Goal: Task Accomplishment & Management: Manage account settings

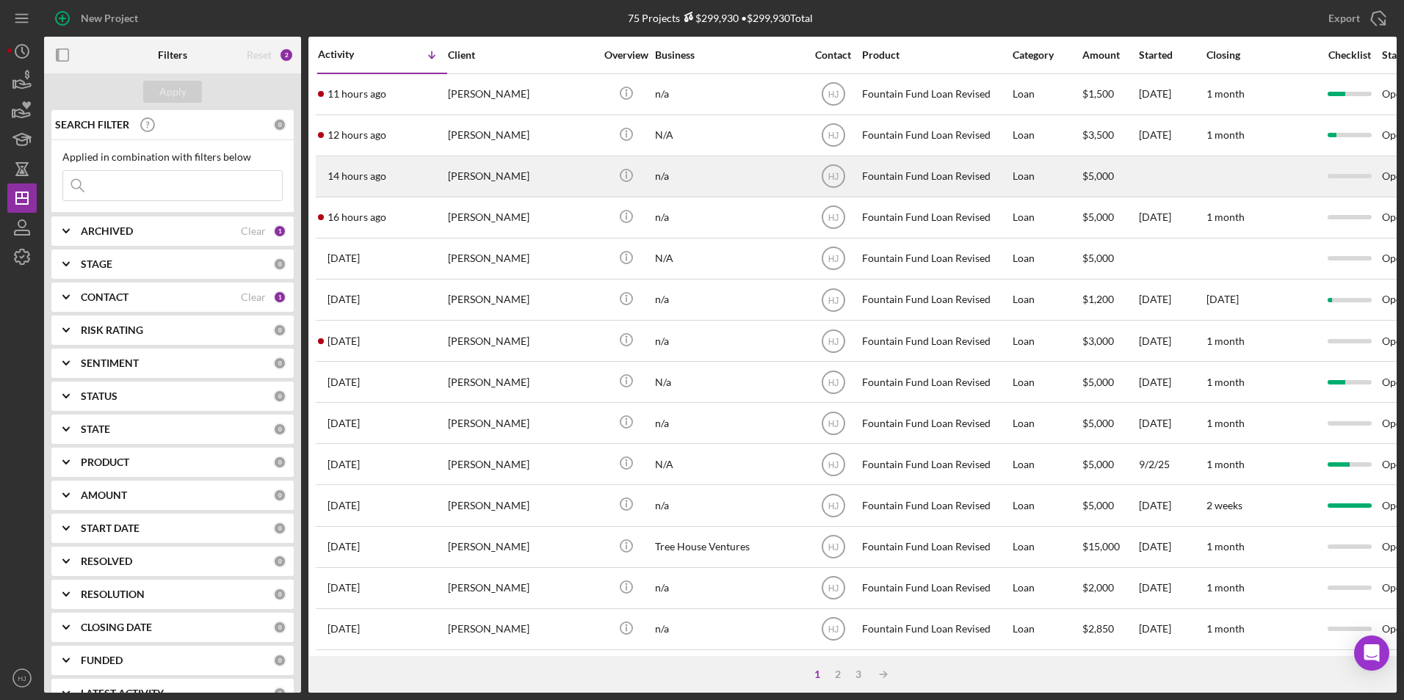
click at [491, 178] on div "Devon Sutherland" at bounding box center [521, 176] width 147 height 39
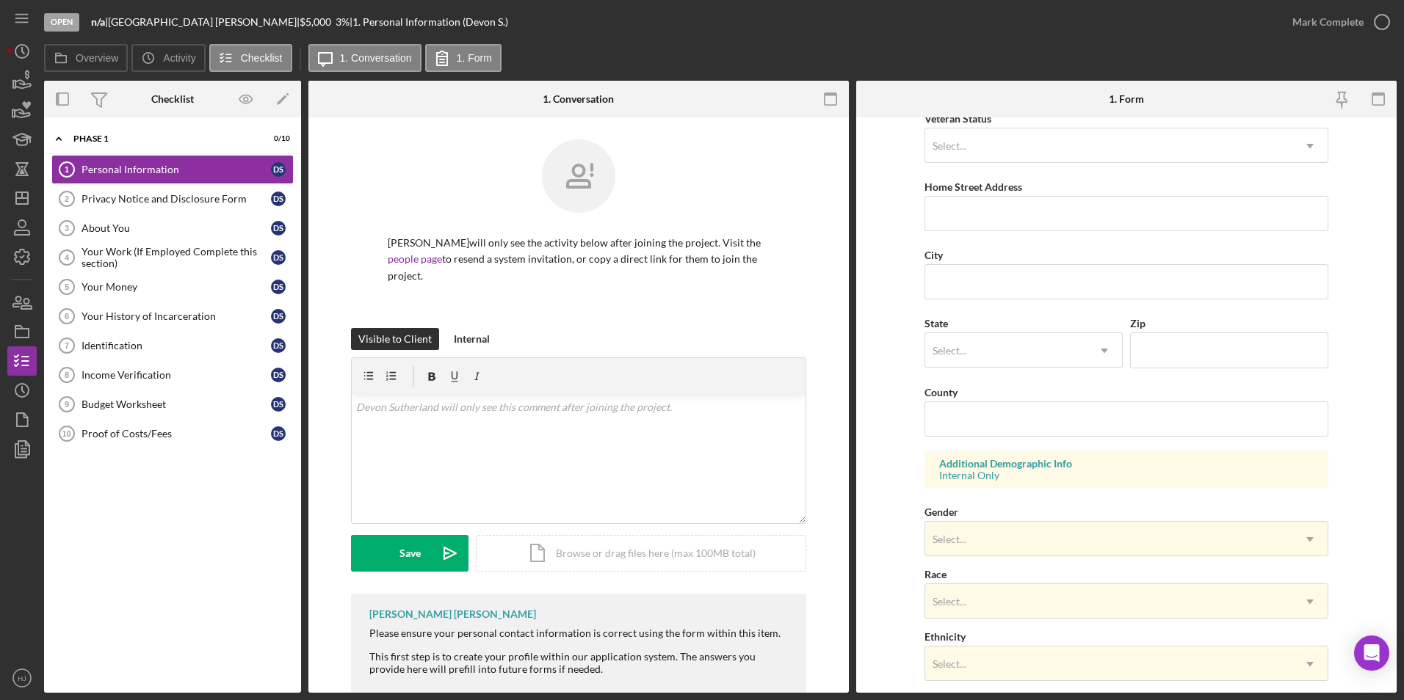
scroll to position [30, 0]
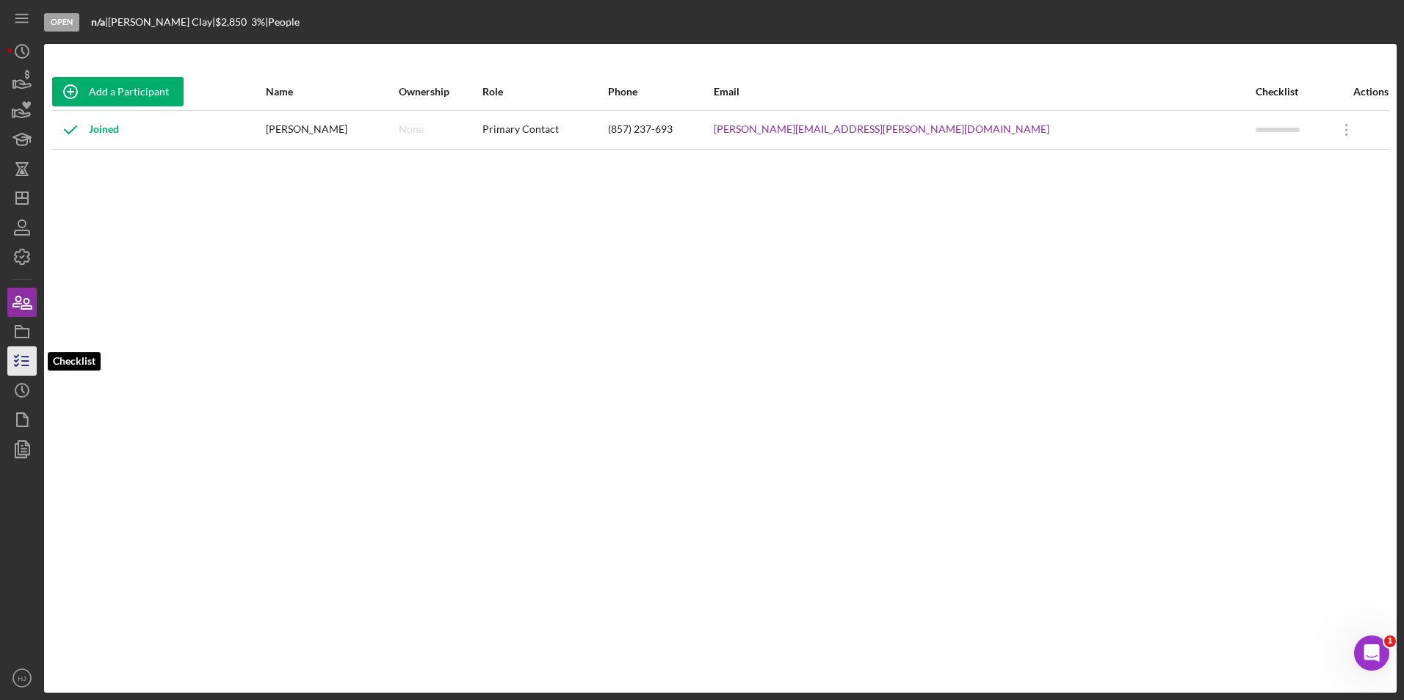
click at [24, 351] on icon "button" at bounding box center [22, 361] width 37 height 37
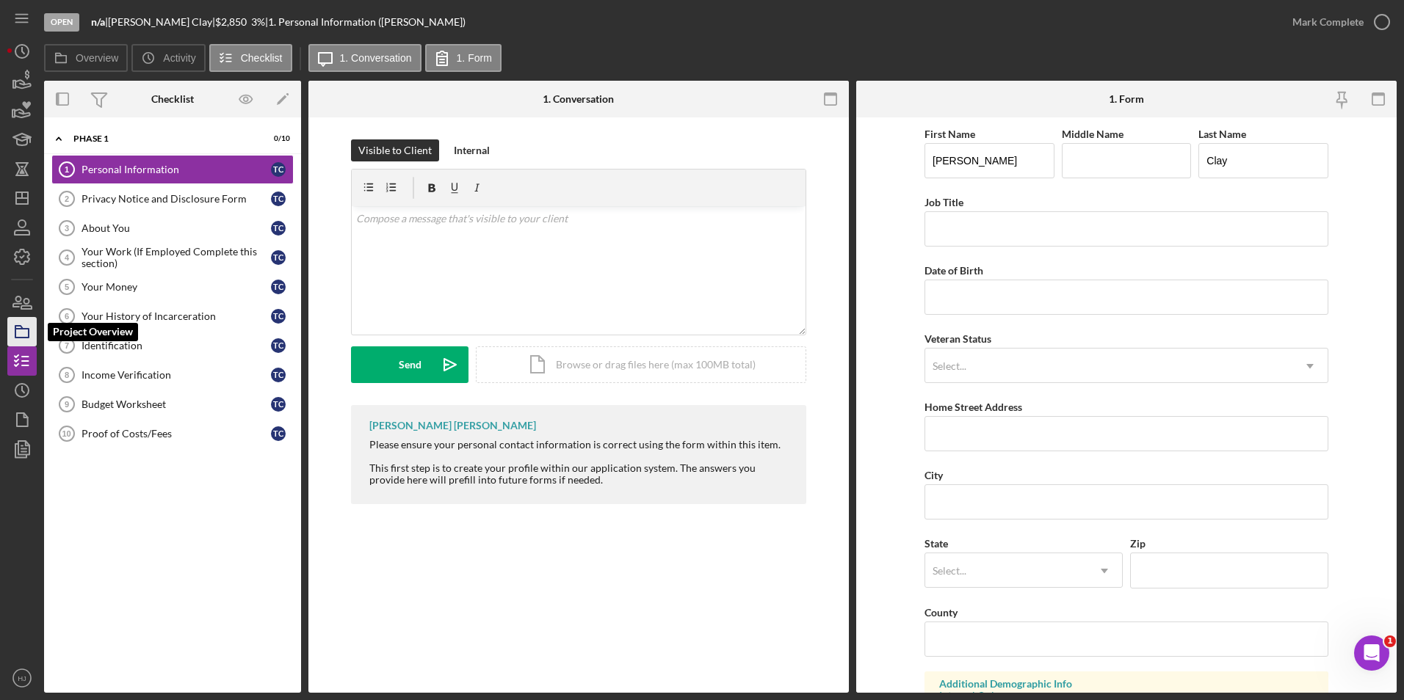
click at [32, 331] on icon "button" at bounding box center [22, 332] width 37 height 37
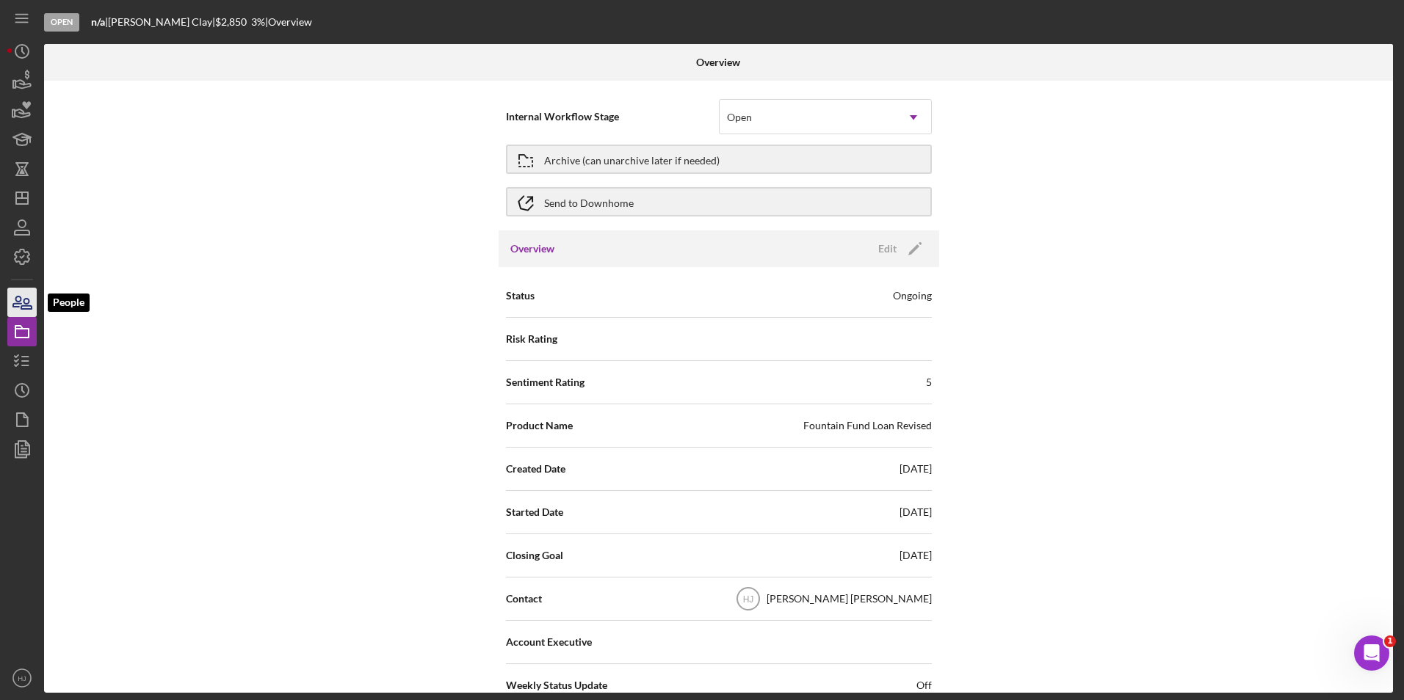
click at [13, 302] on icon "button" at bounding box center [22, 302] width 37 height 37
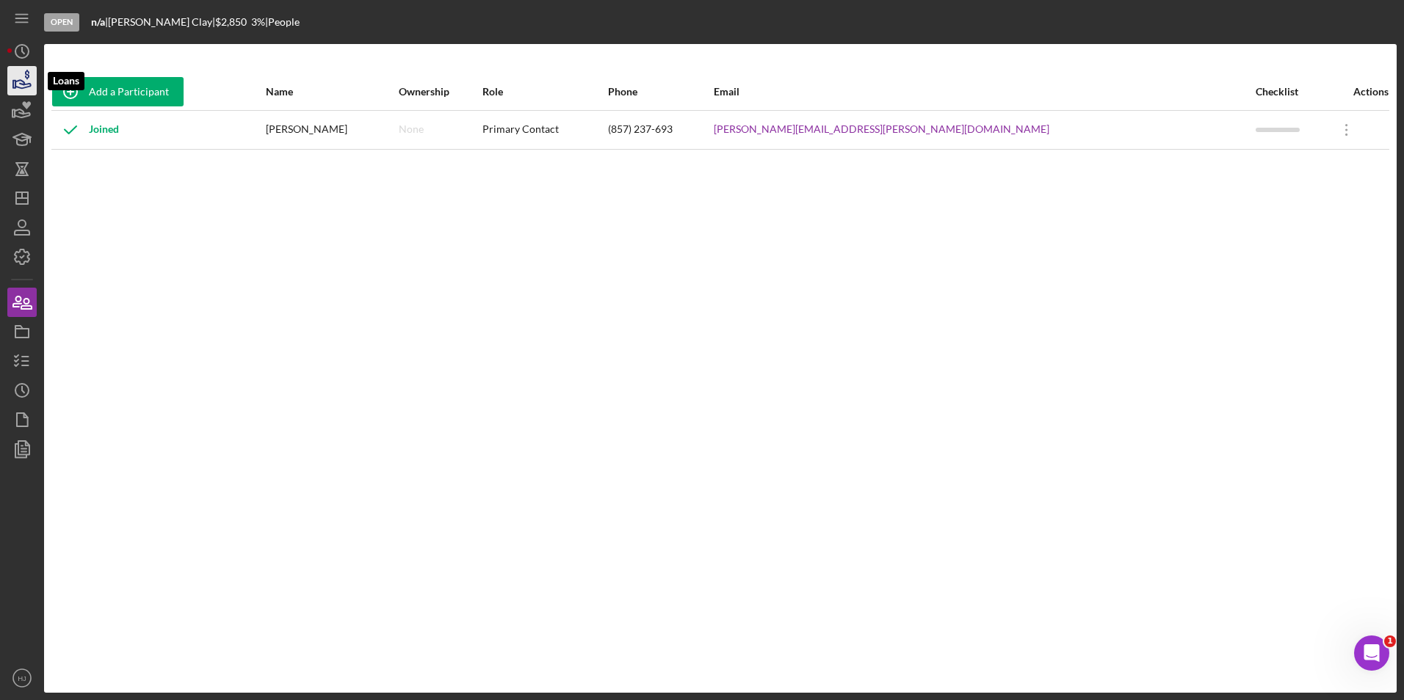
click at [12, 87] on icon "button" at bounding box center [22, 80] width 37 height 37
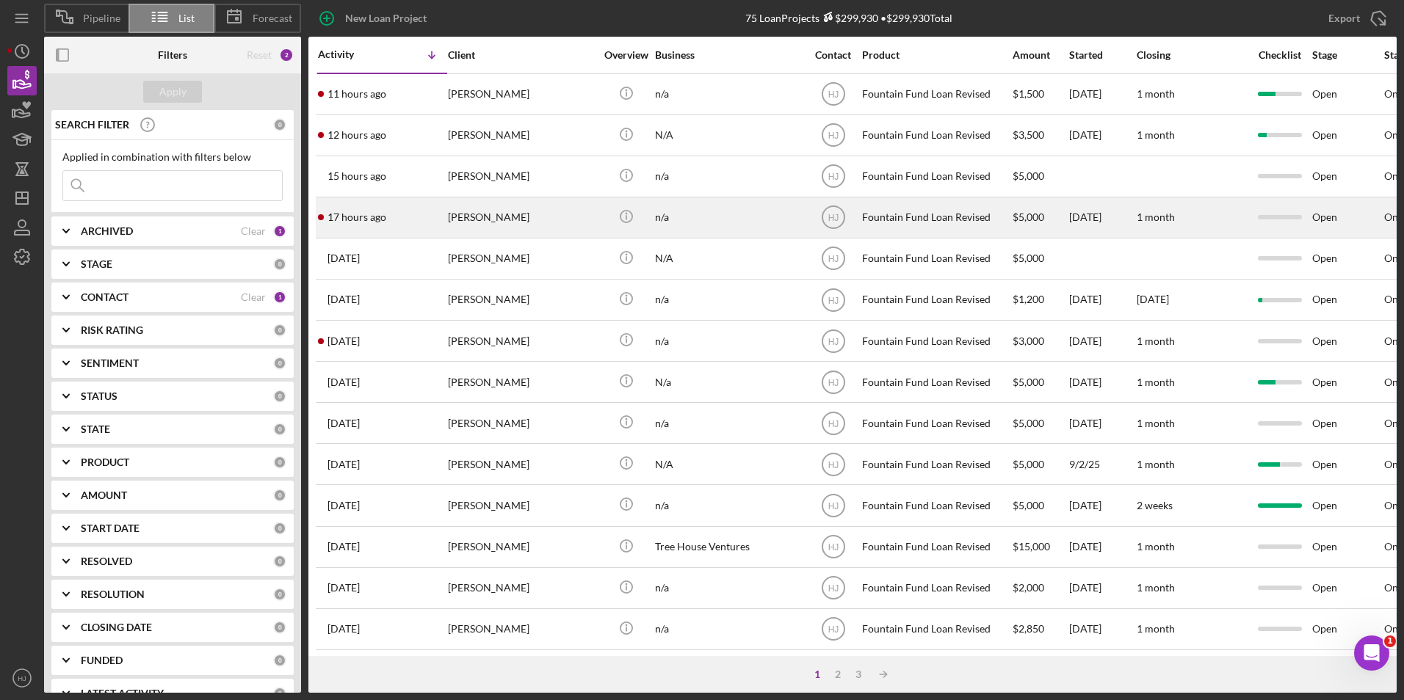
click at [431, 220] on div "17 hours ago [PERSON_NAME]" at bounding box center [382, 217] width 128 height 39
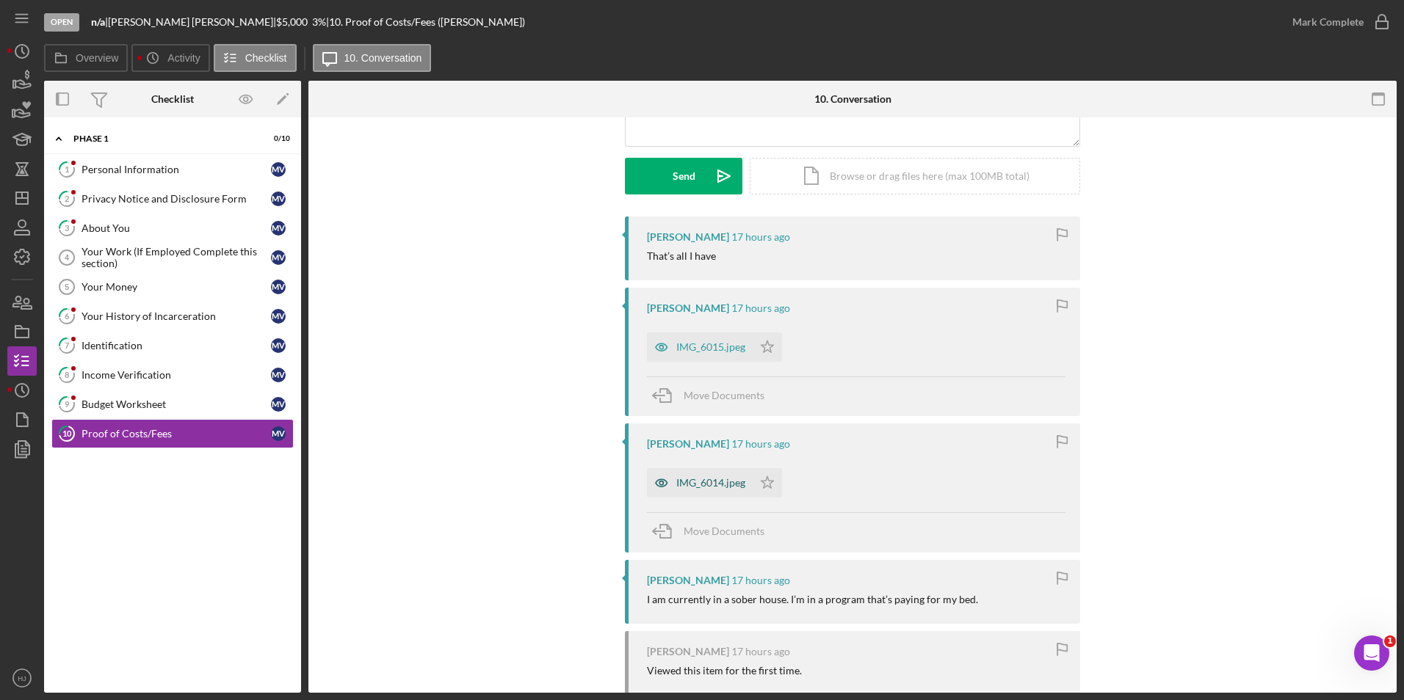
scroll to position [220, 0]
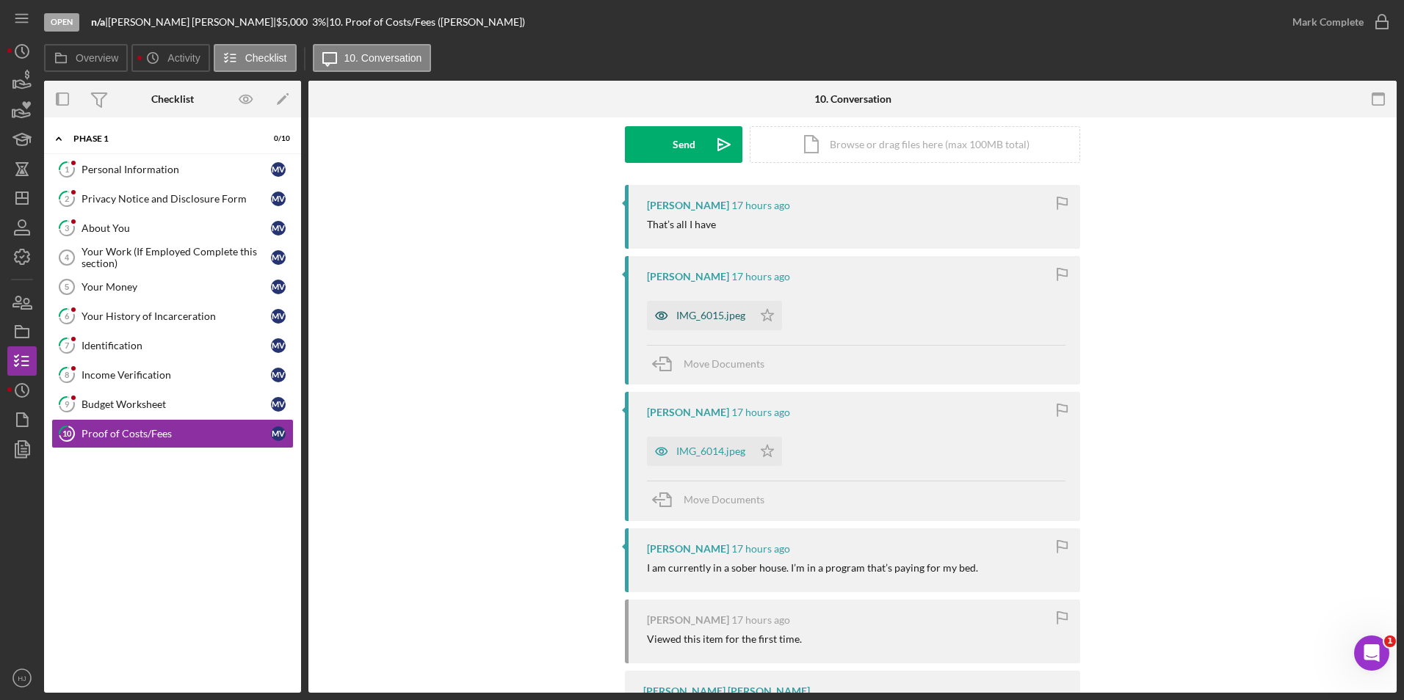
click at [701, 319] on div "IMG_6015.jpeg" at bounding box center [710, 316] width 69 height 12
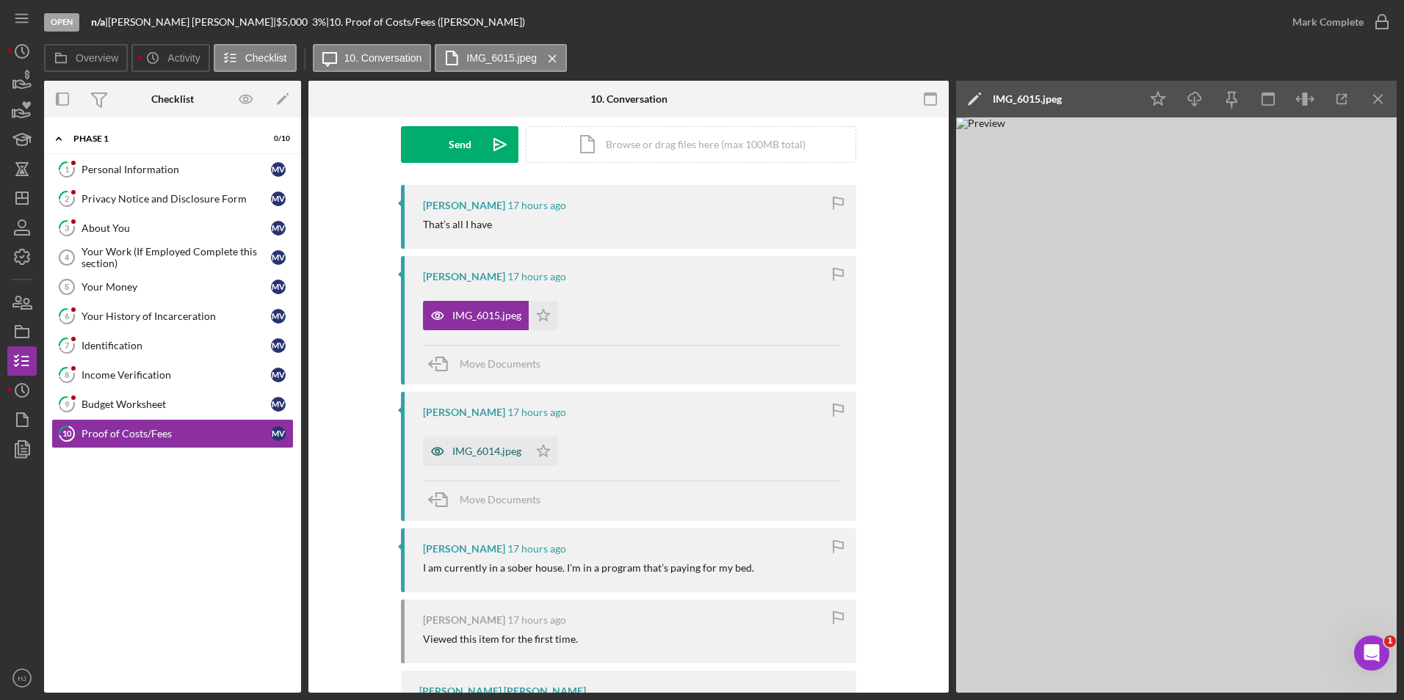
click at [462, 447] on div "IMG_6014.jpeg" at bounding box center [486, 452] width 69 height 12
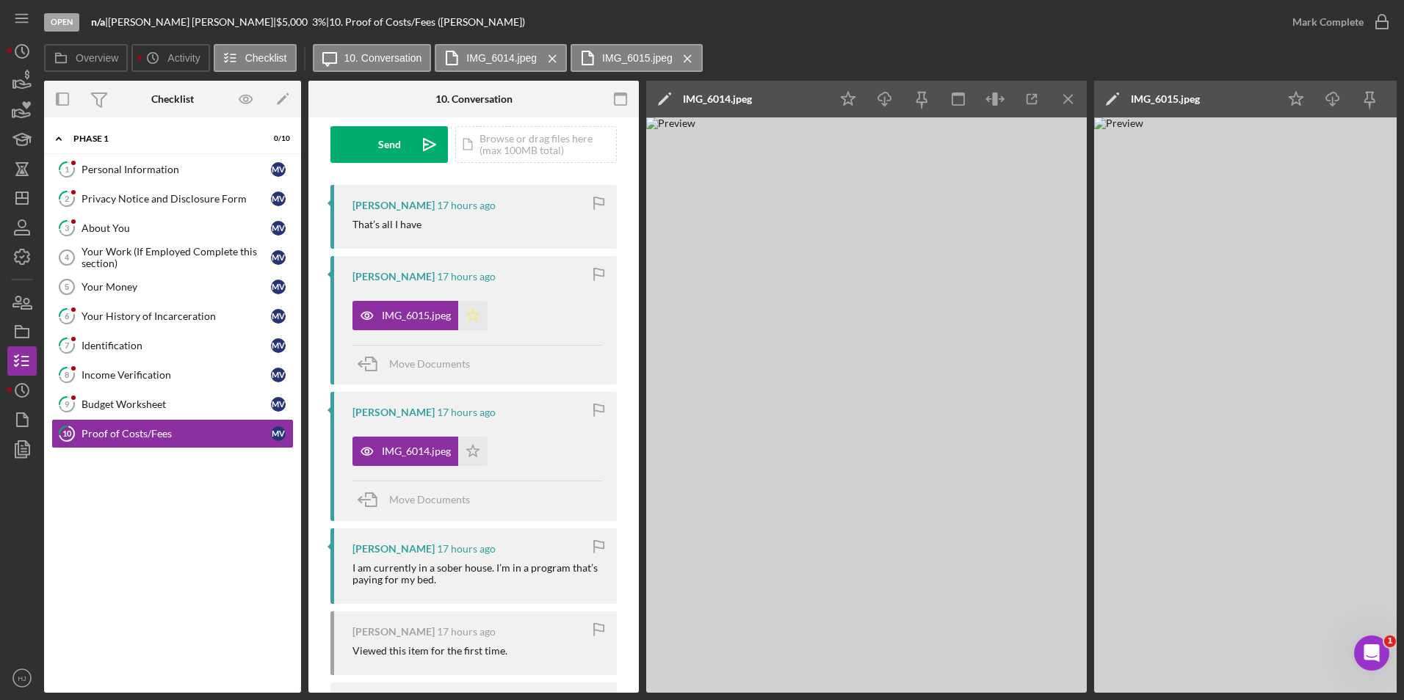
click at [478, 316] on icon "Icon/Star" at bounding box center [472, 315] width 29 height 29
click at [1055, 100] on icon "Icon/Menu Close" at bounding box center [1068, 99] width 33 height 33
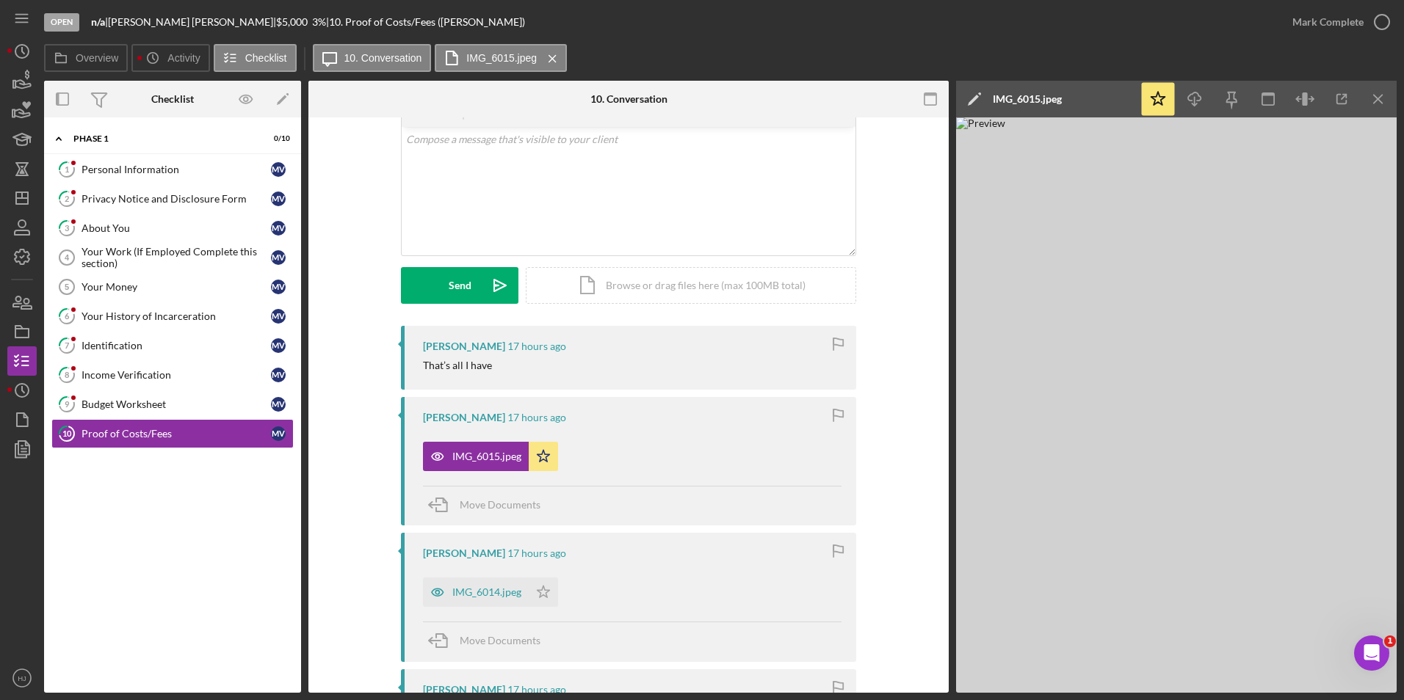
scroll to position [0, 0]
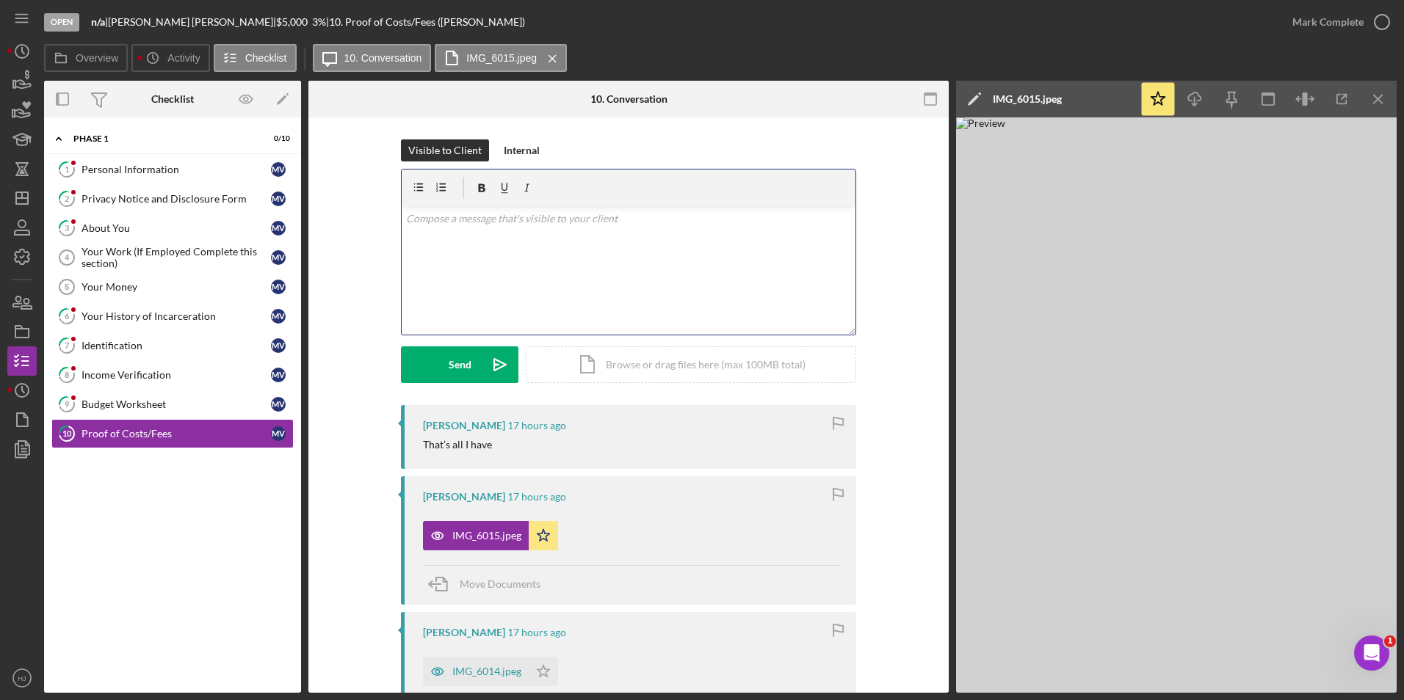
click at [485, 281] on div "v Color teal Color pink Remove color Add row above Add row below Add column bef…" at bounding box center [629, 270] width 454 height 128
click at [1351, 28] on div "Mark Complete" at bounding box center [1327, 21] width 71 height 29
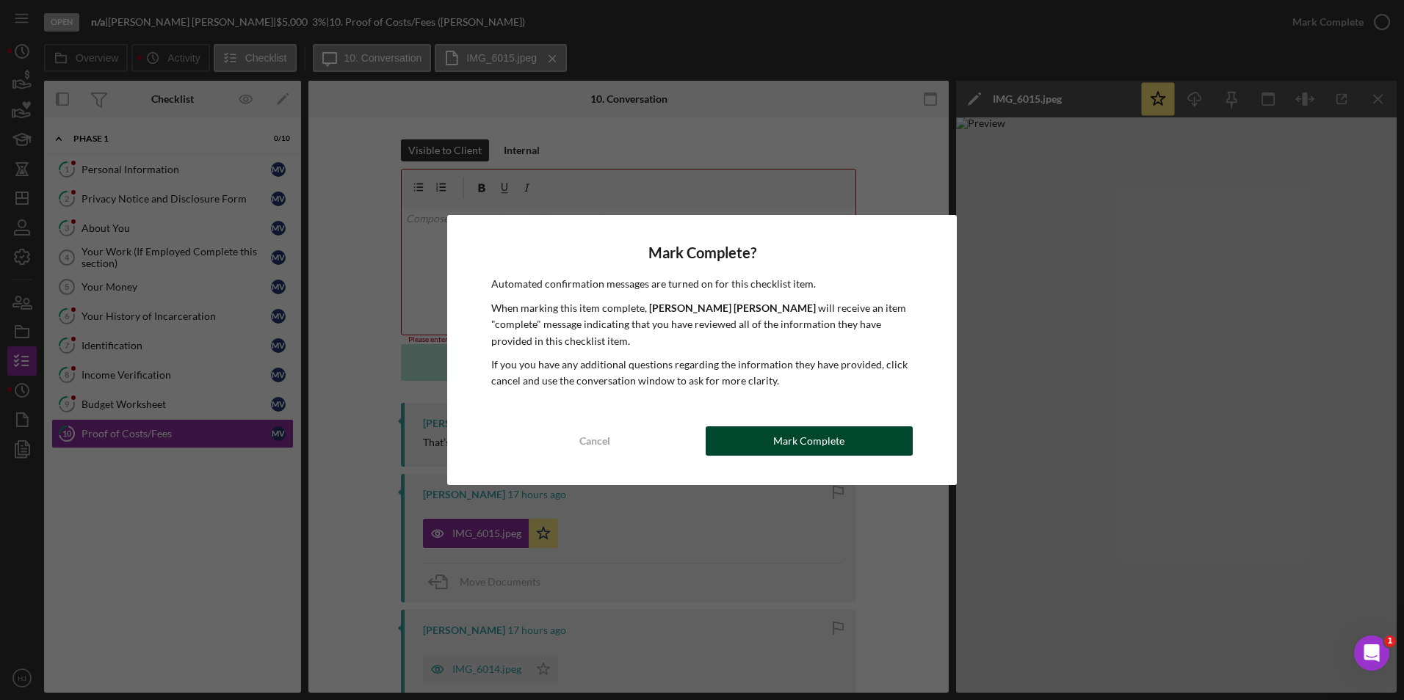
click at [820, 421] on div "Mark Complete? Automated confirmation messages are turned on for this checklist…" at bounding box center [702, 349] width 510 height 269
click at [823, 429] on div "Mark Complete" at bounding box center [808, 441] width 71 height 29
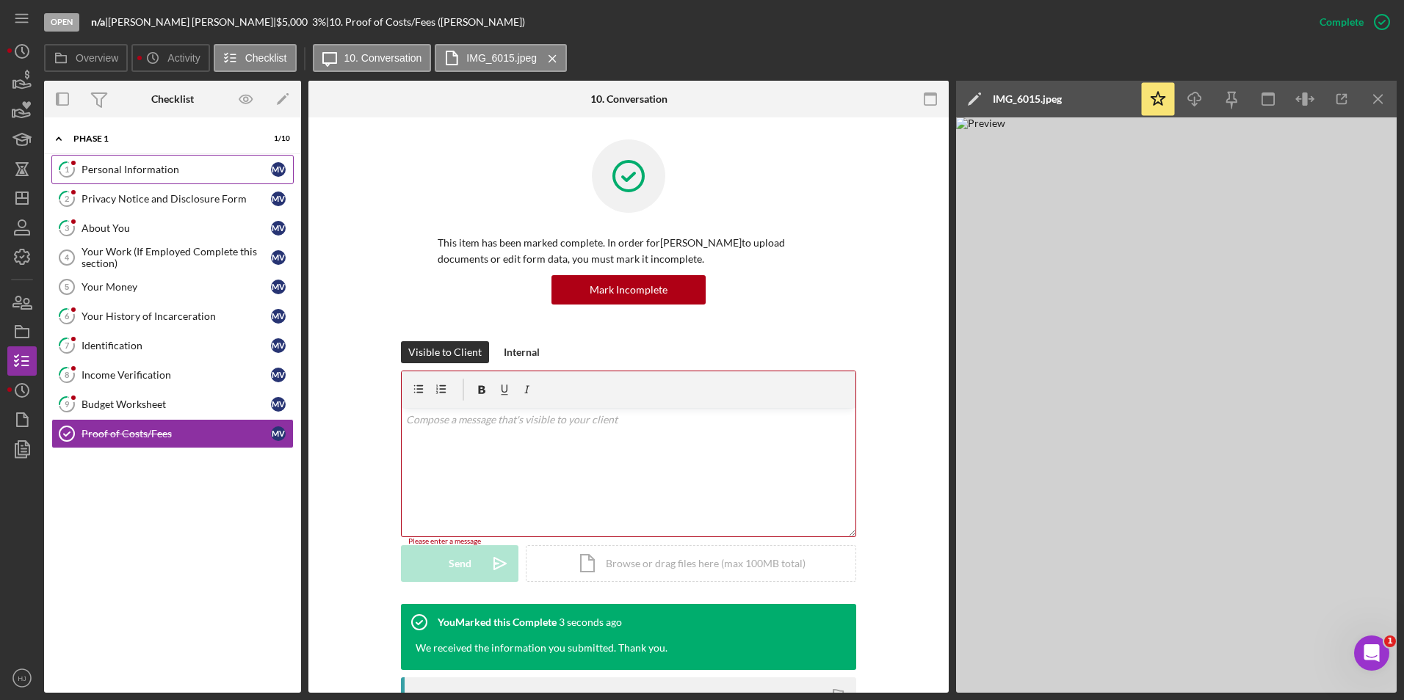
click at [104, 170] on div "Personal Information" at bounding box center [175, 170] width 189 height 12
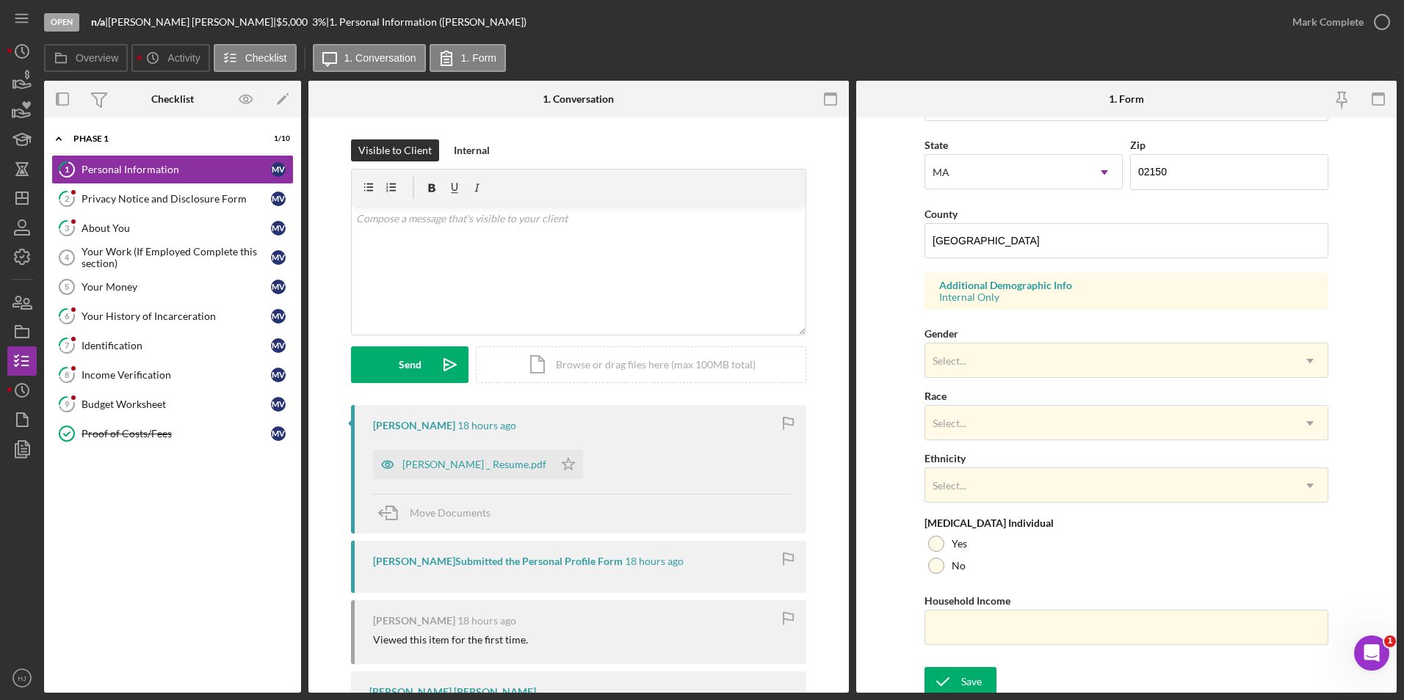
scroll to position [405, 0]
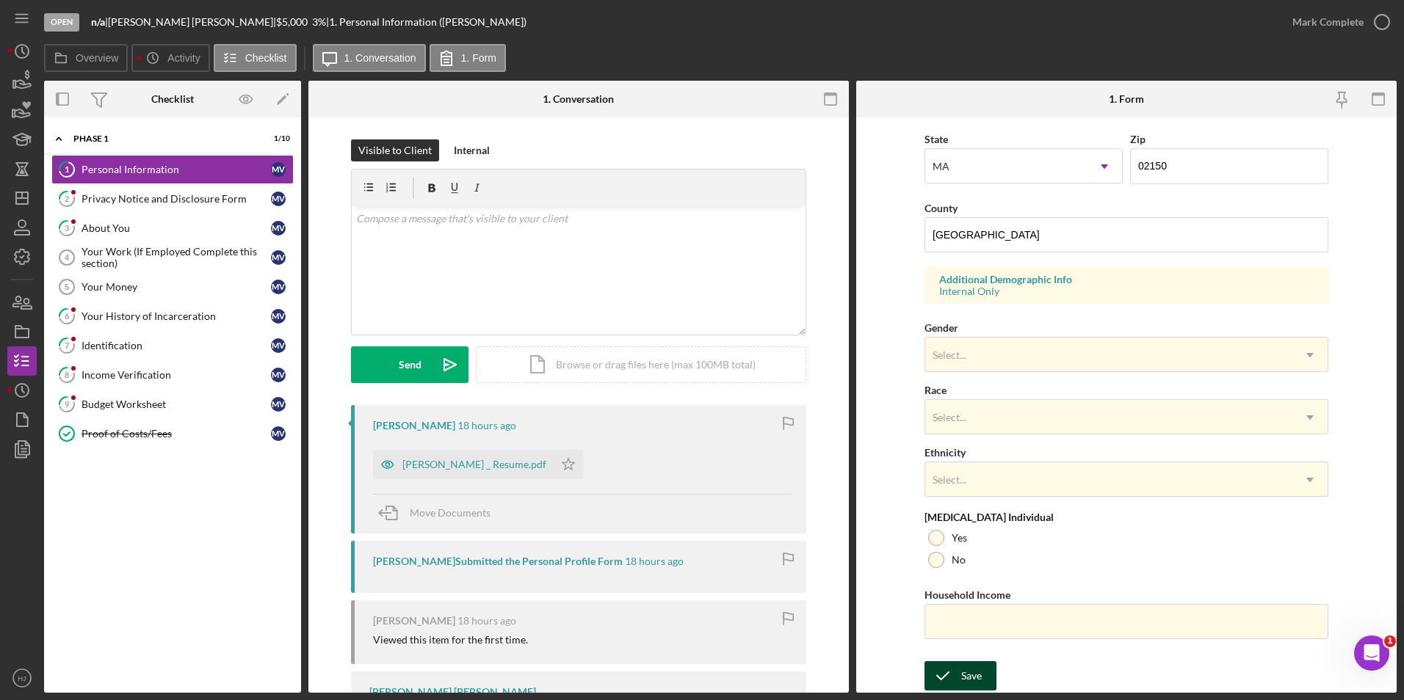
click at [978, 676] on div "Save" at bounding box center [971, 676] width 21 height 29
click at [1389, 25] on icon "button" at bounding box center [1381, 22] width 37 height 37
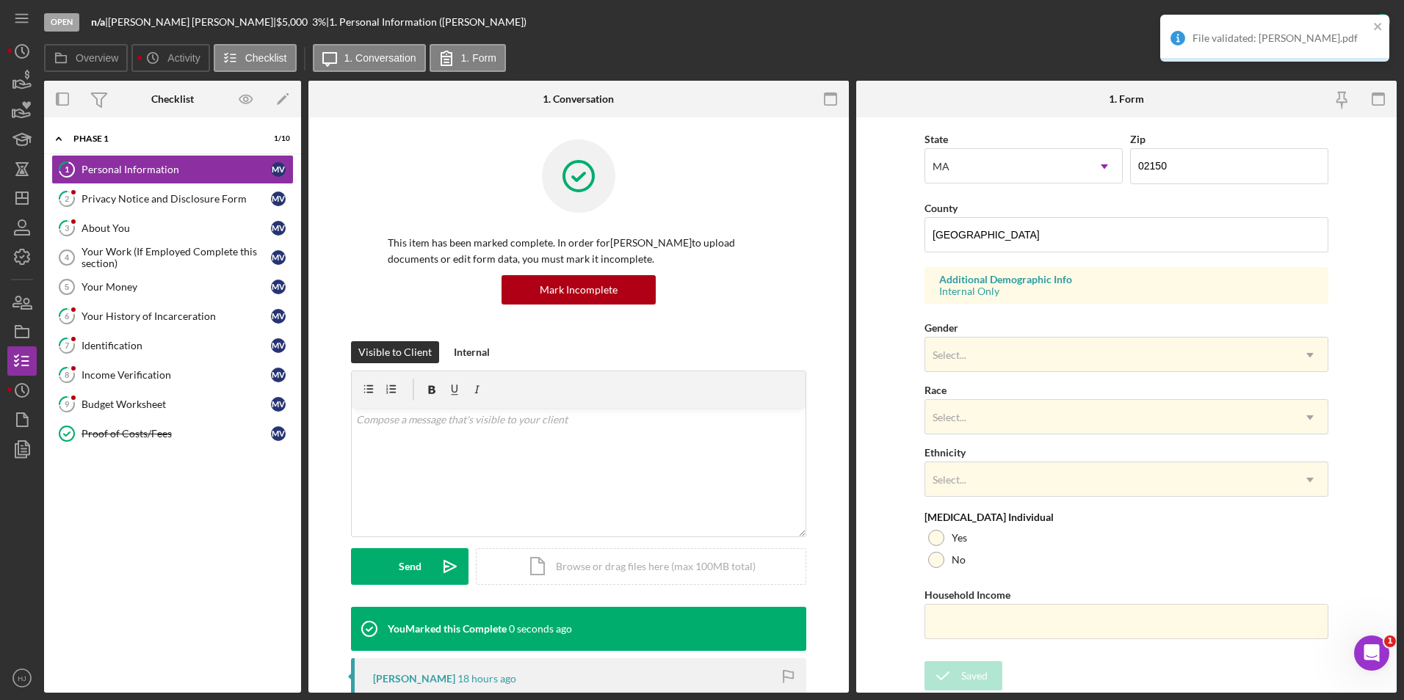
scroll to position [109, 0]
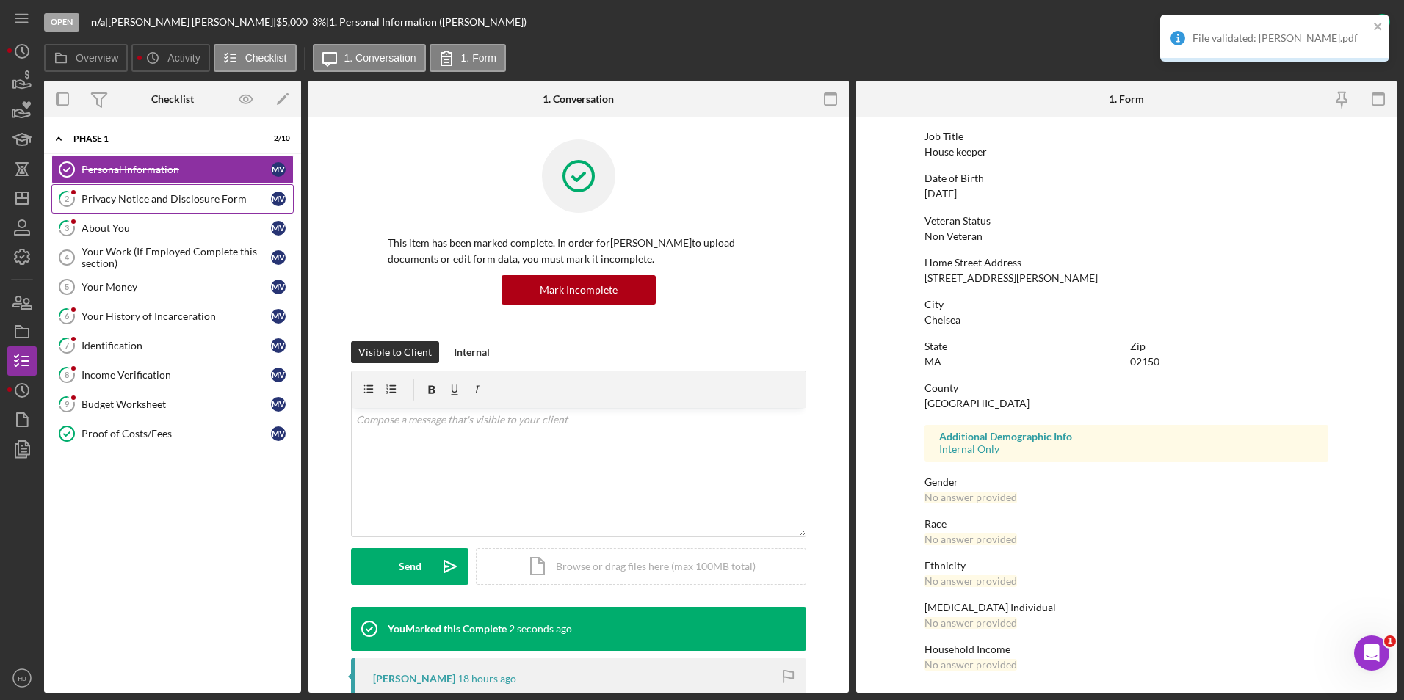
click at [170, 211] on link "2 Privacy Notice and Disclosure Form M V" at bounding box center [172, 198] width 242 height 29
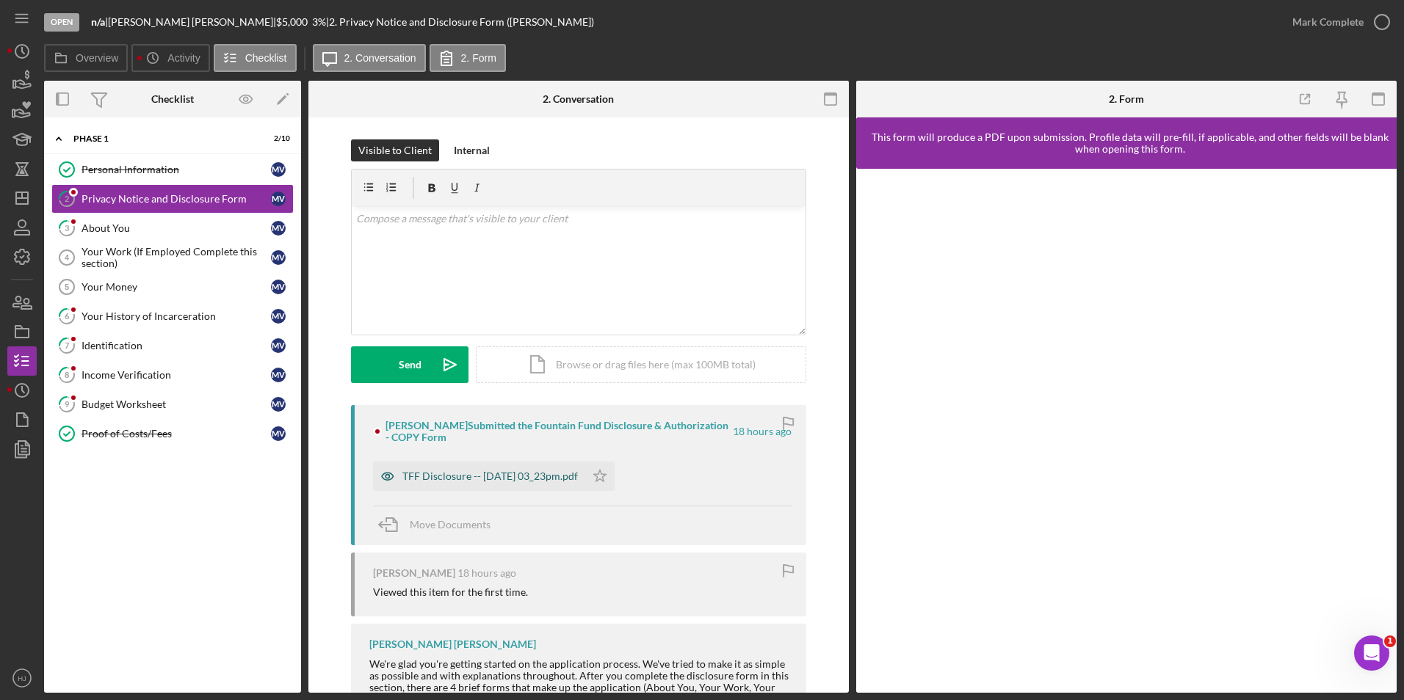
click at [530, 464] on div "TFF Disclosure -- 2025-09-08 03_23pm.pdf" at bounding box center [479, 476] width 212 height 29
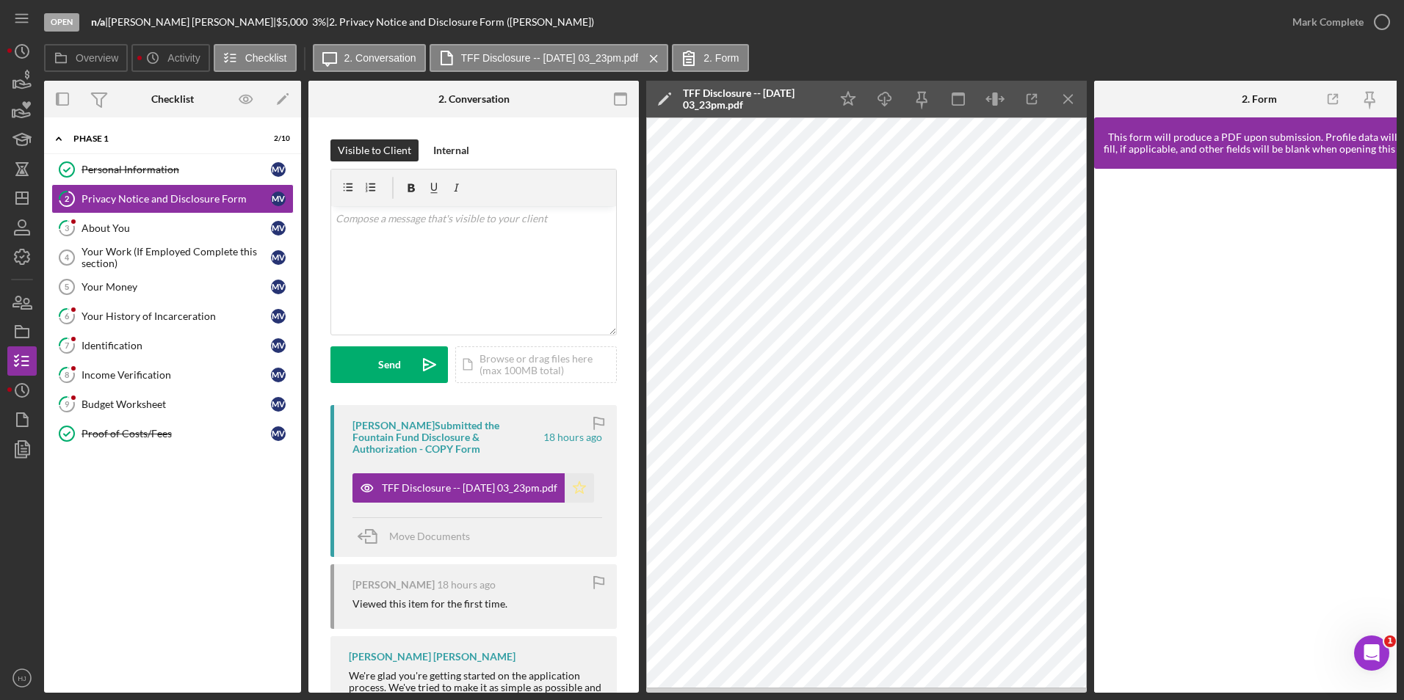
click at [575, 489] on icon "Icon/Star" at bounding box center [579, 488] width 29 height 29
click at [1333, 15] on div "Mark Complete" at bounding box center [1327, 21] width 71 height 29
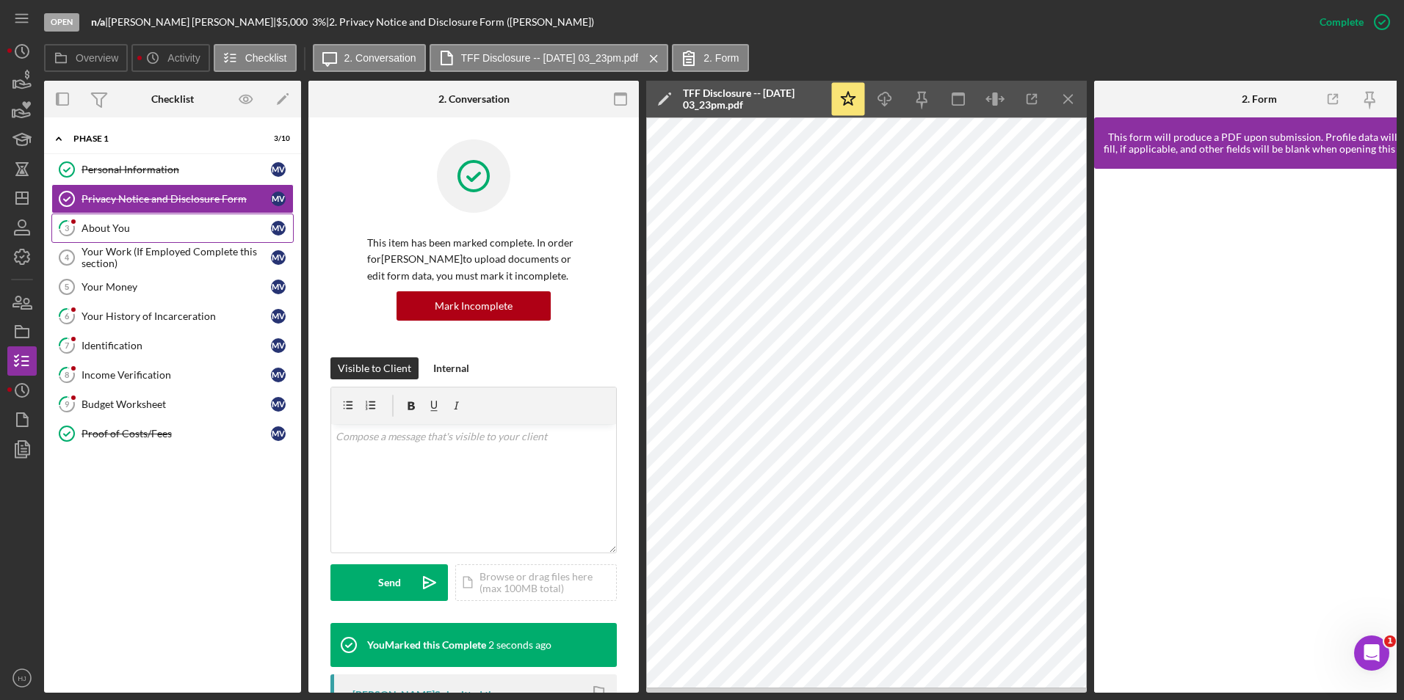
click at [109, 233] on div "About You" at bounding box center [175, 228] width 189 height 12
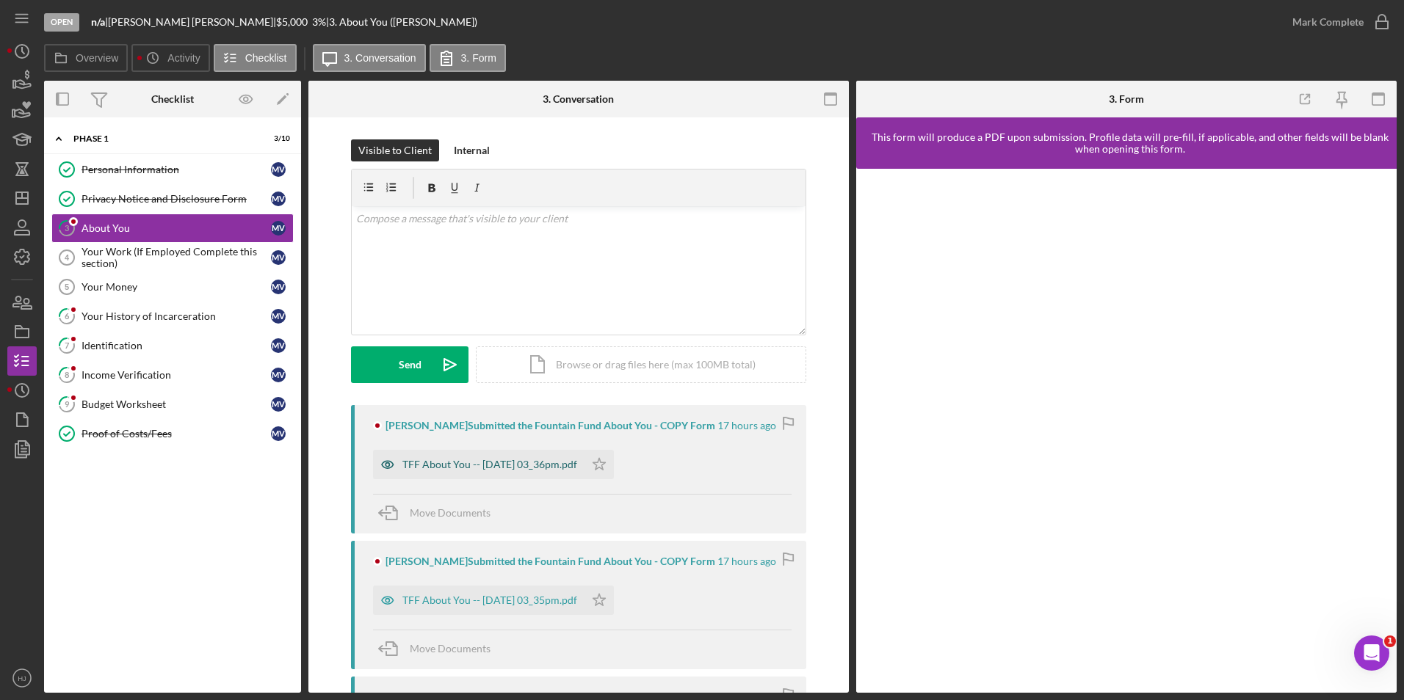
click at [570, 468] on div "TFF About You -- 2025-09-08 03_36pm.pdf" at bounding box center [489, 465] width 175 height 12
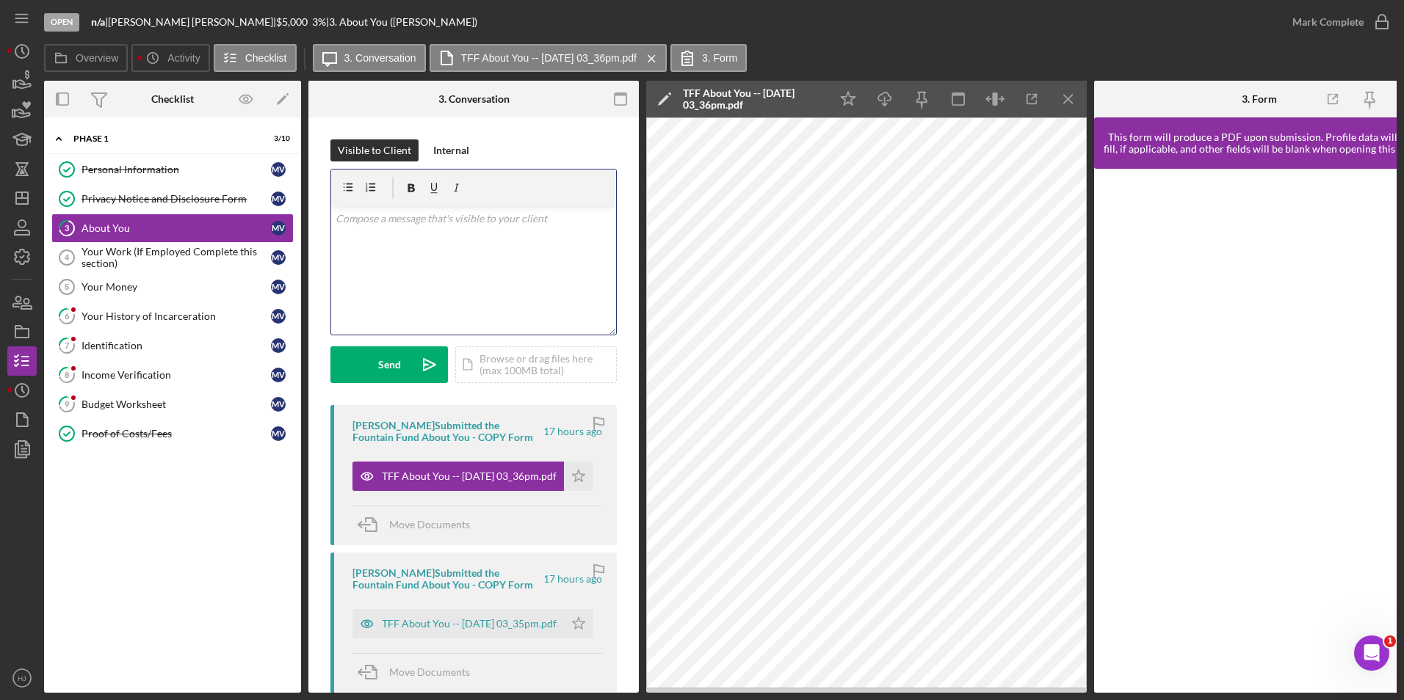
click at [449, 254] on div "v Color teal Color pink Remove color Add row above Add row below Add column bef…" at bounding box center [473, 270] width 285 height 128
click at [442, 235] on p "Hey Mynor, can you please redo this & completely fill this out. You left most o…" at bounding box center [474, 227] width 277 height 33
click at [439, 233] on p "Hey Mynor, can you please redo this & completely fill this out. You left most o…" at bounding box center [474, 227] width 277 height 33
drag, startPoint x: 479, startPoint y: 233, endPoint x: 437, endPoint y: 239, distance: 43.0
click at [437, 239] on p "Hey Mynor, can you please redo this & completely fill this out. You left most o…" at bounding box center [474, 227] width 277 height 33
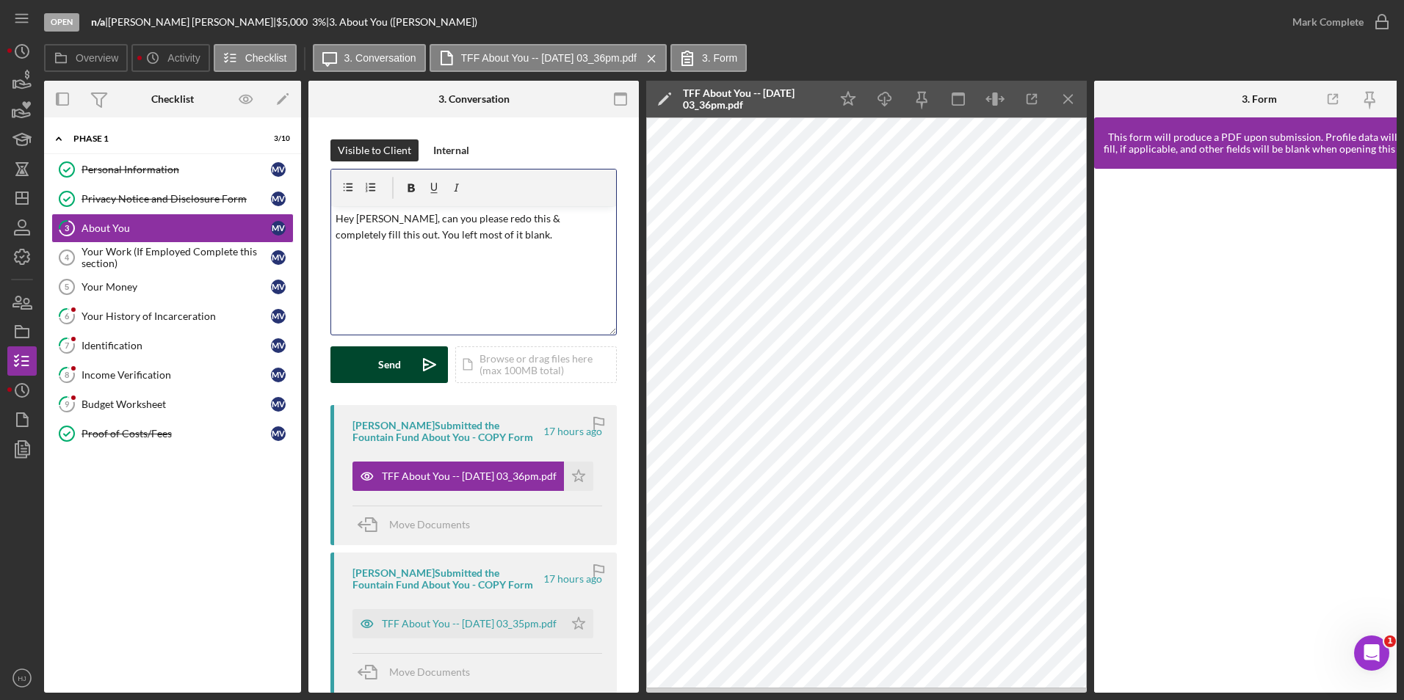
click at [374, 356] on button "Send Icon/icon-invite-send" at bounding box center [388, 365] width 117 height 37
click at [124, 257] on div "Your Work (If Employed Complete this section)" at bounding box center [175, 257] width 189 height 23
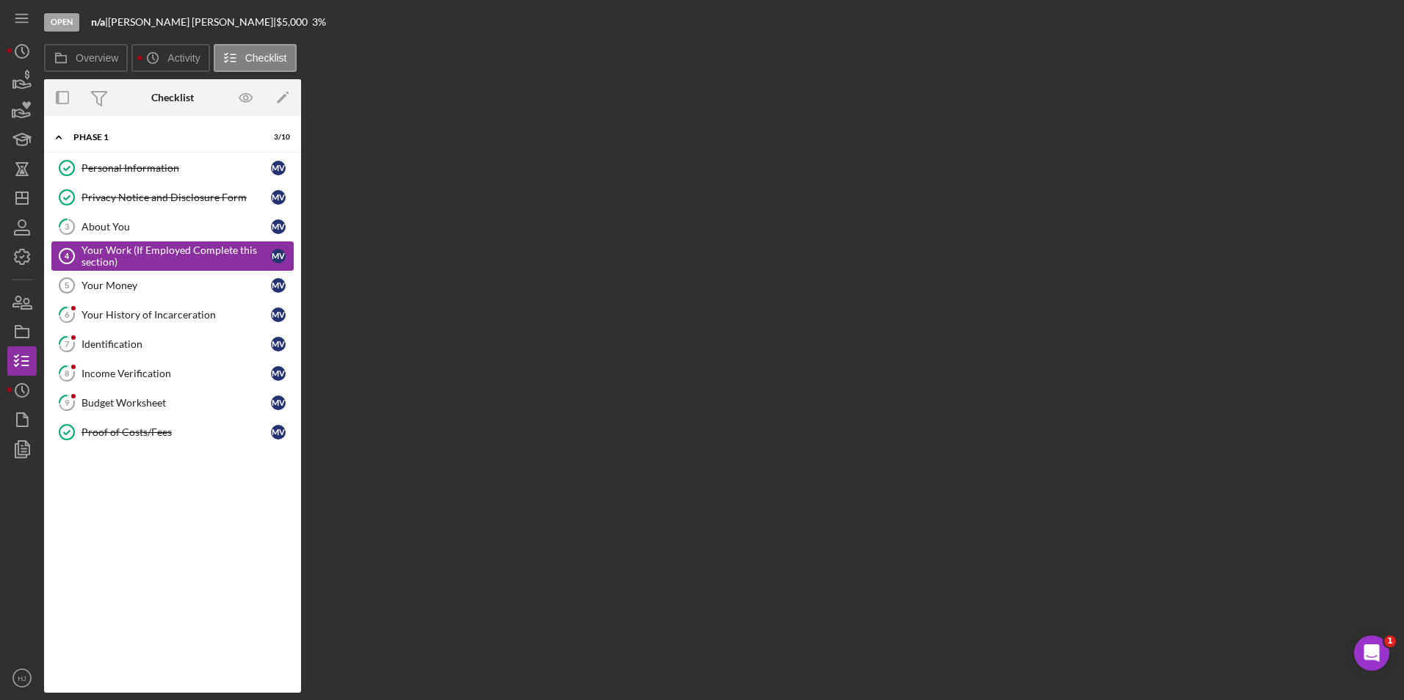
click at [131, 250] on div "Your Work (If Employed Complete this section)" at bounding box center [175, 255] width 189 height 23
click at [128, 278] on link "Your Money 5 Your Money M V" at bounding box center [172, 285] width 242 height 29
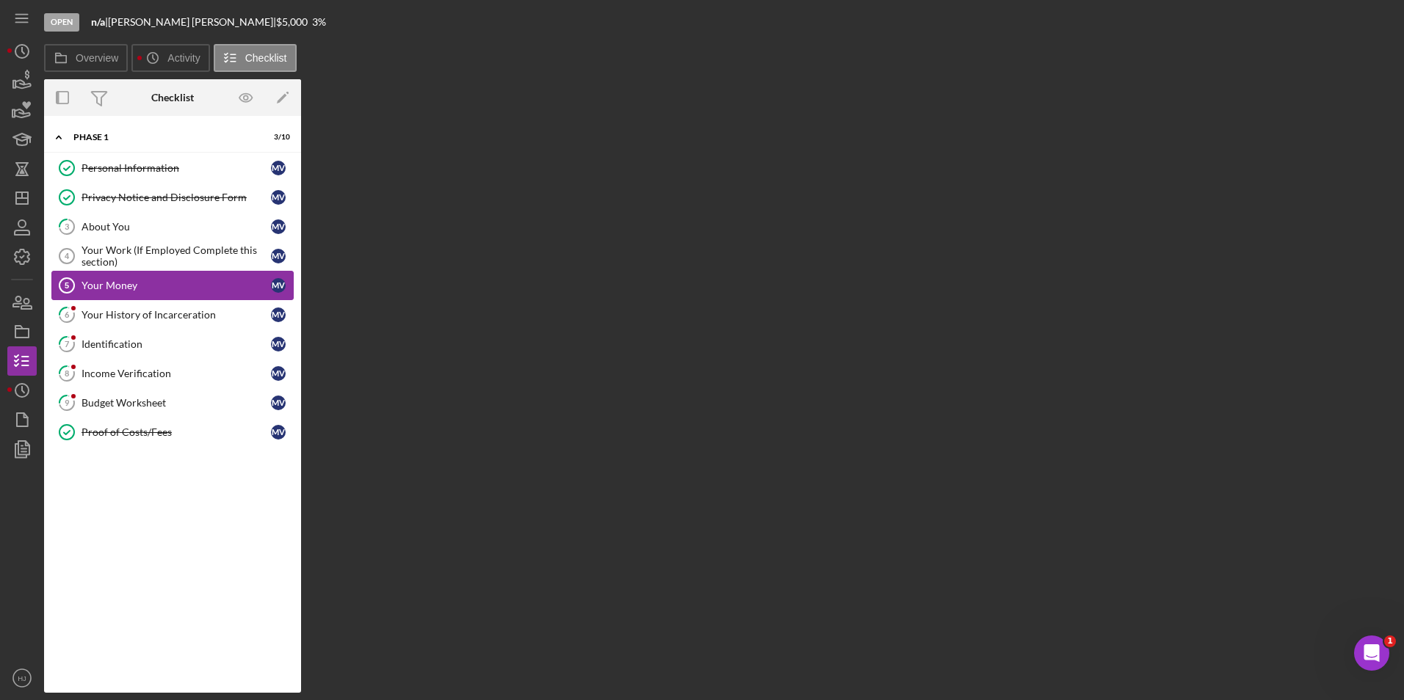
click at [115, 283] on div "Your Money" at bounding box center [175, 286] width 189 height 12
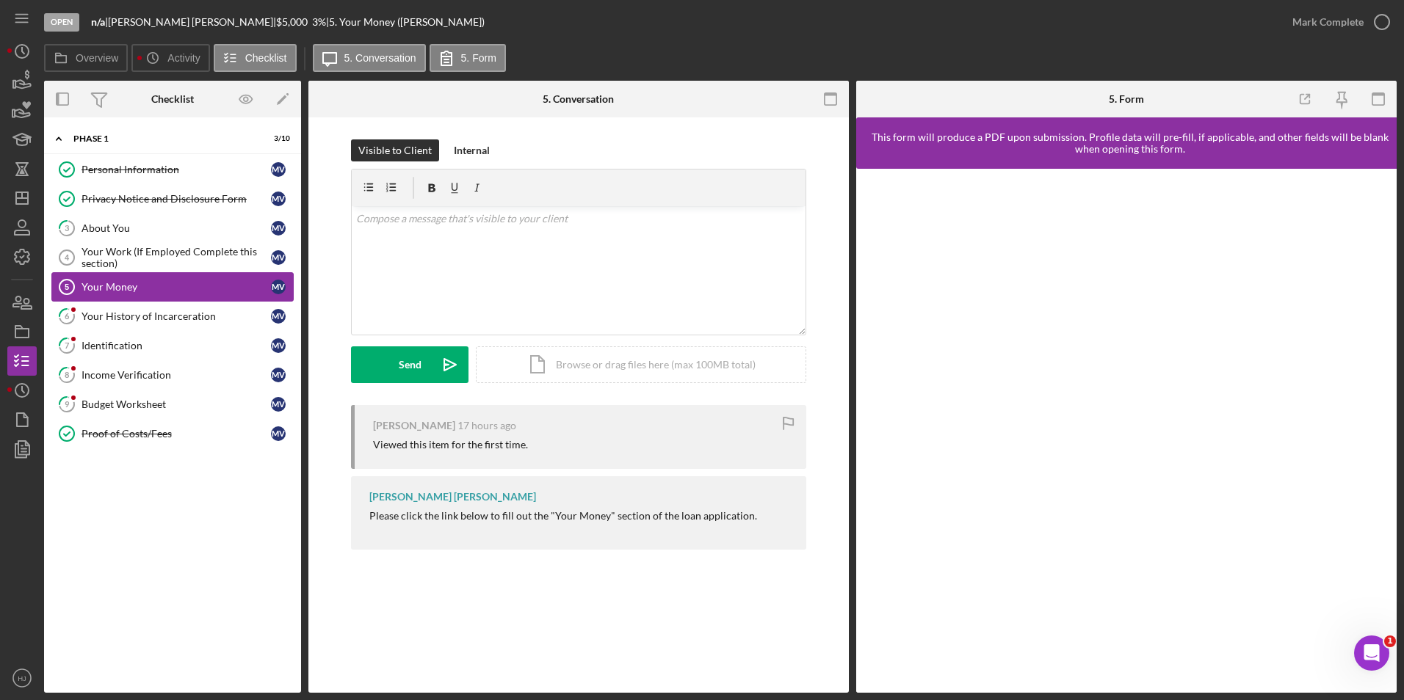
click at [115, 283] on div "Your Money" at bounding box center [175, 287] width 189 height 12
click at [122, 264] on div "Your Work (If Employed Complete this section)" at bounding box center [175, 257] width 189 height 23
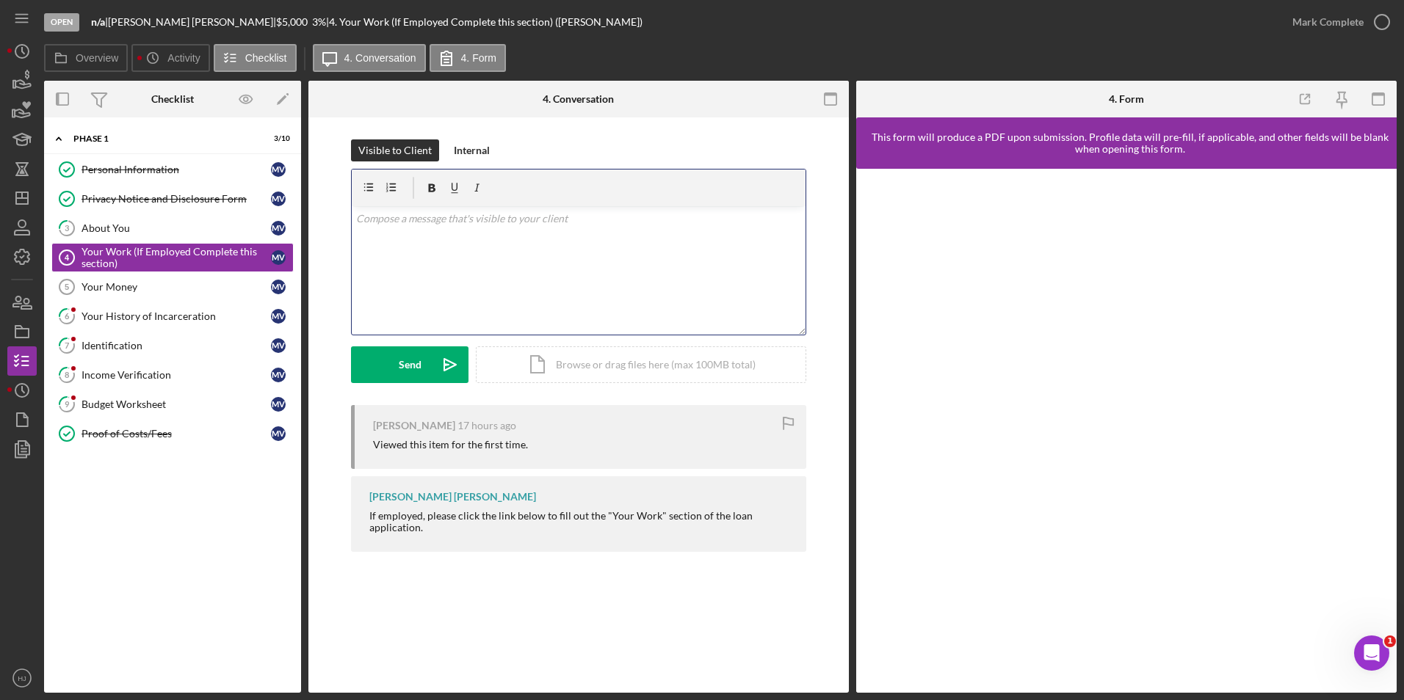
click at [385, 256] on div "v Color teal Color pink Remove color Add row above Add row below Add column bef…" at bounding box center [579, 270] width 454 height 128
click at [403, 359] on div "Send" at bounding box center [410, 365] width 23 height 37
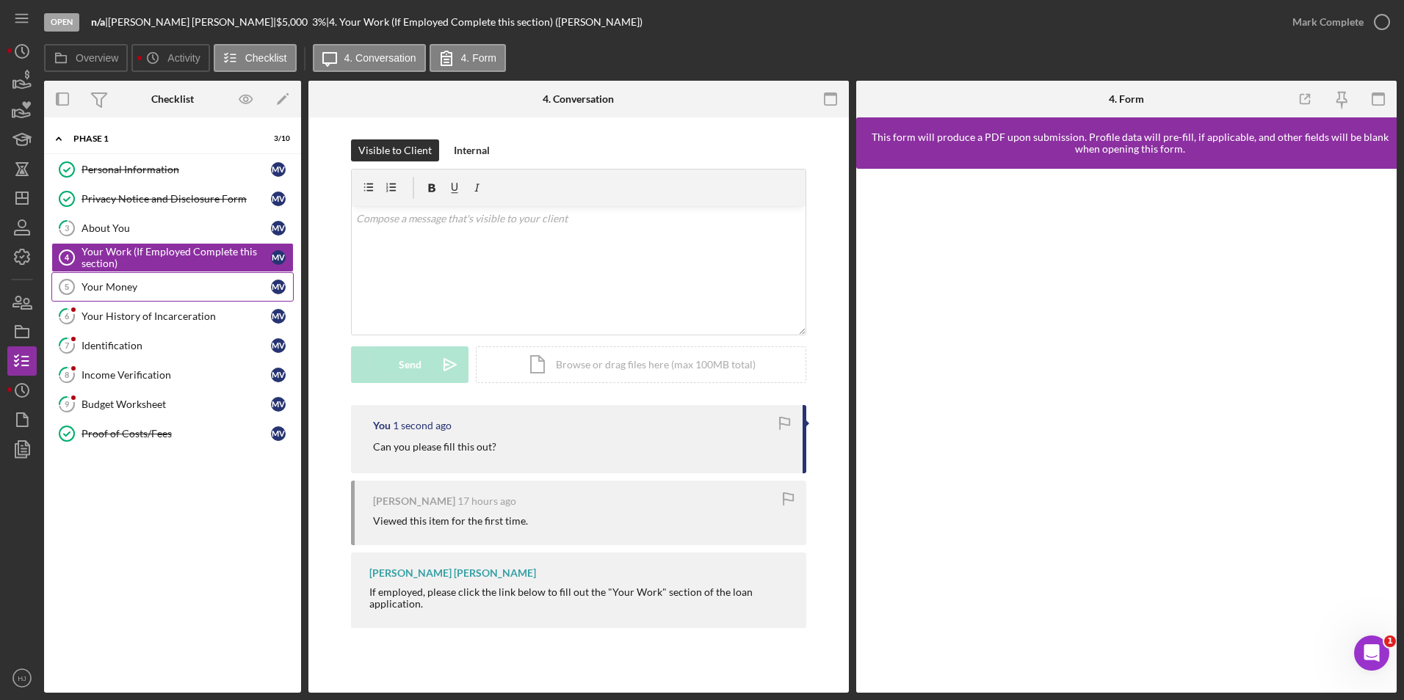
click at [144, 291] on div "Your Money" at bounding box center [175, 287] width 189 height 12
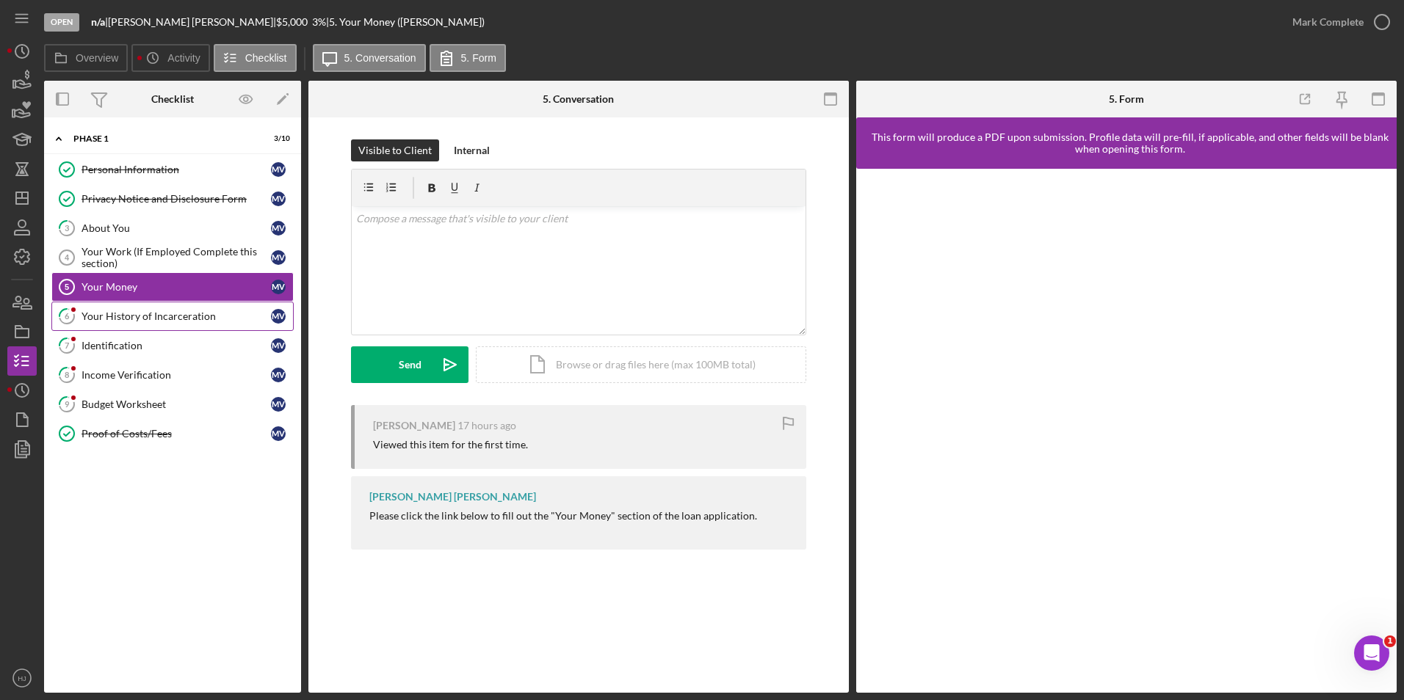
click at [98, 316] on div "Your History of Incarceration" at bounding box center [175, 317] width 189 height 12
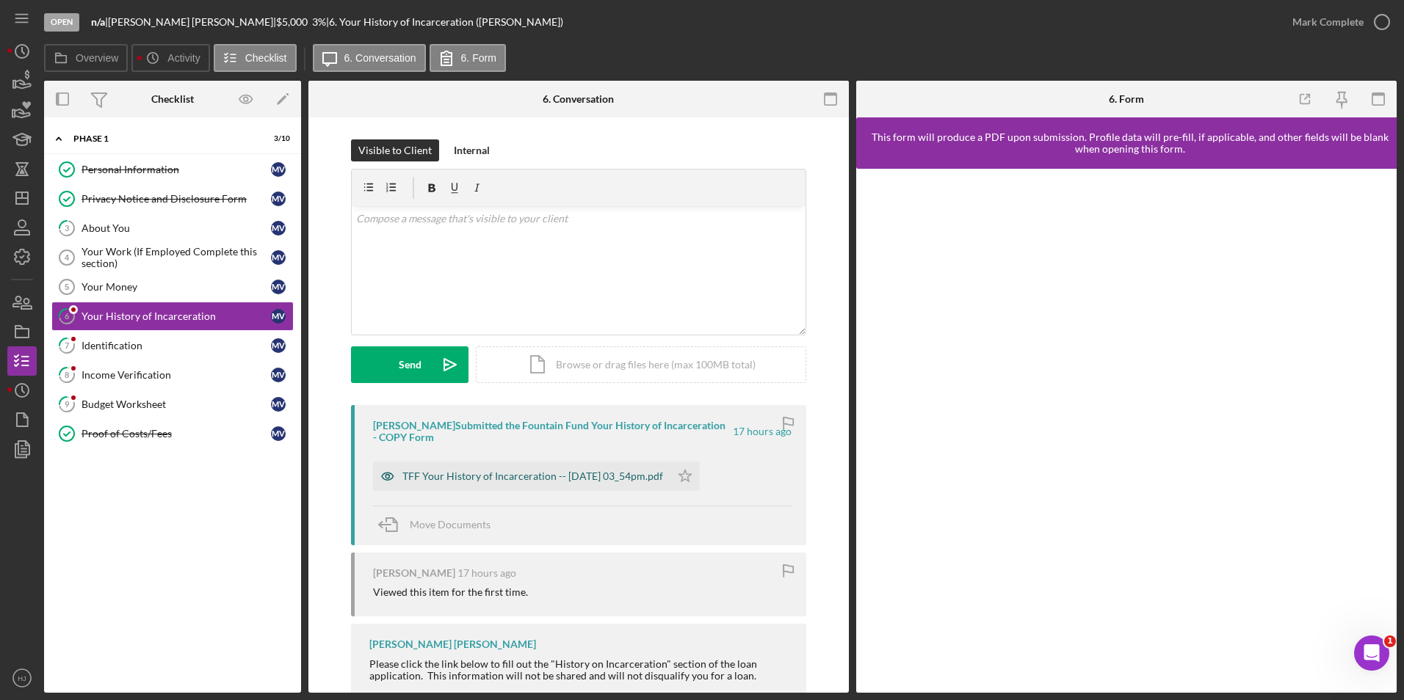
click at [534, 477] on div "TFF Your History of Incarceration -- 2025-09-08 03_54pm.pdf" at bounding box center [532, 477] width 261 height 12
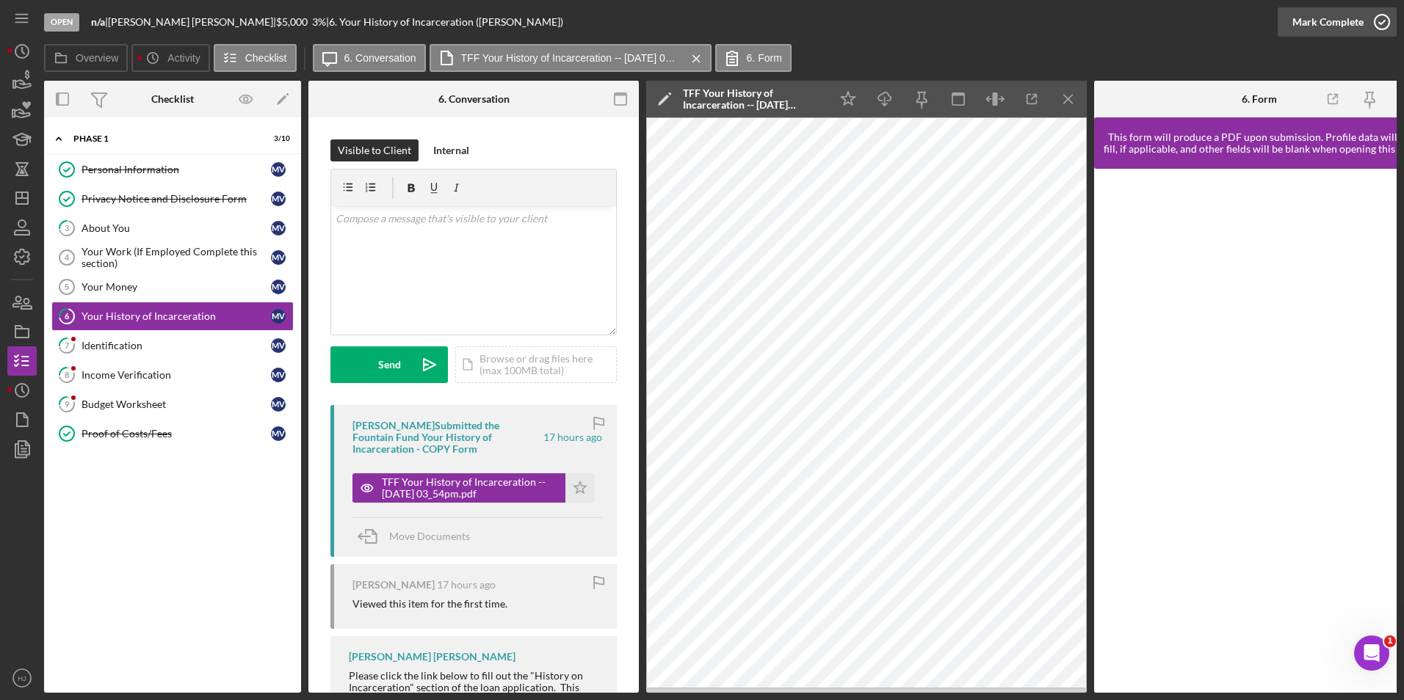
click at [1376, 12] on icon "button" at bounding box center [1381, 22] width 37 height 37
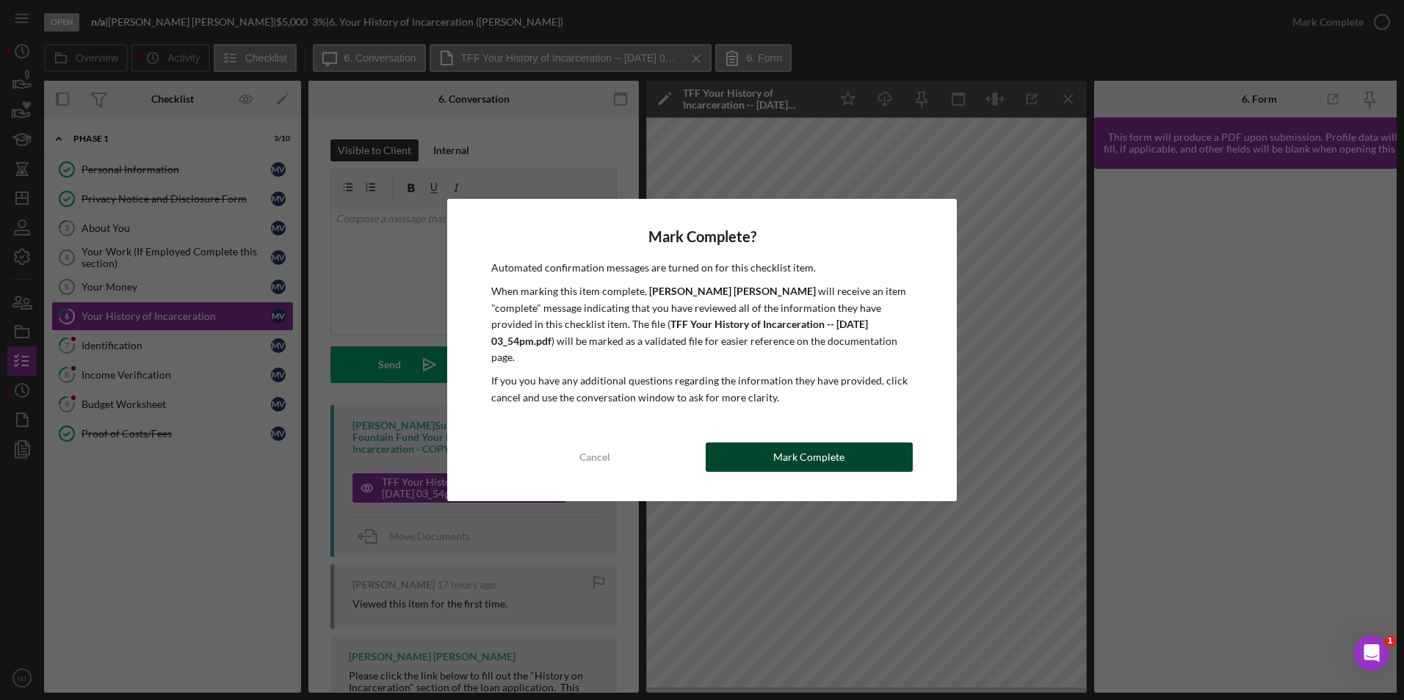
click at [797, 446] on div "Mark Complete" at bounding box center [808, 457] width 71 height 29
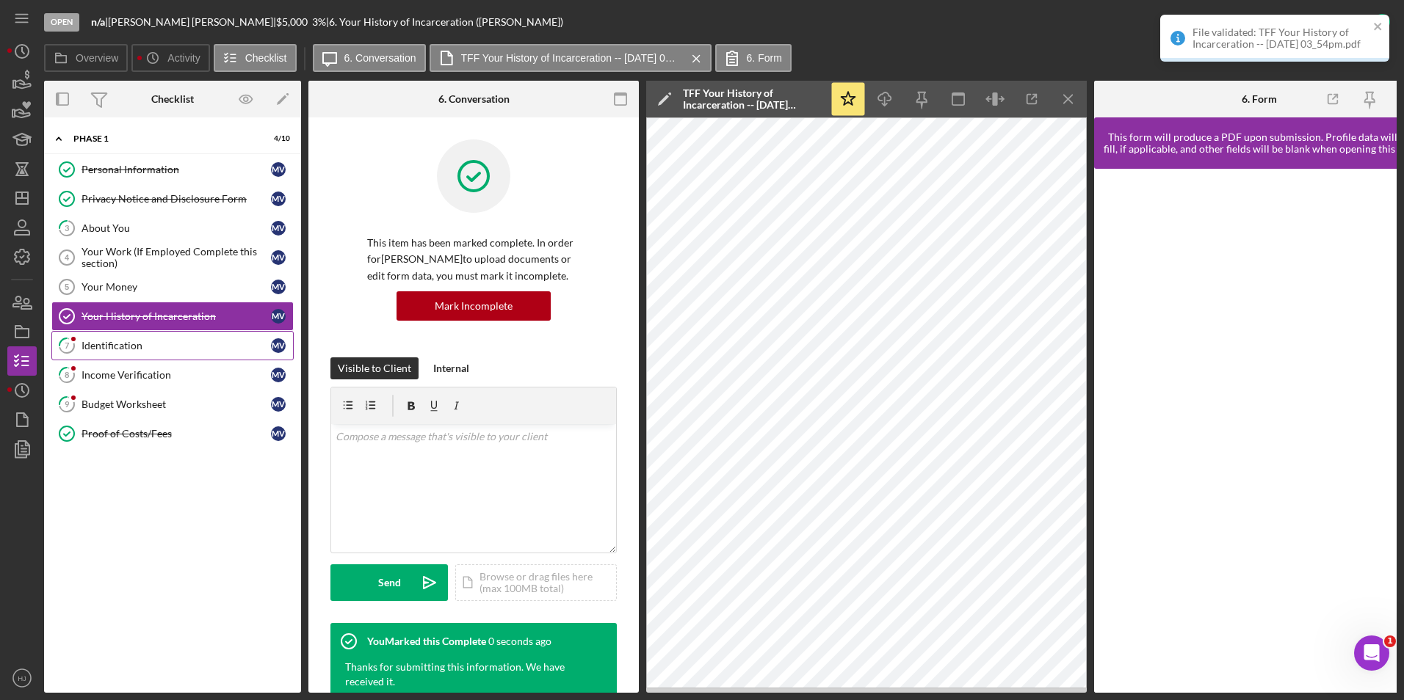
click at [119, 338] on link "7 Identification M V" at bounding box center [172, 345] width 242 height 29
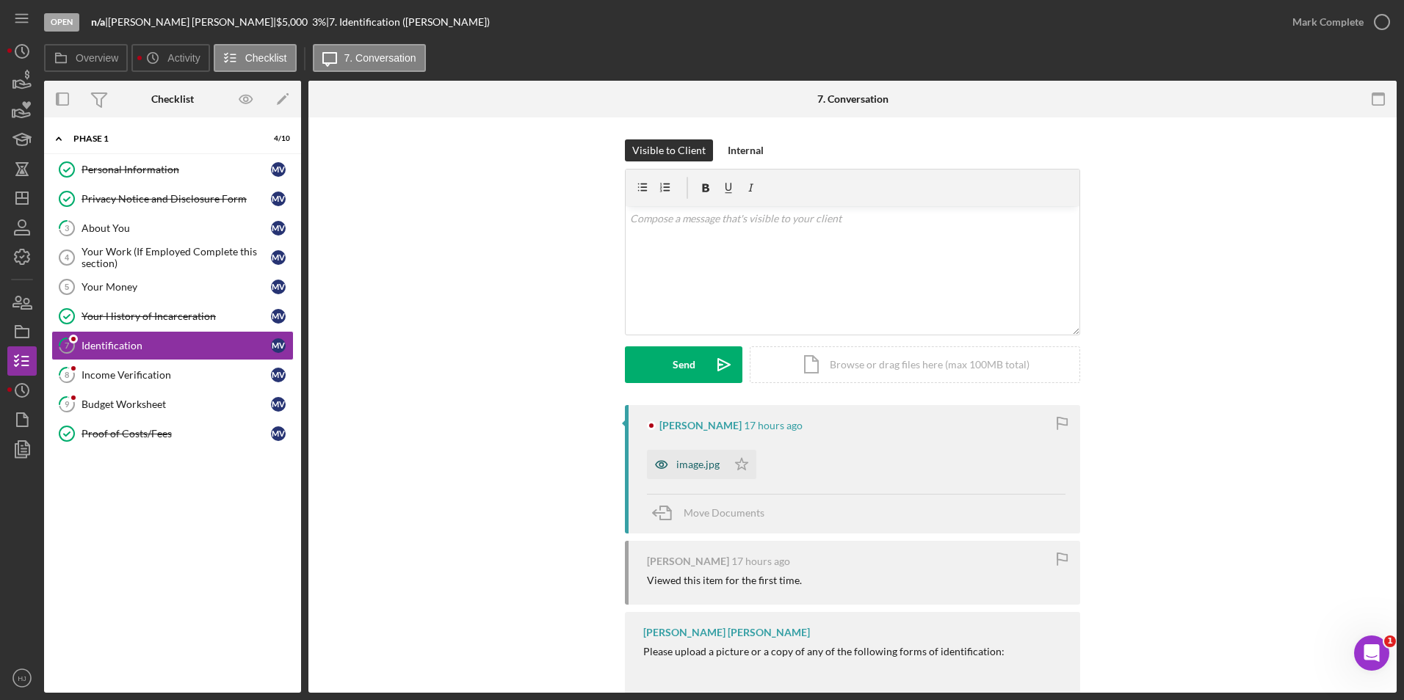
click at [695, 458] on div "image.jpg" at bounding box center [687, 464] width 80 height 29
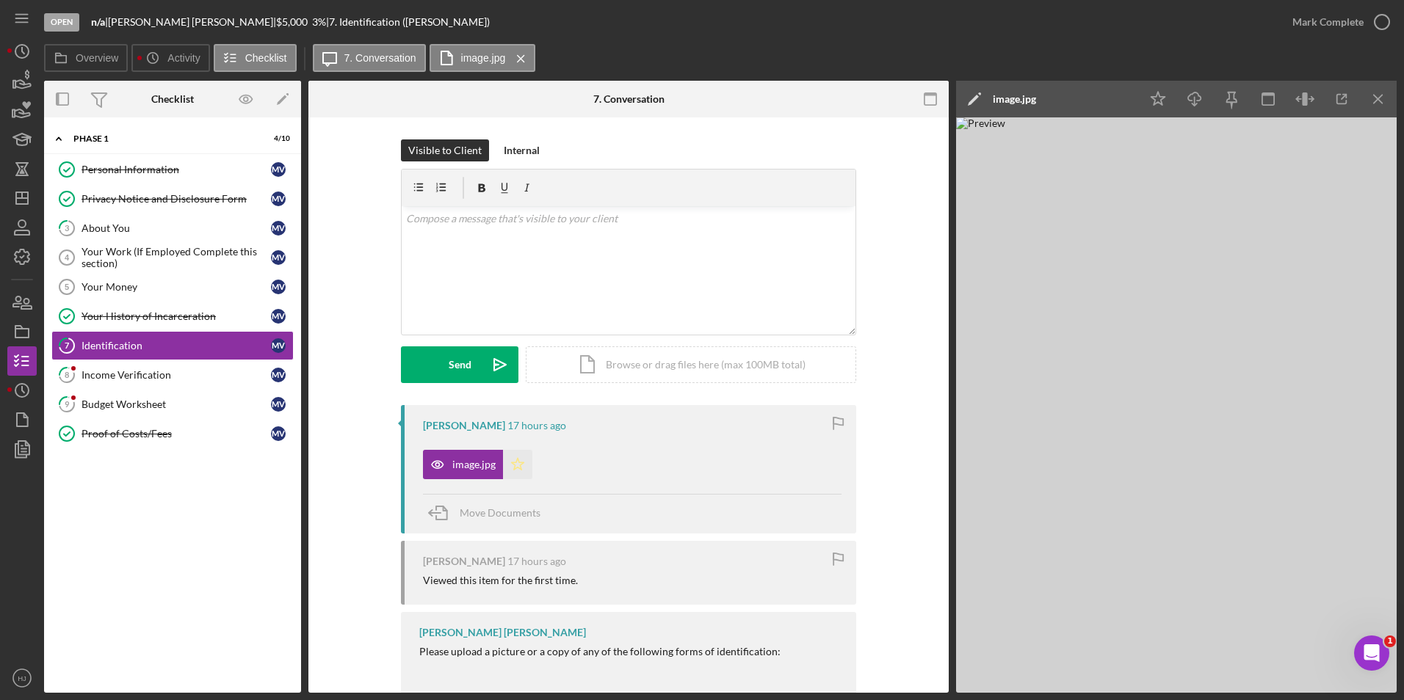
click at [520, 468] on icon "Icon/Star" at bounding box center [517, 464] width 29 height 29
click at [1313, 21] on div "Mark Complete" at bounding box center [1327, 21] width 71 height 29
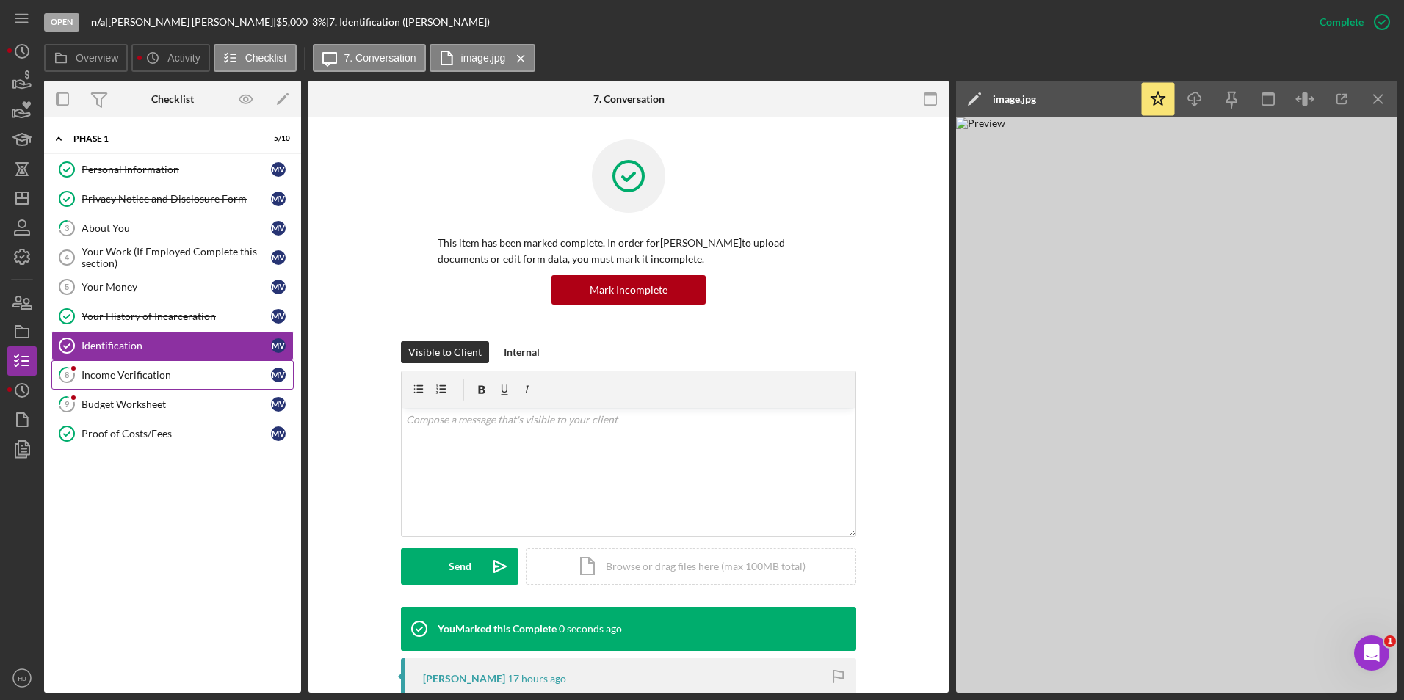
click at [115, 369] on div "Income Verification" at bounding box center [175, 375] width 189 height 12
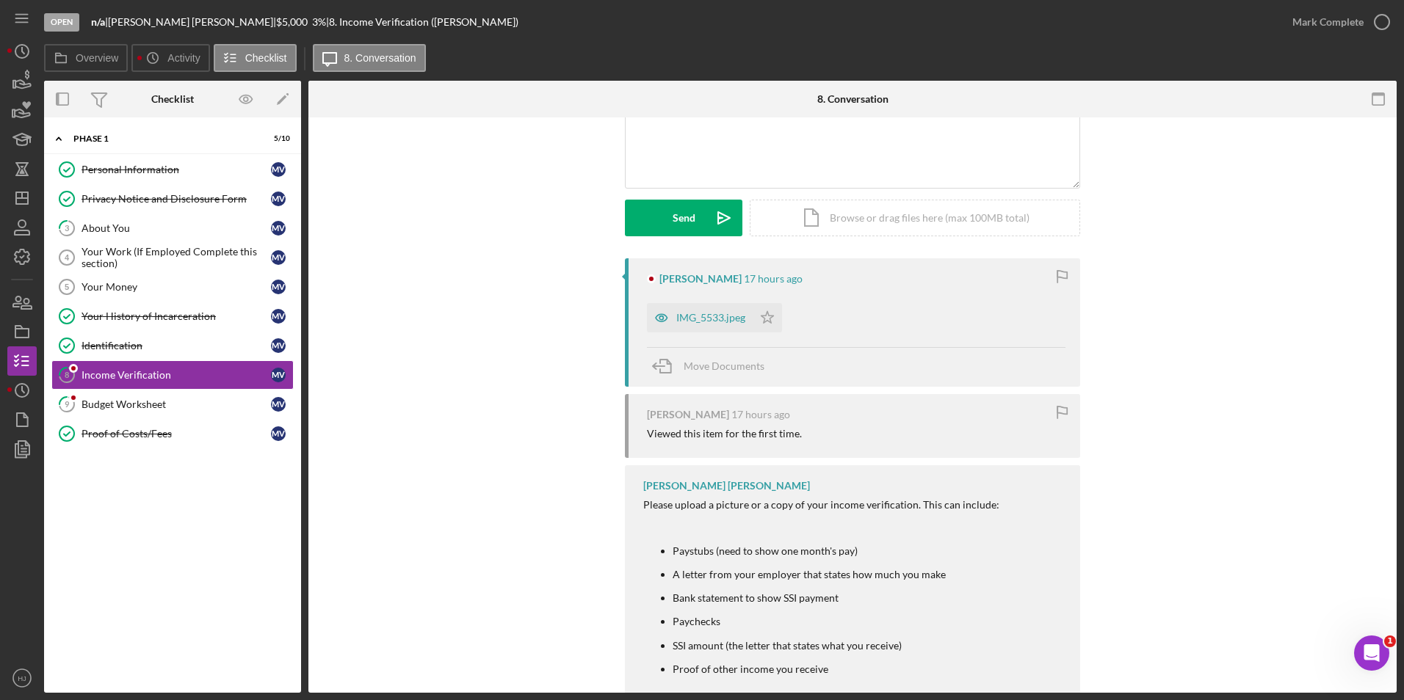
scroll to position [73, 0]
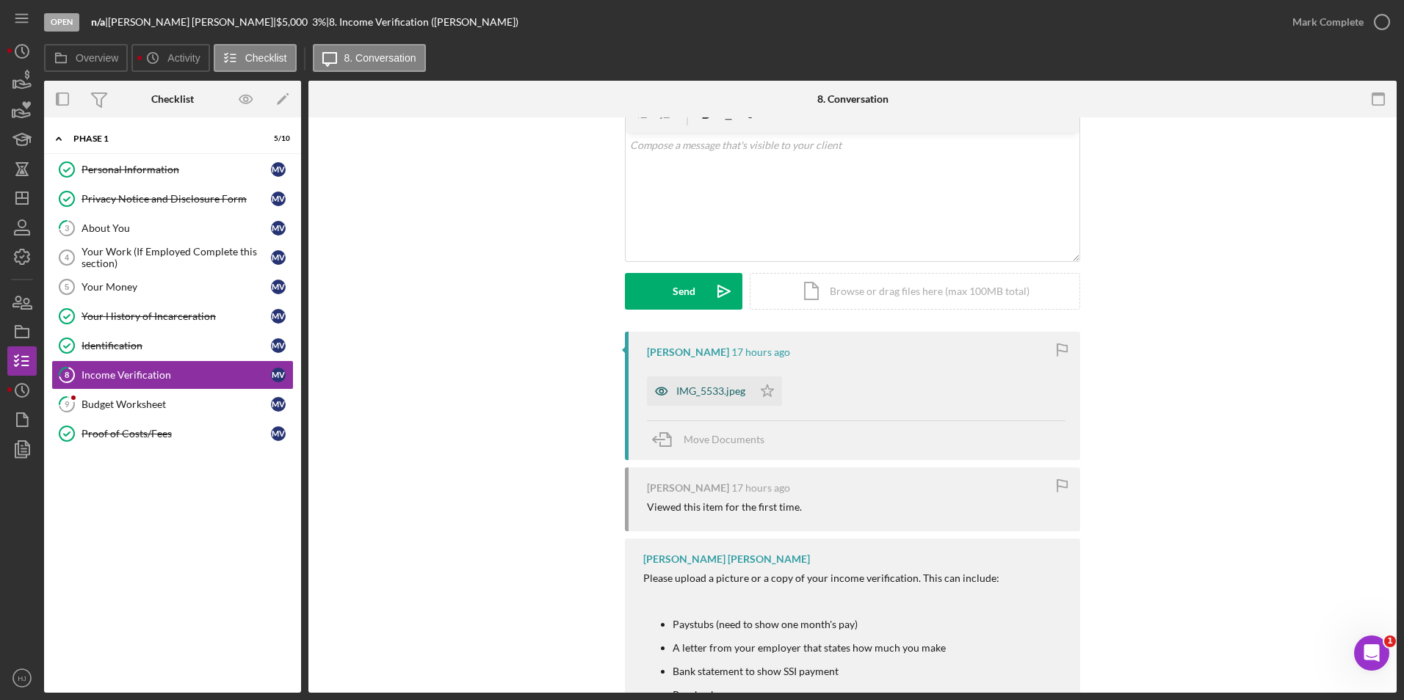
click at [706, 388] on div "IMG_5533.jpeg" at bounding box center [710, 391] width 69 height 12
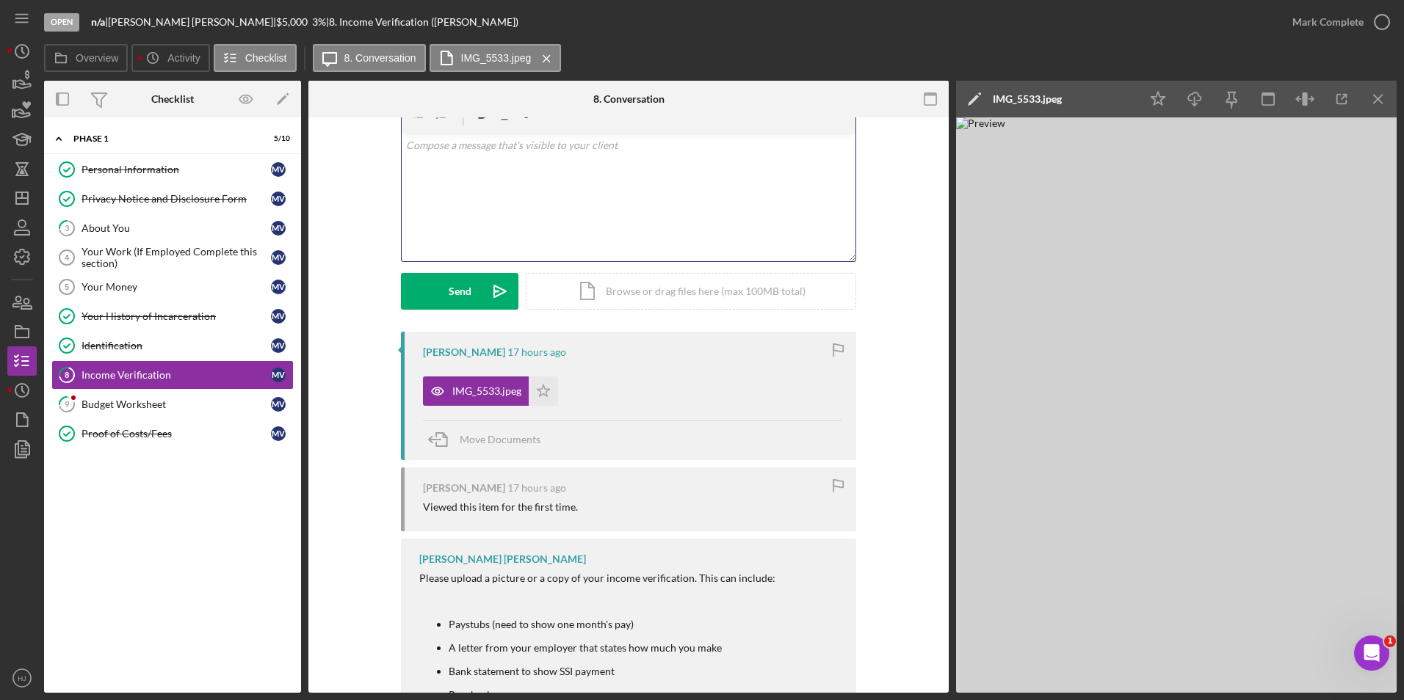
click at [446, 216] on div "v Color teal Color pink Remove color Add row above Add row below Add column bef…" at bounding box center [629, 197] width 454 height 128
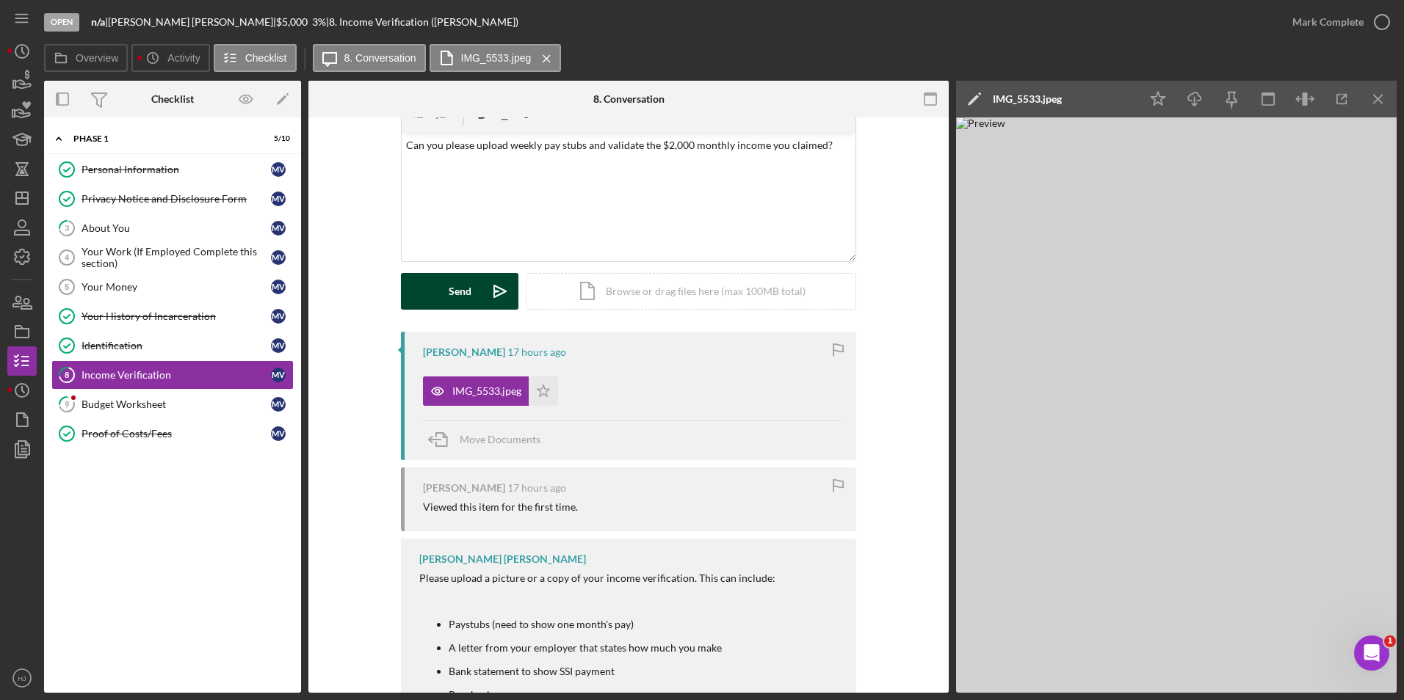
click at [463, 294] on div "Send" at bounding box center [460, 291] width 23 height 37
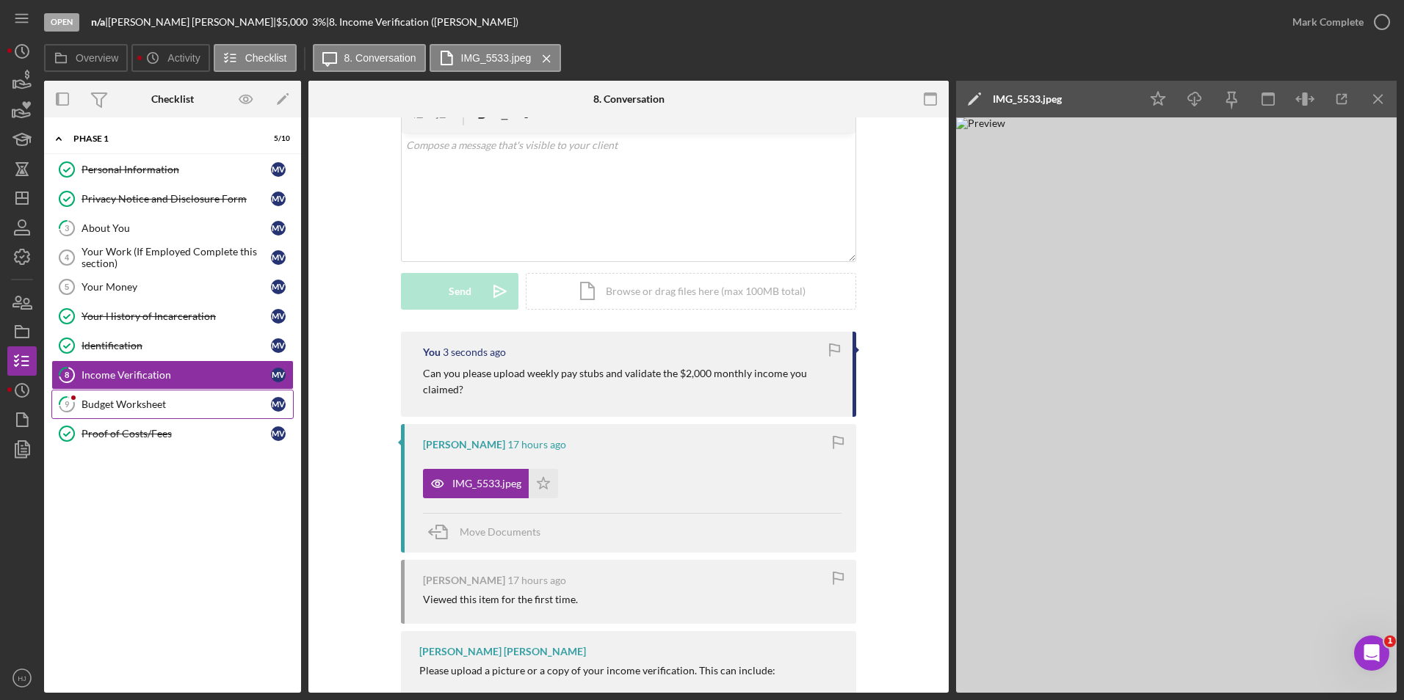
click at [140, 402] on div "Budget Worksheet" at bounding box center [175, 405] width 189 height 12
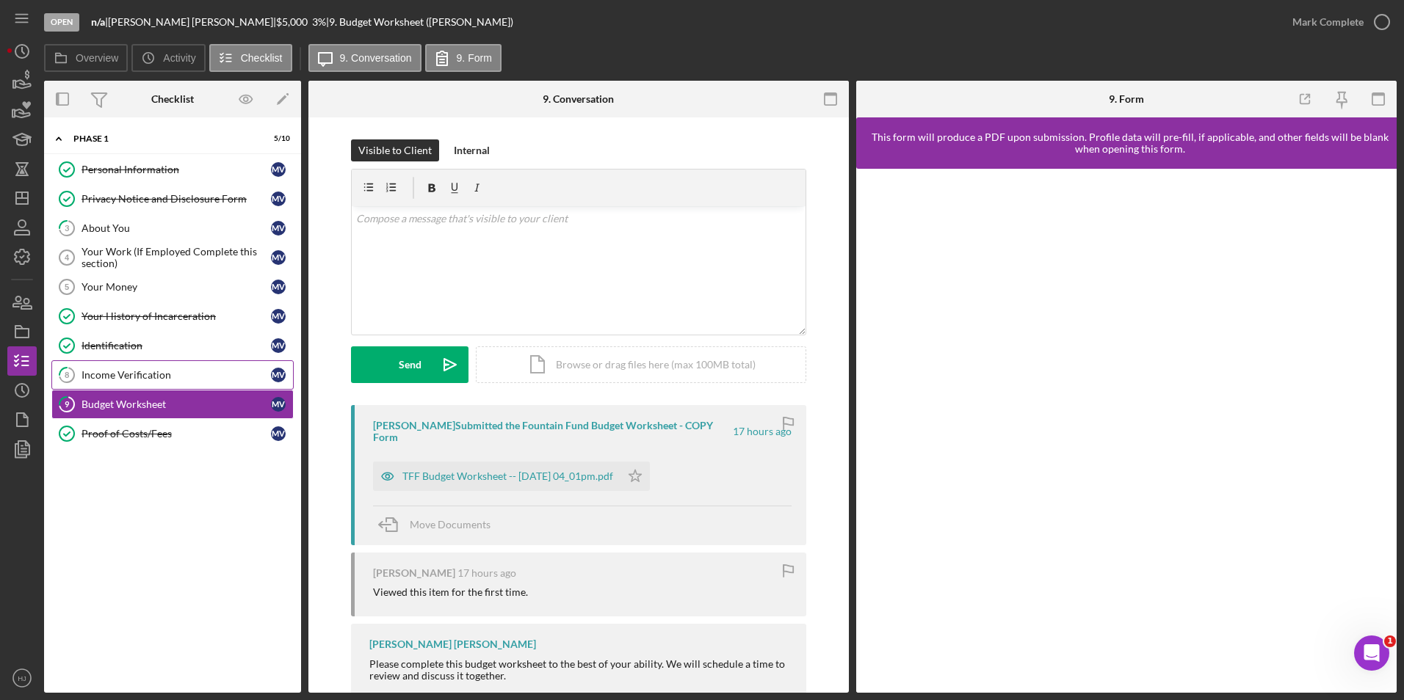
click at [167, 378] on div "Income Verification" at bounding box center [175, 375] width 189 height 12
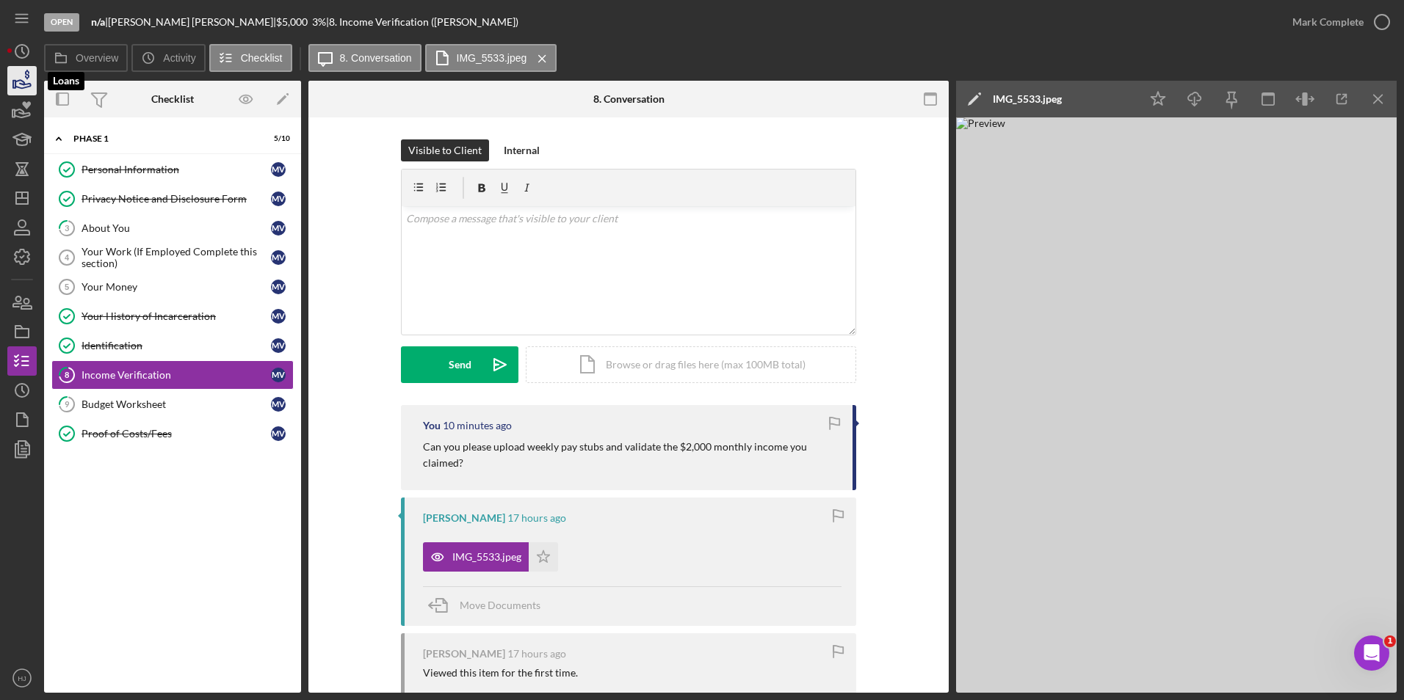
click at [20, 78] on icon "button" at bounding box center [22, 80] width 37 height 37
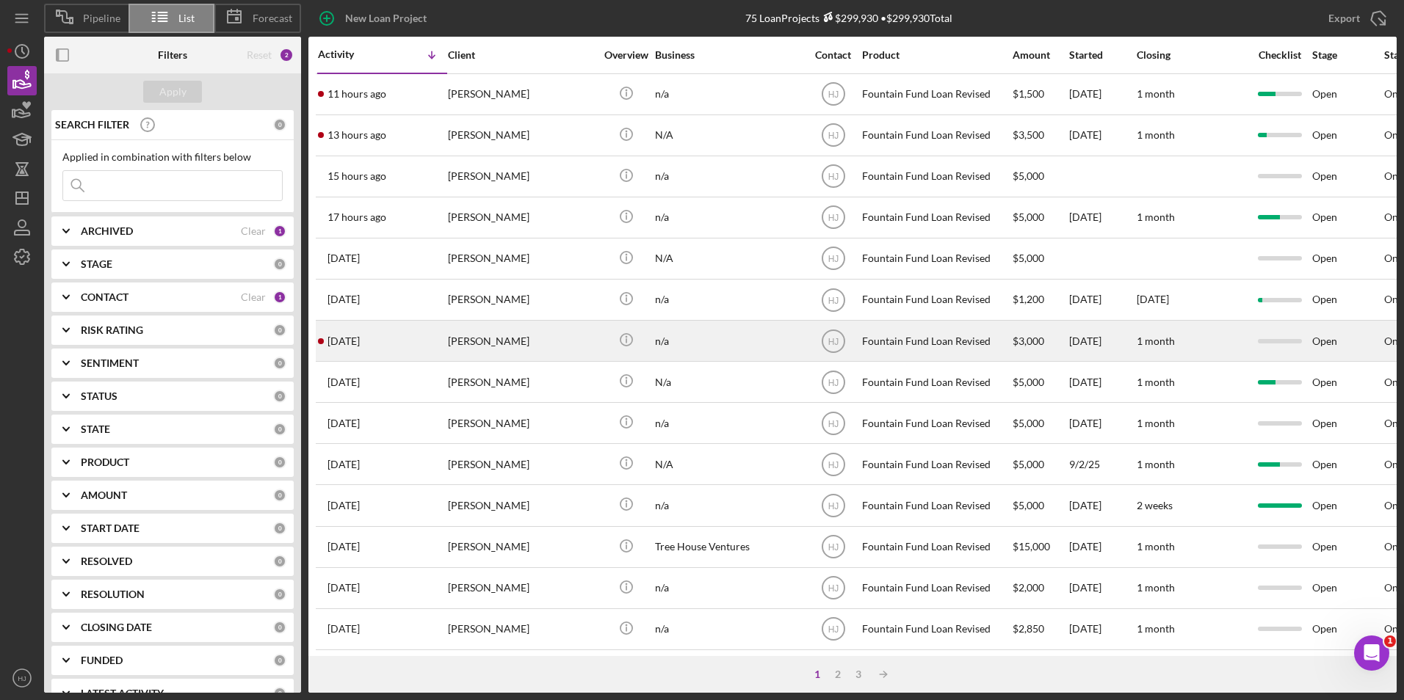
click at [496, 334] on div "[PERSON_NAME]" at bounding box center [521, 341] width 147 height 39
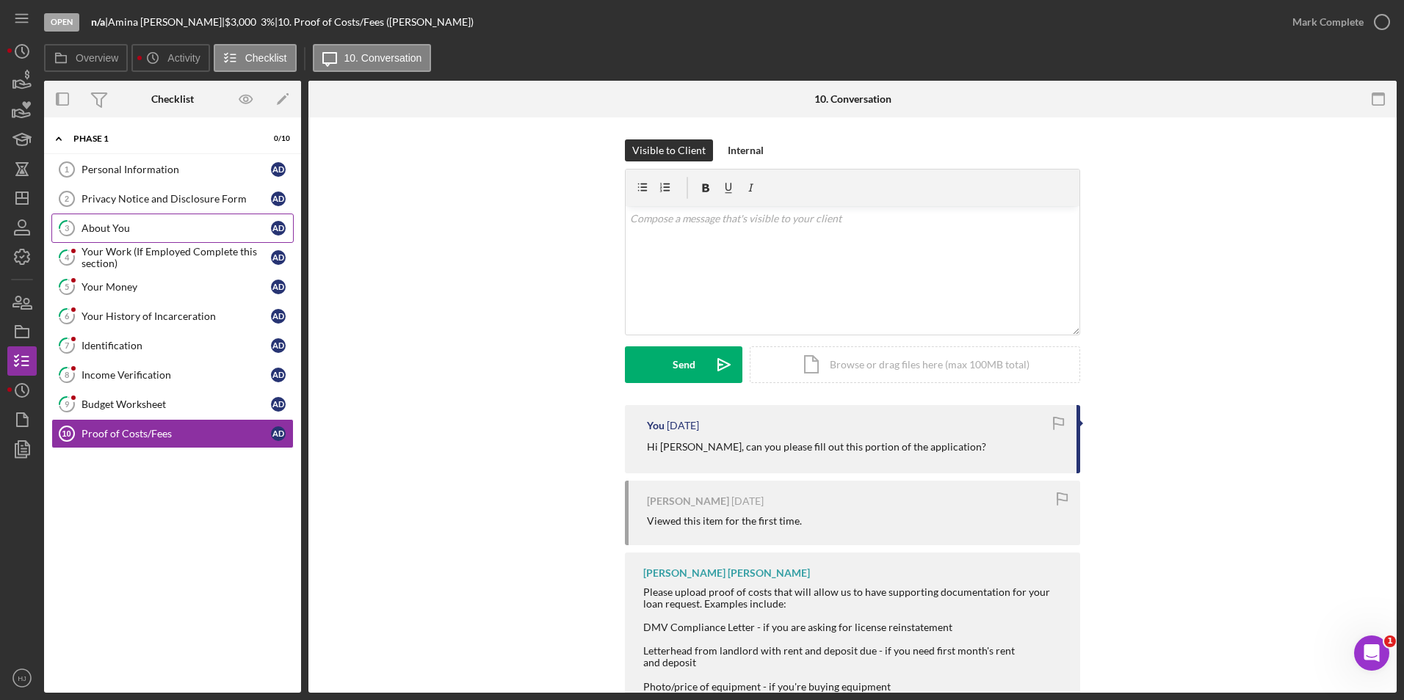
click at [107, 222] on div "About You" at bounding box center [175, 228] width 189 height 12
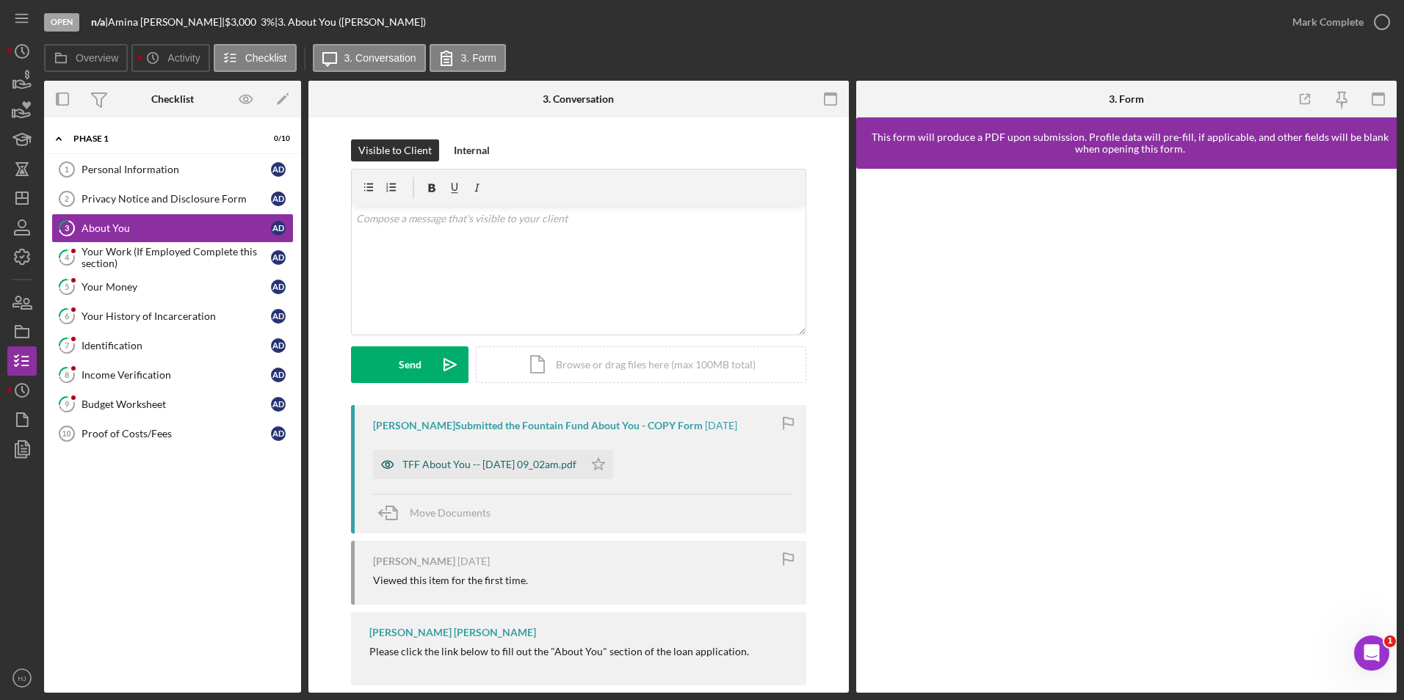
click at [518, 457] on div "TFF About You -- 2025-09-05 09_02am.pdf" at bounding box center [478, 464] width 211 height 29
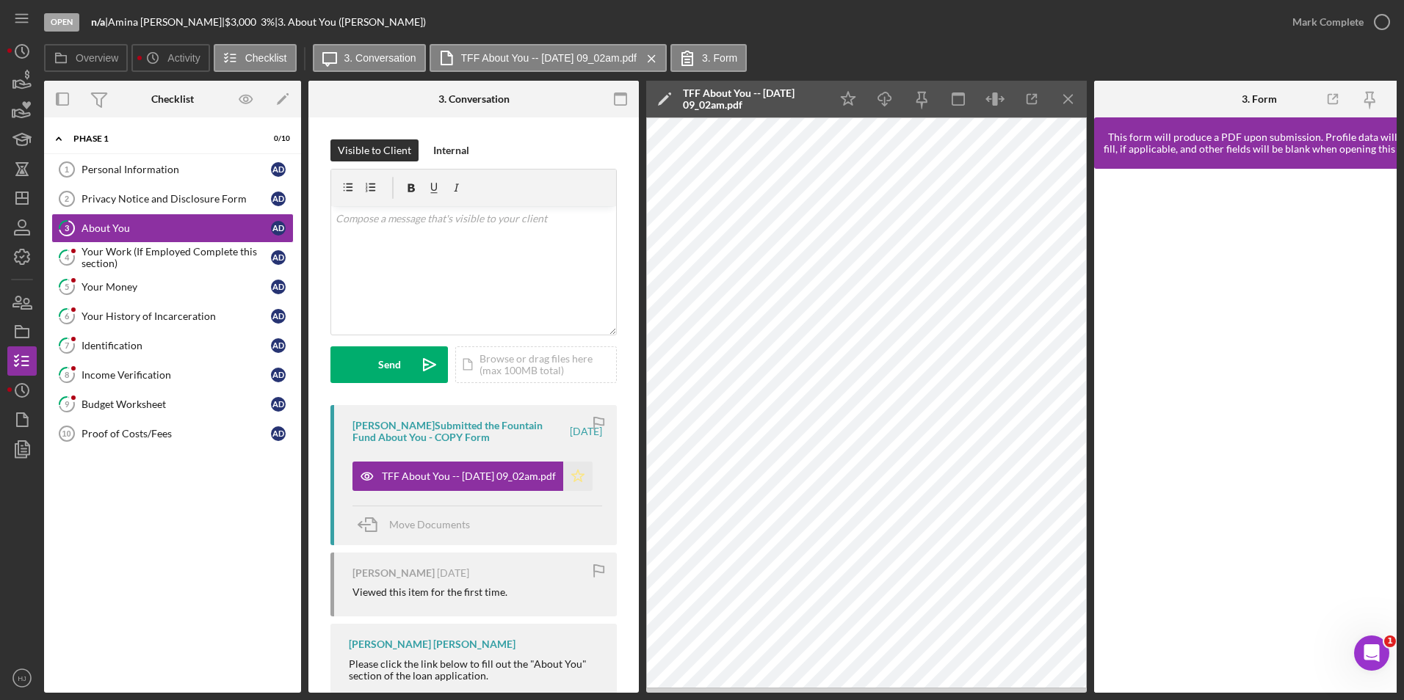
click at [570, 473] on icon "Icon/Star" at bounding box center [577, 476] width 29 height 29
click at [100, 246] on div "Your Work (If Employed Complete this section)" at bounding box center [175, 257] width 189 height 23
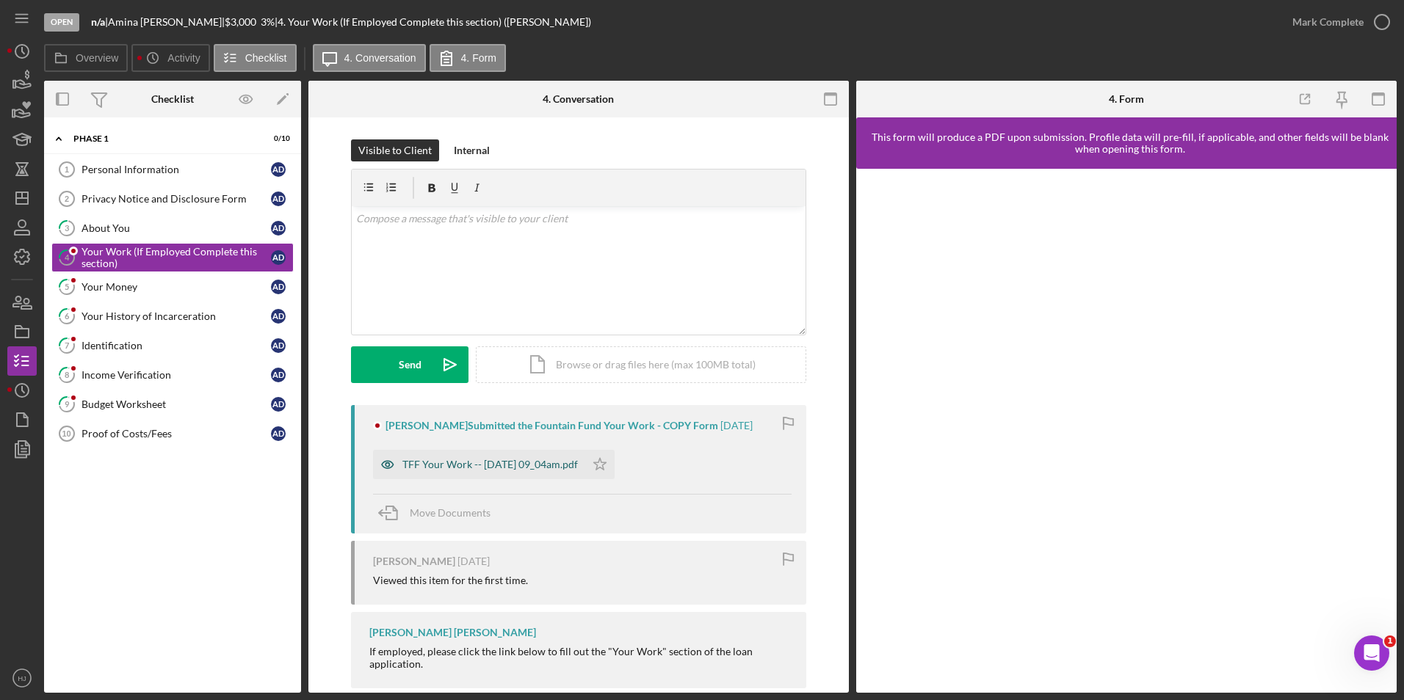
click at [554, 453] on div "TFF Your Work -- 2025-09-05 09_04am.pdf" at bounding box center [479, 464] width 212 height 29
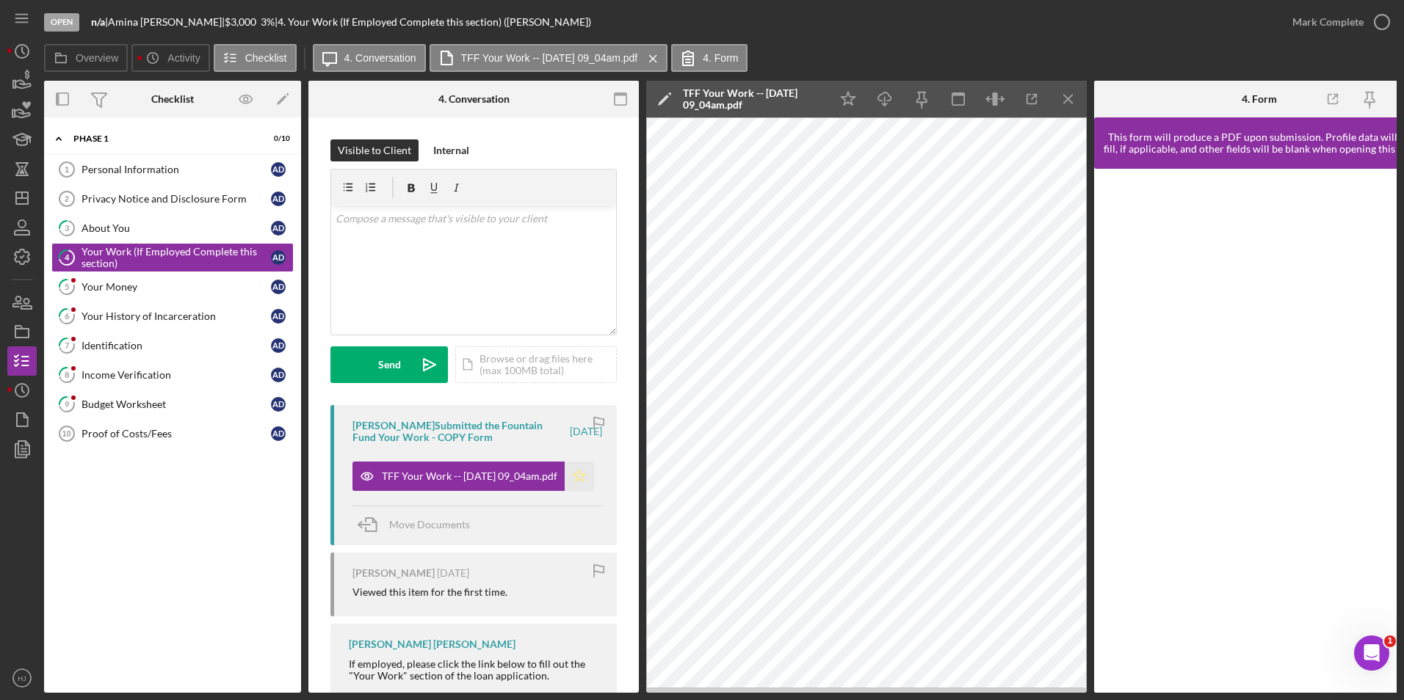
click at [579, 479] on icon "Icon/Star" at bounding box center [579, 476] width 29 height 29
click at [1330, 19] on div "Mark Complete" at bounding box center [1327, 21] width 71 height 29
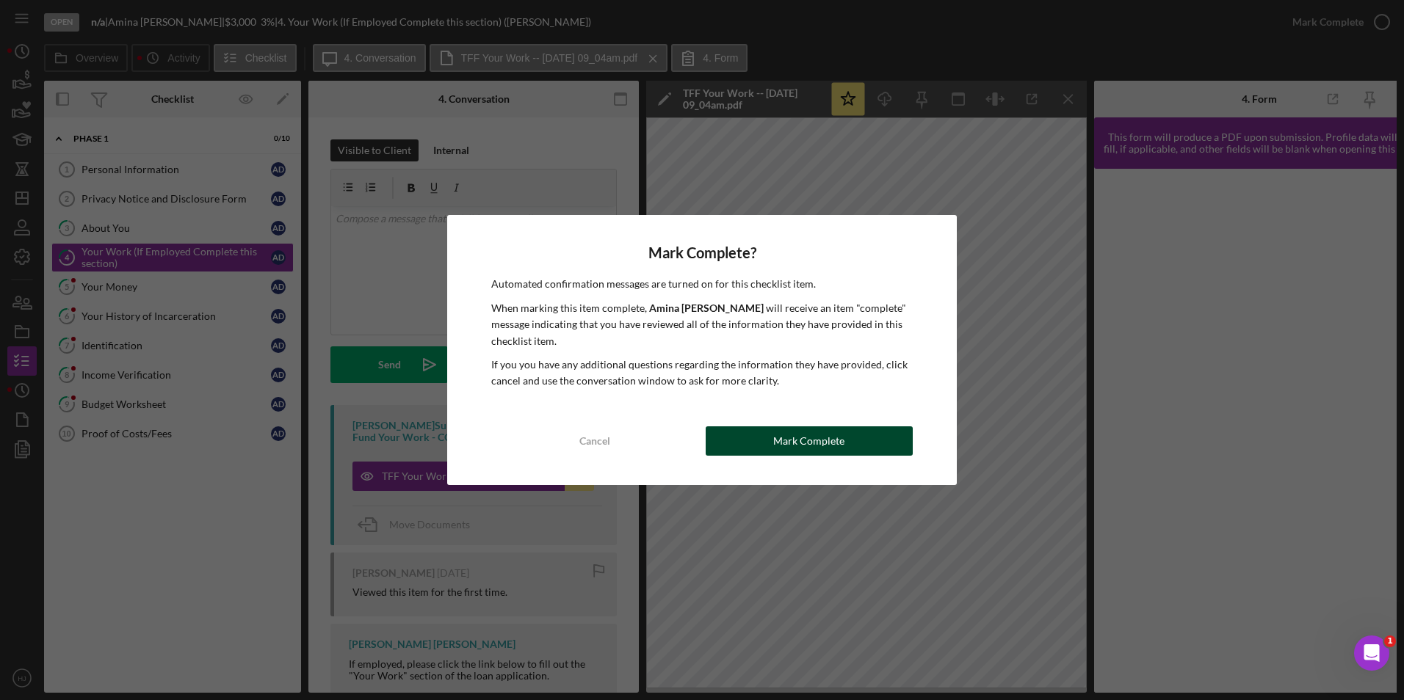
click at [767, 434] on button "Mark Complete" at bounding box center [809, 441] width 207 height 29
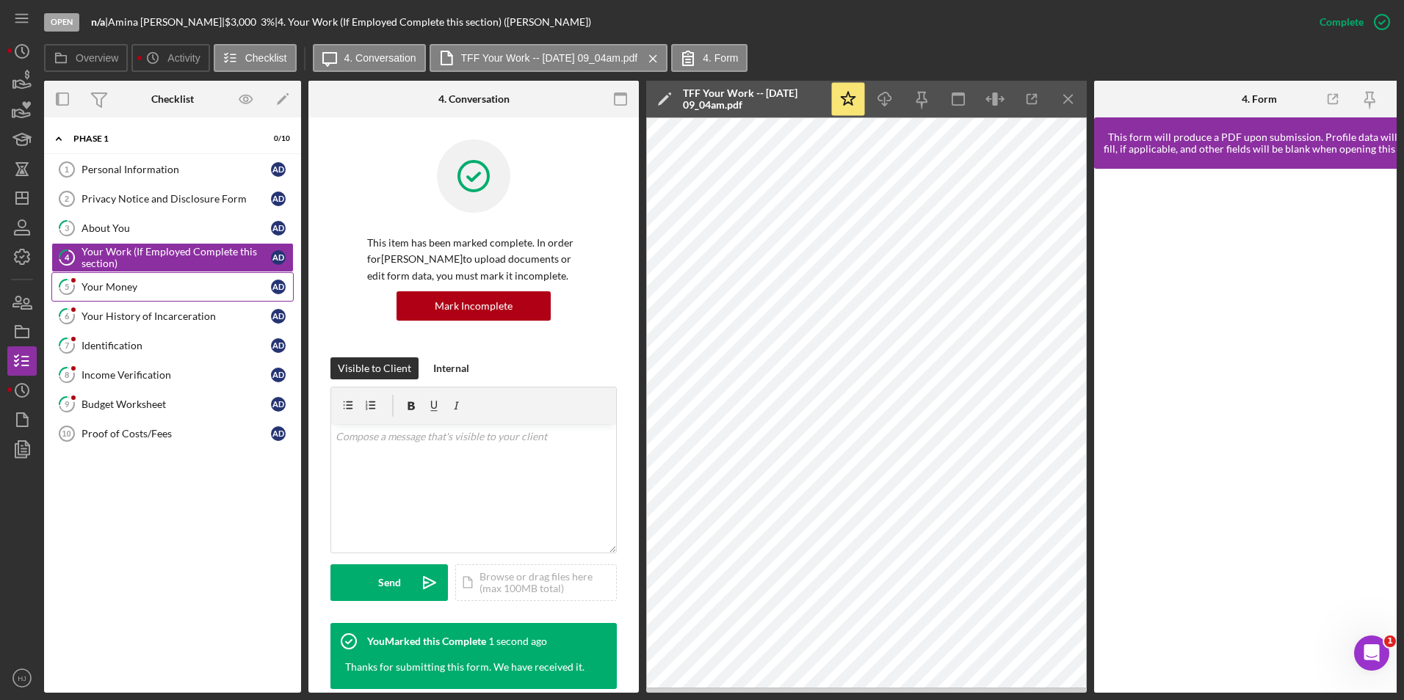
click at [81, 280] on icon "5" at bounding box center [66, 287] width 37 height 37
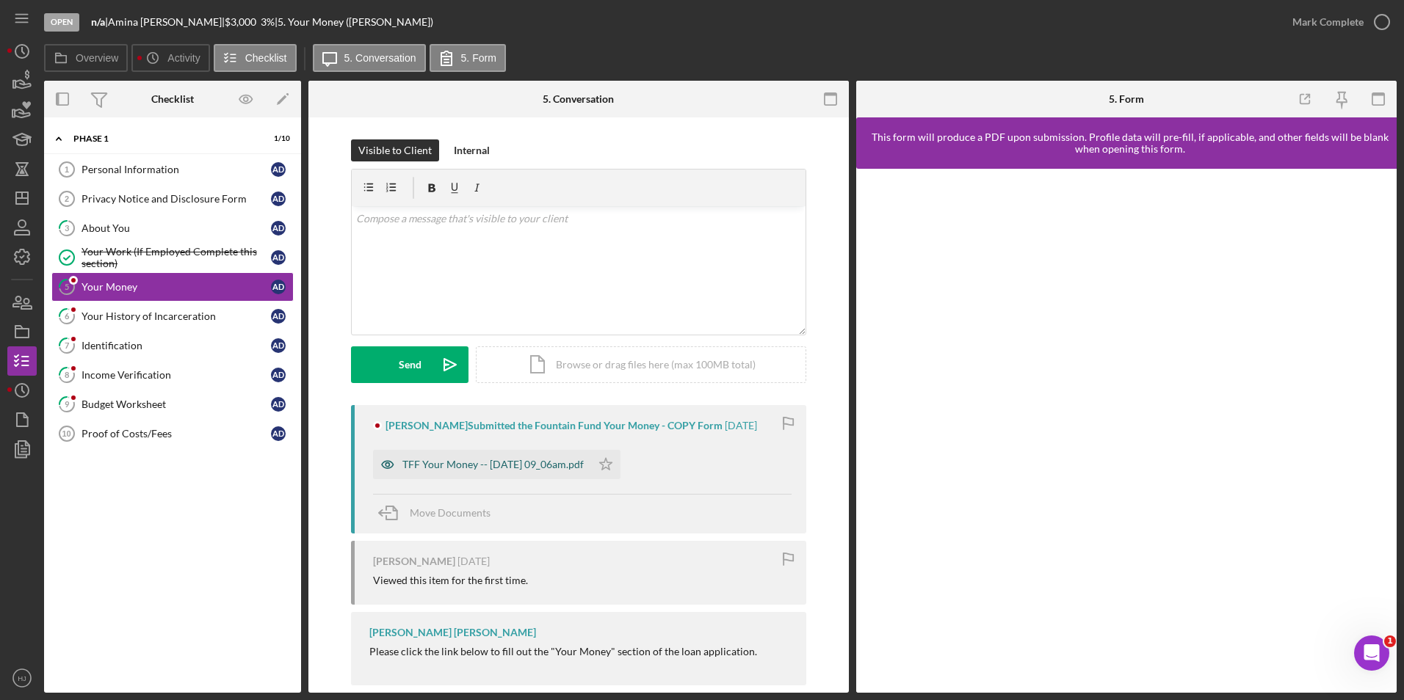
click at [530, 463] on div "TFF Your Money -- 2025-09-05 09_06am.pdf" at bounding box center [492, 465] width 181 height 12
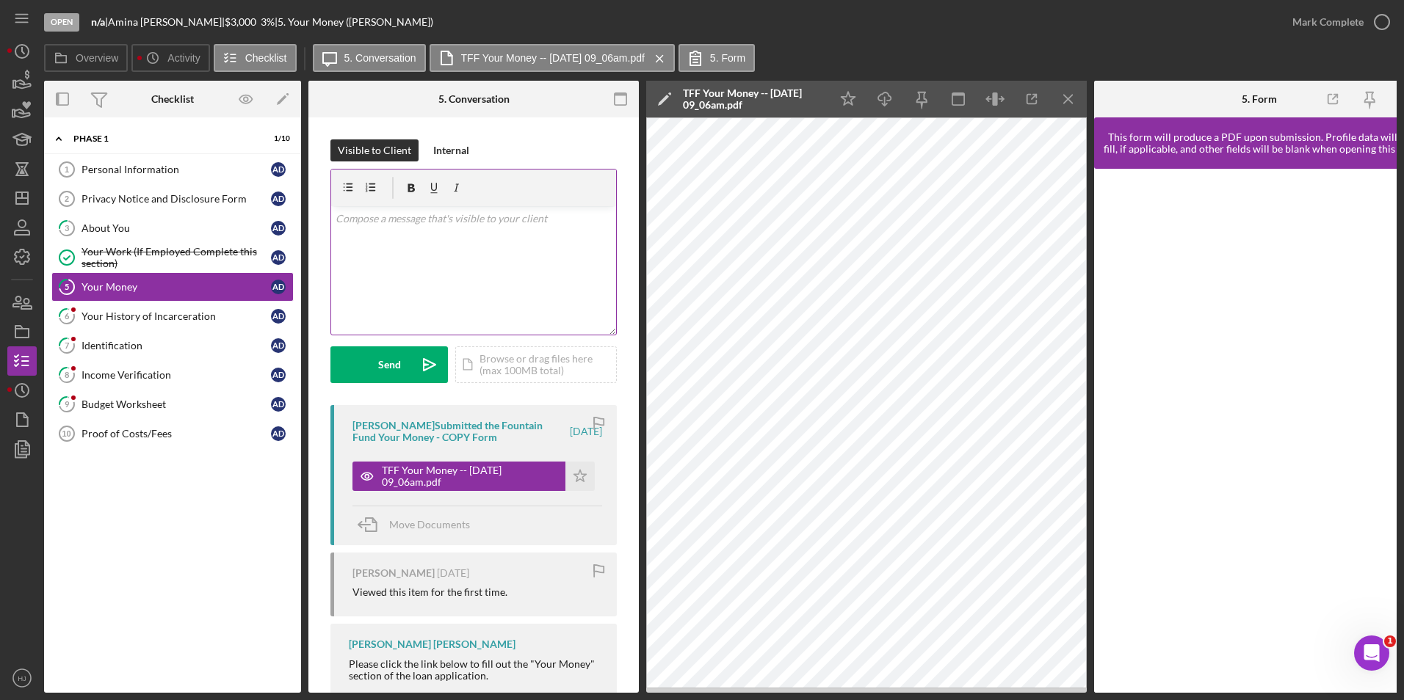
click at [364, 236] on div "v Color teal Color pink Remove color Add row above Add row below Add column bef…" at bounding box center [473, 270] width 285 height 128
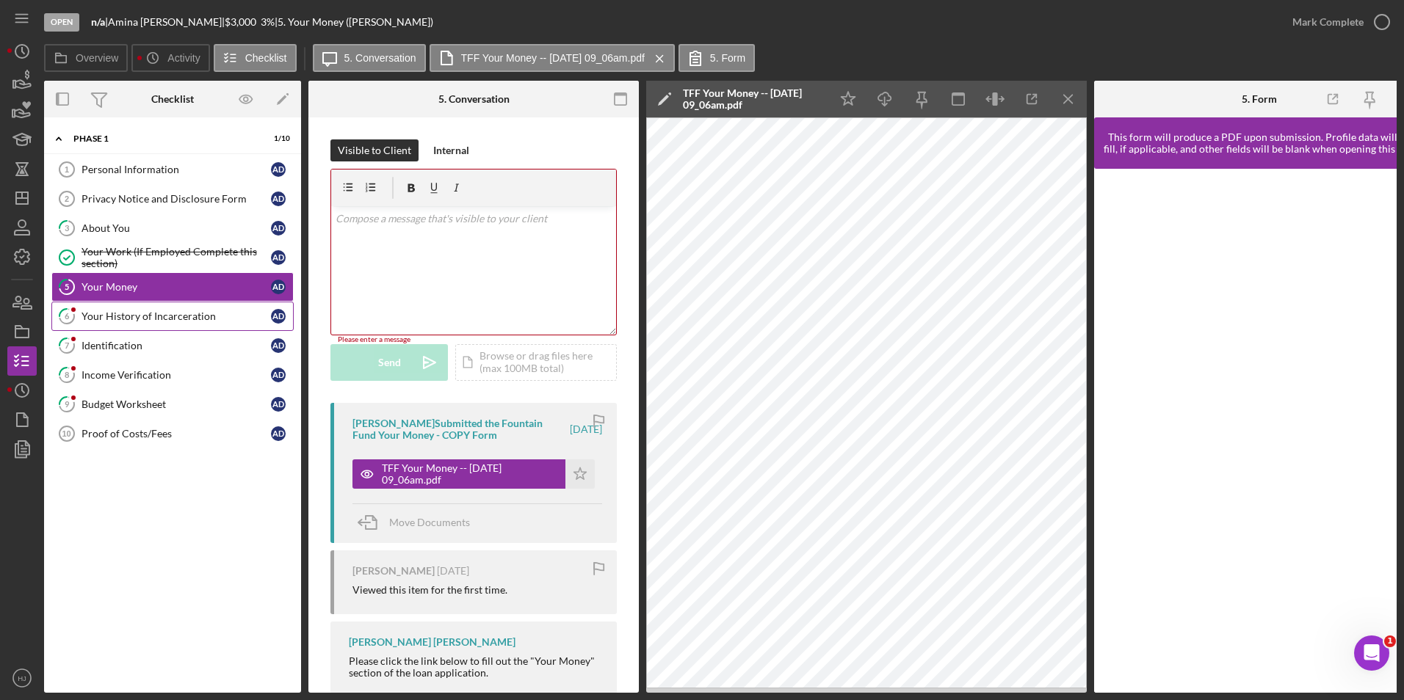
click at [170, 321] on div "Your History of Incarceration" at bounding box center [175, 317] width 189 height 12
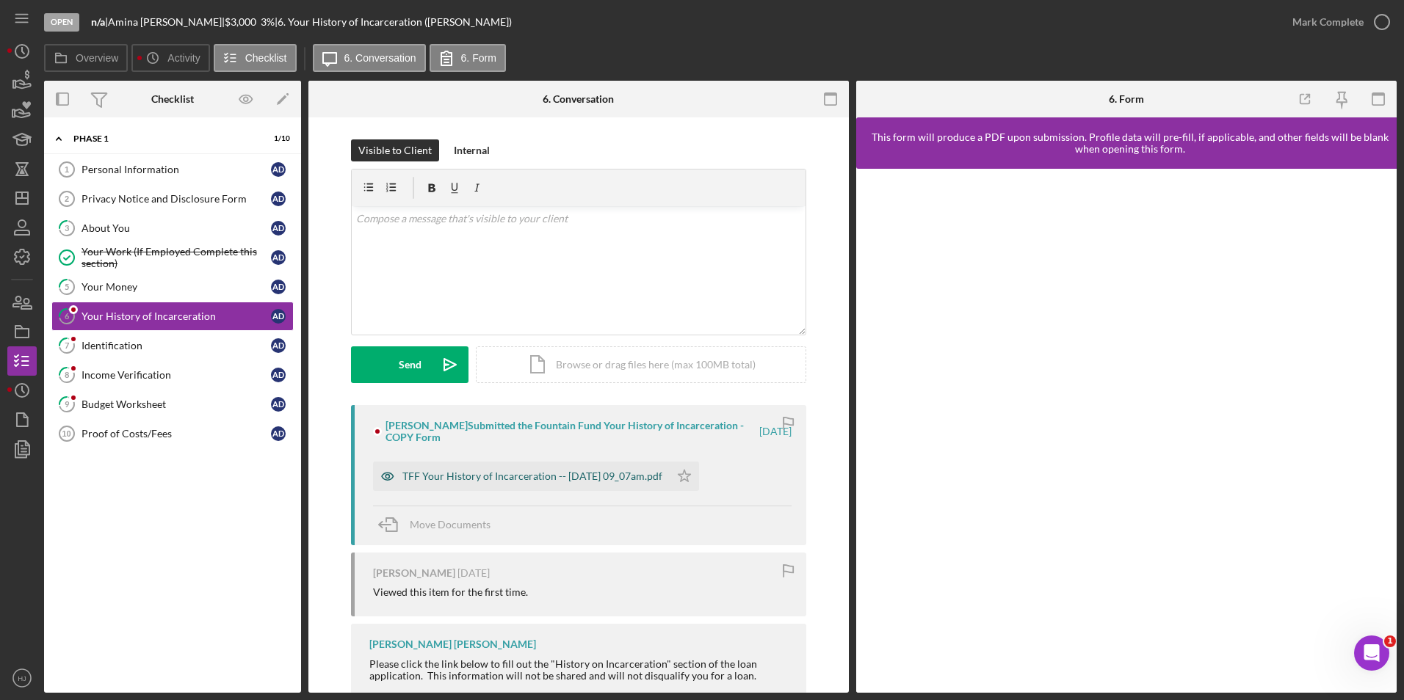
click at [540, 479] on div "TFF Your History of Incarceration -- 2025-09-05 09_07am.pdf" at bounding box center [532, 477] width 260 height 12
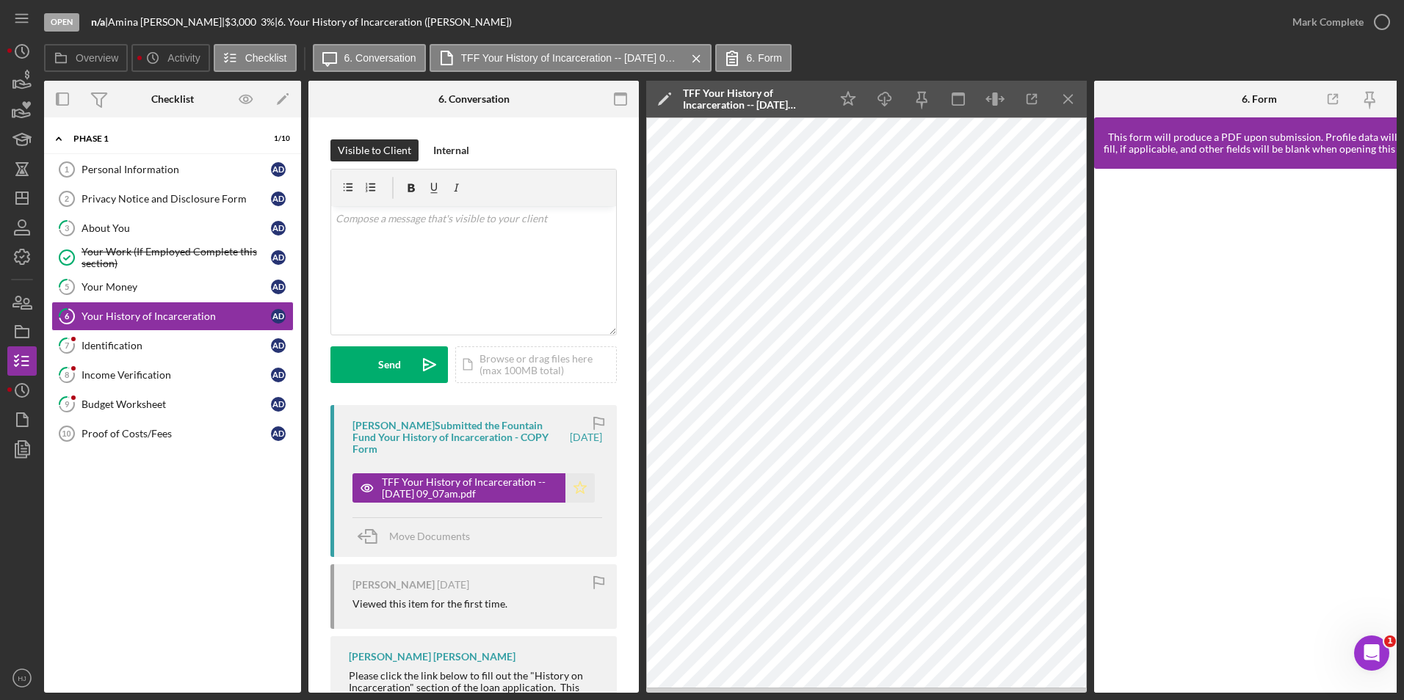
click at [580, 474] on icon "Icon/Star" at bounding box center [579, 488] width 29 height 29
click at [1308, 12] on div "Mark Complete" at bounding box center [1327, 21] width 71 height 29
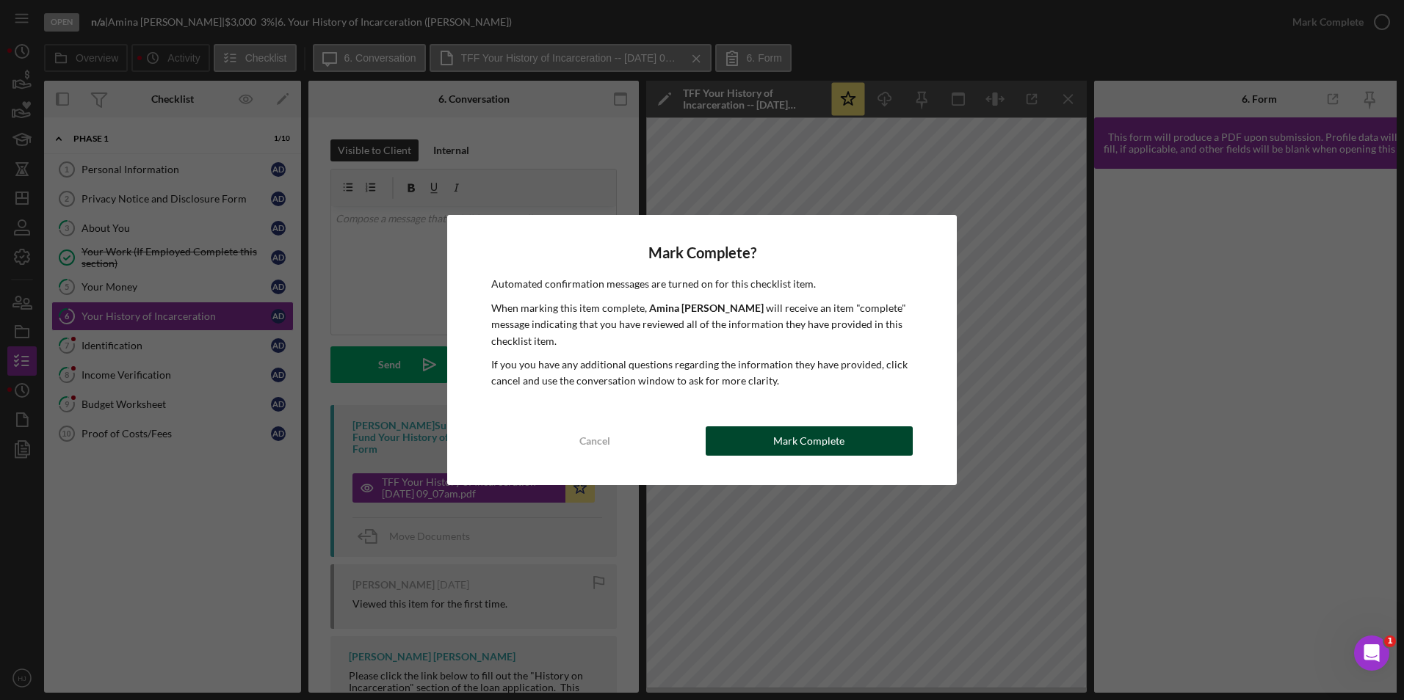
click at [885, 437] on button "Mark Complete" at bounding box center [809, 441] width 207 height 29
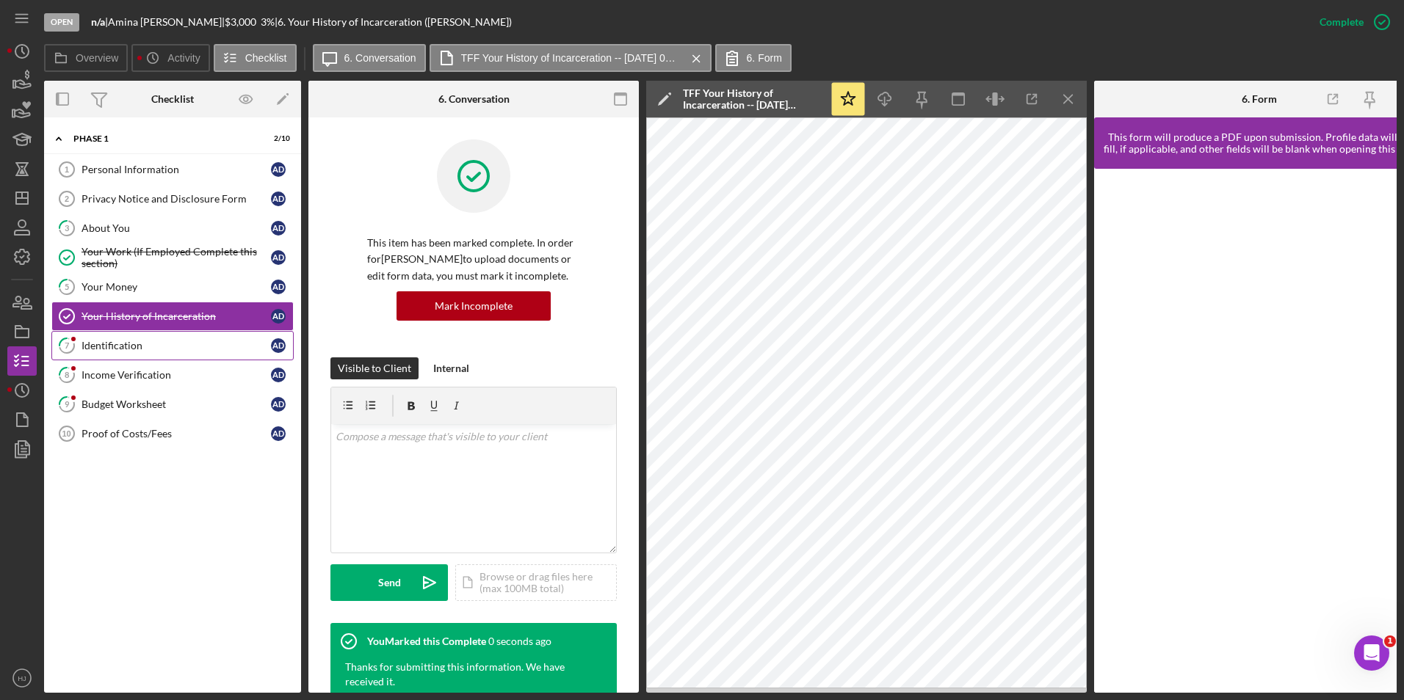
click at [122, 355] on link "7 Identification A D" at bounding box center [172, 345] width 242 height 29
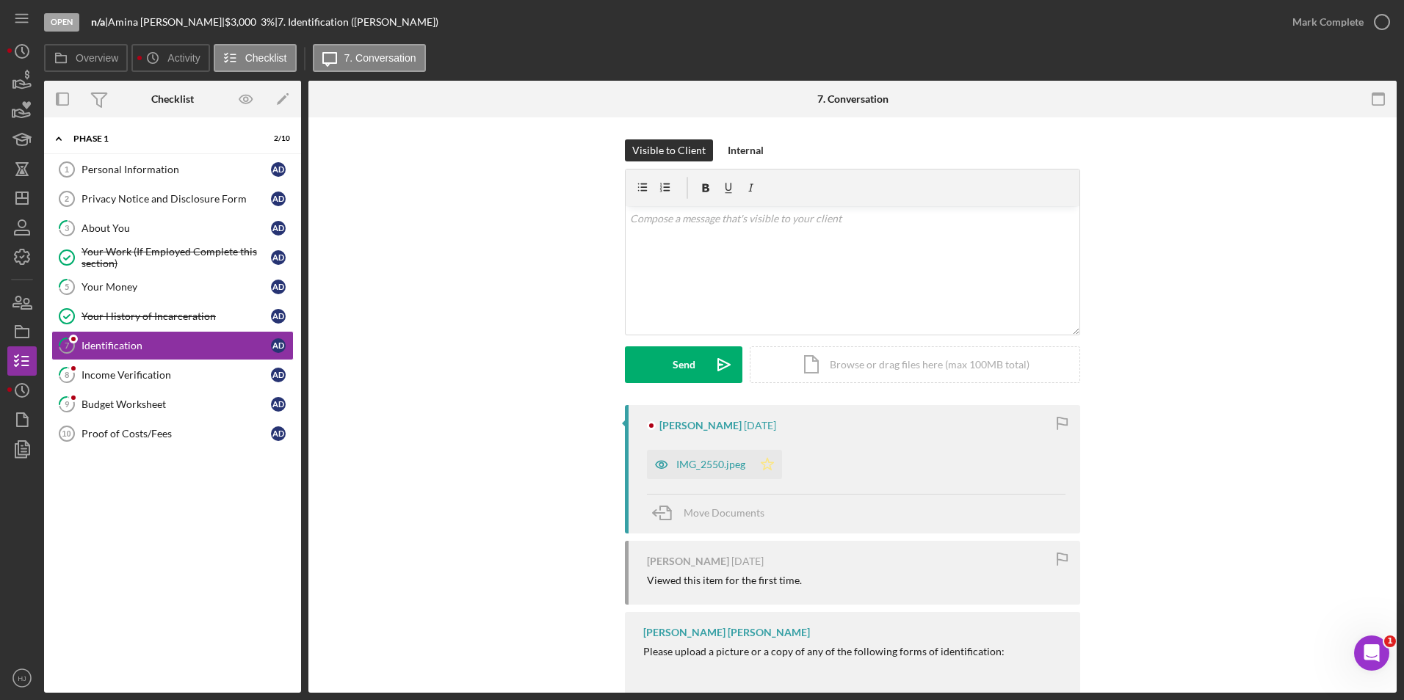
click at [767, 467] on icon "Icon/Star" at bounding box center [767, 464] width 29 height 29
click at [706, 460] on div "IMG_2550.jpeg" at bounding box center [710, 465] width 69 height 12
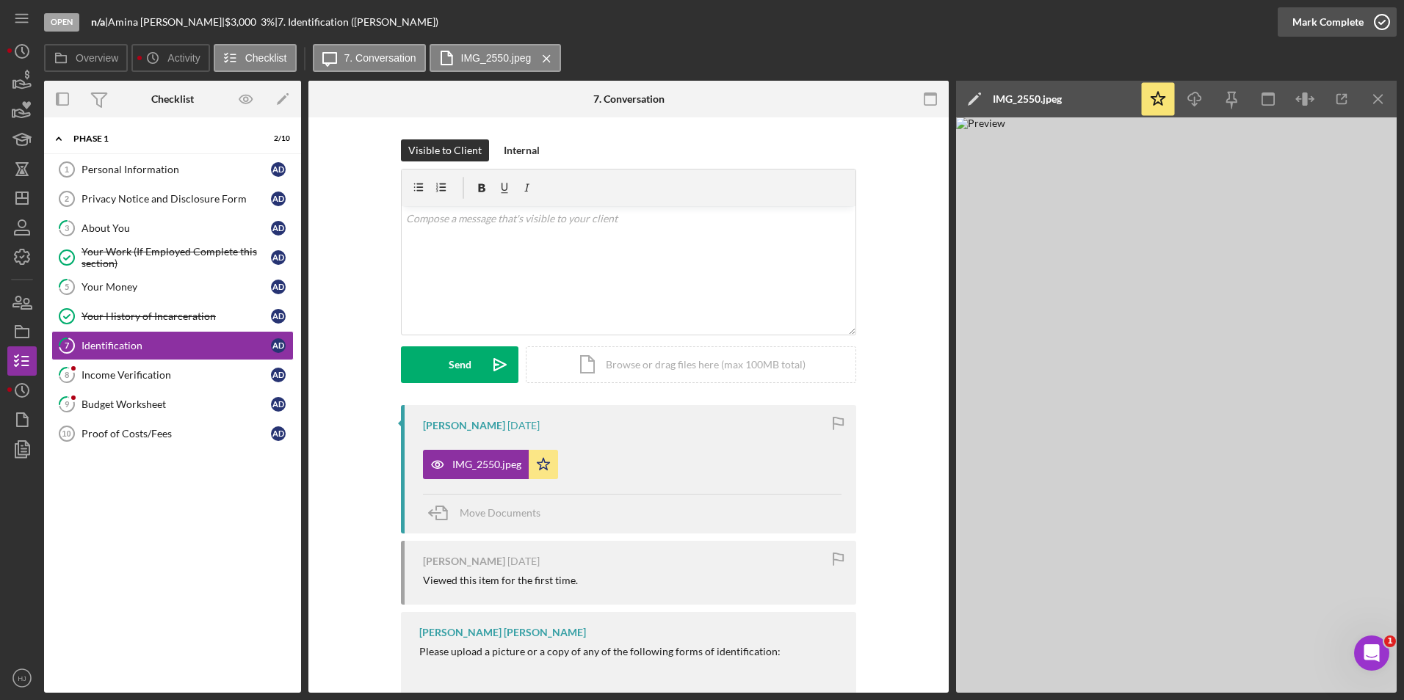
click at [1369, 15] on icon "button" at bounding box center [1381, 22] width 37 height 37
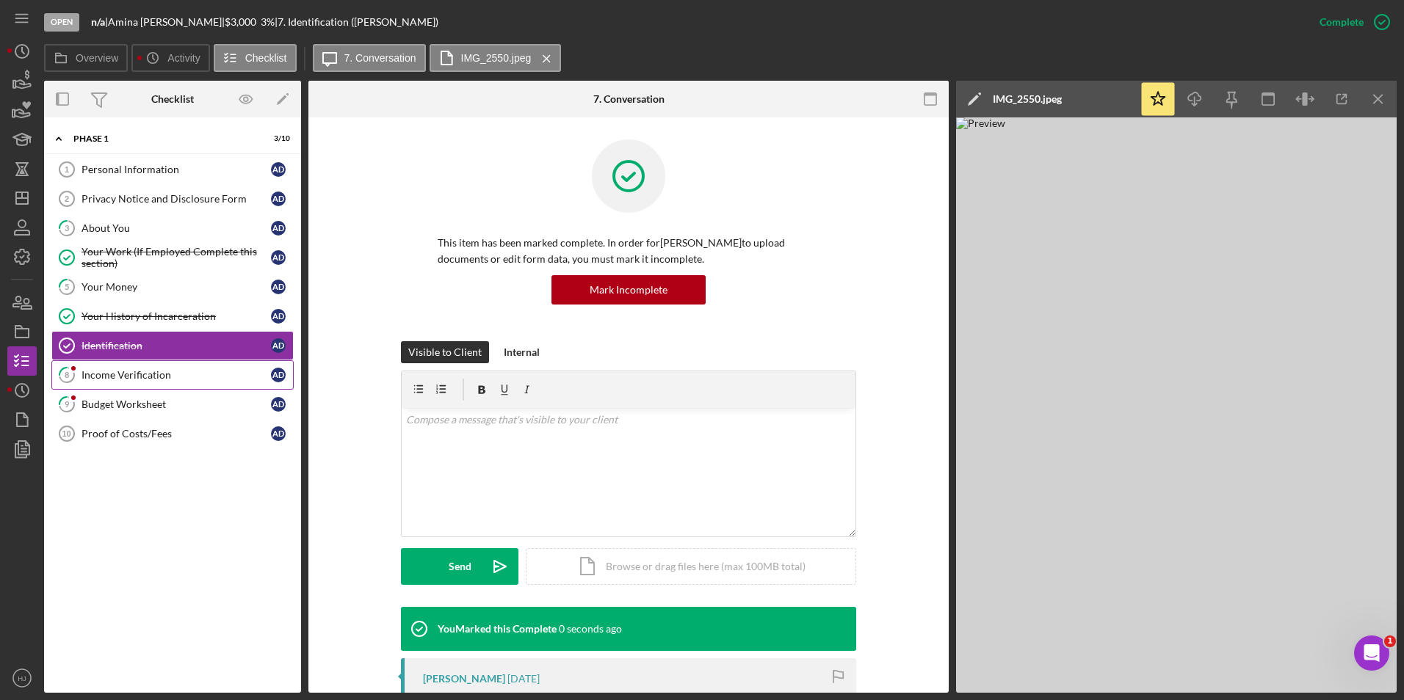
click at [178, 368] on link "8 Income Verification A D" at bounding box center [172, 374] width 242 height 29
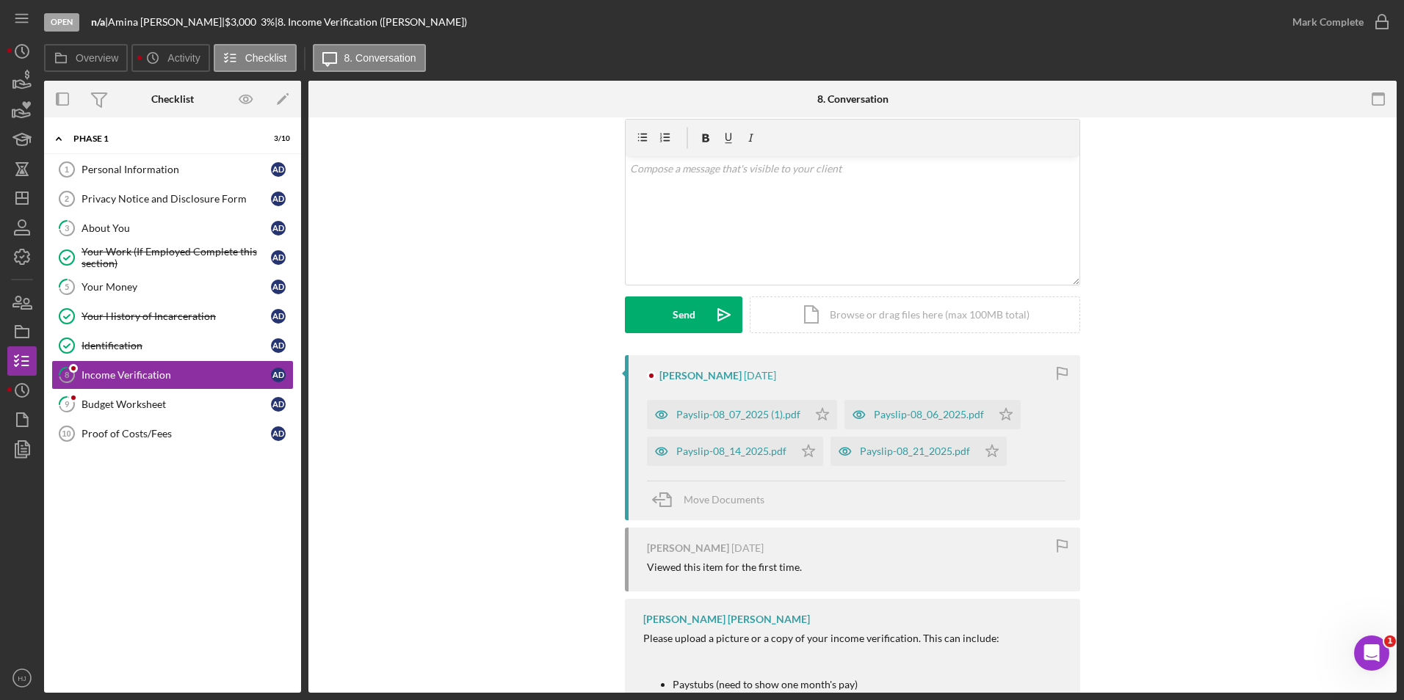
scroll to position [73, 0]
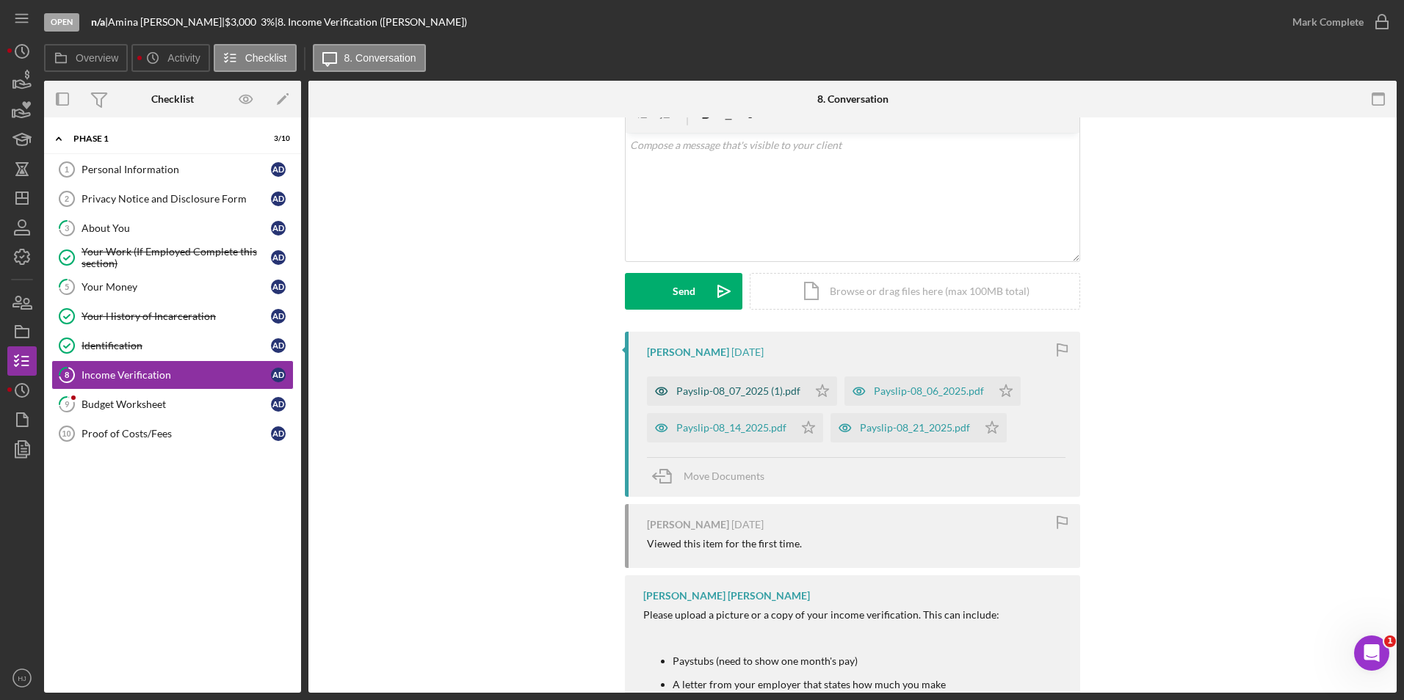
click at [720, 395] on div "Payslip-08_07_2025 (1).pdf" at bounding box center [738, 391] width 124 height 12
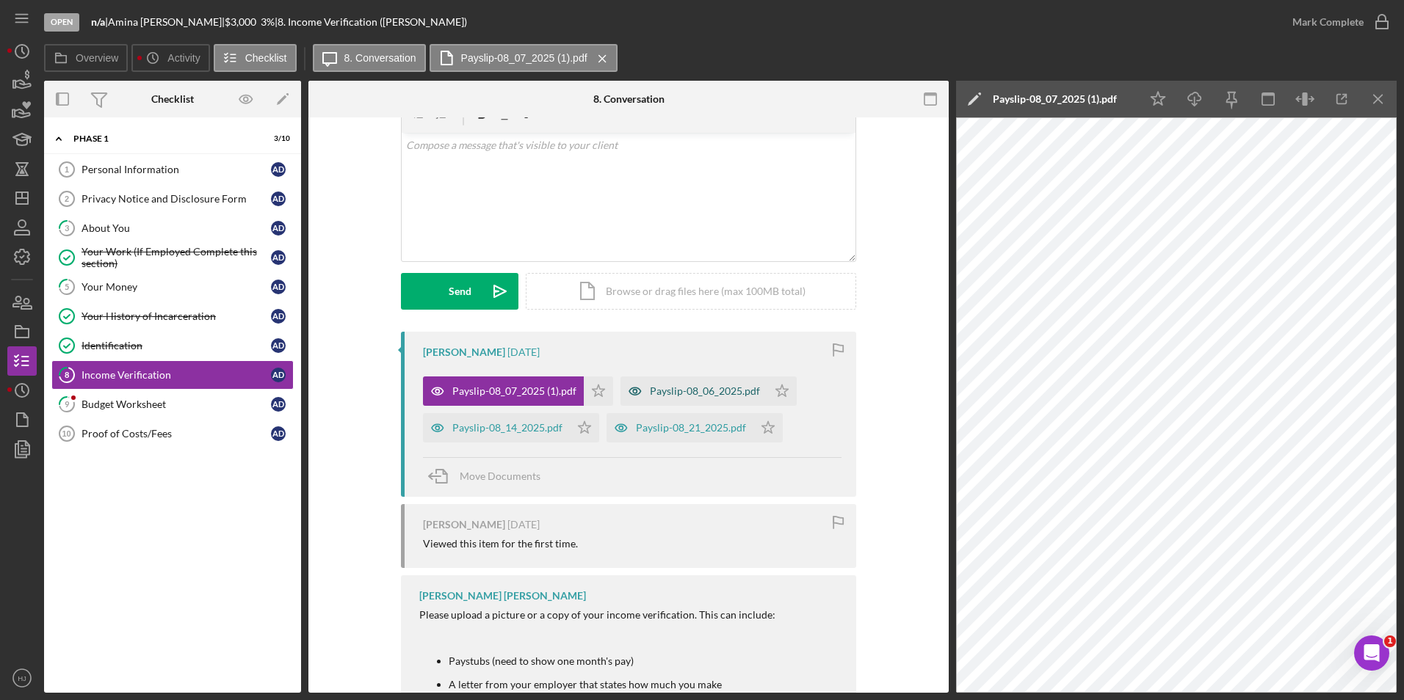
click at [700, 391] on div "Payslip-08_06_2025.pdf" at bounding box center [705, 391] width 110 height 12
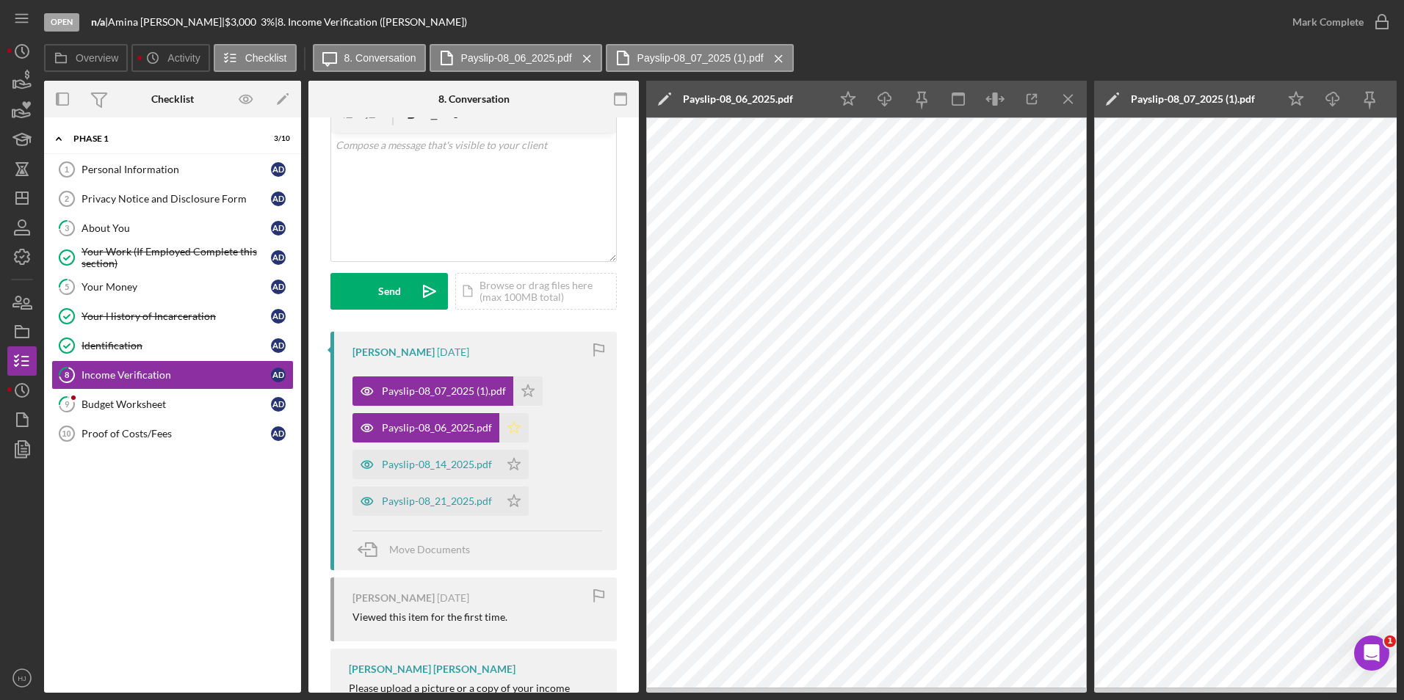
click at [514, 426] on polygon "button" at bounding box center [514, 427] width 12 height 12
click at [478, 460] on div "Payslip-08_14_2025.pdf" at bounding box center [437, 465] width 110 height 12
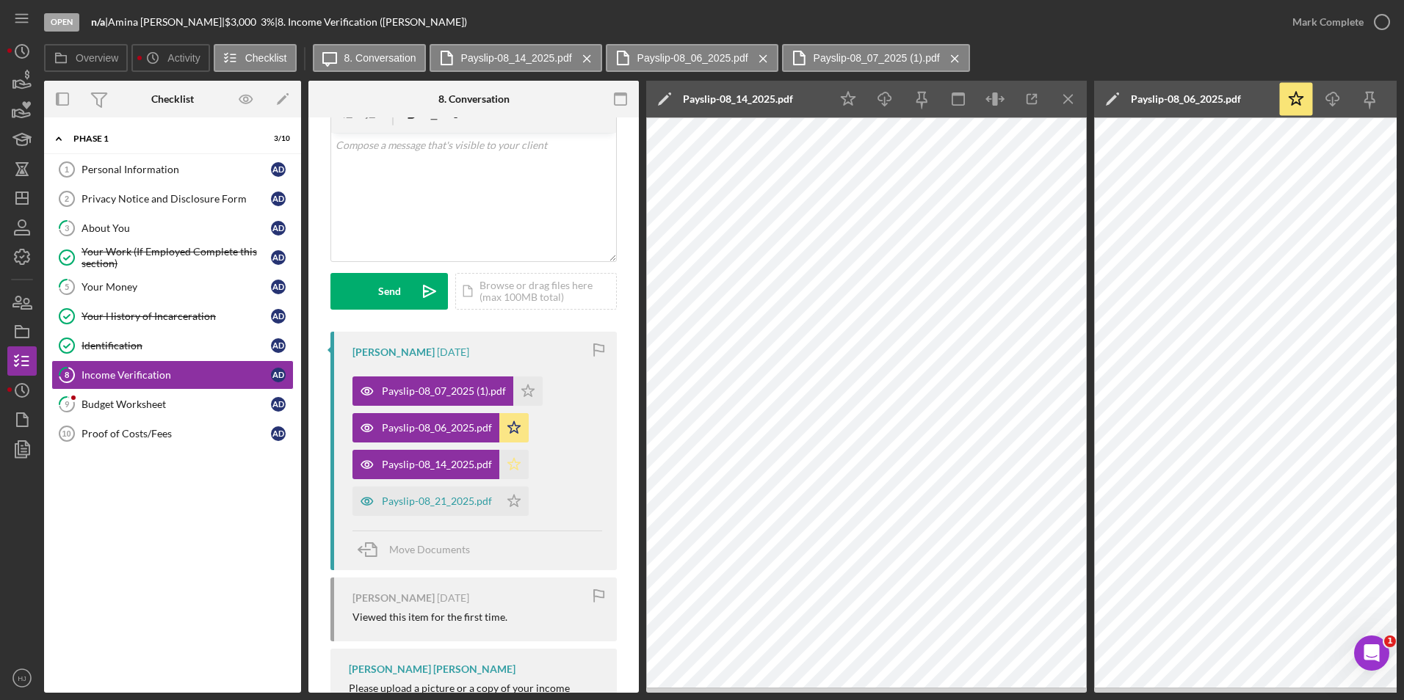
click at [512, 463] on icon "Icon/Star" at bounding box center [513, 464] width 29 height 29
click at [513, 468] on polygon "button" at bounding box center [514, 464] width 12 height 12
click at [468, 500] on div "Payslip-08_21_2025.pdf" at bounding box center [437, 502] width 110 height 12
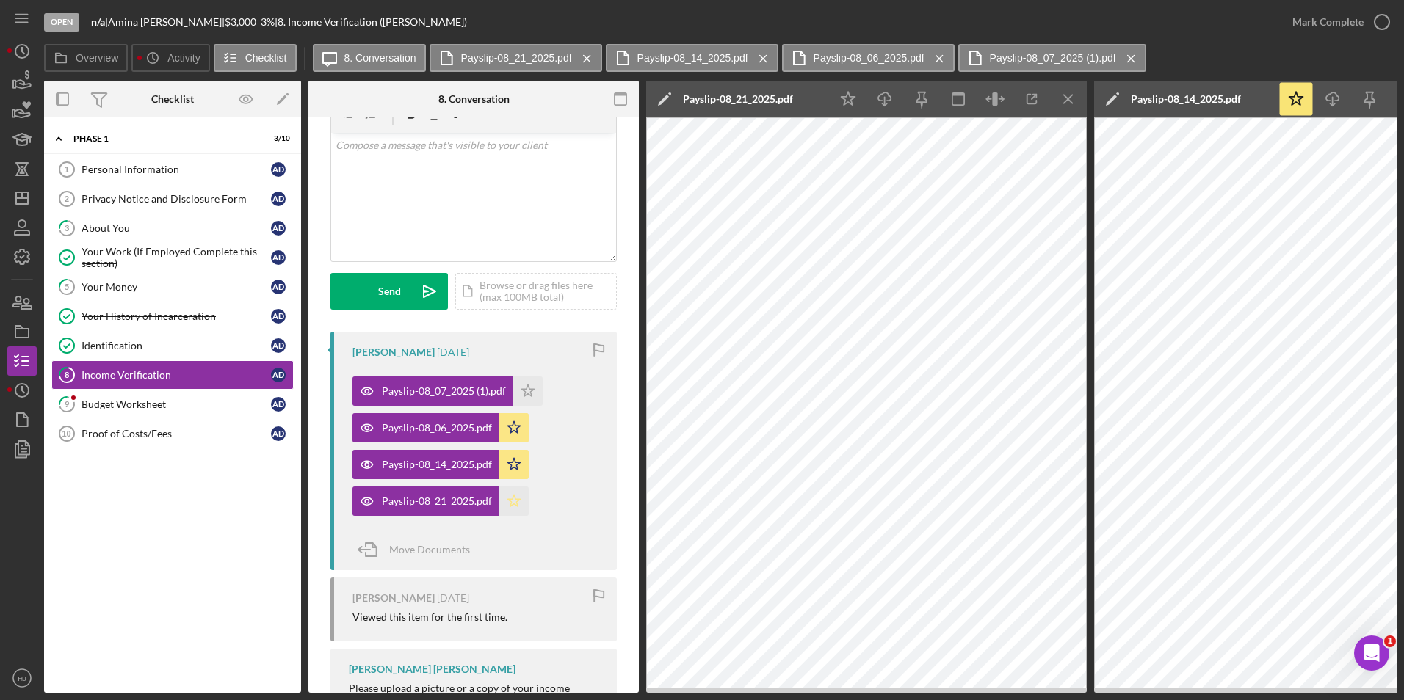
click at [515, 501] on polygon "button" at bounding box center [514, 501] width 12 height 12
click at [459, 462] on div "Payslip-08_14_2025.pdf" at bounding box center [437, 465] width 110 height 12
drag, startPoint x: 1059, startPoint y: 96, endPoint x: 1068, endPoint y: 98, distance: 8.4
click at [1060, 97] on icon "Icon/Menu Close" at bounding box center [1068, 99] width 33 height 33
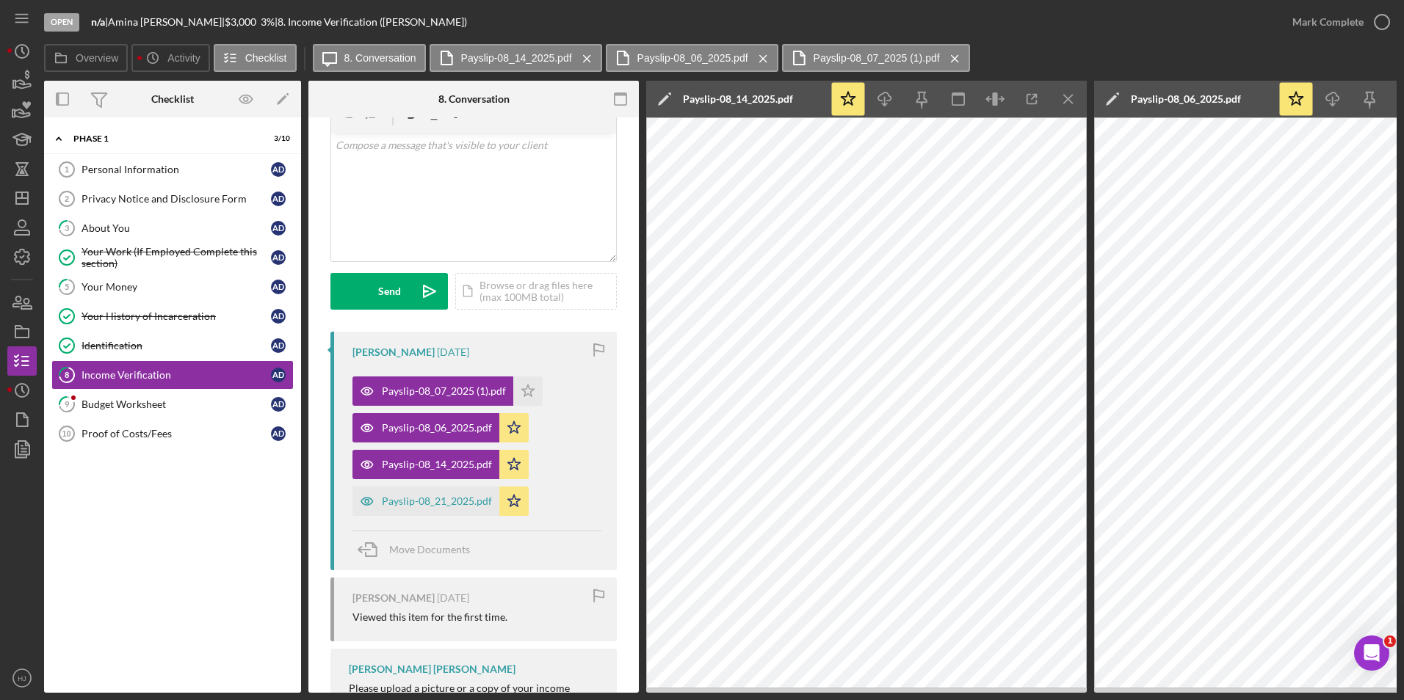
click at [1068, 103] on icon "Icon/Menu Close" at bounding box center [1068, 99] width 33 height 33
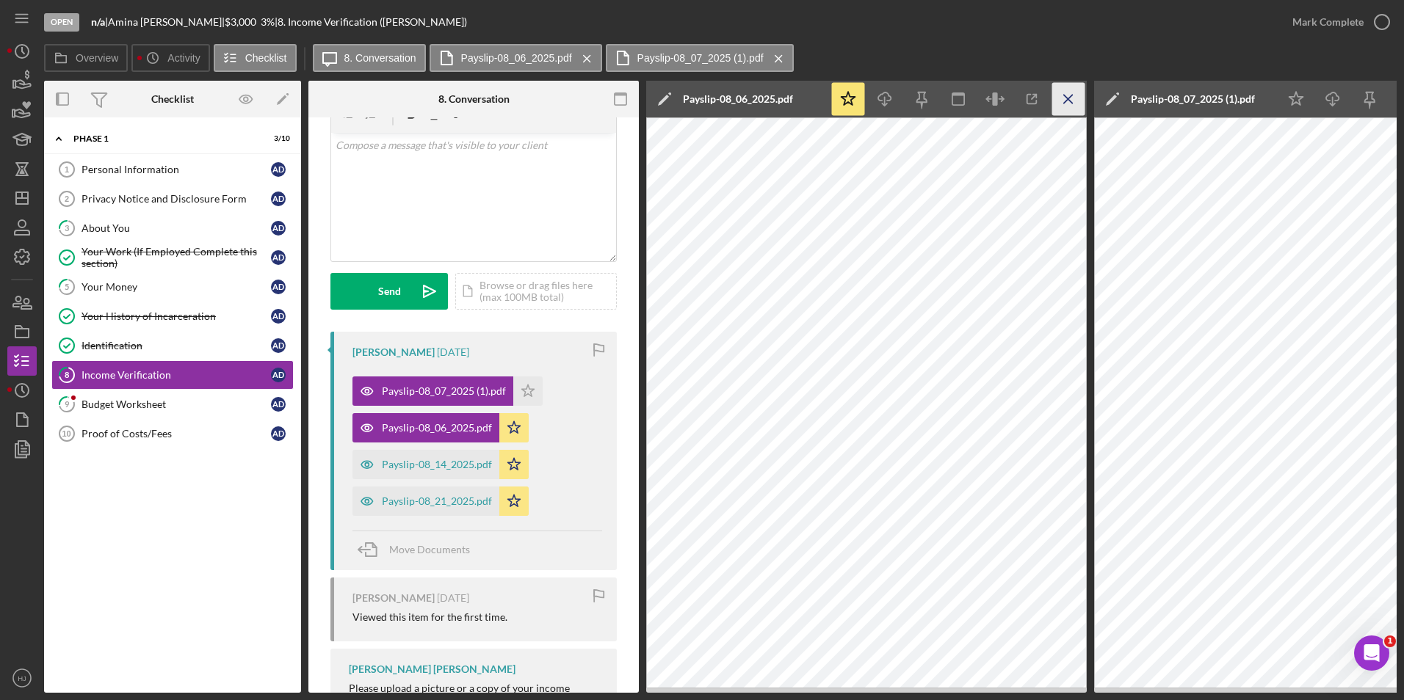
click at [1068, 103] on icon "Icon/Menu Close" at bounding box center [1068, 99] width 33 height 33
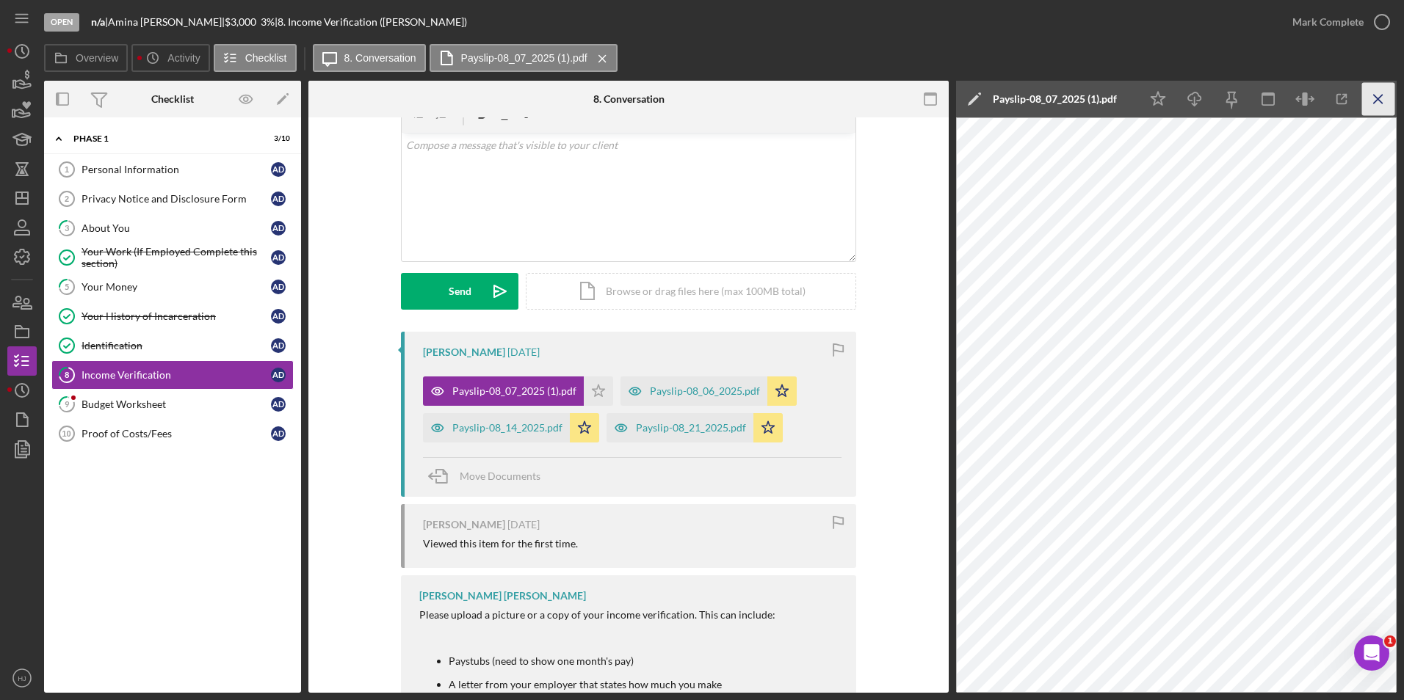
click at [1370, 102] on icon "Icon/Menu Close" at bounding box center [1378, 99] width 33 height 33
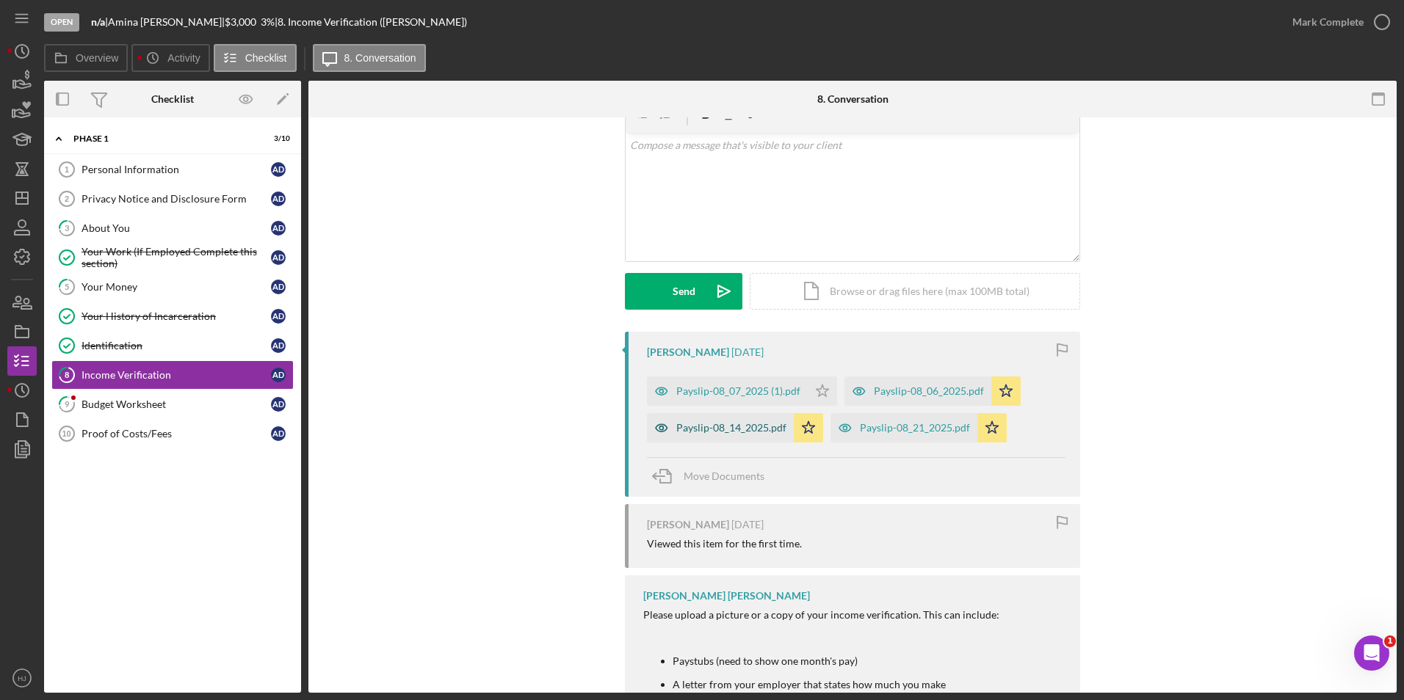
click at [742, 425] on div "Payslip-08_14_2025.pdf" at bounding box center [731, 428] width 110 height 12
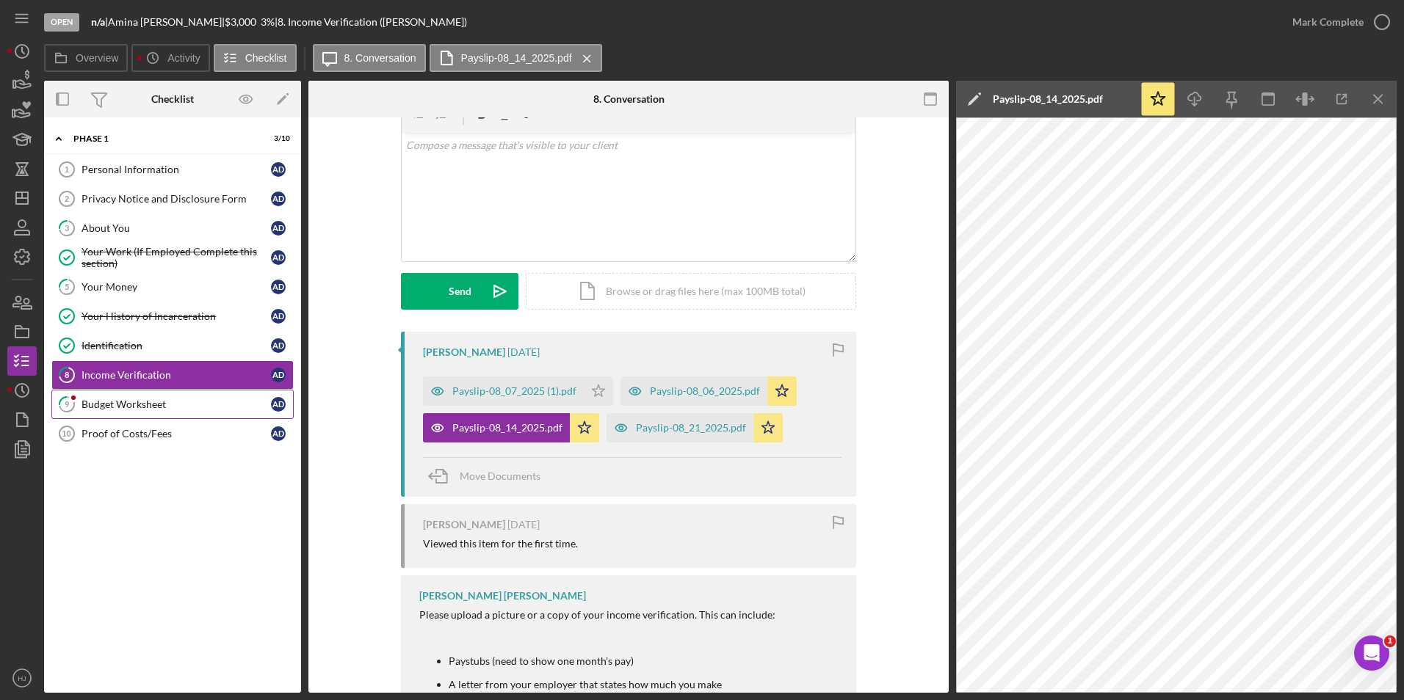
click at [173, 408] on div "Budget Worksheet" at bounding box center [175, 405] width 189 height 12
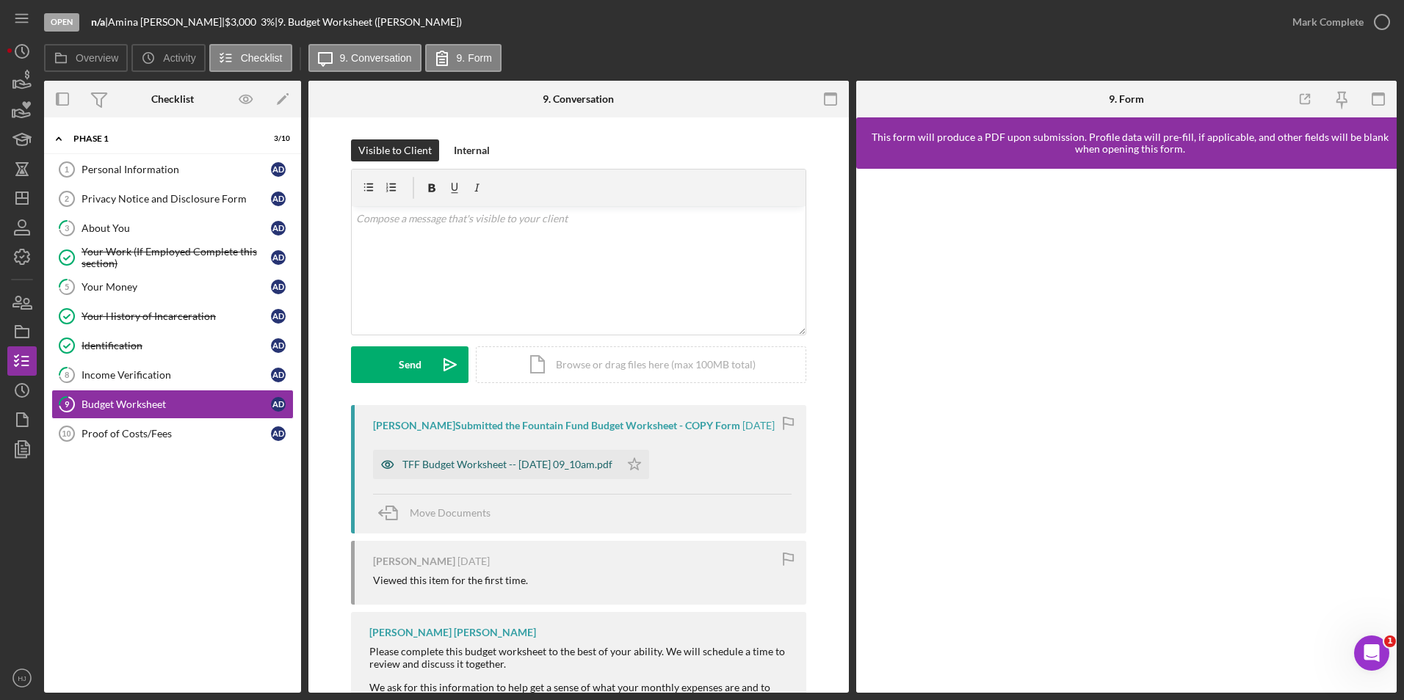
click at [543, 470] on div "TFF Budget Worksheet -- 2025-09-05 09_10am.pdf" at bounding box center [507, 465] width 210 height 12
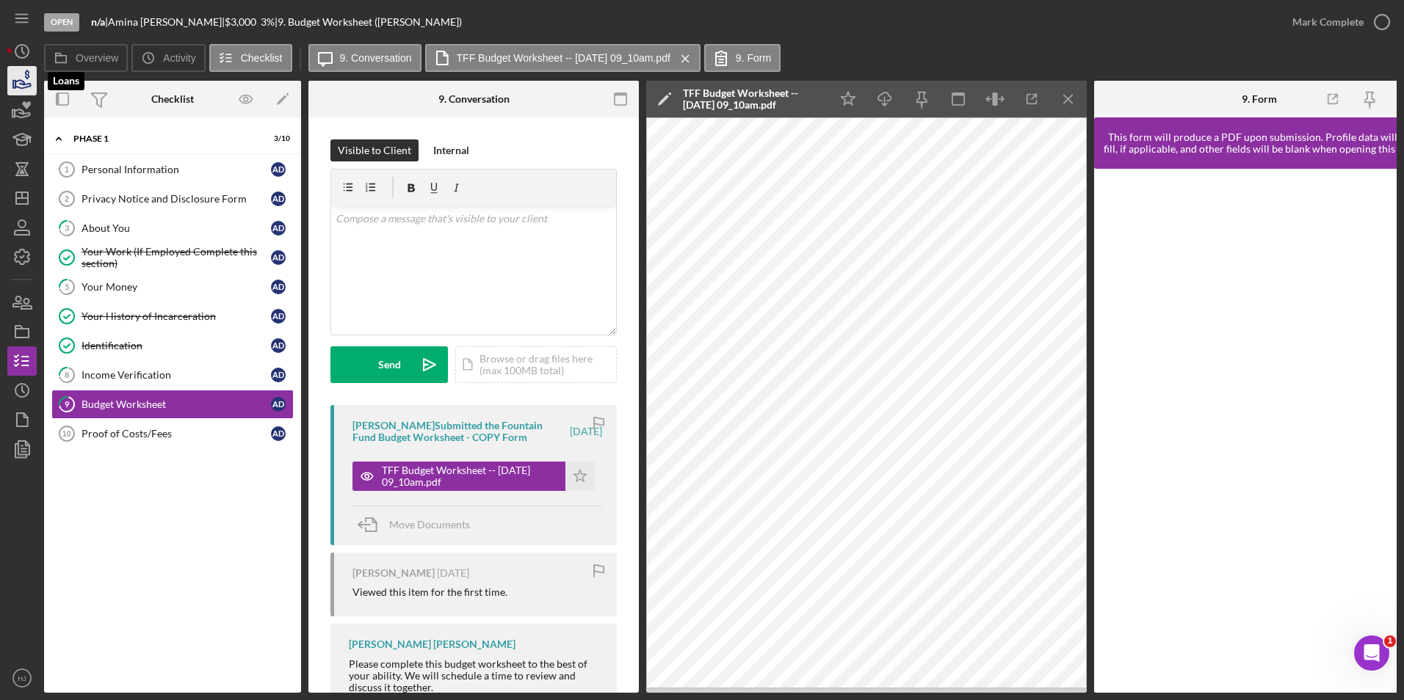
click at [29, 84] on icon "button" at bounding box center [22, 84] width 15 height 8
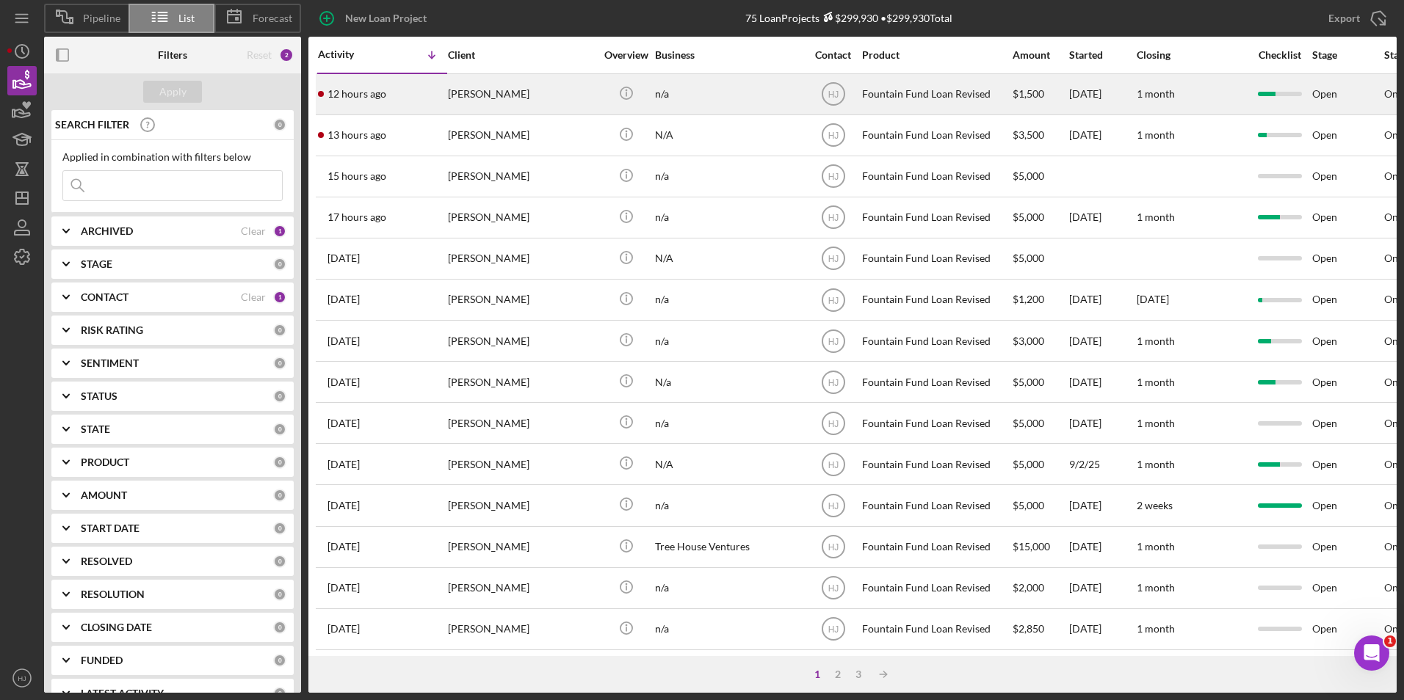
click at [457, 101] on div "[PERSON_NAME]" at bounding box center [521, 94] width 147 height 39
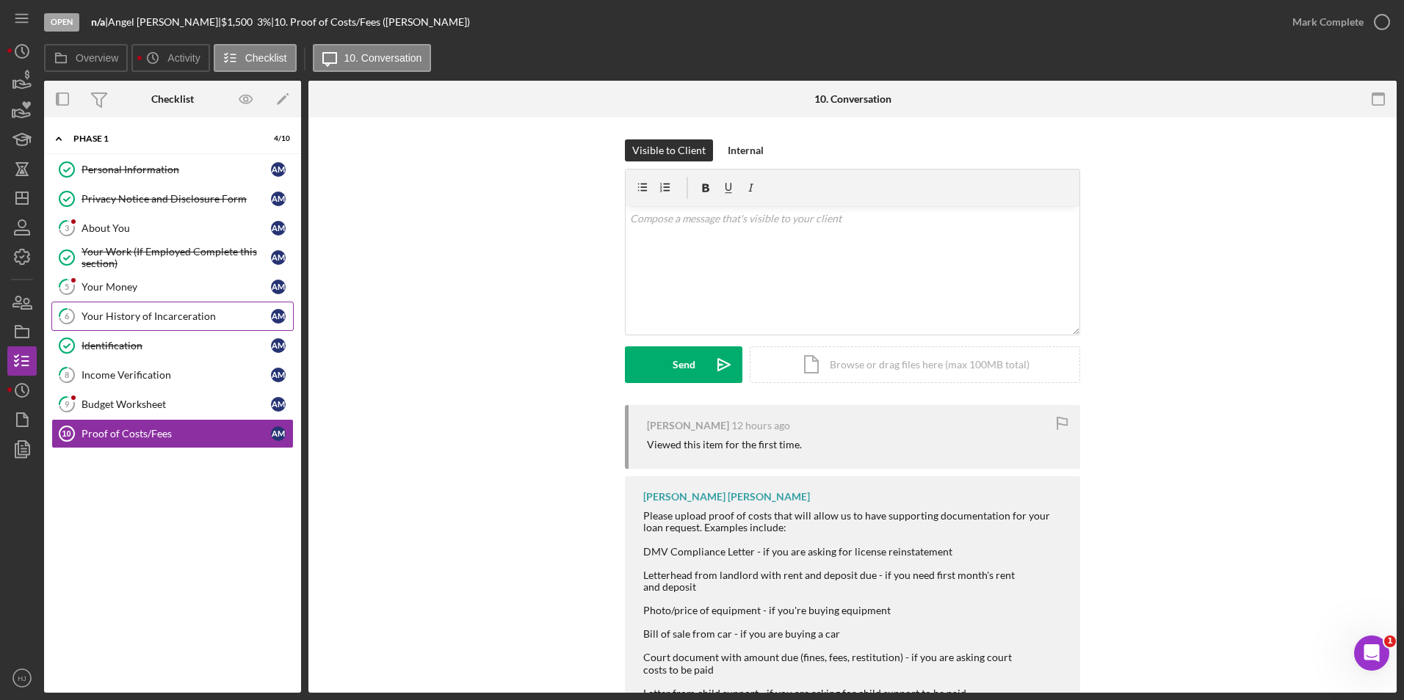
click at [162, 309] on link "6 Your History of Incarceration A M" at bounding box center [172, 316] width 242 height 29
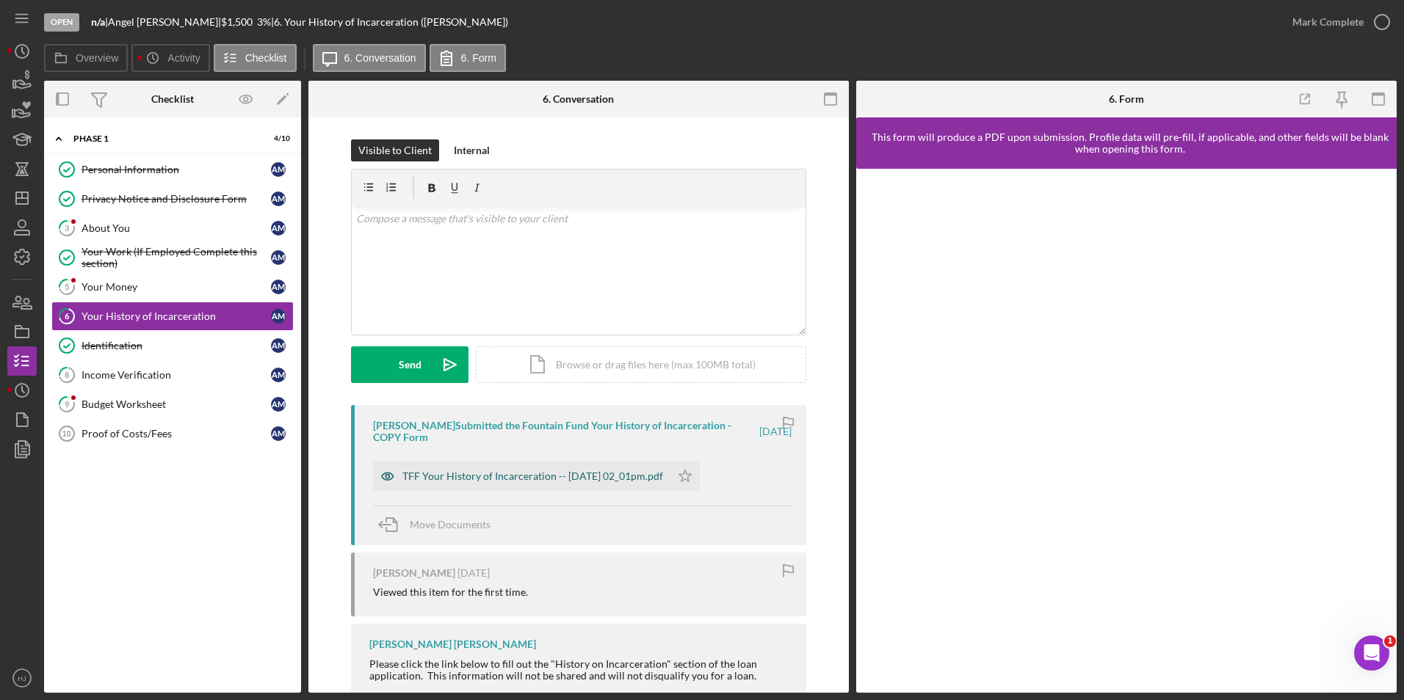
click at [581, 470] on div "TFF Your History of Incarceration -- 2025-09-03 02_01pm.pdf" at bounding box center [521, 476] width 297 height 29
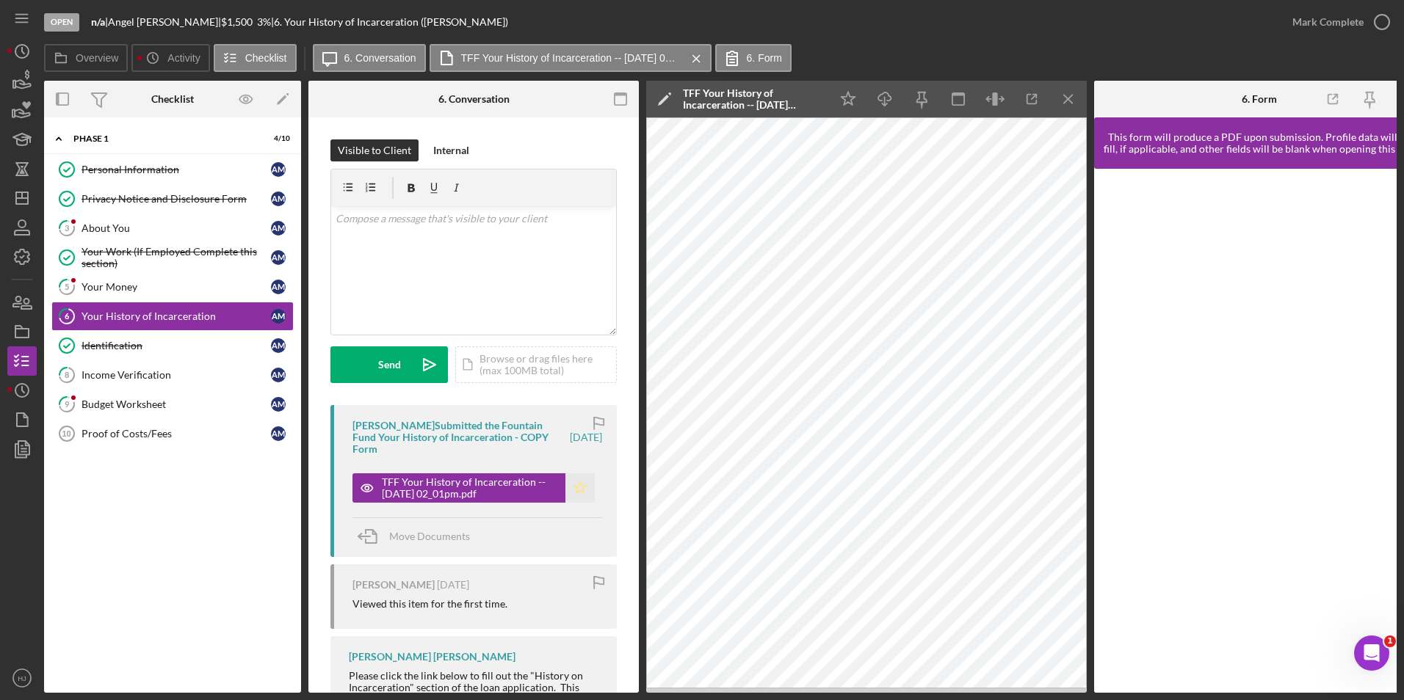
click at [576, 482] on polygon "button" at bounding box center [580, 488] width 12 height 12
click at [1342, 19] on div "Mark Complete" at bounding box center [1327, 21] width 71 height 29
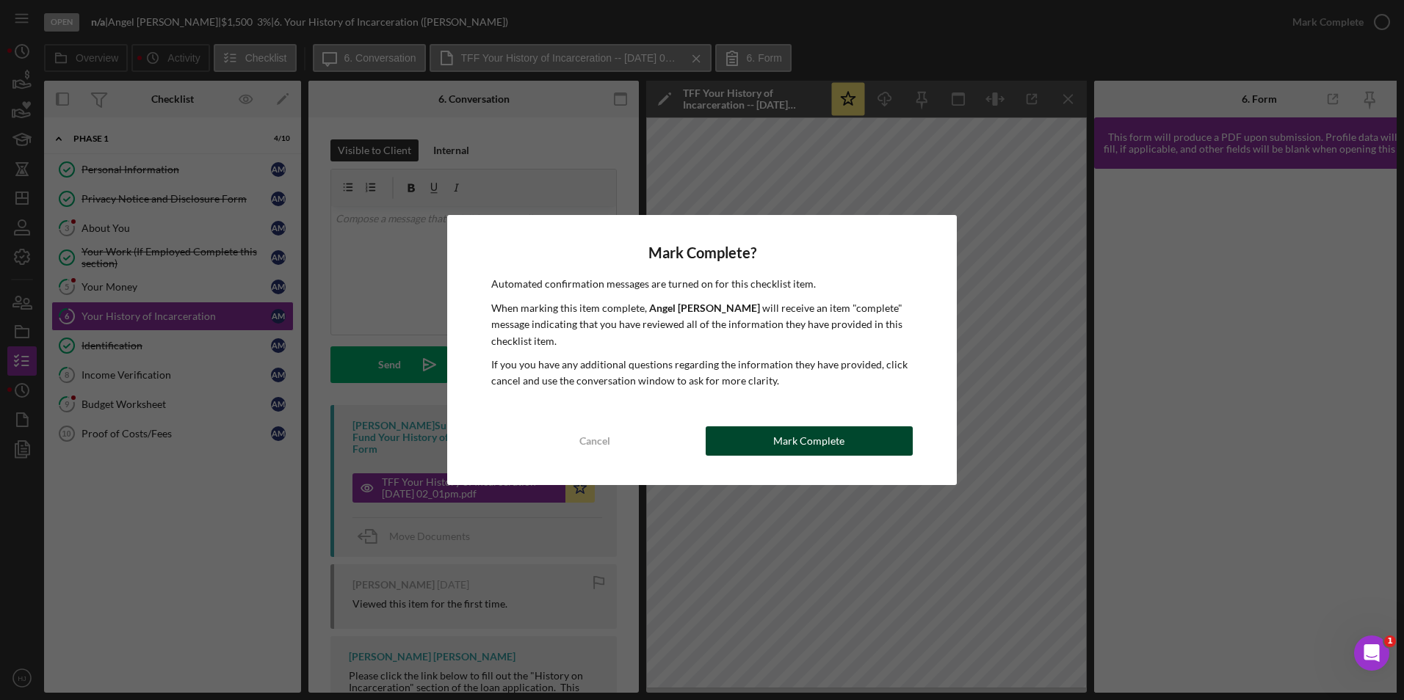
click at [779, 442] on div "Mark Complete" at bounding box center [808, 441] width 71 height 29
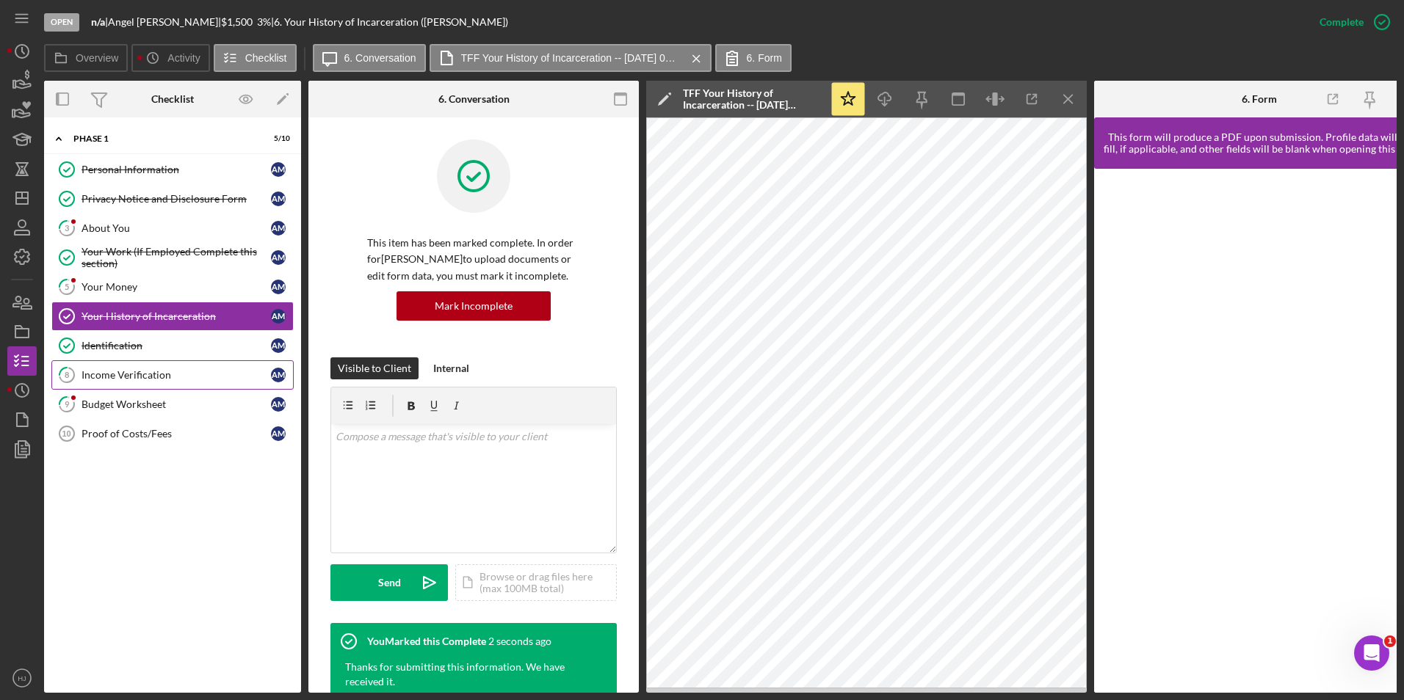
click at [141, 389] on link "8 Income Verification A M" at bounding box center [172, 374] width 242 height 29
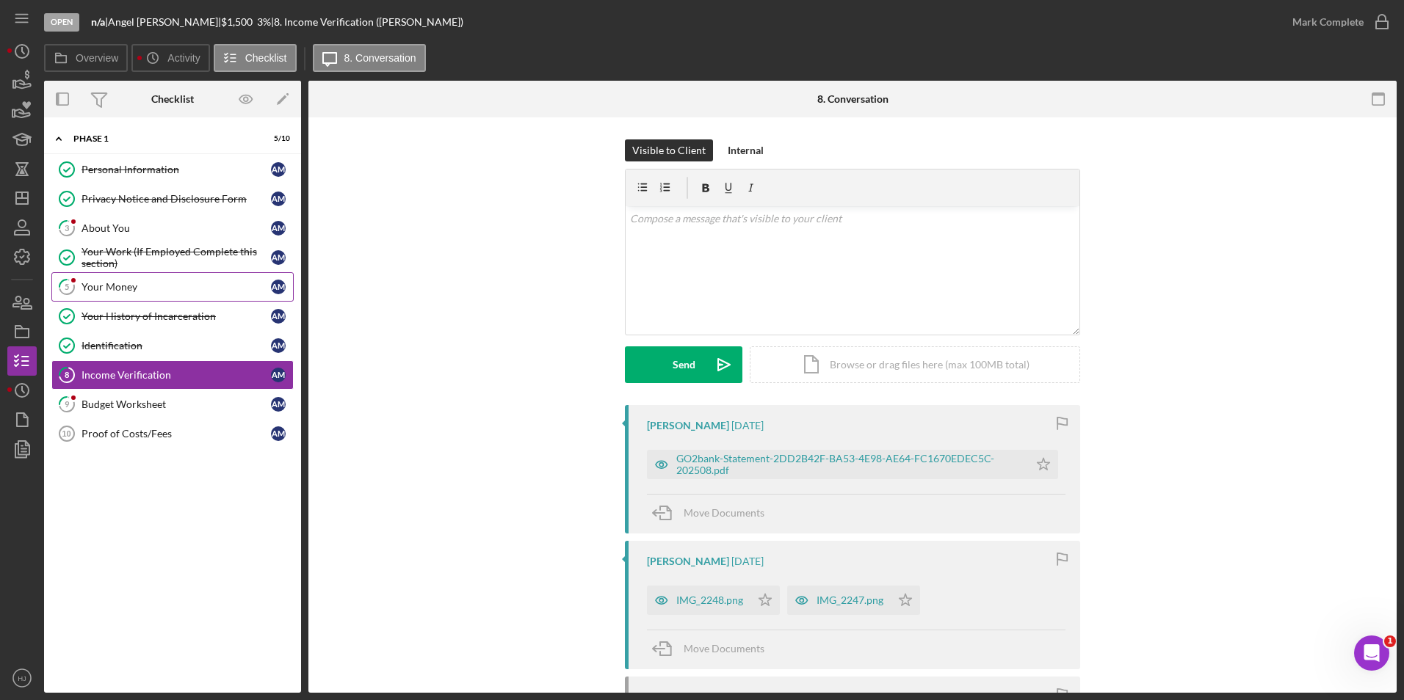
click at [137, 287] on div "Your Money" at bounding box center [175, 287] width 189 height 12
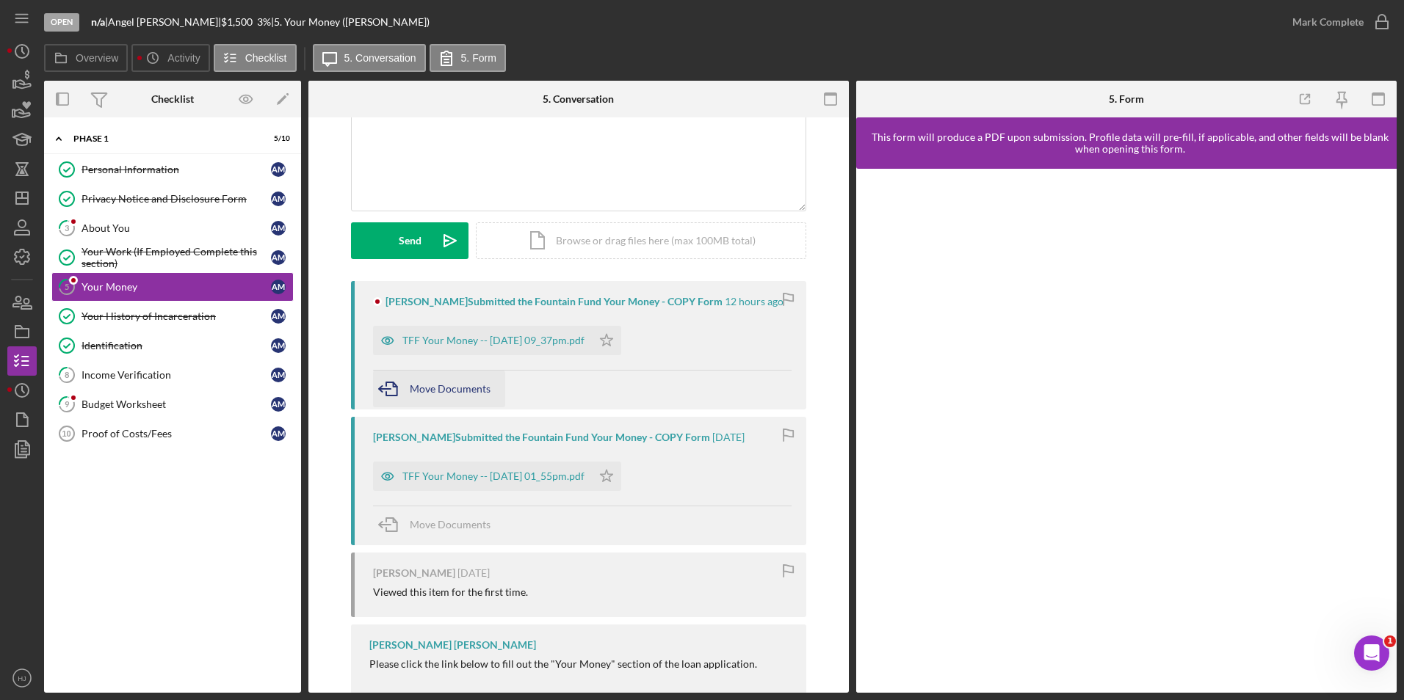
scroll to position [147, 0]
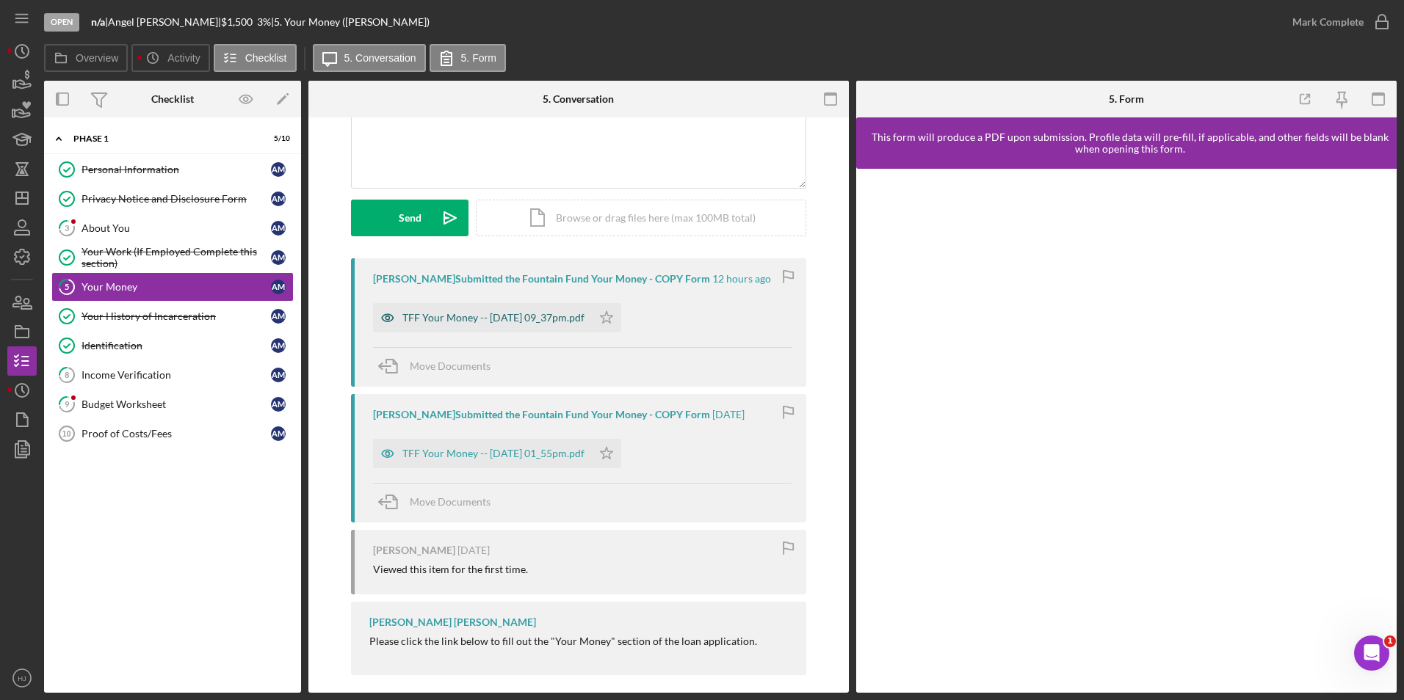
click at [483, 319] on div "TFF Your Money -- 2025-09-08 09_37pm.pdf" at bounding box center [493, 318] width 182 height 12
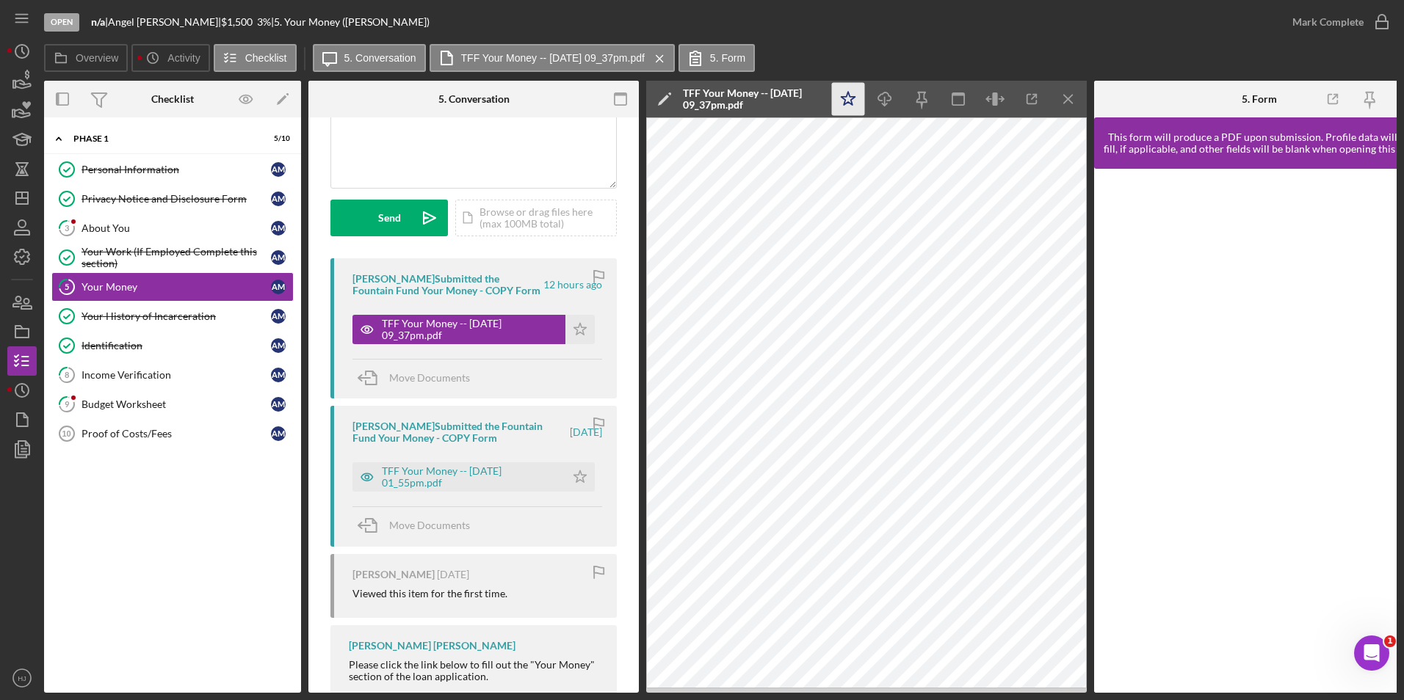
click at [838, 101] on icon "Icon/Star" at bounding box center [848, 99] width 33 height 33
click at [1322, 18] on div "Mark Complete" at bounding box center [1327, 21] width 71 height 29
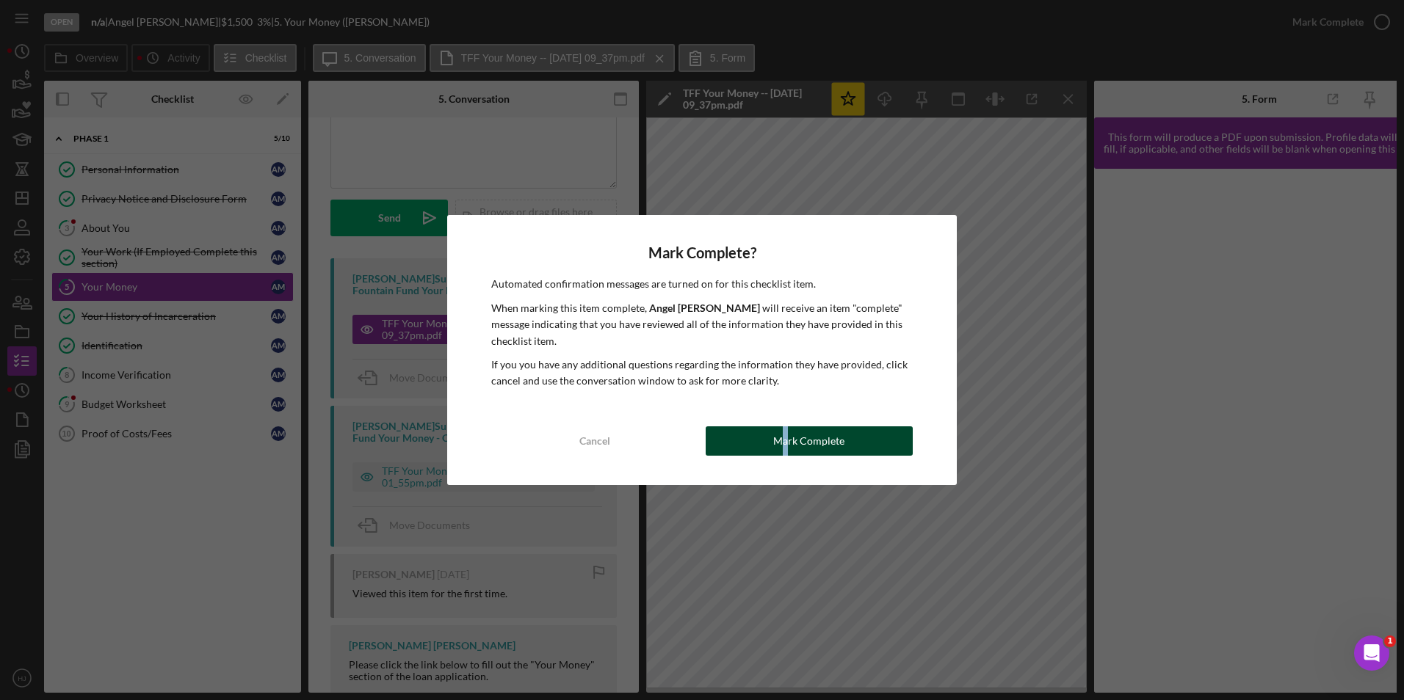
click at [779, 426] on div "Mark Complete? Automated confirmation messages are turned on for this checklist…" at bounding box center [702, 349] width 510 height 269
drag, startPoint x: 779, startPoint y: 426, endPoint x: 758, endPoint y: 444, distance: 27.6
click at [758, 444] on button "Mark Complete" at bounding box center [809, 441] width 207 height 29
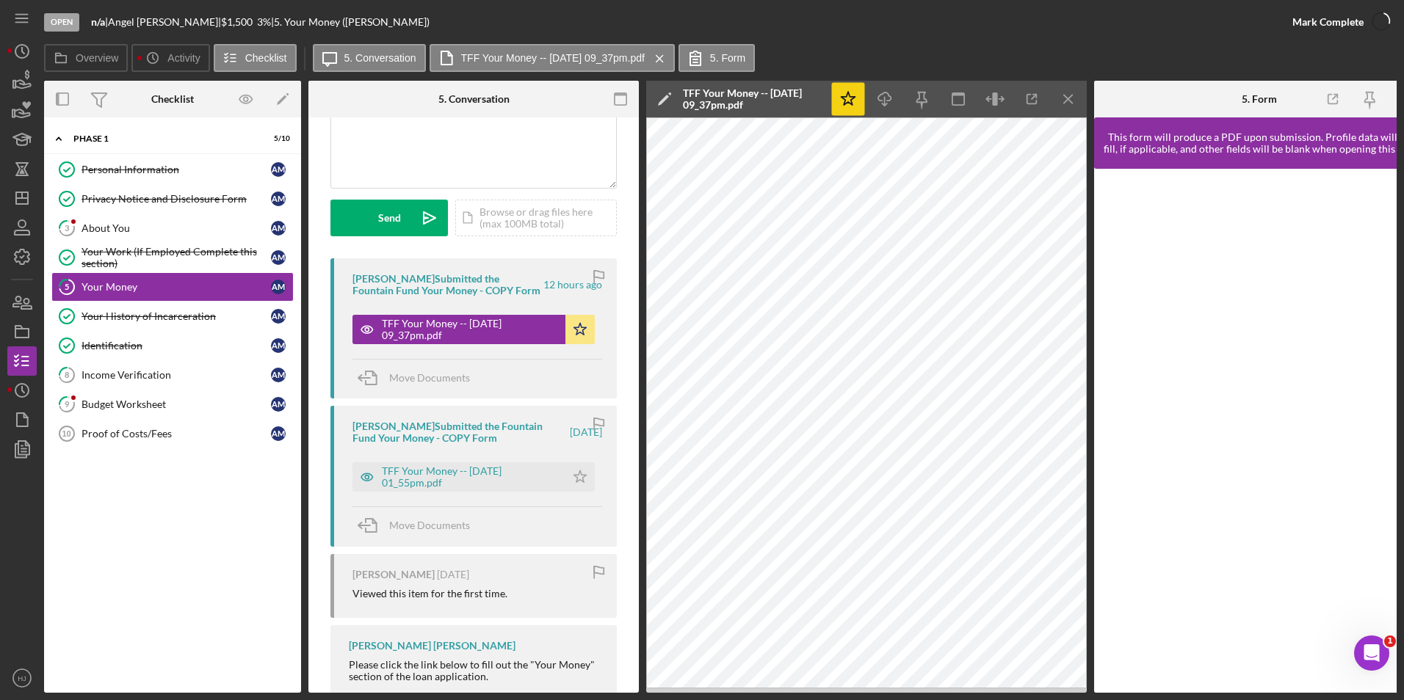
scroll to position [365, 0]
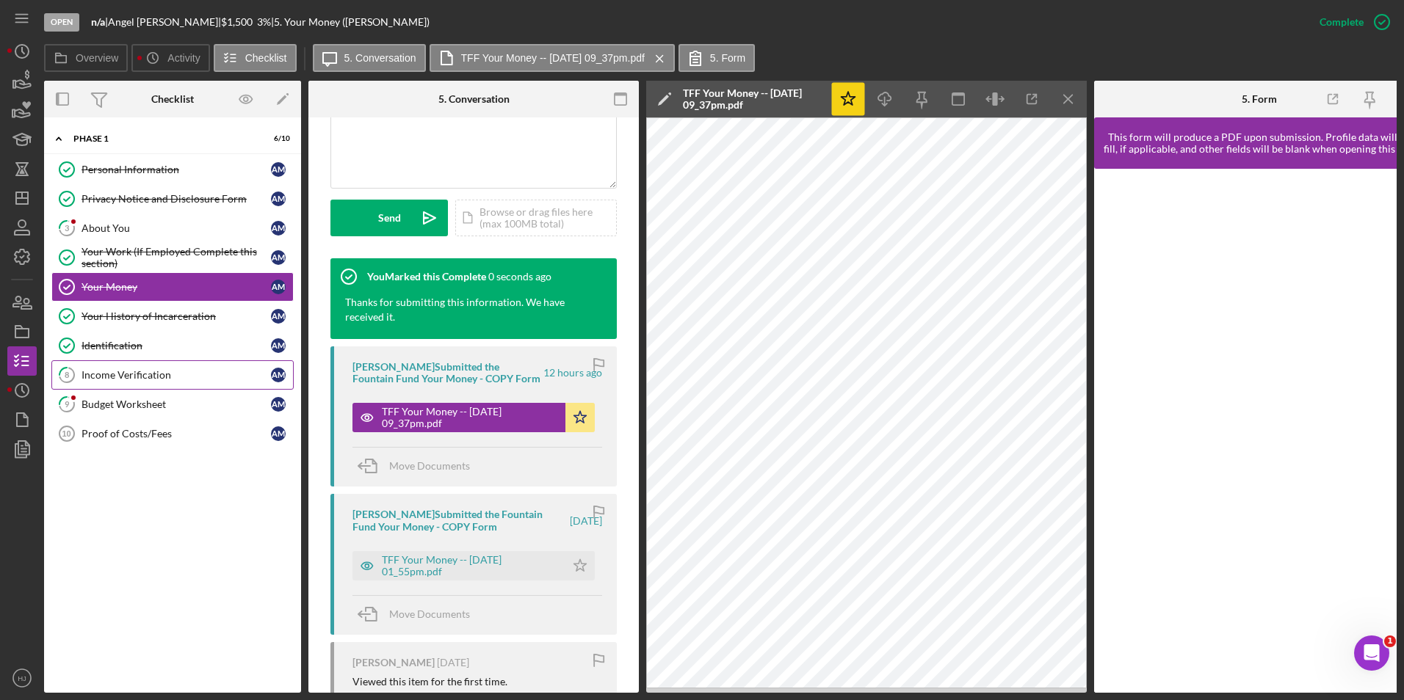
click at [157, 382] on link "8 Income Verification A M" at bounding box center [172, 374] width 242 height 29
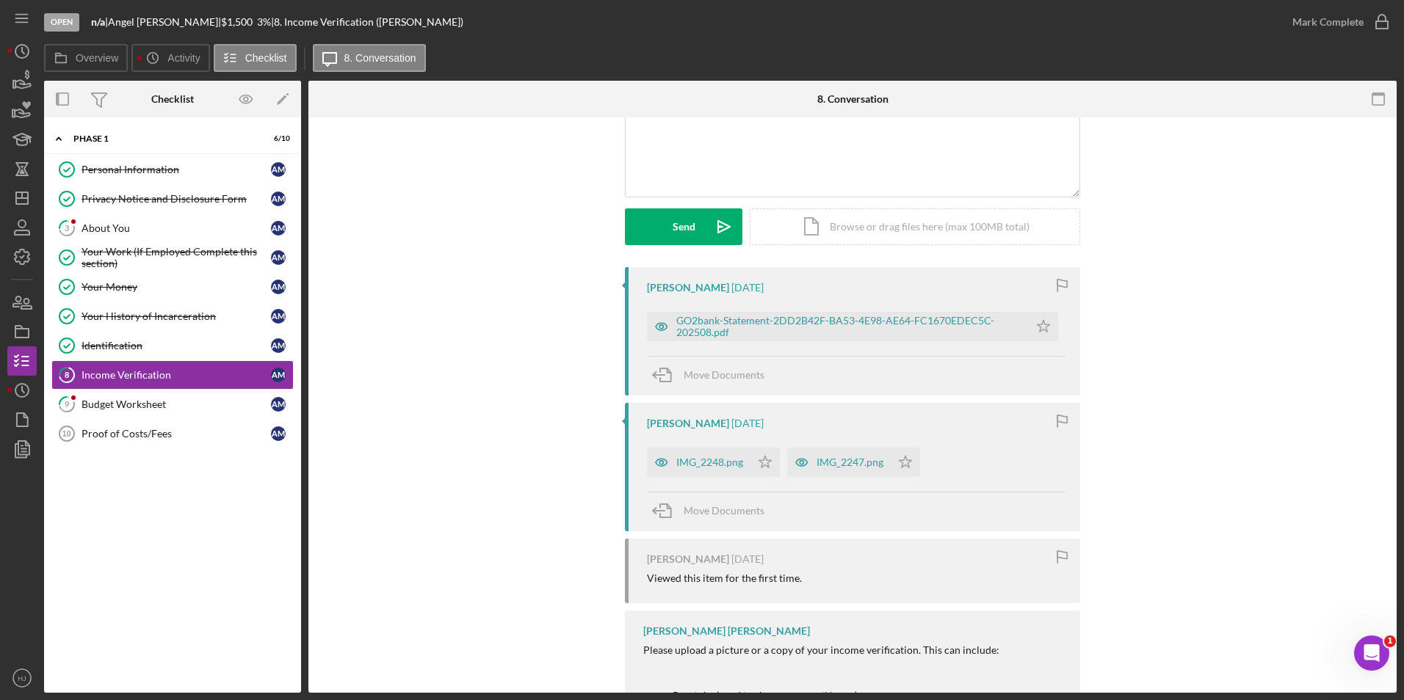
scroll to position [147, 0]
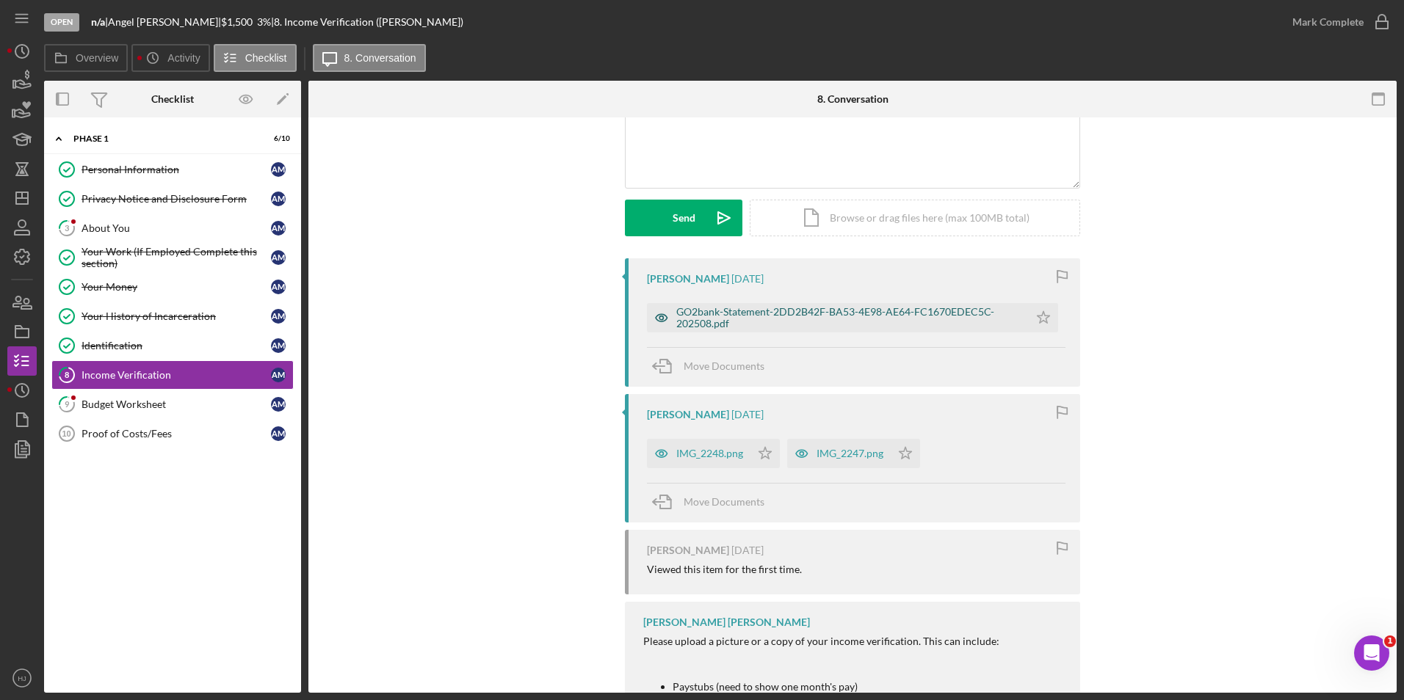
click at [744, 316] on div "GO2bank-Statement-2DD2B42F-BA53-4E98-AE64-FC1670EDEC5C-202508.pdf" at bounding box center [848, 317] width 345 height 23
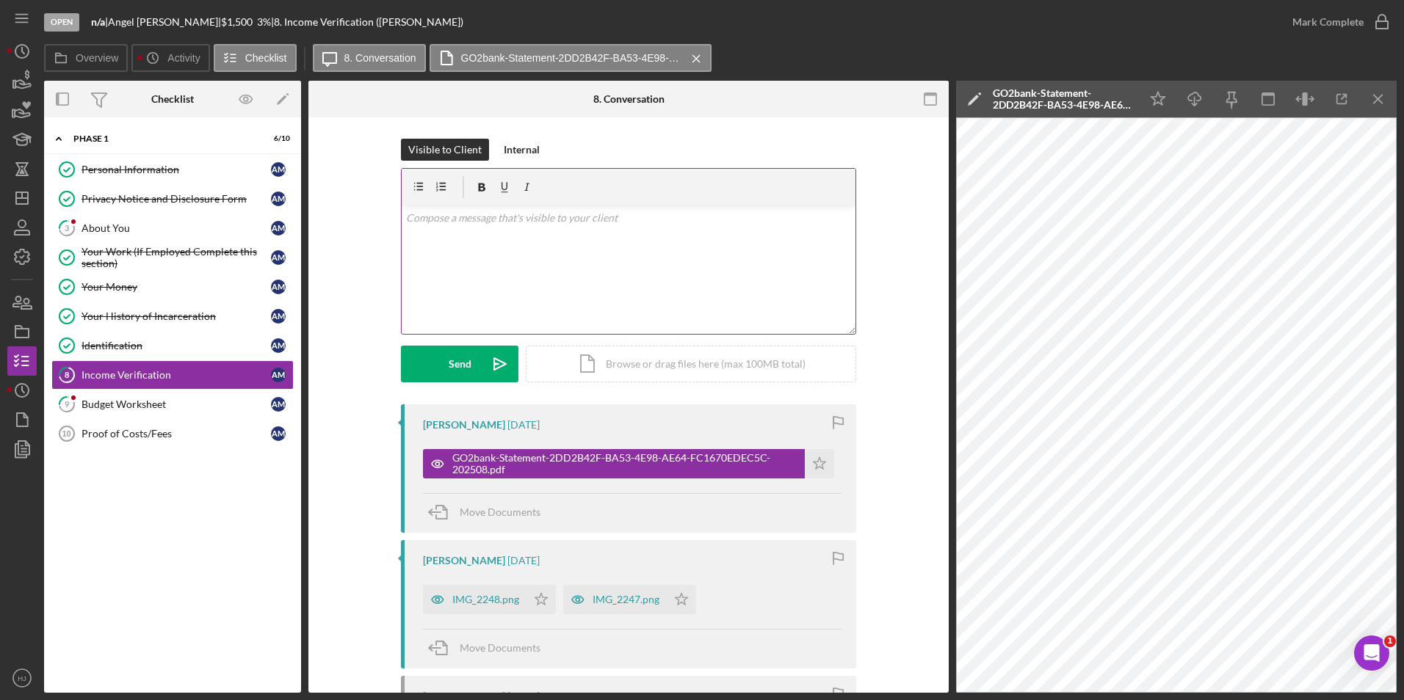
scroll to position [0, 0]
click at [132, 228] on div "About You" at bounding box center [175, 228] width 189 height 12
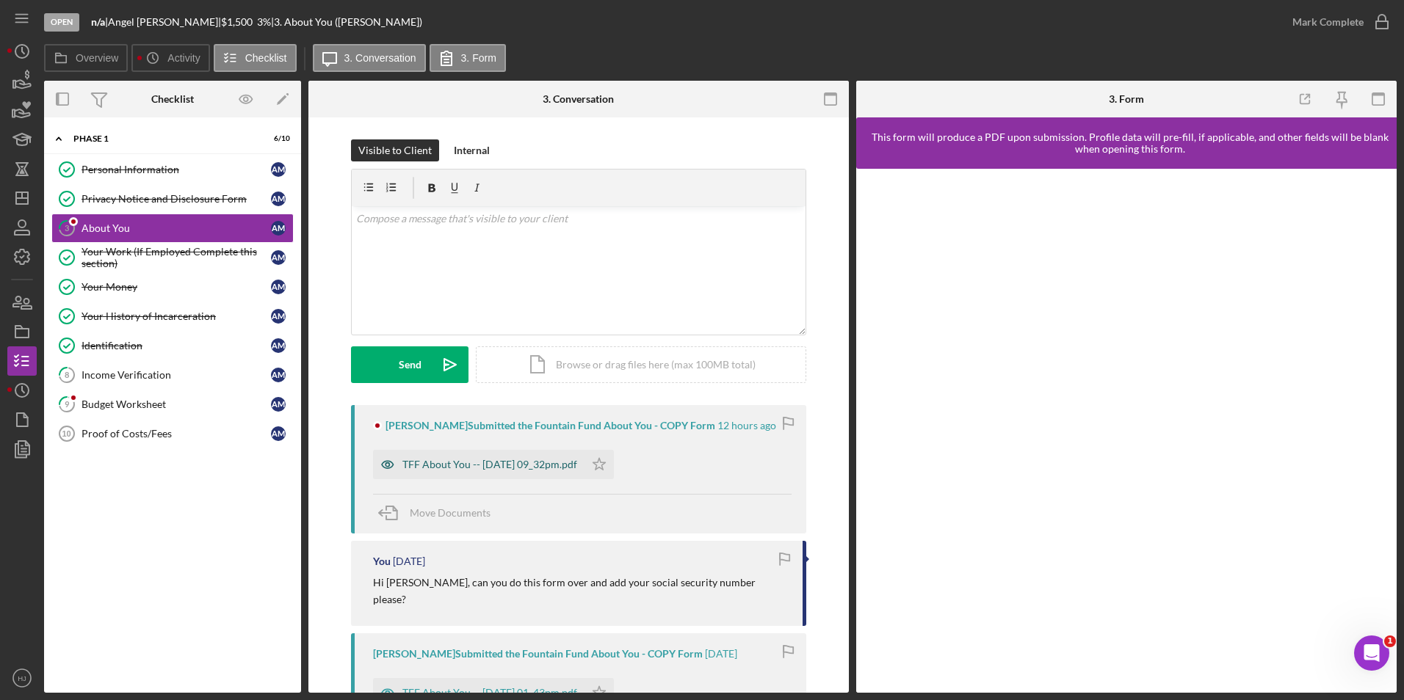
click at [461, 450] on div "TFF About You -- 2025-09-08 09_32pm.pdf" at bounding box center [478, 464] width 211 height 29
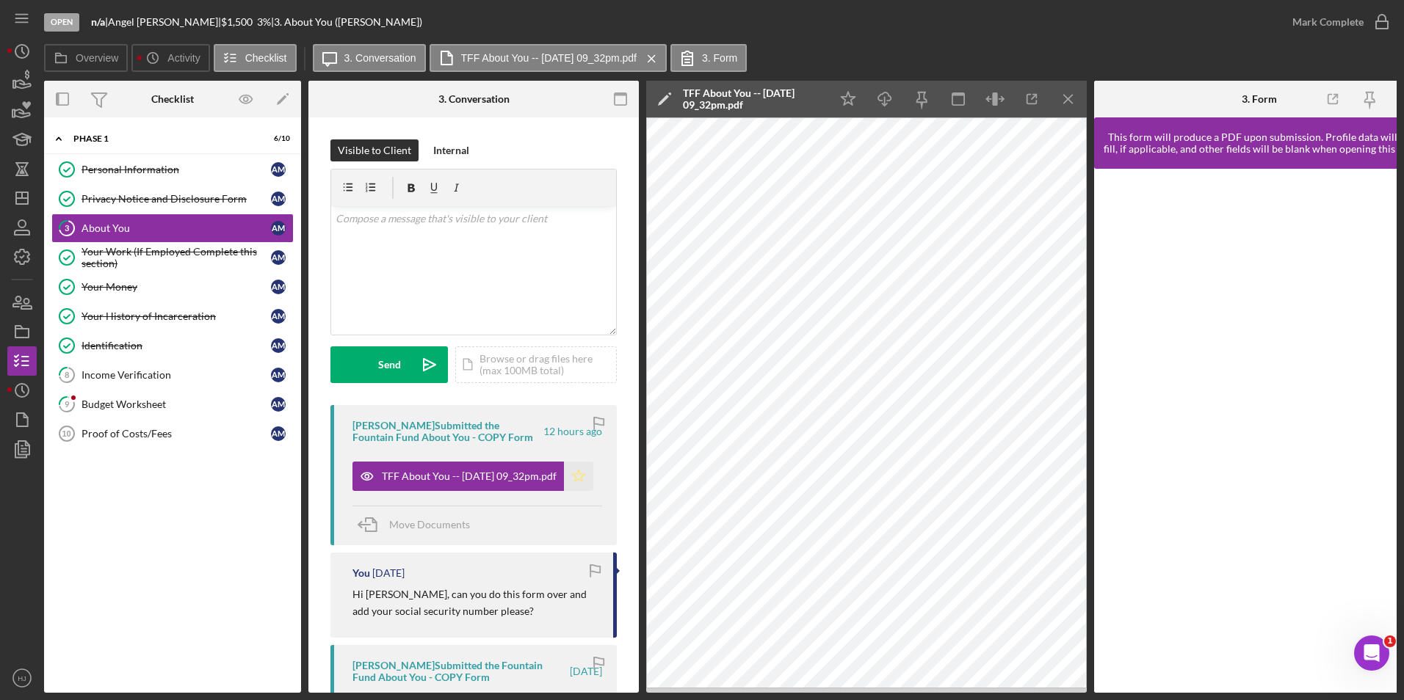
click at [579, 467] on icon "Icon/Star" at bounding box center [578, 476] width 29 height 29
click at [1358, 27] on div "Mark Complete" at bounding box center [1327, 21] width 71 height 29
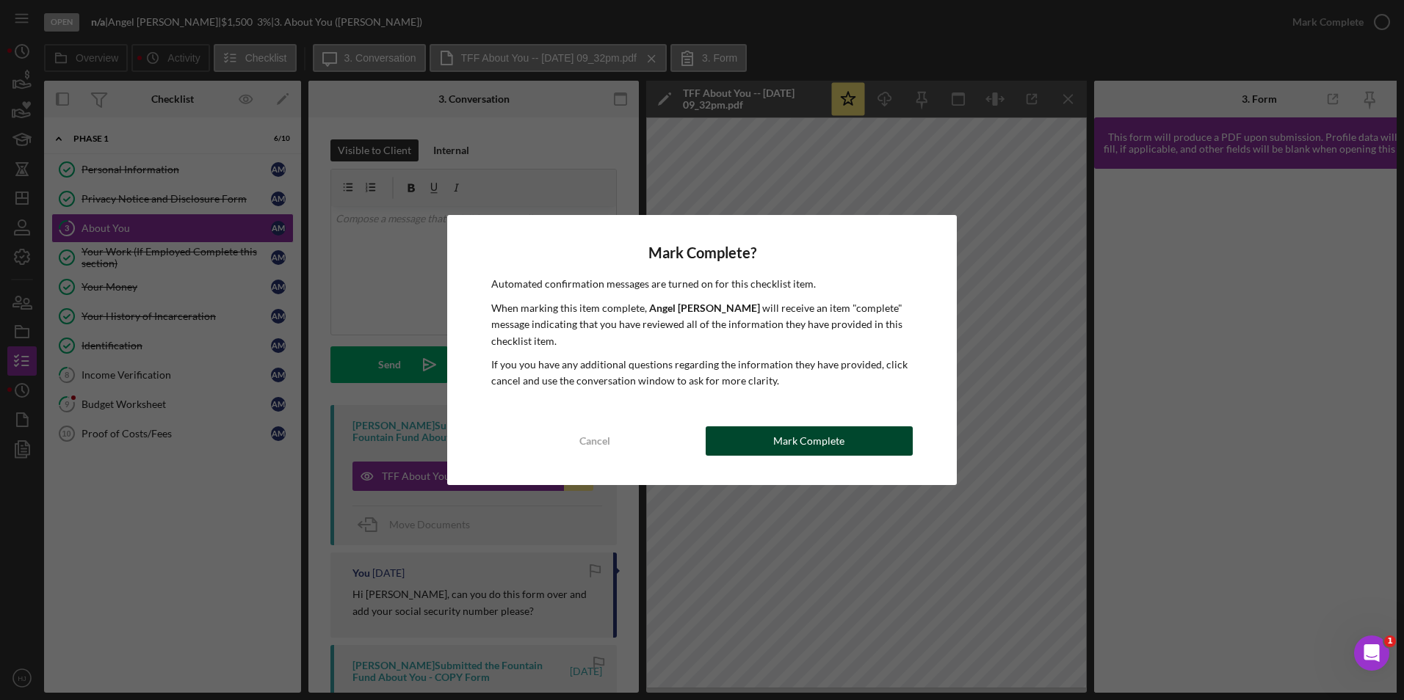
click at [887, 430] on button "Mark Complete" at bounding box center [809, 441] width 207 height 29
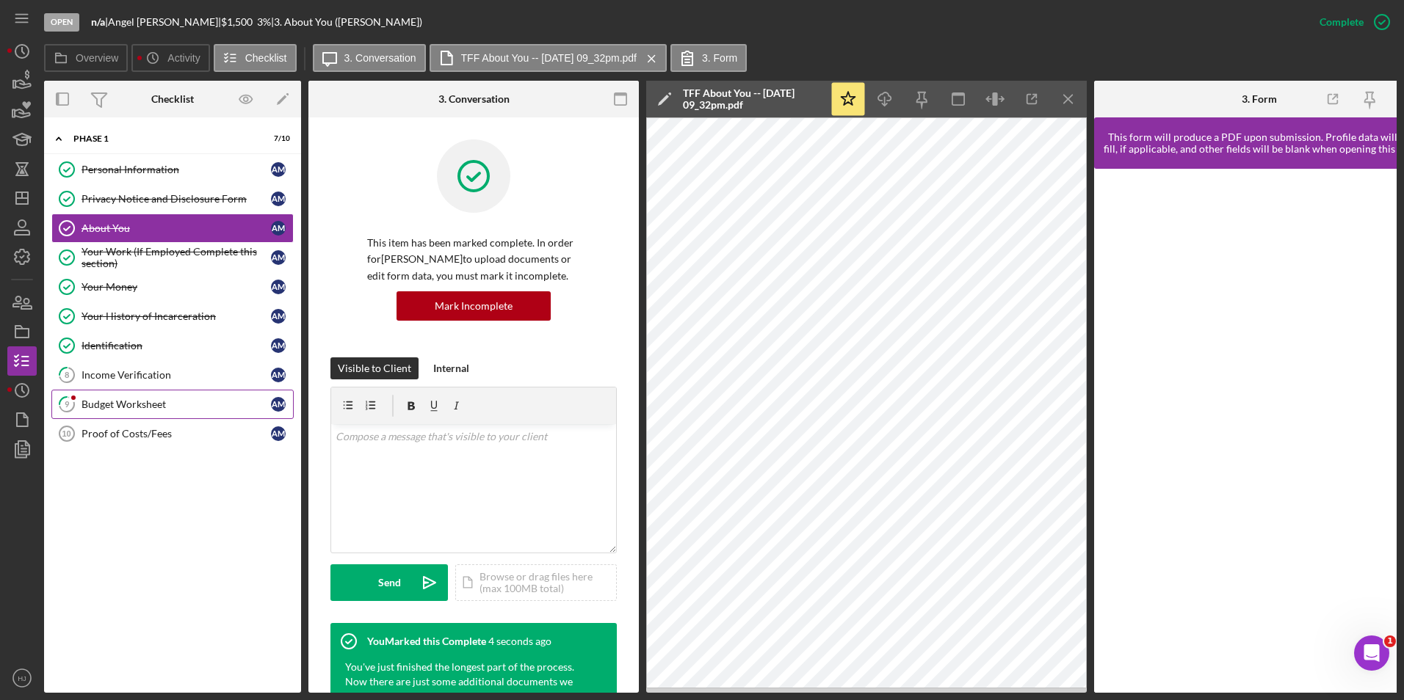
click at [135, 399] on div "Budget Worksheet" at bounding box center [175, 405] width 189 height 12
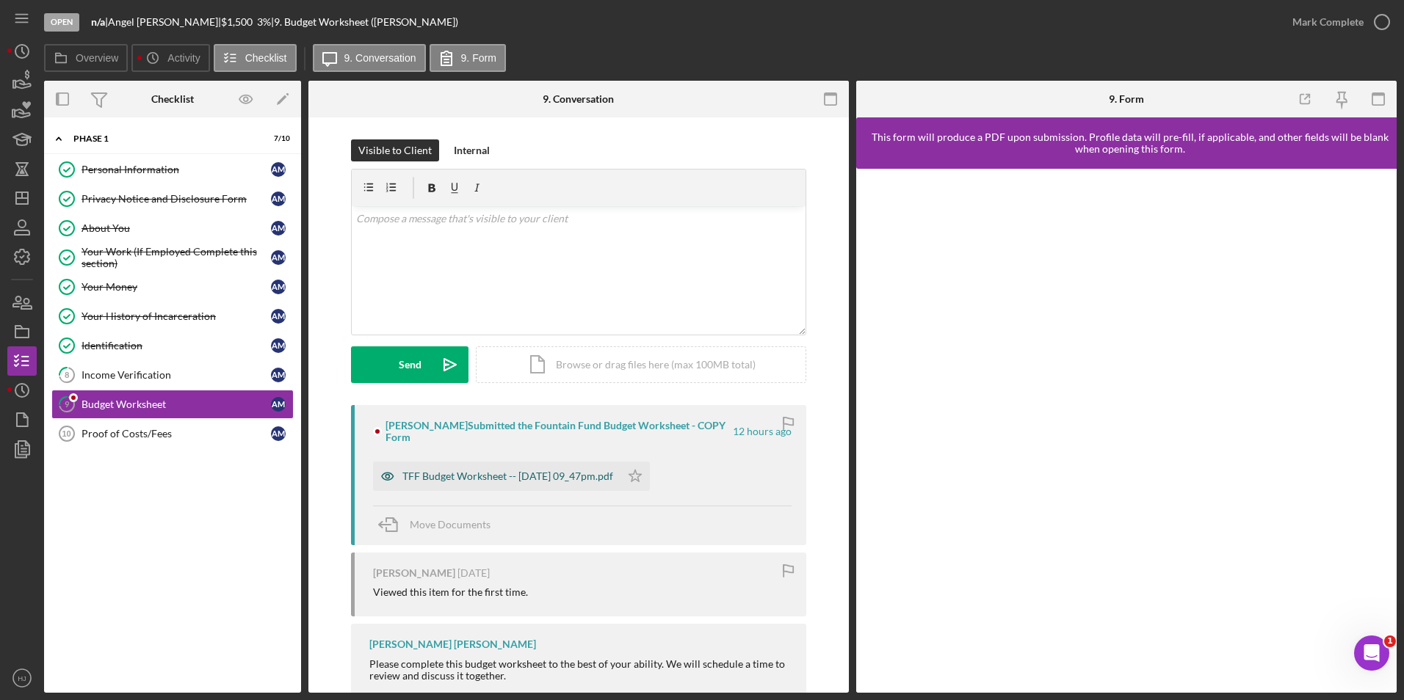
click at [527, 462] on div "TFF Budget Worksheet -- 2025-09-08 09_47pm.pdf" at bounding box center [496, 476] width 247 height 29
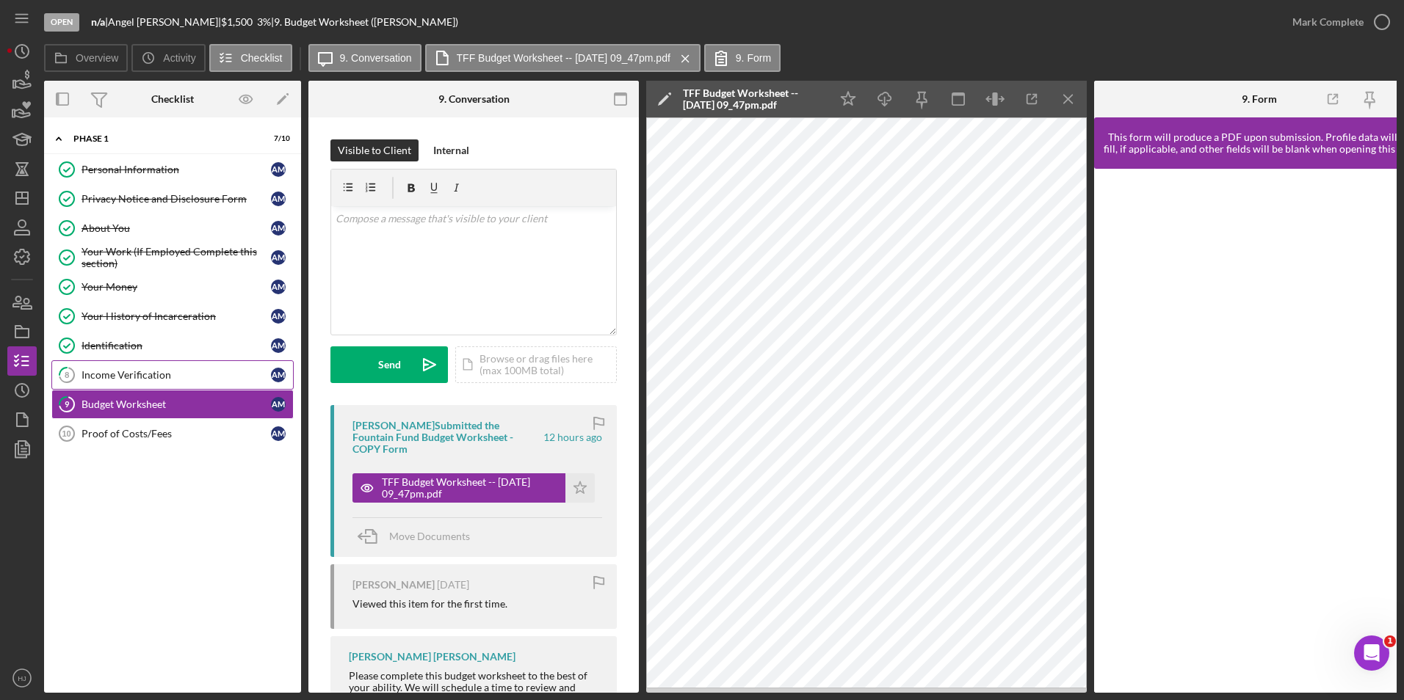
click at [129, 369] on div "Income Verification" at bounding box center [175, 375] width 189 height 12
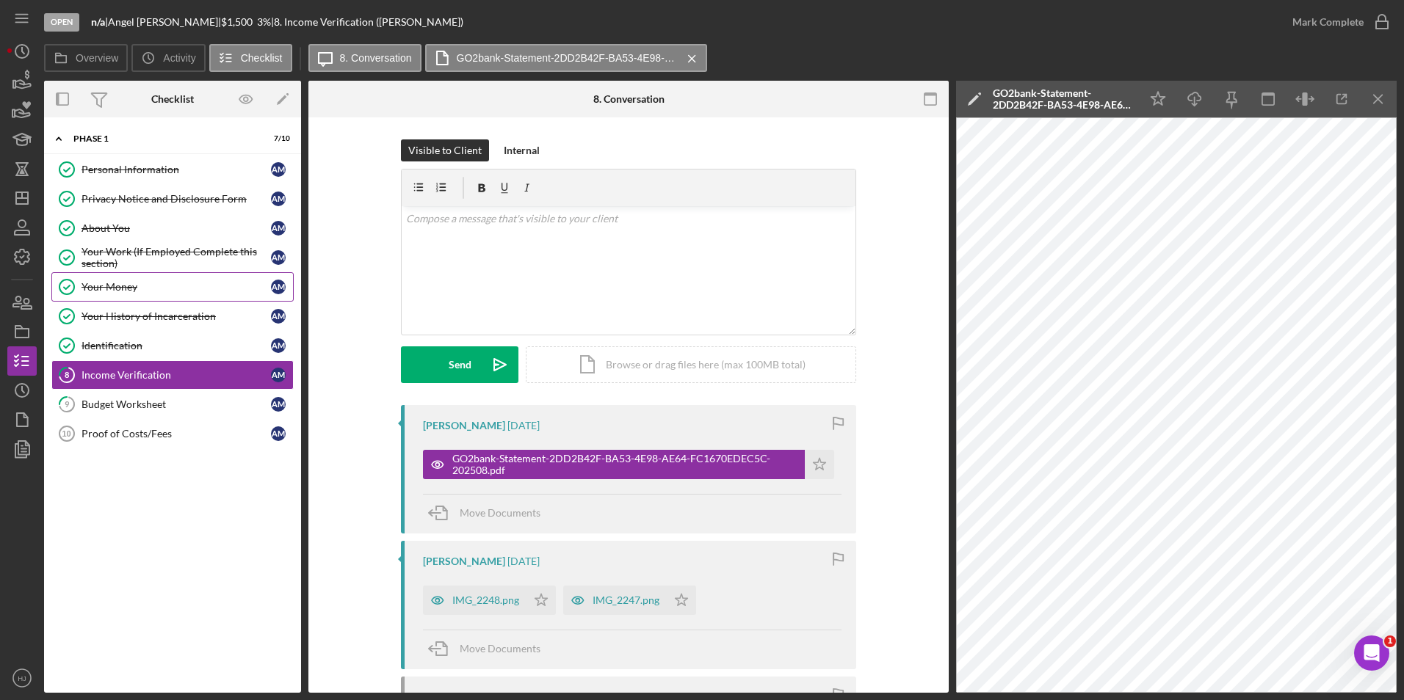
click at [154, 278] on link "Your Money Your Money A M" at bounding box center [172, 286] width 242 height 29
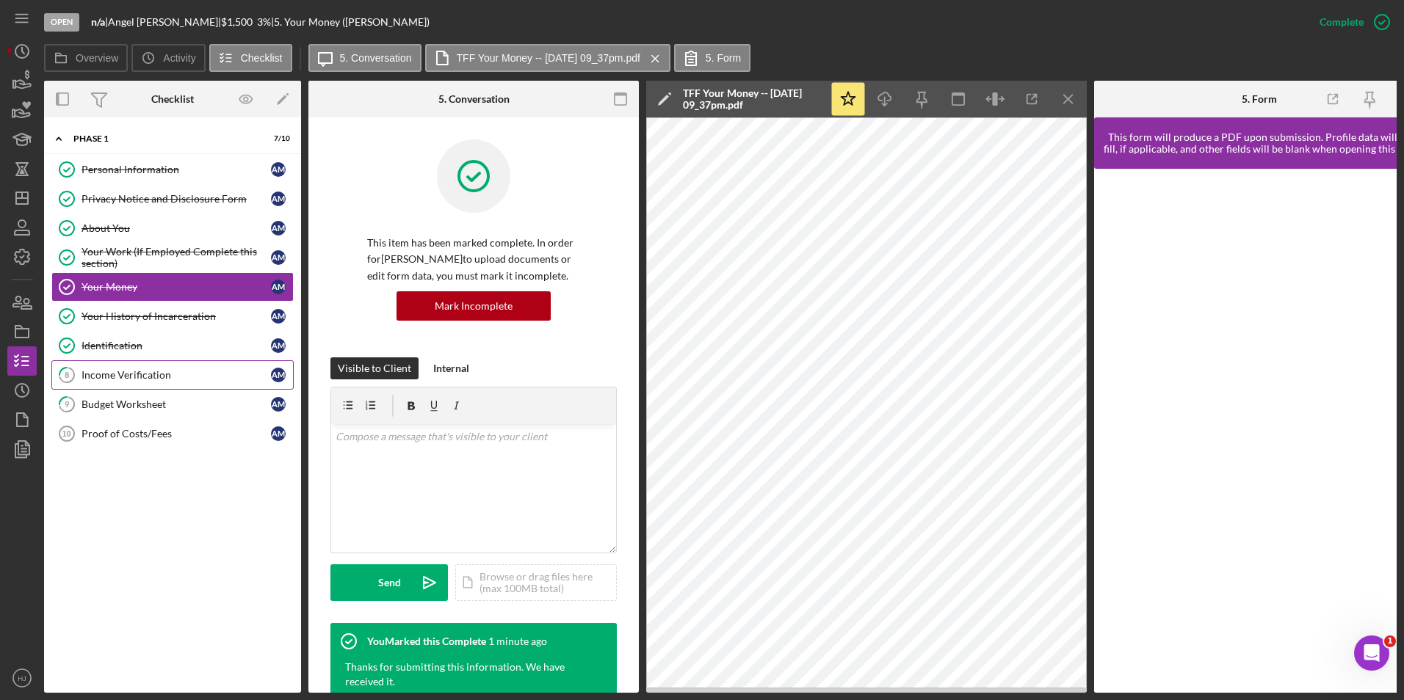
click at [173, 381] on div "Income Verification" at bounding box center [175, 375] width 189 height 12
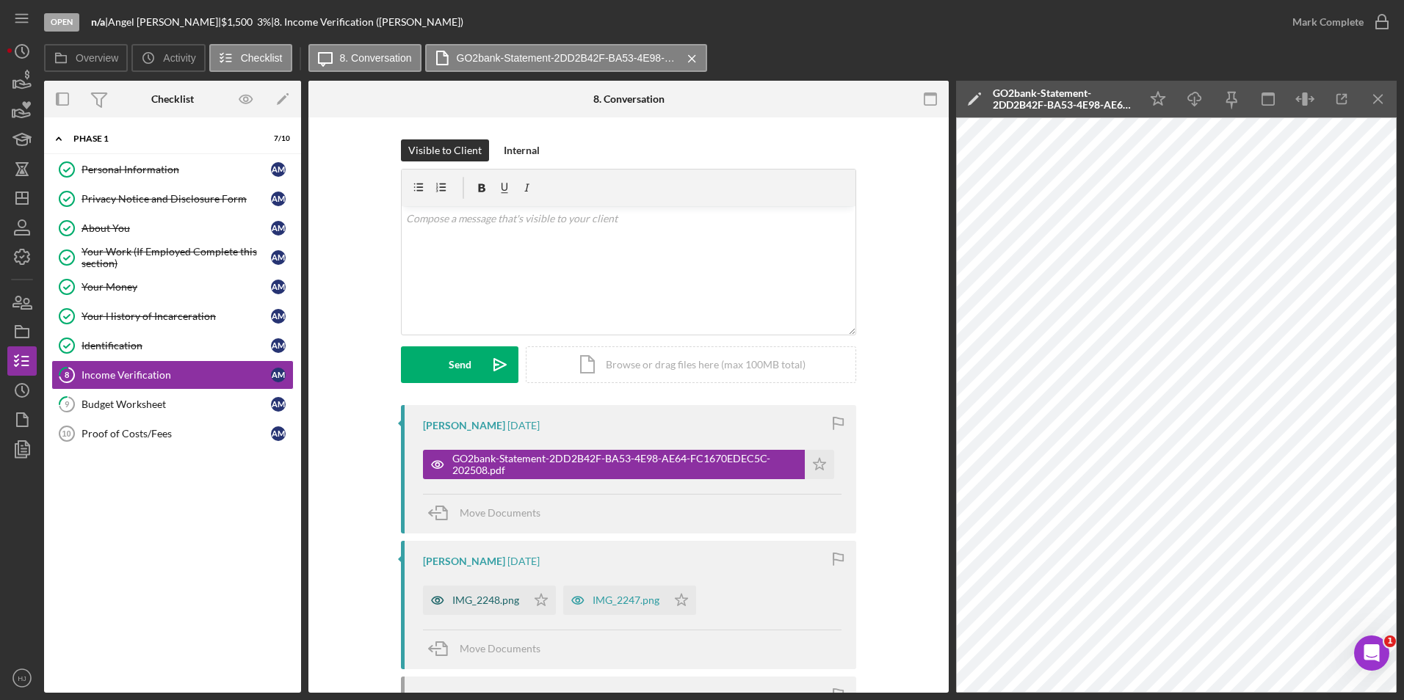
click at [476, 591] on div "IMG_2248.png" at bounding box center [475, 600] width 104 height 29
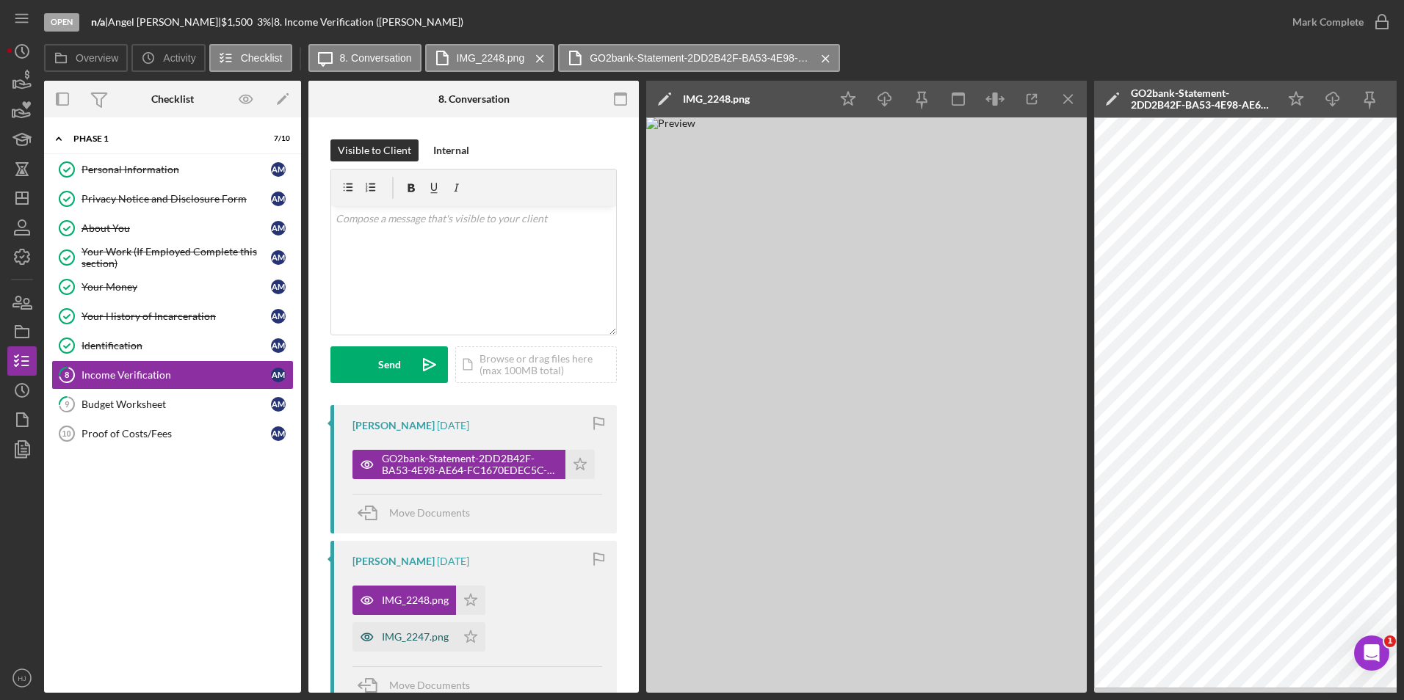
click at [407, 634] on div "IMG_2247.png" at bounding box center [415, 637] width 67 height 12
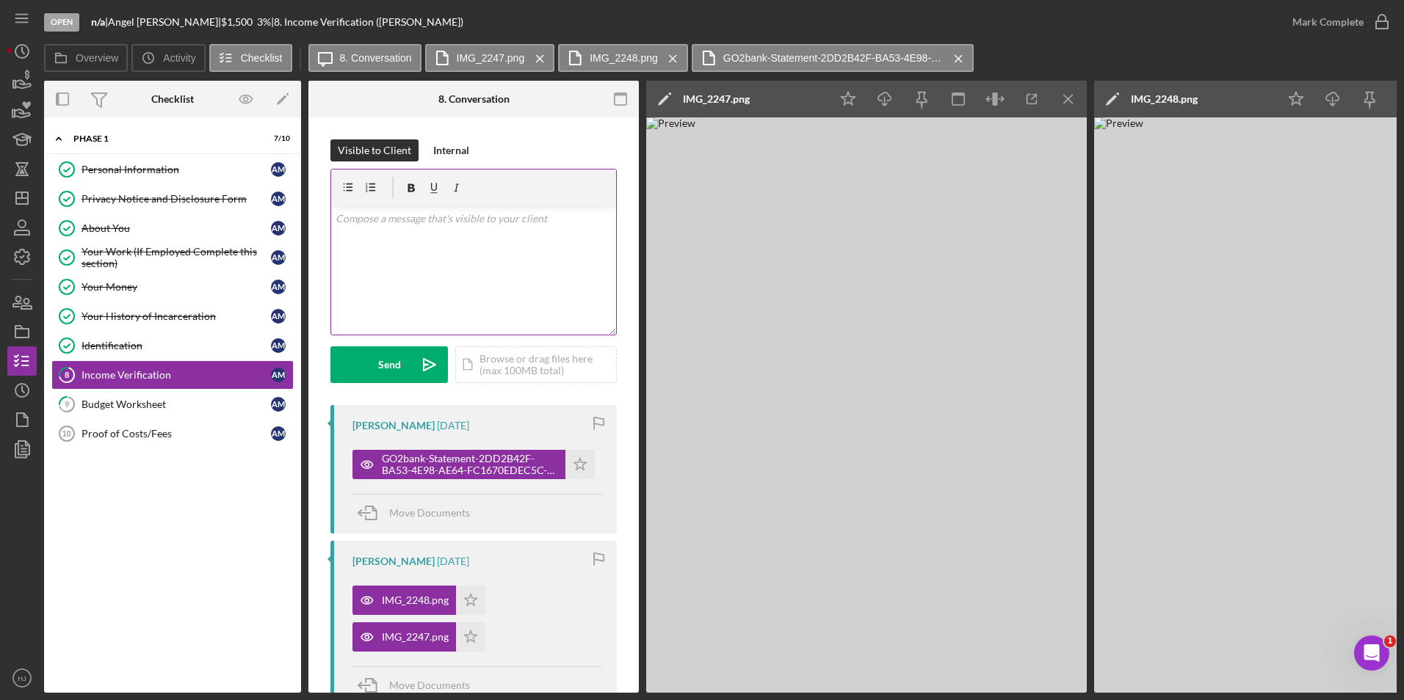
click at [419, 247] on div "v Color teal Color pink Remove color Add row above Add row below Add column bef…" at bounding box center [473, 270] width 285 height 128
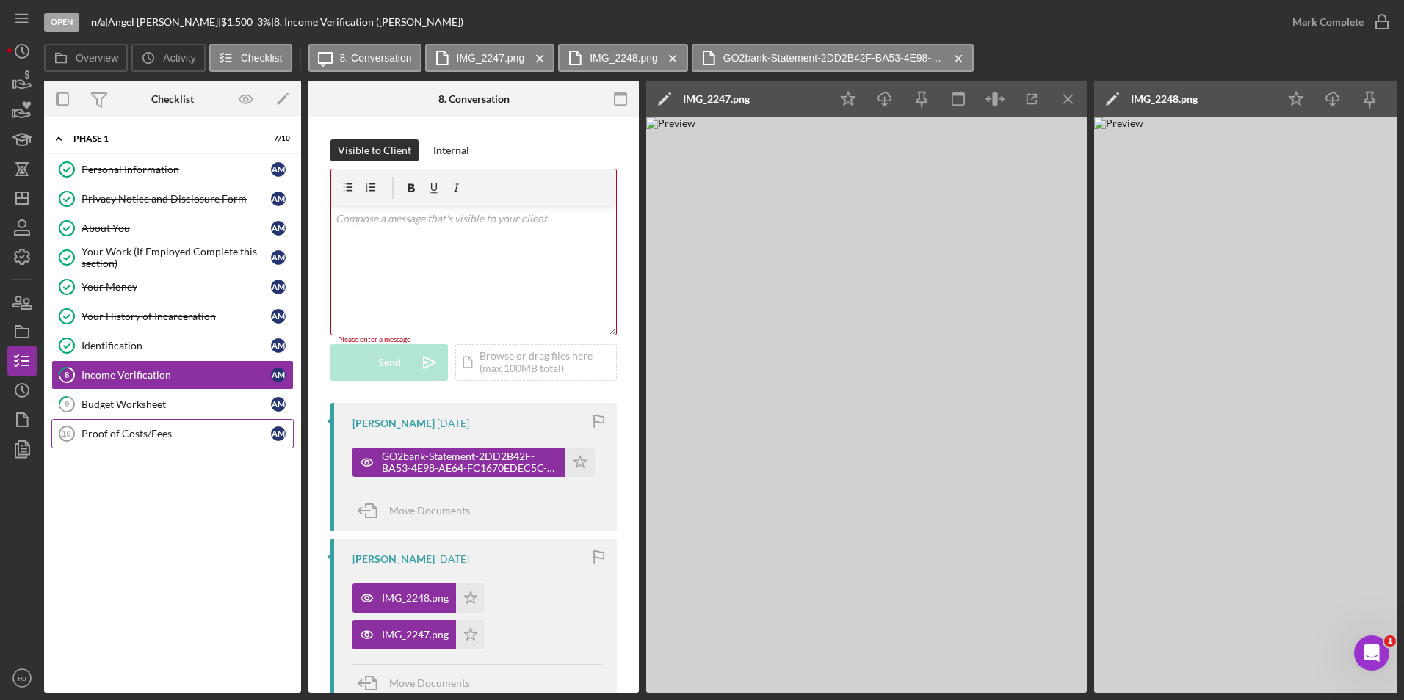
click at [151, 432] on div "Proof of Costs/Fees" at bounding box center [175, 434] width 189 height 12
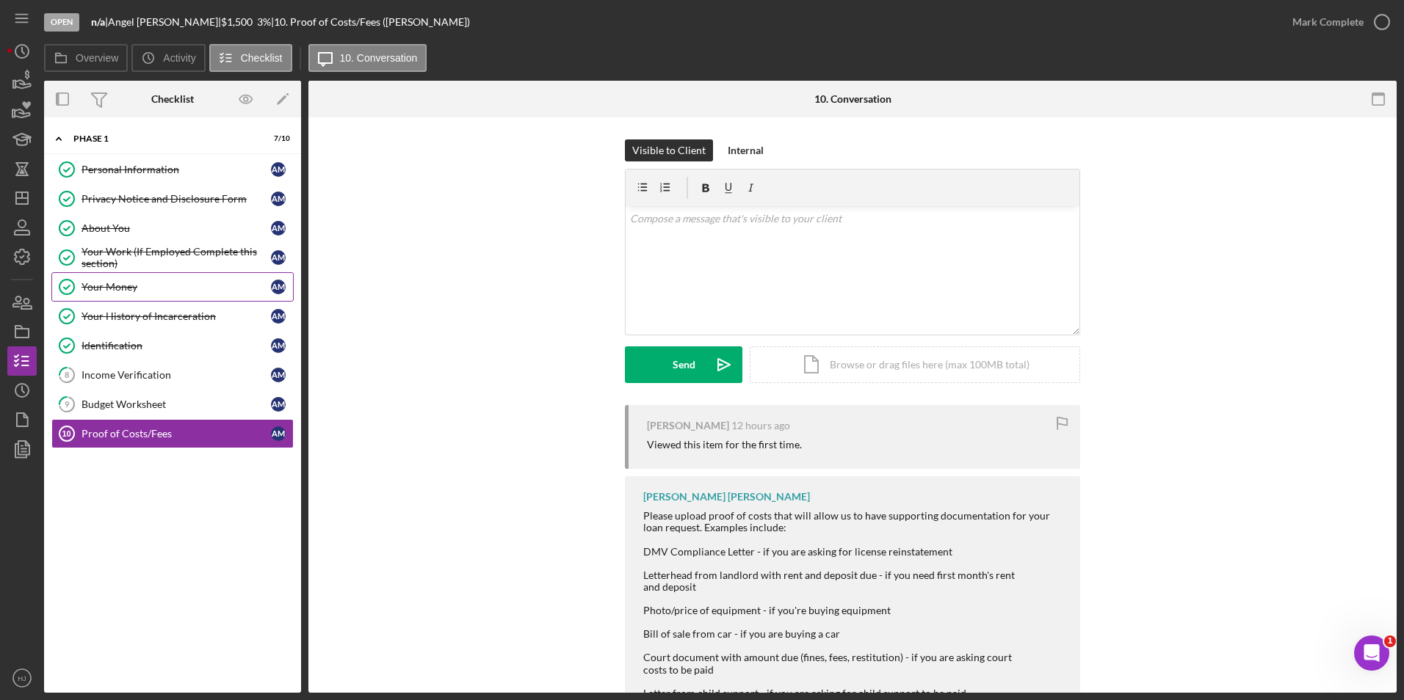
click at [102, 290] on div "Your Money" at bounding box center [175, 287] width 189 height 12
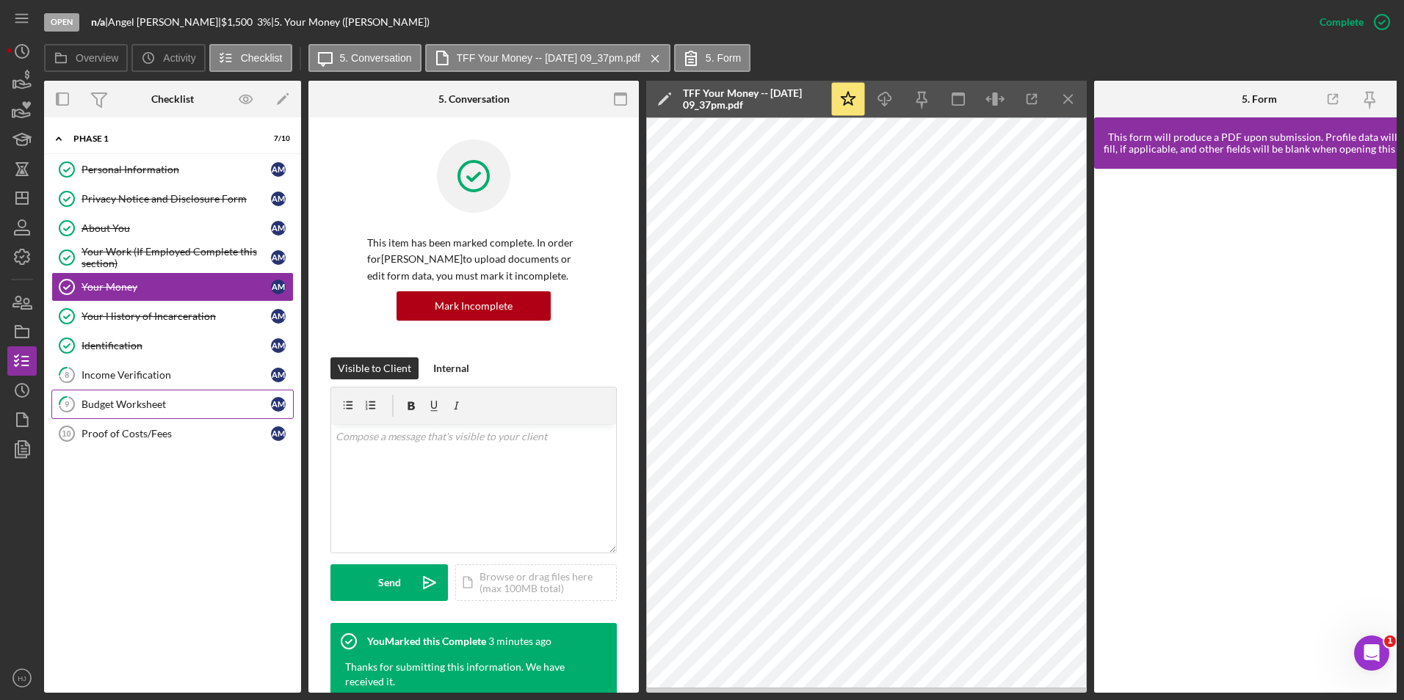
click at [112, 403] on div "Budget Worksheet" at bounding box center [175, 405] width 189 height 12
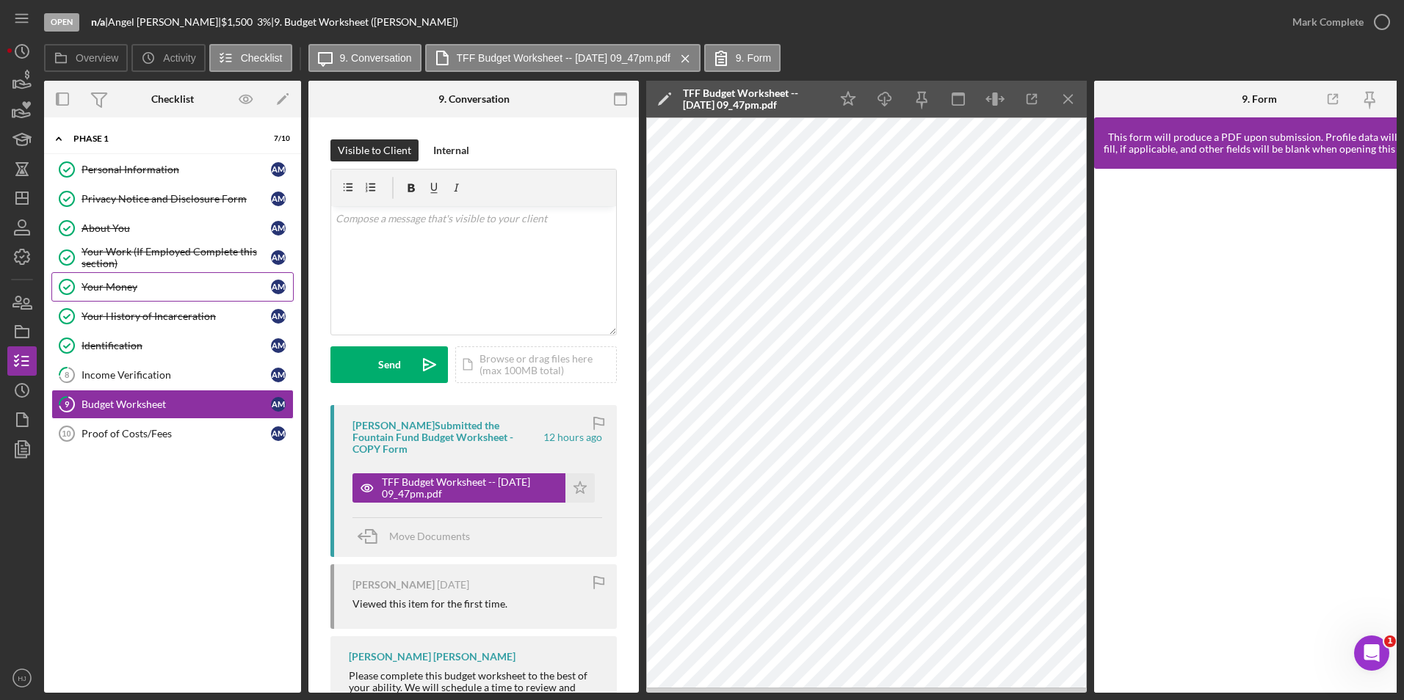
click at [124, 288] on div "Your Money" at bounding box center [175, 287] width 189 height 12
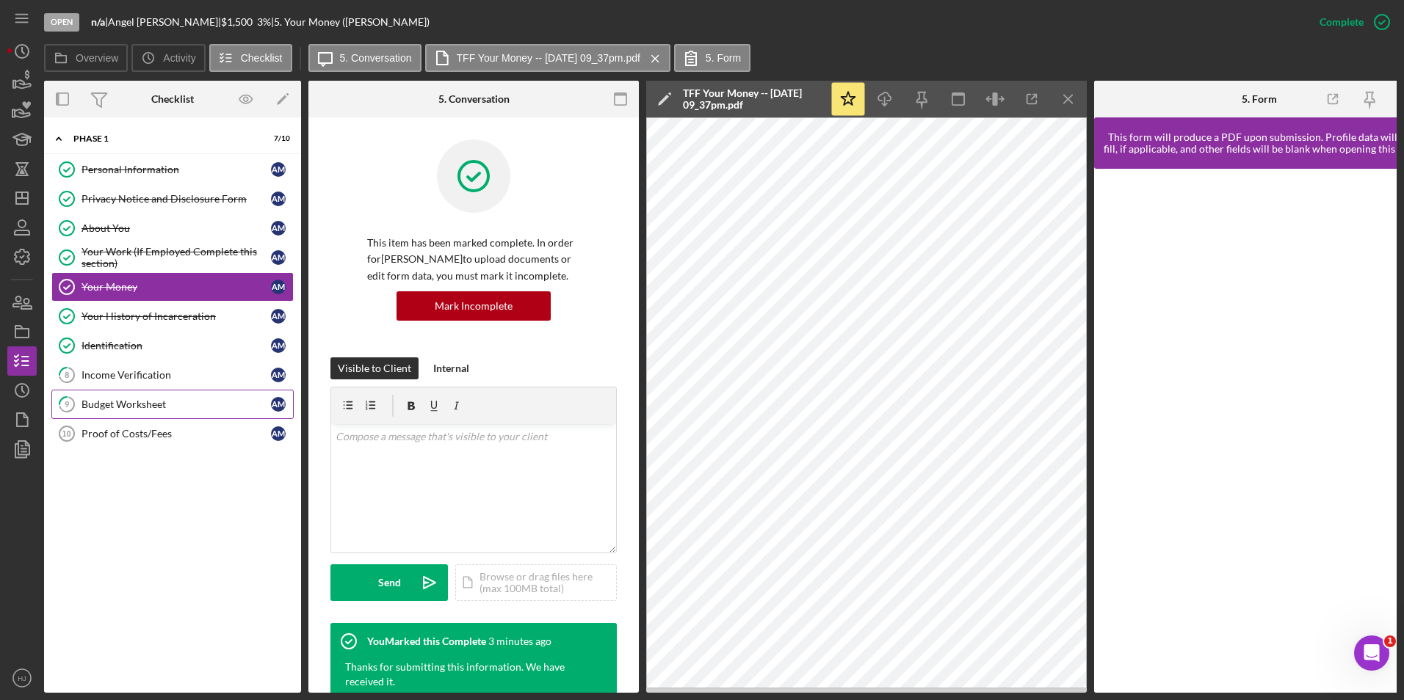
click at [102, 404] on div "Budget Worksheet" at bounding box center [175, 405] width 189 height 12
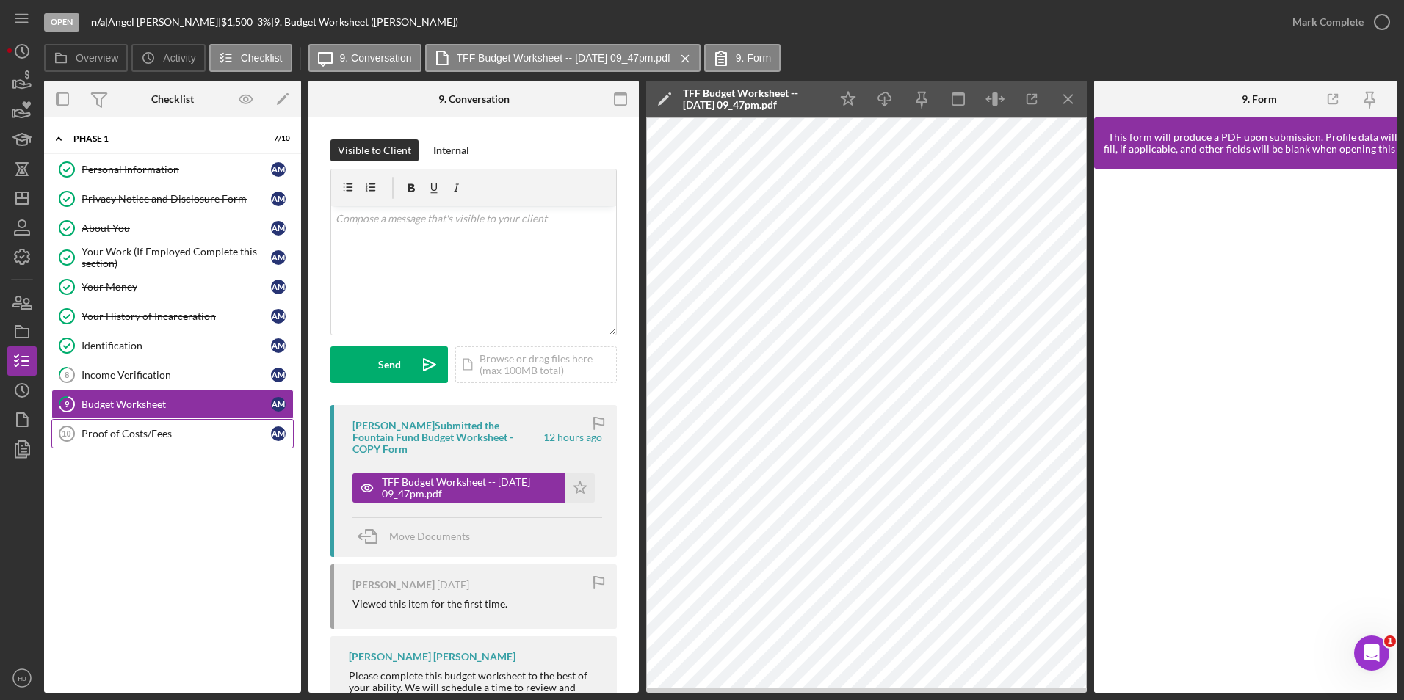
click at [114, 428] on div "Proof of Costs/Fees" at bounding box center [175, 434] width 189 height 12
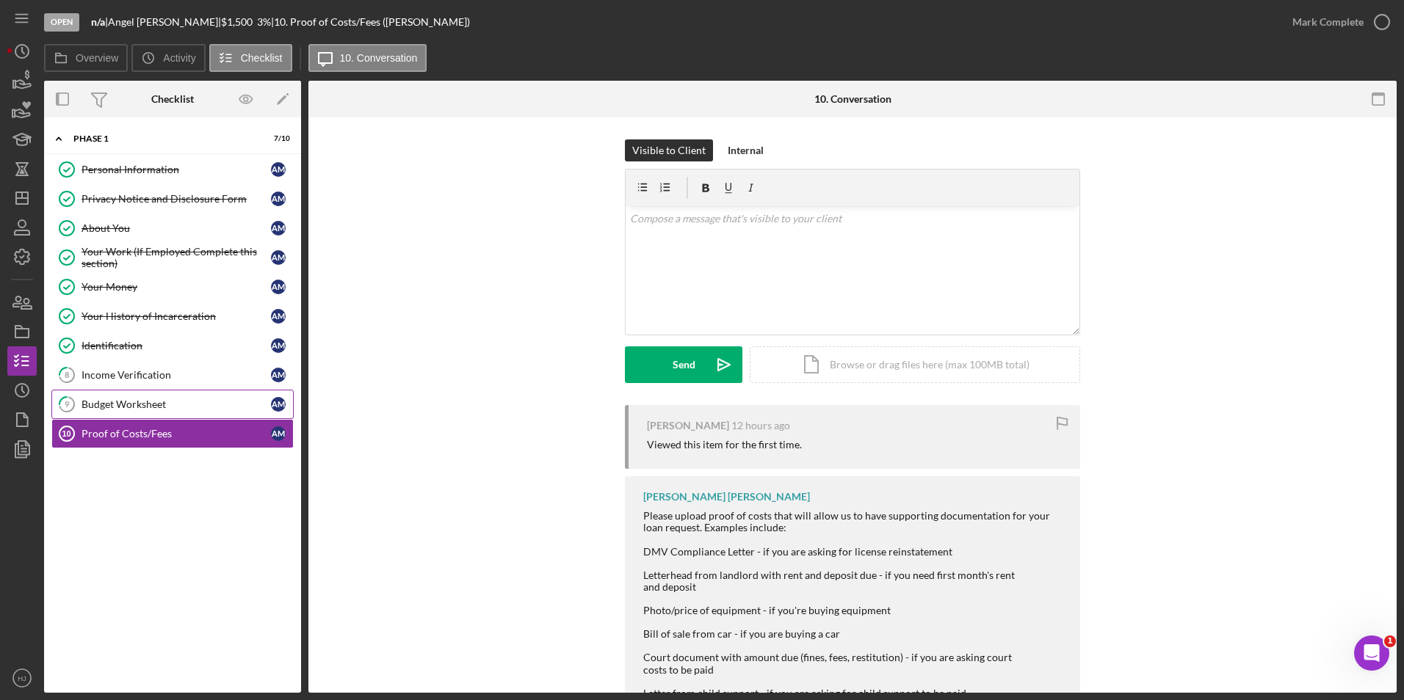
click at [123, 415] on link "9 Budget Worksheet A M" at bounding box center [172, 404] width 242 height 29
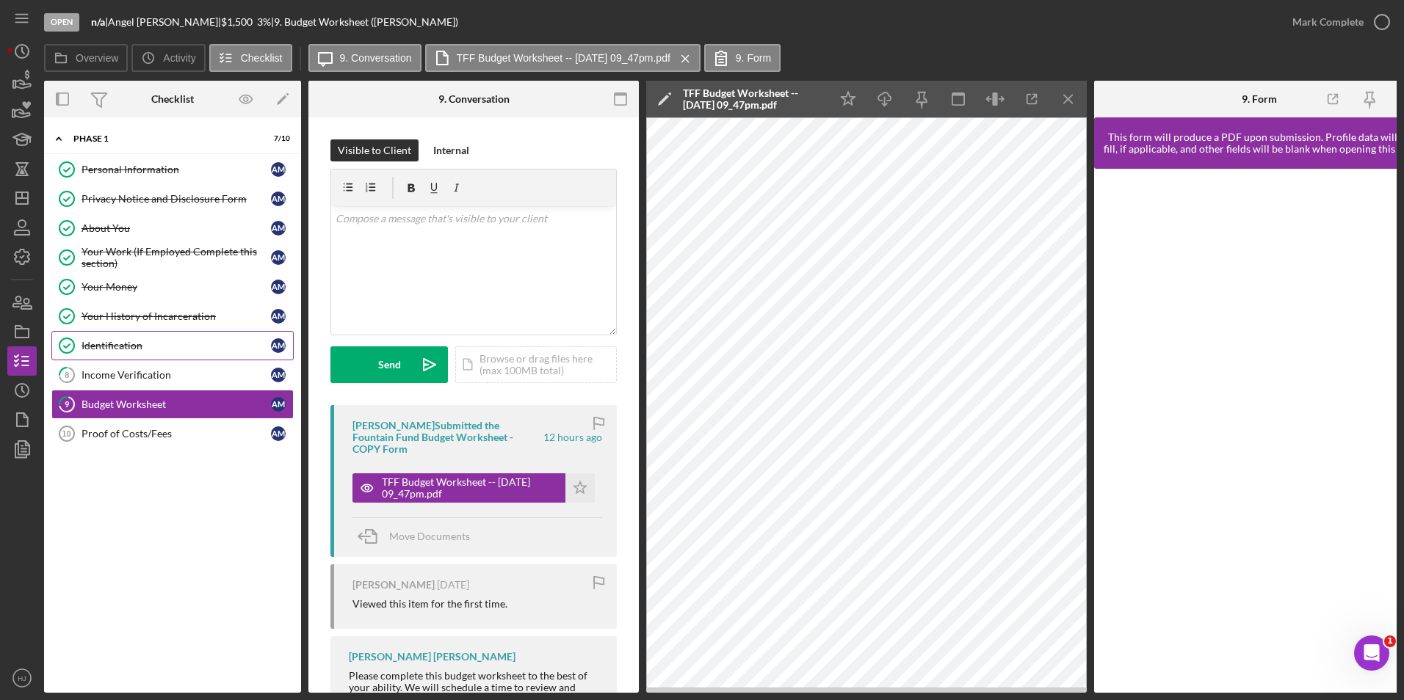
click at [130, 349] on div "Identification" at bounding box center [175, 346] width 189 height 12
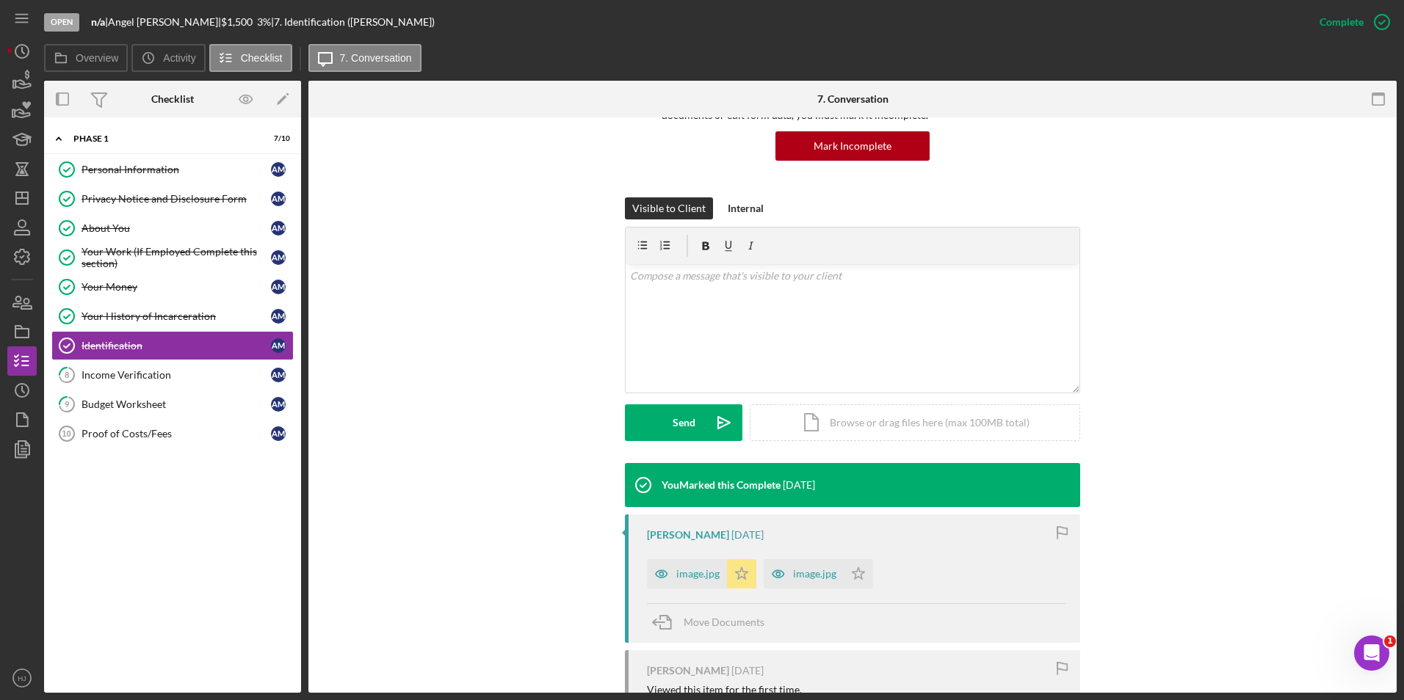
scroll to position [147, 0]
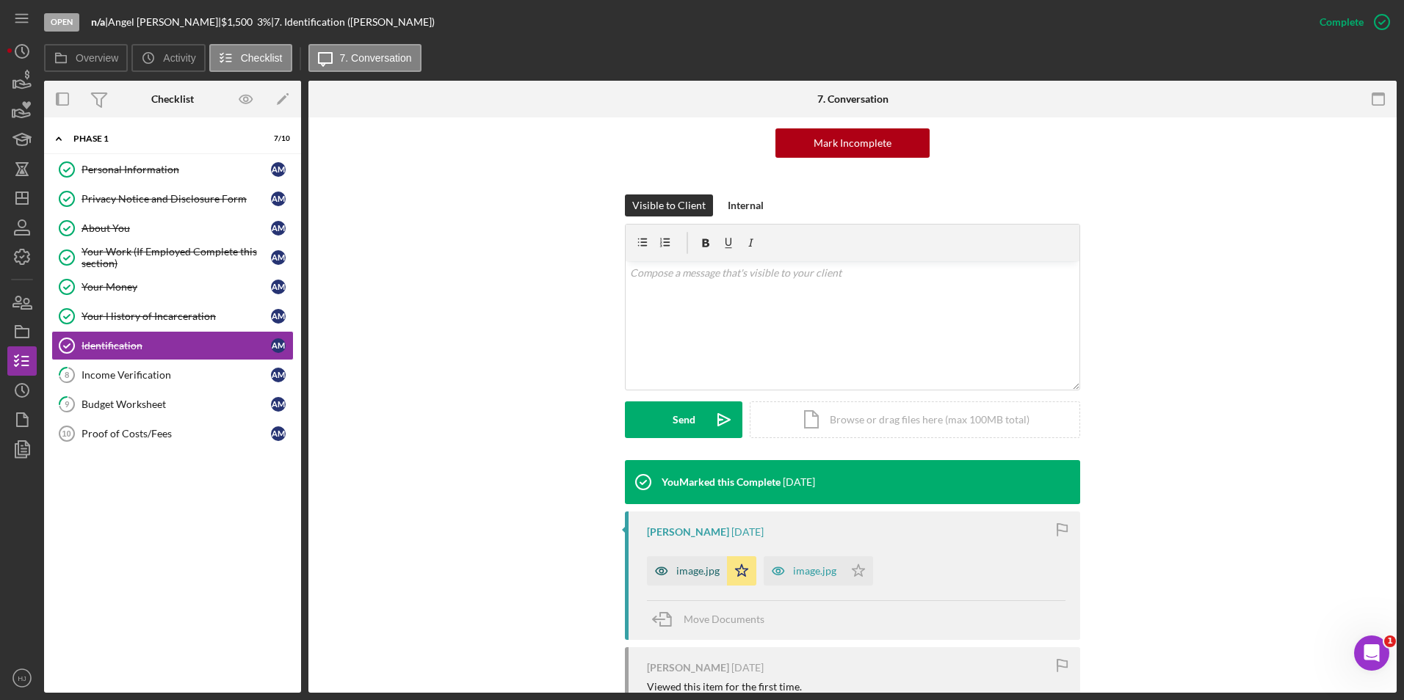
click at [699, 565] on div "image.jpg" at bounding box center [697, 571] width 43 height 12
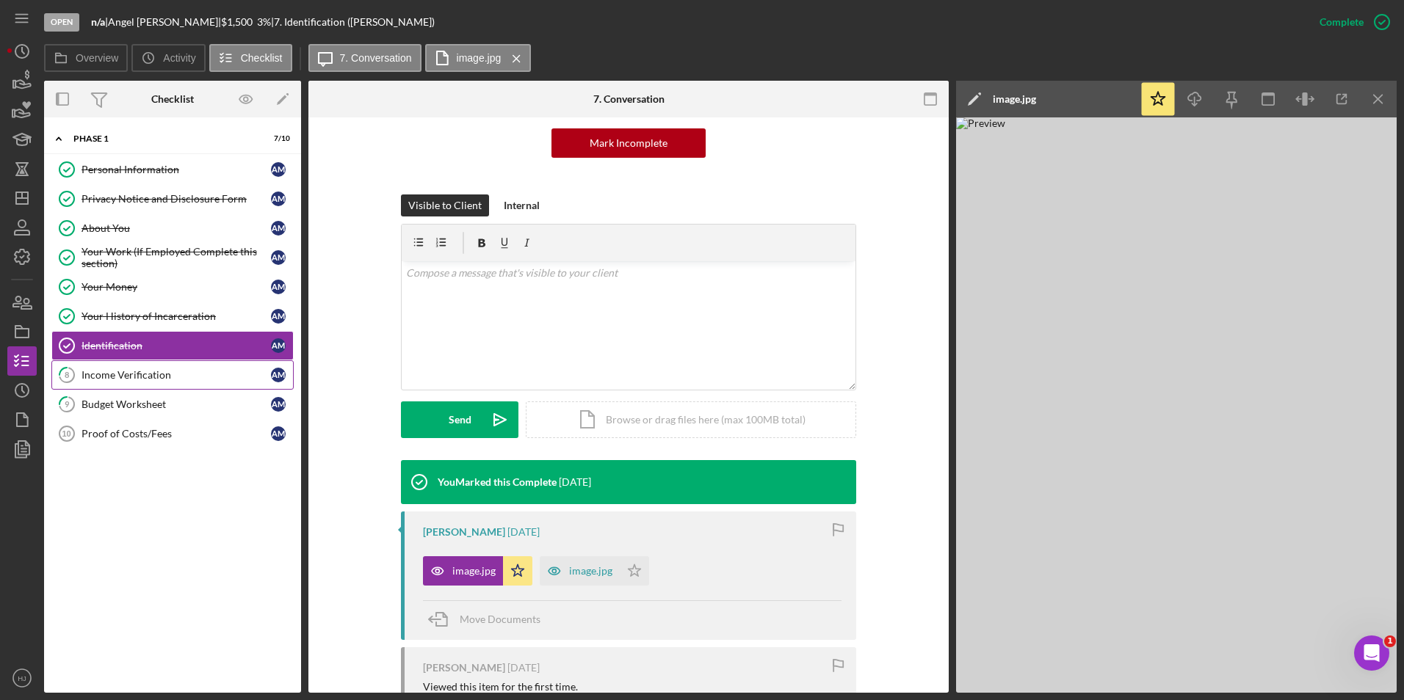
click at [145, 369] on div "Income Verification" at bounding box center [175, 375] width 189 height 12
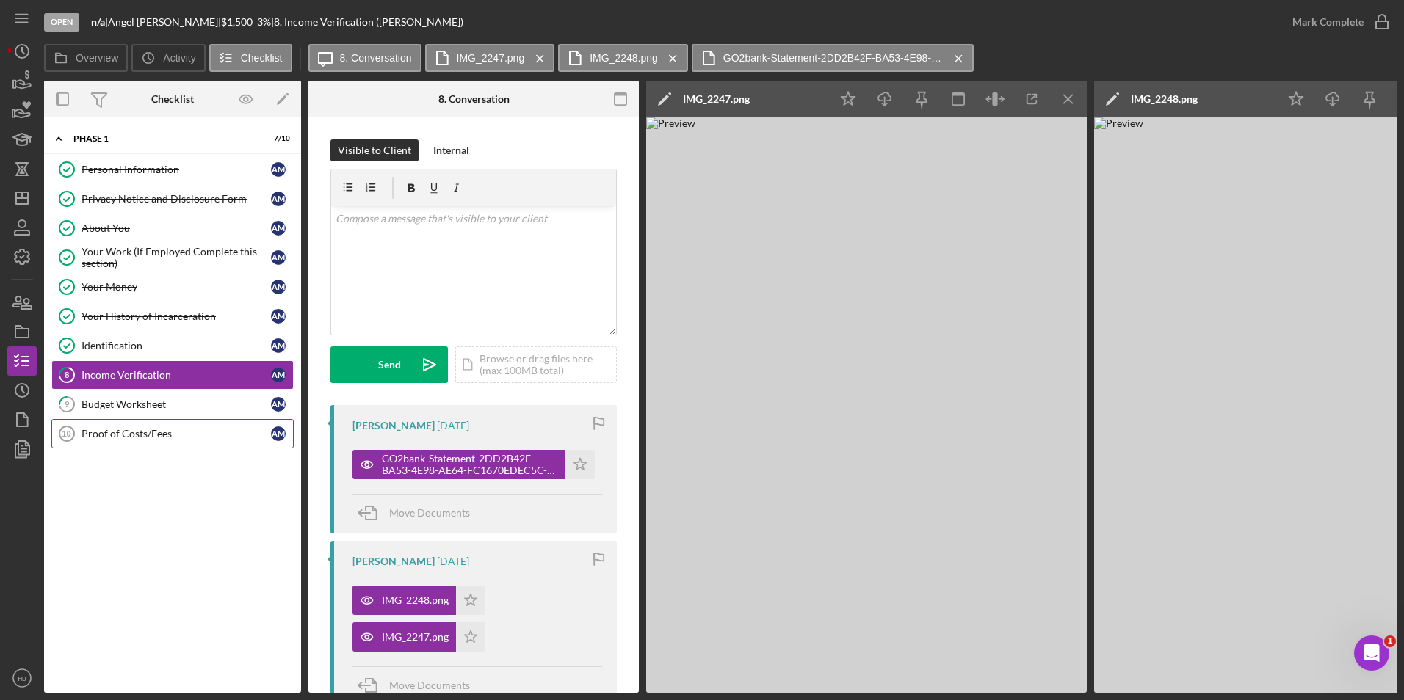
click at [137, 428] on div "Proof of Costs/Fees" at bounding box center [175, 434] width 189 height 12
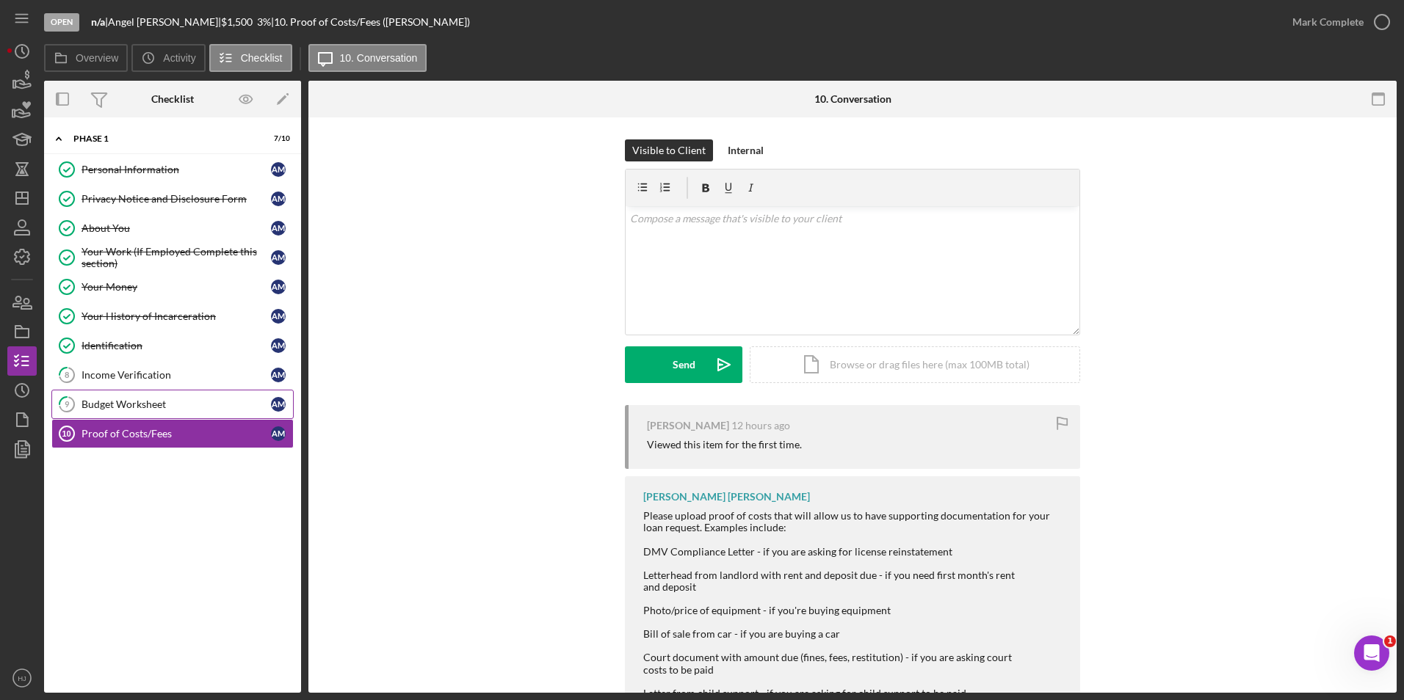
click at [139, 403] on div "Budget Worksheet" at bounding box center [175, 405] width 189 height 12
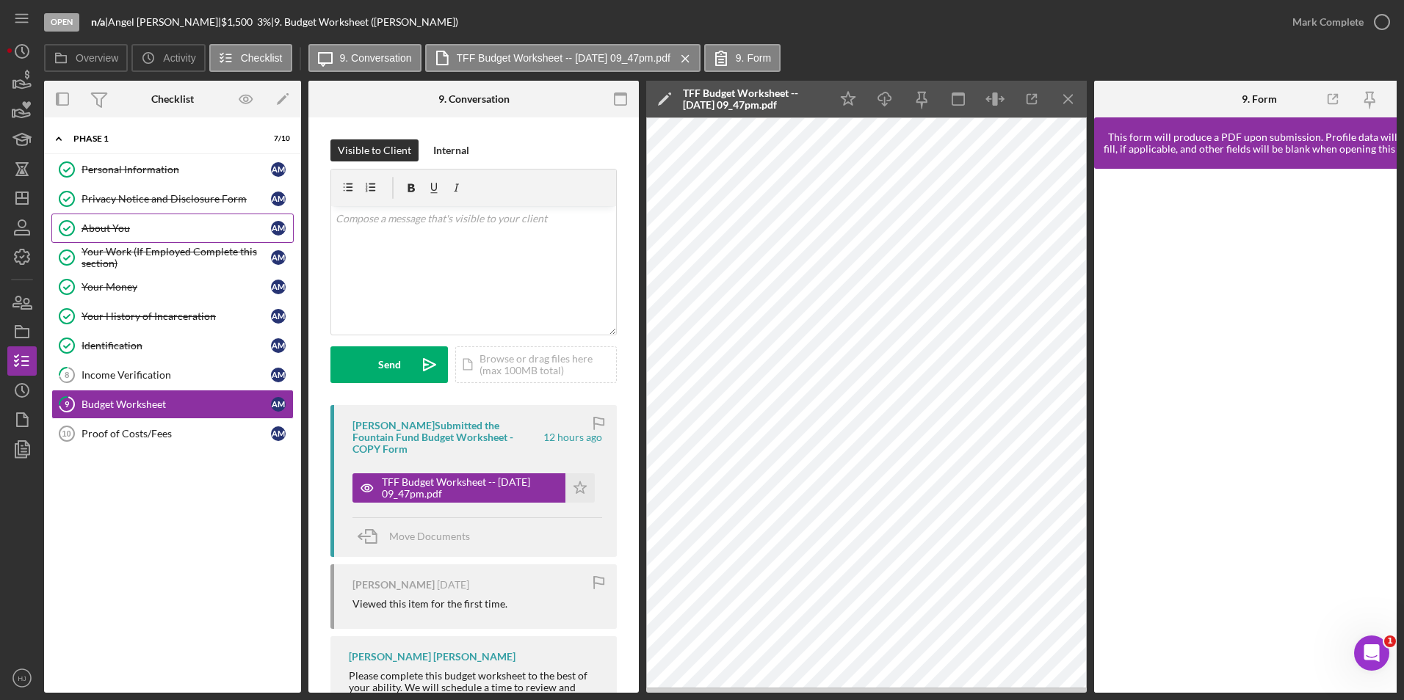
click at [114, 221] on link "About You About You A M" at bounding box center [172, 228] width 242 height 29
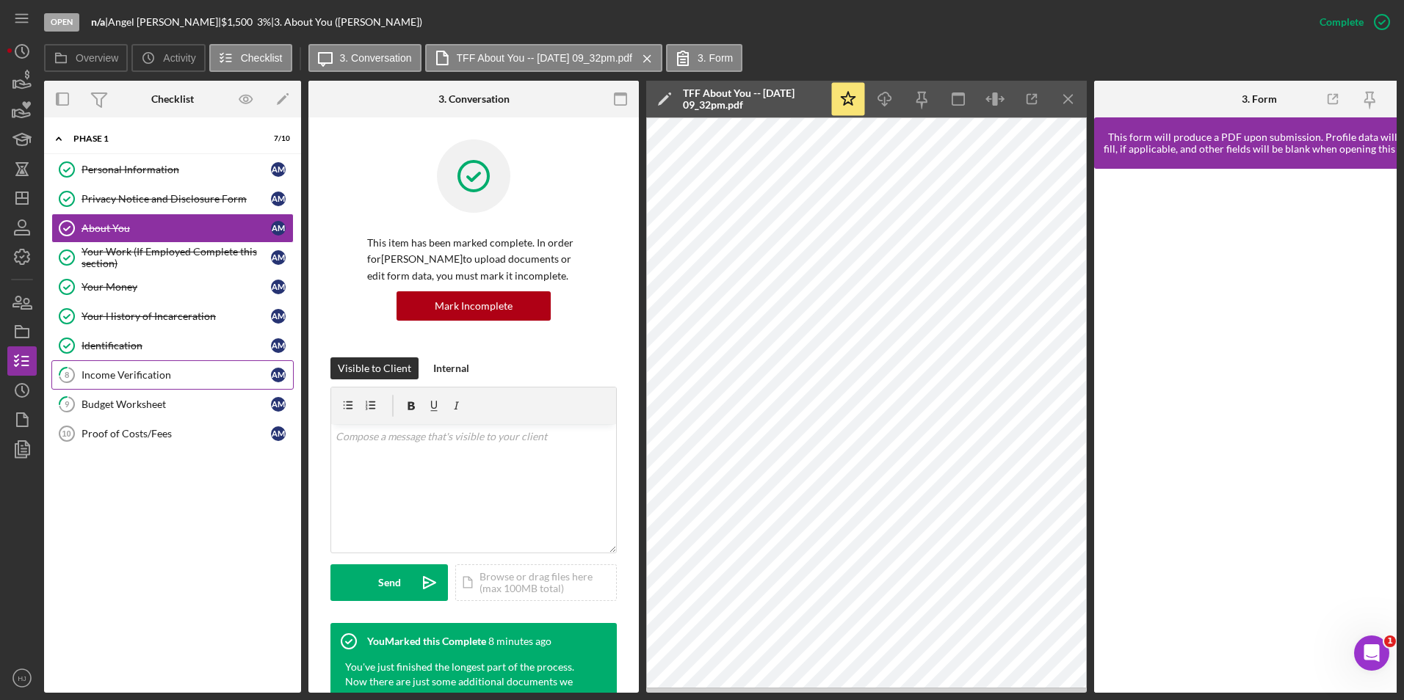
click at [124, 369] on div "Income Verification" at bounding box center [175, 375] width 189 height 12
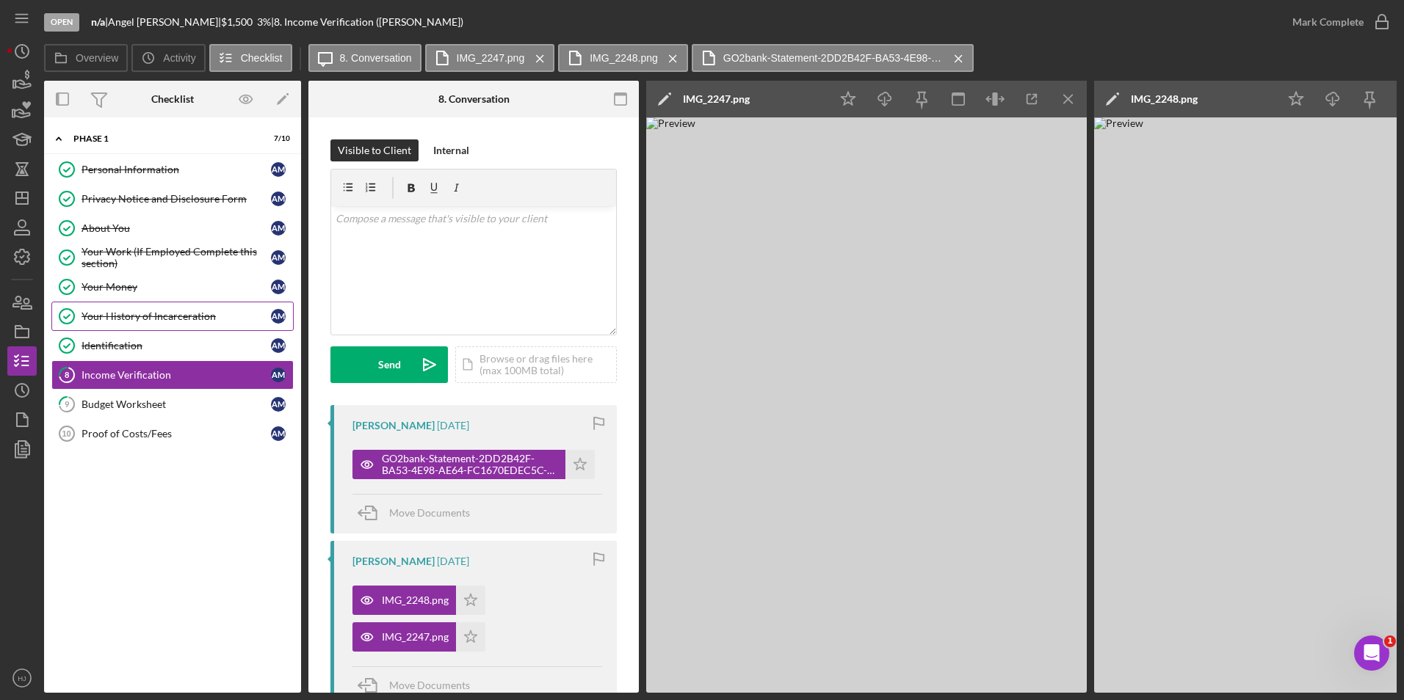
click at [147, 314] on div "Your History of Incarceration" at bounding box center [175, 317] width 189 height 12
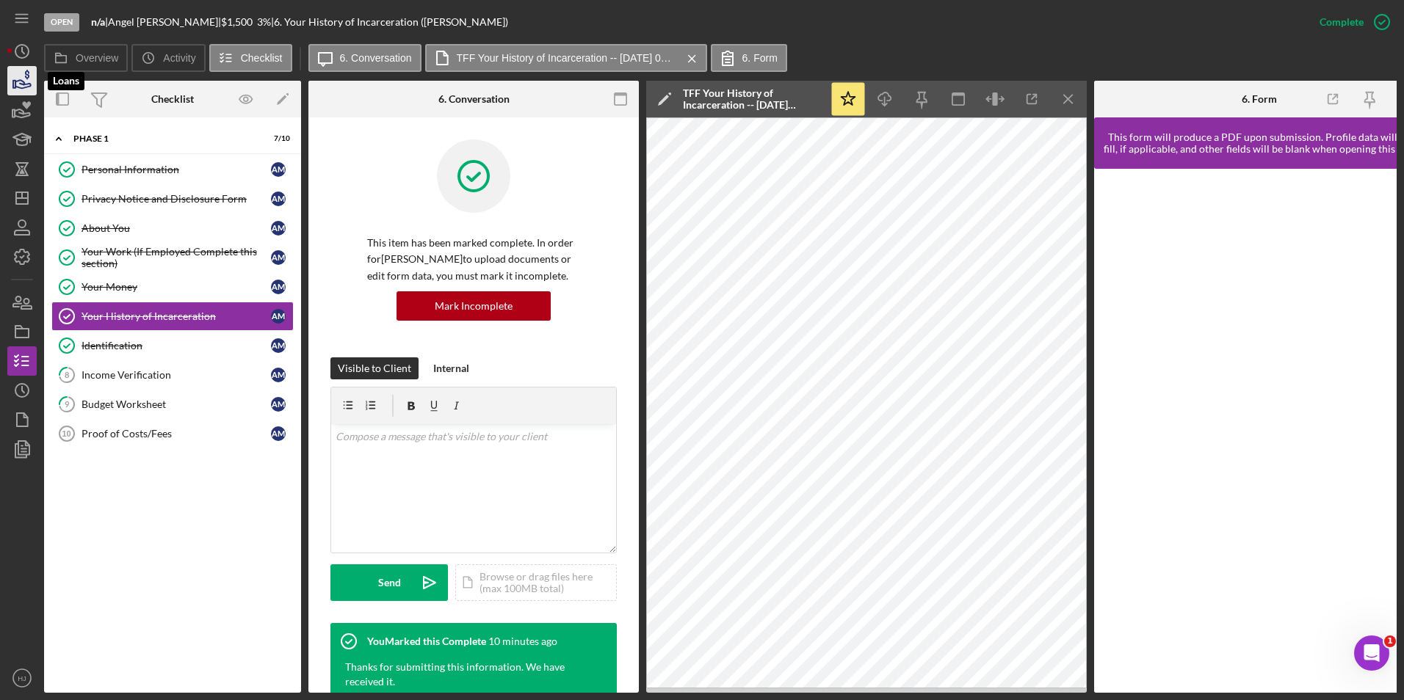
click at [23, 84] on icon "button" at bounding box center [22, 84] width 15 height 8
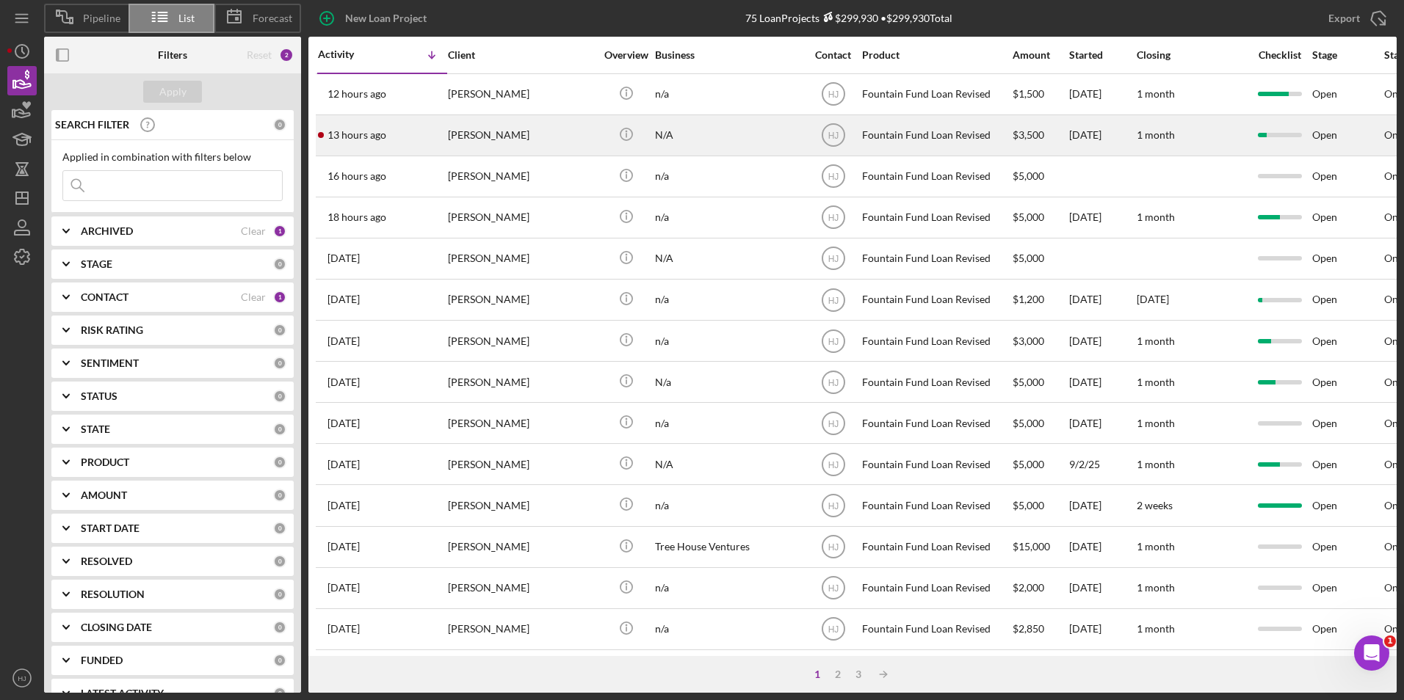
click at [485, 140] on div "[PERSON_NAME]" at bounding box center [521, 135] width 147 height 39
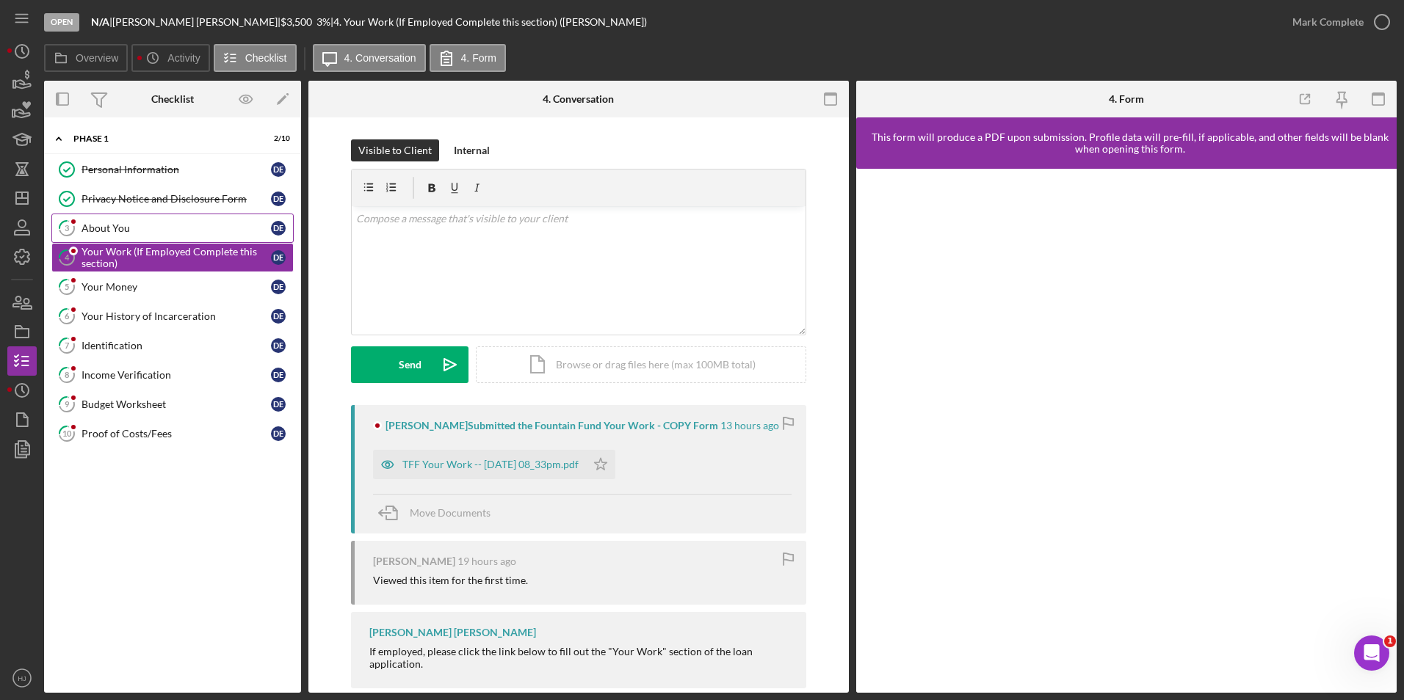
click at [93, 235] on link "3 About You D E" at bounding box center [172, 228] width 242 height 29
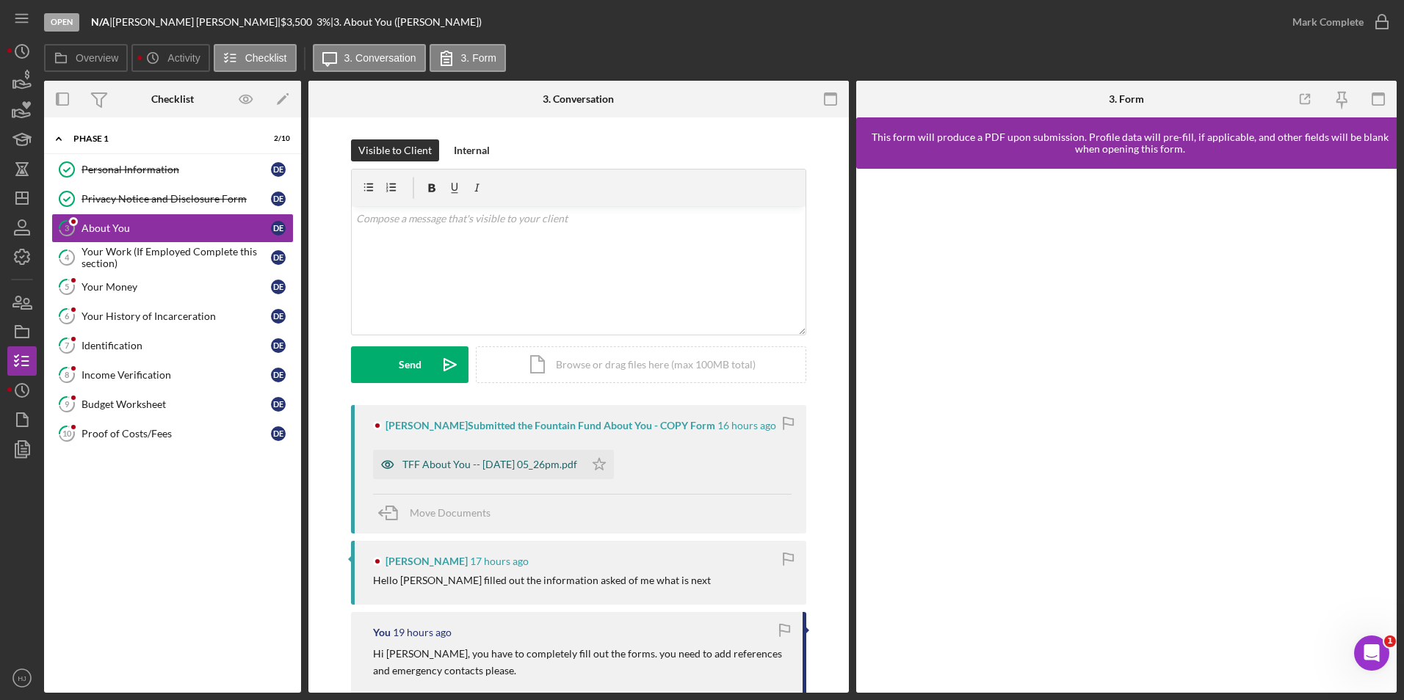
click at [476, 455] on div "TFF About You -- 2025-09-08 05_26pm.pdf" at bounding box center [478, 464] width 211 height 29
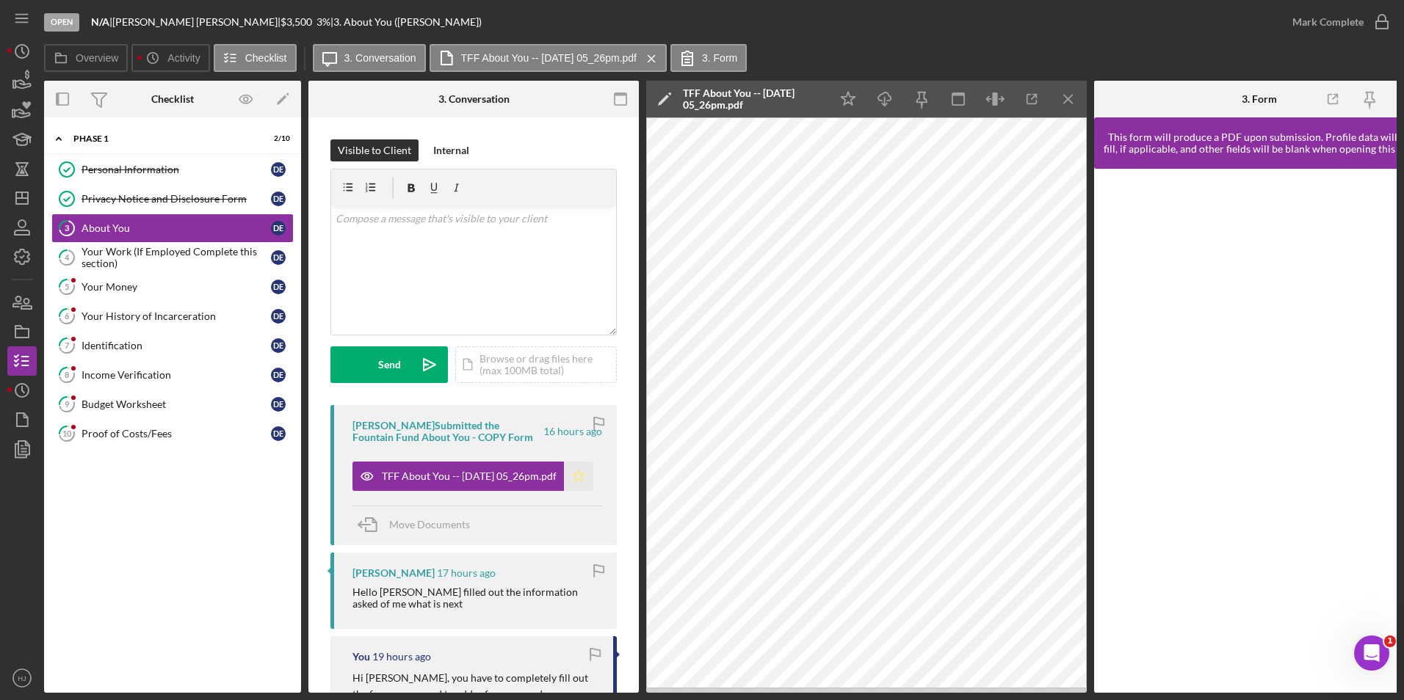
click at [578, 480] on polygon "button" at bounding box center [579, 476] width 12 height 12
click at [1336, 20] on div "Mark Complete" at bounding box center [1327, 21] width 71 height 29
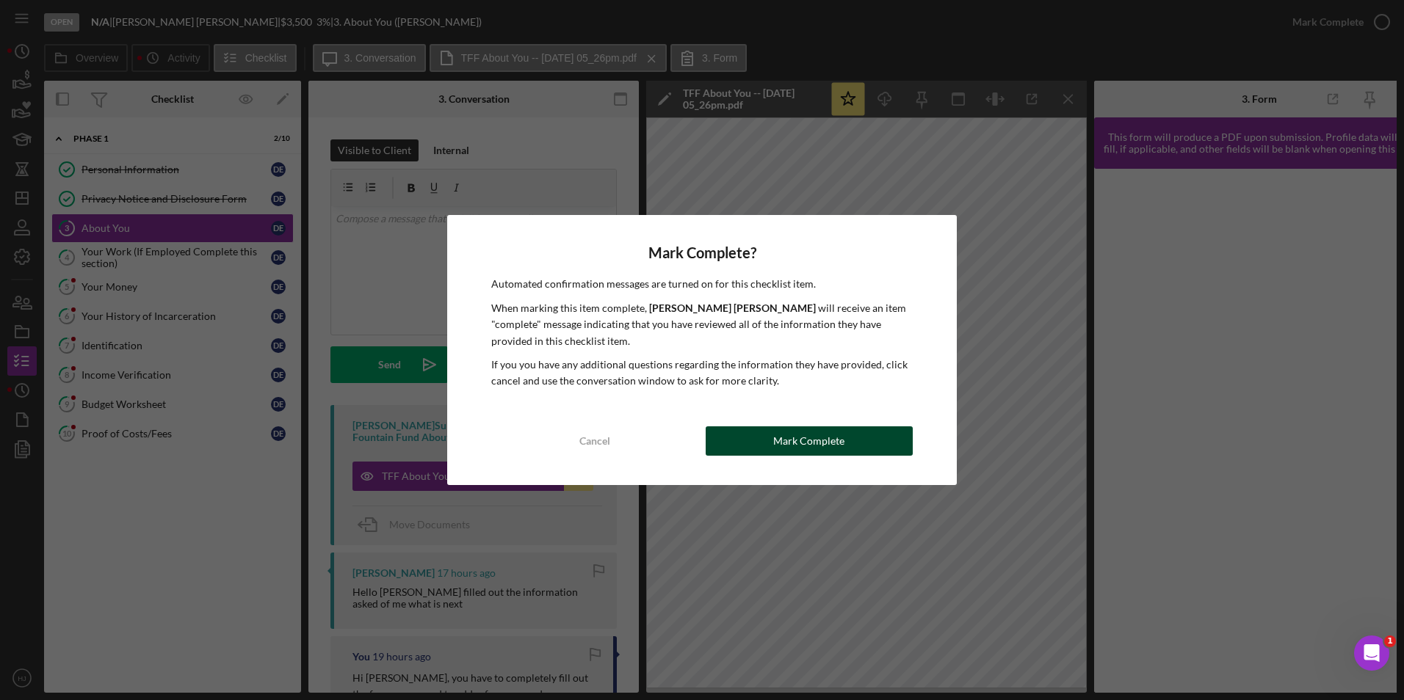
click at [756, 446] on button "Mark Complete" at bounding box center [809, 441] width 207 height 29
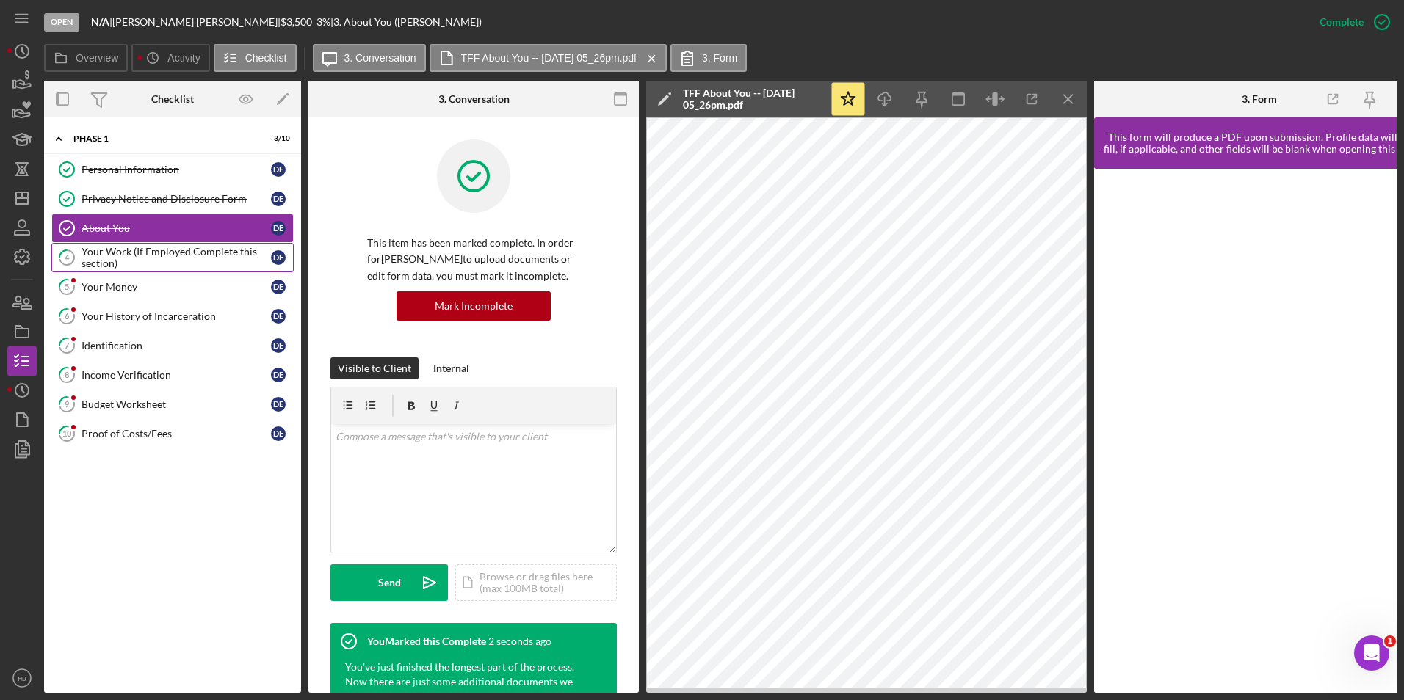
click at [133, 259] on div "Your Work (If Employed Complete this section)" at bounding box center [175, 257] width 189 height 23
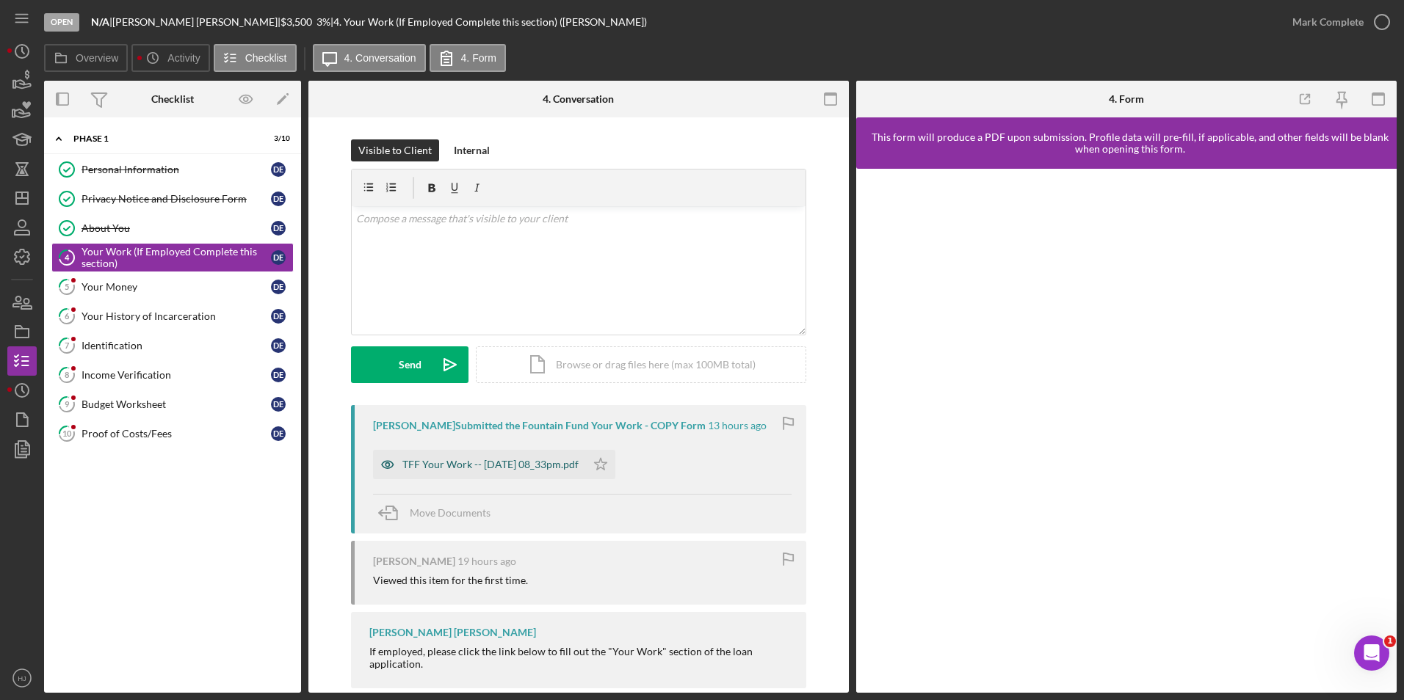
click at [502, 462] on div "TFF Your Work -- 2025-09-08 08_33pm.pdf" at bounding box center [490, 465] width 176 height 12
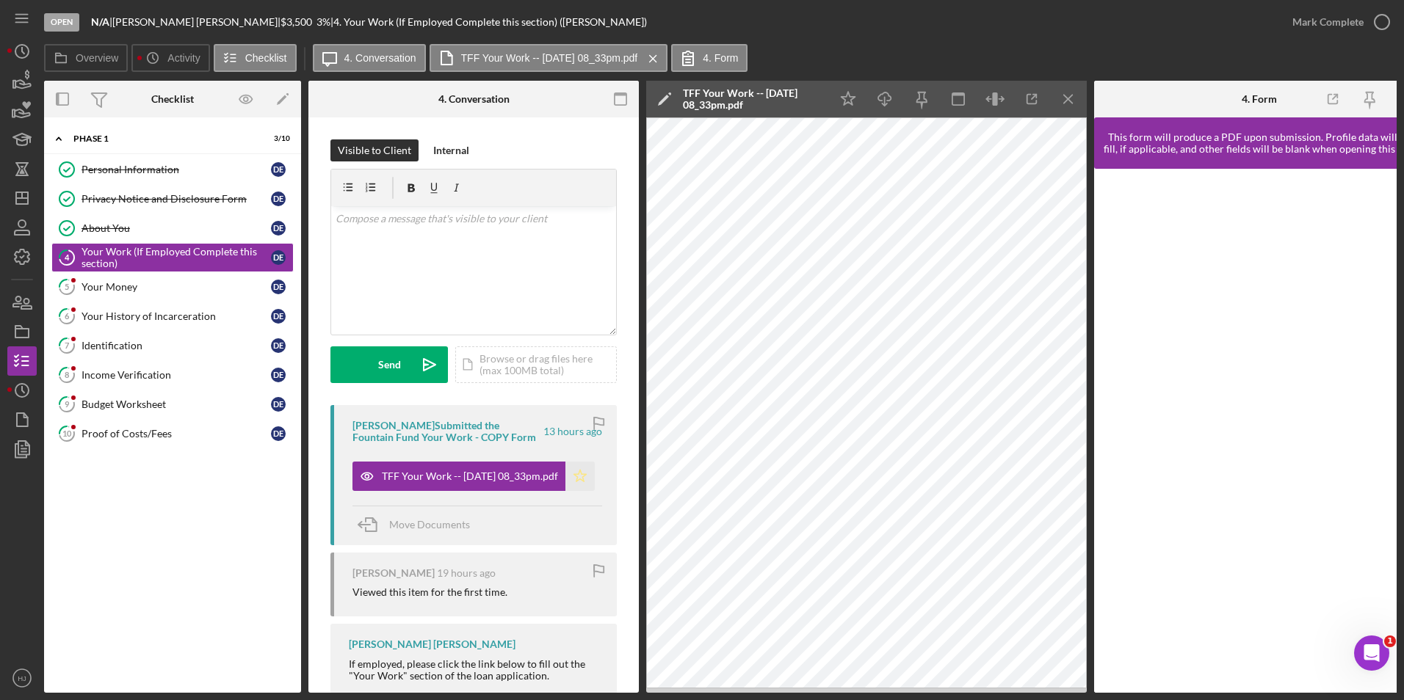
drag, startPoint x: 572, startPoint y: 476, endPoint x: 565, endPoint y: 479, distance: 7.9
click at [565, 479] on icon "Icon/Star" at bounding box center [579, 476] width 29 height 29
click at [1327, 20] on div "Mark Complete" at bounding box center [1327, 21] width 71 height 29
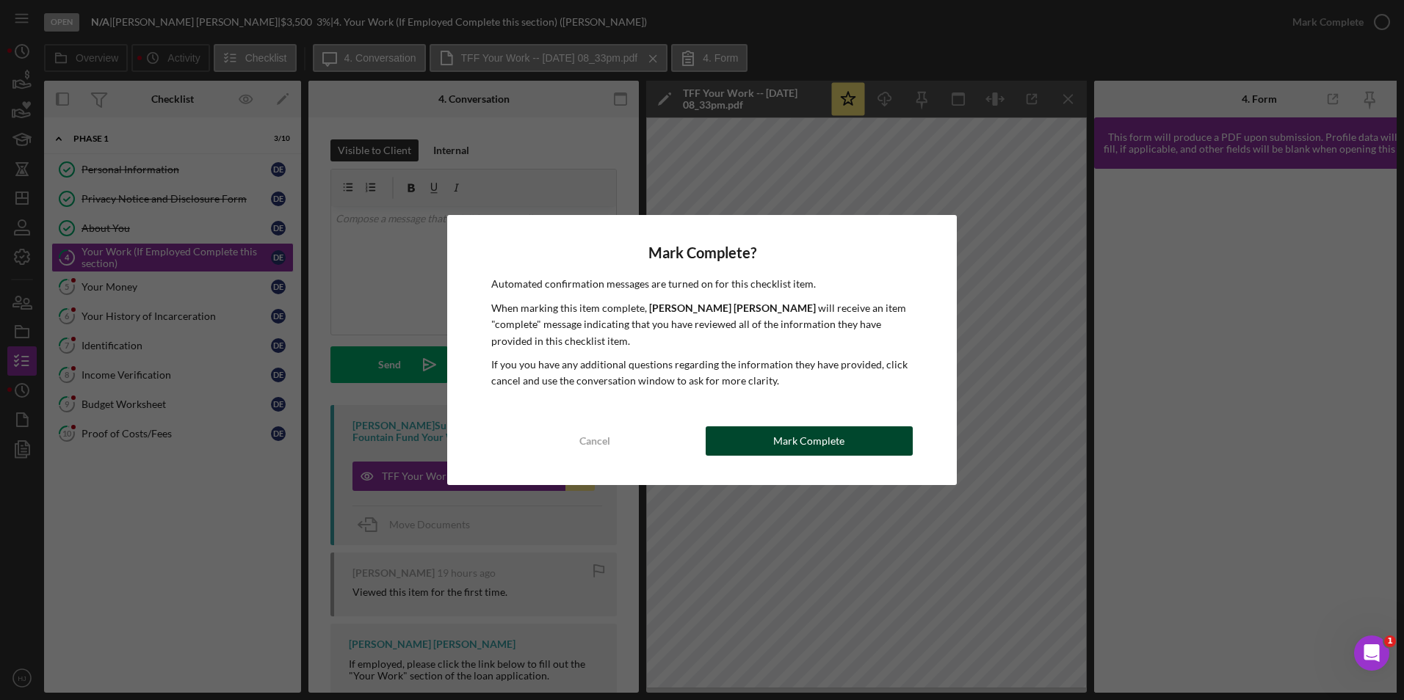
click at [845, 444] on button "Mark Complete" at bounding box center [809, 441] width 207 height 29
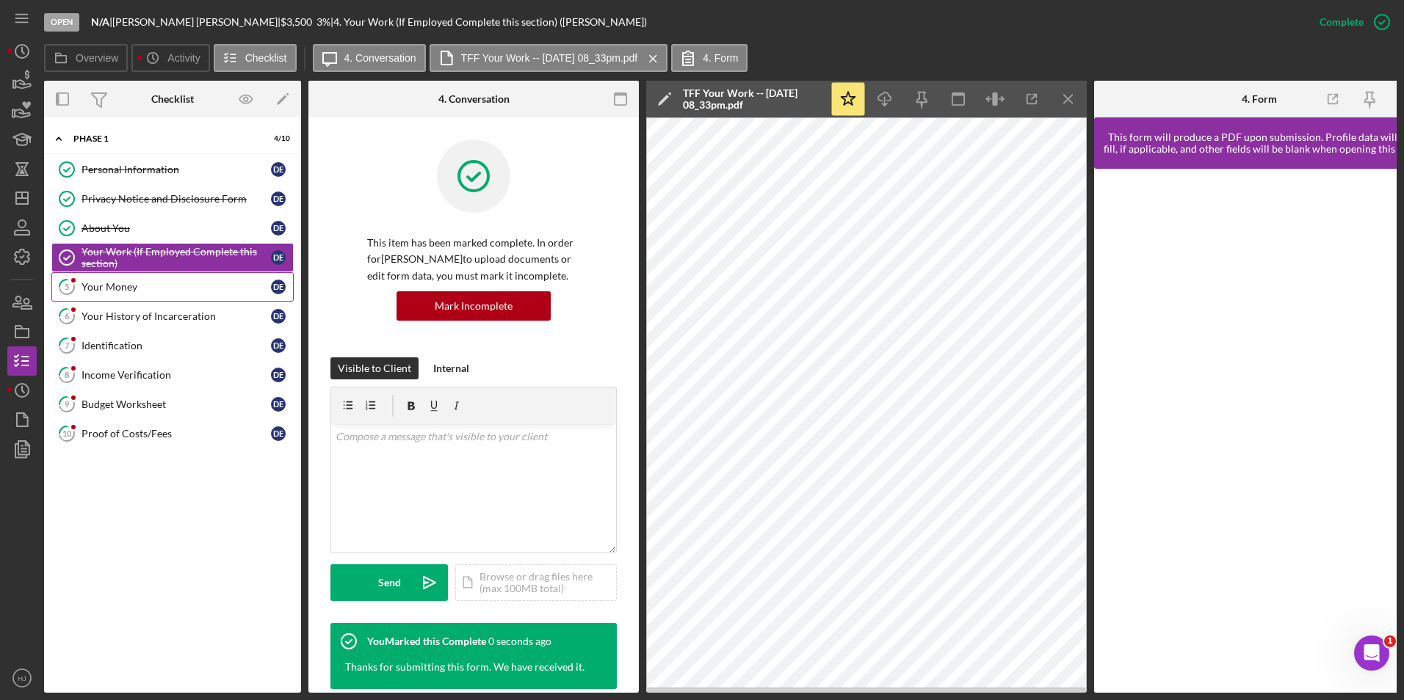
click at [142, 297] on link "5 Your Money D E" at bounding box center [172, 286] width 242 height 29
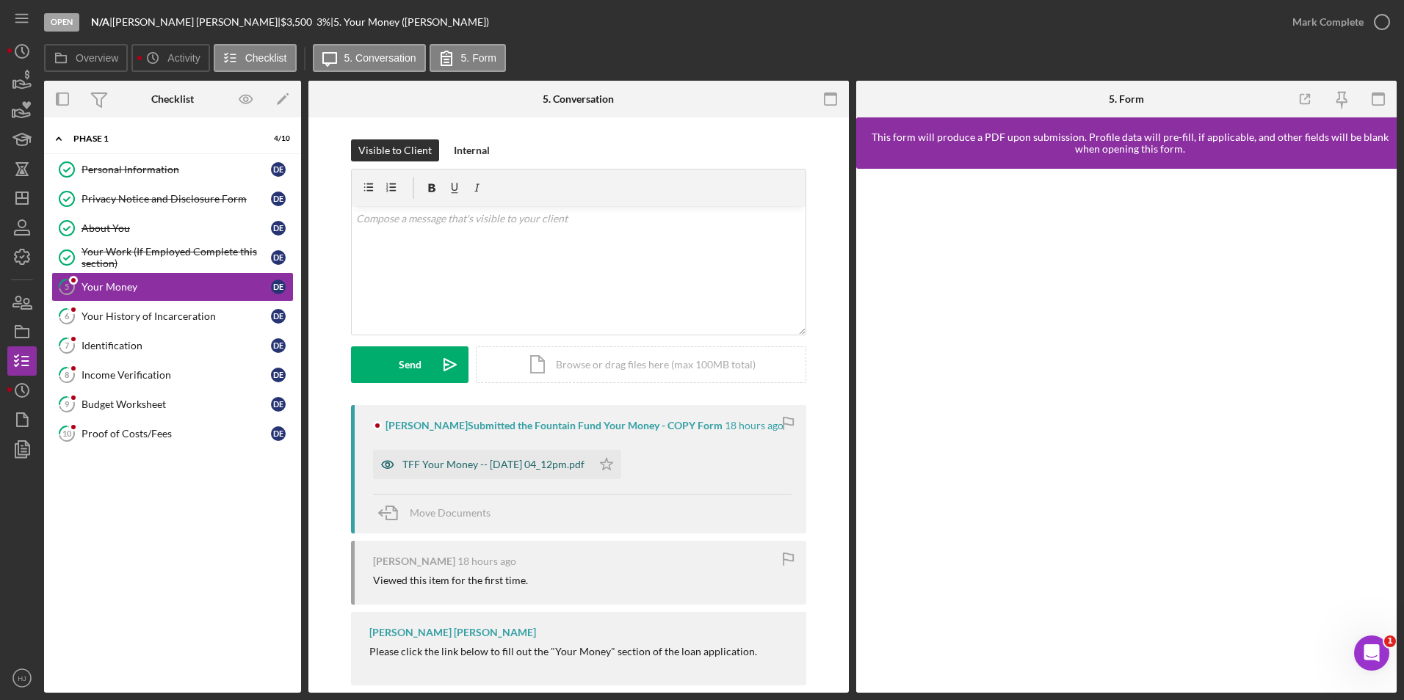
click at [543, 463] on div "TFF Your Money -- [DATE] 04_12pm.pdf" at bounding box center [493, 465] width 182 height 12
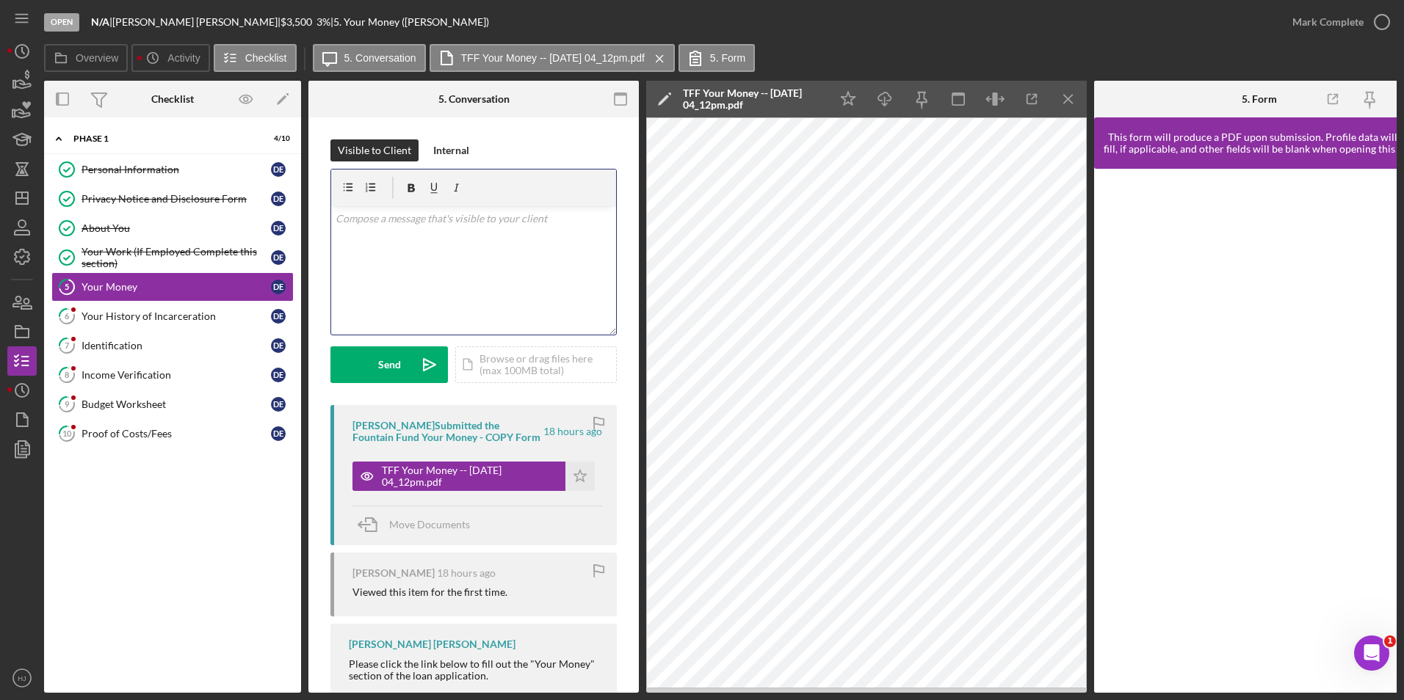
drag, startPoint x: 468, startPoint y: 250, endPoint x: 460, endPoint y: 250, distance: 7.4
click at [460, 250] on div "v Color teal Color pink Remove color Add row above Add row below Add column bef…" at bounding box center [473, 270] width 285 height 128
click at [578, 216] on p "Hi Darrell, this a form to gauge your monthly income. this reads that you are m…" at bounding box center [474, 244] width 277 height 66
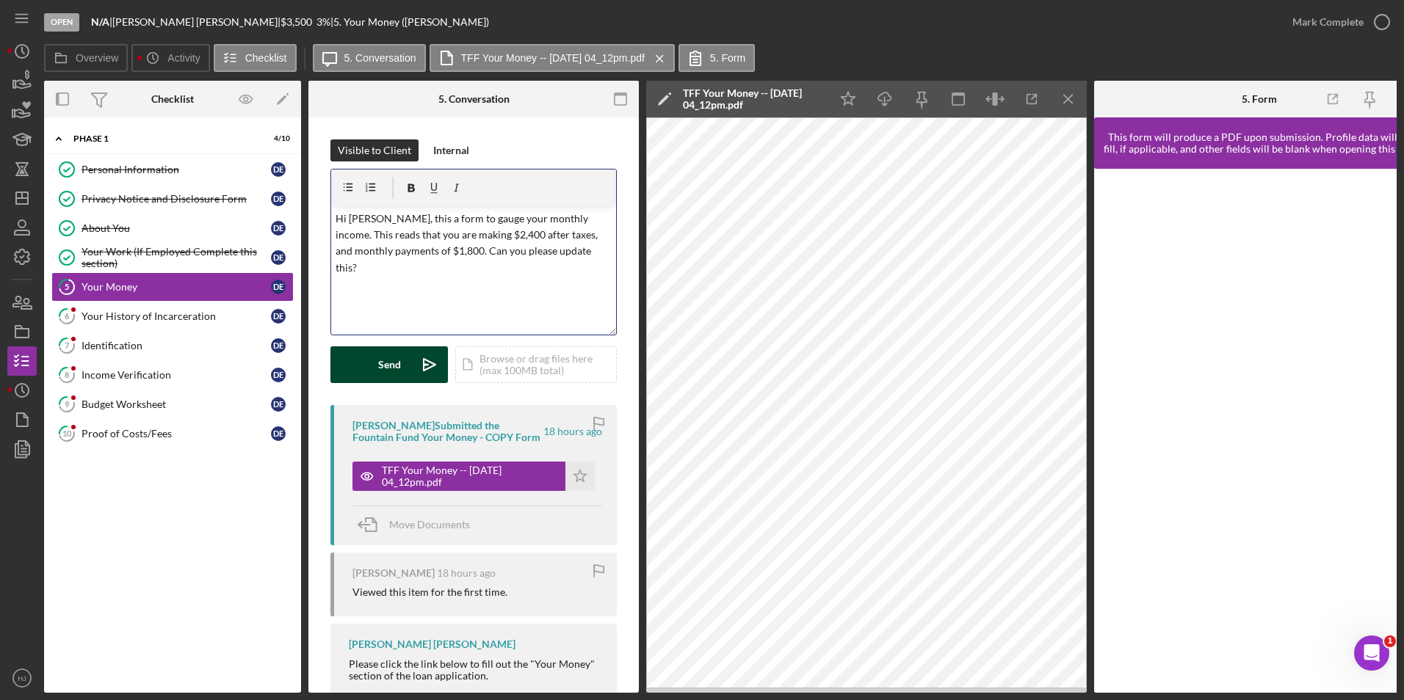
click at [356, 353] on button "Send Icon/icon-invite-send" at bounding box center [388, 365] width 117 height 37
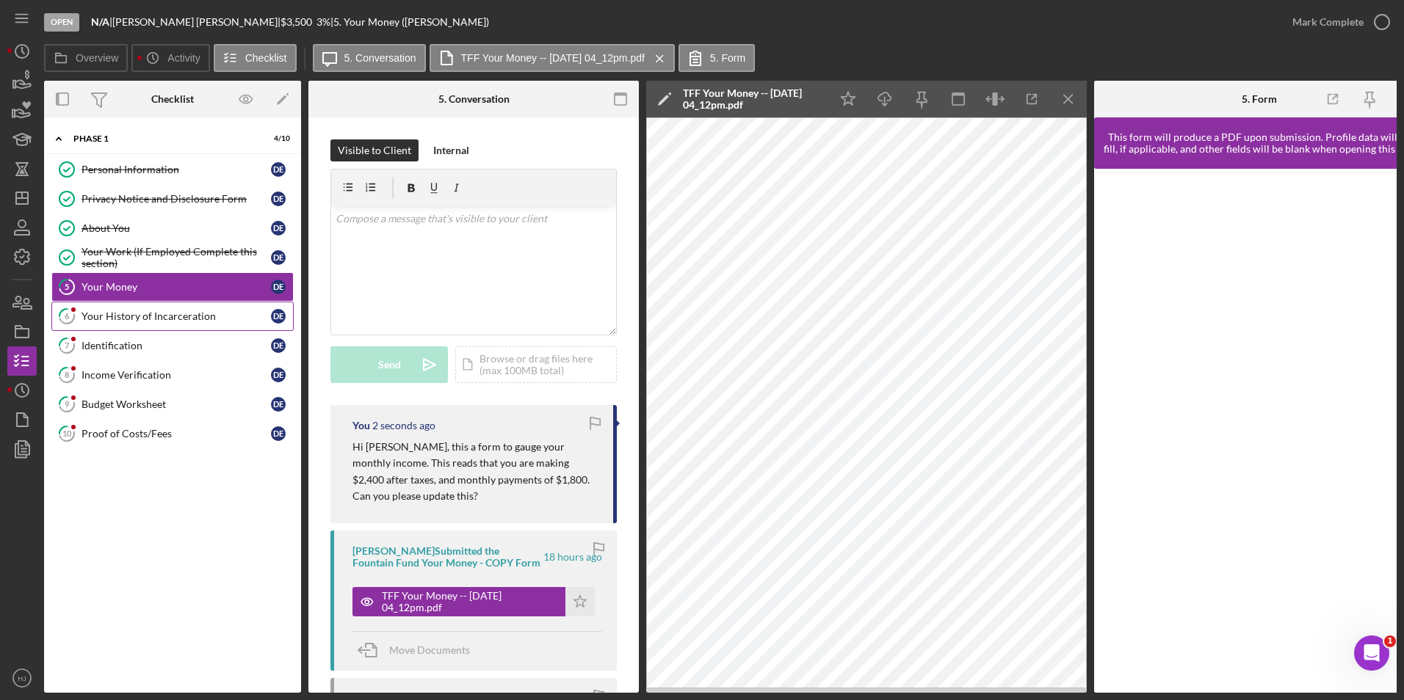
click at [137, 314] on div "Your History of Incarceration" at bounding box center [175, 317] width 189 height 12
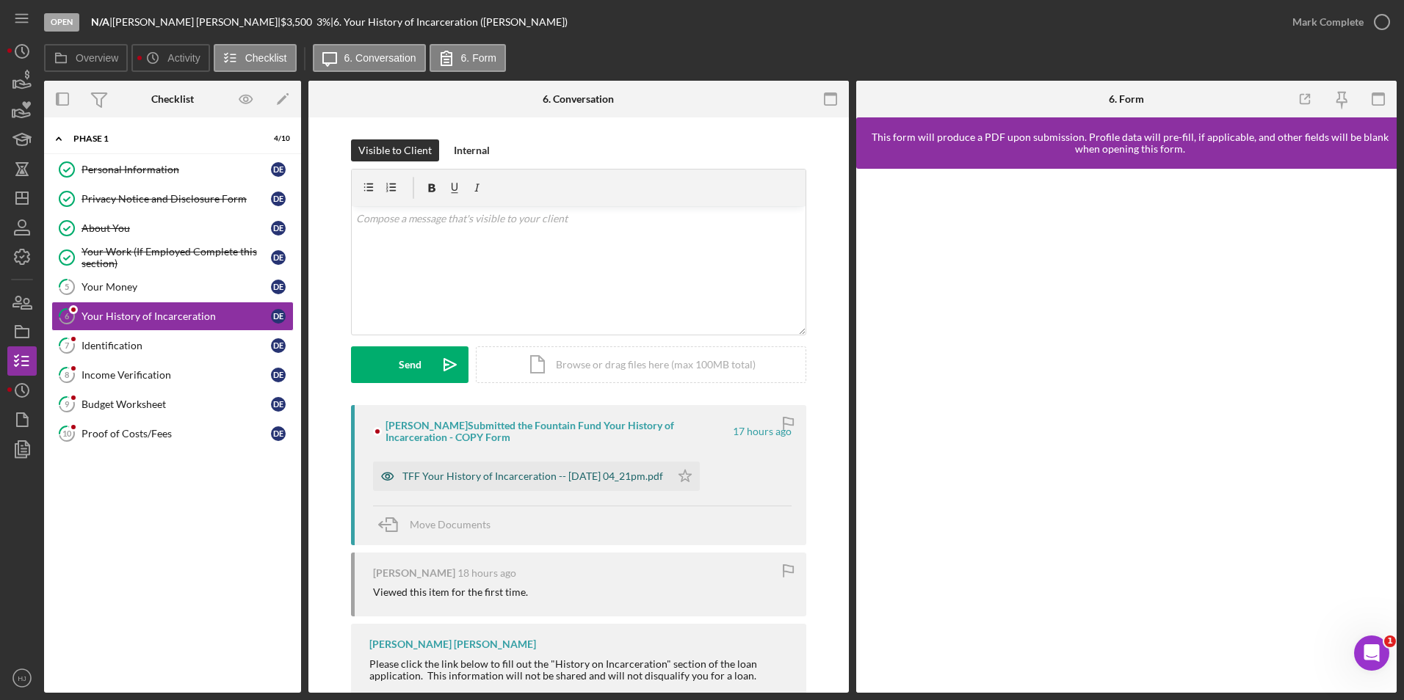
click at [541, 477] on div "TFF Your History of Incarceration -- 2025-09-08 04_21pm.pdf" at bounding box center [532, 477] width 261 height 12
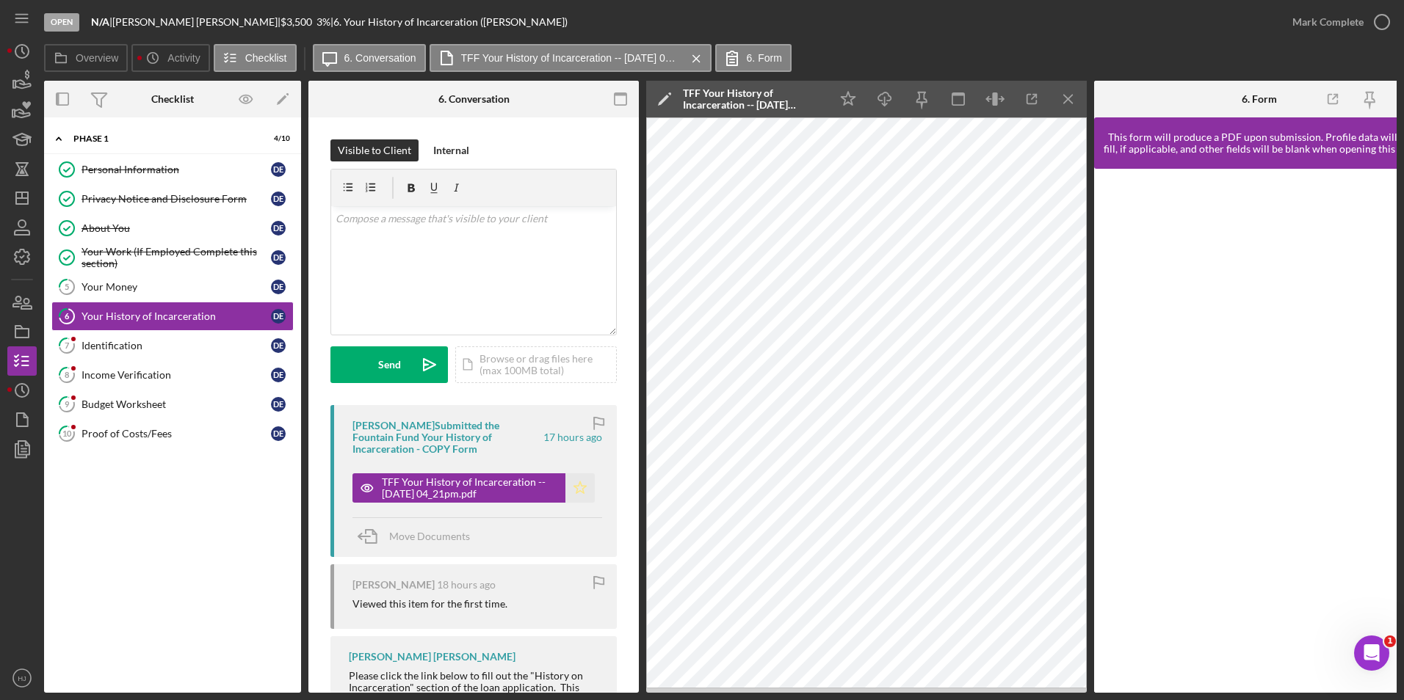
click at [574, 487] on polygon "button" at bounding box center [580, 488] width 12 height 12
click at [1314, 21] on div "Mark Complete" at bounding box center [1327, 21] width 71 height 29
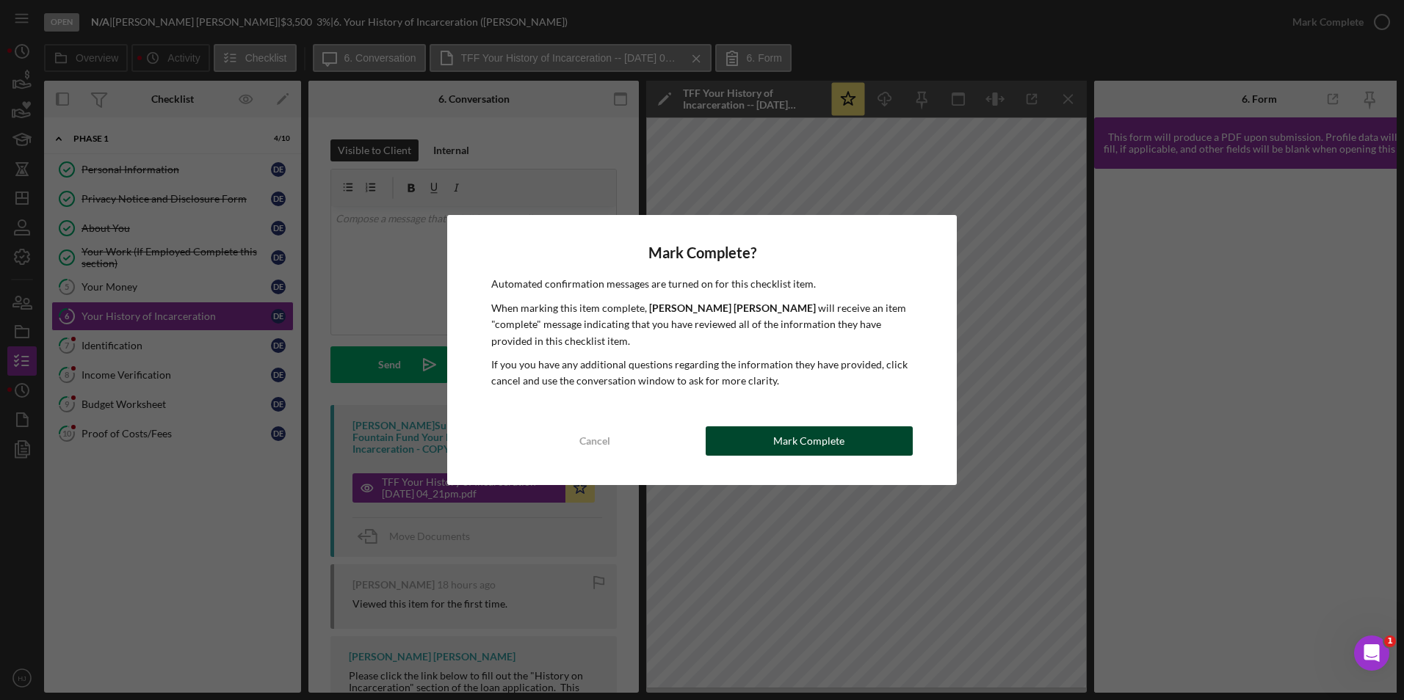
click at [791, 450] on div "Mark Complete" at bounding box center [808, 441] width 71 height 29
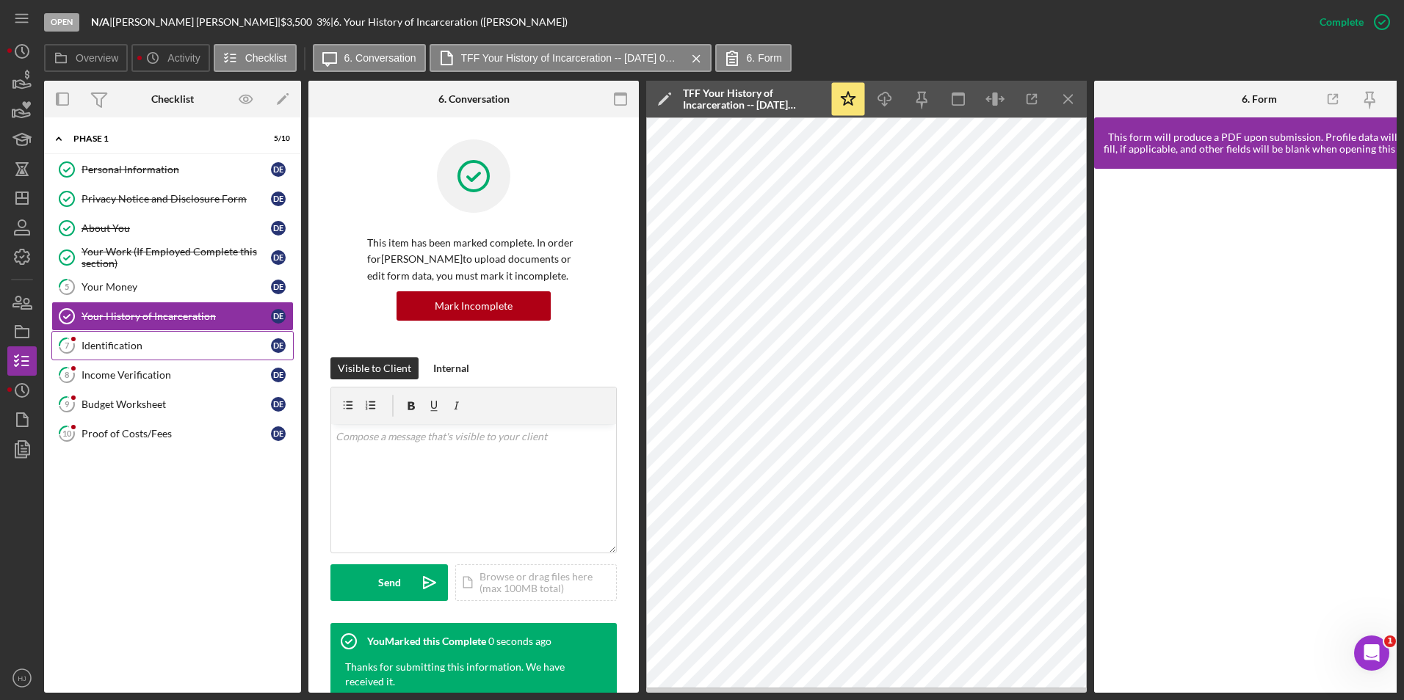
click at [124, 347] on div "Identification" at bounding box center [175, 346] width 189 height 12
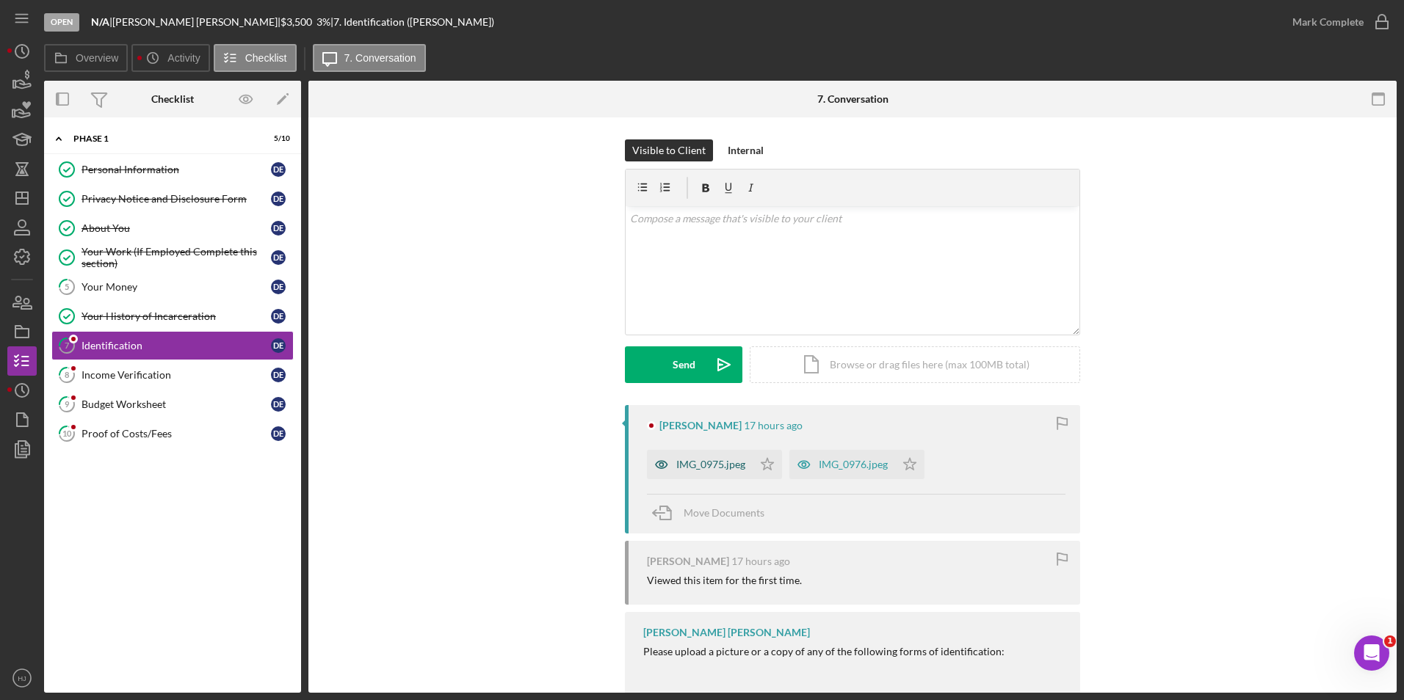
click at [685, 458] on div "IMG_0975.jpeg" at bounding box center [700, 464] width 106 height 29
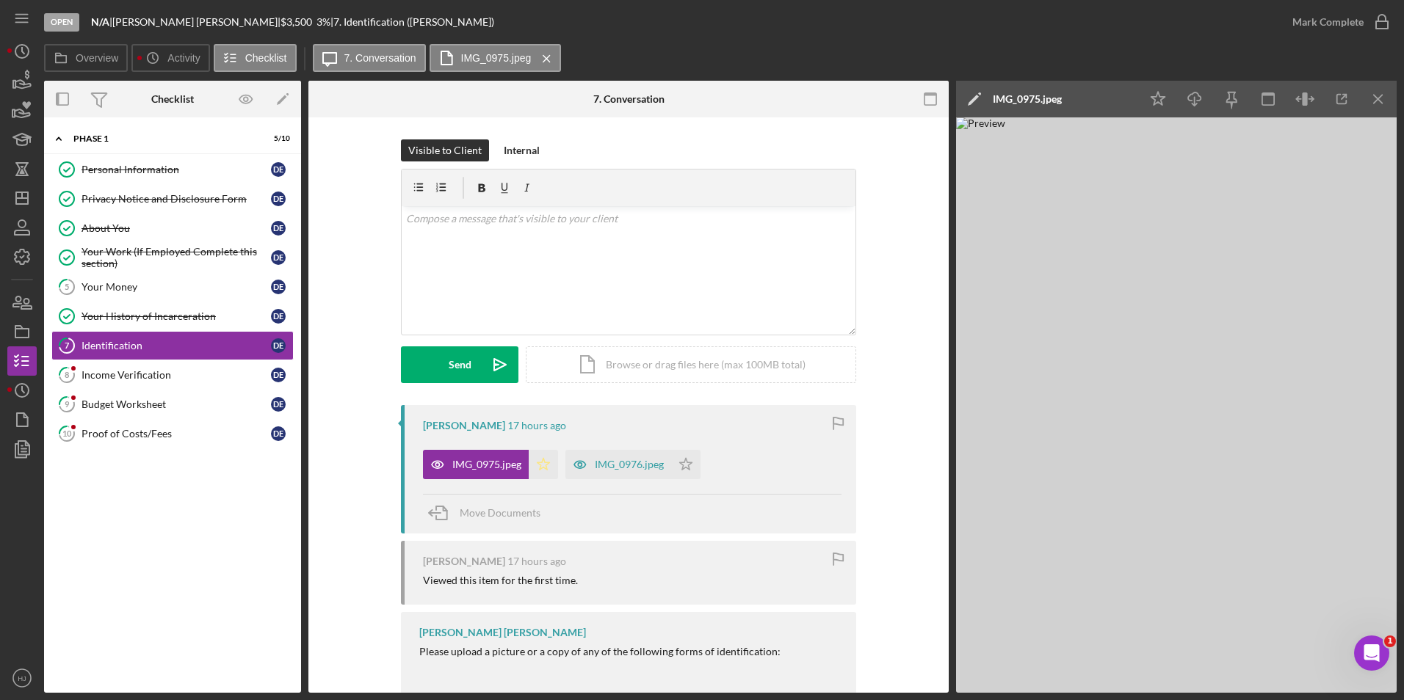
click at [541, 460] on polygon "button" at bounding box center [543, 464] width 12 height 12
click at [1349, 20] on div "Mark Complete" at bounding box center [1327, 21] width 71 height 29
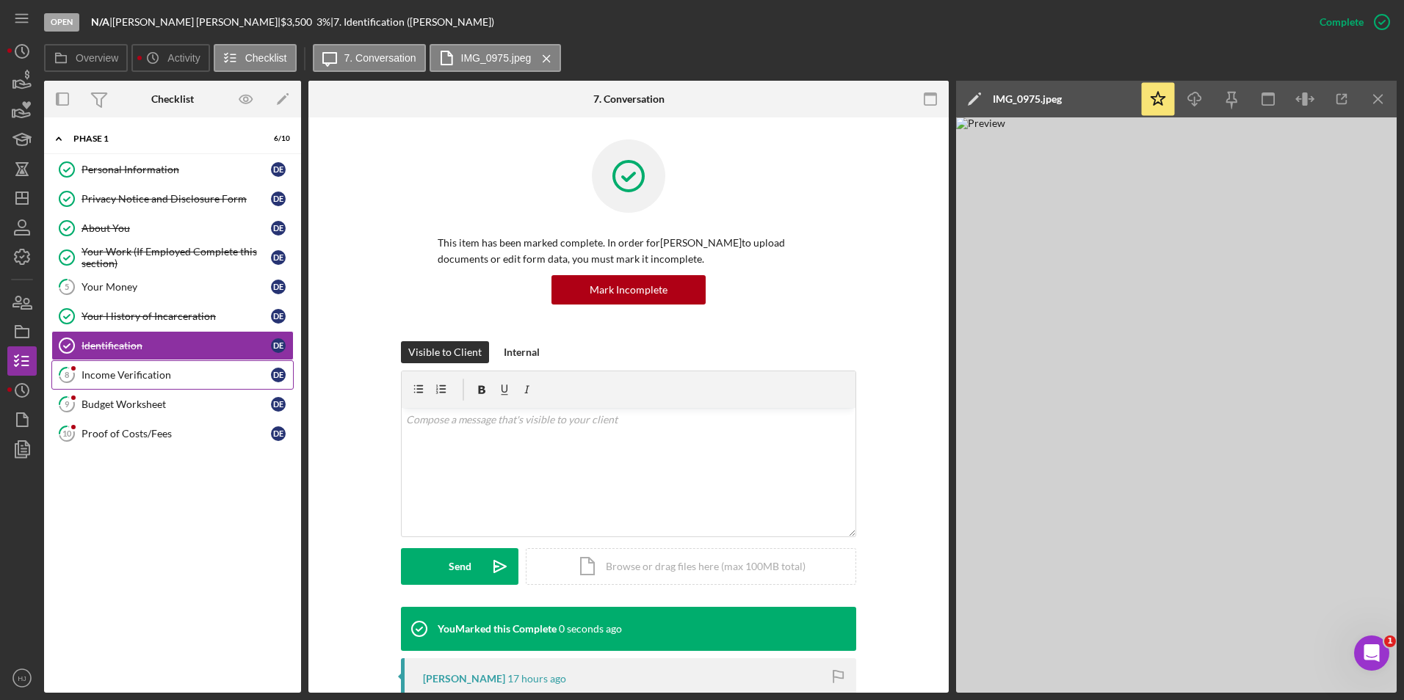
click at [126, 368] on link "8 Income Verification D E" at bounding box center [172, 374] width 242 height 29
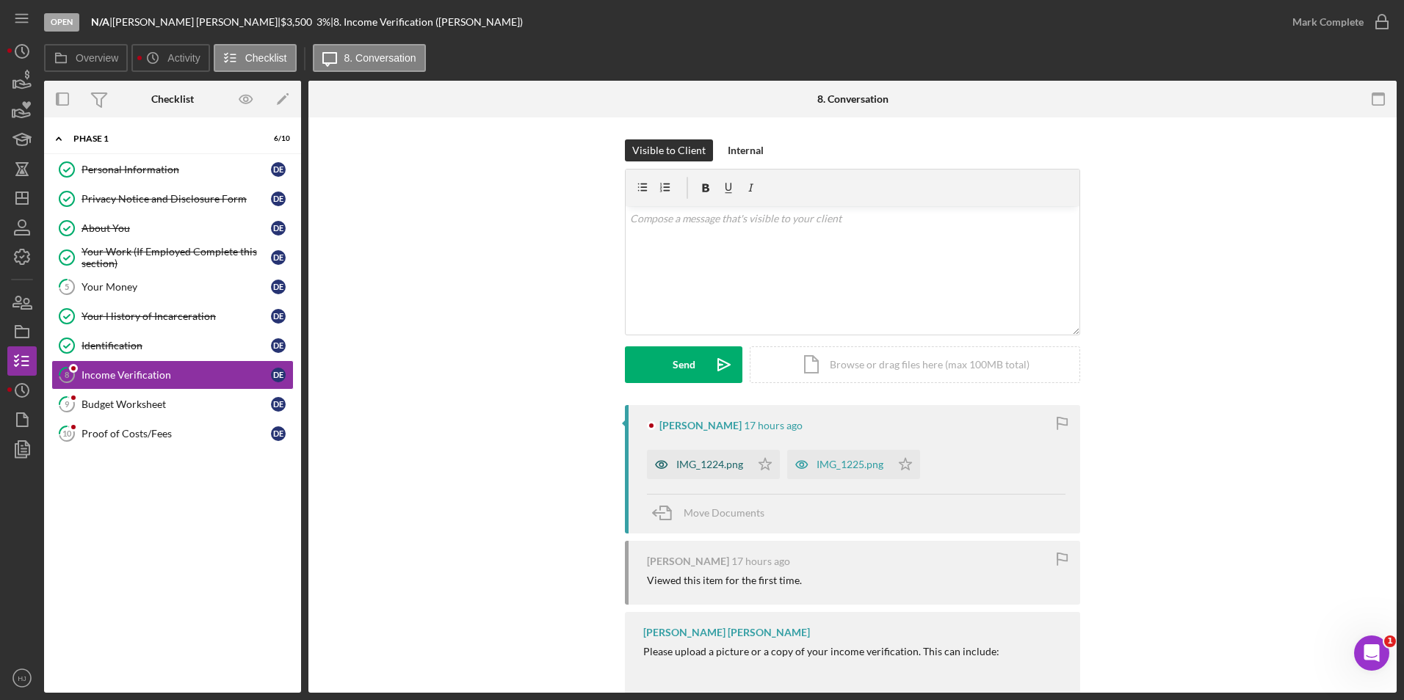
click at [701, 463] on div "IMG_1224.png" at bounding box center [709, 465] width 67 height 12
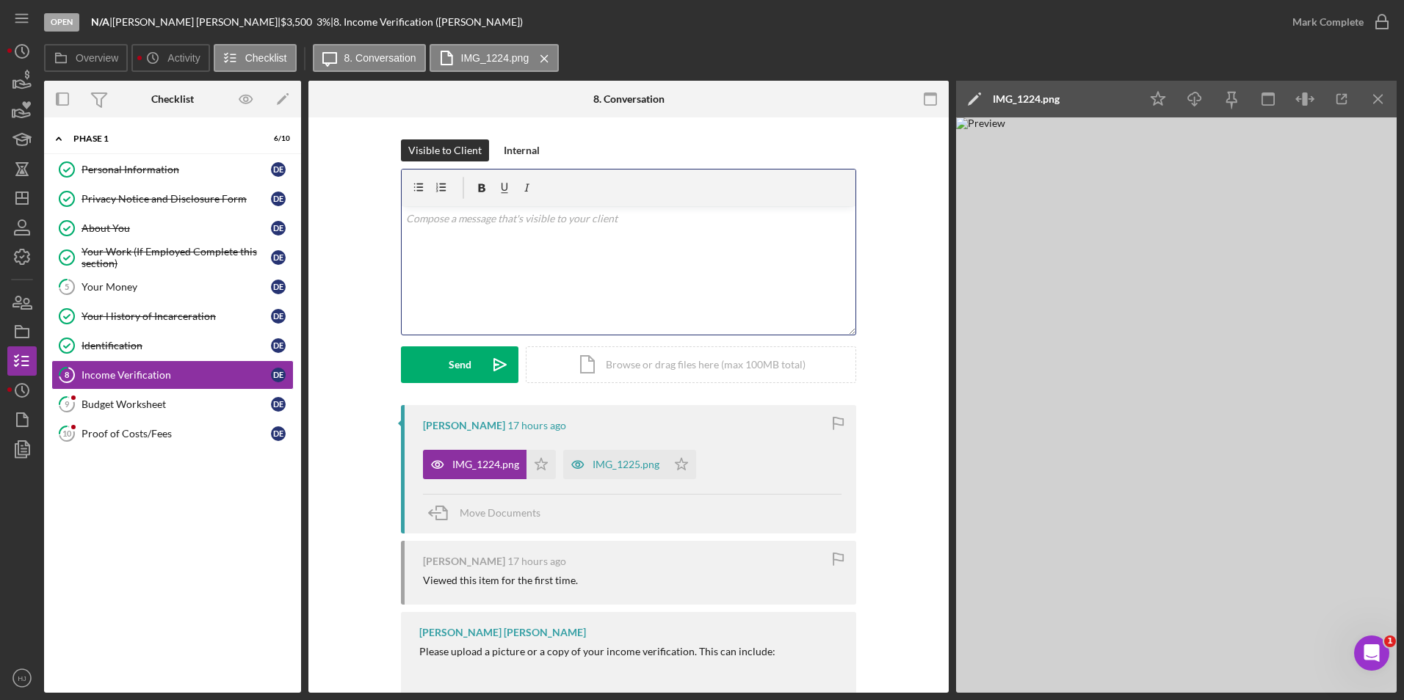
click at [532, 272] on div "v Color teal Color pink Remove color Add row above Add row below Add column bef…" at bounding box center [629, 270] width 454 height 128
click at [662, 224] on p "Can you please reupload these paystubs? If you get payed" at bounding box center [629, 219] width 446 height 16
click at [596, 247] on div "v Color teal Color pink Remove color Add row above Add row below Add column bef…" at bounding box center [629, 270] width 454 height 128
click at [818, 220] on p "Can you please reupload these paystubs? If you get payed bimonthly, we need a p…" at bounding box center [629, 219] width 446 height 16
click at [791, 214] on p "Can you please reupload these paystubs? If you get payed bimonthly, we need a p…" at bounding box center [629, 219] width 446 height 16
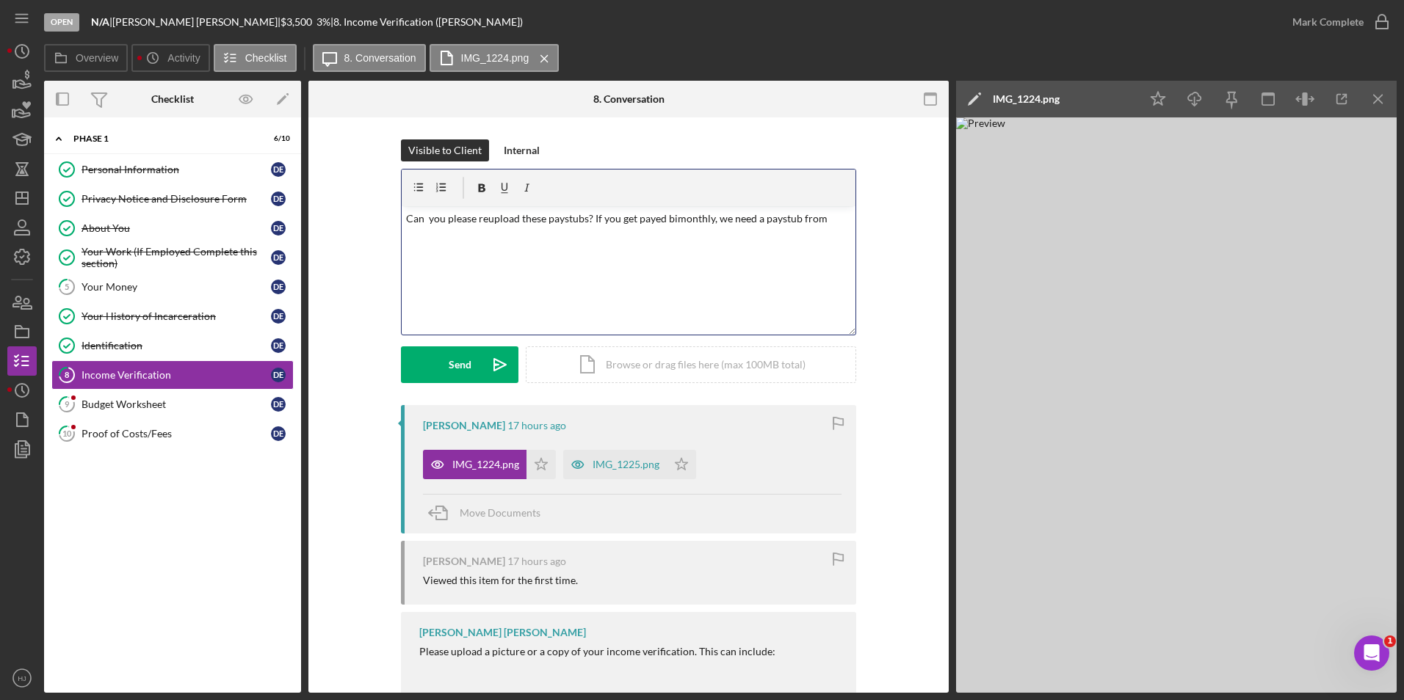
click at [791, 215] on p "Can you please reupload these paystubs? If you get payed bimonthly, we need a p…" at bounding box center [629, 219] width 446 height 16
click at [792, 220] on p "Can you please reupload these paystubs? If you get payed bimonthly, we need a p…" at bounding box center [629, 219] width 446 height 16
click at [825, 215] on p "Can you please reupload these paystubs? If you get payed bimonthly, we need a p…" at bounding box center [629, 219] width 446 height 16
click at [599, 245] on div "v Color teal Color pink Remove color Add row above Add row below Add column bef…" at bounding box center [629, 270] width 454 height 128
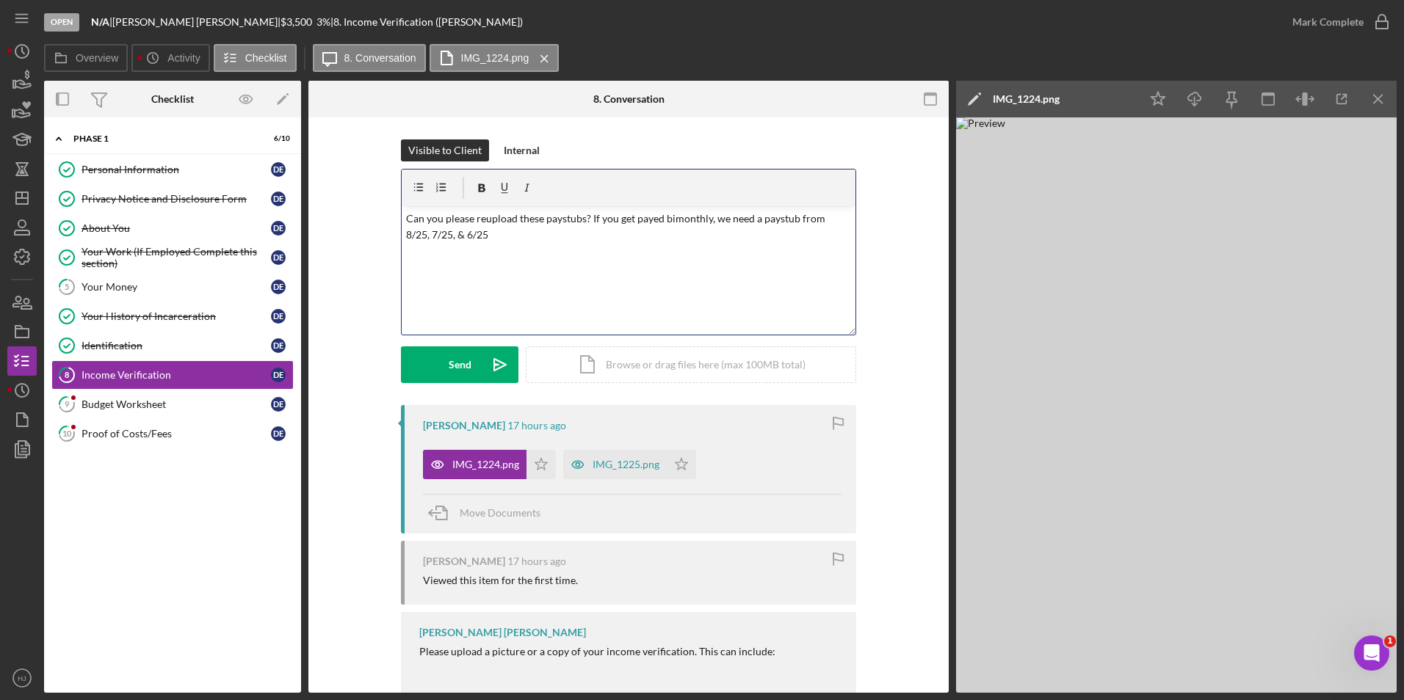
click at [579, 216] on p "Can you please reupload these paystubs? If you get payed bimonthly, we need a p…" at bounding box center [629, 227] width 446 height 33
click at [583, 219] on p "Can you please reupload these paystubs? If you get payed bimonthly, we need a p…" at bounding box center [629, 227] width 446 height 33
click at [589, 217] on p "Can you please reupload these paystubs? If you get payed bimonthly, we need a p…" at bounding box center [629, 227] width 446 height 33
click at [673, 246] on div "v Color teal Color pink Remove color Add row above Add row below Add column bef…" at bounding box center [629, 270] width 454 height 128
click at [803, 234] on p "Can you please reupload these paystubs? They are blurry. If you get payed bimon…" at bounding box center [629, 227] width 446 height 33
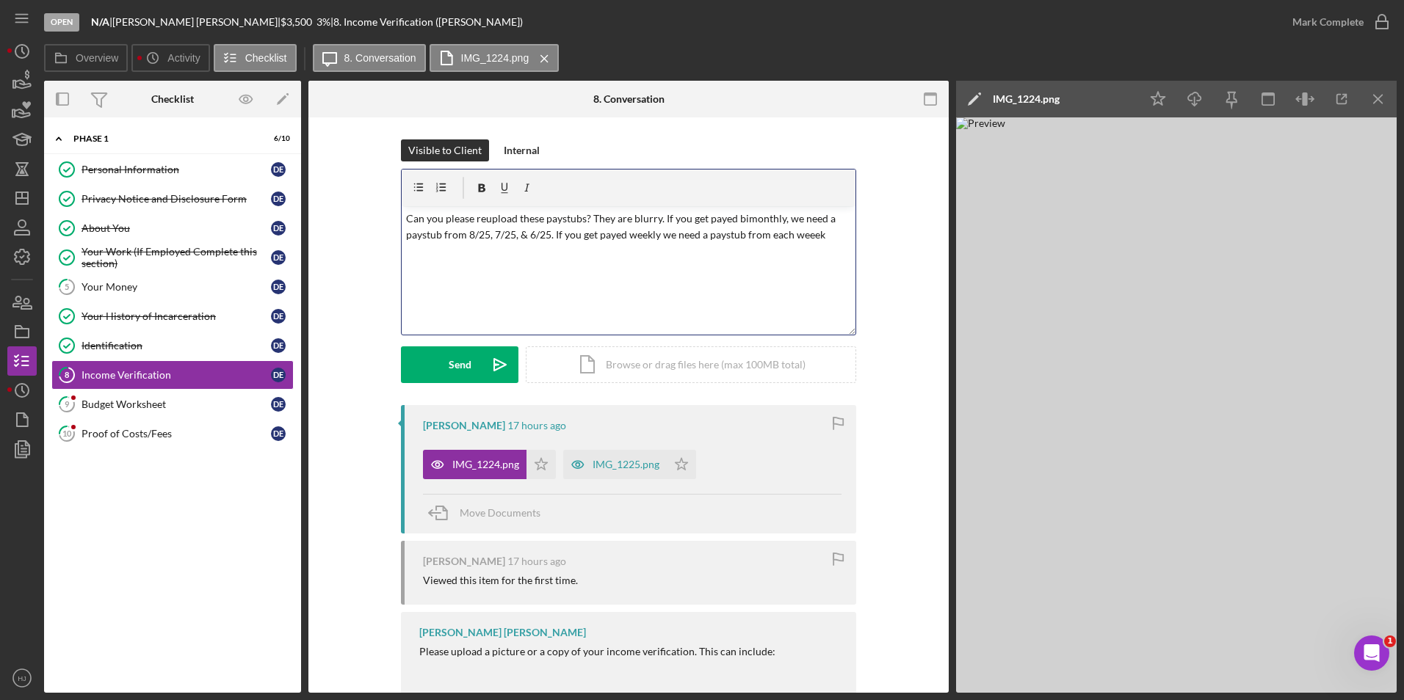
click at [763, 261] on div "v Color teal Color pink Remove color Add row above Add row below Add column bef…" at bounding box center [629, 270] width 454 height 128
click at [812, 239] on p "Can you please reupload these paystubs? They are blurry. If you get payed bimon…" at bounding box center [629, 227] width 446 height 33
click at [812, 233] on p "Can you please reupload these paystubs? They are blurry. If you get payed bimon…" at bounding box center [629, 227] width 446 height 33
click at [813, 232] on p "Can you please reupload these paystubs? They are blurry. If you get payed bimon…" at bounding box center [629, 227] width 446 height 33
drag, startPoint x: 438, startPoint y: 233, endPoint x: 539, endPoint y: 228, distance: 100.7
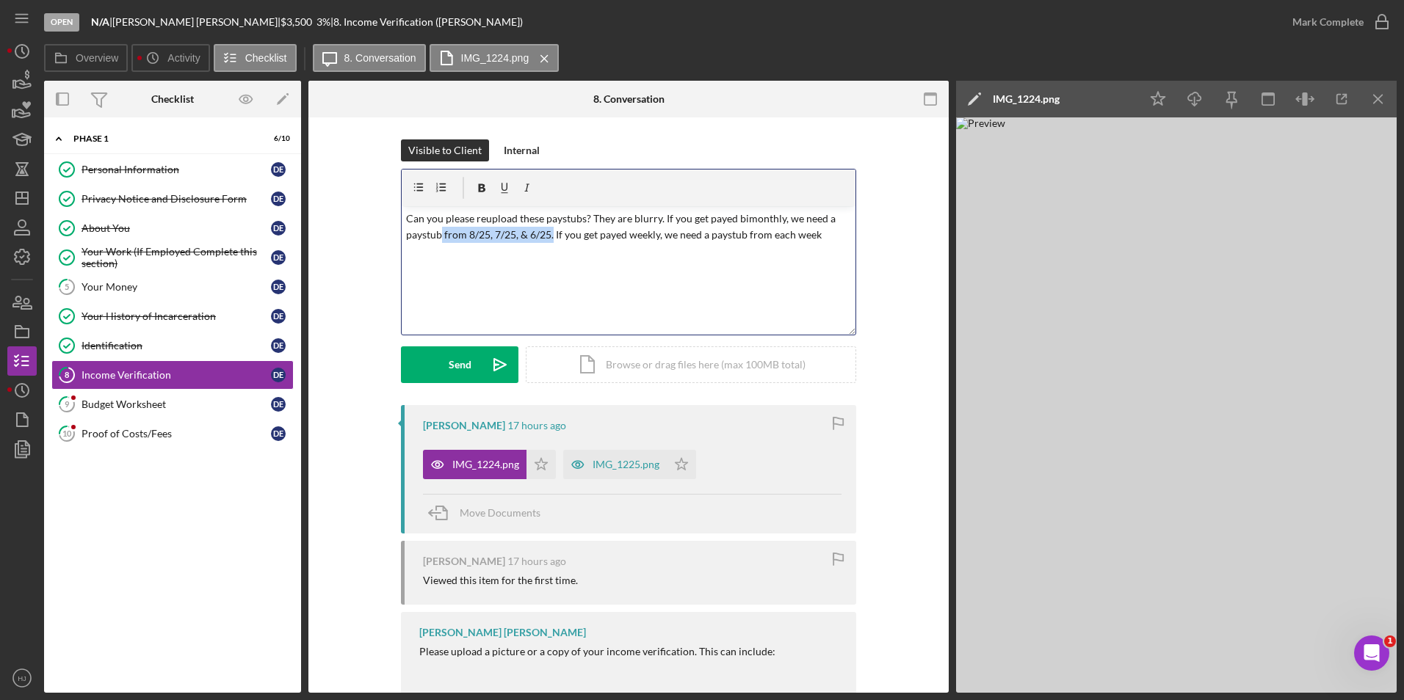
click at [546, 230] on p "Can you please reupload these paystubs? They are blurry. If you get payed bimon…" at bounding box center [629, 227] width 446 height 33
copy p "from 8/25, 7/25, & 6/25"
click at [824, 237] on p "Can you please reupload these paystubs? They are blurry. If you get payed bimon…" at bounding box center [629, 227] width 446 height 33
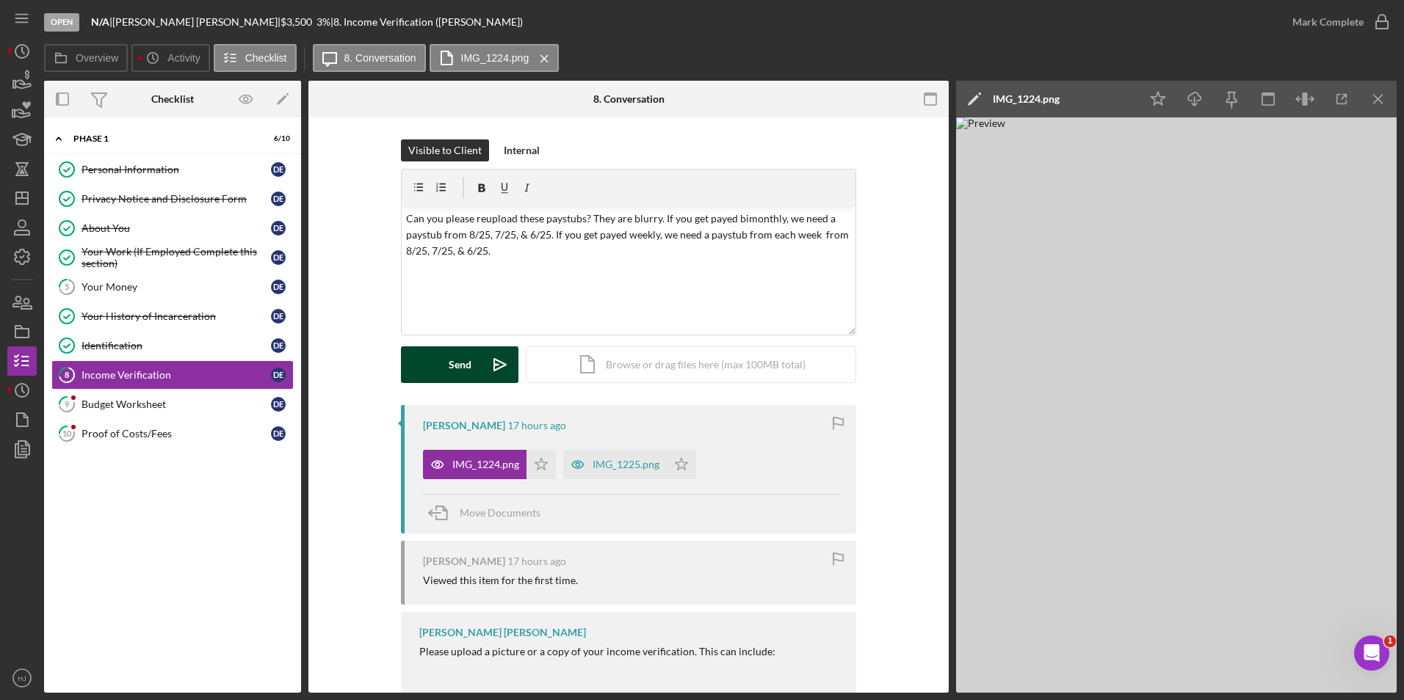
click at [463, 364] on div "Send" at bounding box center [460, 365] width 23 height 37
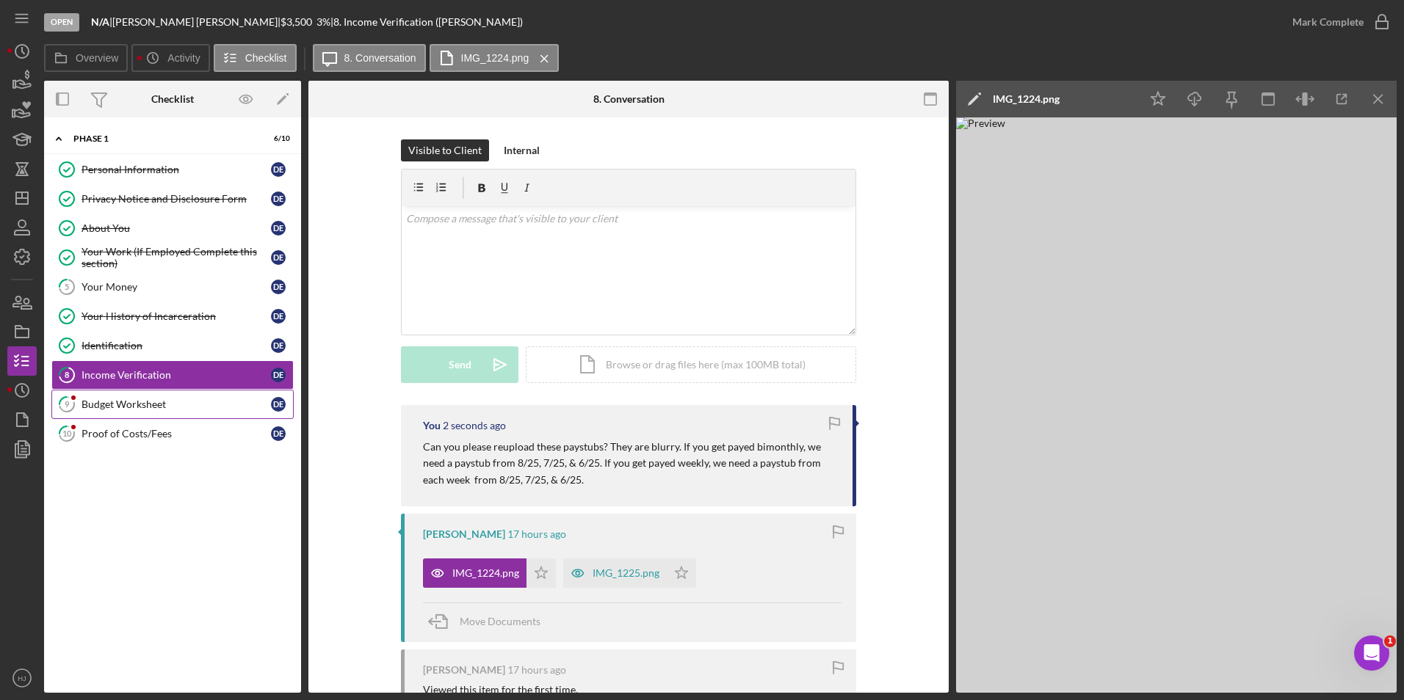
click at [137, 408] on div "Budget Worksheet" at bounding box center [175, 405] width 189 height 12
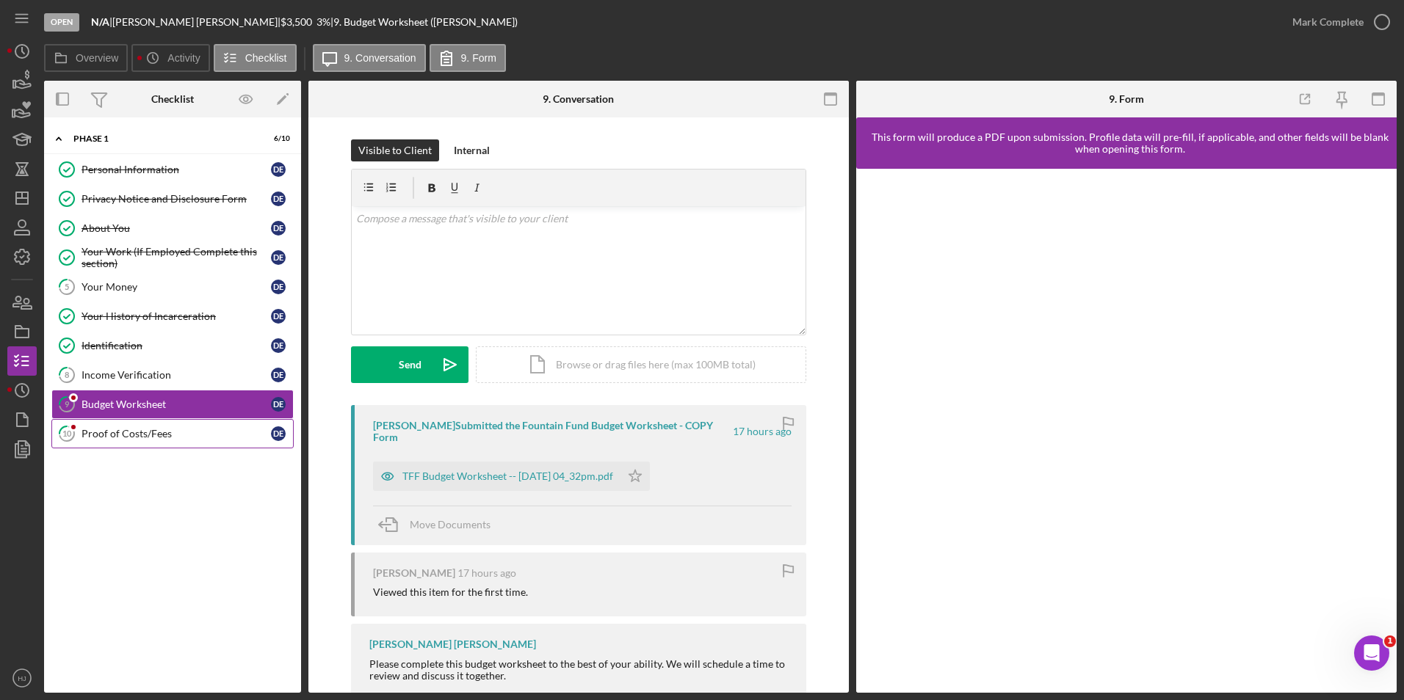
click at [142, 433] on div "Proof of Costs/Fees" at bounding box center [175, 434] width 189 height 12
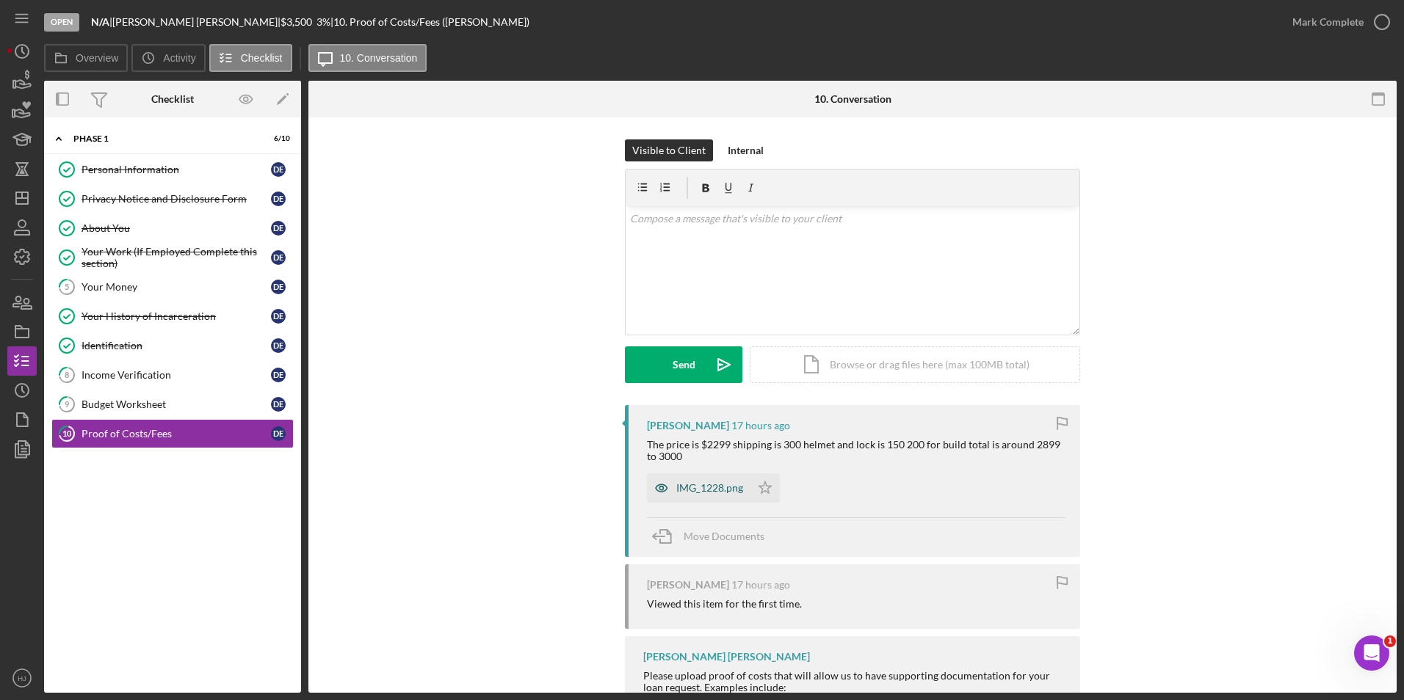
click at [706, 492] on div "IMG_1228.png" at bounding box center [709, 488] width 67 height 12
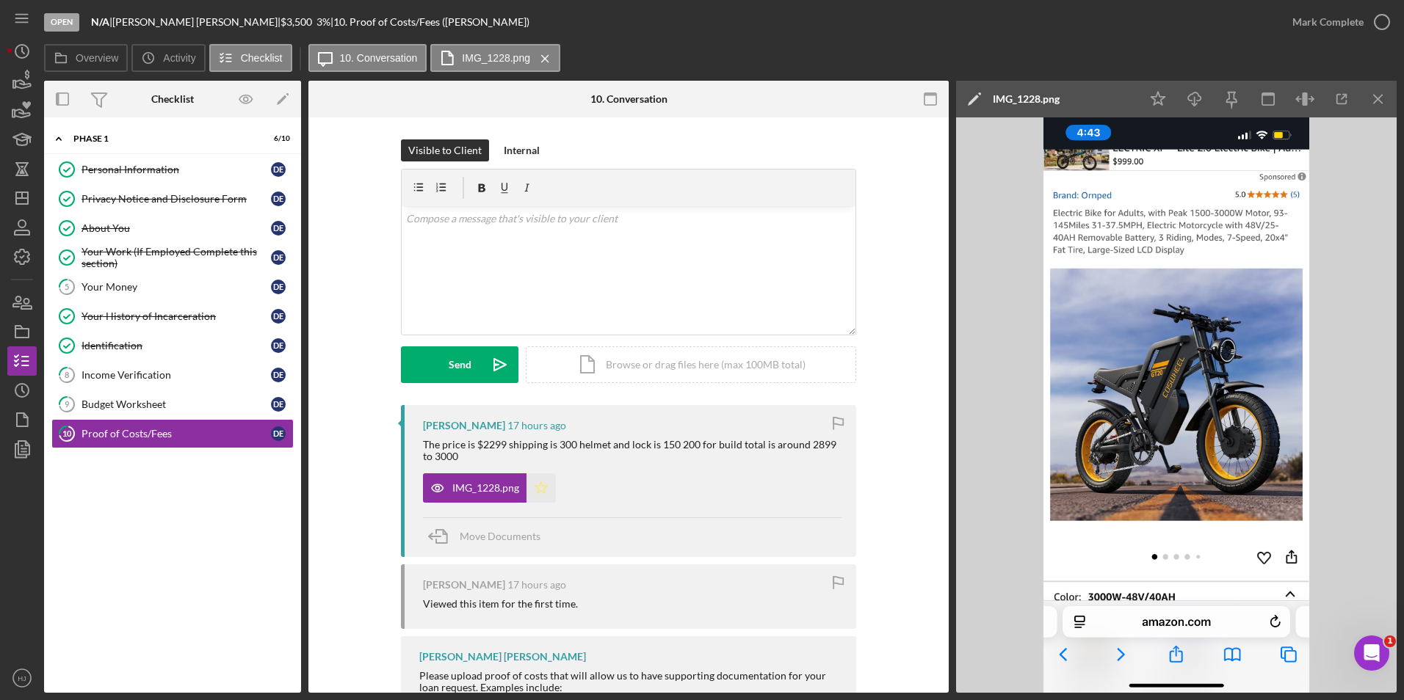
click at [537, 488] on icon "Icon/Star" at bounding box center [540, 488] width 29 height 29
click at [1338, 21] on div "Mark Complete" at bounding box center [1327, 21] width 71 height 29
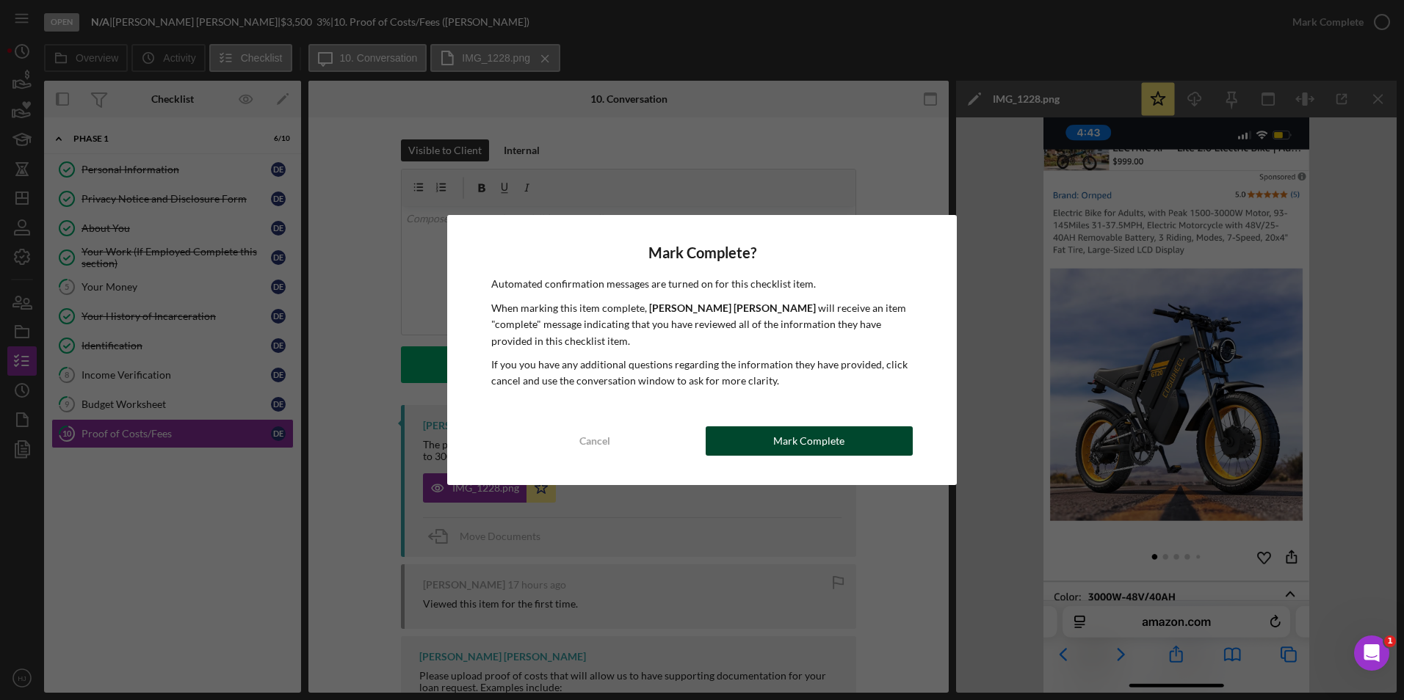
click at [772, 435] on button "Mark Complete" at bounding box center [809, 441] width 207 height 29
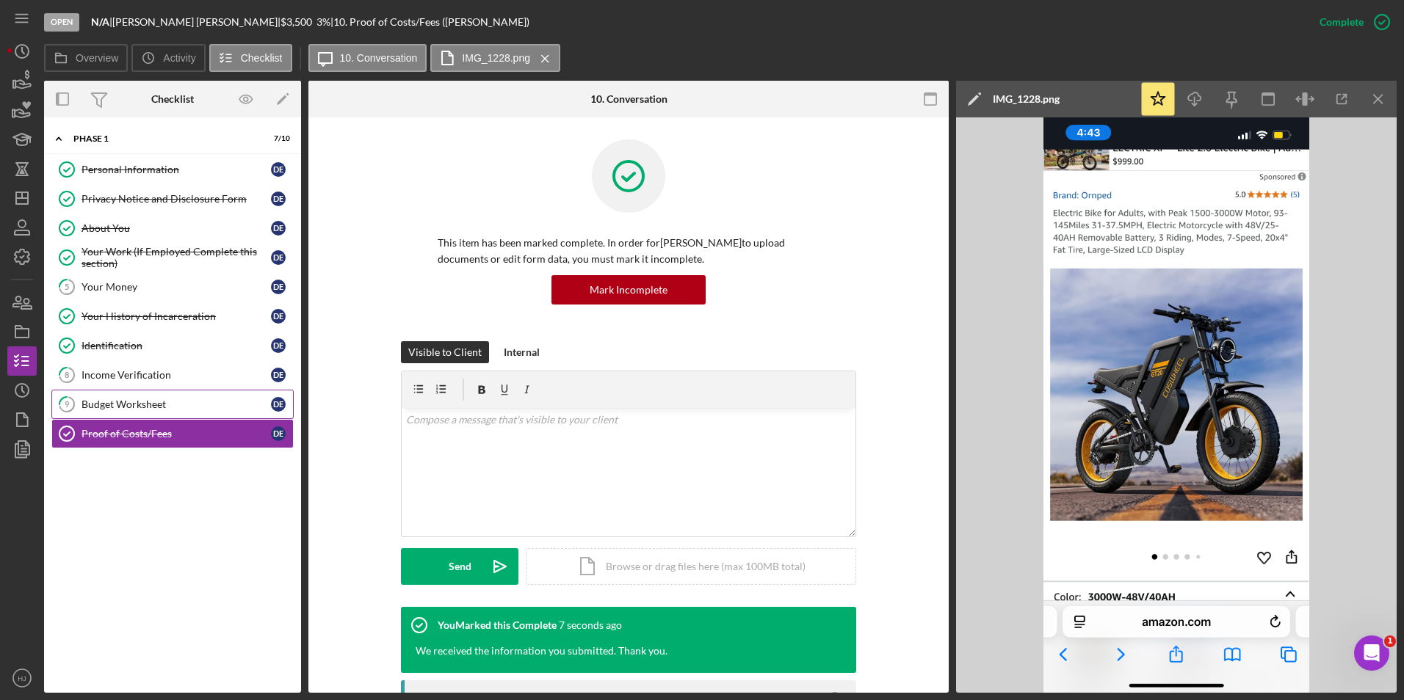
click at [123, 401] on div "Budget Worksheet" at bounding box center [175, 405] width 189 height 12
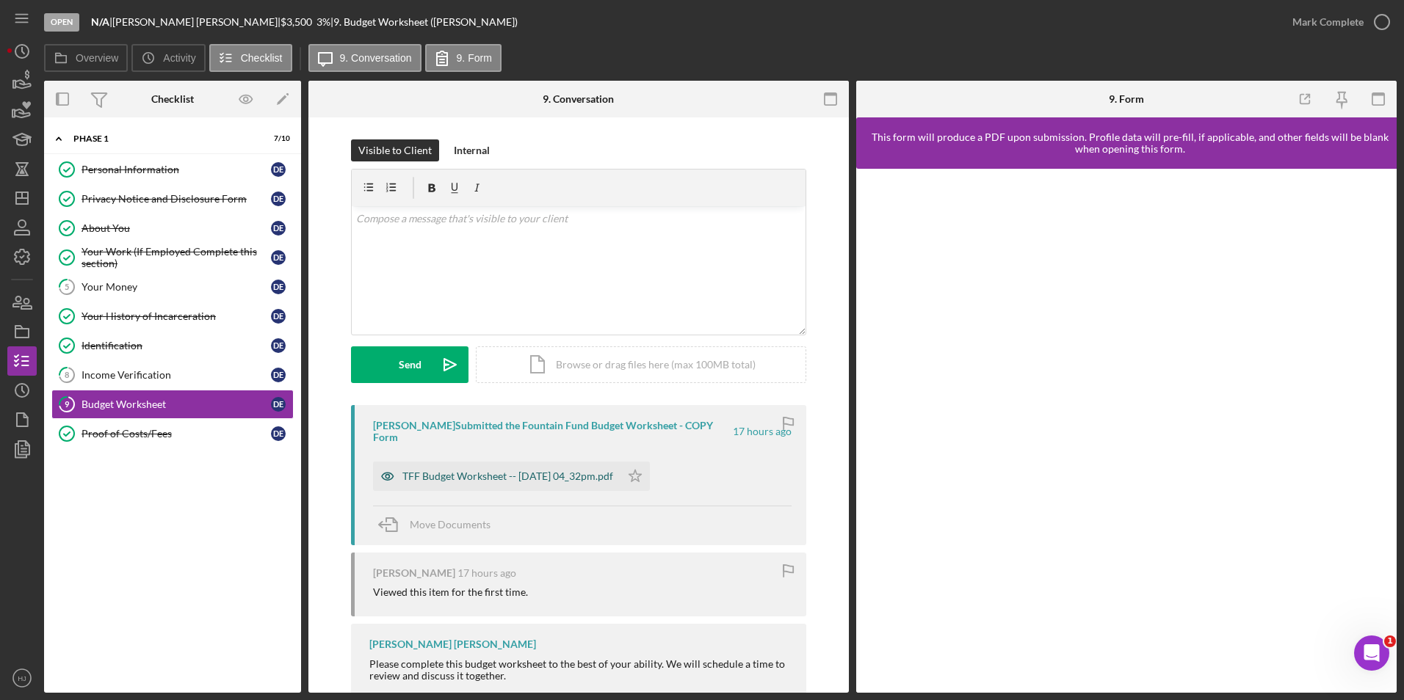
click at [519, 485] on div "TFF Budget Worksheet -- [DATE] 04_32pm.pdf" at bounding box center [496, 476] width 247 height 29
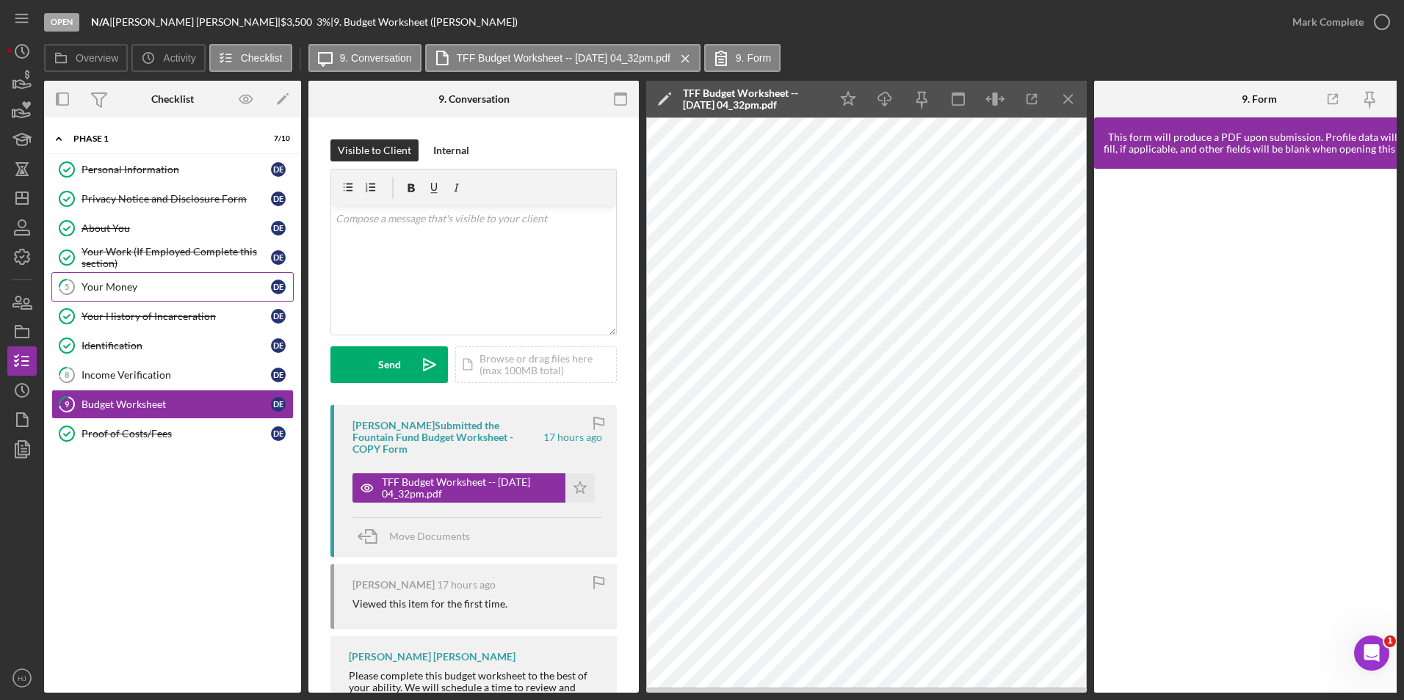
click at [183, 286] on div "Your Money" at bounding box center [175, 287] width 189 height 12
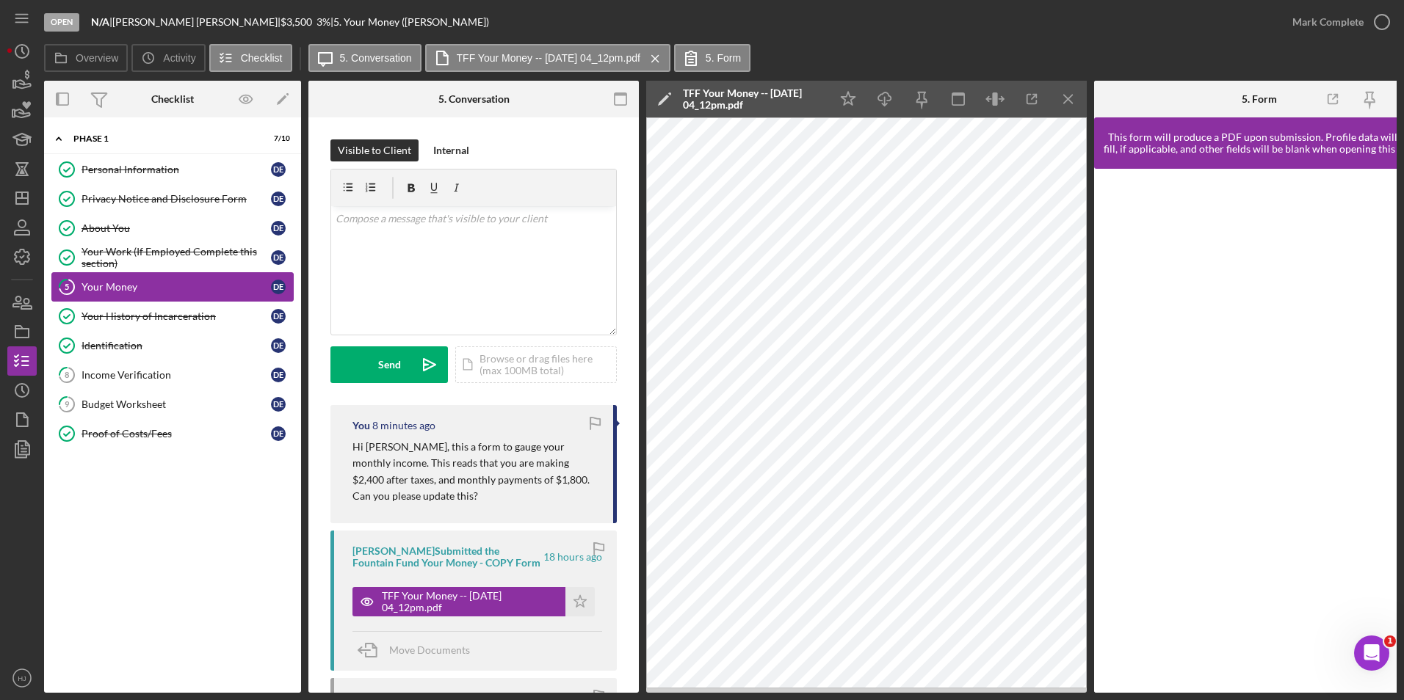
click at [131, 289] on div "Your Money" at bounding box center [175, 287] width 189 height 12
click at [145, 374] on div "Income Verification" at bounding box center [175, 375] width 189 height 12
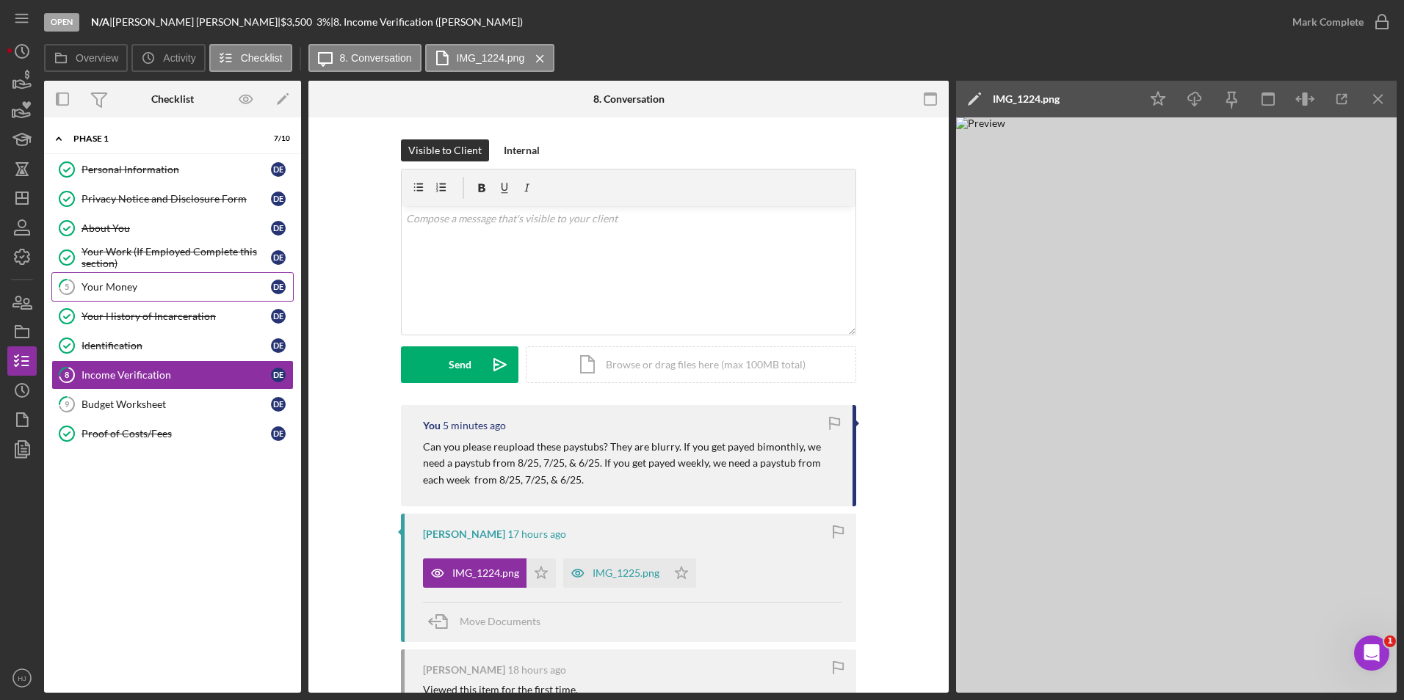
click at [116, 283] on div "Your Money" at bounding box center [175, 287] width 189 height 12
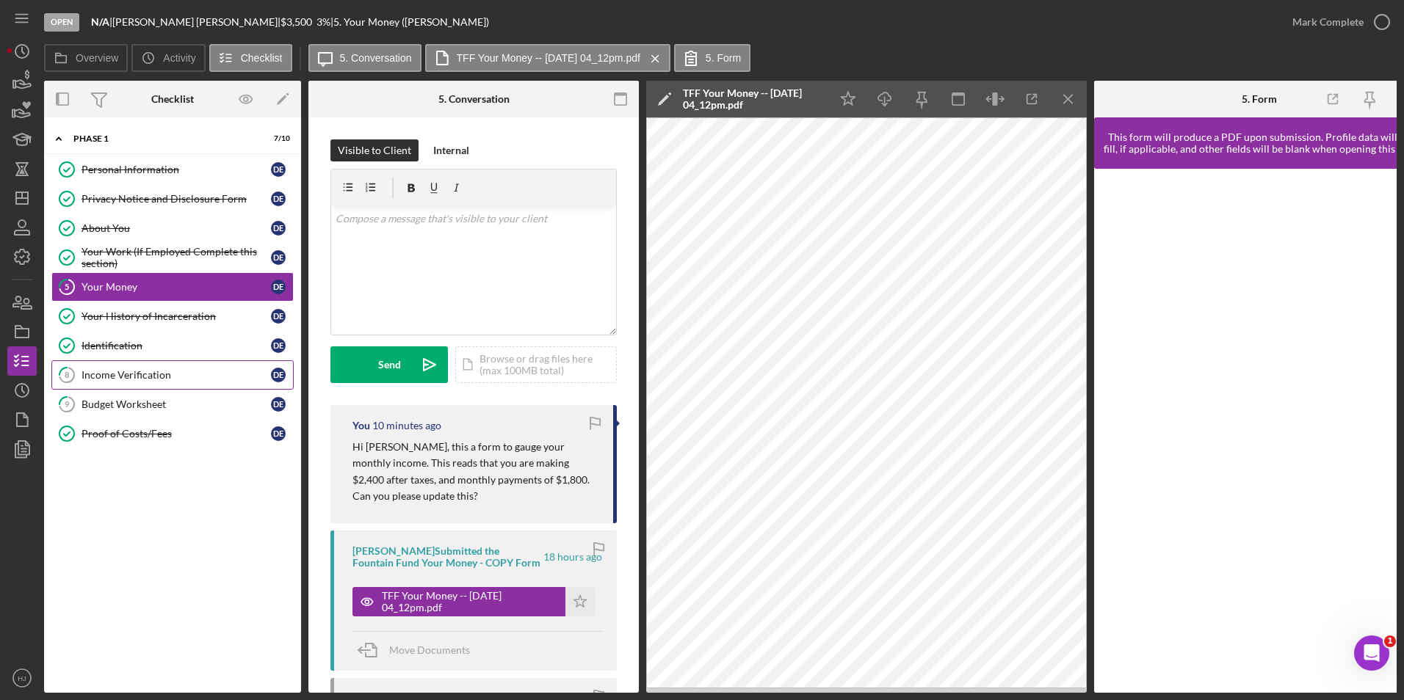
click at [138, 372] on div "Income Verification" at bounding box center [175, 375] width 189 height 12
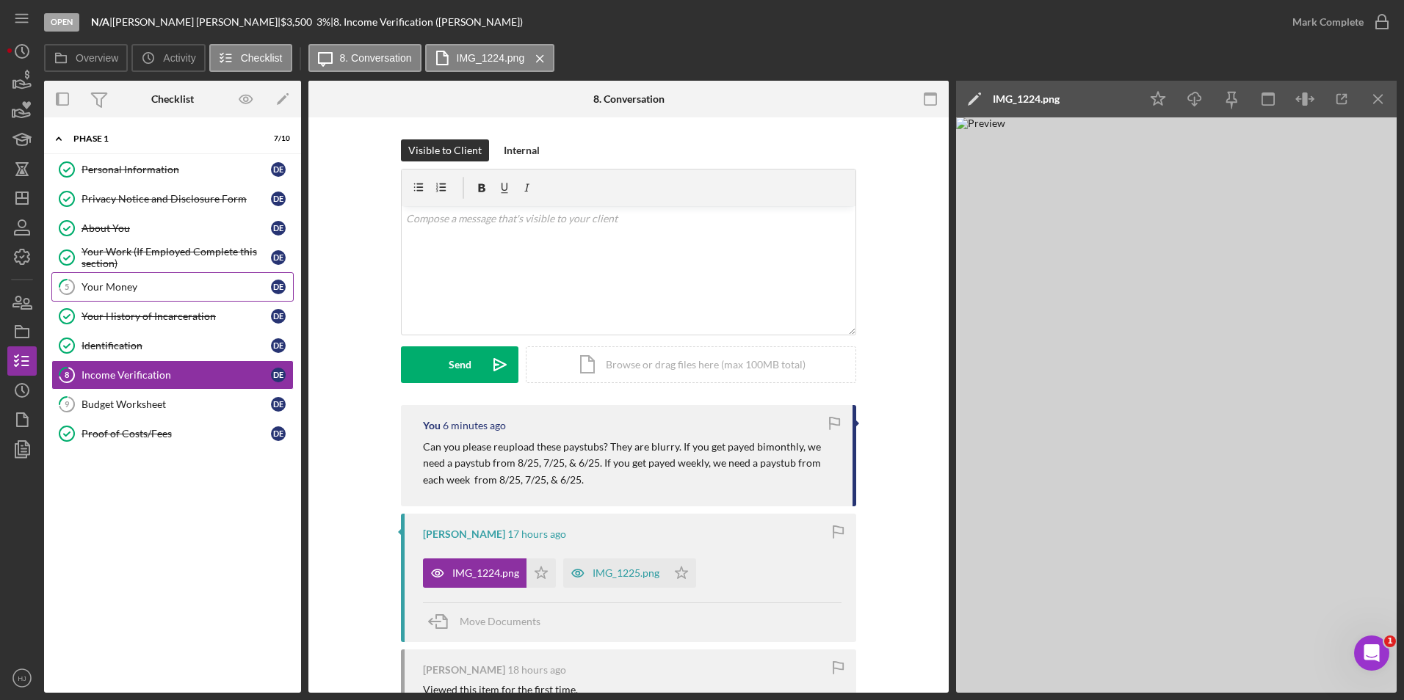
click at [173, 289] on div "Your Money" at bounding box center [175, 287] width 189 height 12
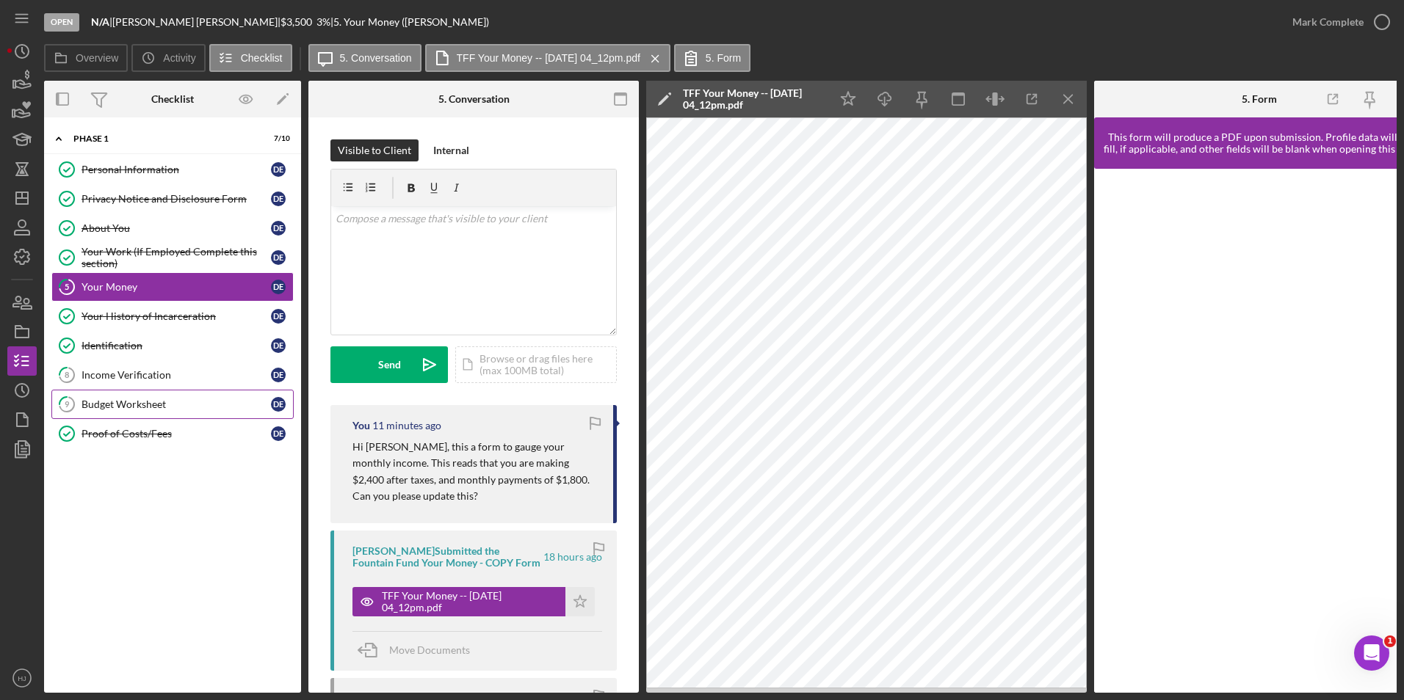
click at [157, 402] on div "Budget Worksheet" at bounding box center [175, 405] width 189 height 12
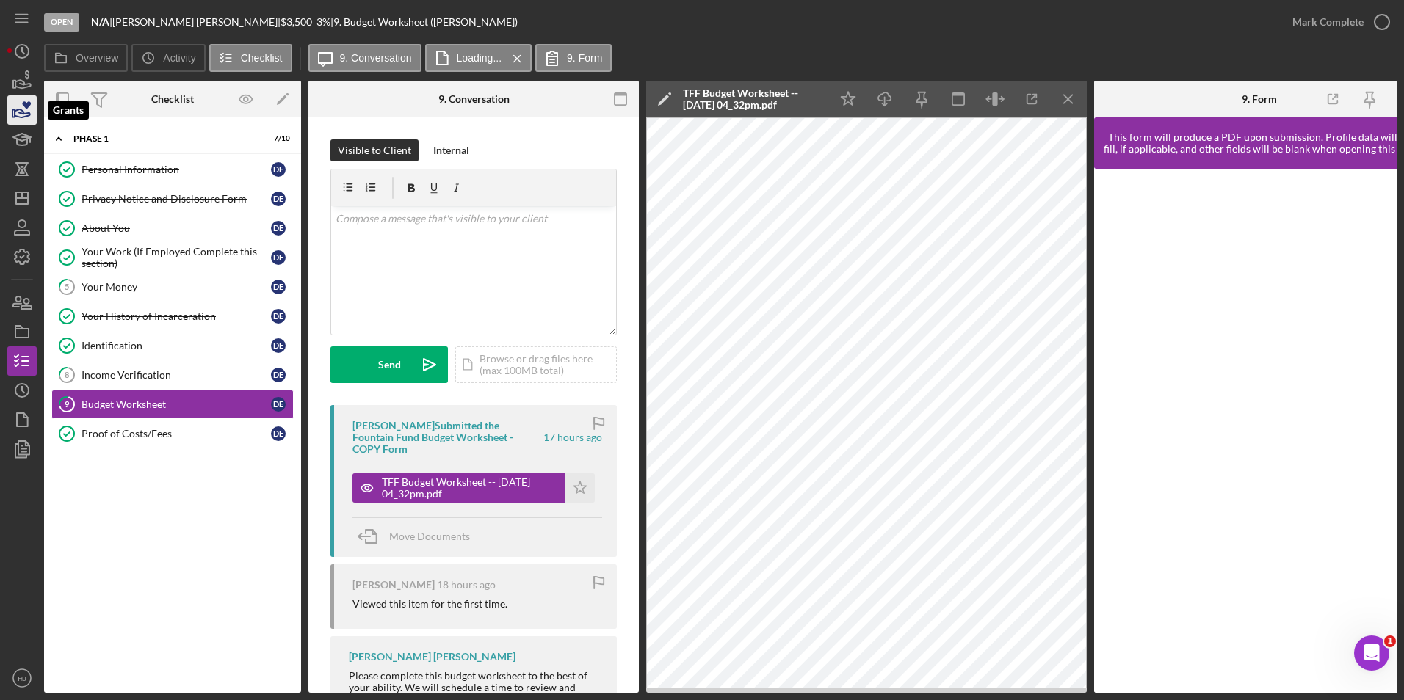
click at [27, 107] on icon "button" at bounding box center [26, 105] width 9 height 8
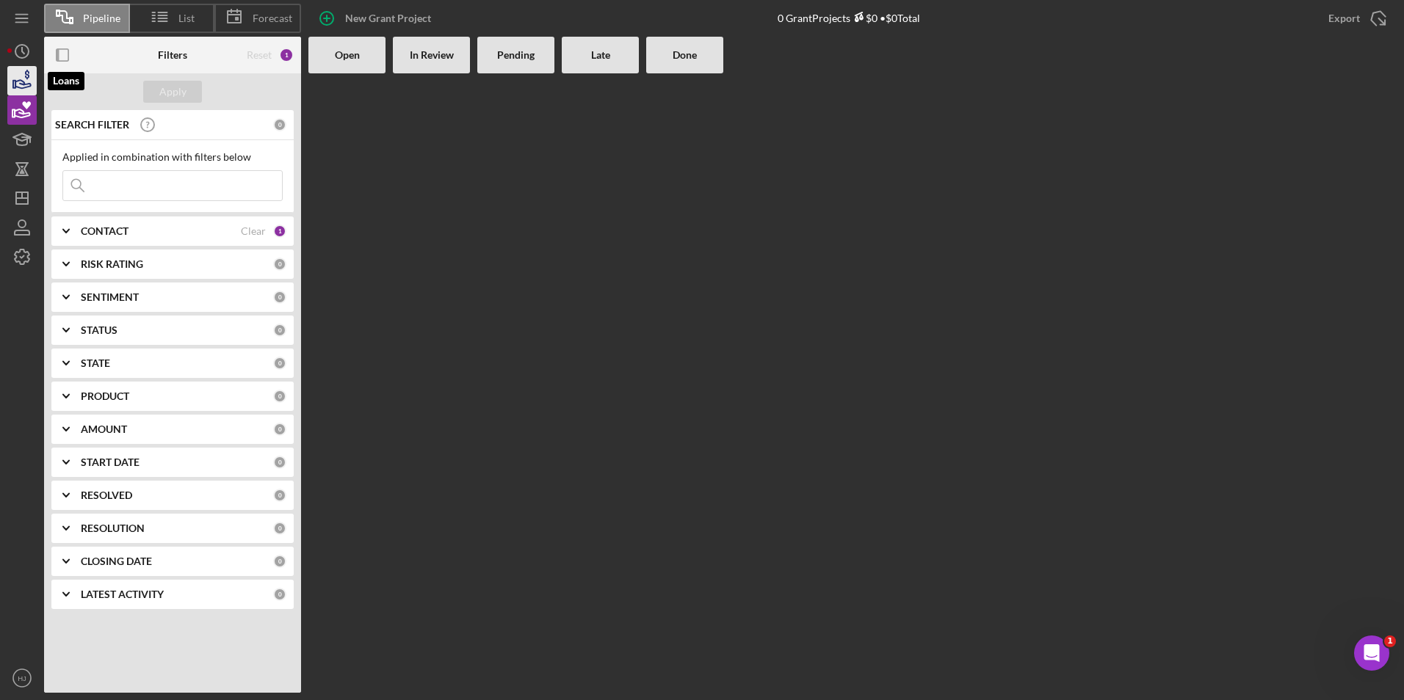
click at [29, 78] on icon "button" at bounding box center [22, 80] width 37 height 37
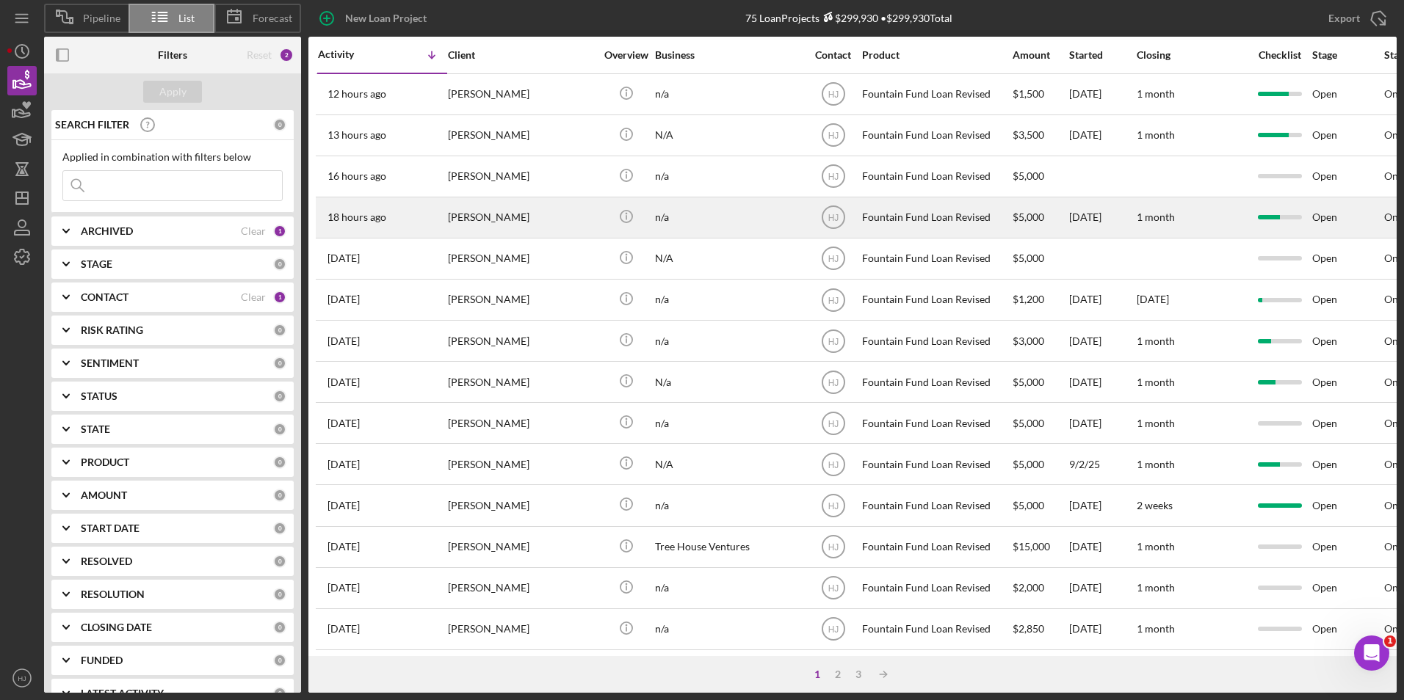
click at [466, 216] on div "[PERSON_NAME]" at bounding box center [521, 217] width 147 height 39
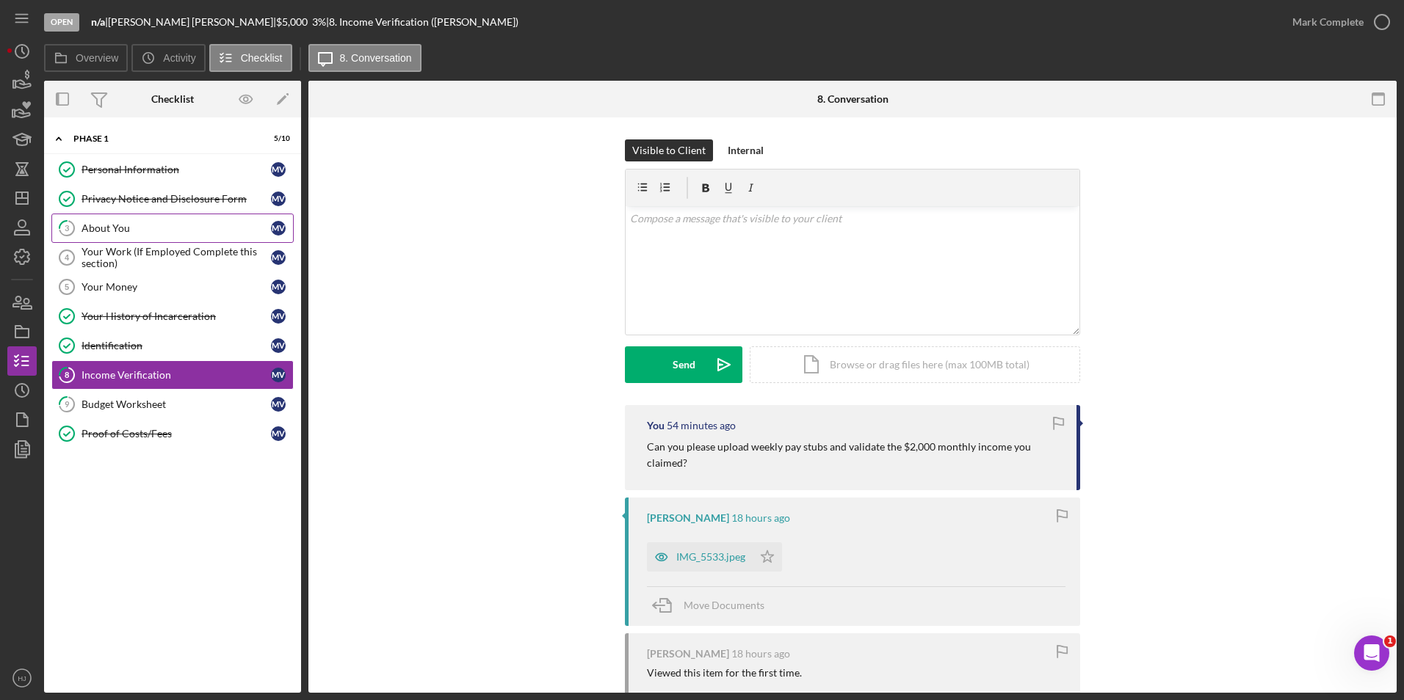
click at [142, 231] on div "About You" at bounding box center [175, 228] width 189 height 12
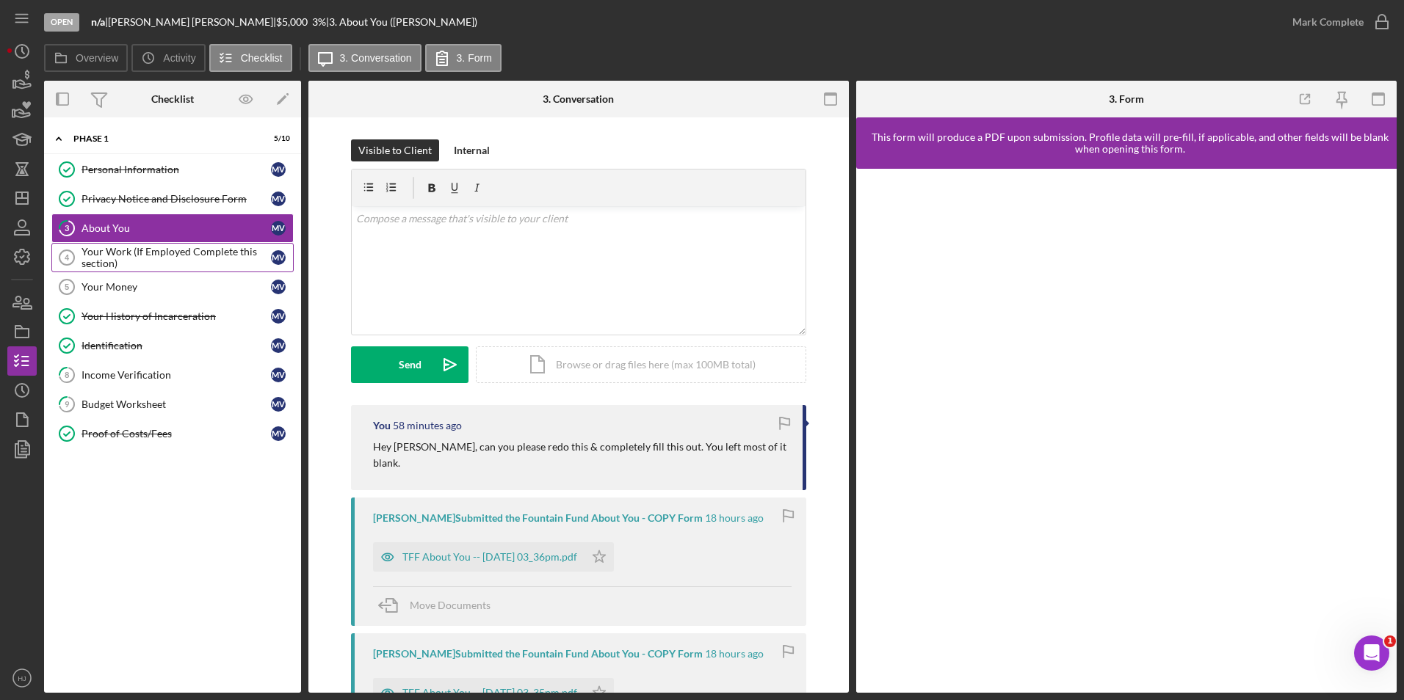
click at [123, 249] on div "Your Work (If Employed Complete this section)" at bounding box center [175, 257] width 189 height 23
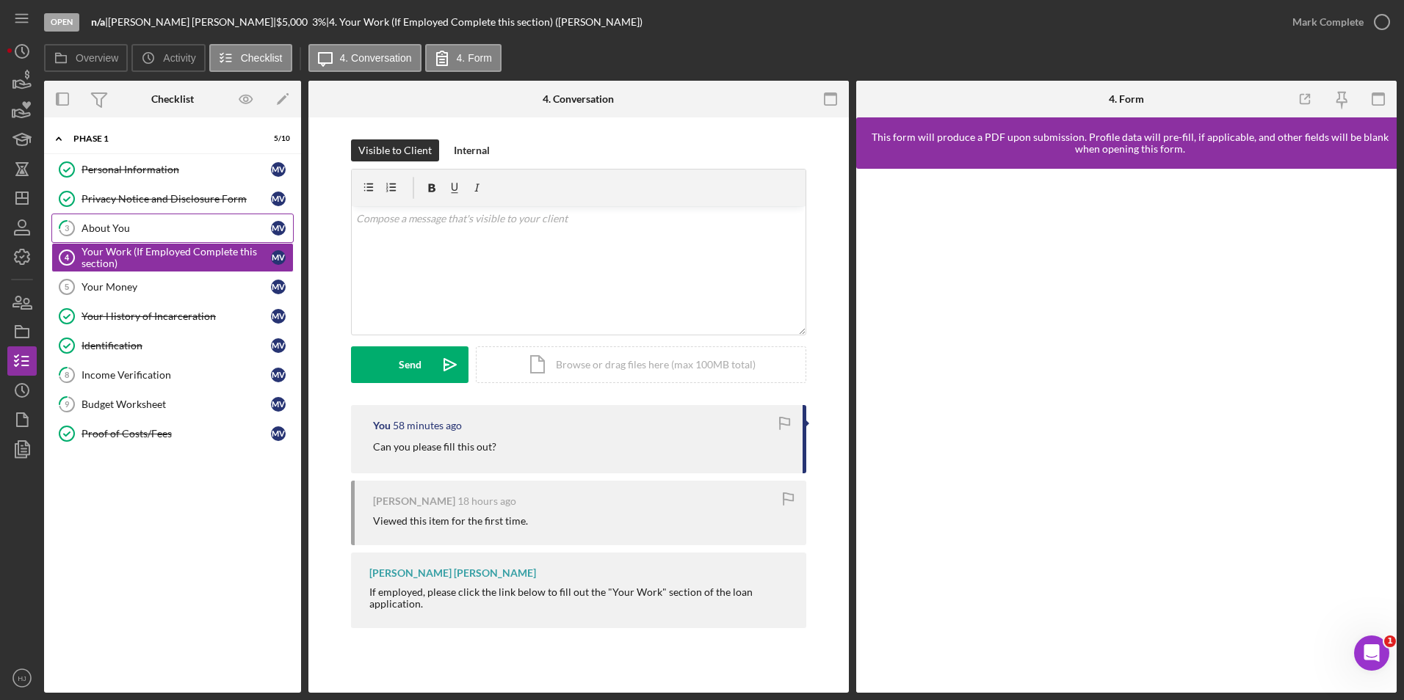
click at [112, 222] on div "Personal Information Personal Information M V Privacy Notice and Disclosure For…" at bounding box center [172, 305] width 257 height 301
click at [108, 225] on div "About You" at bounding box center [175, 228] width 189 height 12
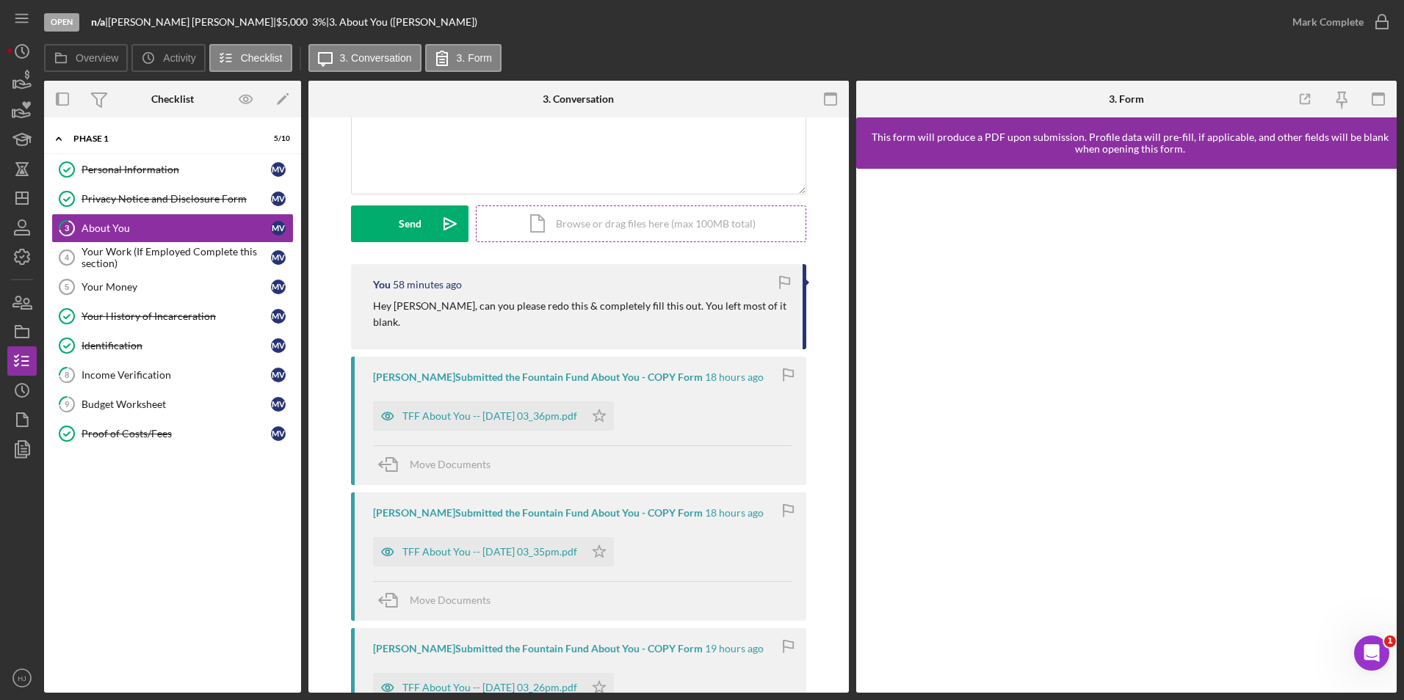
scroll to position [147, 0]
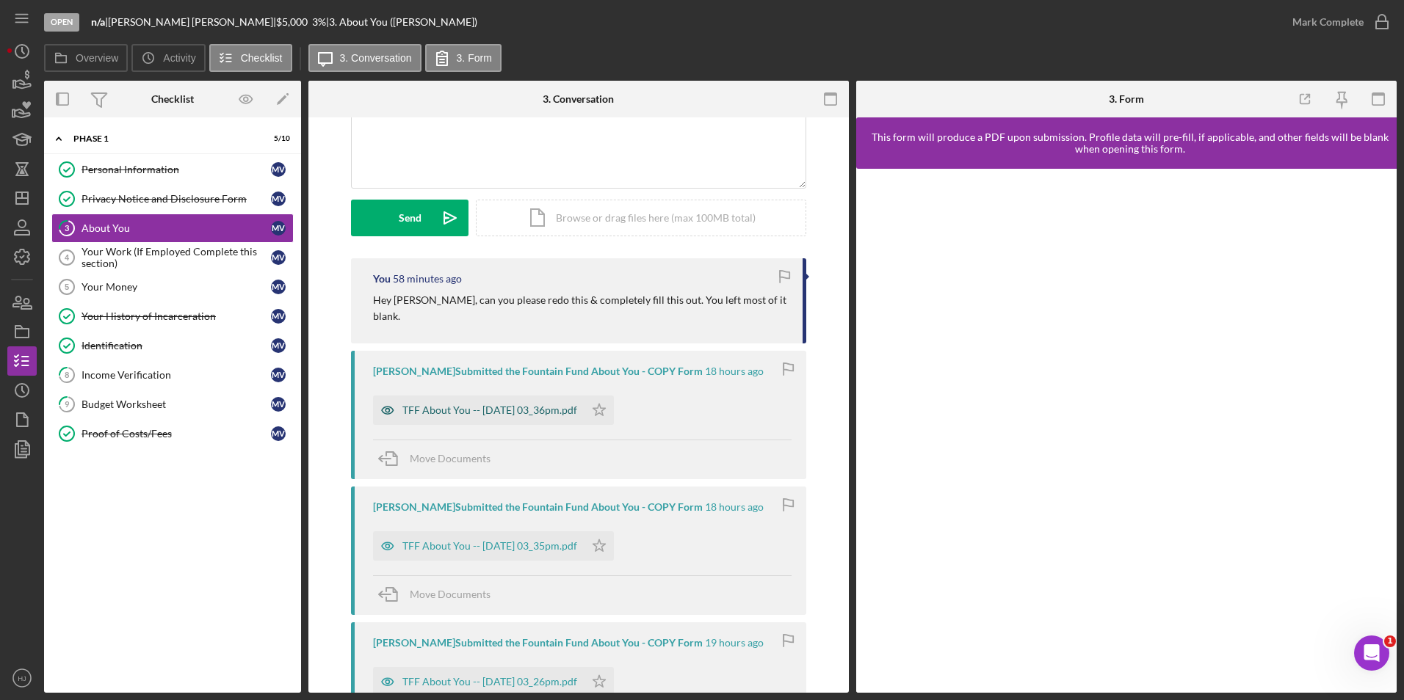
click at [534, 396] on div "TFF About You -- 2025-09-08 03_36pm.pdf" at bounding box center [478, 410] width 211 height 29
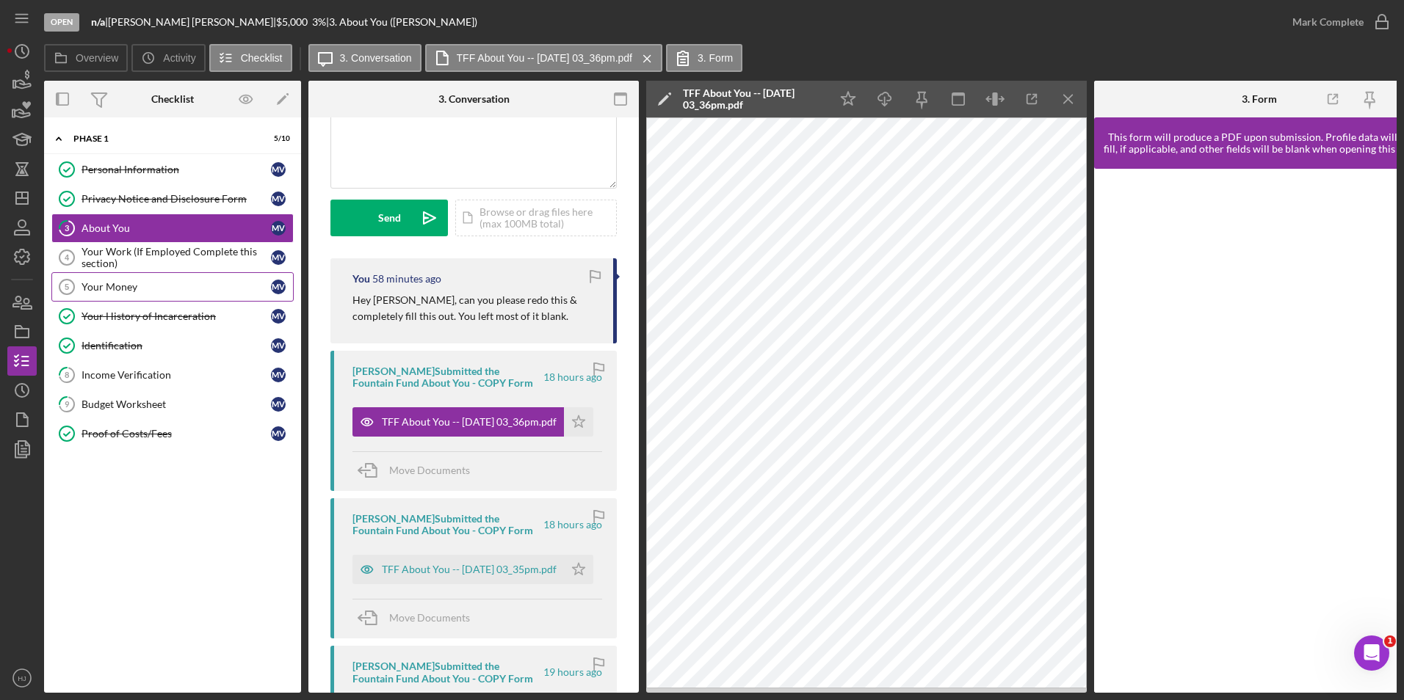
click at [127, 277] on link "Your Money 5 Your Money M V" at bounding box center [172, 286] width 242 height 29
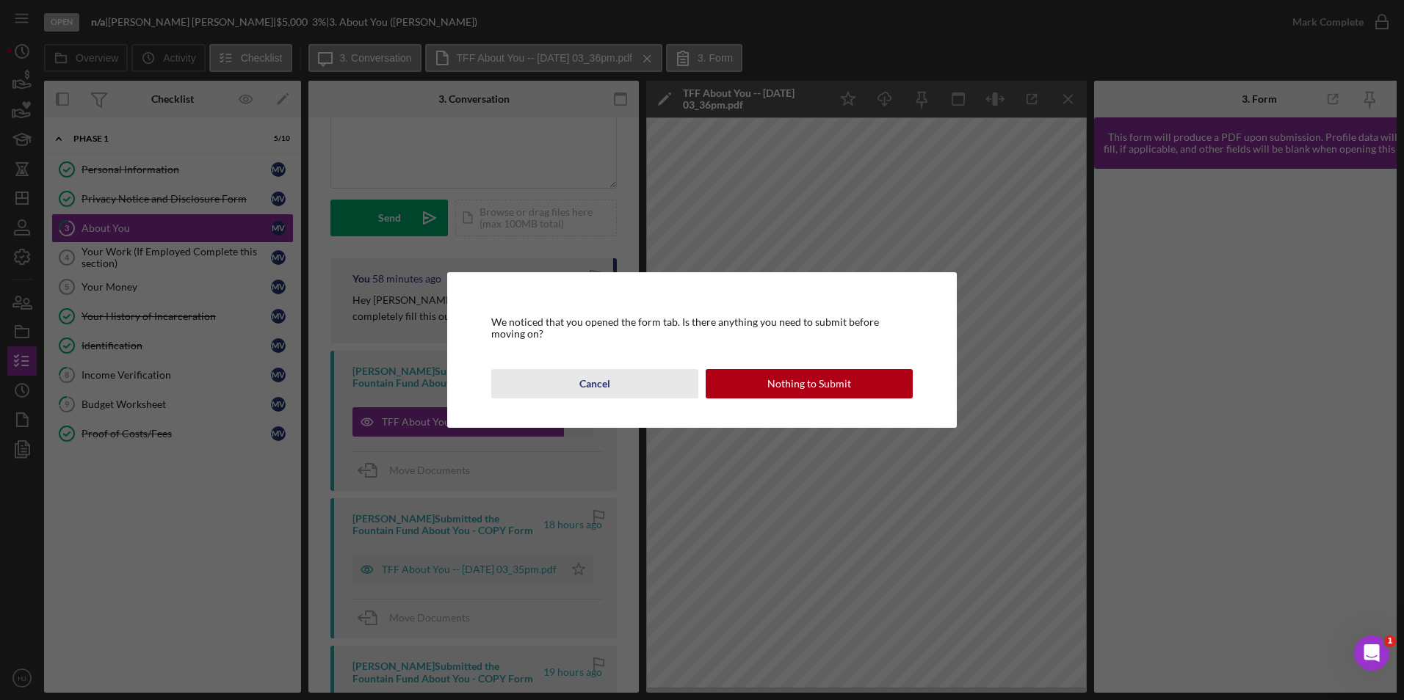
click at [600, 377] on div "Cancel" at bounding box center [594, 383] width 31 height 29
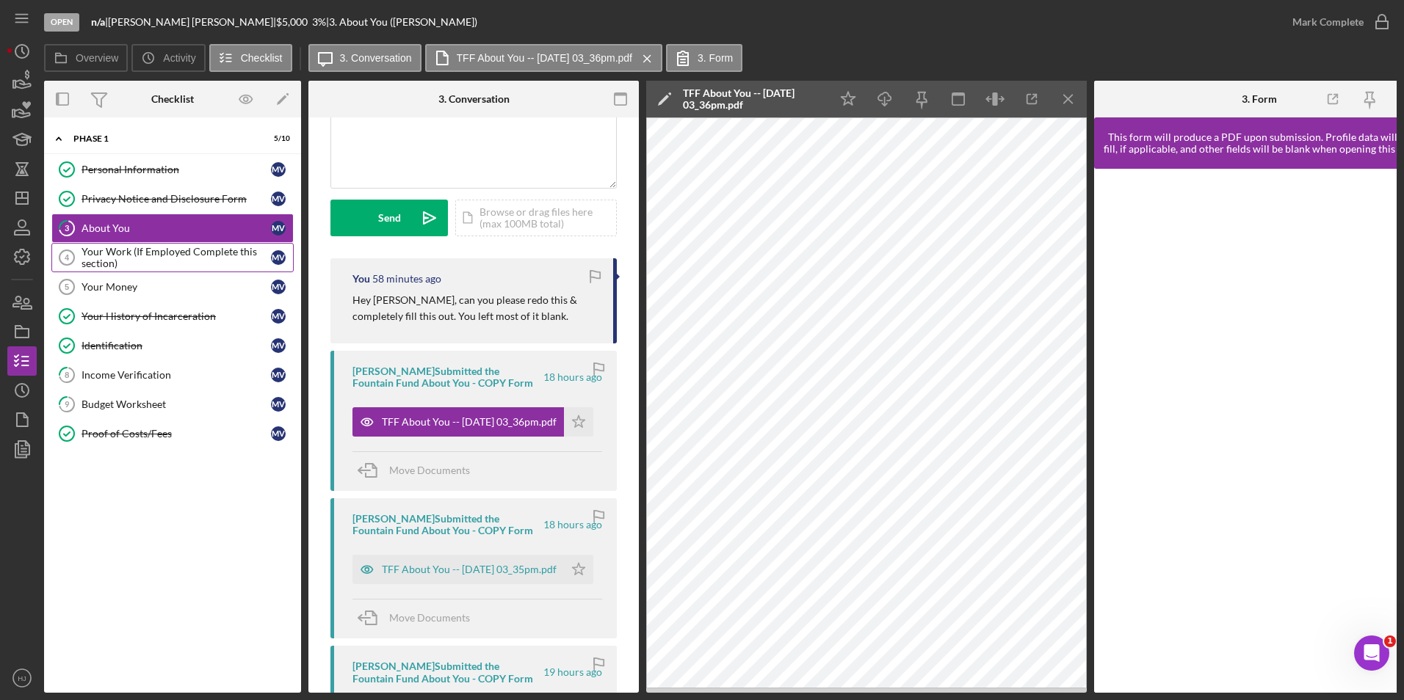
click at [130, 259] on div "Your Work (If Employed Complete this section)" at bounding box center [175, 257] width 189 height 23
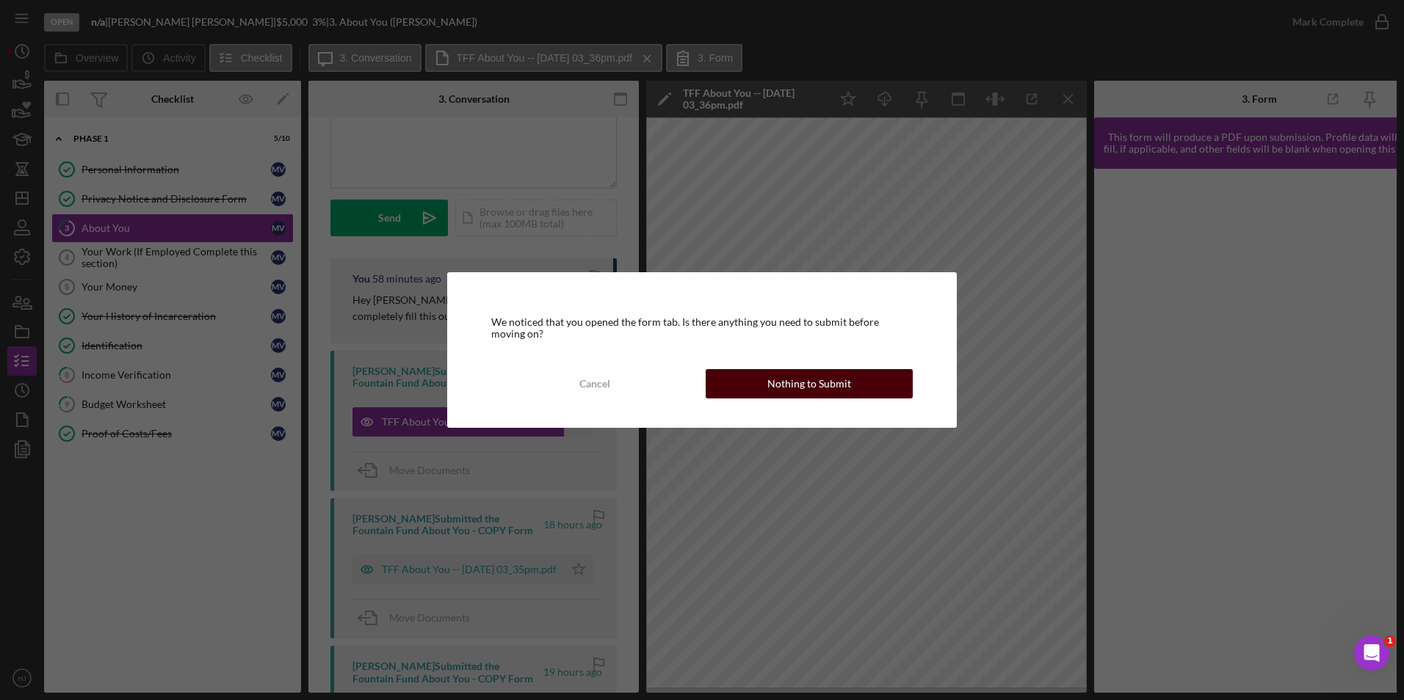
drag, startPoint x: 822, startPoint y: 379, endPoint x: 815, endPoint y: 375, distance: 8.2
click at [815, 375] on div "Nothing to Submit" at bounding box center [809, 383] width 84 height 29
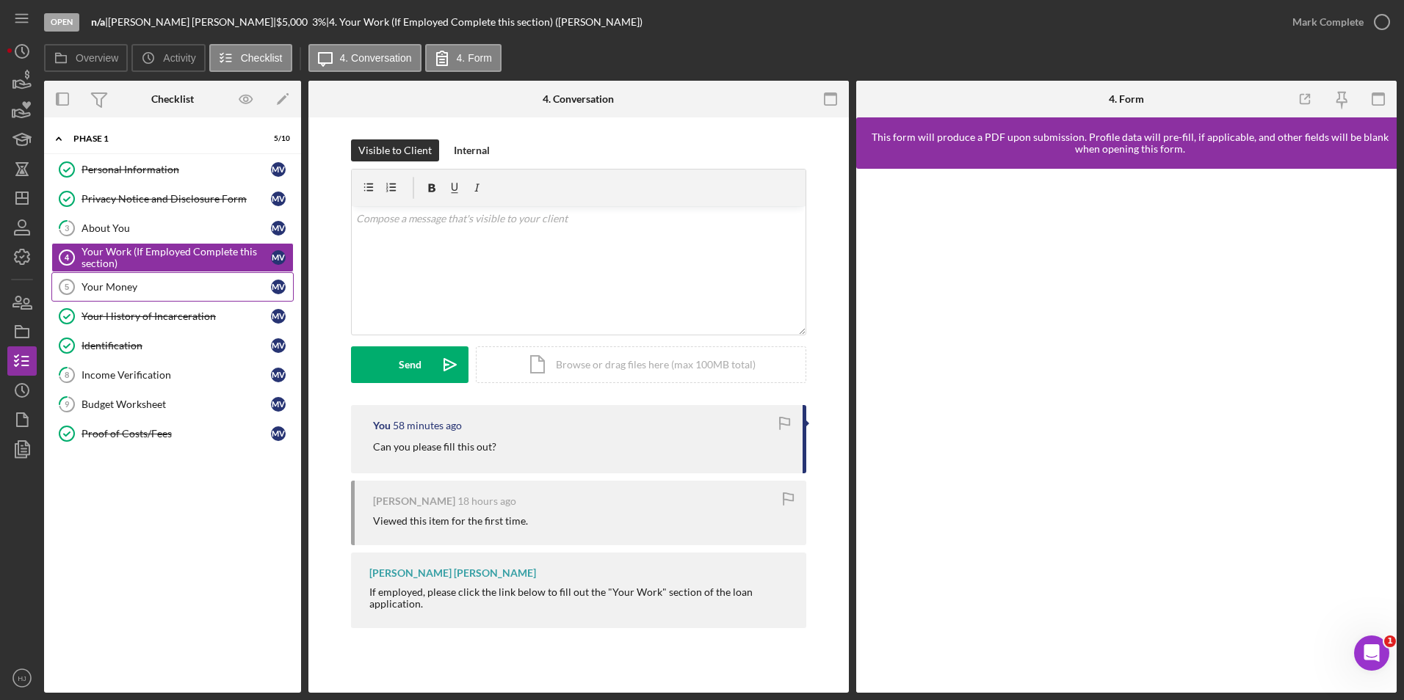
click at [123, 283] on div "Your Money" at bounding box center [175, 287] width 189 height 12
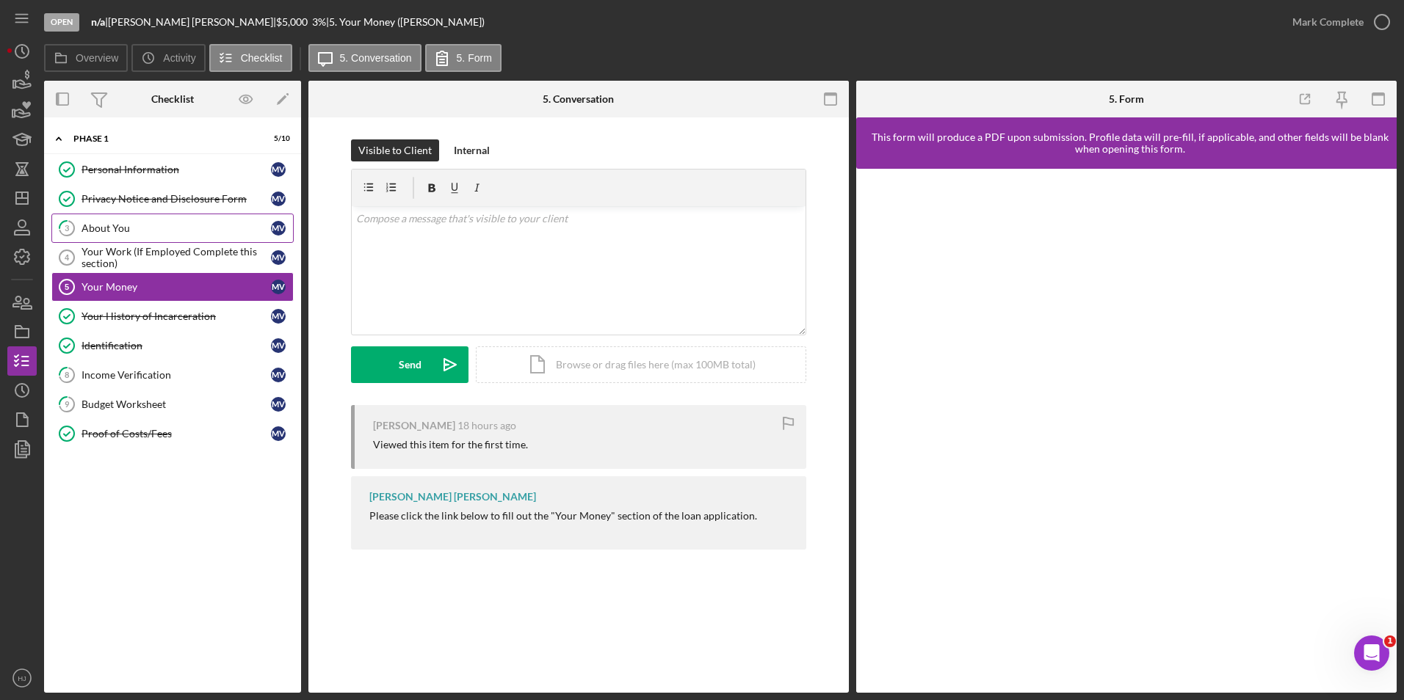
click at [134, 236] on link "3 About You M V" at bounding box center [172, 228] width 242 height 29
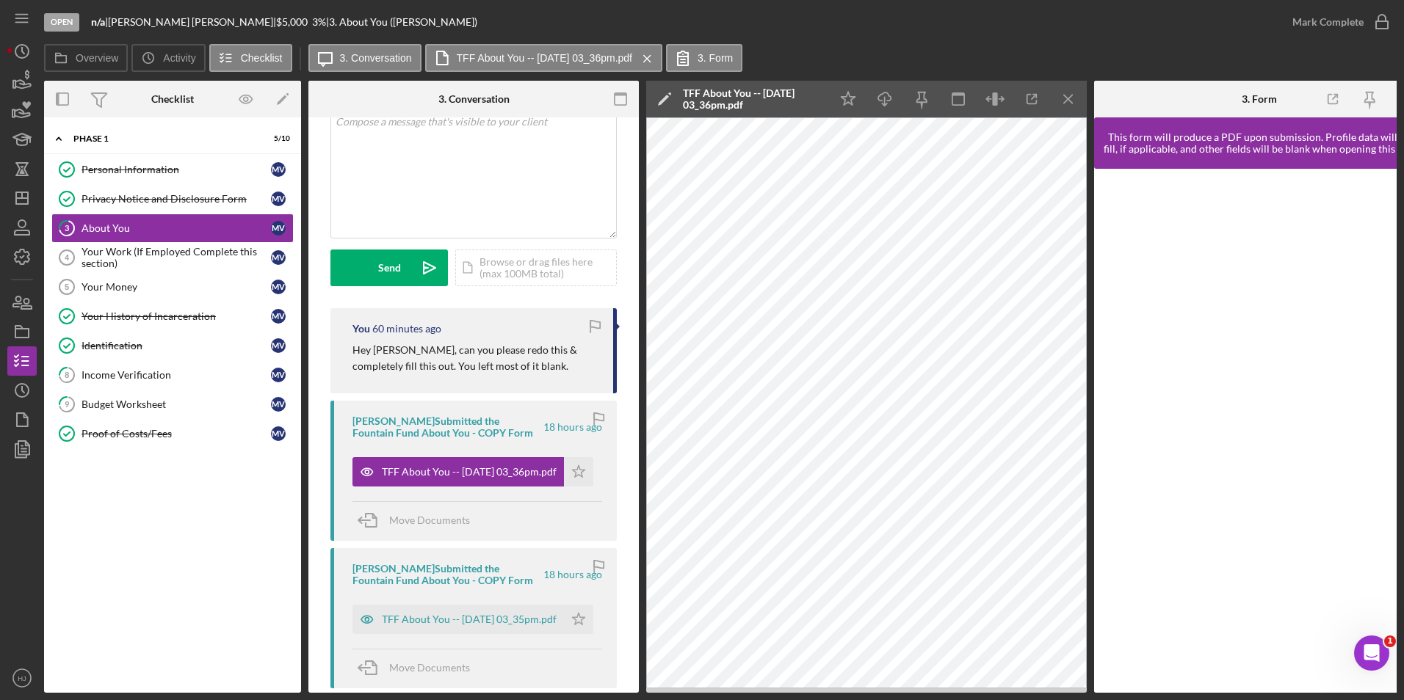
scroll to position [147, 0]
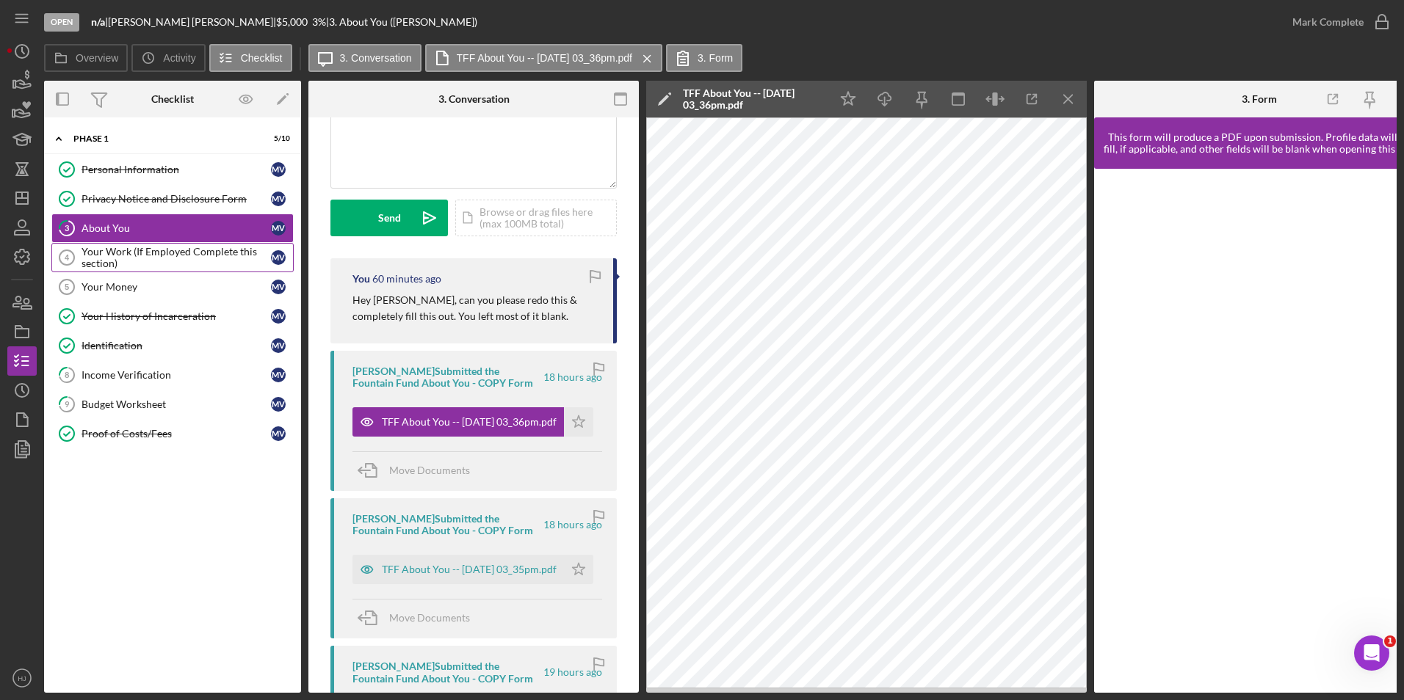
click at [175, 267] on div "Your Work (If Employed Complete this section)" at bounding box center [175, 257] width 189 height 23
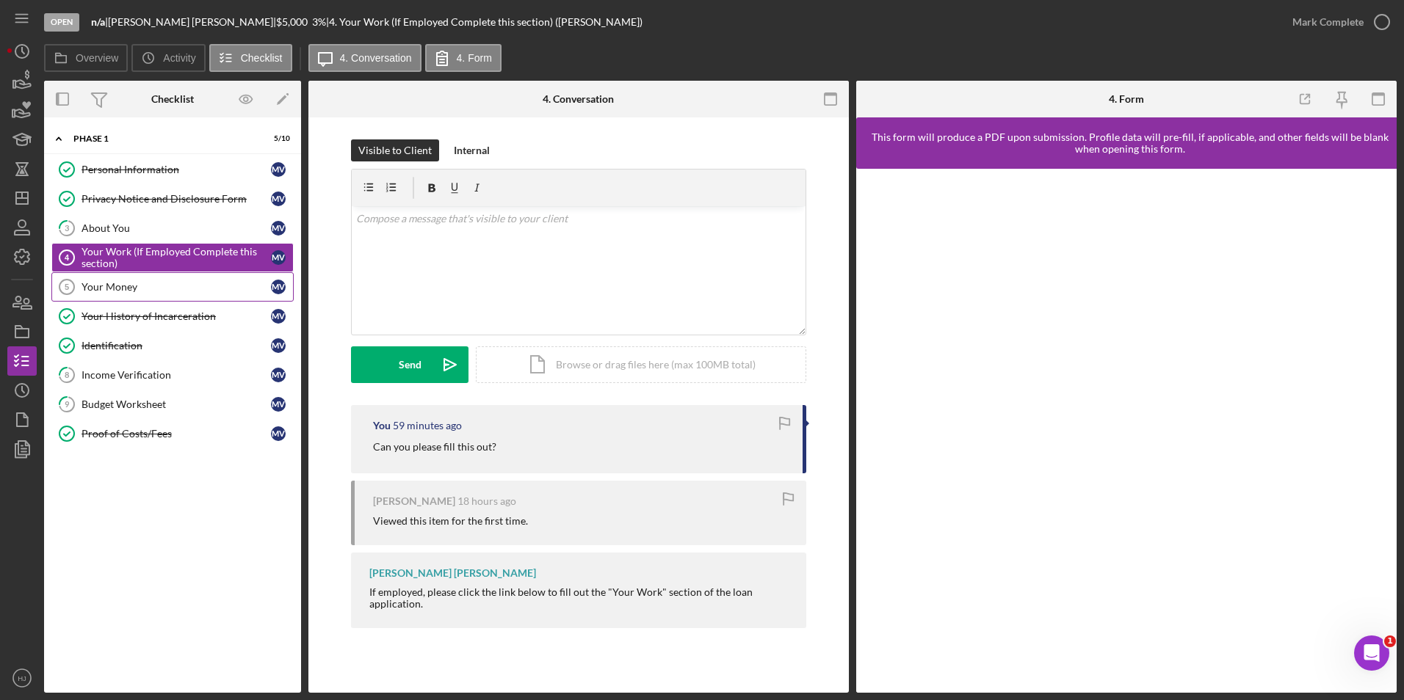
click at [160, 299] on link "Your Money 5 Your Money M V" at bounding box center [172, 286] width 242 height 29
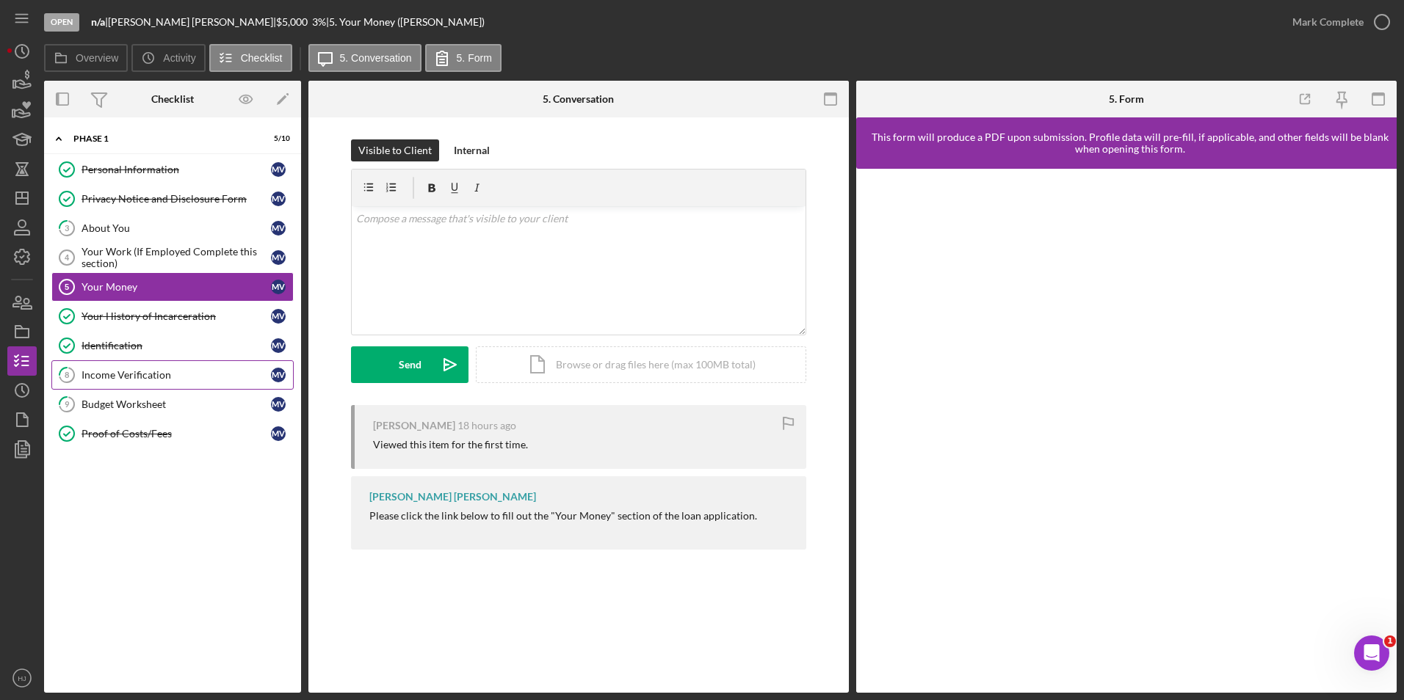
click at [159, 372] on div "Income Verification" at bounding box center [175, 375] width 189 height 12
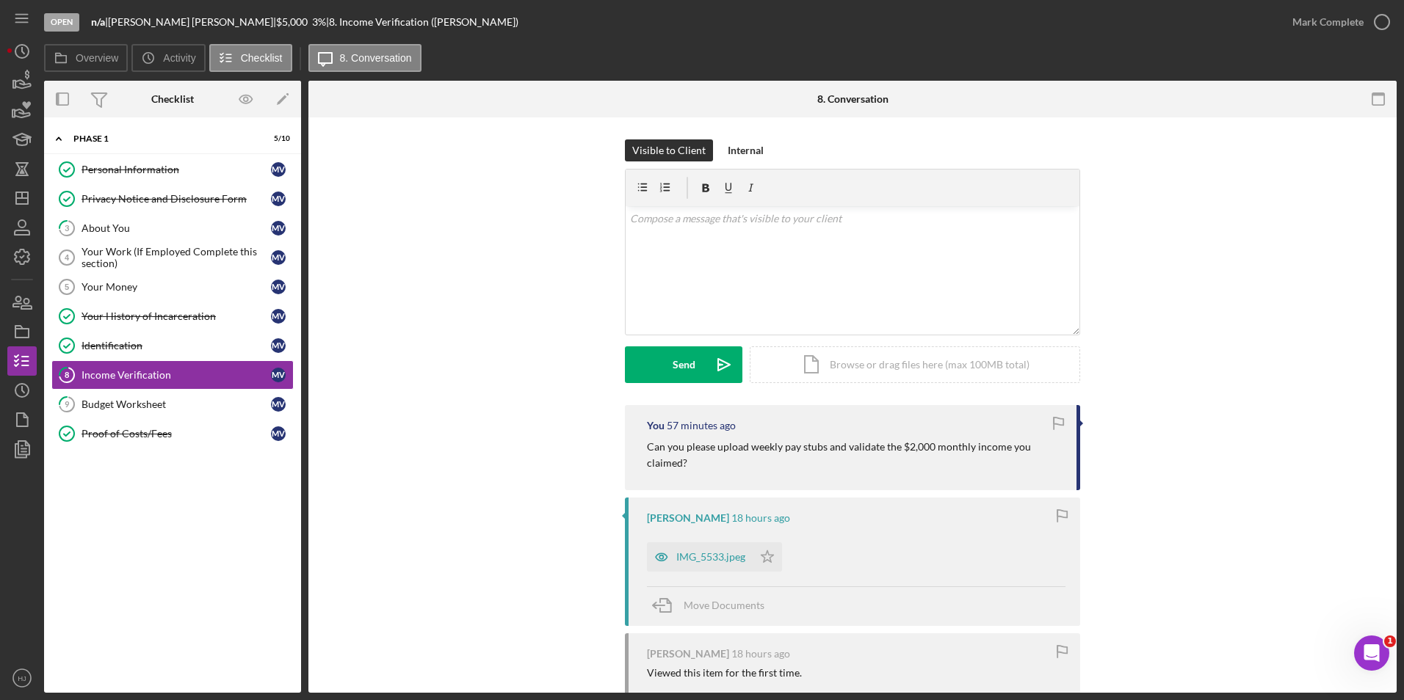
click at [711, 576] on div "Mynor Velasquez 18 hours ago IMG_5533.jpeg Icon/Star Move Documents" at bounding box center [852, 562] width 455 height 128
click at [718, 555] on div "IMG_5533.jpeg" at bounding box center [710, 557] width 69 height 12
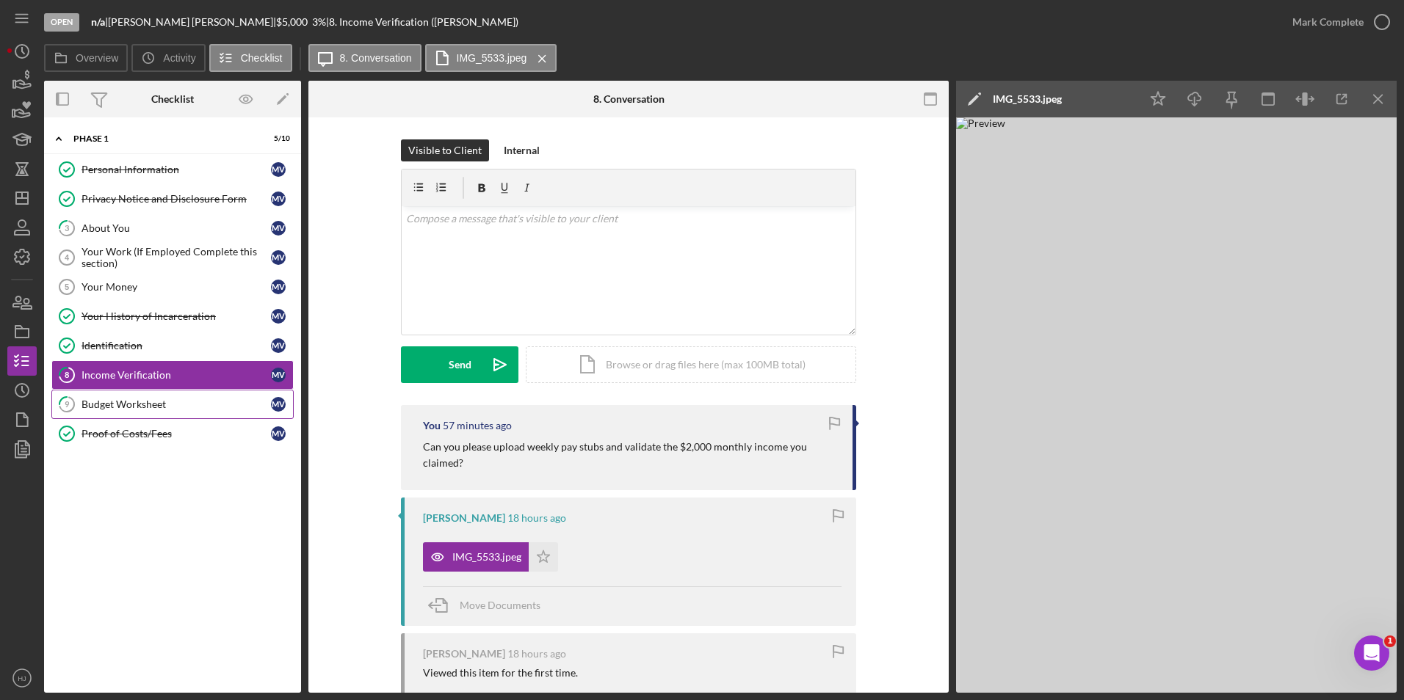
click at [131, 399] on div "Budget Worksheet" at bounding box center [175, 405] width 189 height 12
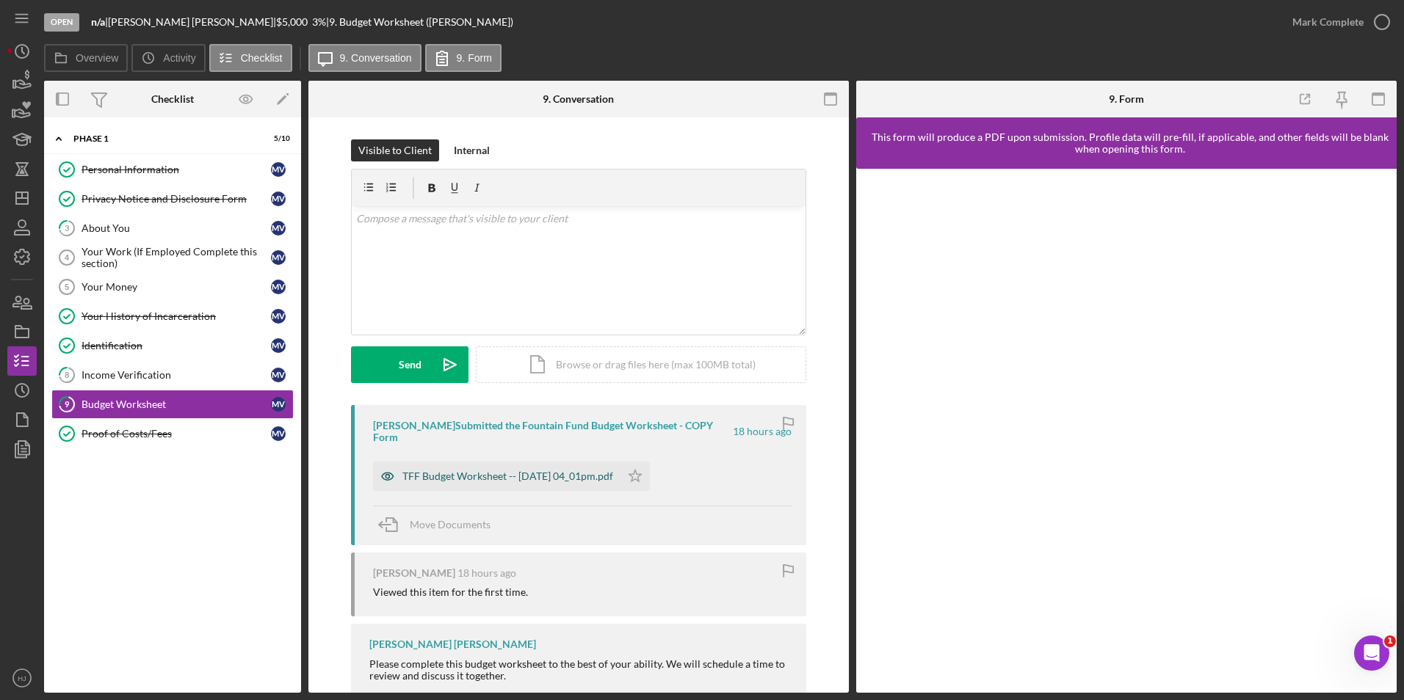
click at [520, 476] on div "TFF Budget Worksheet -- 2025-09-08 04_01pm.pdf" at bounding box center [507, 477] width 211 height 12
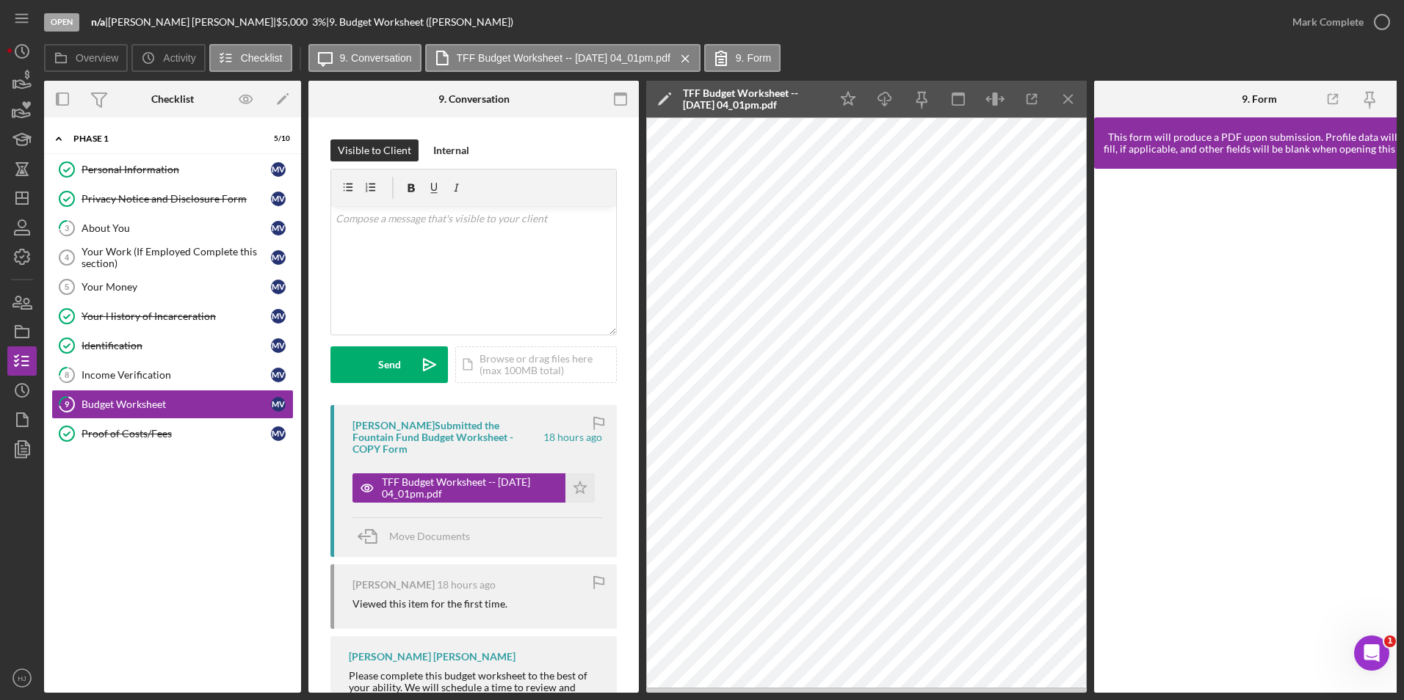
click at [510, 18] on div "Open n/a | Mynor Velasquez | $5,000 $5,000 3 % | 9. Budget Worksheet (Mynor V.)" at bounding box center [660, 22] width 1233 height 44
click at [22, 84] on icon "button" at bounding box center [22, 84] width 15 height 8
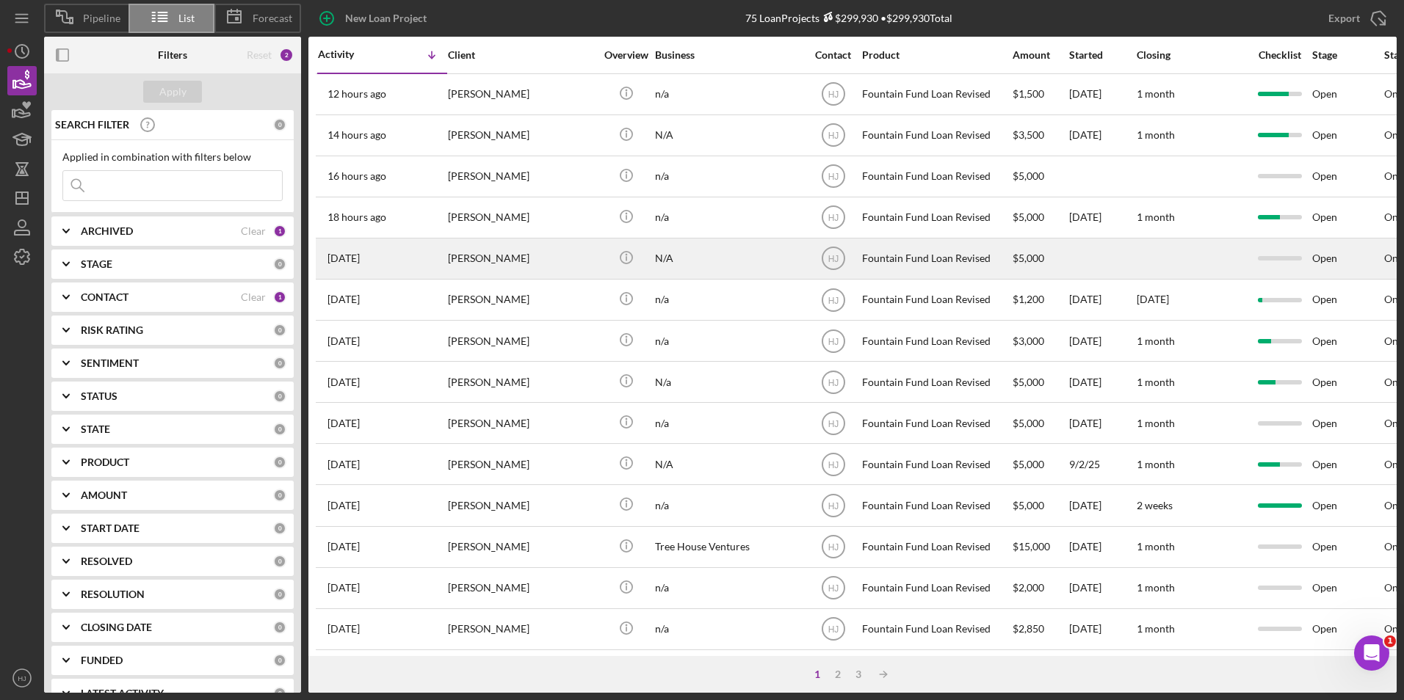
click at [496, 256] on div "[PERSON_NAME]" at bounding box center [521, 258] width 147 height 39
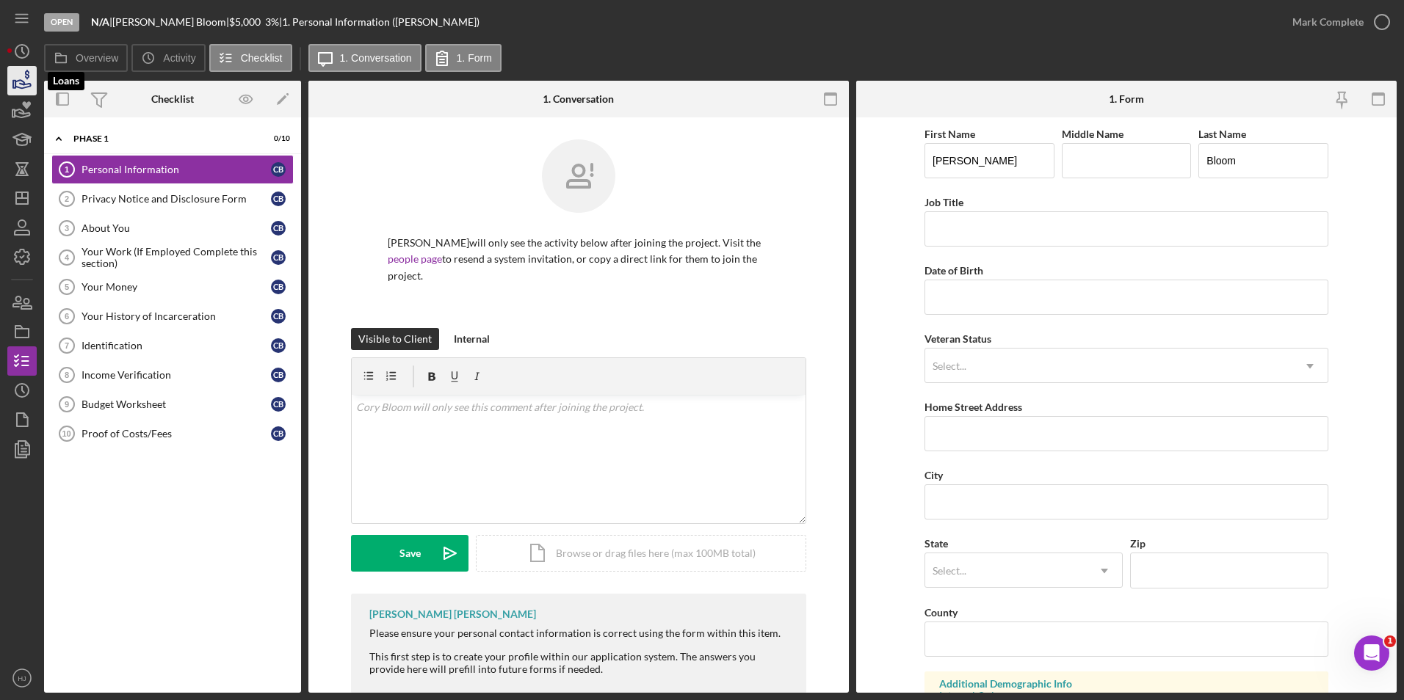
click at [23, 87] on icon "button" at bounding box center [22, 80] width 37 height 37
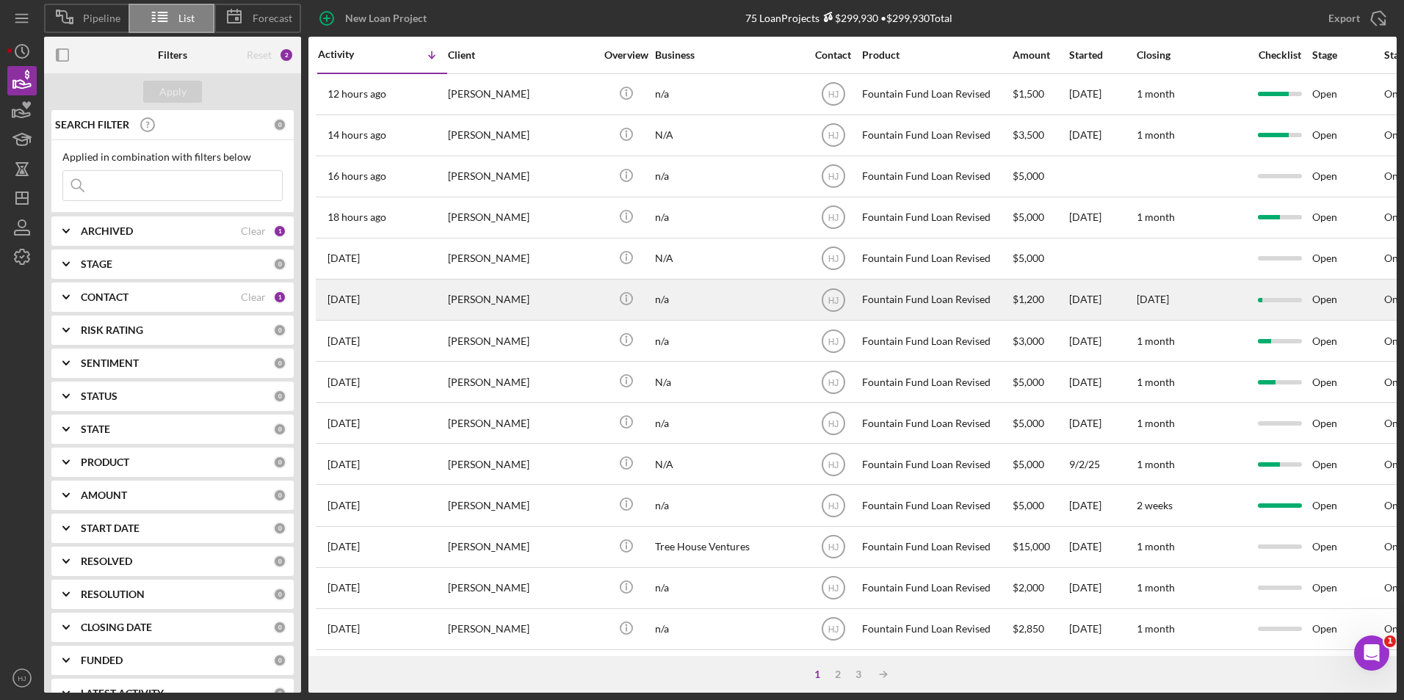
click at [477, 300] on div "[PERSON_NAME]" at bounding box center [521, 299] width 147 height 39
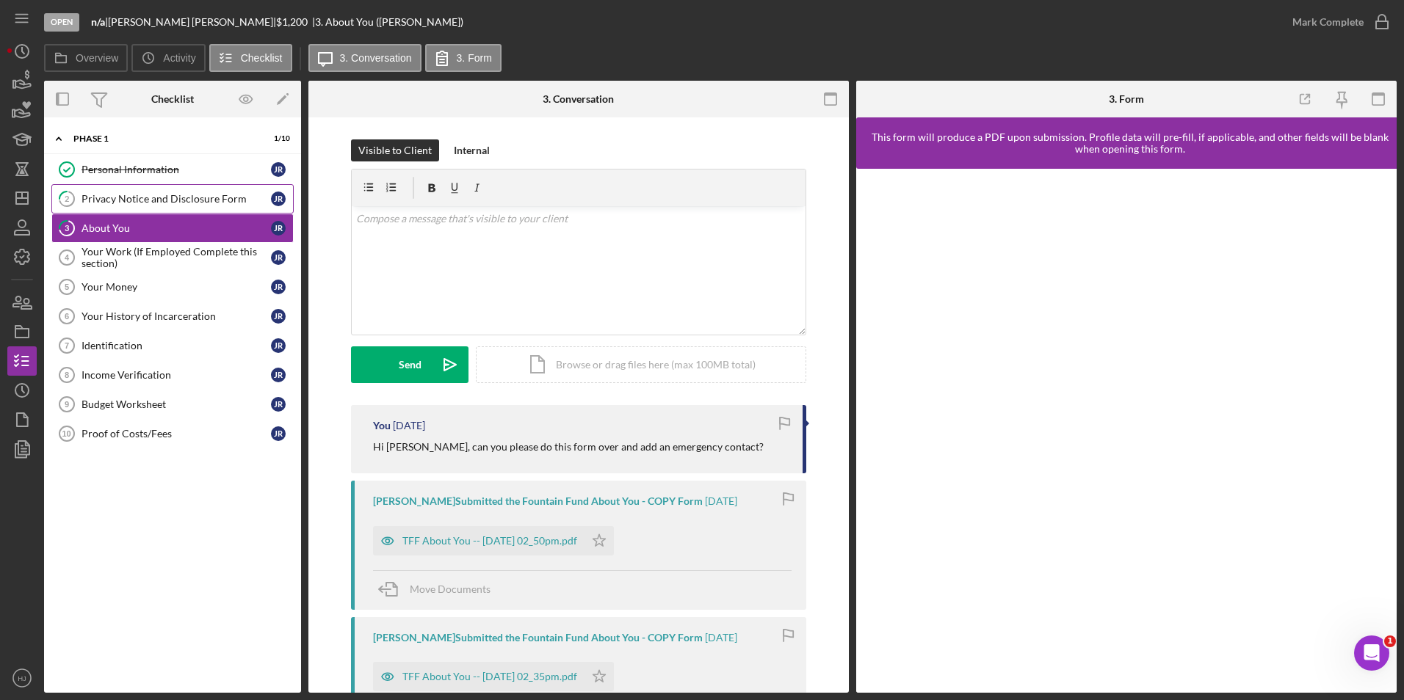
click at [204, 203] on div "Privacy Notice and Disclosure Form" at bounding box center [175, 199] width 189 height 12
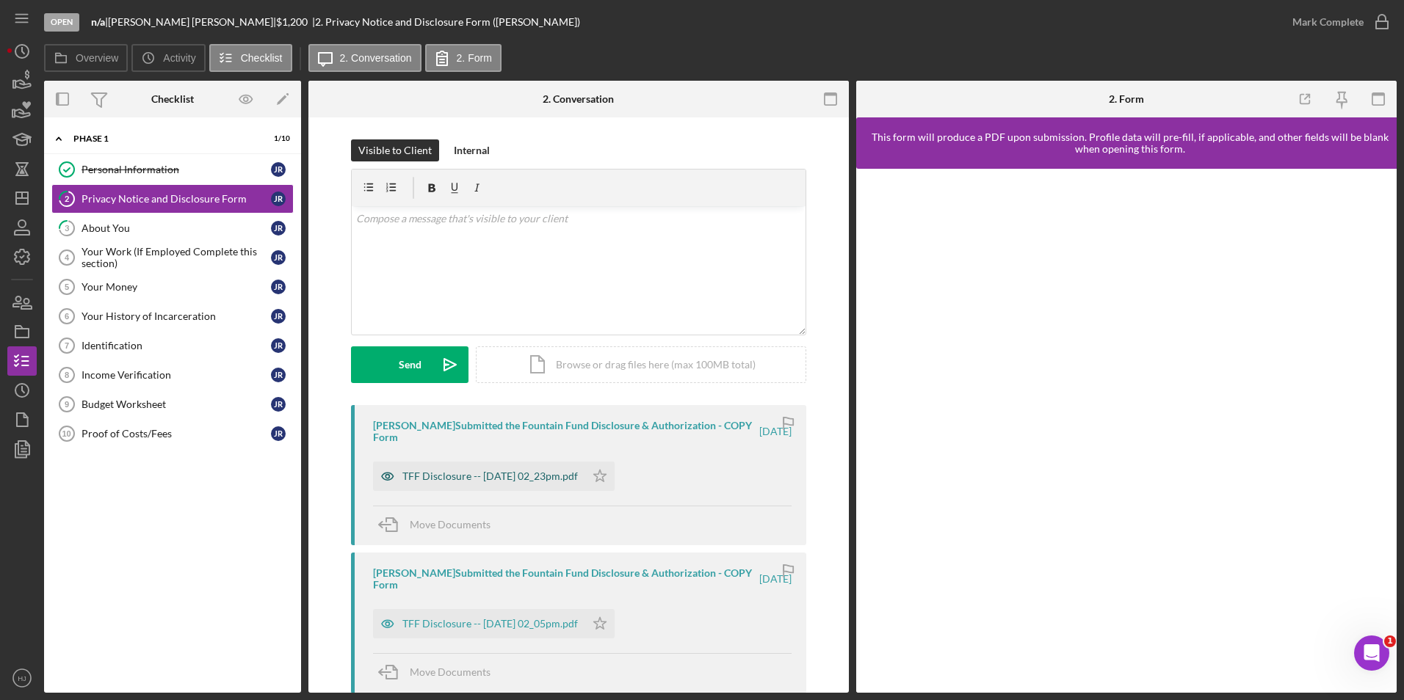
click at [522, 482] on div "TFF Disclosure -- 2025-09-05 02_23pm.pdf" at bounding box center [489, 477] width 175 height 12
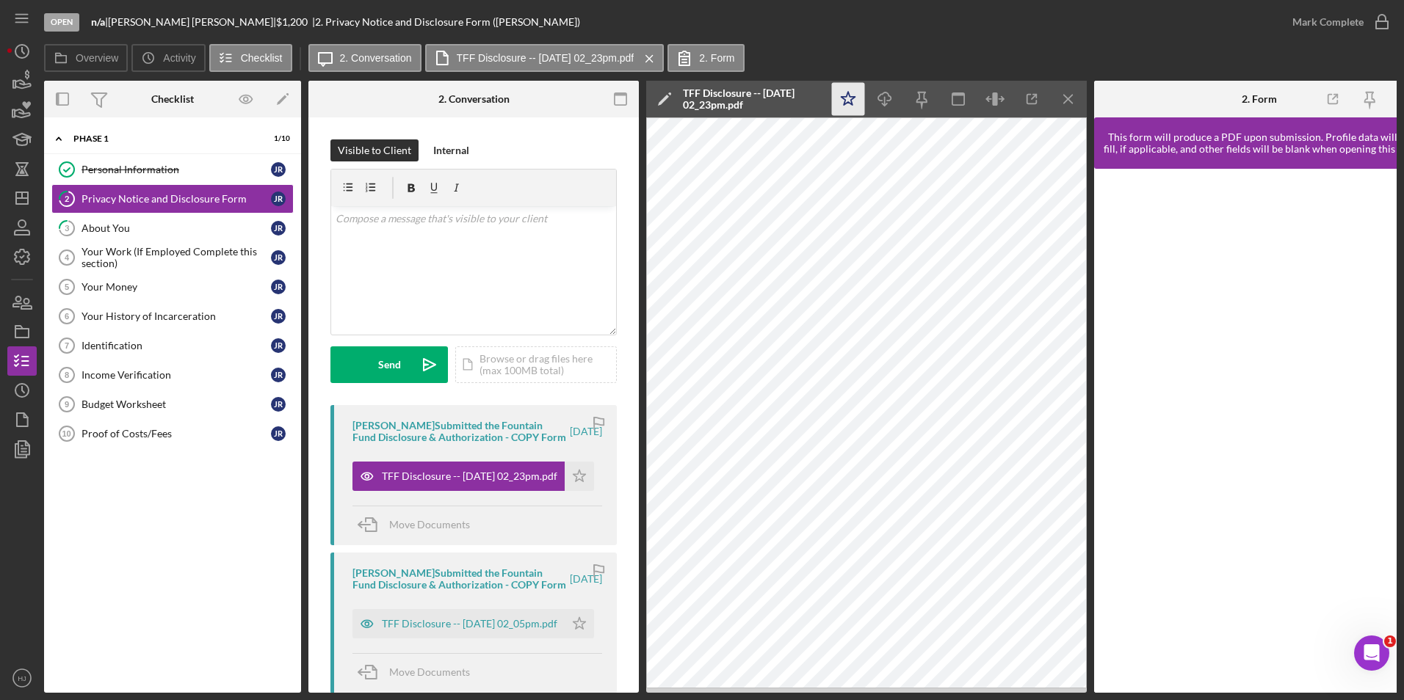
click at [852, 108] on icon "Icon/Star" at bounding box center [848, 99] width 33 height 33
click at [1349, 23] on div "Mark Complete" at bounding box center [1327, 21] width 71 height 29
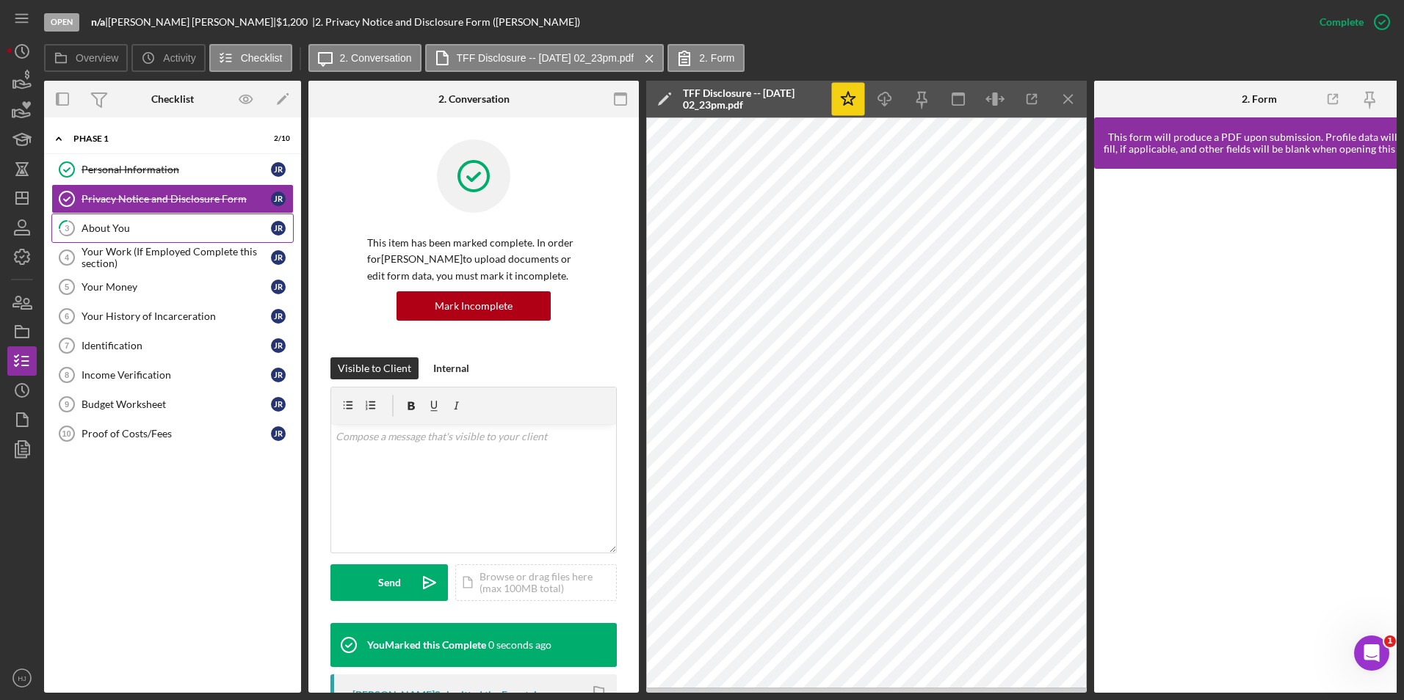
click at [134, 232] on div "About You" at bounding box center [175, 228] width 189 height 12
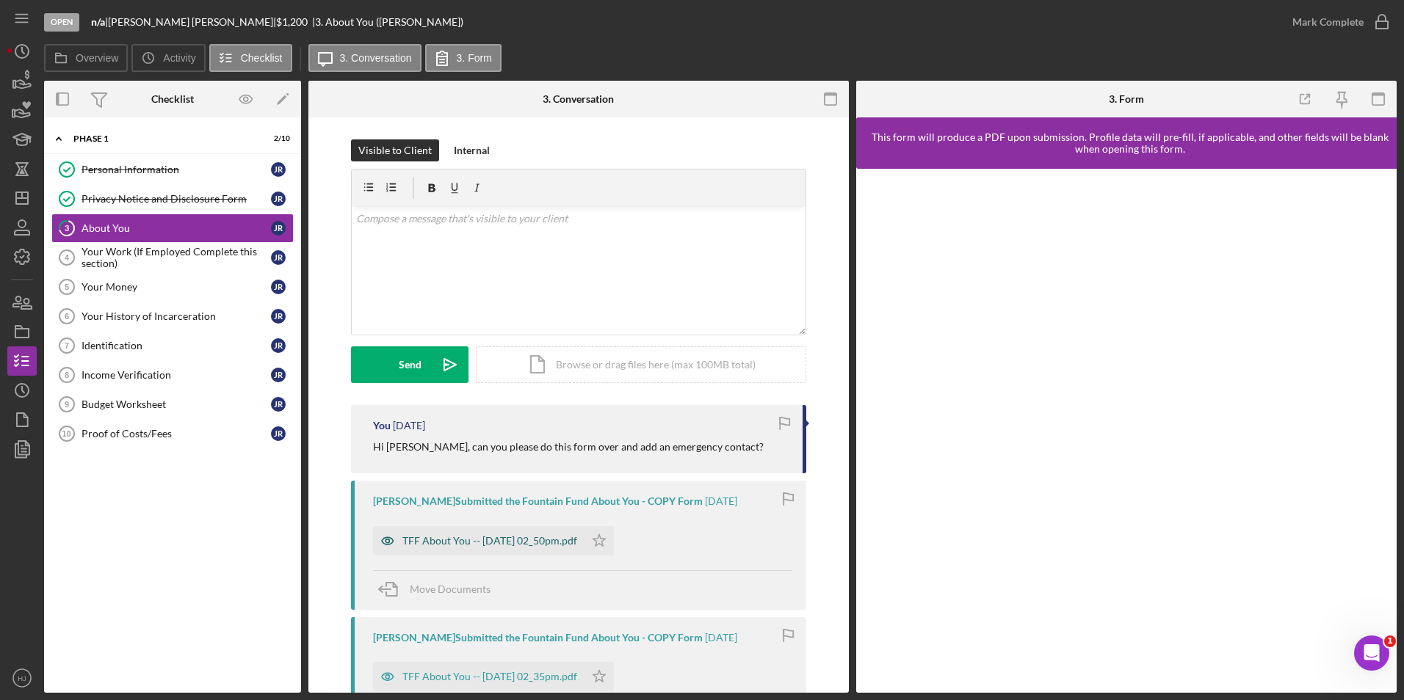
click at [528, 546] on div "TFF About You -- 2025-09-05 02_50pm.pdf" at bounding box center [489, 541] width 175 height 12
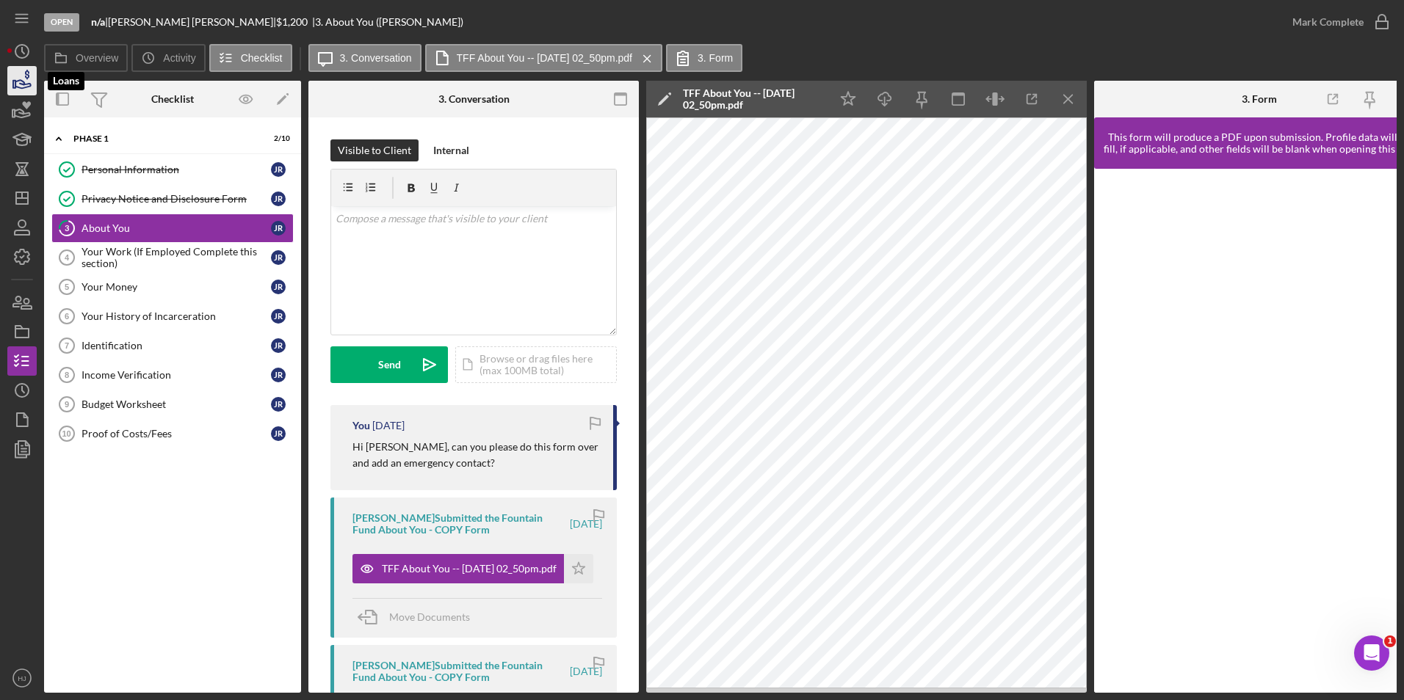
click at [28, 81] on icon "button" at bounding box center [22, 80] width 37 height 37
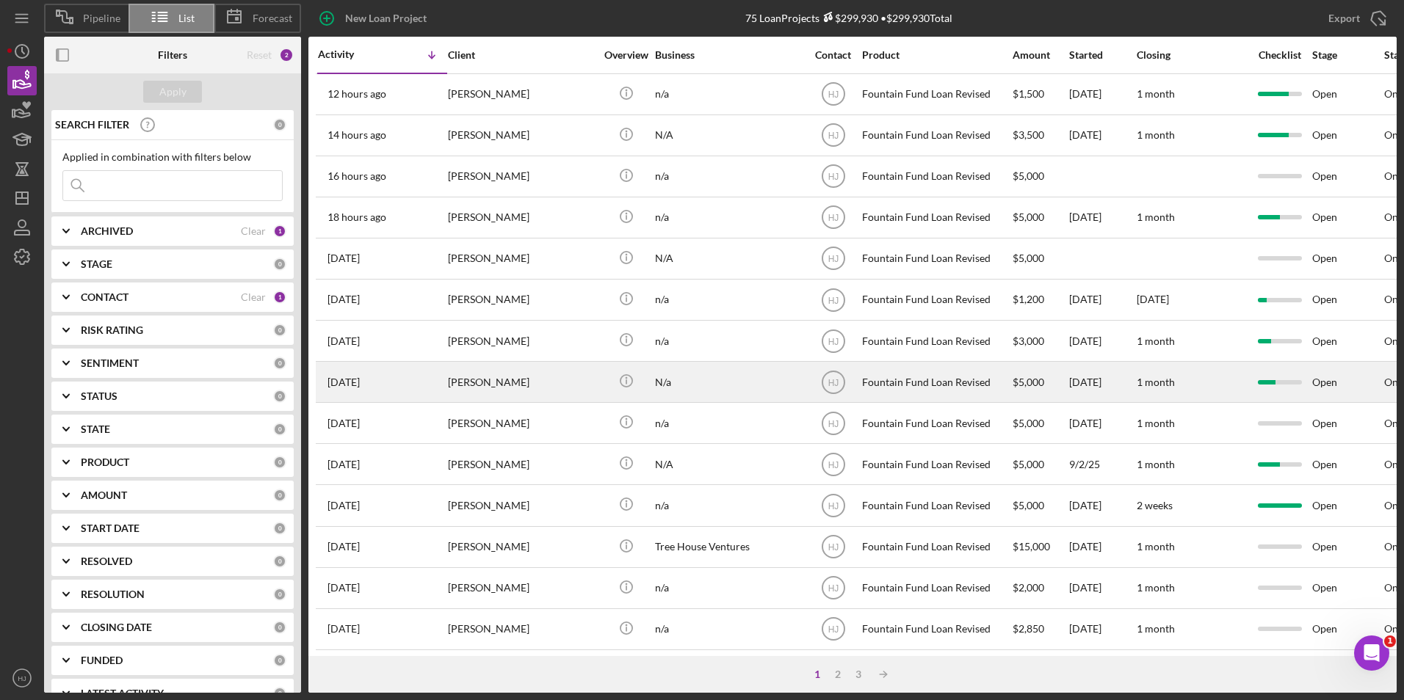
click at [475, 385] on div "[PERSON_NAME]" at bounding box center [521, 382] width 147 height 39
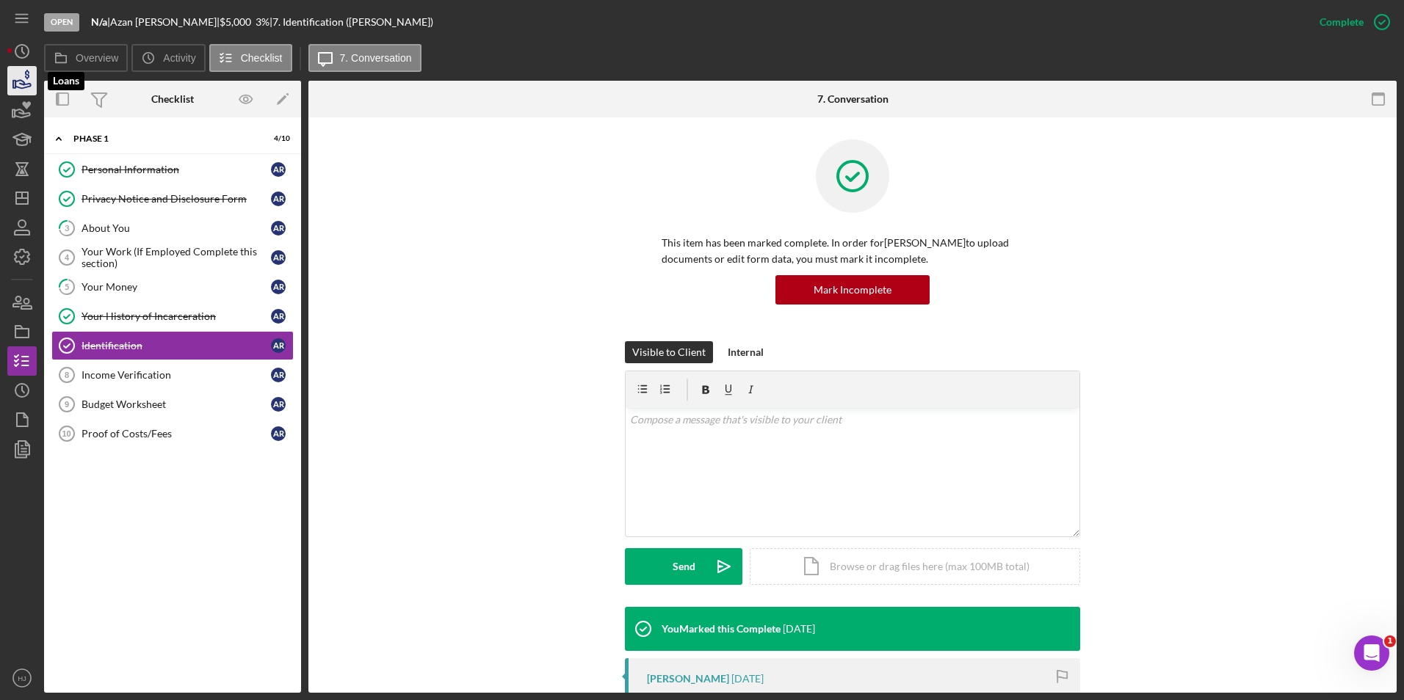
click at [15, 75] on icon "button" at bounding box center [22, 80] width 37 height 37
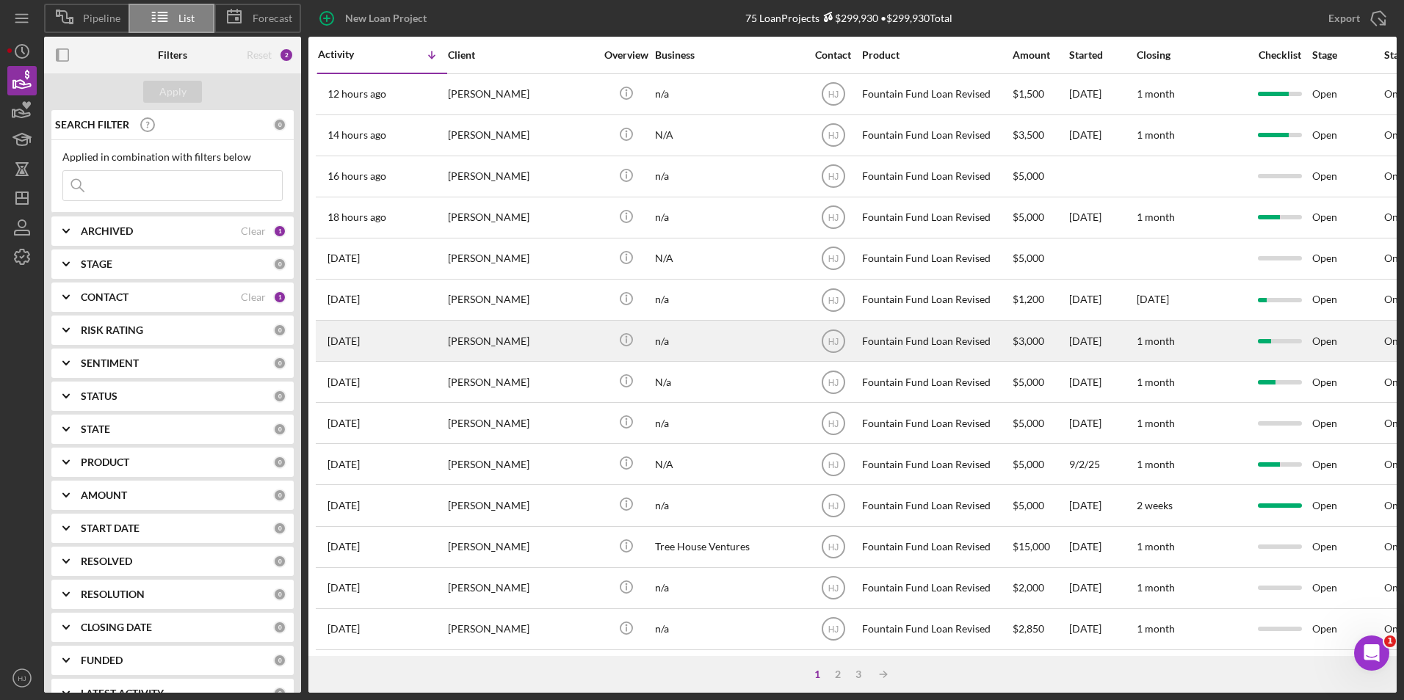
scroll to position [73, 0]
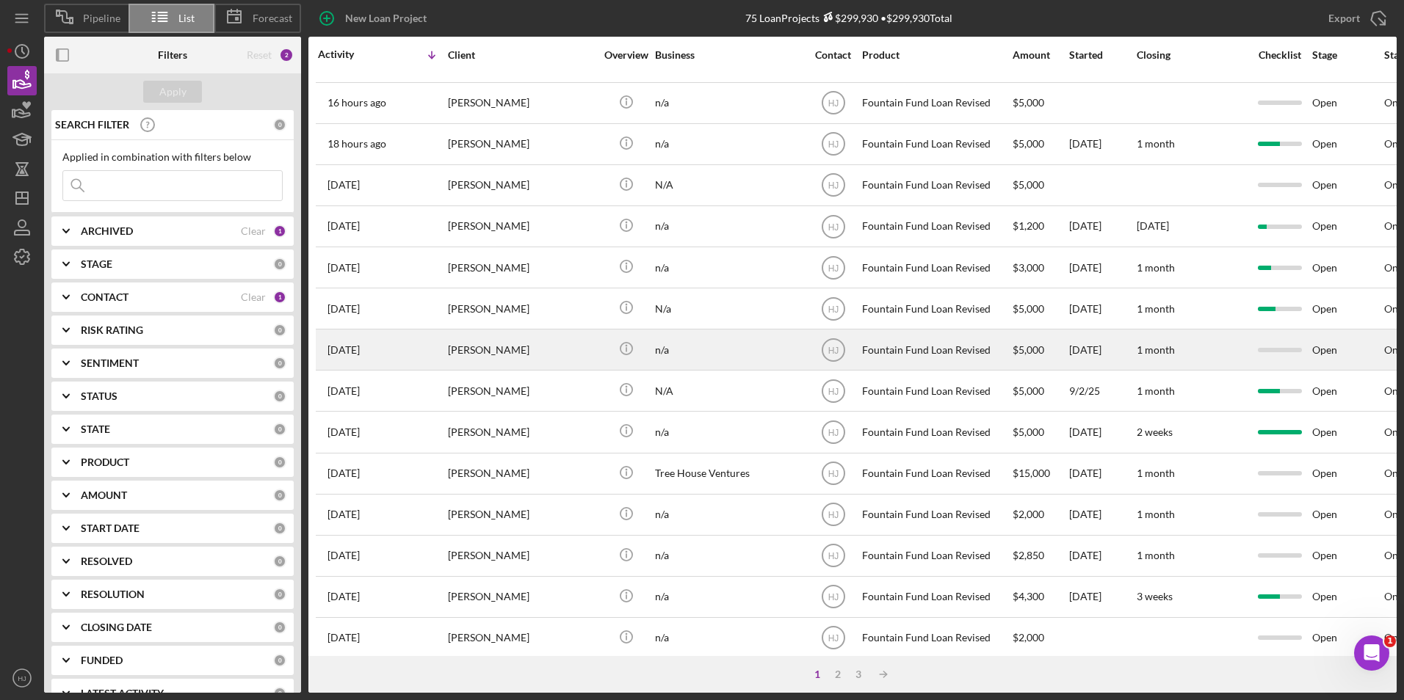
click at [493, 340] on div "[PERSON_NAME]" at bounding box center [521, 349] width 147 height 39
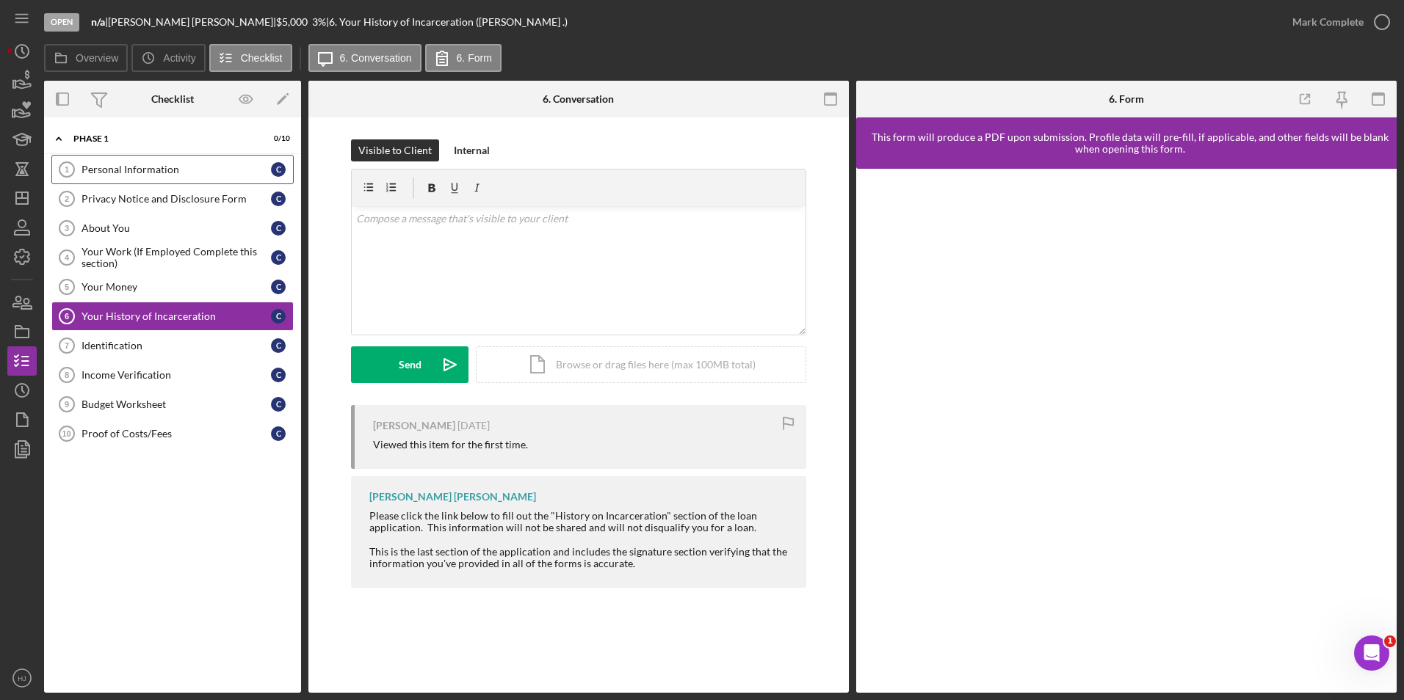
click at [126, 156] on link "Personal Information 1 Personal Information C" at bounding box center [172, 169] width 242 height 29
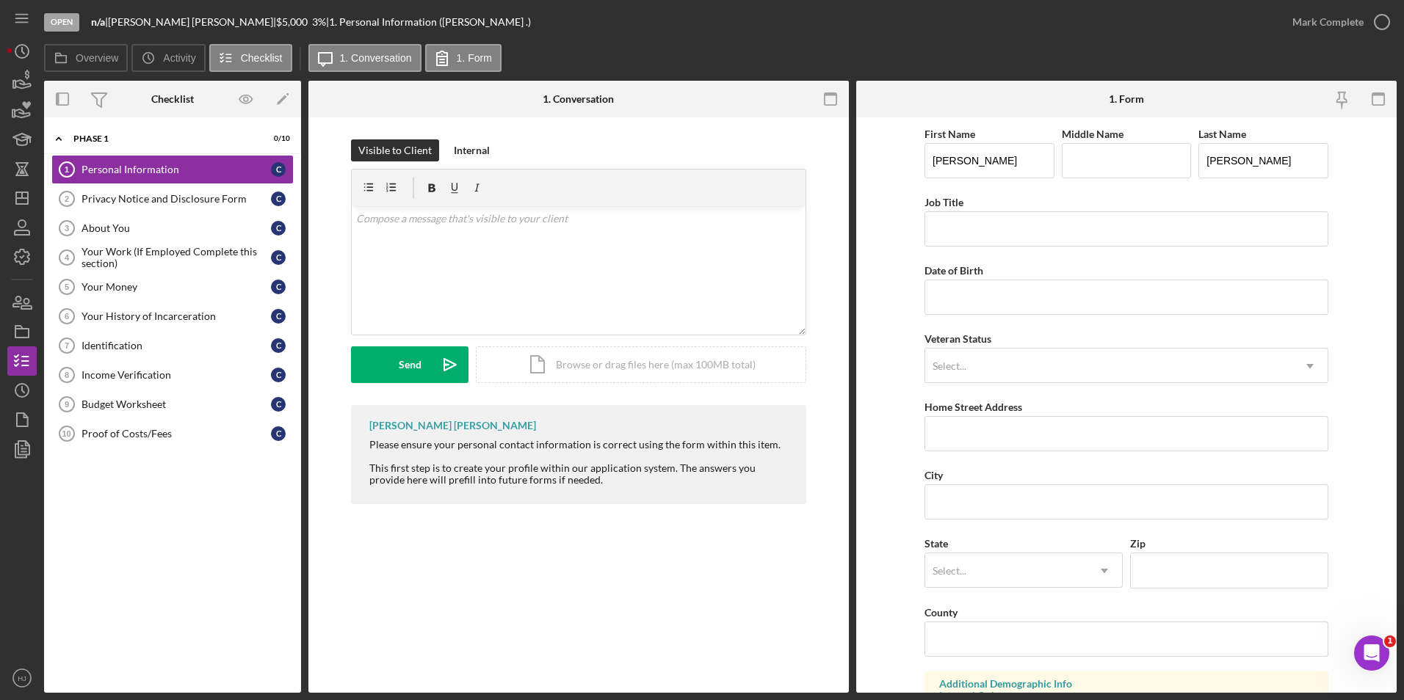
click at [145, 19] on div "Claude Felix |" at bounding box center [192, 22] width 168 height 12
click at [8, 296] on icon "button" at bounding box center [22, 302] width 37 height 37
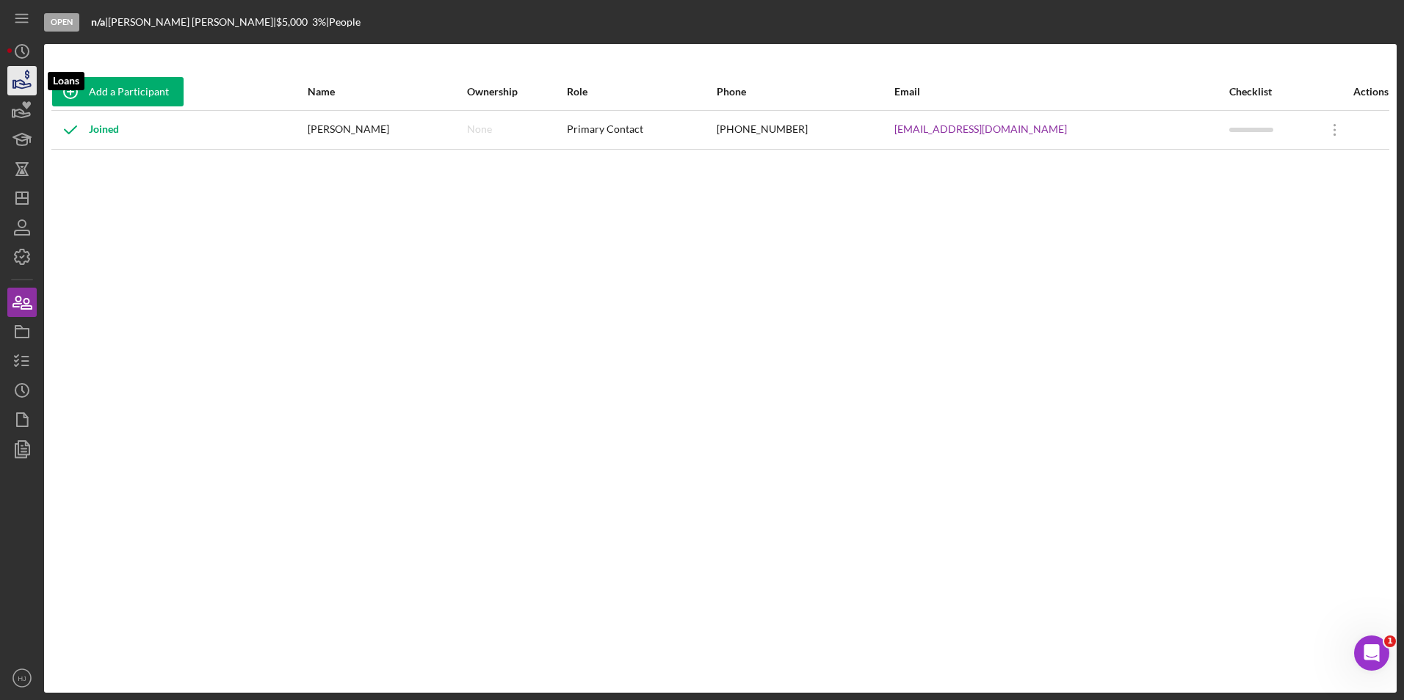
click at [28, 84] on icon "button" at bounding box center [22, 84] width 15 height 8
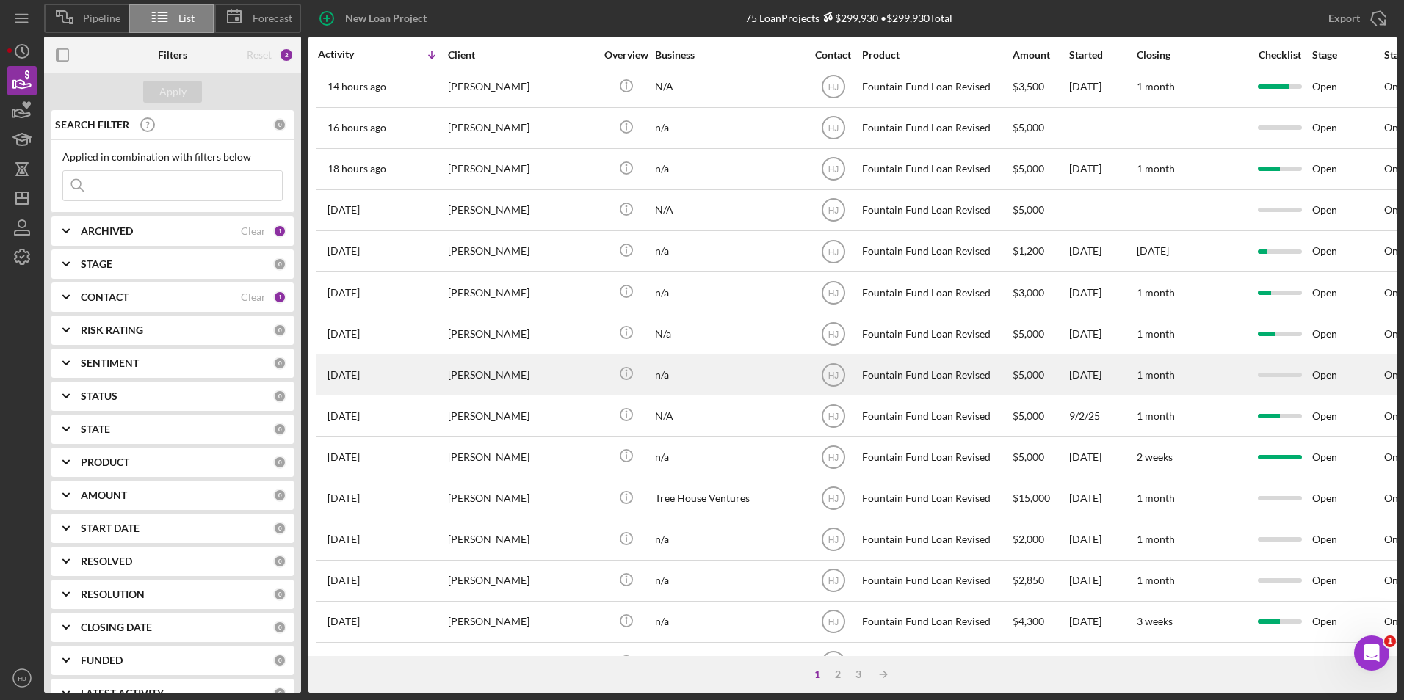
scroll to position [73, 0]
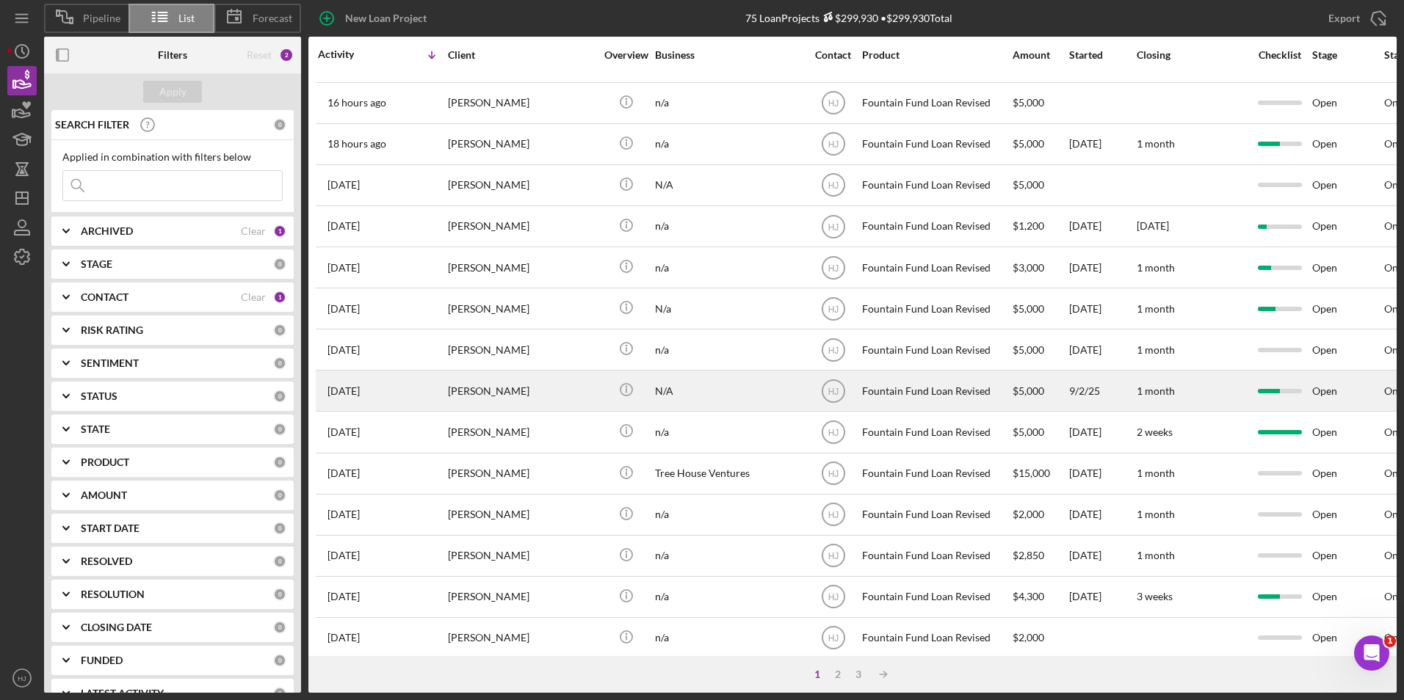
click at [529, 390] on div "[PERSON_NAME]" at bounding box center [521, 391] width 147 height 39
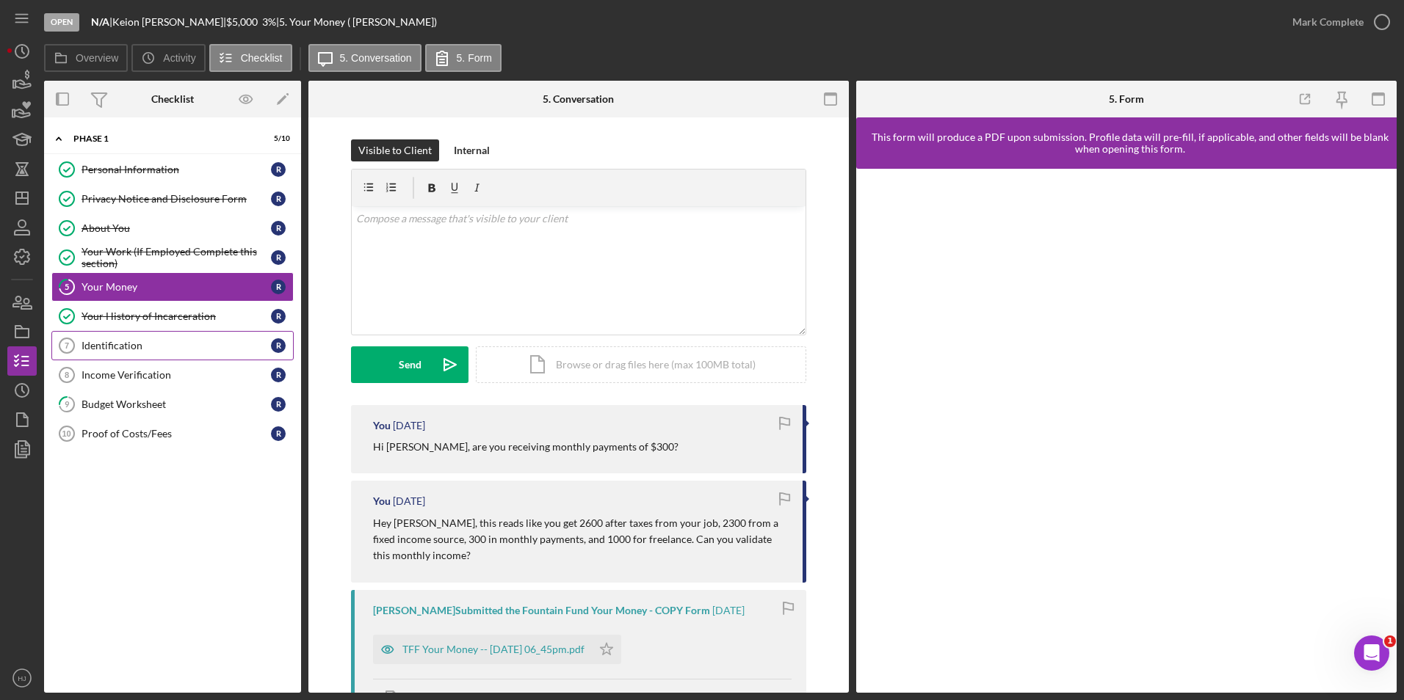
click at [156, 344] on div "Identification" at bounding box center [175, 346] width 189 height 12
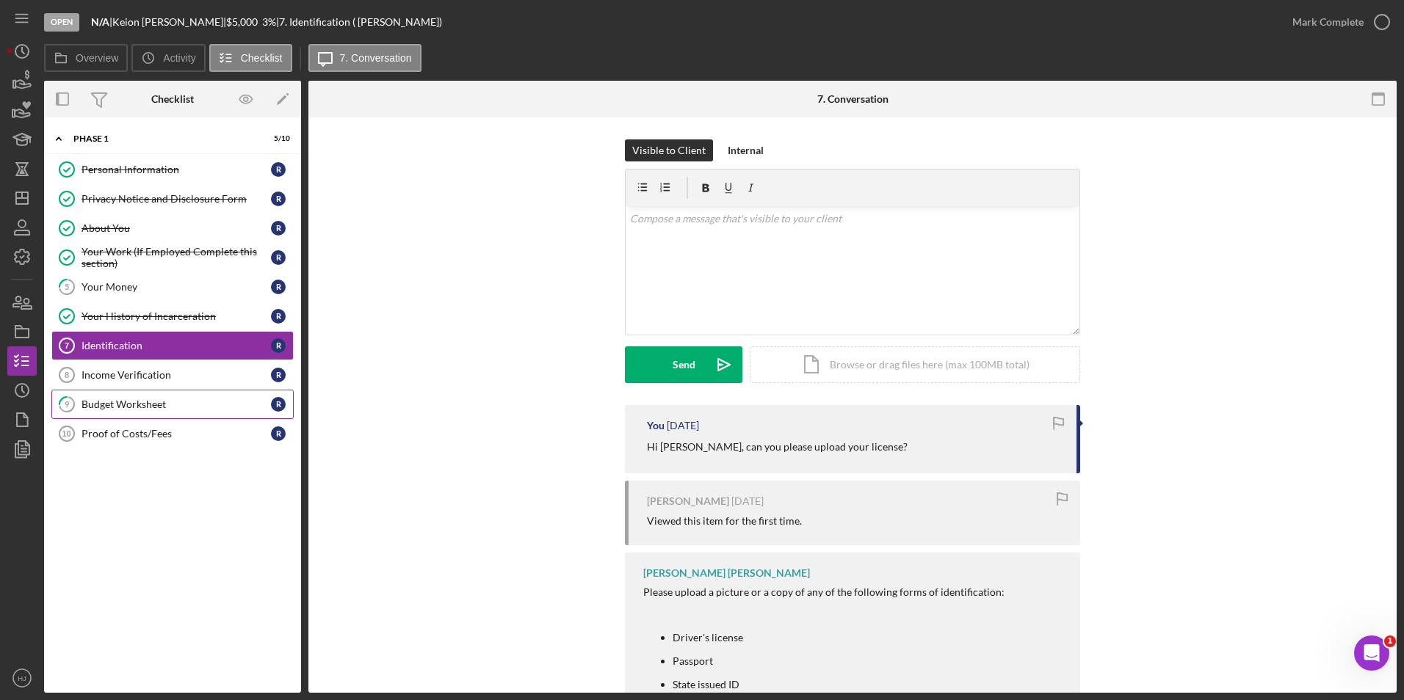
click at [144, 404] on div "Budget Worksheet" at bounding box center [175, 405] width 189 height 12
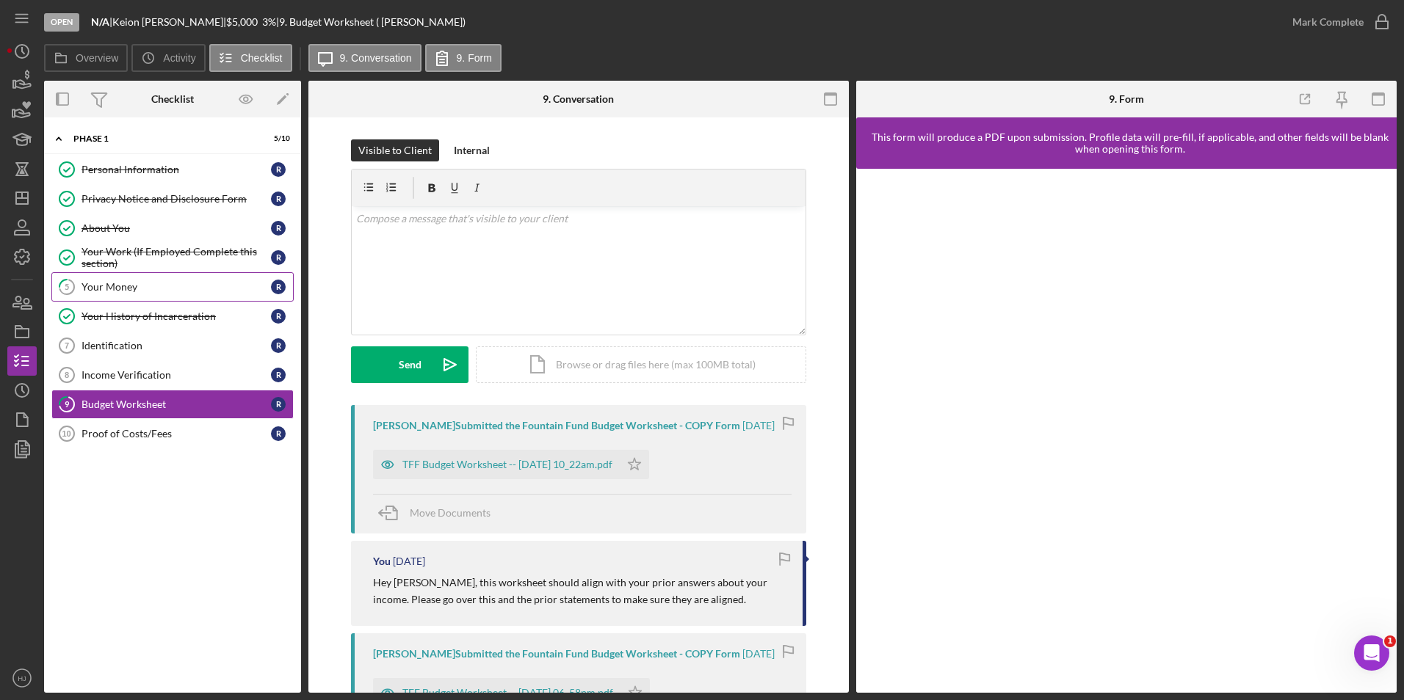
click at [181, 289] on div "Your Money" at bounding box center [175, 287] width 189 height 12
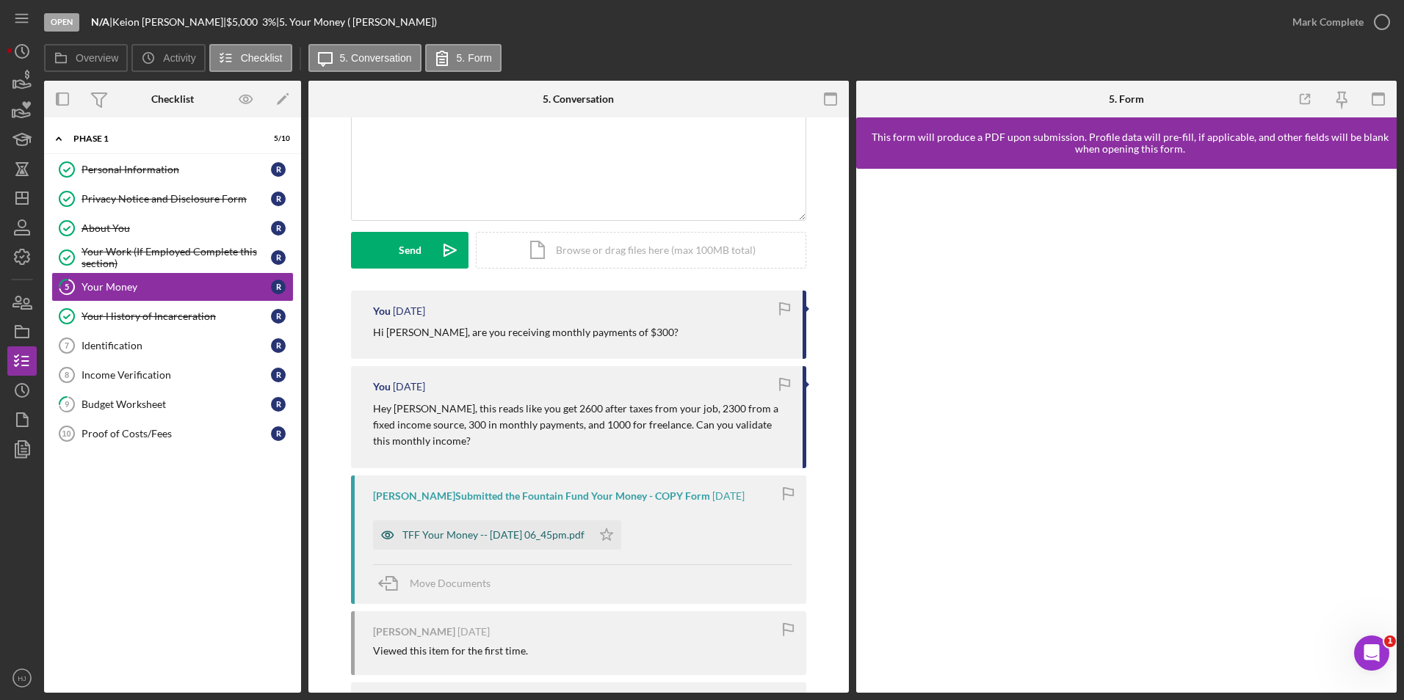
scroll to position [147, 0]
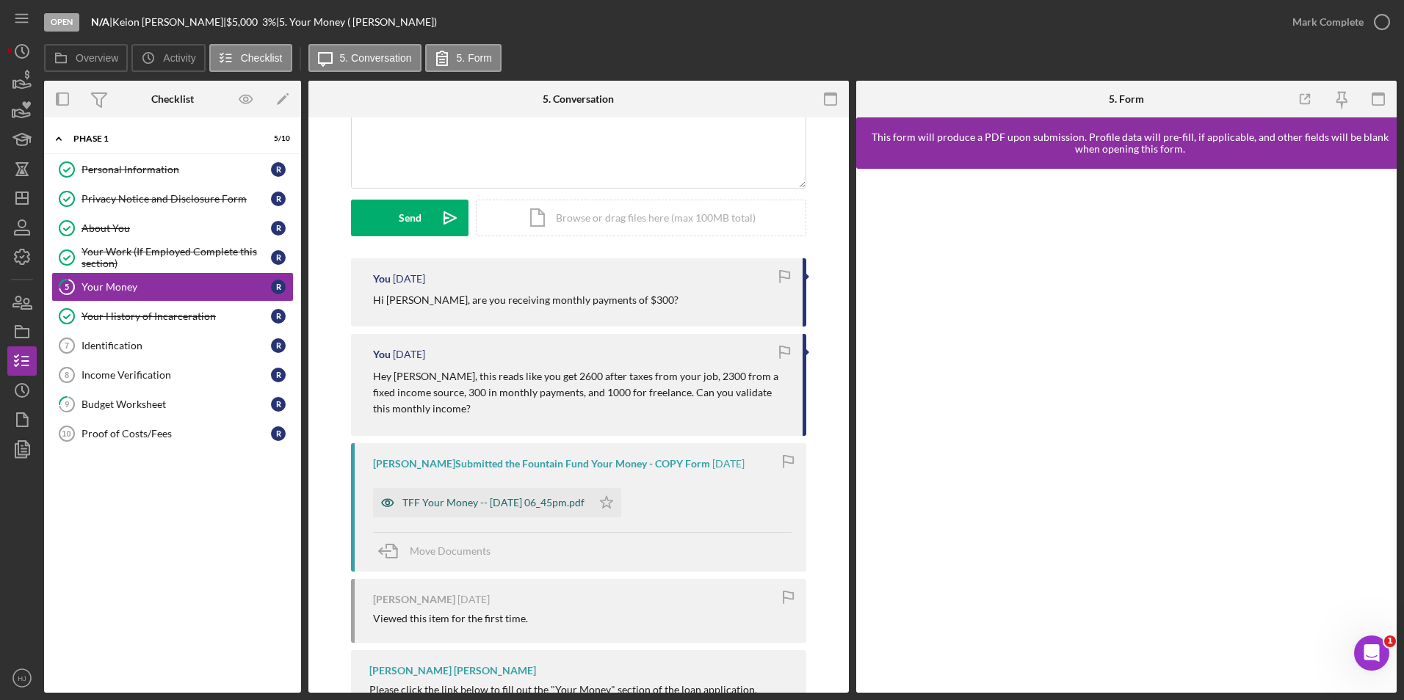
click at [472, 498] on div "TFF Your Money -- 2025-09-02 06_45pm.pdf" at bounding box center [493, 503] width 182 height 12
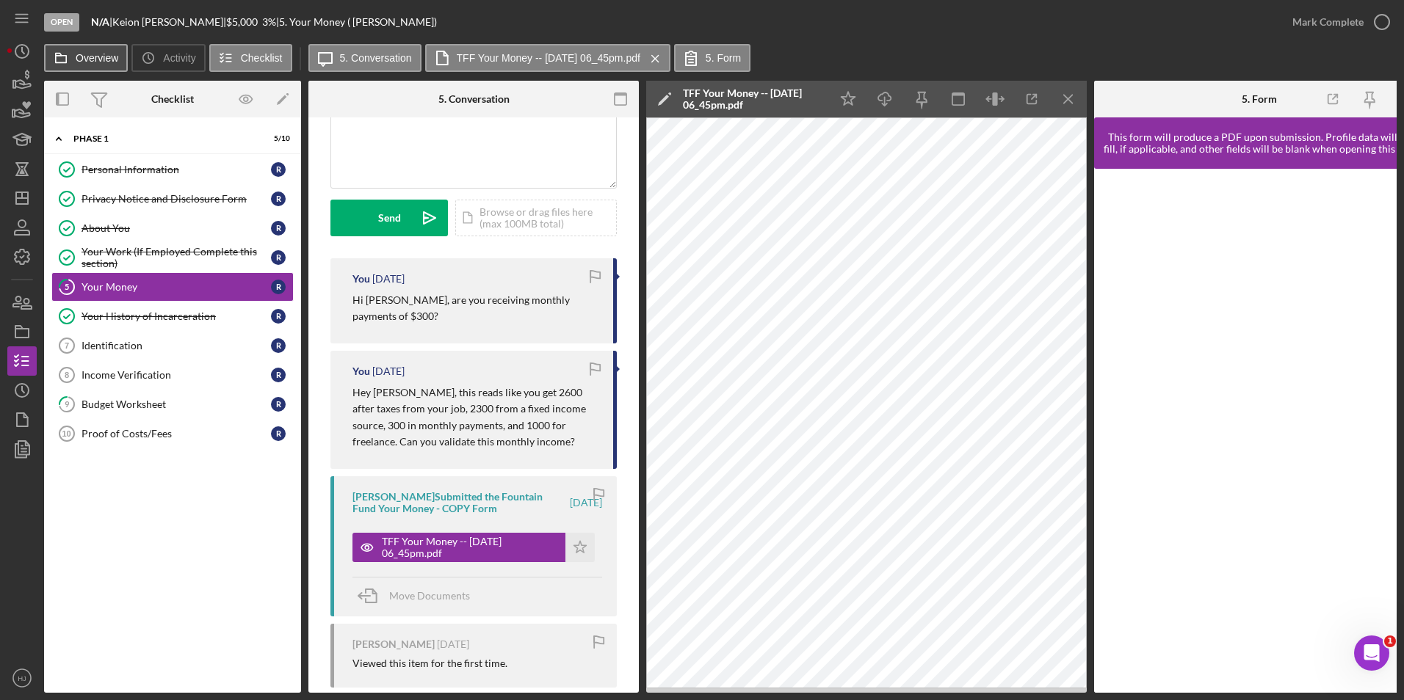
click at [93, 63] on label "Overview" at bounding box center [97, 58] width 43 height 12
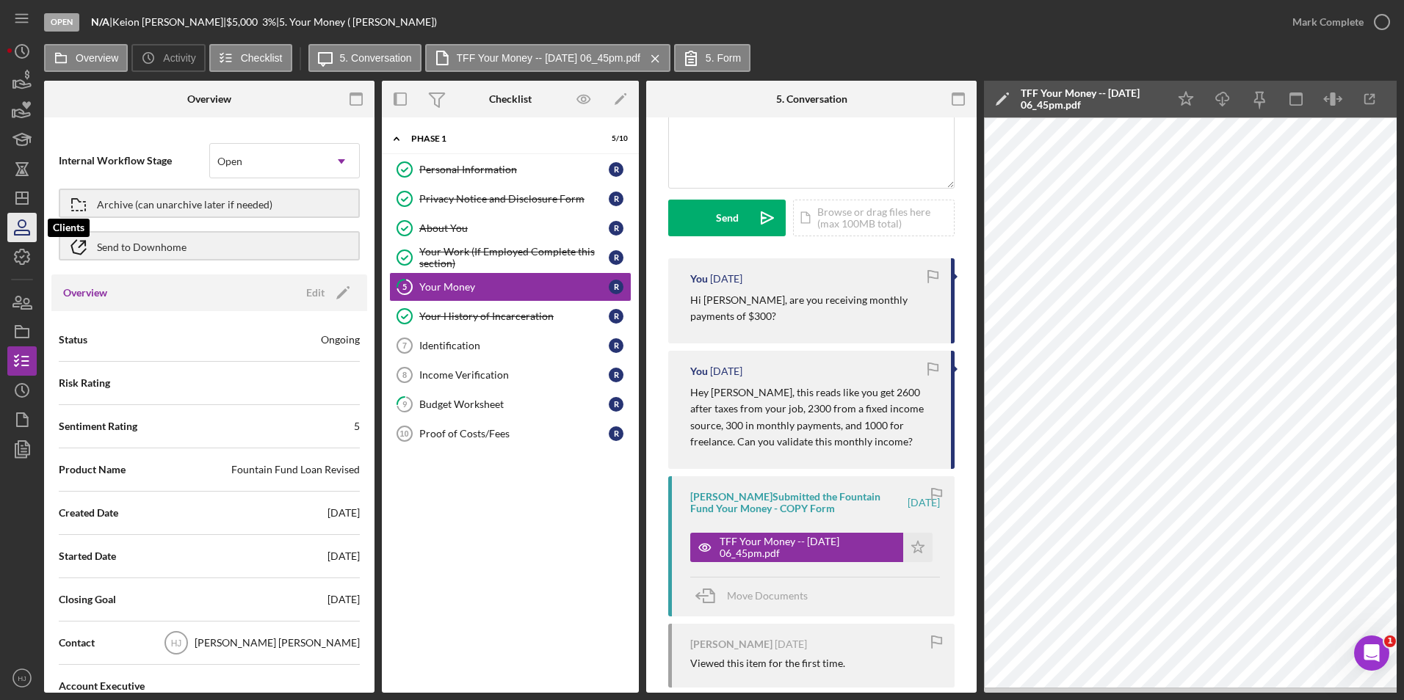
click at [26, 221] on icon "button" at bounding box center [22, 227] width 37 height 37
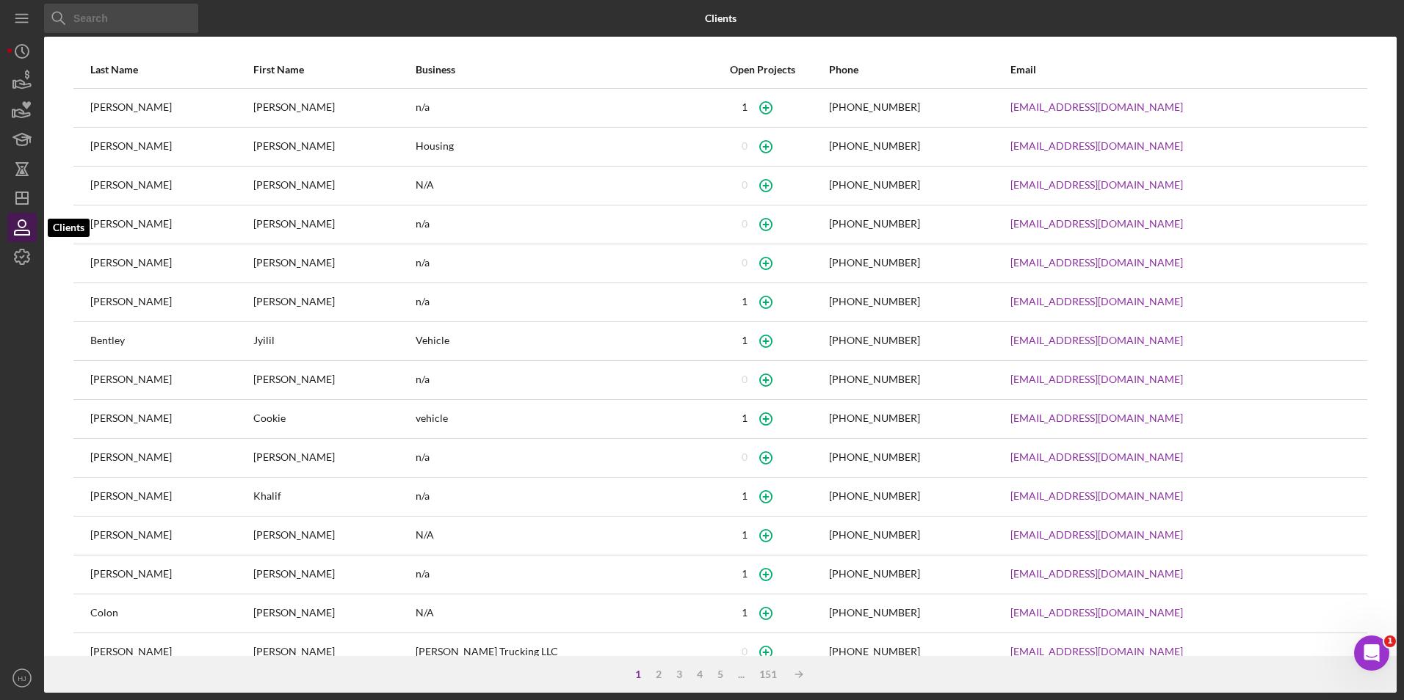
click at [20, 221] on icon "button" at bounding box center [21, 223] width 7 height 7
click at [24, 86] on icon "button" at bounding box center [22, 80] width 37 height 37
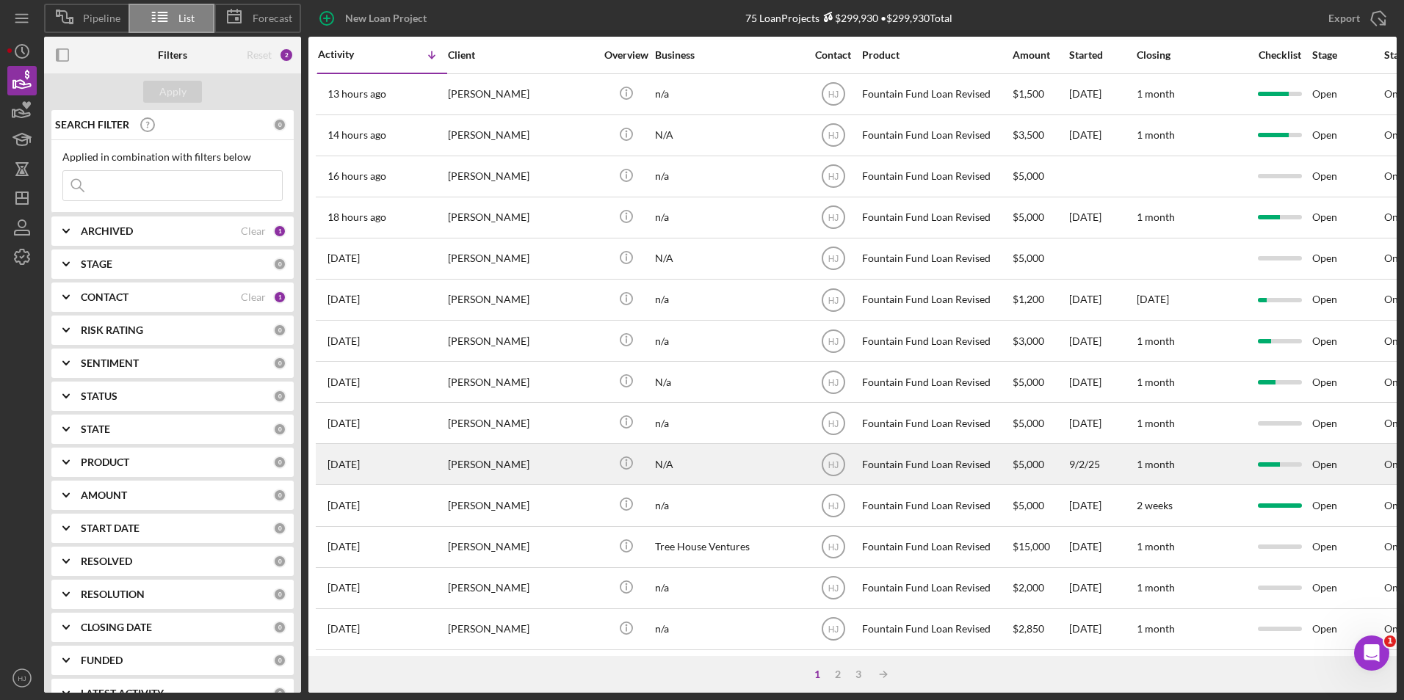
click at [501, 457] on div "[PERSON_NAME]" at bounding box center [521, 464] width 147 height 39
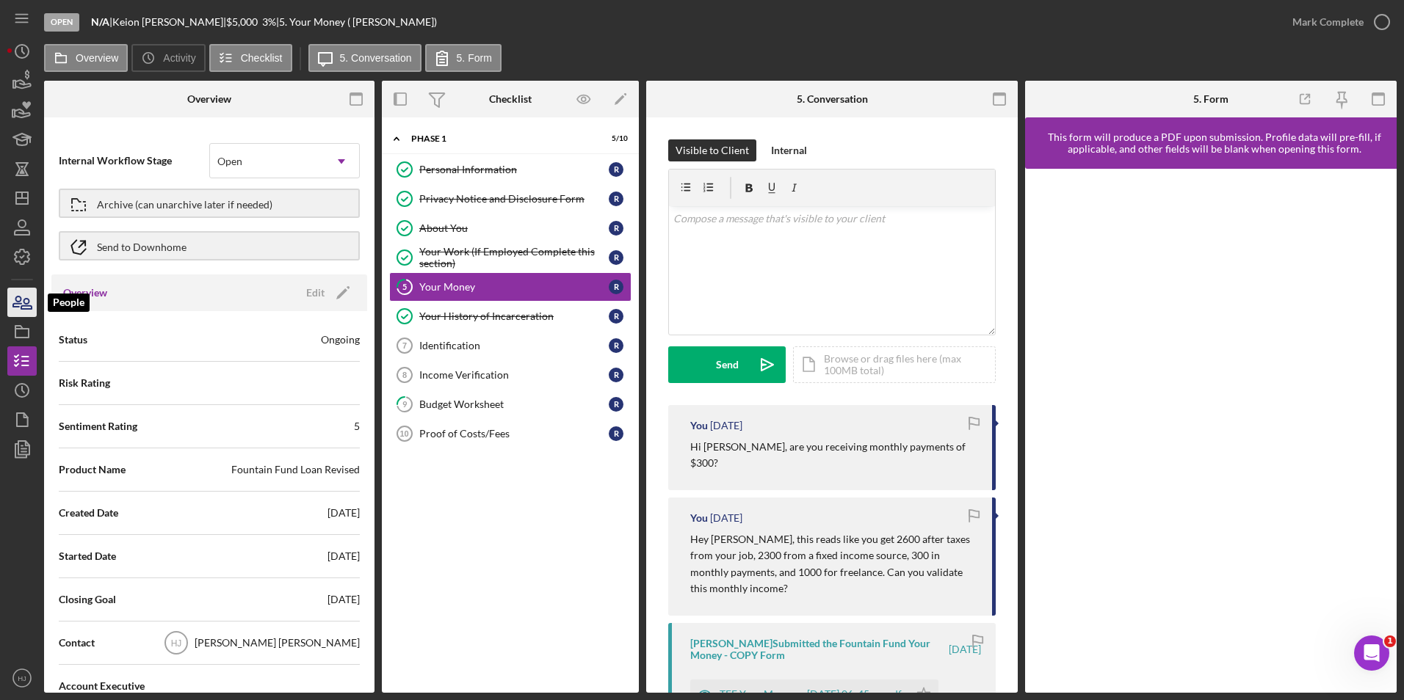
click at [23, 308] on icon "button" at bounding box center [26, 304] width 10 height 10
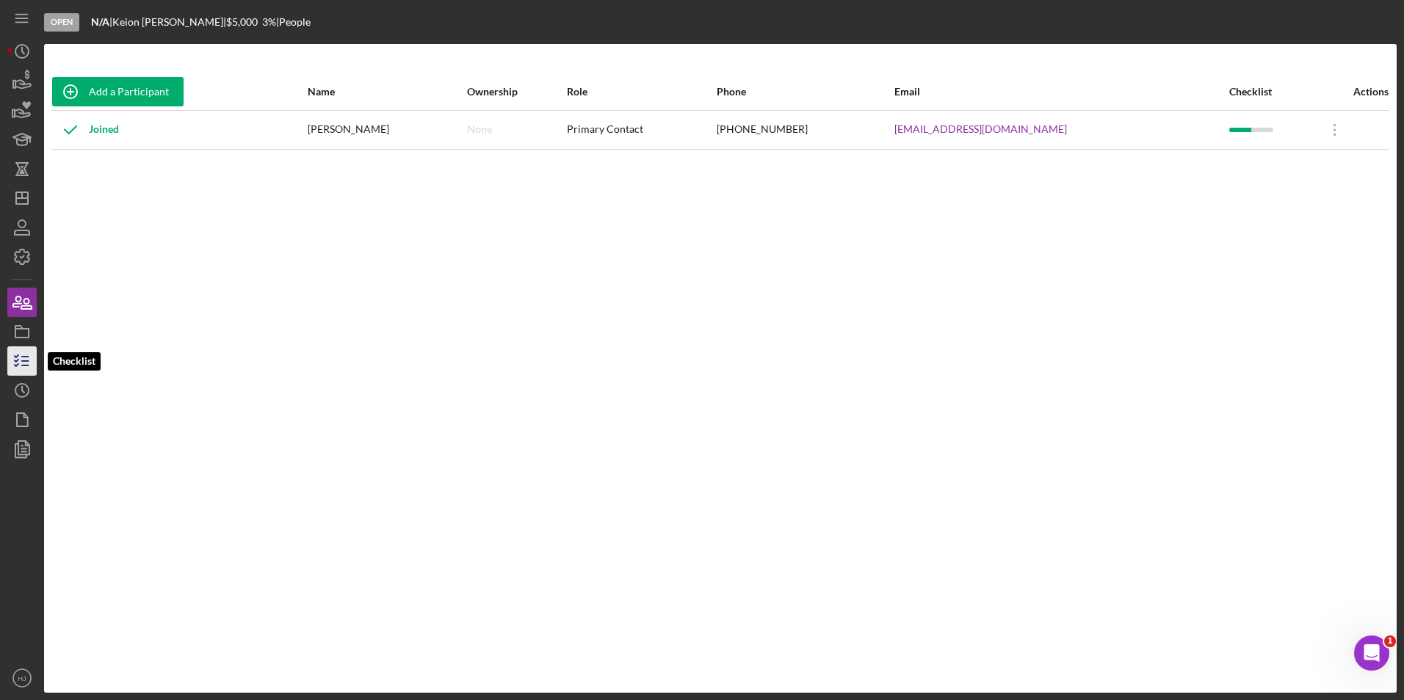
click at [21, 355] on icon "button" at bounding box center [22, 361] width 37 height 37
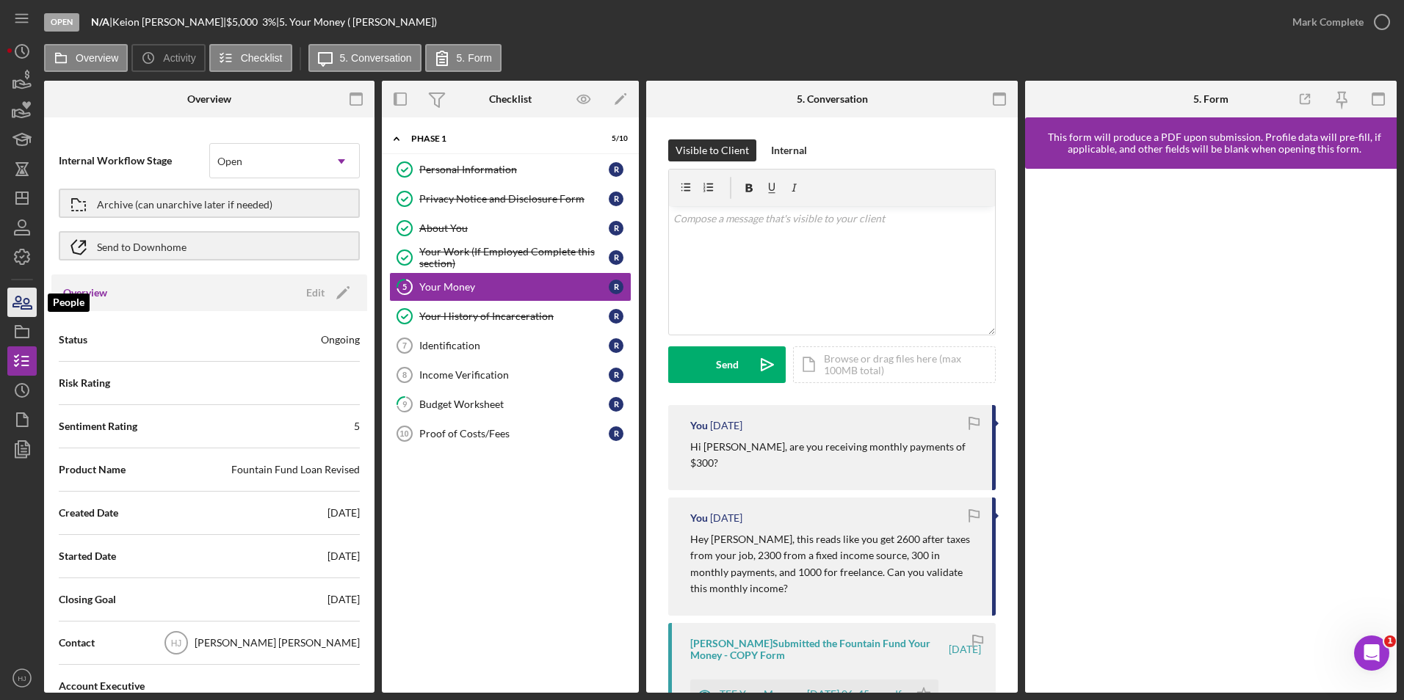
click at [26, 311] on icon "button" at bounding box center [22, 302] width 37 height 37
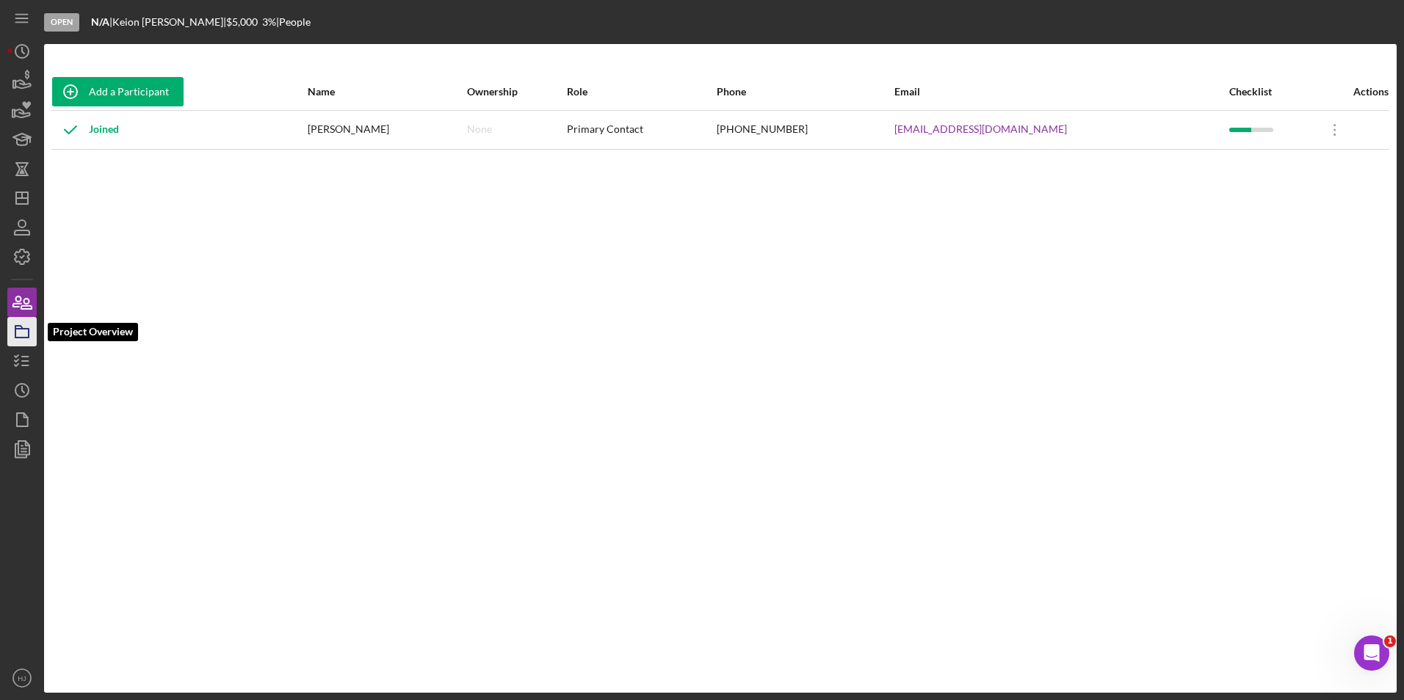
click at [31, 337] on icon "button" at bounding box center [22, 332] width 37 height 37
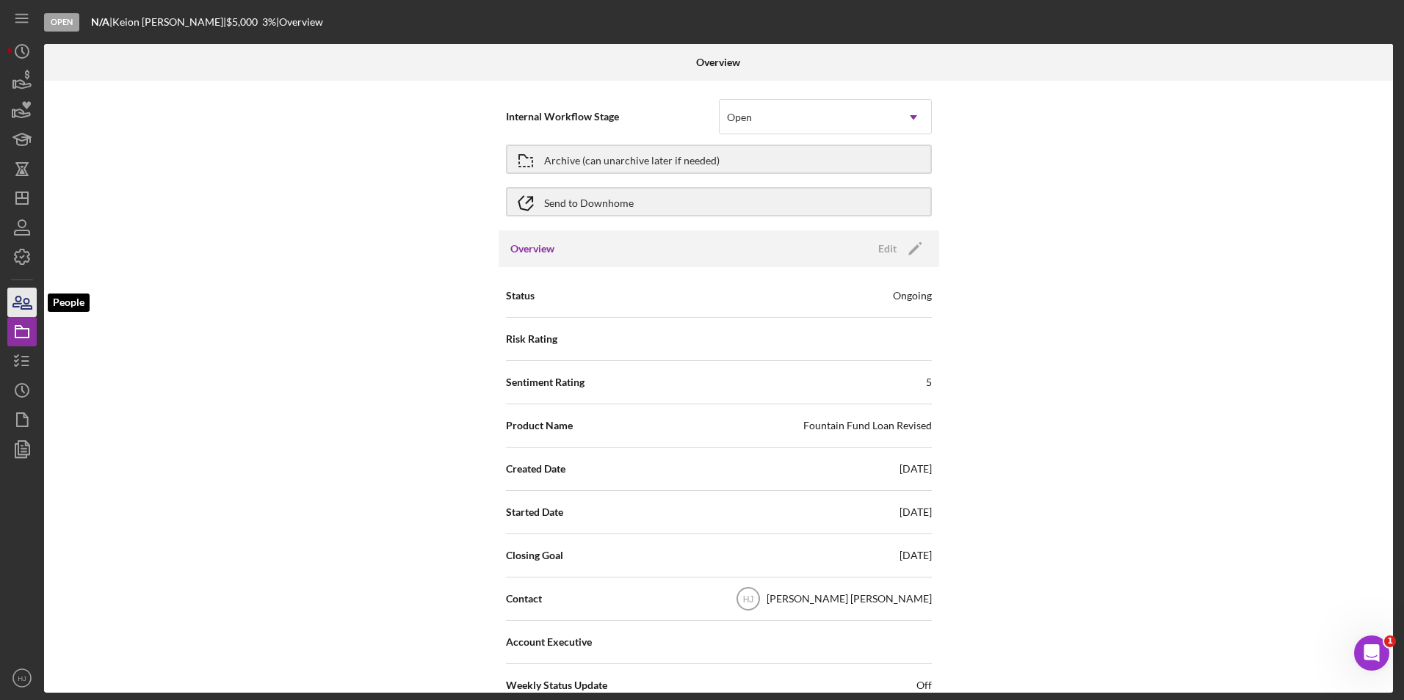
click at [25, 308] on icon "button" at bounding box center [26, 304] width 10 height 10
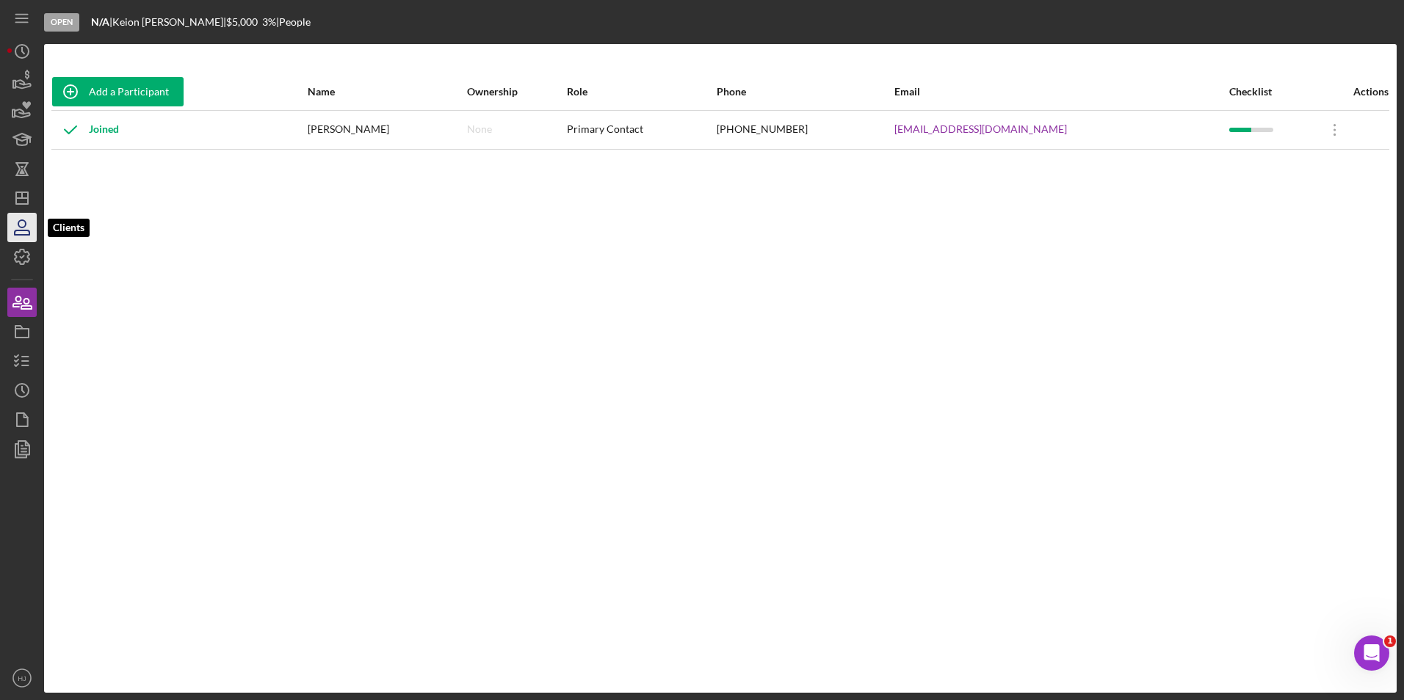
click at [27, 225] on icon "button" at bounding box center [22, 227] width 37 height 37
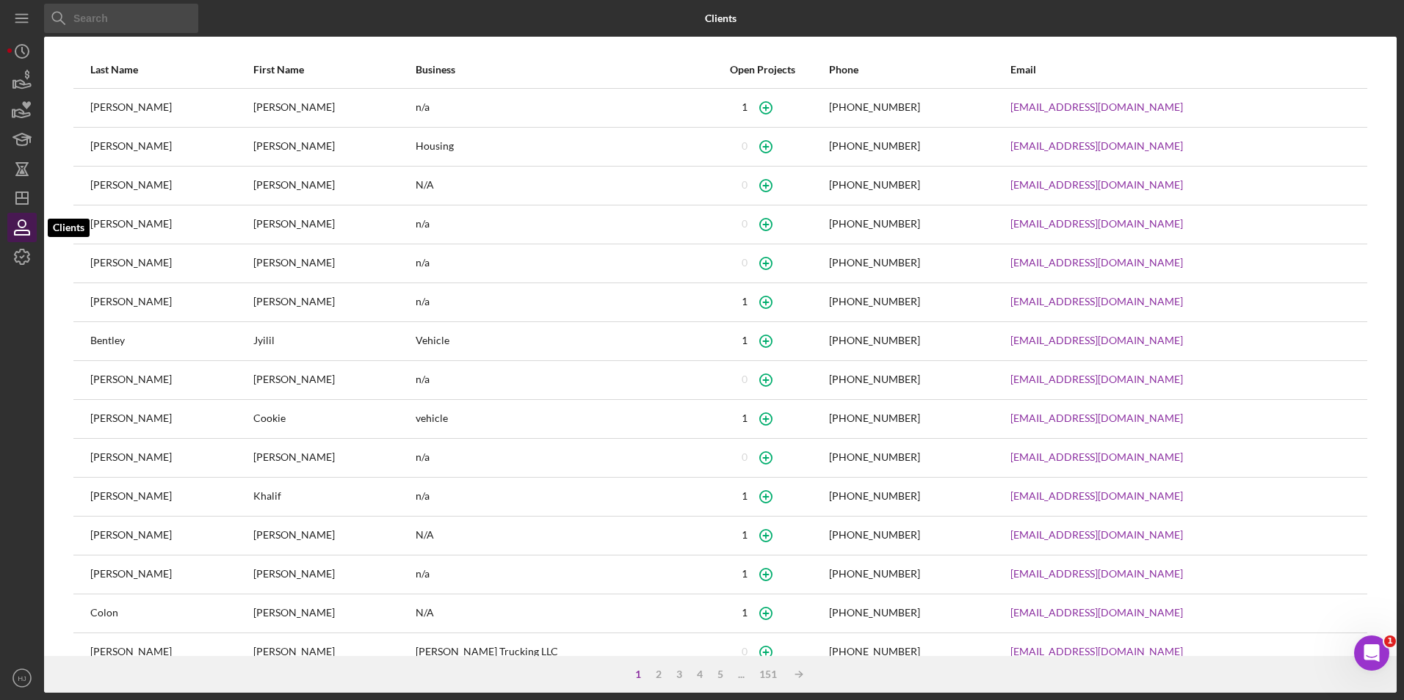
click at [26, 226] on icon "button" at bounding box center [21, 223] width 7 height 7
click at [231, 14] on div "Icon/Menu Close" at bounding box center [269, 18] width 451 height 37
click at [31, 93] on icon "button" at bounding box center [22, 80] width 37 height 37
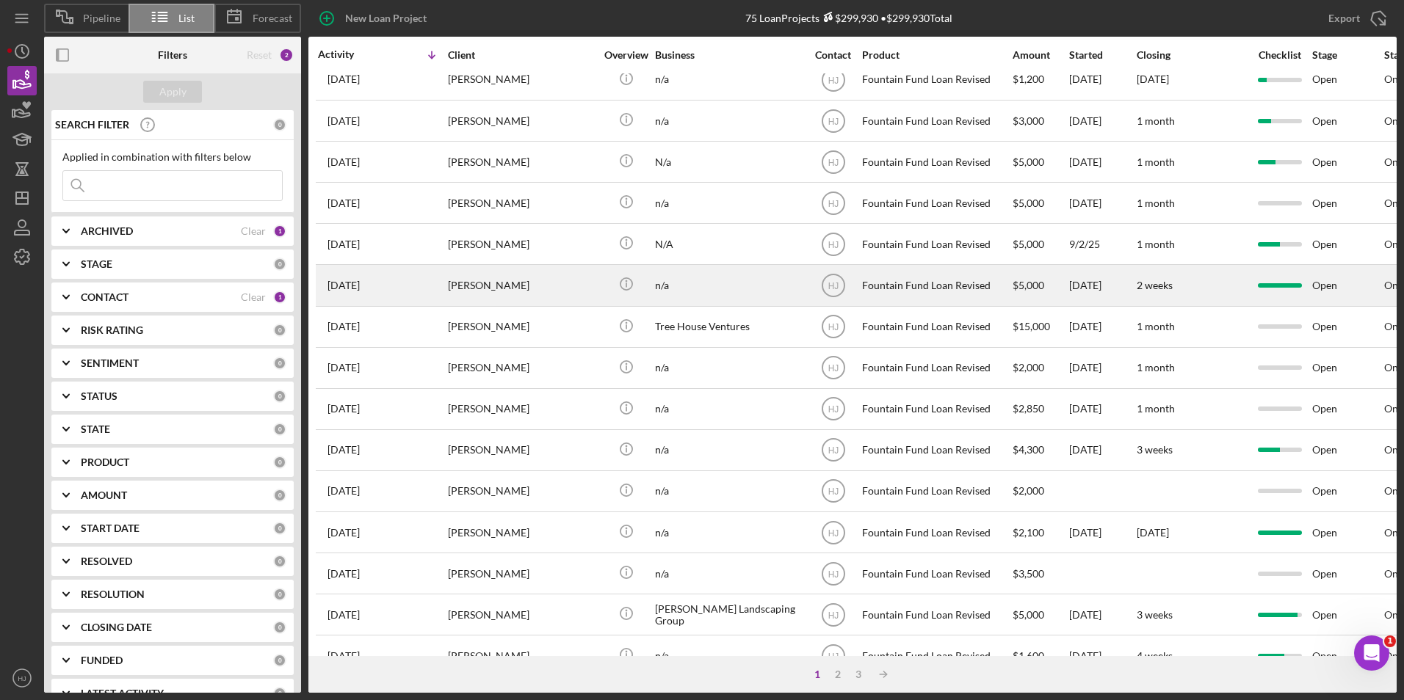
scroll to position [294, 0]
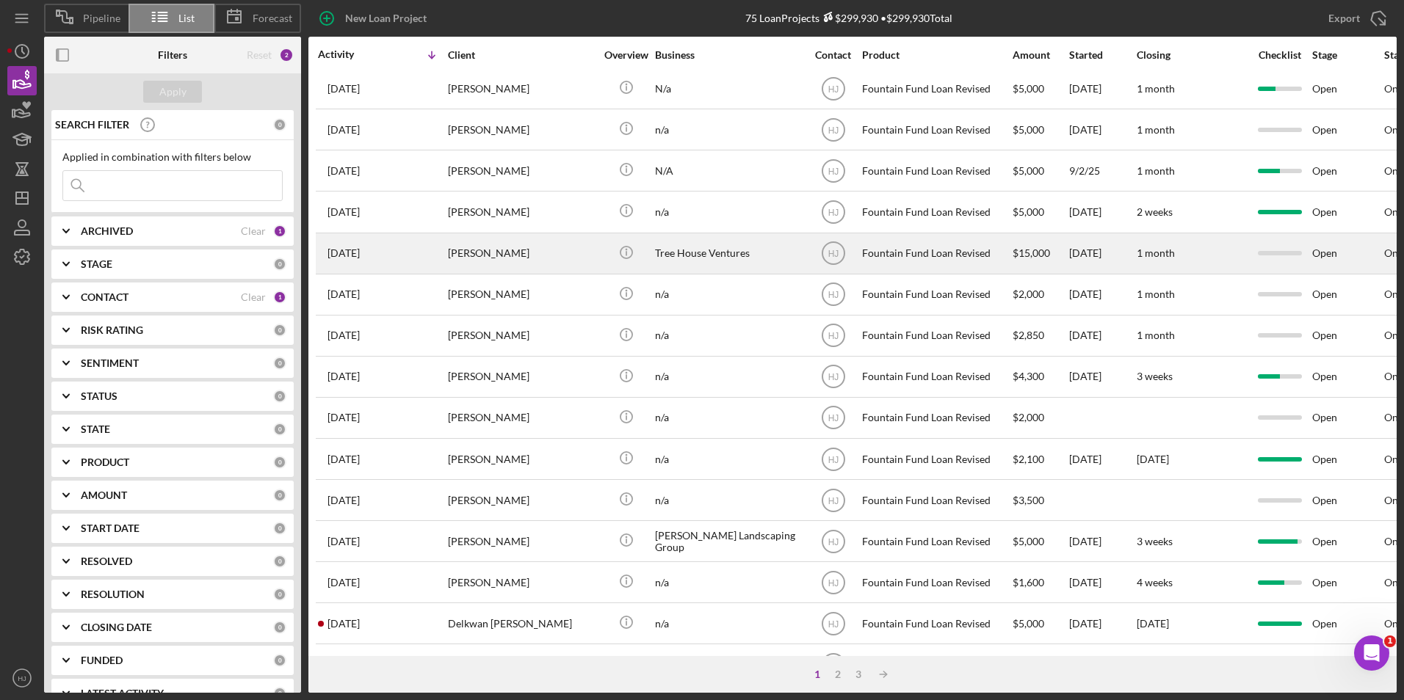
click at [476, 267] on div "[PERSON_NAME]" at bounding box center [521, 253] width 147 height 39
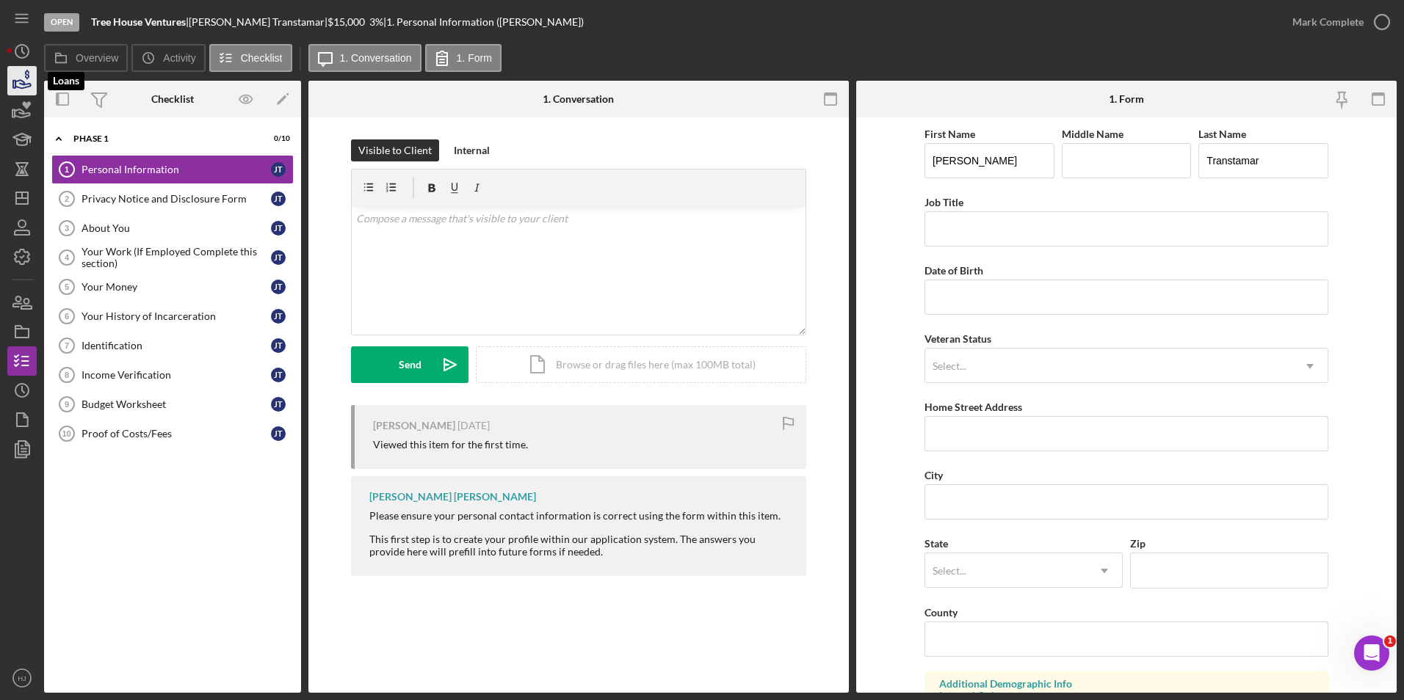
click at [35, 79] on icon "button" at bounding box center [22, 80] width 37 height 37
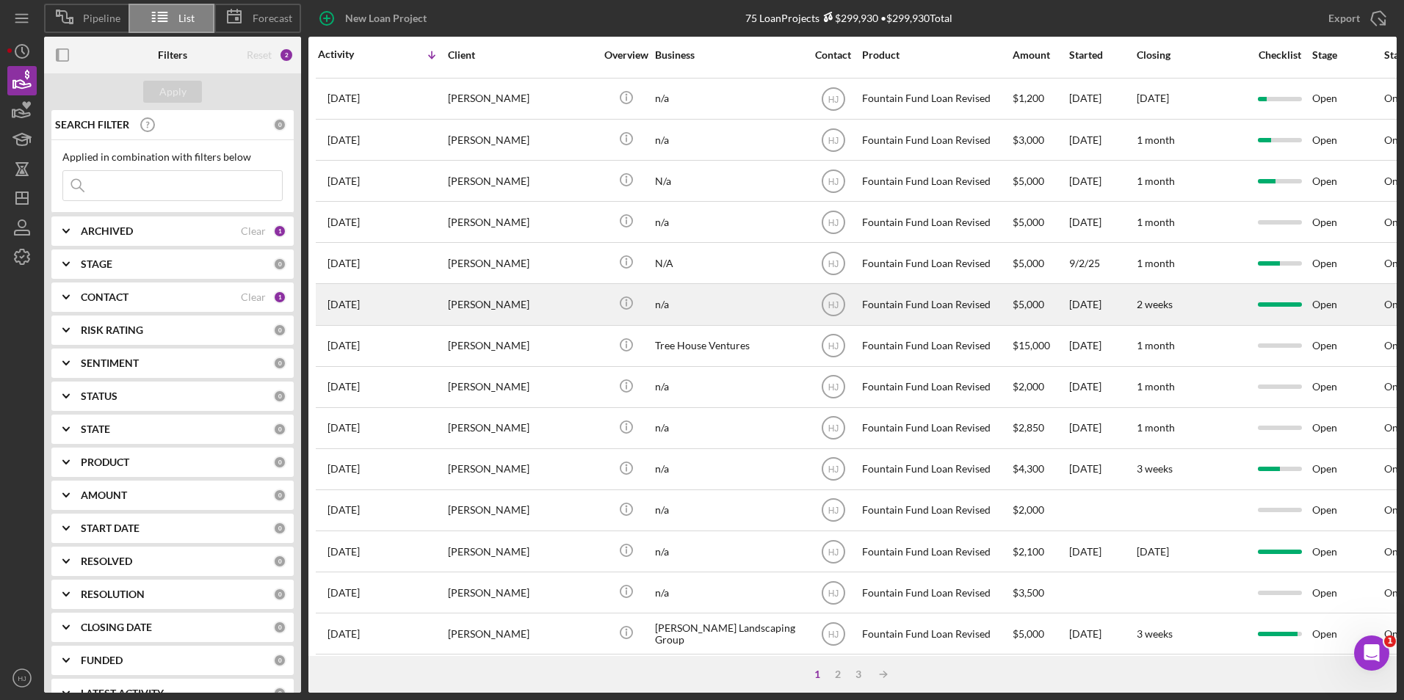
scroll to position [220, 0]
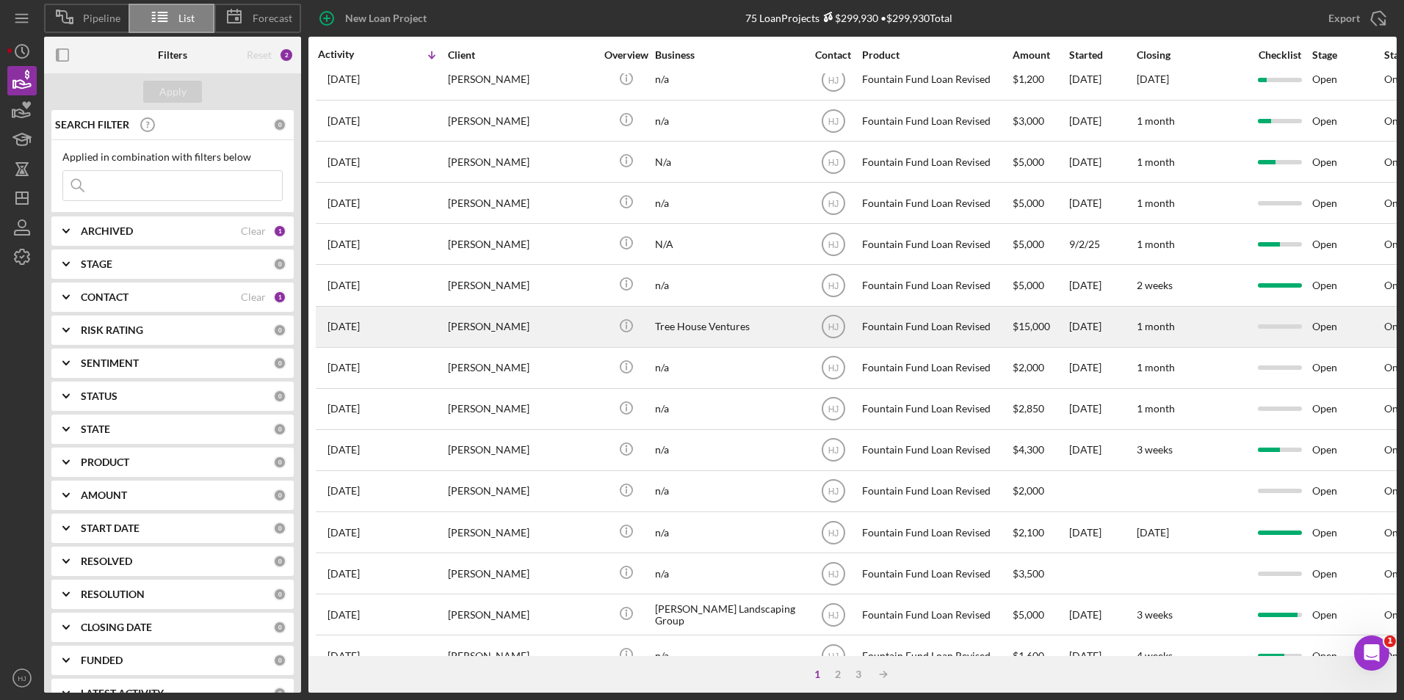
click at [492, 322] on div "[PERSON_NAME]" at bounding box center [521, 327] width 147 height 39
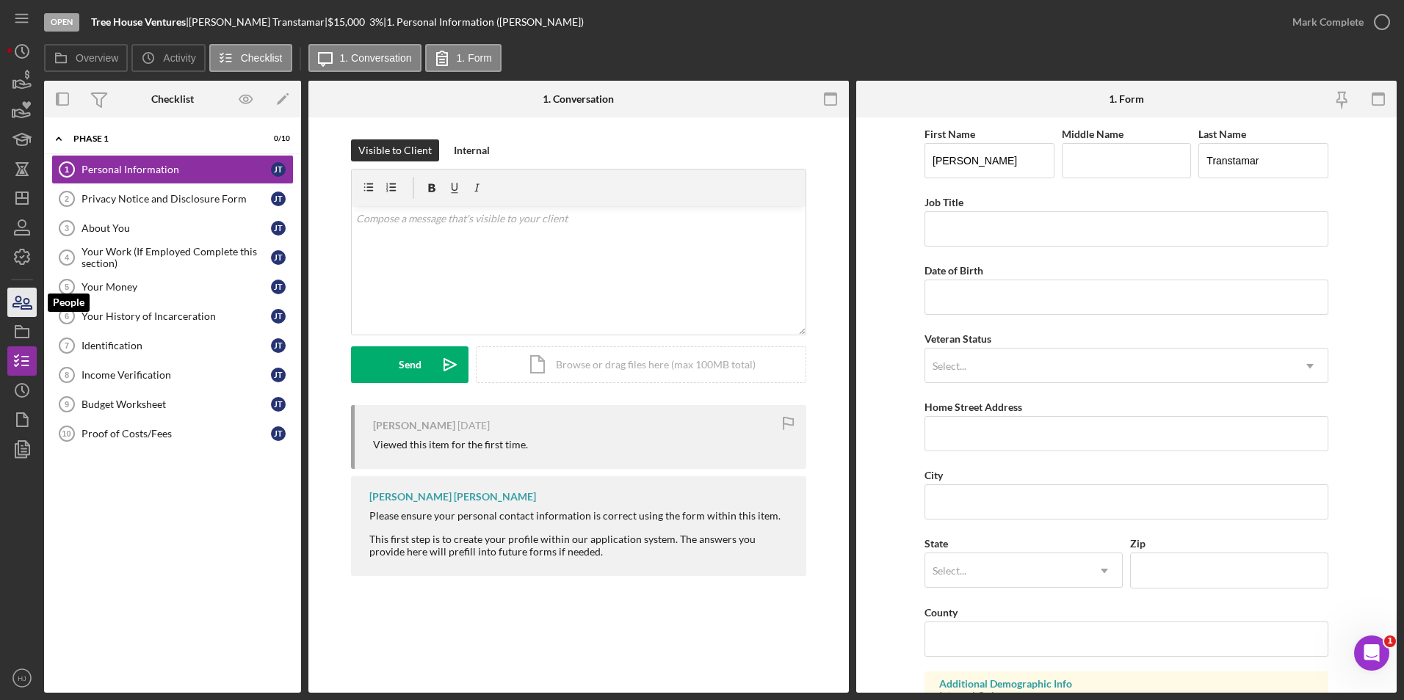
click at [30, 301] on icon "button" at bounding box center [22, 302] width 37 height 37
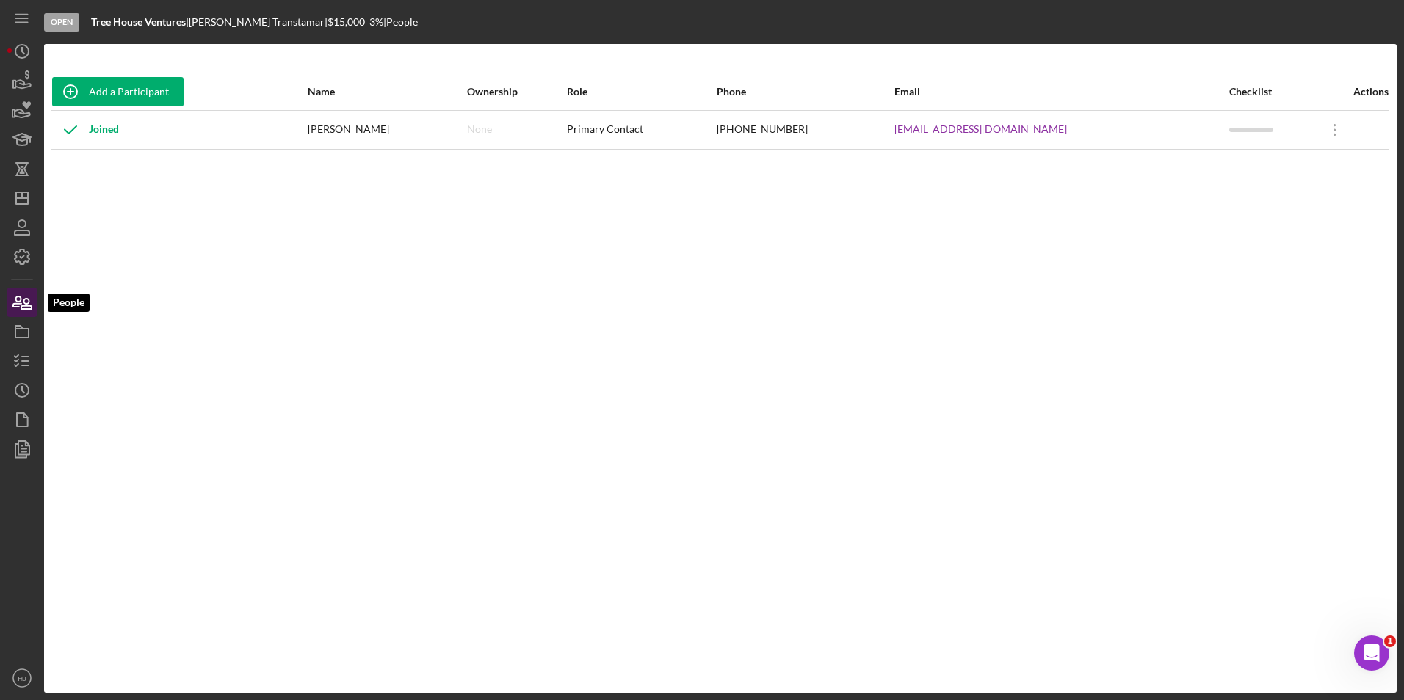
click at [26, 300] on icon "button" at bounding box center [22, 302] width 37 height 37
click at [23, 334] on icon "button" at bounding box center [22, 332] width 37 height 37
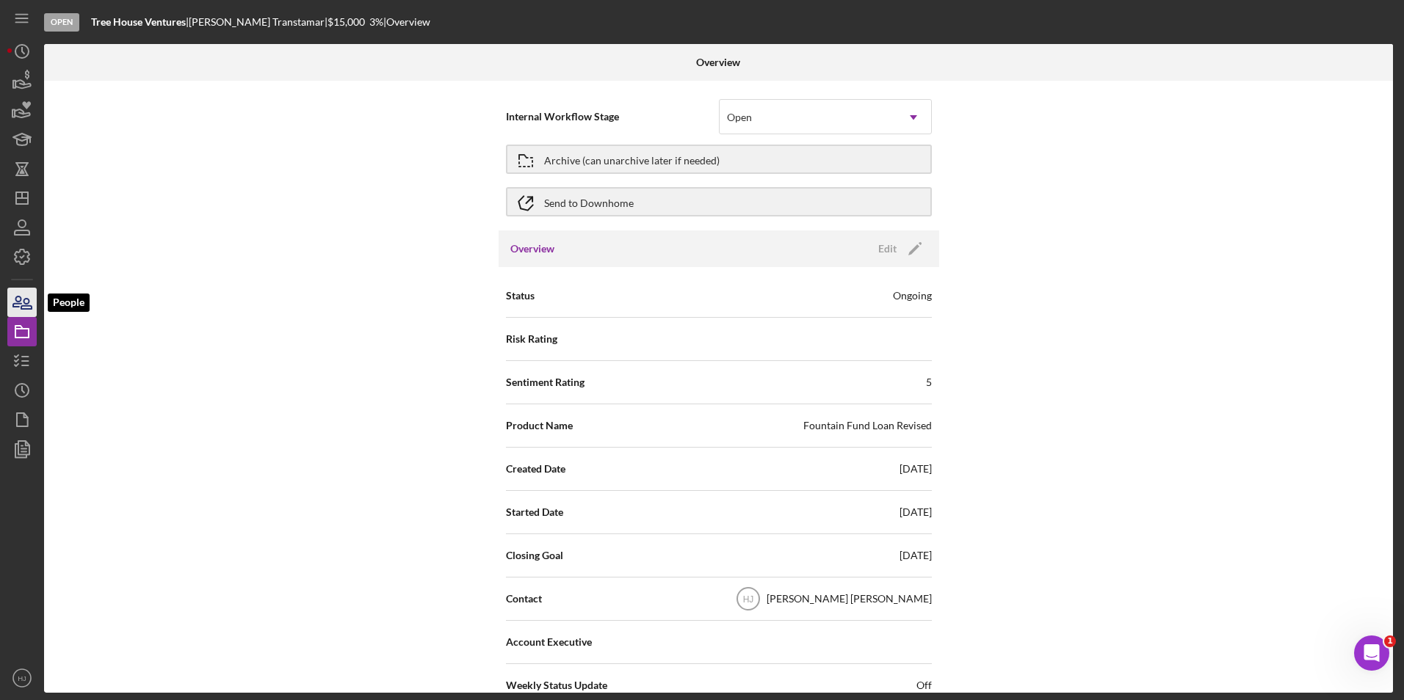
click at [23, 305] on icon "button" at bounding box center [26, 304] width 10 height 10
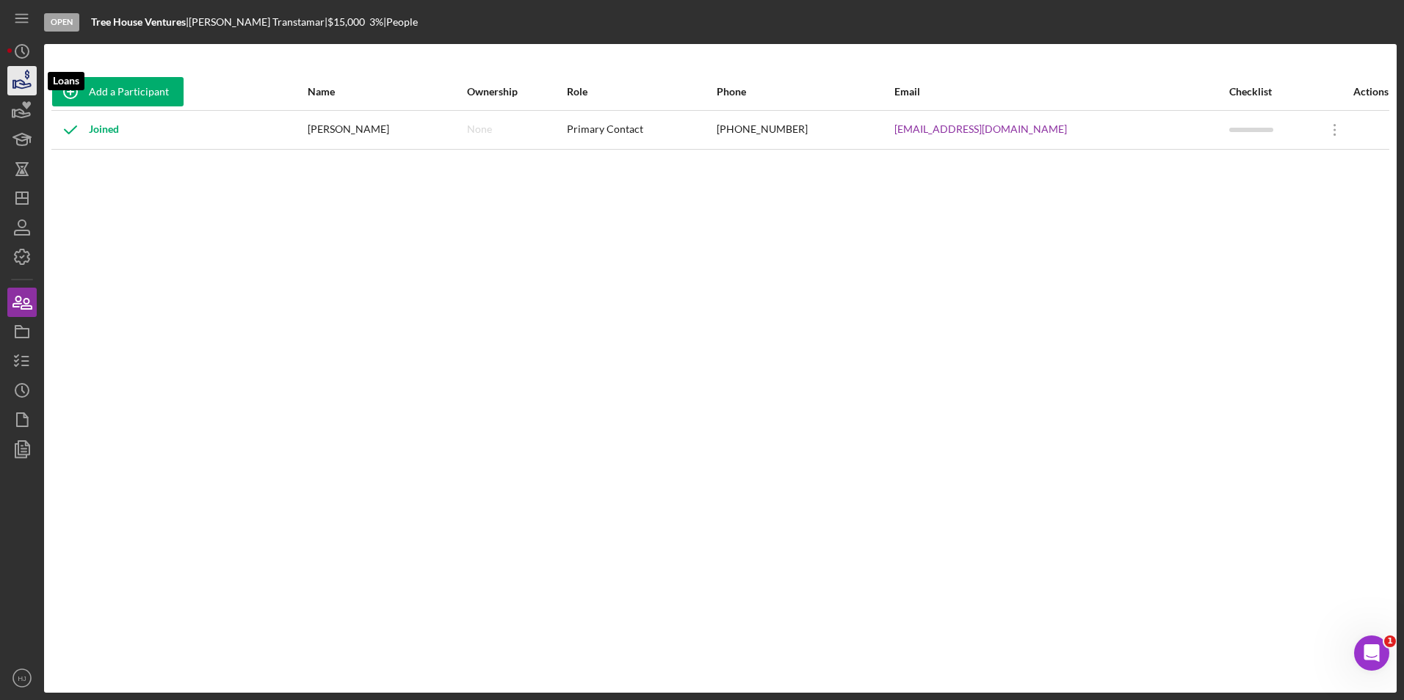
click at [20, 82] on icon "button" at bounding box center [22, 80] width 37 height 37
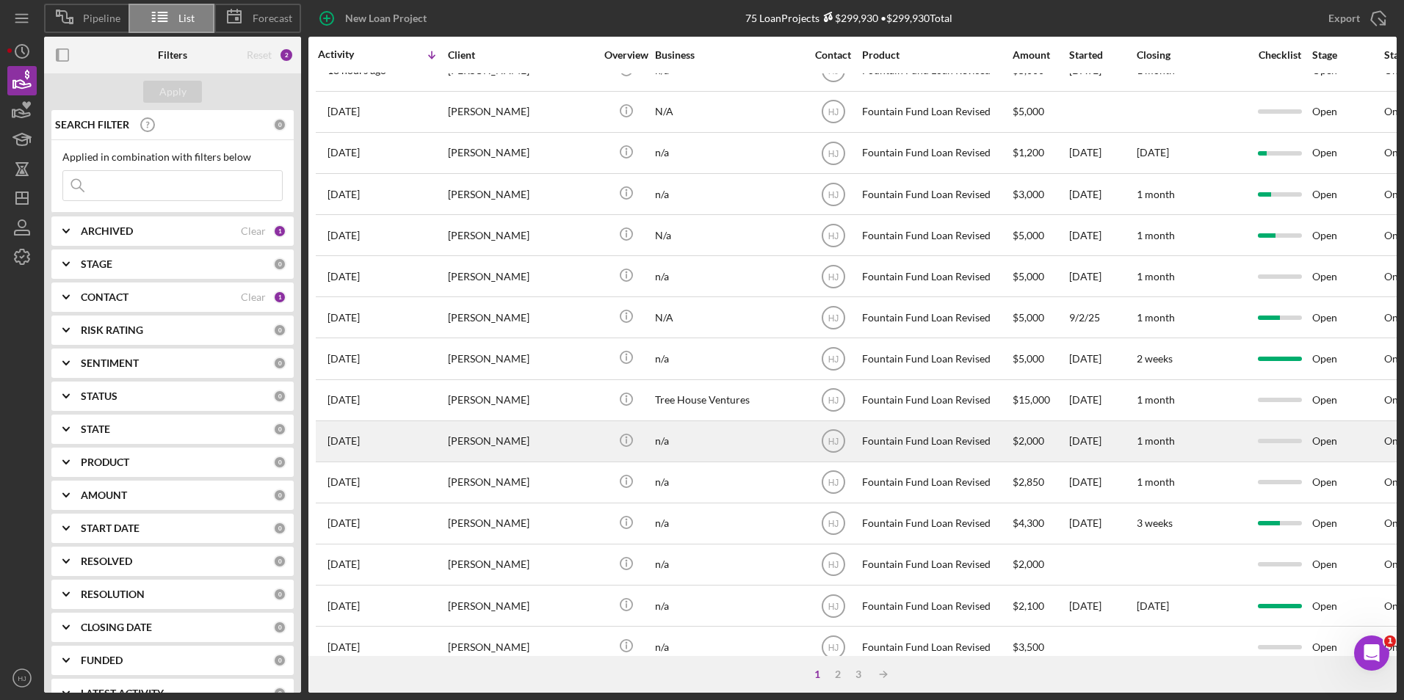
scroll to position [220, 0]
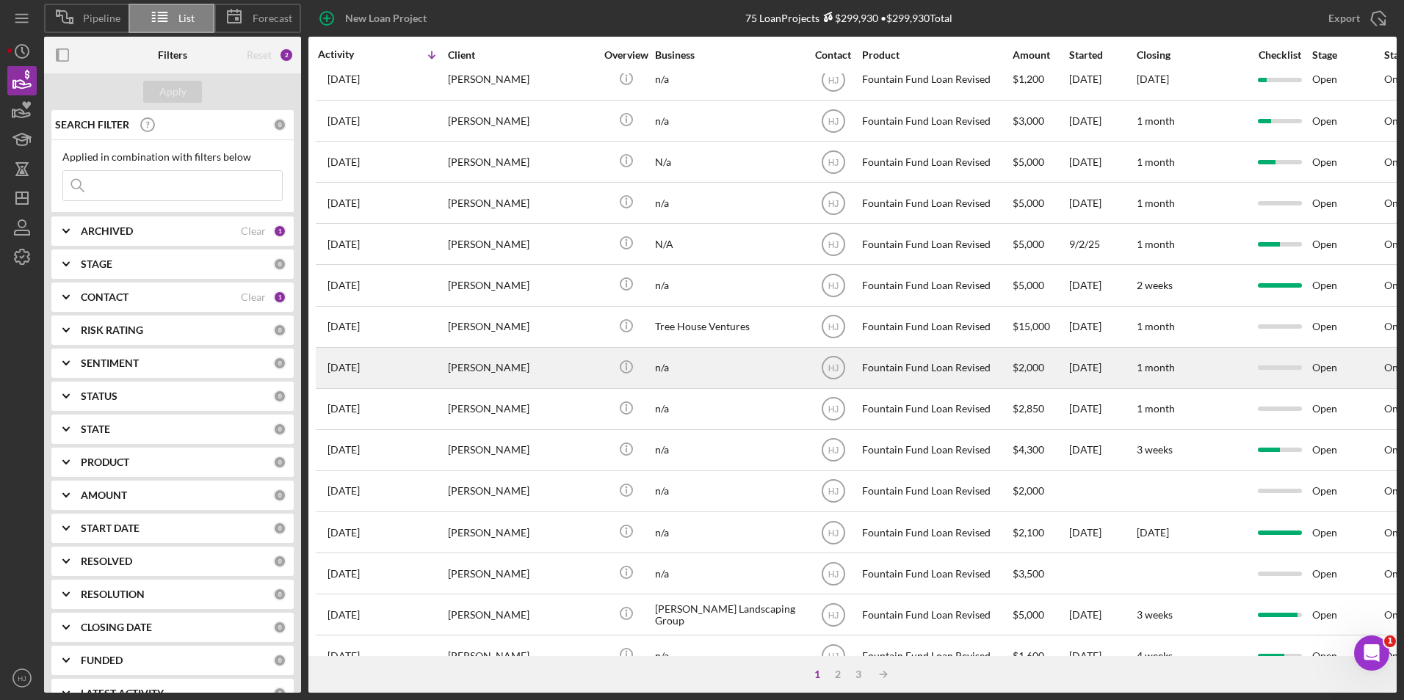
click at [482, 377] on div "[PERSON_NAME]" at bounding box center [521, 368] width 147 height 39
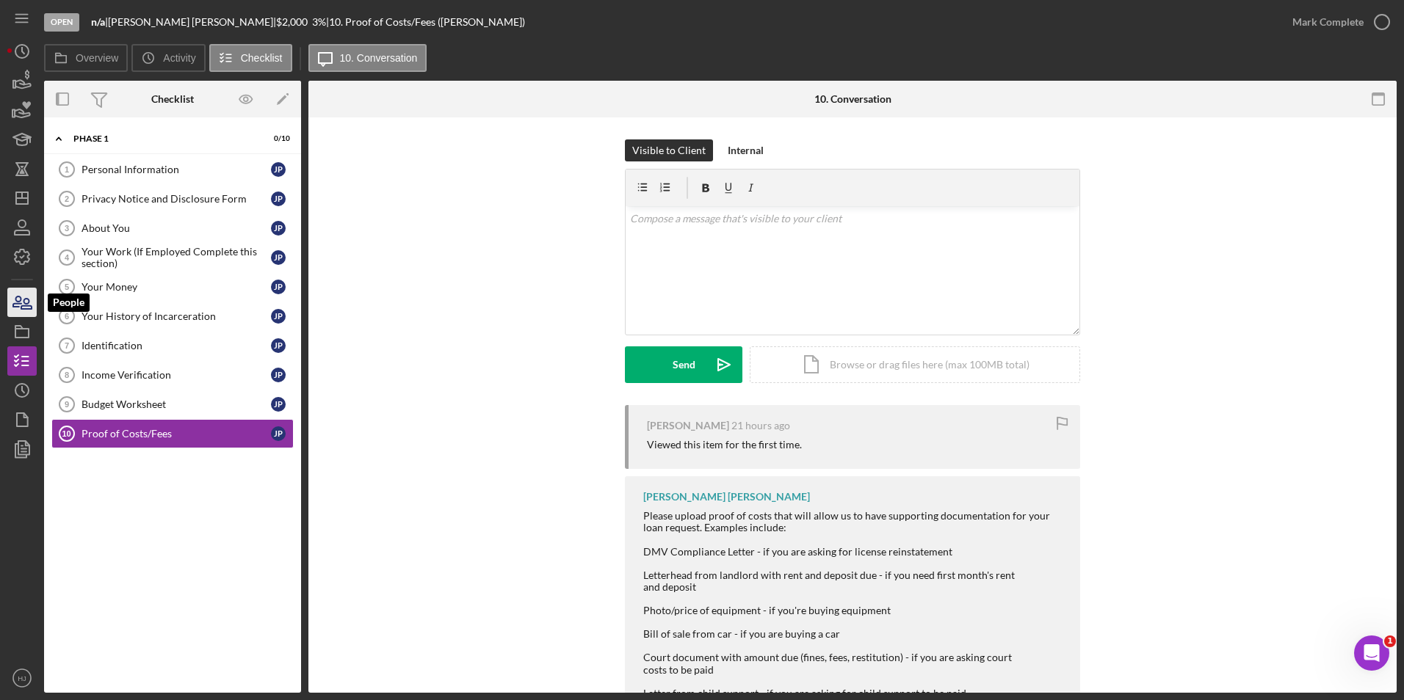
click at [32, 302] on icon "button" at bounding box center [22, 302] width 37 height 37
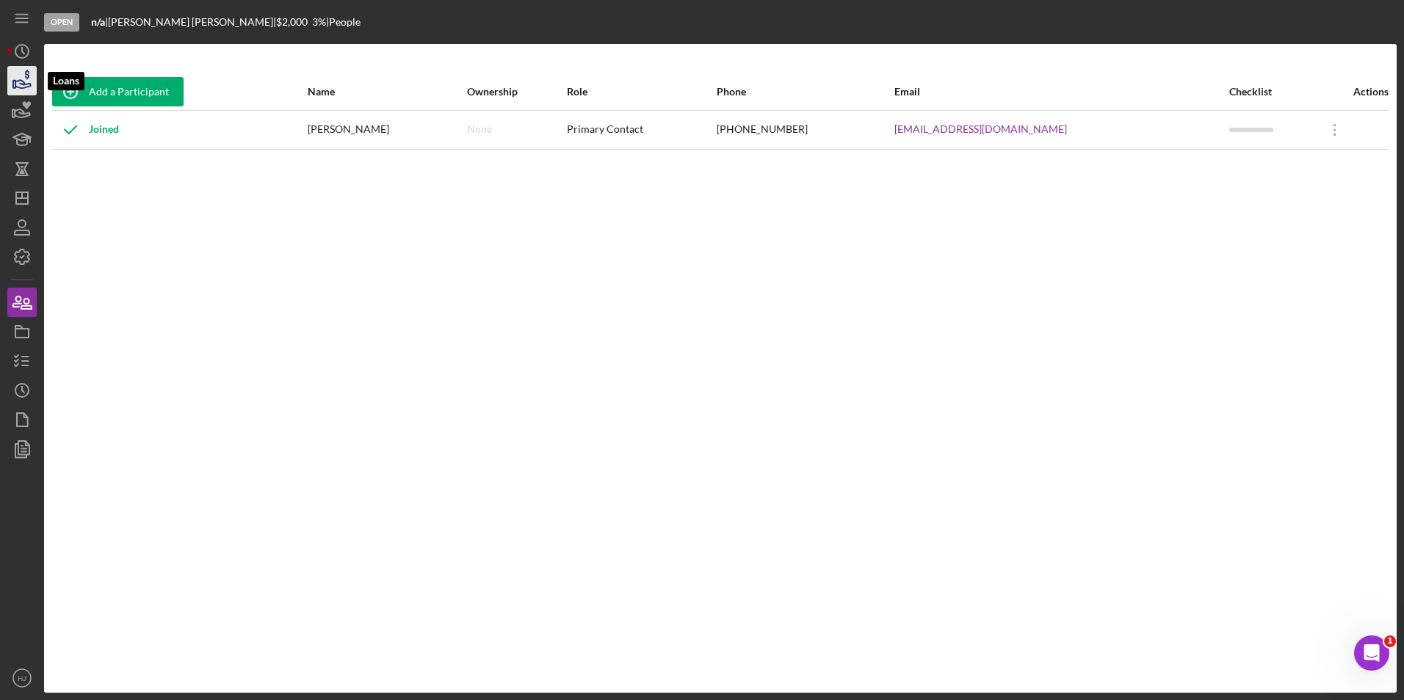
click at [15, 93] on icon "button" at bounding box center [22, 80] width 37 height 37
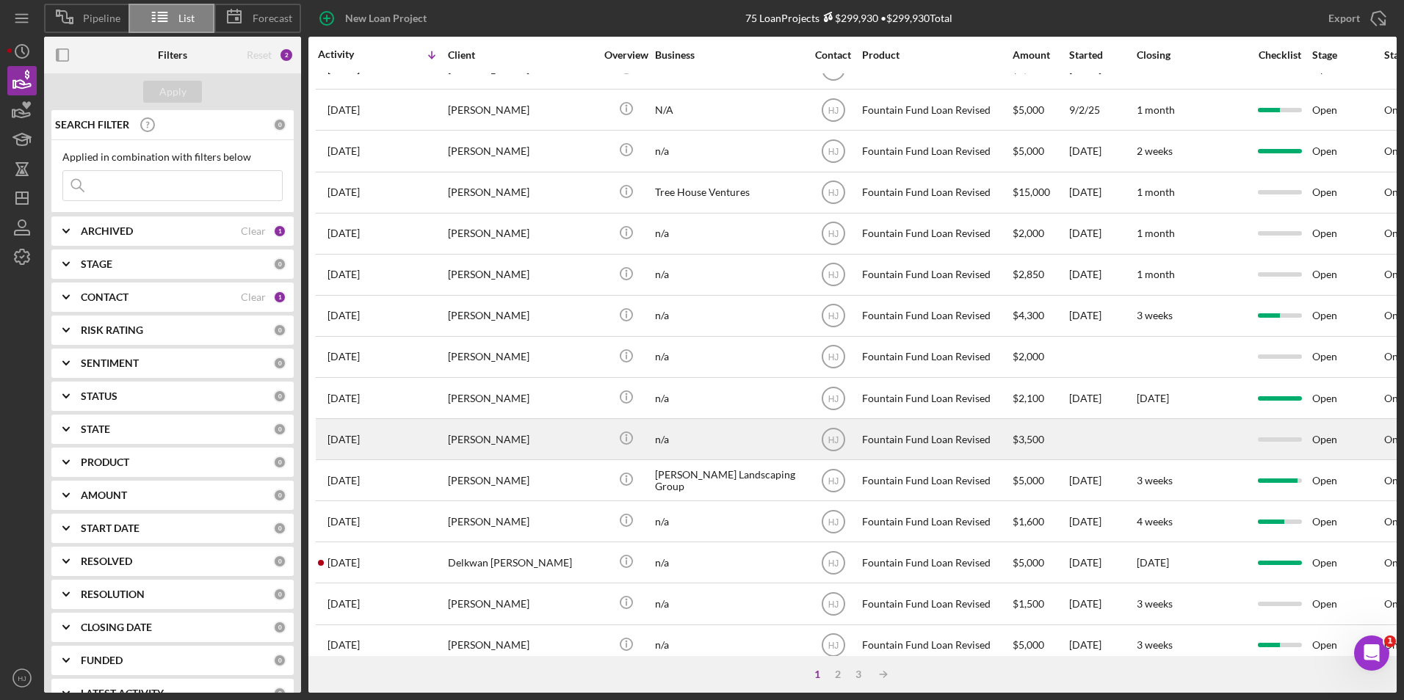
scroll to position [367, 0]
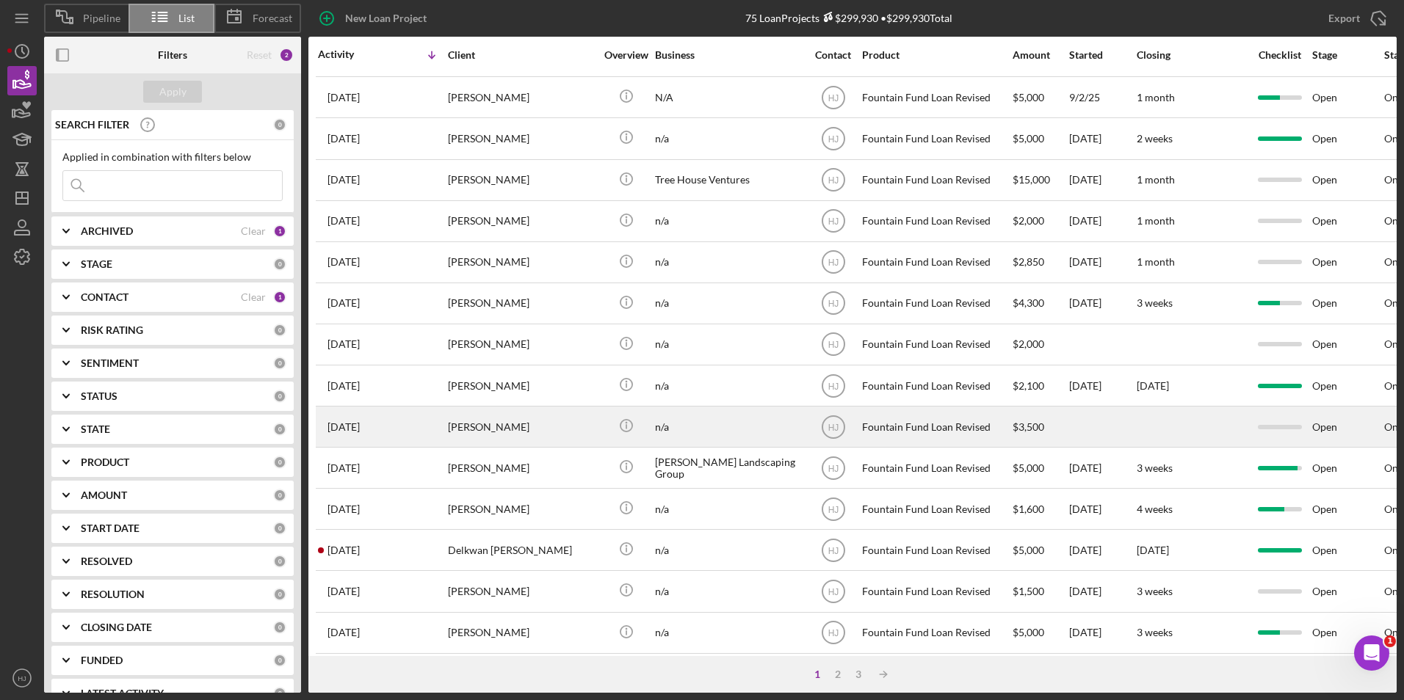
click at [541, 441] on div "[PERSON_NAME]" at bounding box center [521, 426] width 147 height 39
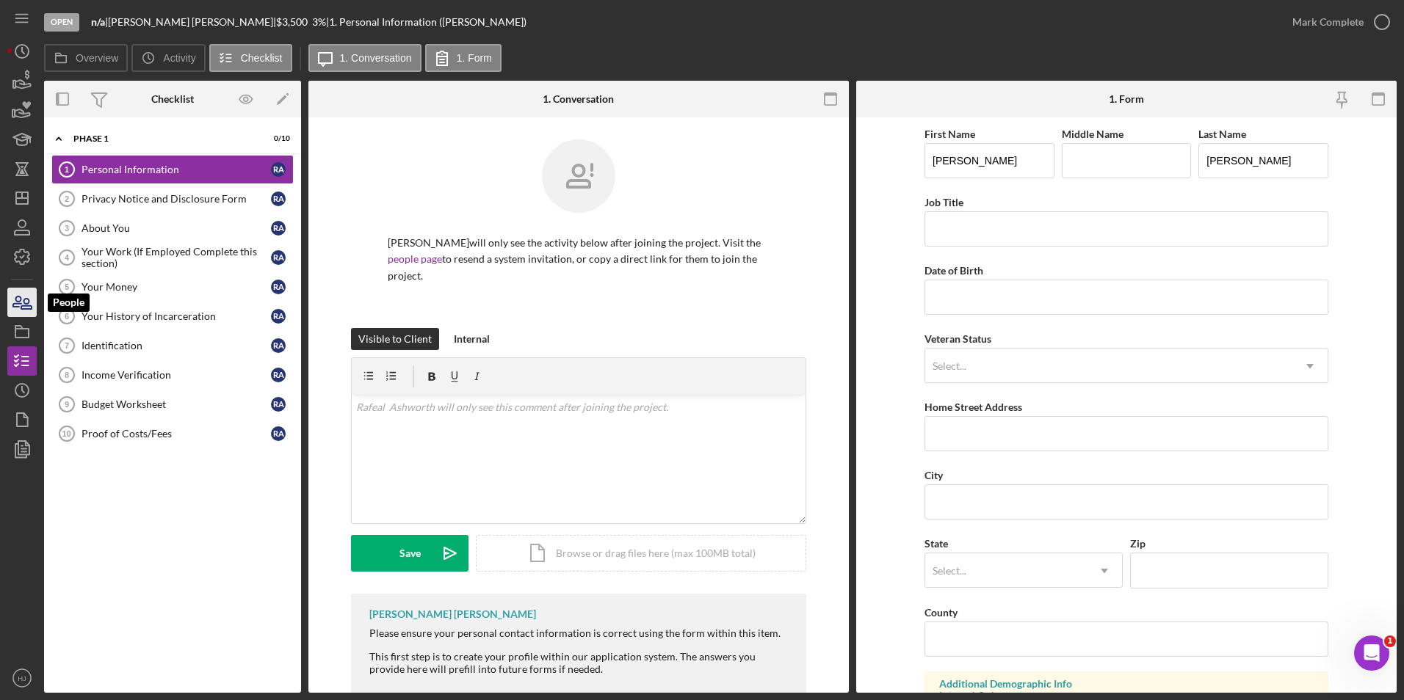
click at [24, 305] on icon "button" at bounding box center [22, 302] width 37 height 37
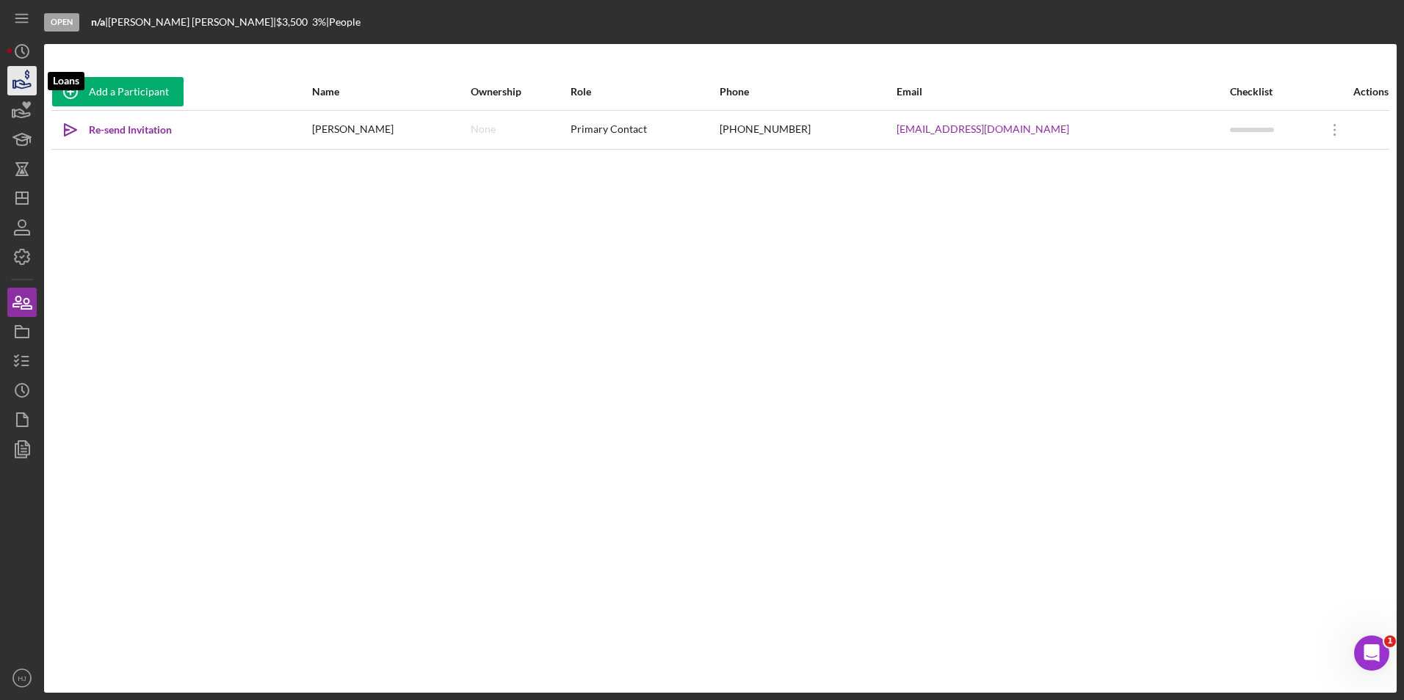
click at [27, 83] on icon "button" at bounding box center [22, 80] width 37 height 37
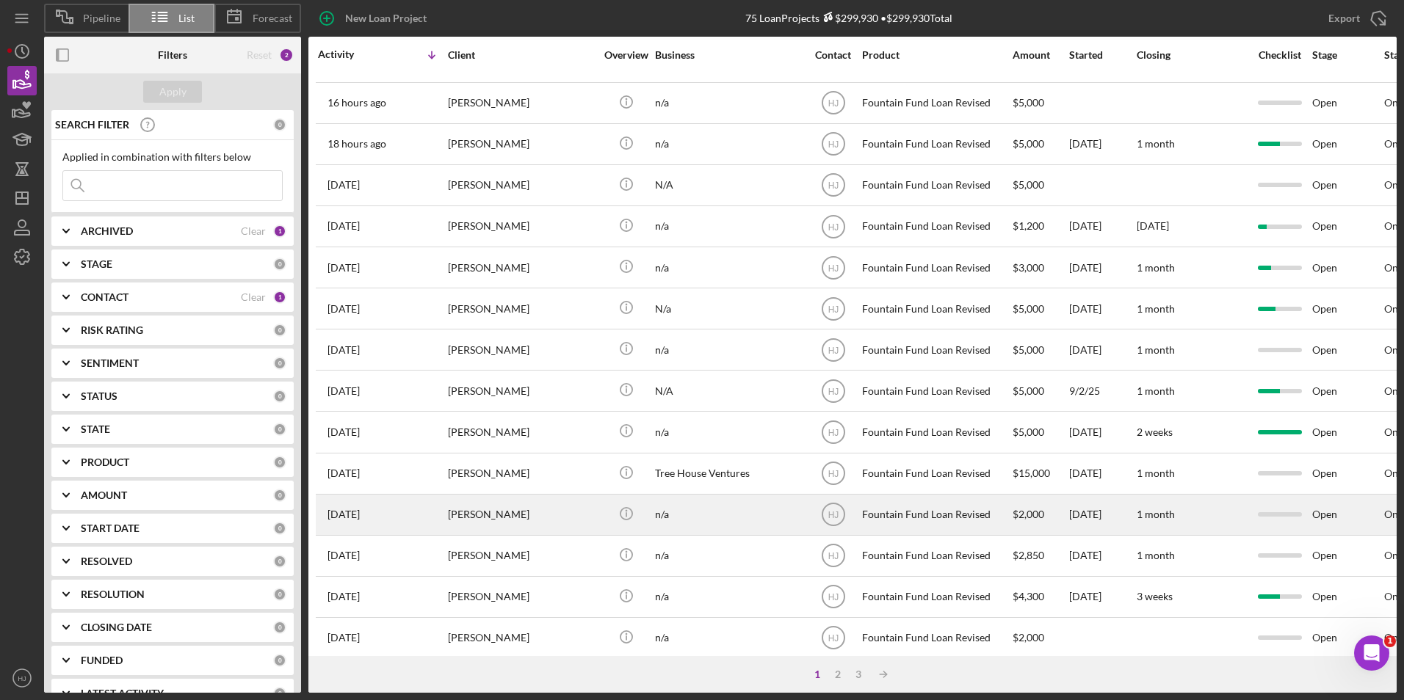
scroll to position [147, 0]
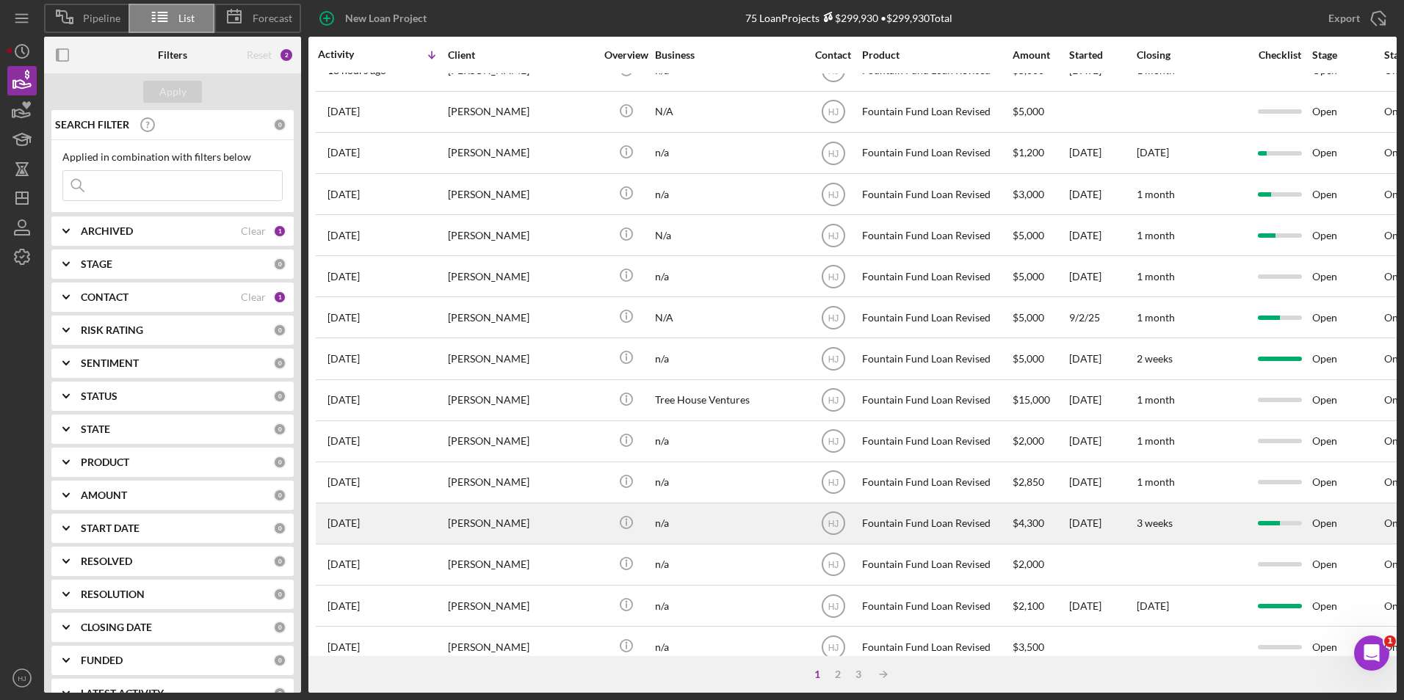
click at [521, 518] on div "[PERSON_NAME]" at bounding box center [521, 523] width 147 height 39
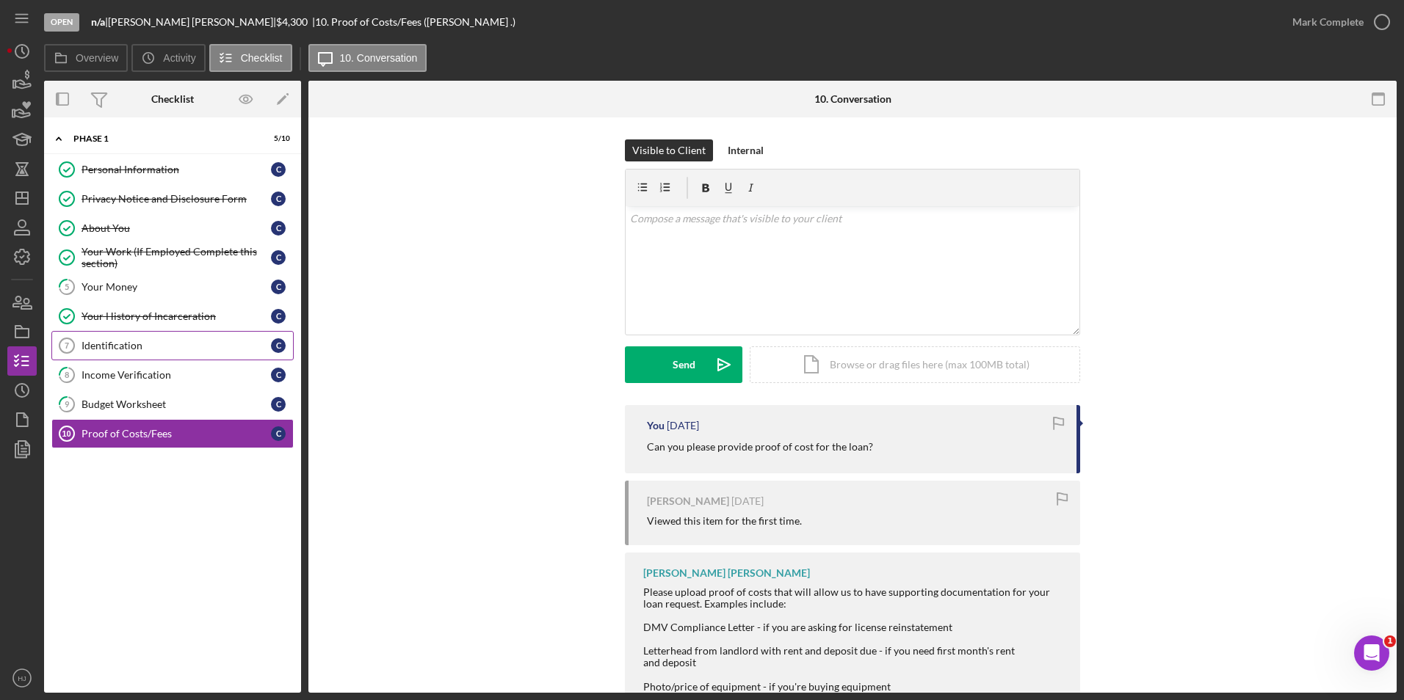
click at [121, 343] on div "Identification" at bounding box center [175, 346] width 189 height 12
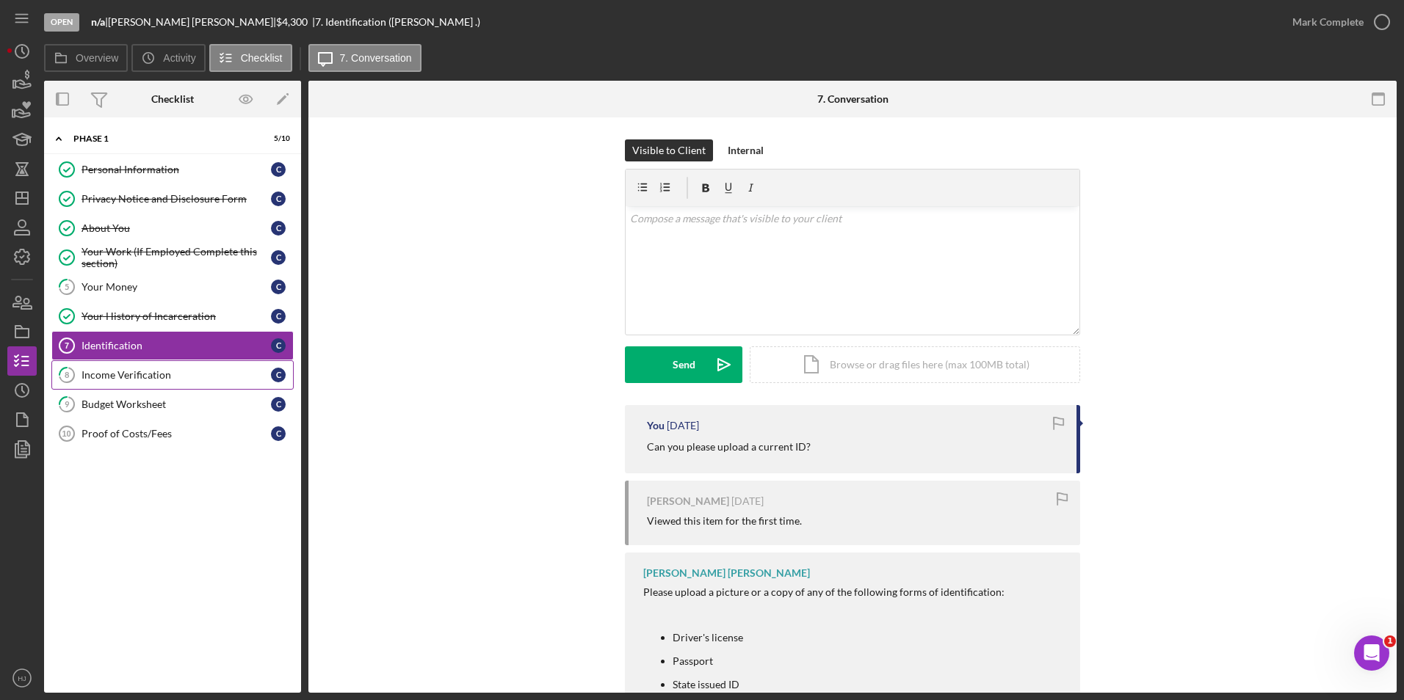
click at [99, 372] on div "Income Verification" at bounding box center [175, 375] width 189 height 12
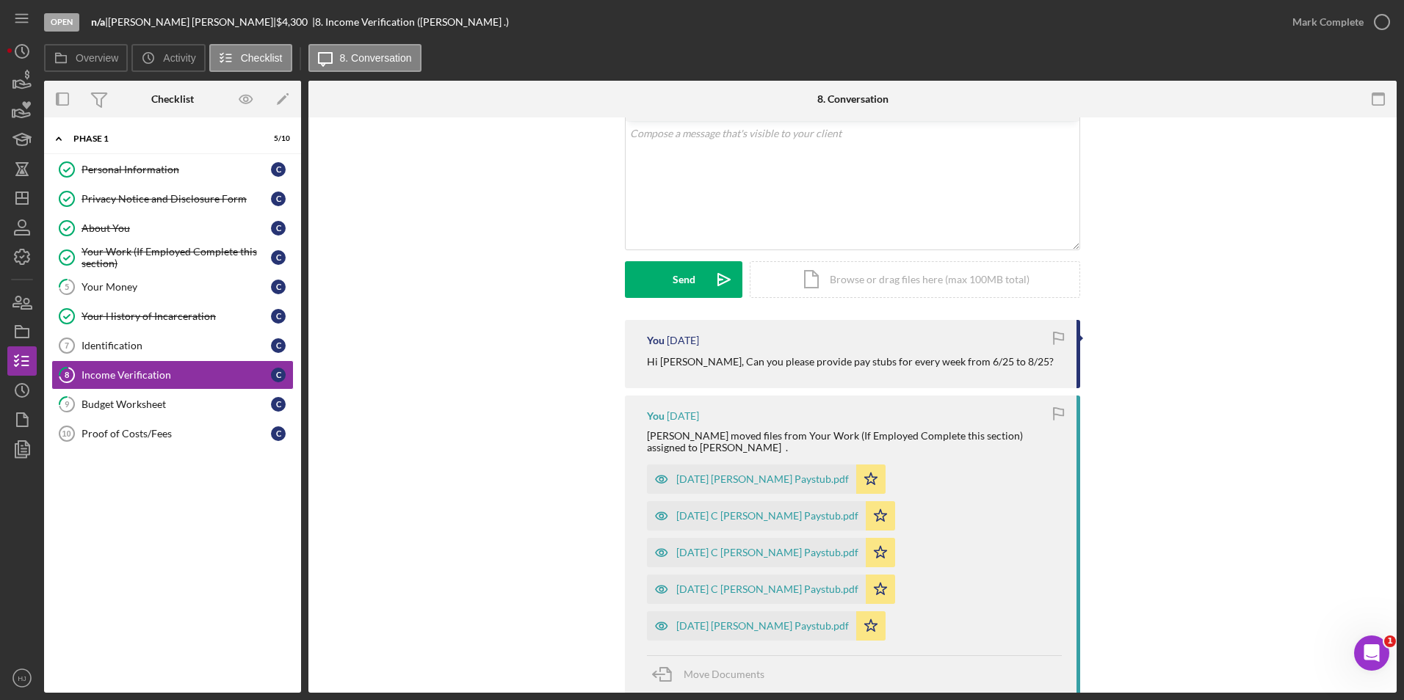
scroll to position [73, 0]
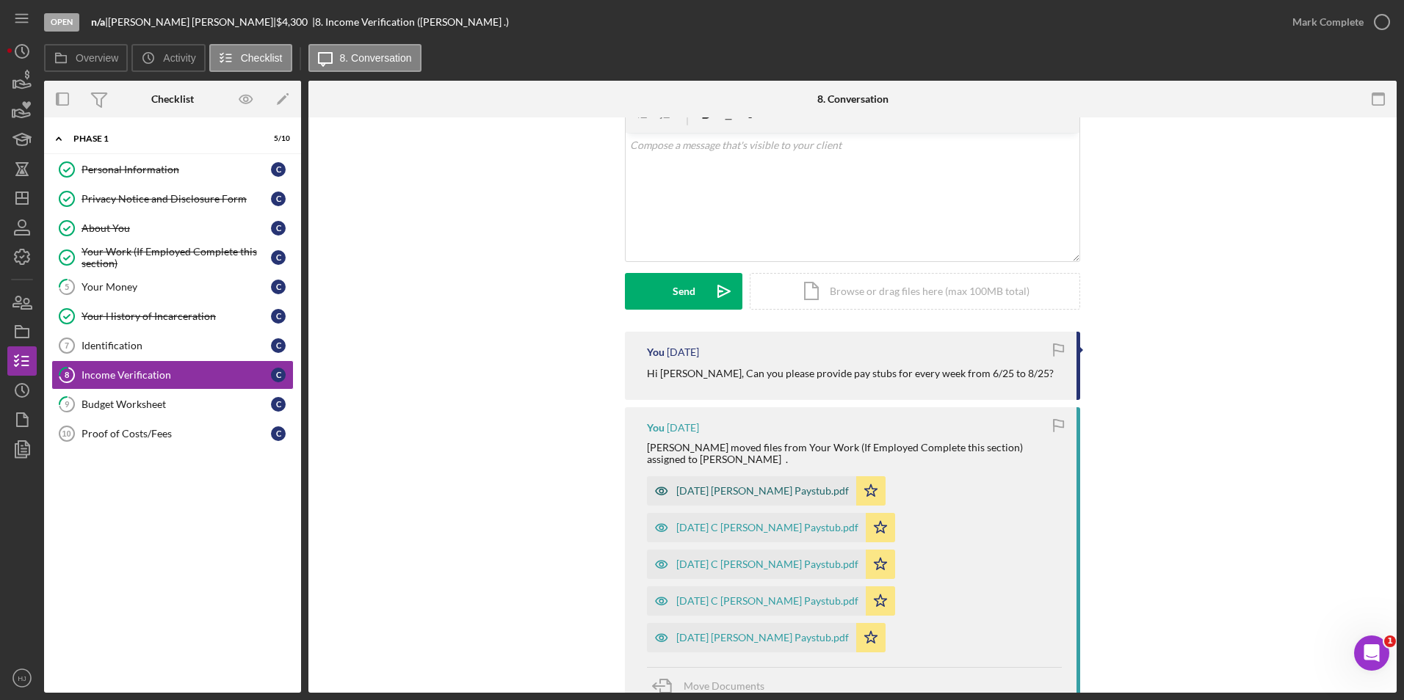
click at [742, 493] on div "2025-05-02 C Riley Paystub.pdf" at bounding box center [762, 491] width 173 height 12
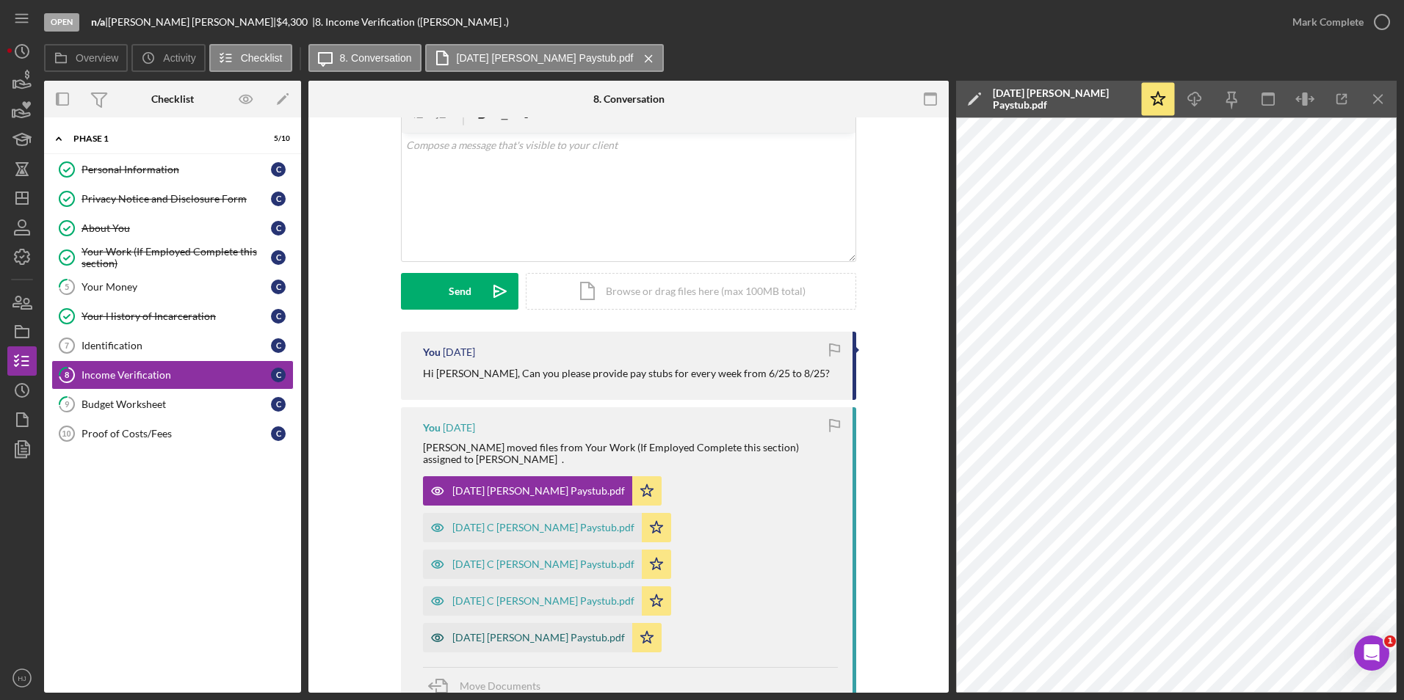
click at [542, 633] on div "2025-04-04 C Riley Paystub.pdf" at bounding box center [538, 638] width 173 height 12
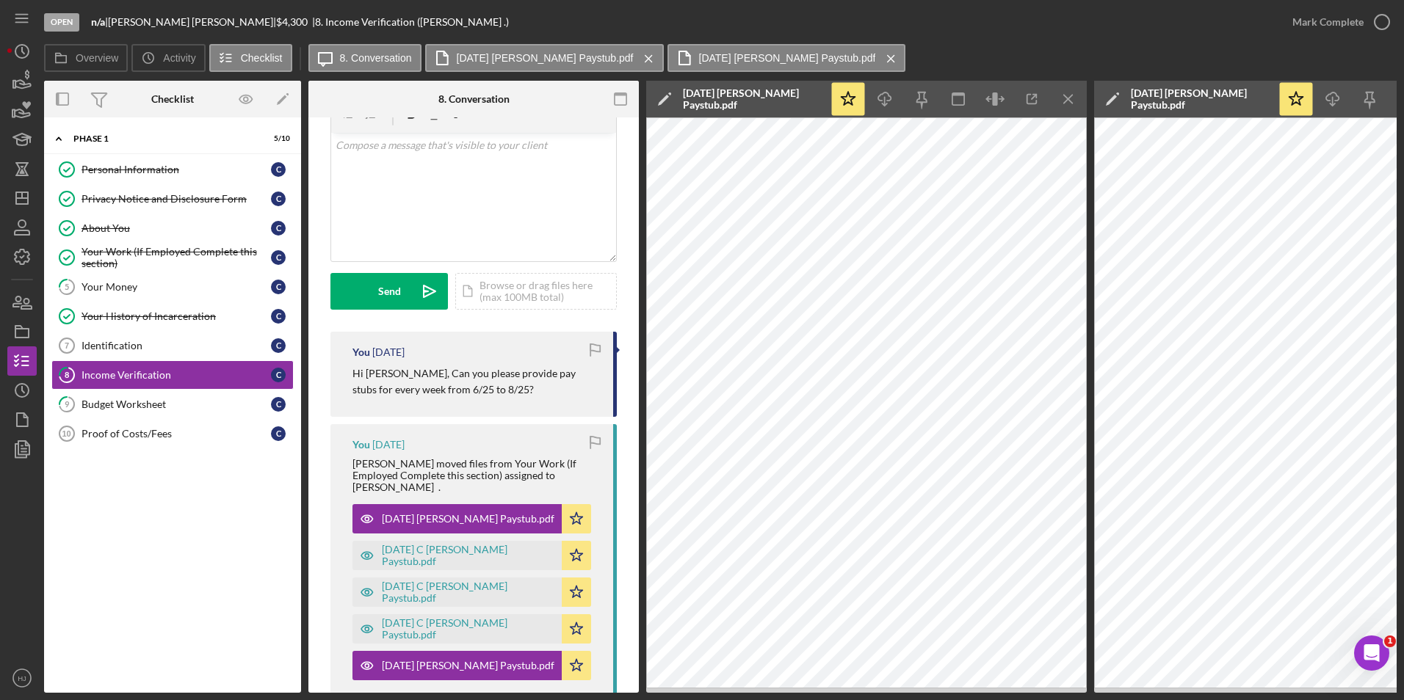
click at [185, 521] on div "Icon/Expander Phase 1 5 / 10 Personal Information Personal Information C Privac…" at bounding box center [172, 405] width 257 height 561
click at [26, 326] on icon "button" at bounding box center [22, 332] width 37 height 37
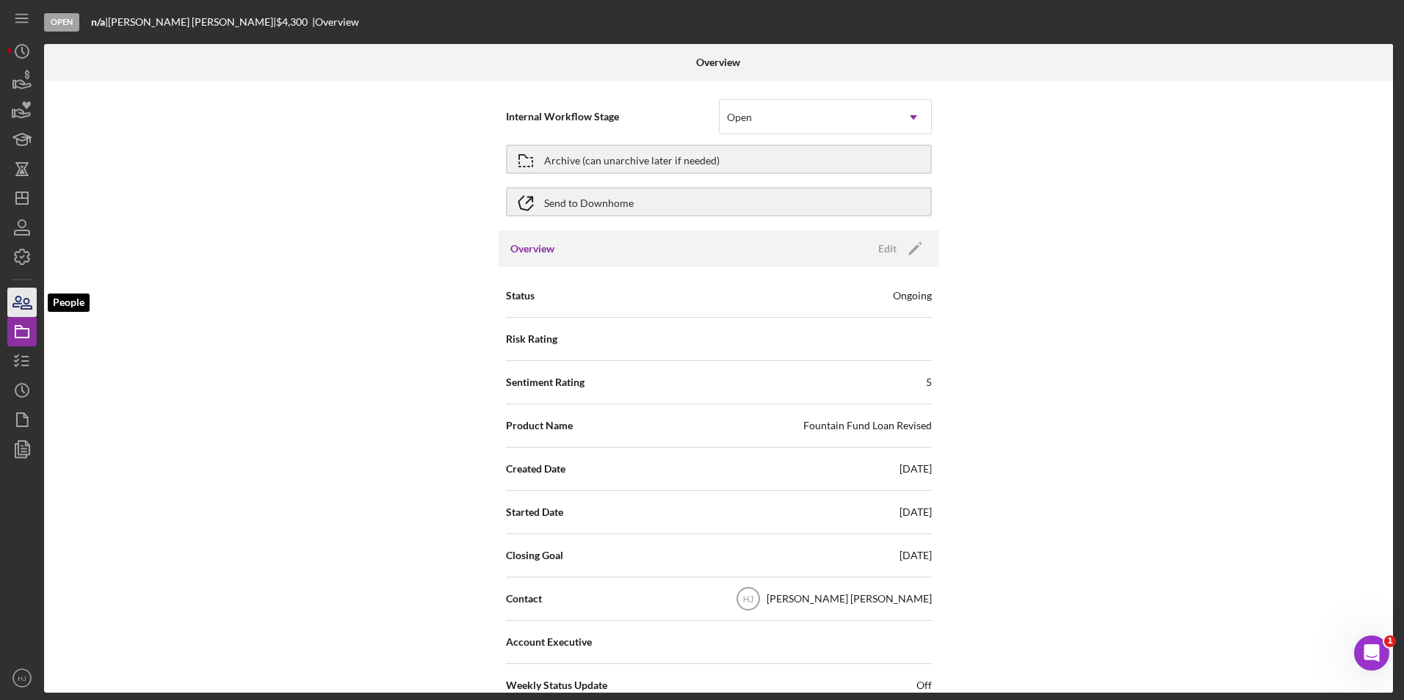
click at [21, 309] on icon "button" at bounding box center [26, 304] width 10 height 10
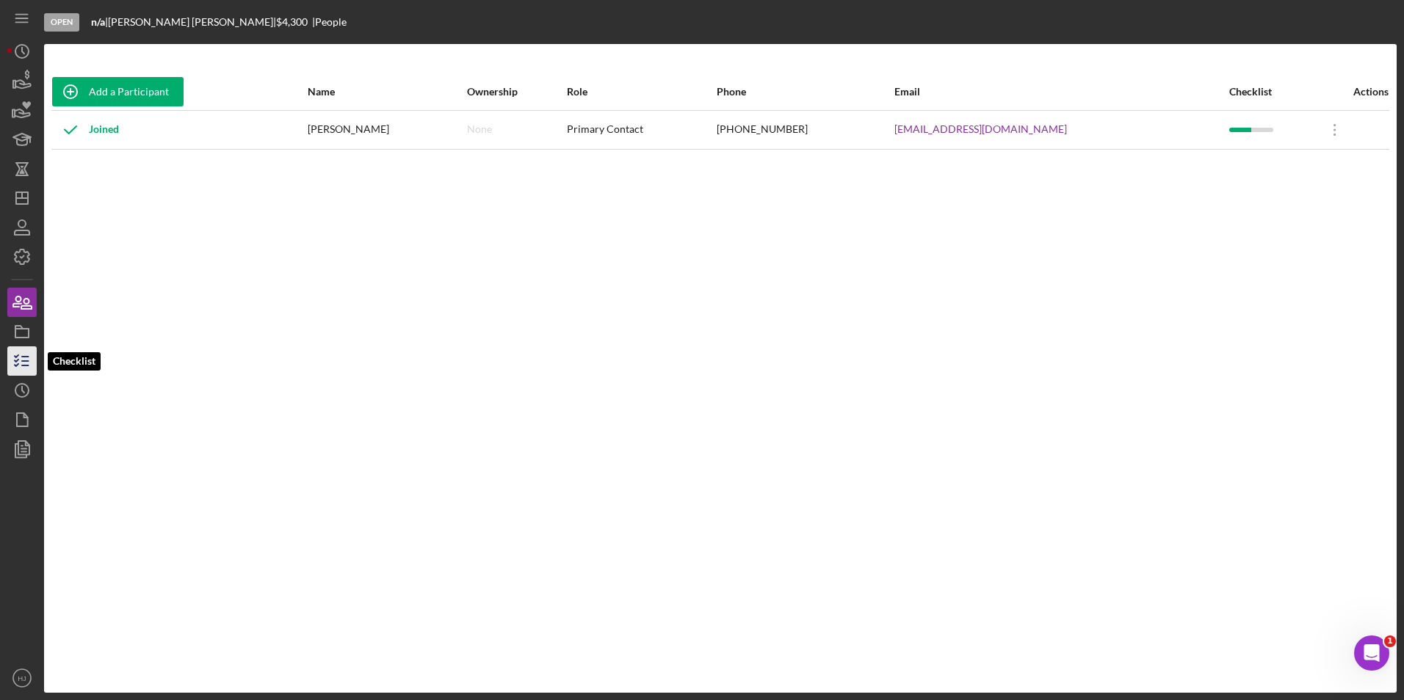
click at [17, 360] on icon "button" at bounding box center [22, 361] width 37 height 37
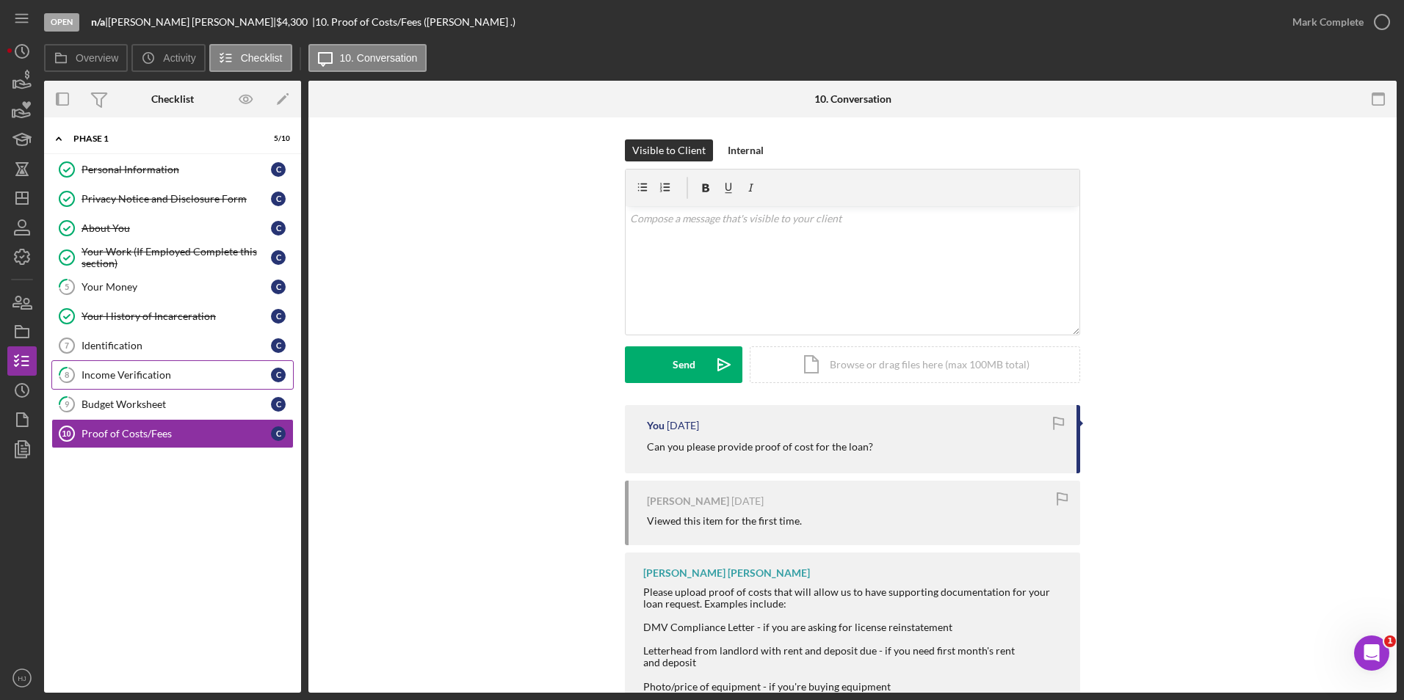
click at [131, 378] on div "Income Verification" at bounding box center [175, 375] width 189 height 12
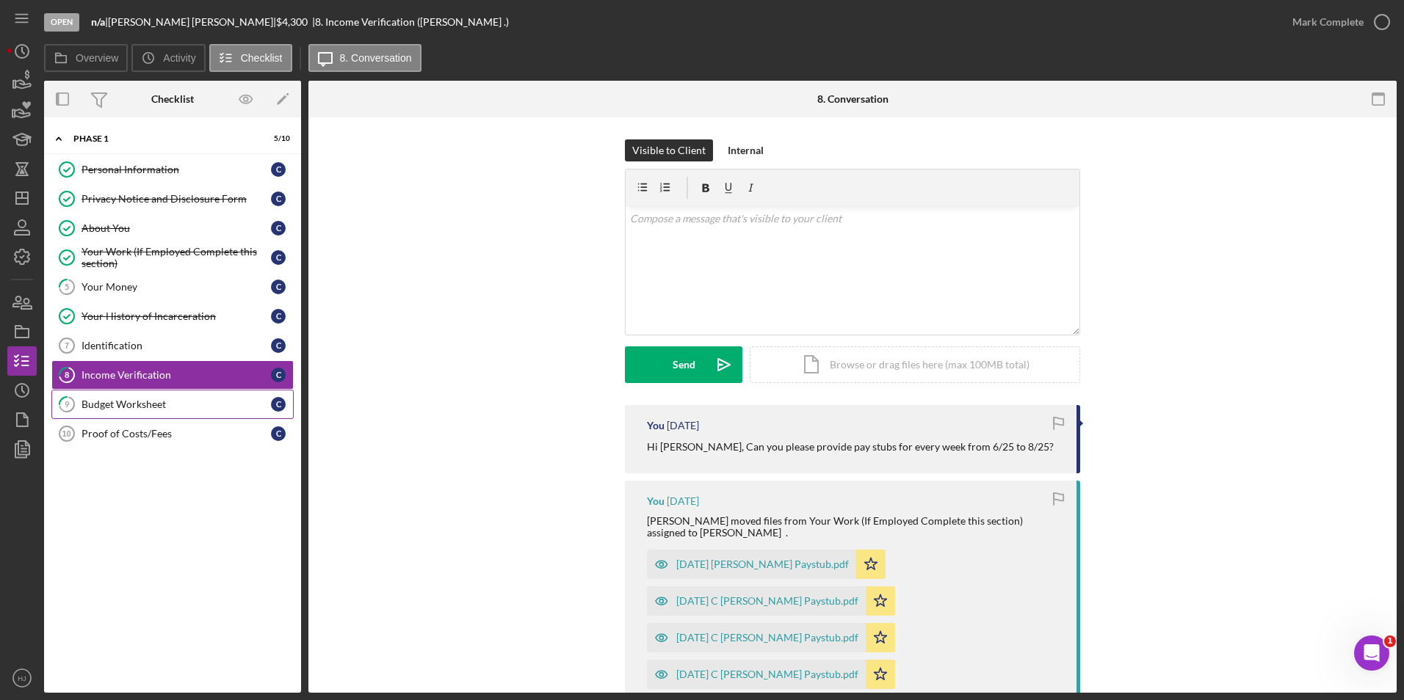
click at [123, 400] on div "Budget Worksheet" at bounding box center [175, 405] width 189 height 12
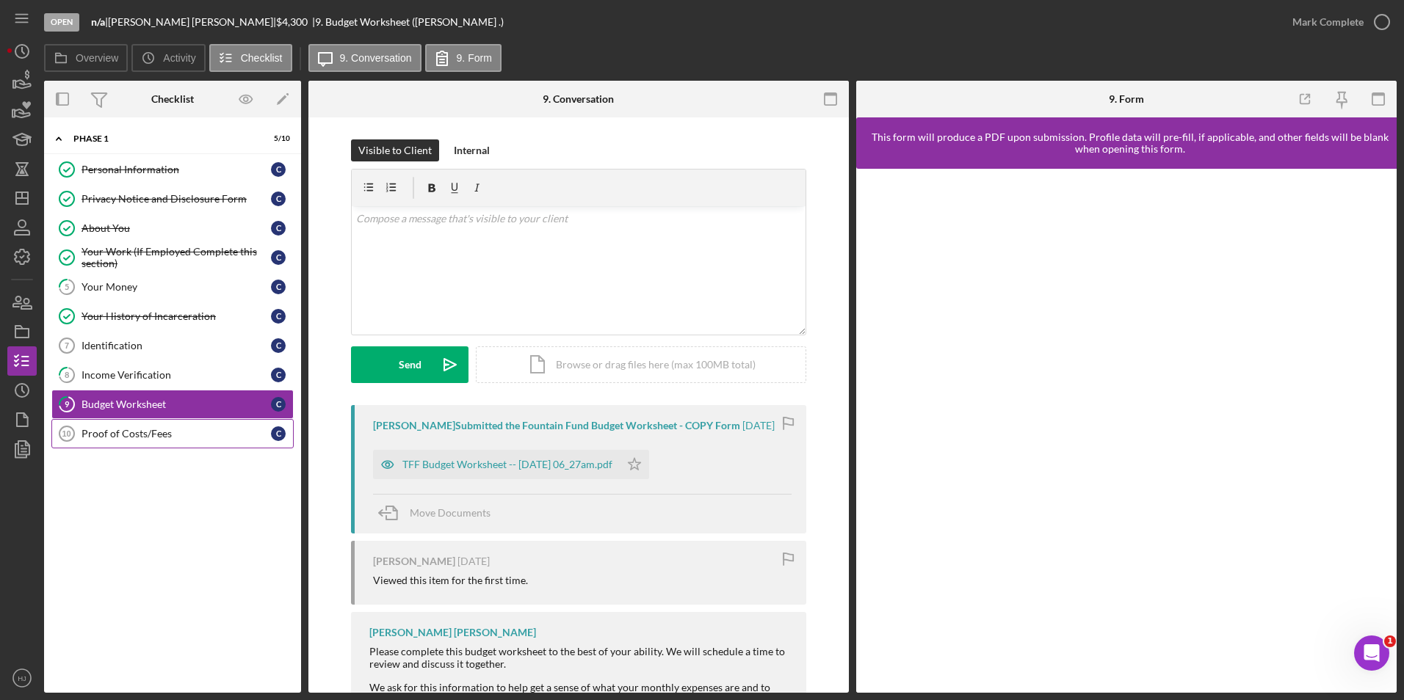
click at [131, 430] on div "Proof of Costs/Fees" at bounding box center [175, 434] width 189 height 12
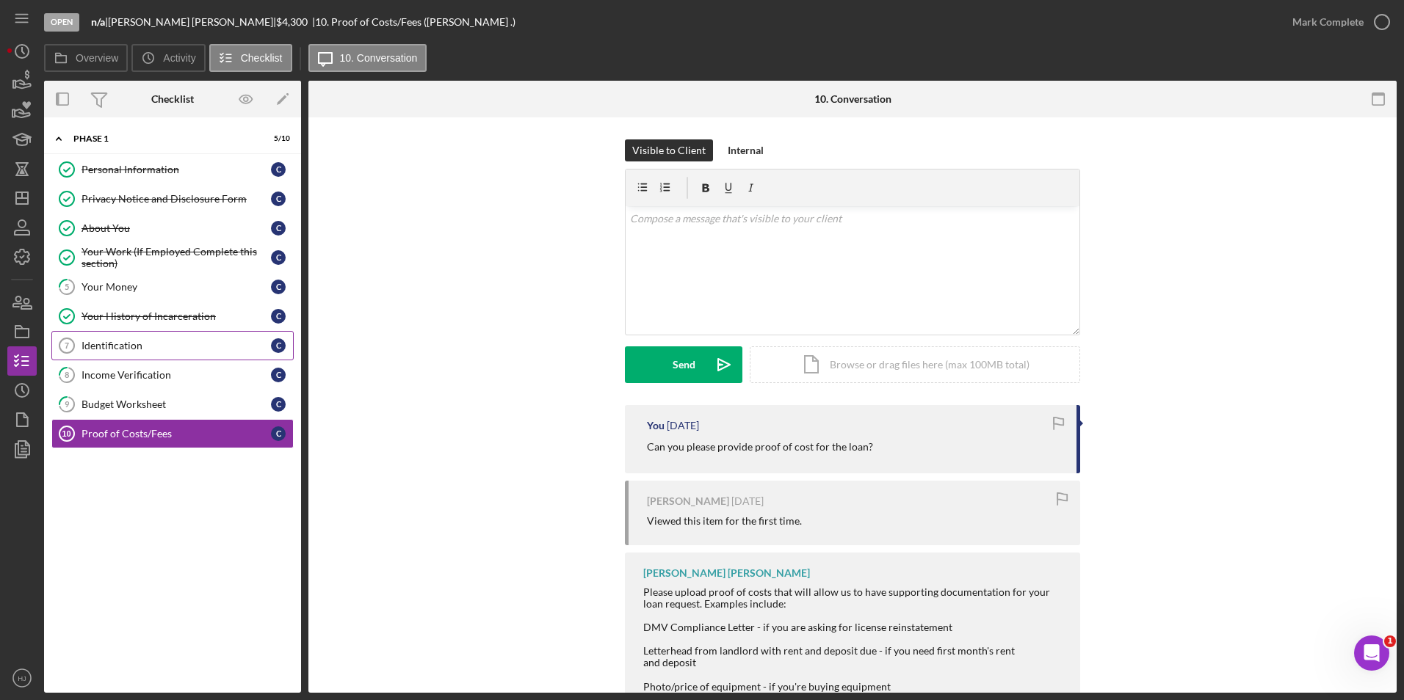
click at [141, 338] on link "Identification 7 Identification C" at bounding box center [172, 345] width 242 height 29
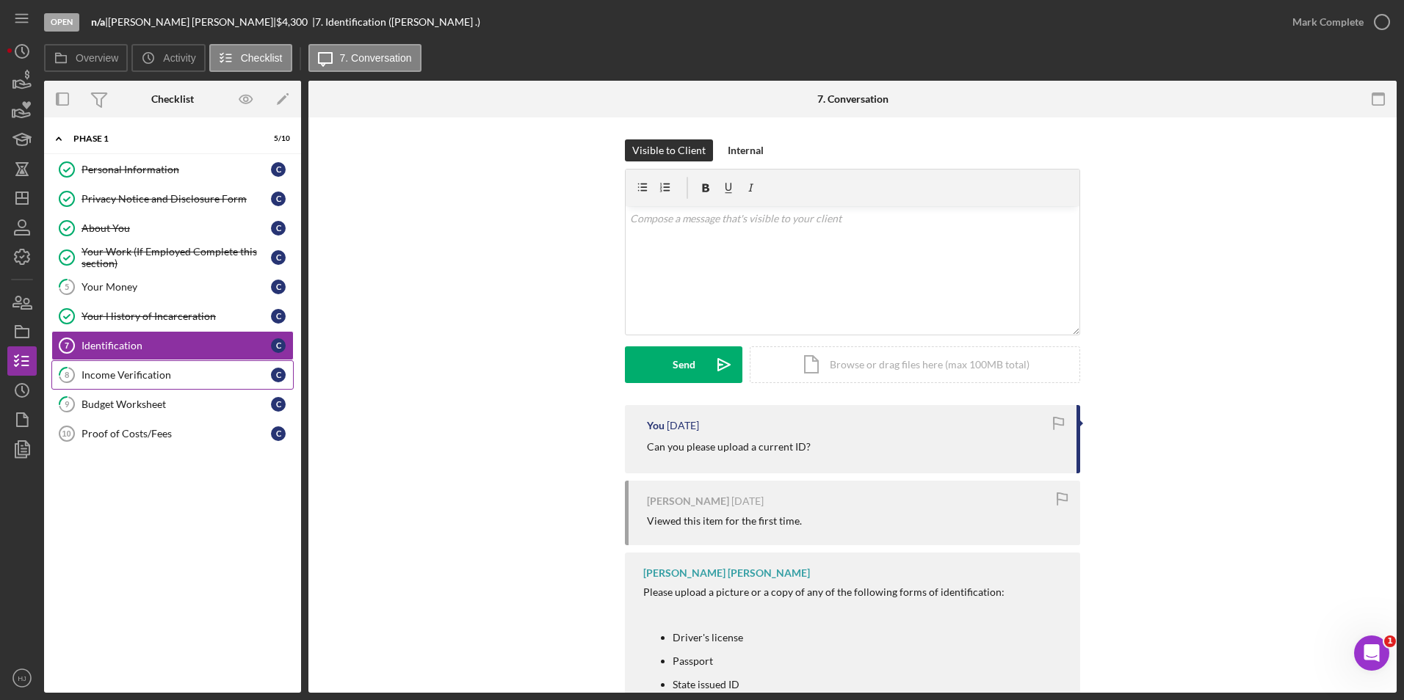
click at [151, 381] on div "Income Verification" at bounding box center [175, 375] width 189 height 12
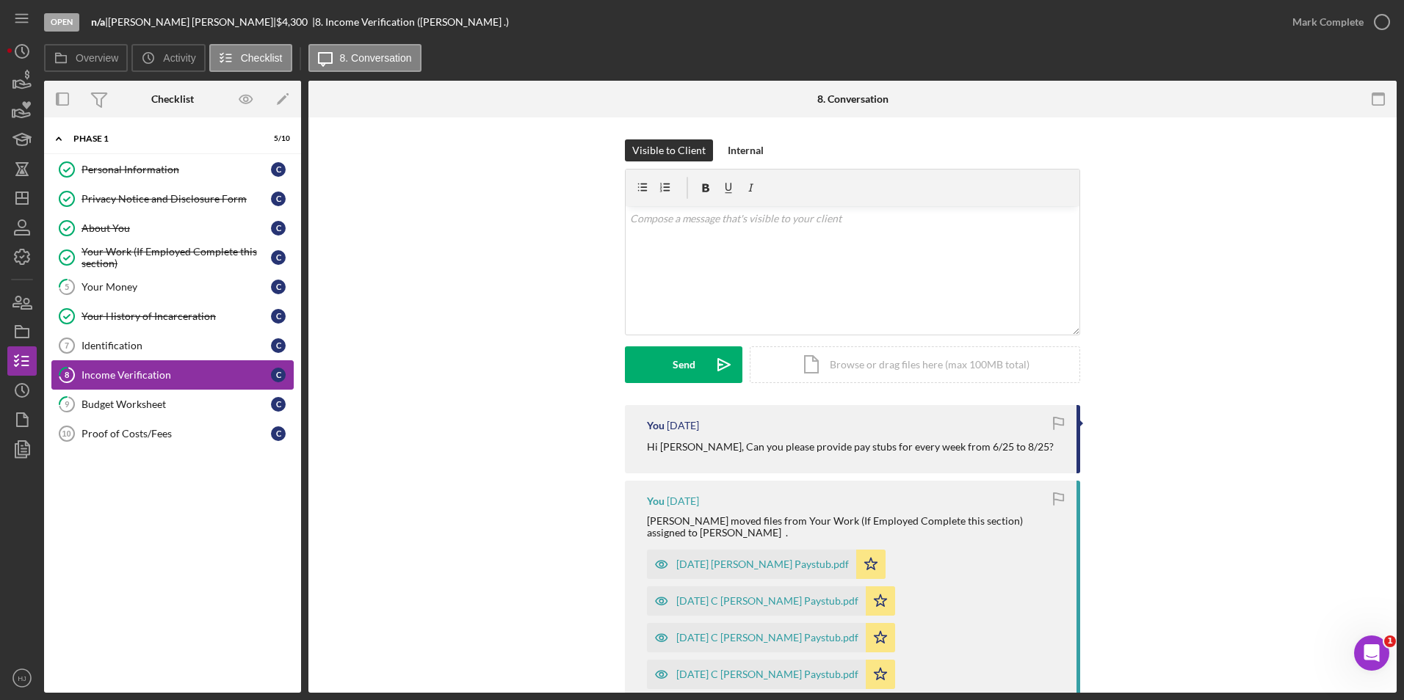
click at [127, 369] on div "Income Verification" at bounding box center [175, 375] width 189 height 12
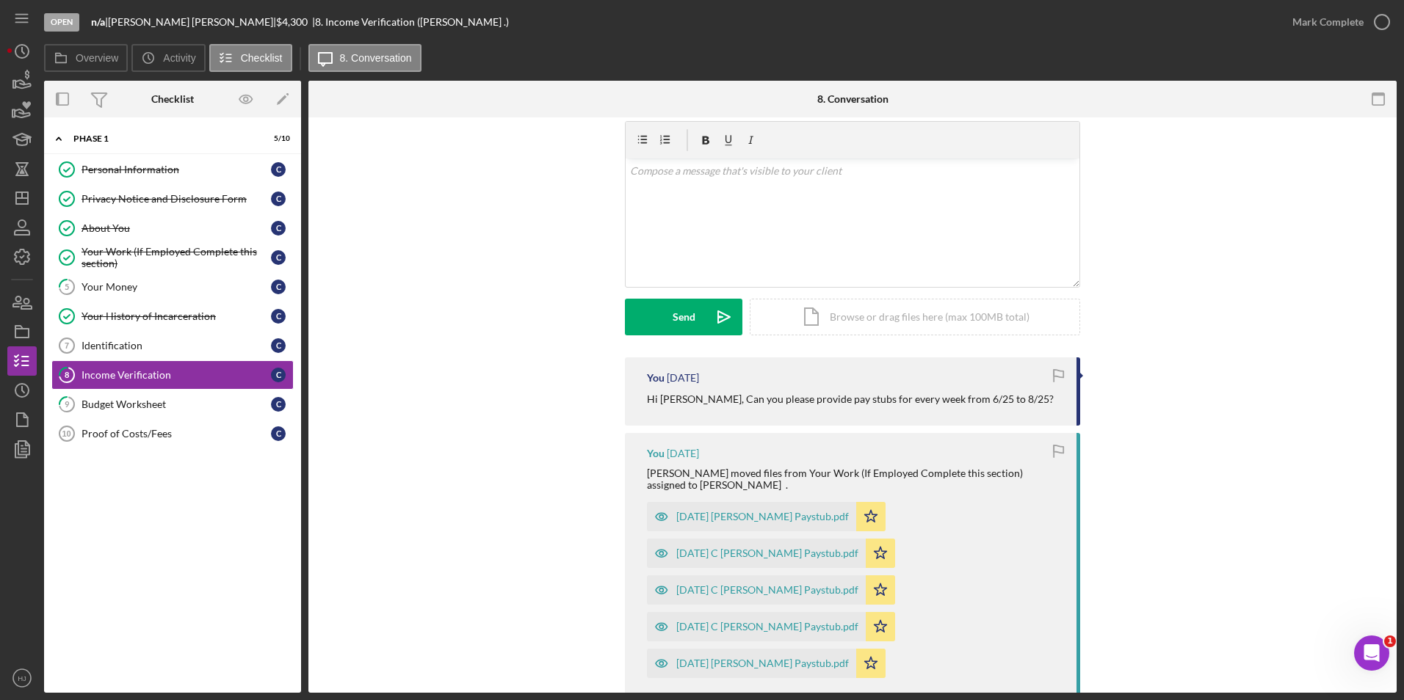
scroll to position [73, 0]
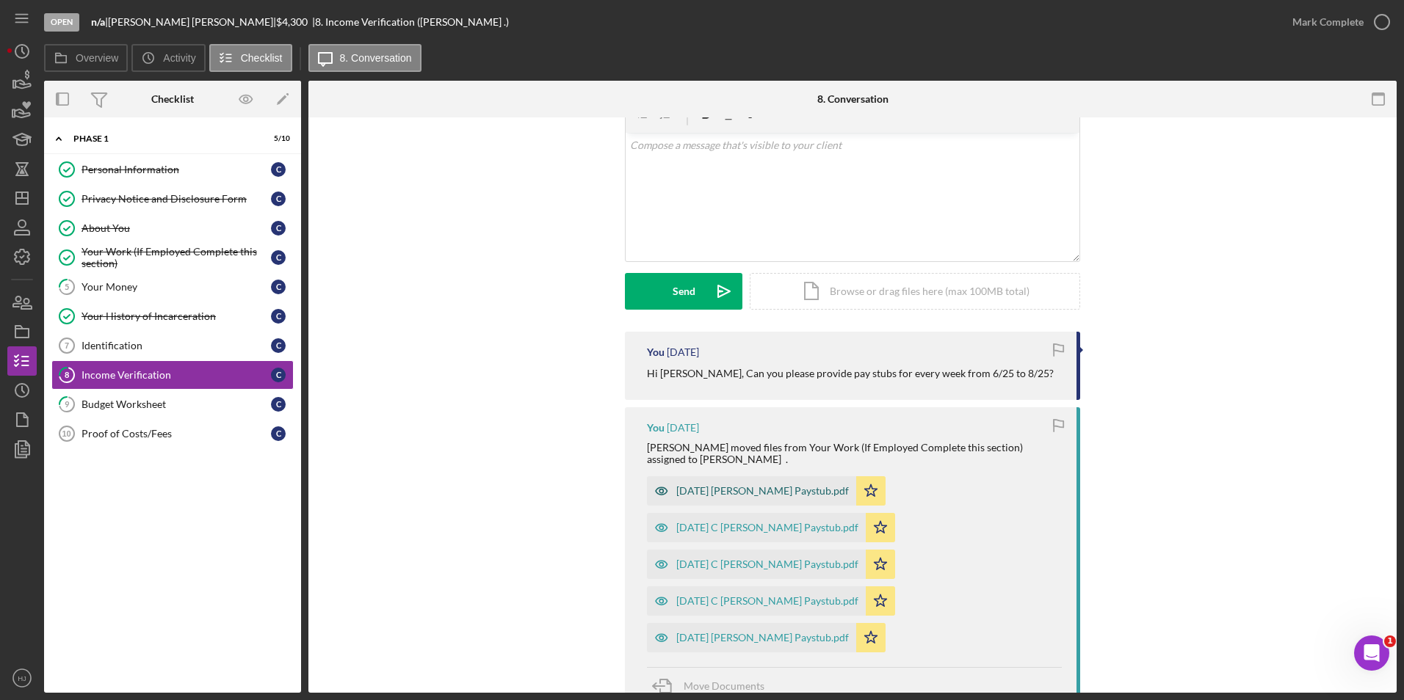
click at [740, 488] on div "2025-05-02 C Riley Paystub.pdf" at bounding box center [762, 491] width 173 height 12
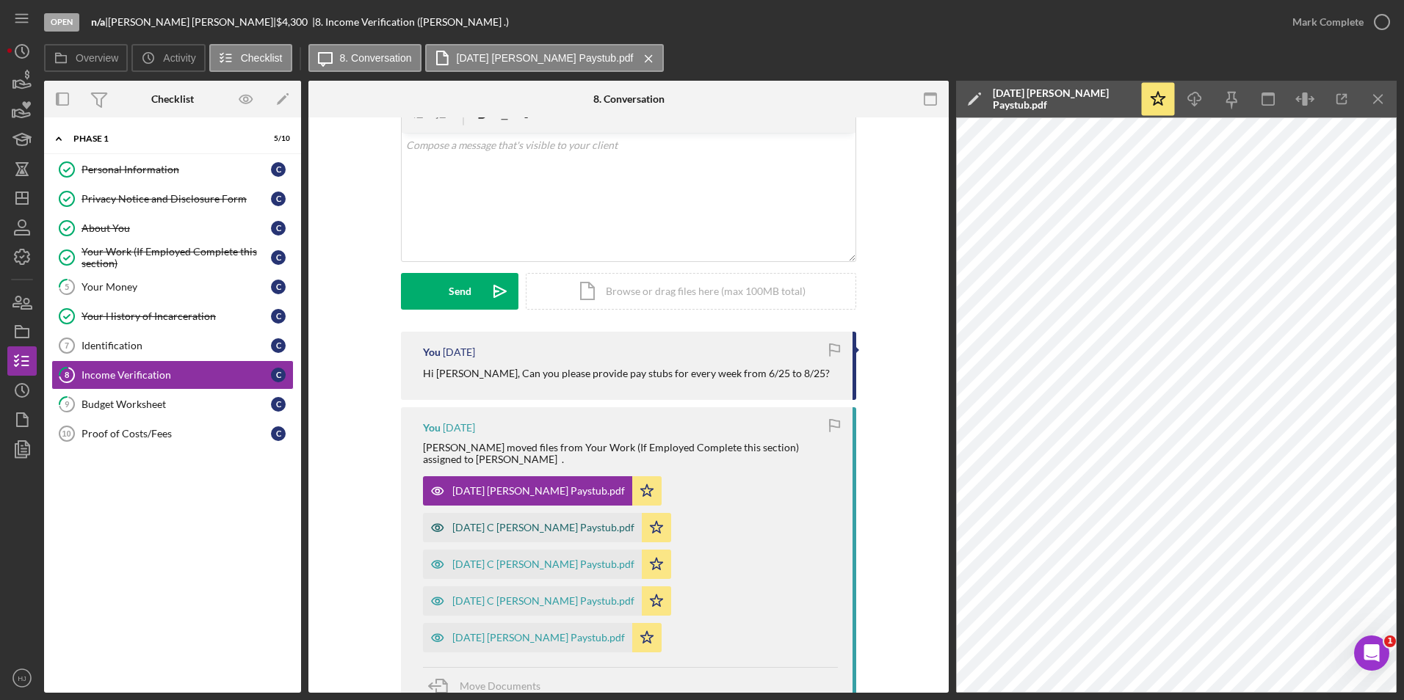
click at [509, 523] on div "2025-04-11 C Riley Paystub.pdf" at bounding box center [543, 528] width 182 height 12
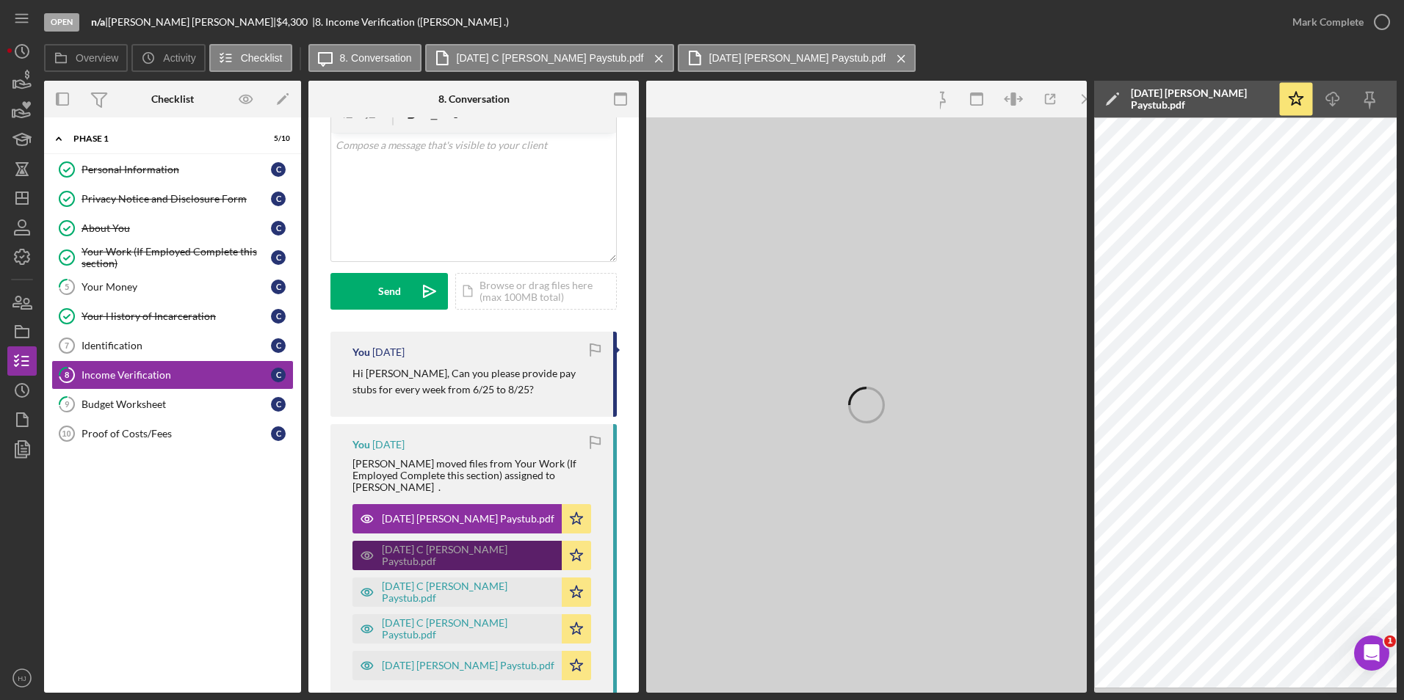
click at [485, 544] on div "2025-04-11 C Riley Paystub.pdf" at bounding box center [468, 555] width 173 height 23
drag, startPoint x: 478, startPoint y: 583, endPoint x: 469, endPoint y: 586, distance: 9.3
click at [469, 586] on div "2025-03-28 C Riley Paystub.pdf" at bounding box center [468, 592] width 173 height 23
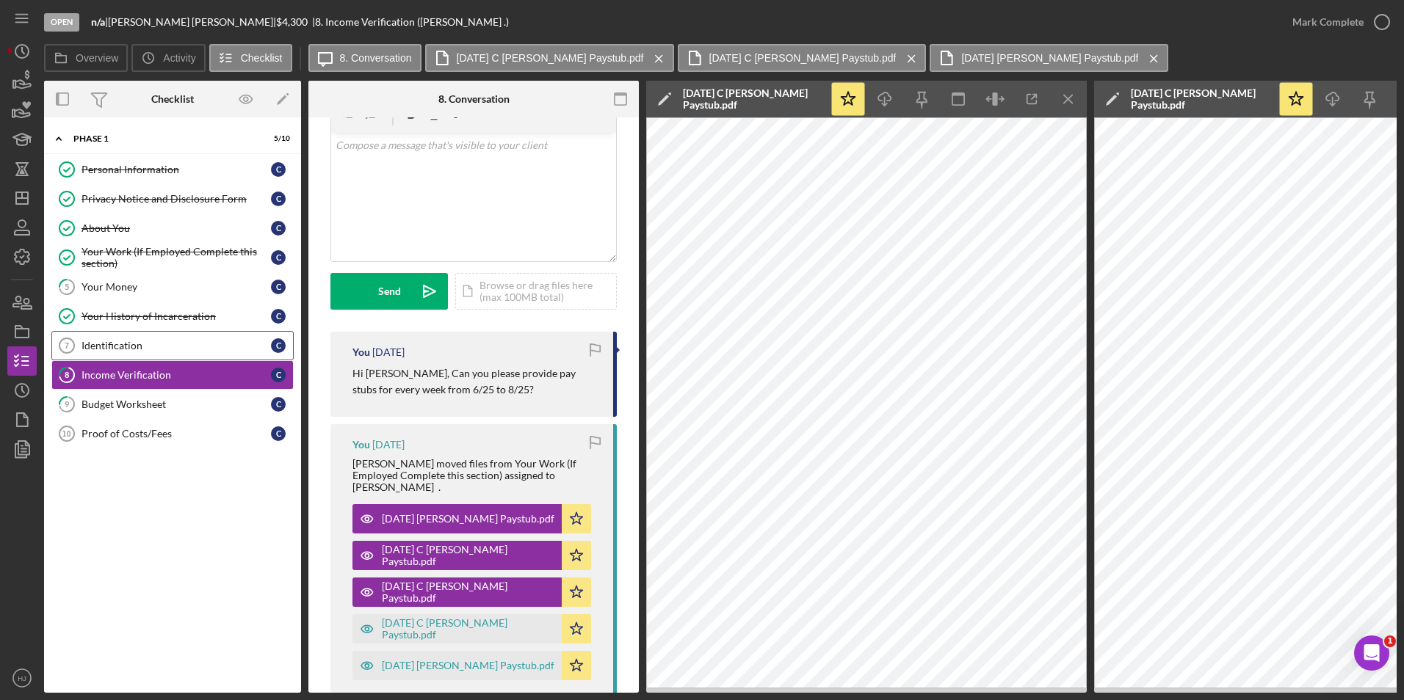
click at [101, 343] on div "Identification" at bounding box center [175, 346] width 189 height 12
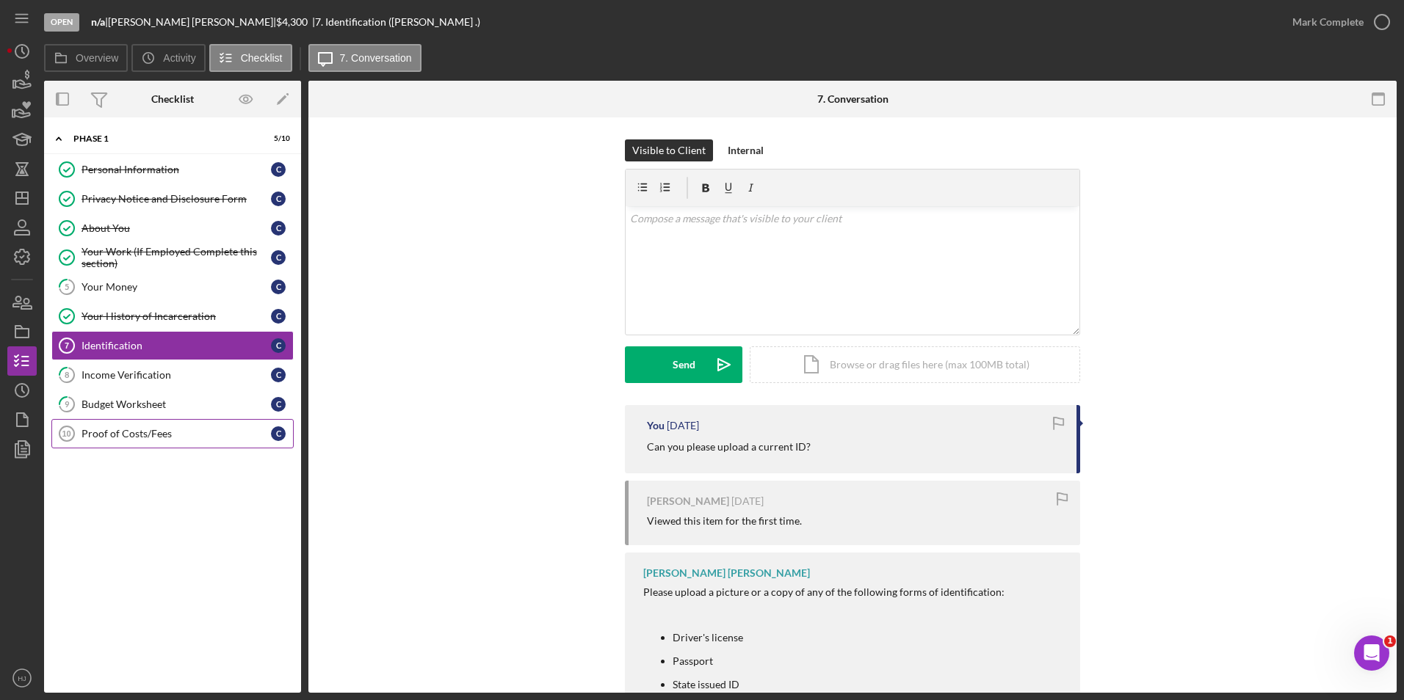
click at [123, 430] on div "Proof of Costs/Fees" at bounding box center [175, 434] width 189 height 12
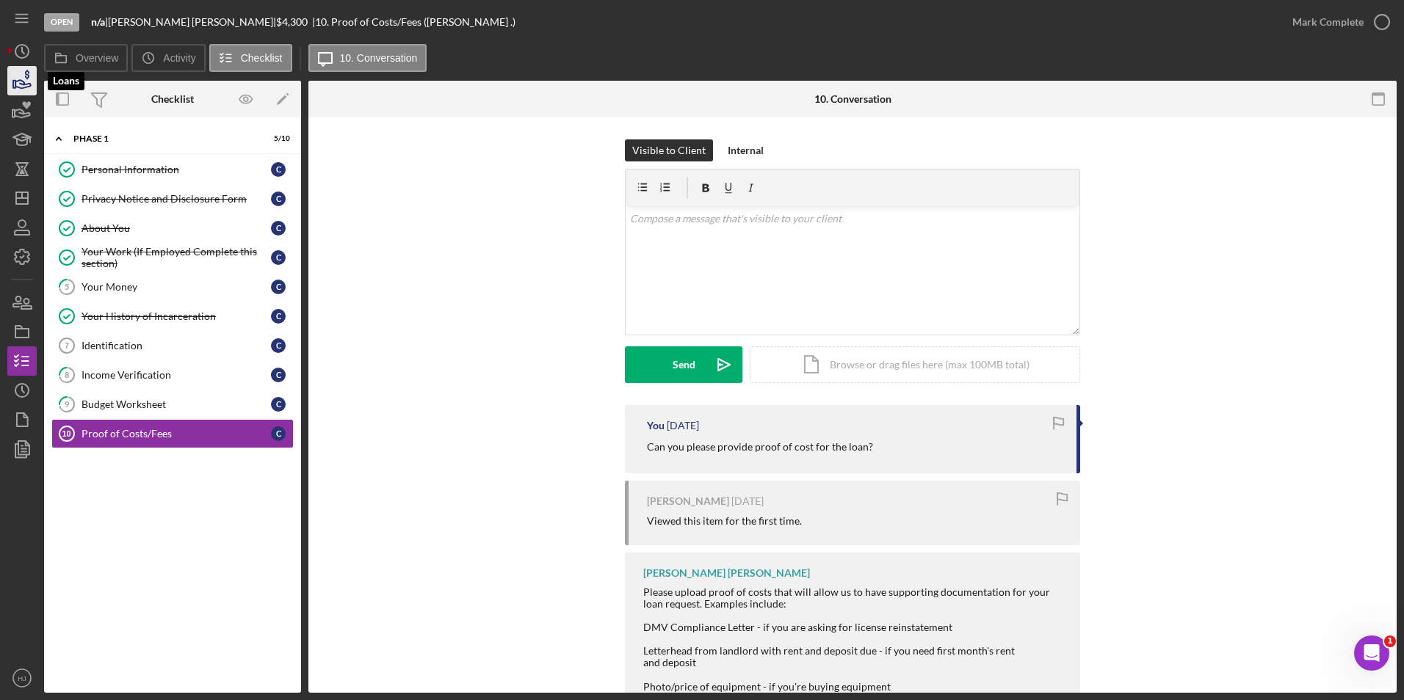
click at [28, 79] on icon "button" at bounding box center [22, 80] width 37 height 37
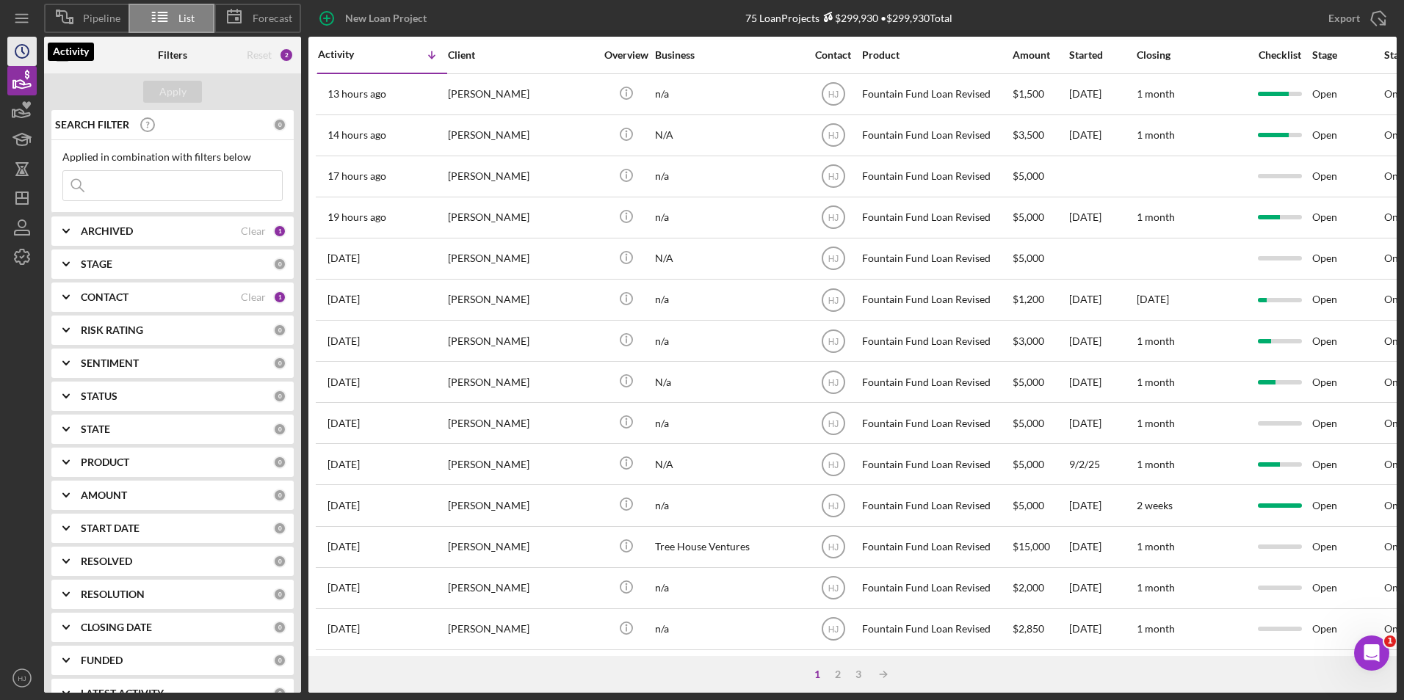
click at [28, 54] on circle "button" at bounding box center [21, 51] width 13 height 13
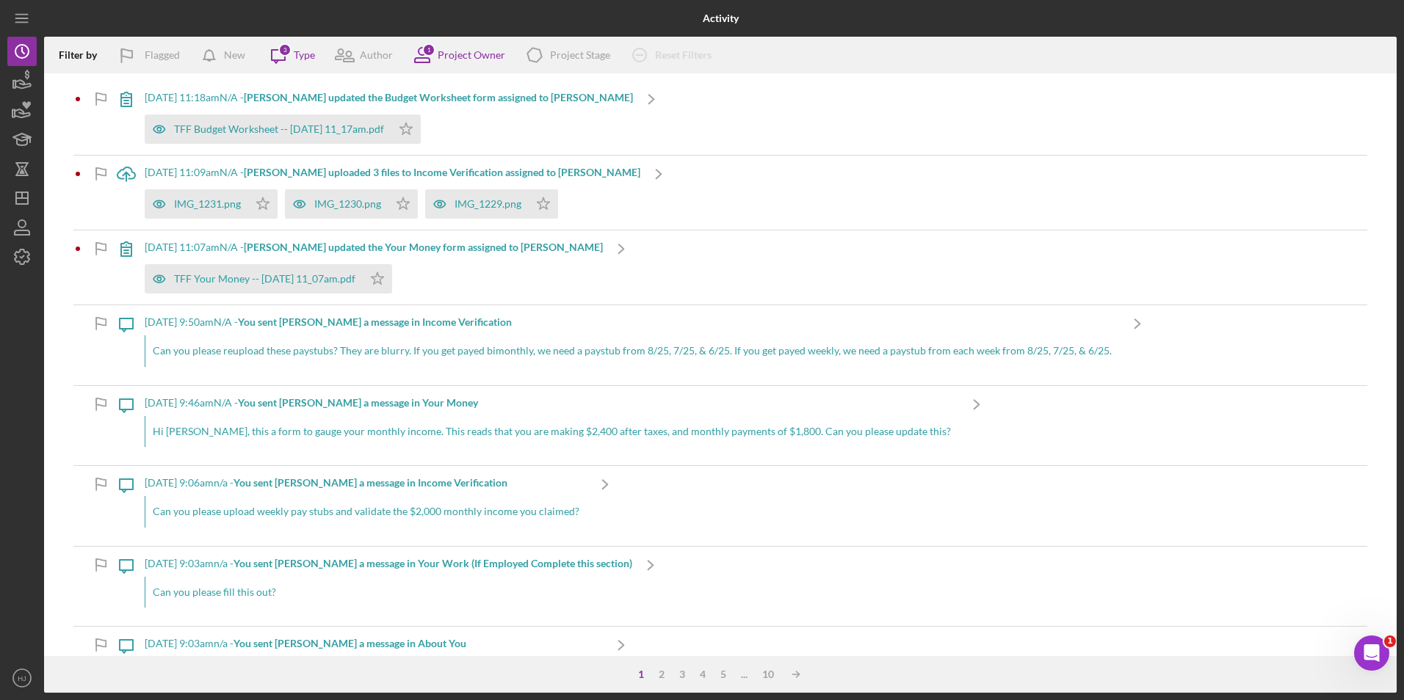
click at [270, 95] on b "Darrell E. updated the Budget Worksheet form assigned to Darrell E." at bounding box center [438, 97] width 389 height 12
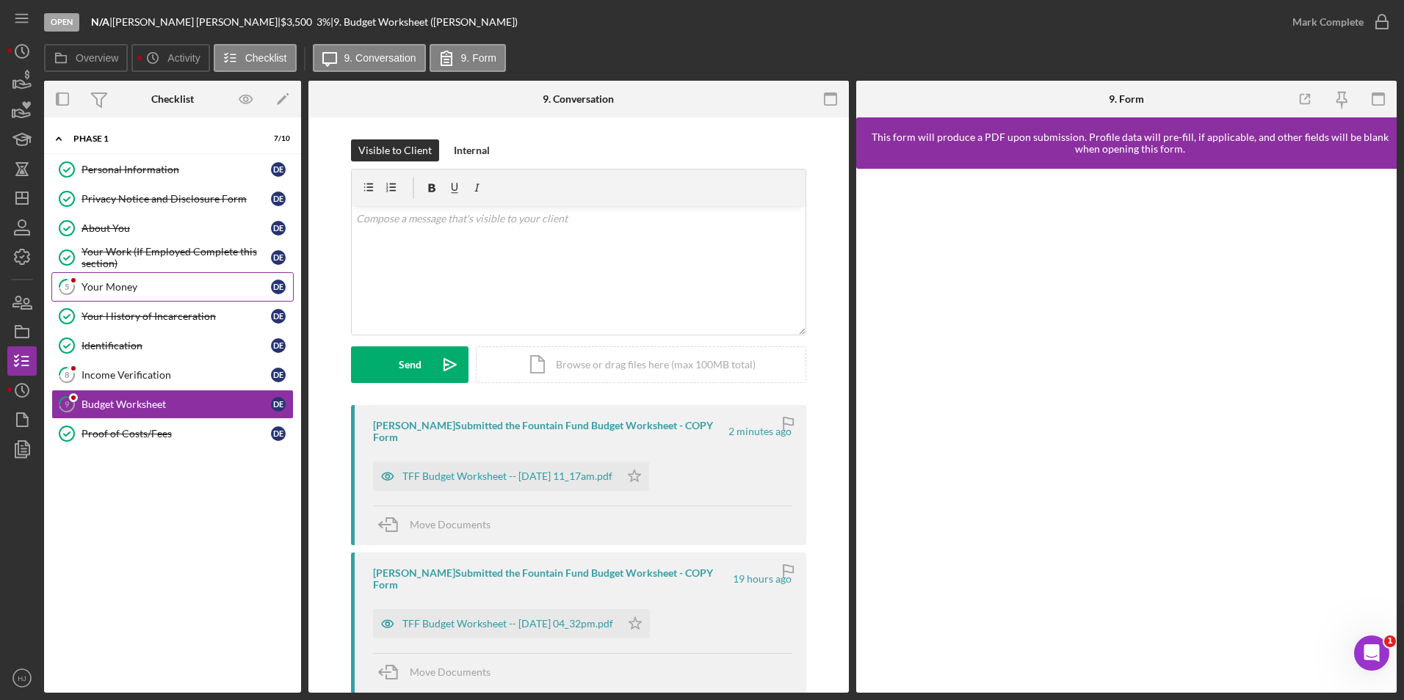
click at [115, 281] on div "Your Money" at bounding box center [175, 287] width 189 height 12
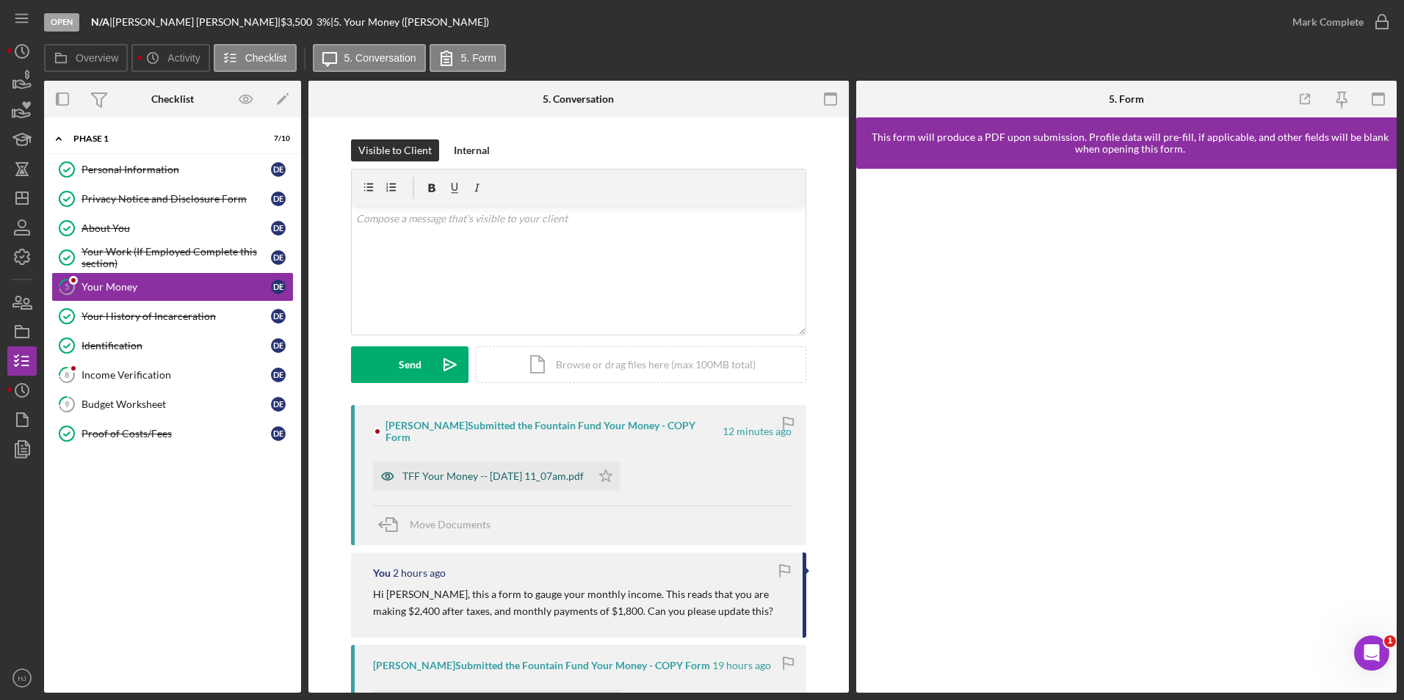
click at [522, 471] on div "TFF Your Money -- [DATE] 11_07am.pdf" at bounding box center [492, 477] width 181 height 12
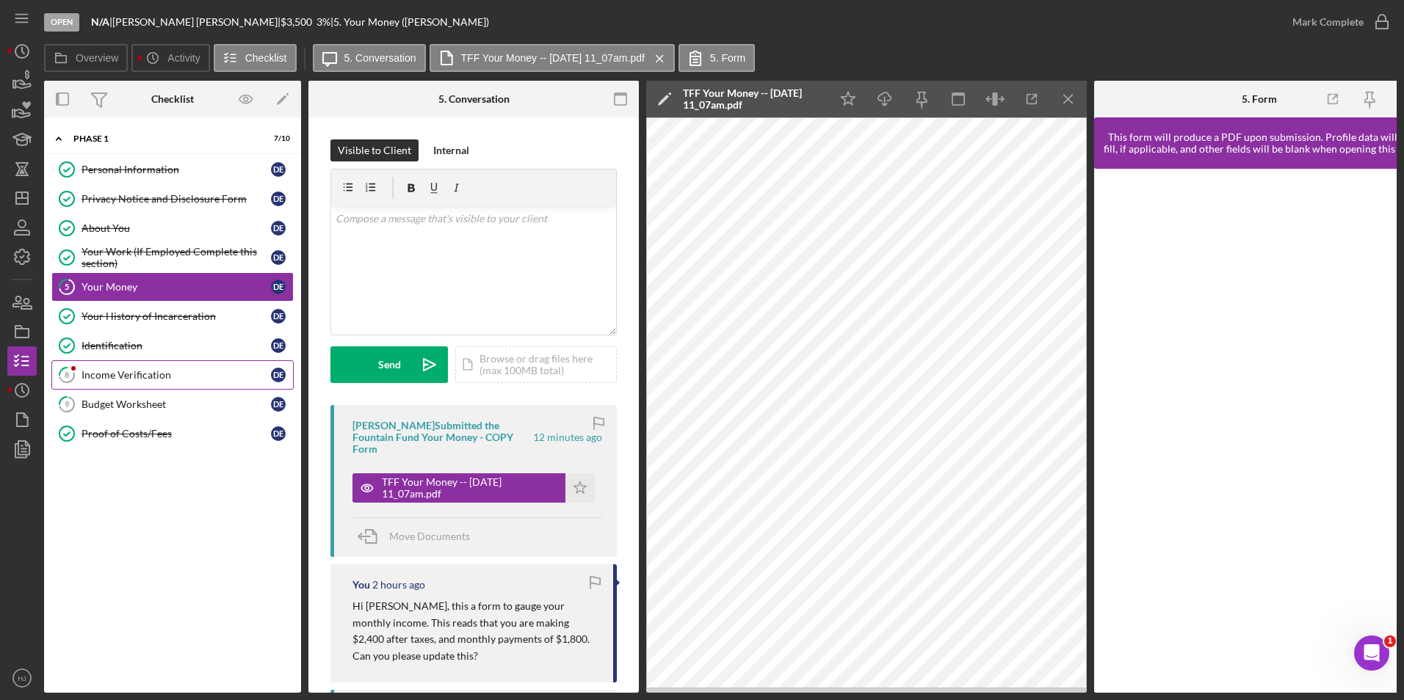
click at [143, 375] on div "Income Verification" at bounding box center [175, 375] width 189 height 12
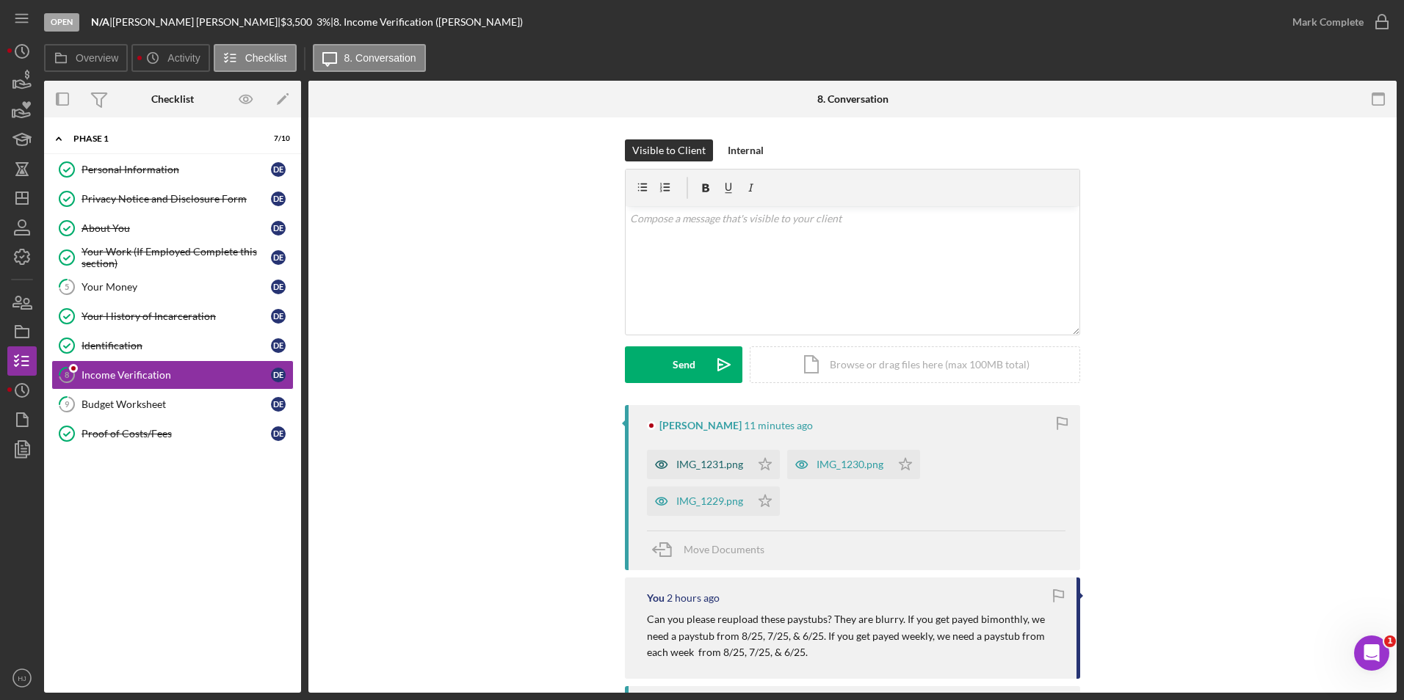
click at [716, 468] on div "IMG_1231.png" at bounding box center [709, 465] width 67 height 12
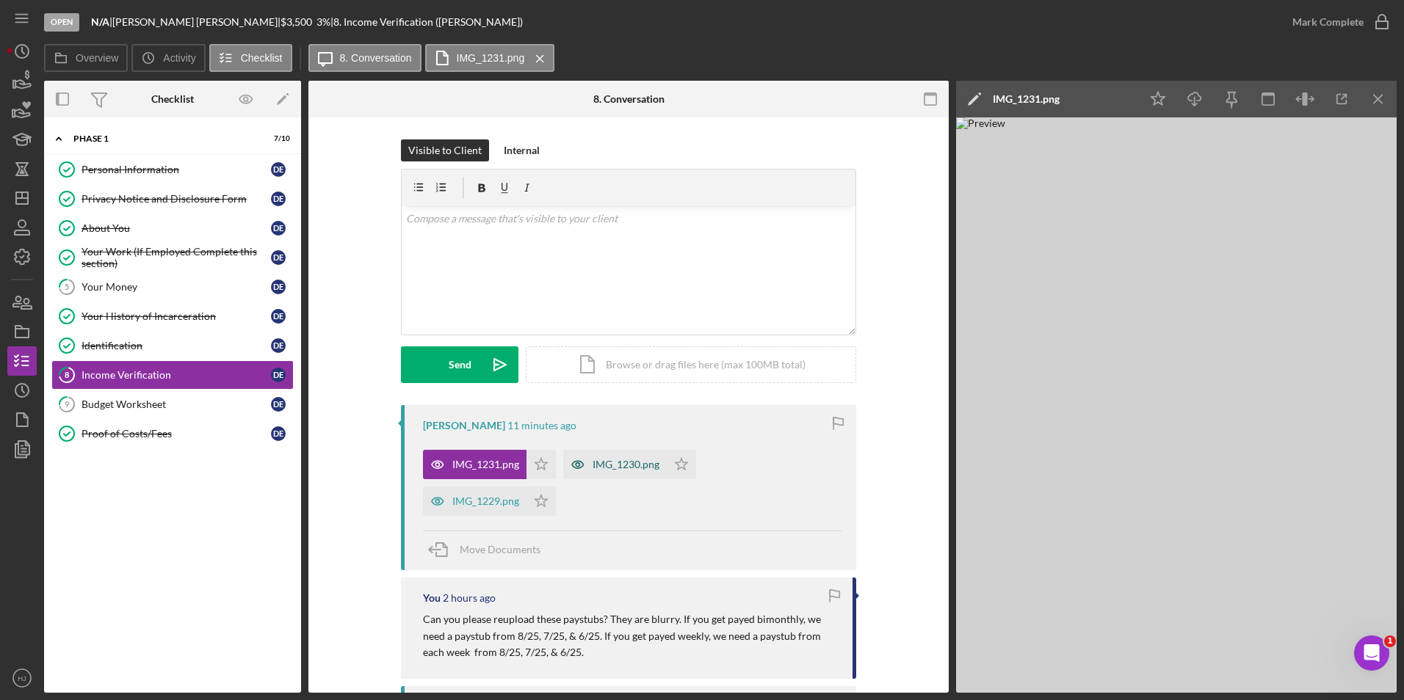
click at [620, 469] on div "IMG_1230.png" at bounding box center [626, 465] width 67 height 12
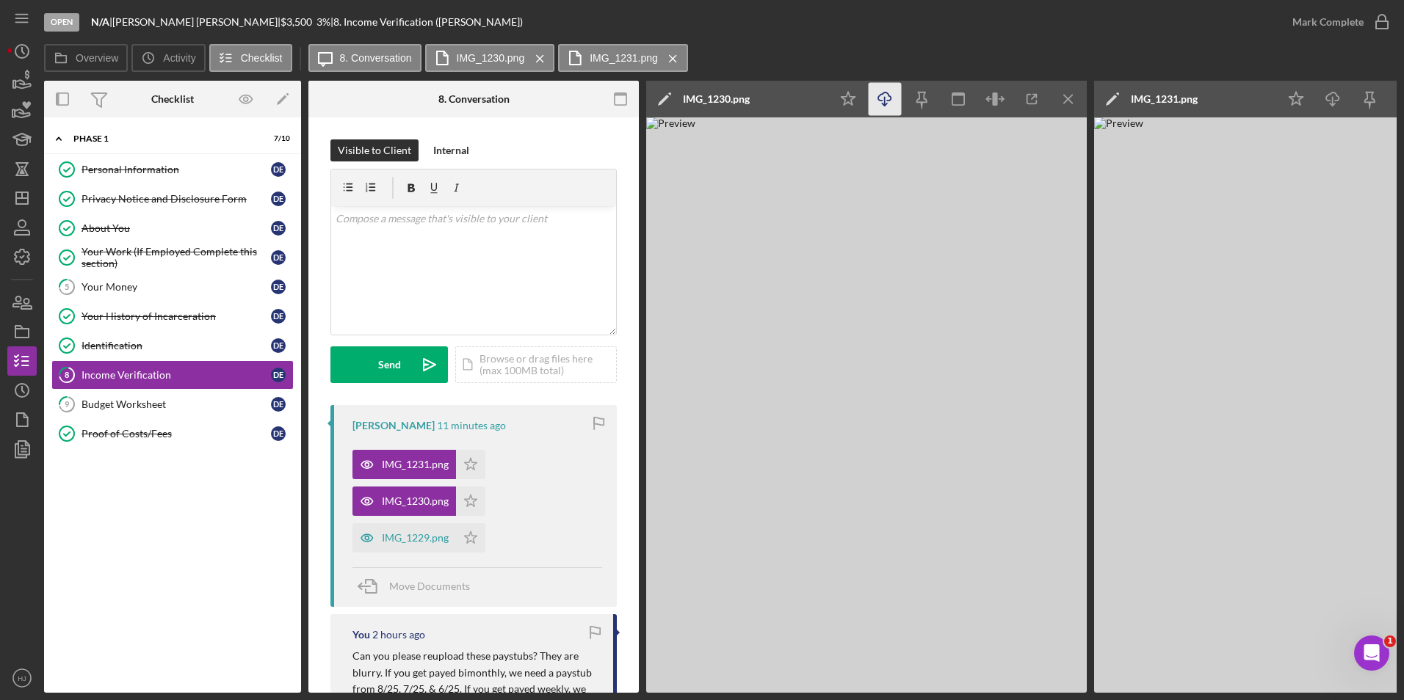
click at [885, 97] on line "button" at bounding box center [885, 101] width 0 height 8
click at [474, 501] on polygon "button" at bounding box center [471, 501] width 12 height 12
click at [1061, 98] on icon "Icon/Menu Close" at bounding box center [1068, 99] width 33 height 33
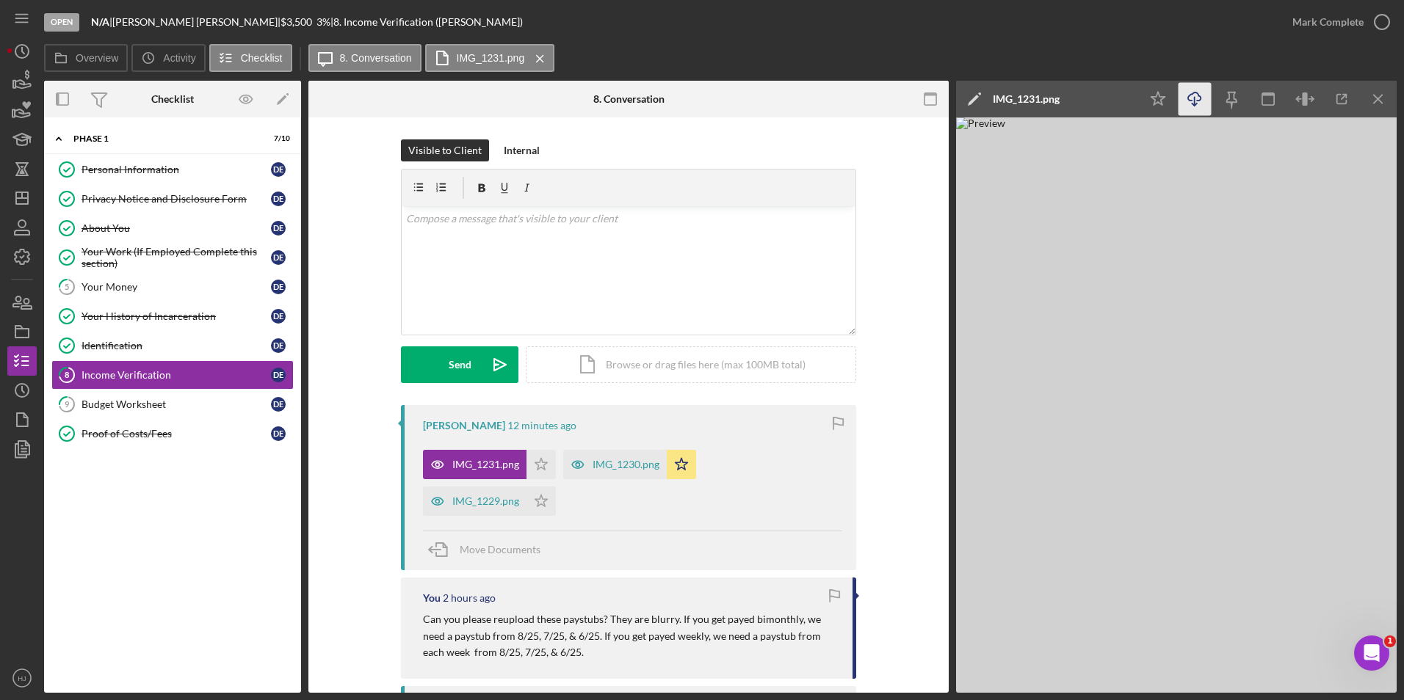
click at [1196, 99] on icon "Icon/Download" at bounding box center [1194, 99] width 33 height 33
click at [536, 465] on polygon "button" at bounding box center [541, 464] width 12 height 12
click at [488, 506] on div "IMG_1229.png" at bounding box center [485, 502] width 67 height 12
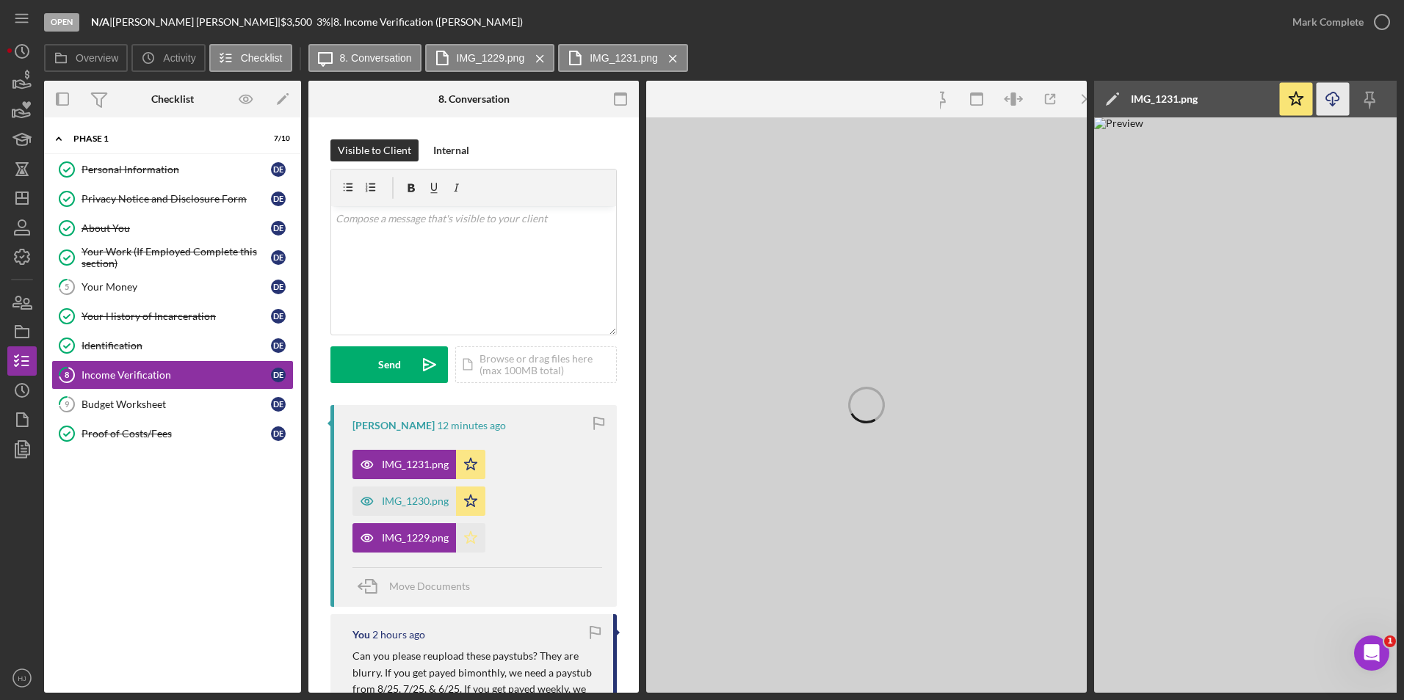
click at [468, 534] on icon "Icon/Star" at bounding box center [470, 537] width 29 height 29
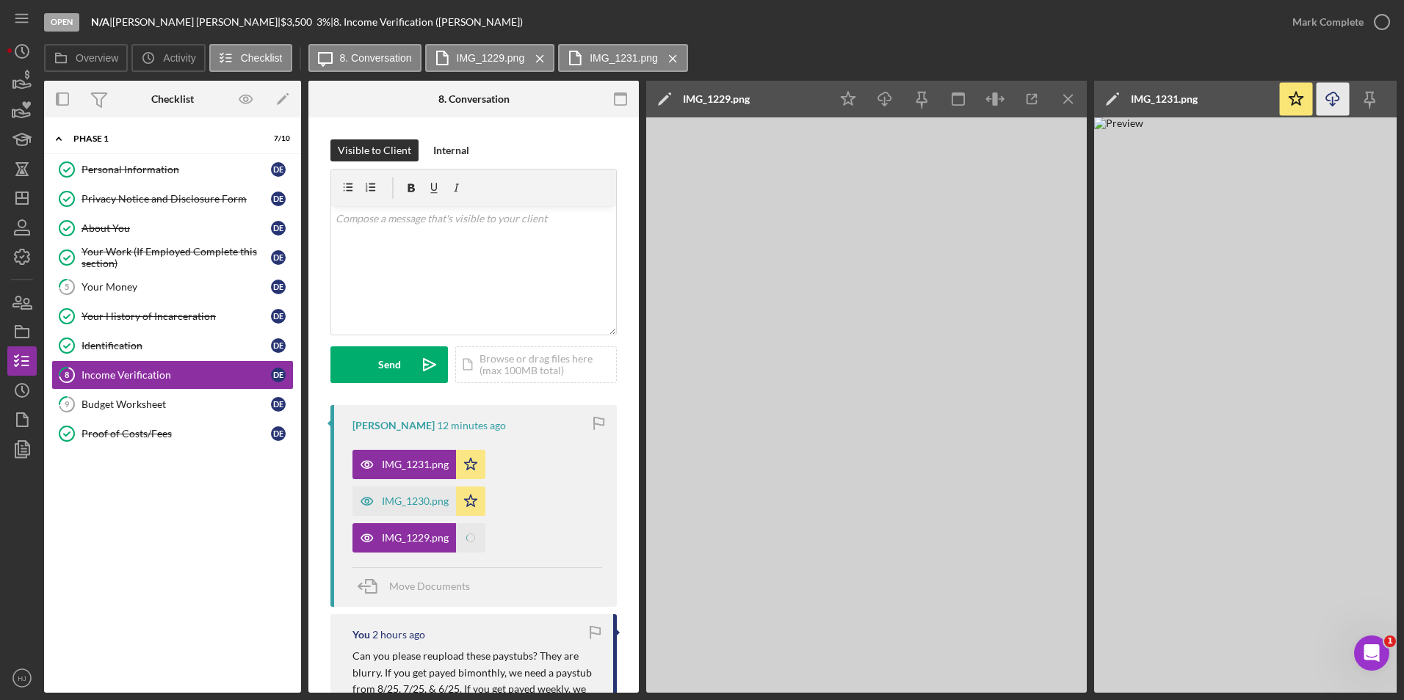
click at [1222, 100] on div "Icon/Edit IMG_1231.png" at bounding box center [1186, 99] width 184 height 37
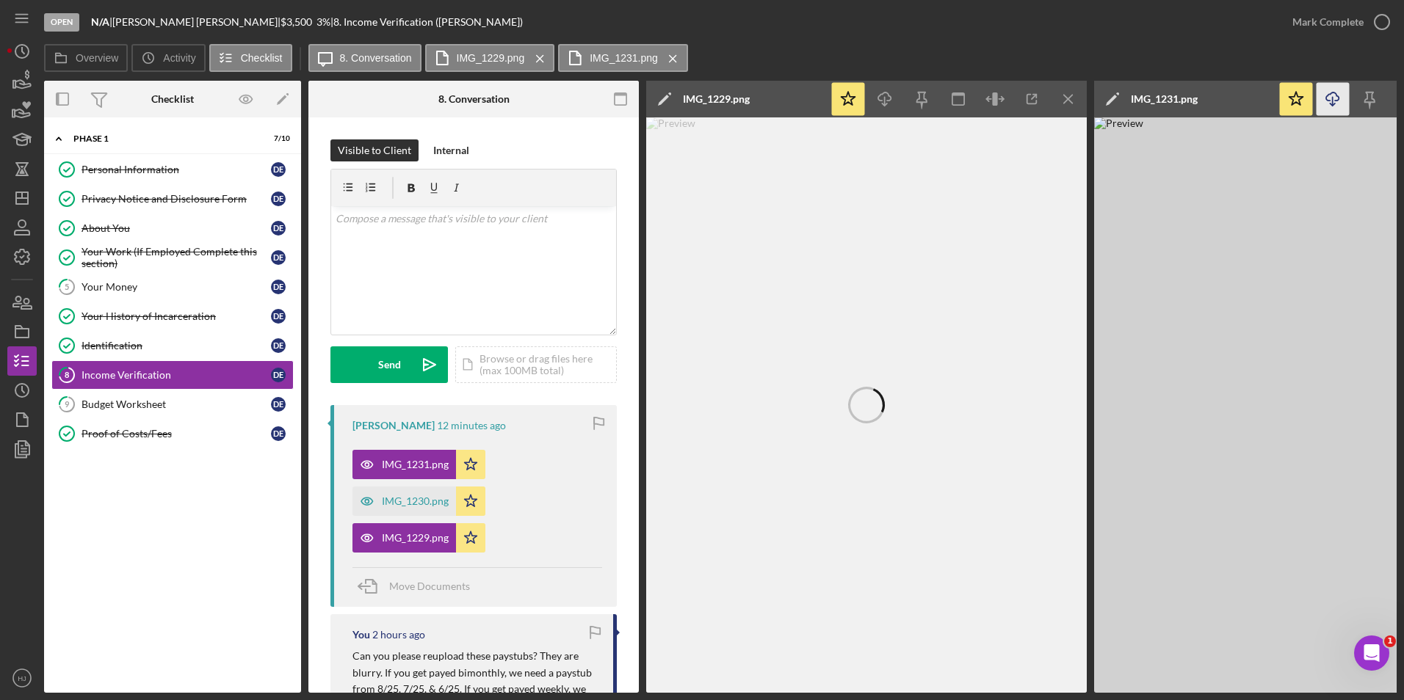
drag, startPoint x: 1222, startPoint y: 100, endPoint x: 1211, endPoint y: 111, distance: 15.1
click at [1211, 111] on div "Icon/Edit IMG_1231.png" at bounding box center [1186, 99] width 184 height 37
click at [879, 436] on div at bounding box center [866, 405] width 37 height 576
click at [877, 436] on div at bounding box center [866, 405] width 37 height 576
drag, startPoint x: 877, startPoint y: 436, endPoint x: 852, endPoint y: 414, distance: 33.8
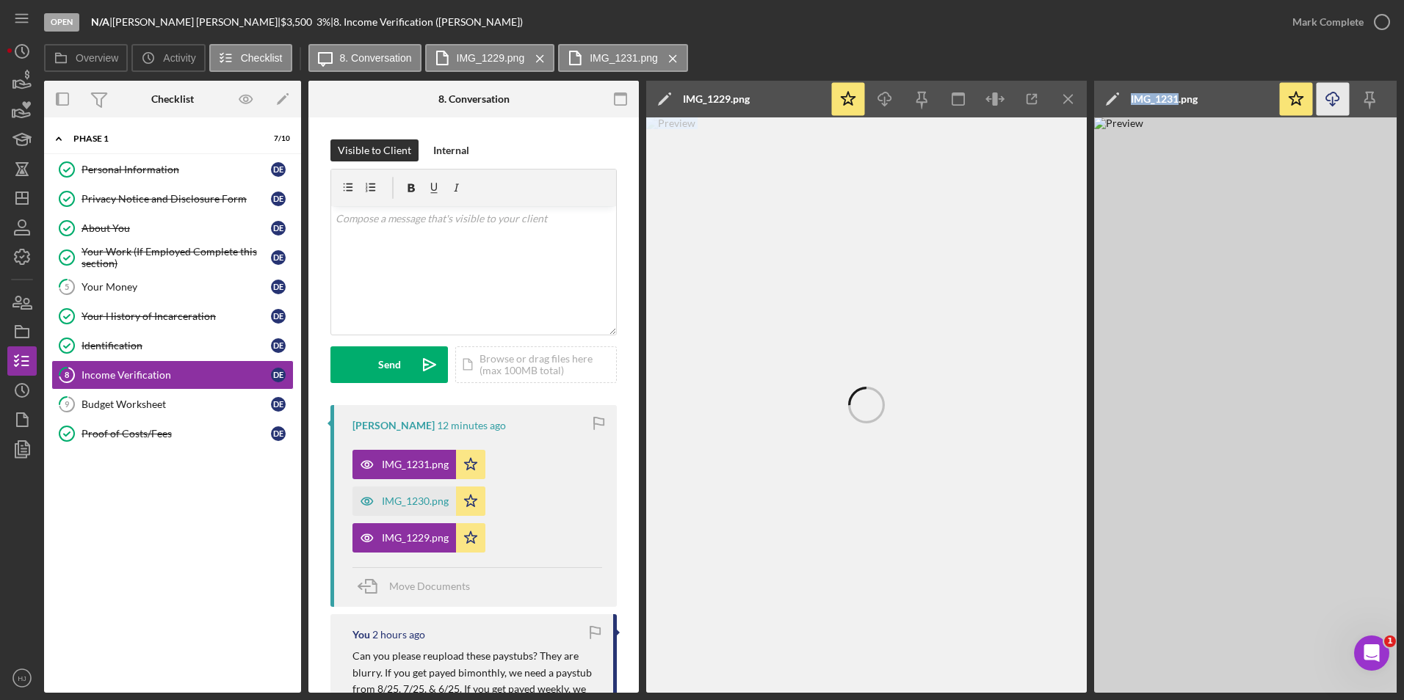
click at [852, 414] on icon at bounding box center [867, 406] width 52 height 52
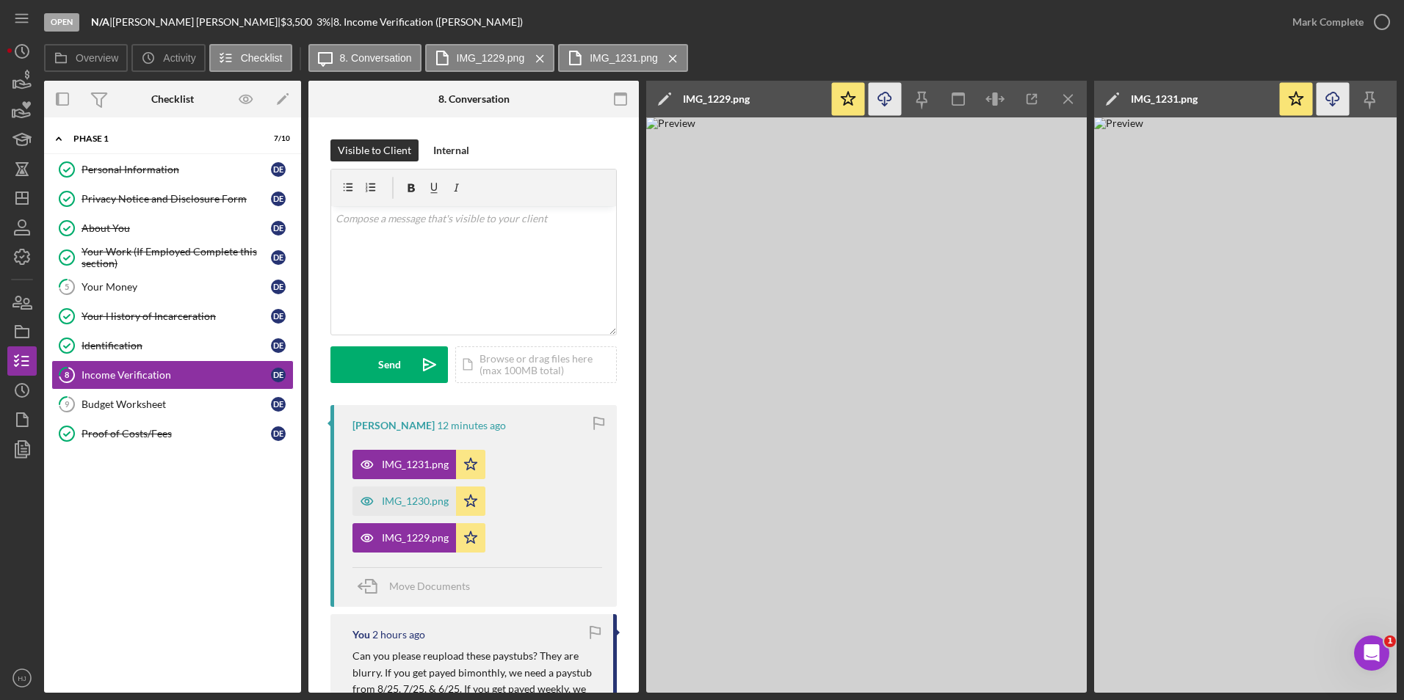
click at [889, 96] on icon "button" at bounding box center [884, 97] width 12 height 8
click at [434, 256] on div "v Color teal Color pink Remove color Add row above Add row below Add column bef…" at bounding box center [473, 270] width 285 height 128
click at [391, 360] on div "Send" at bounding box center [389, 365] width 23 height 37
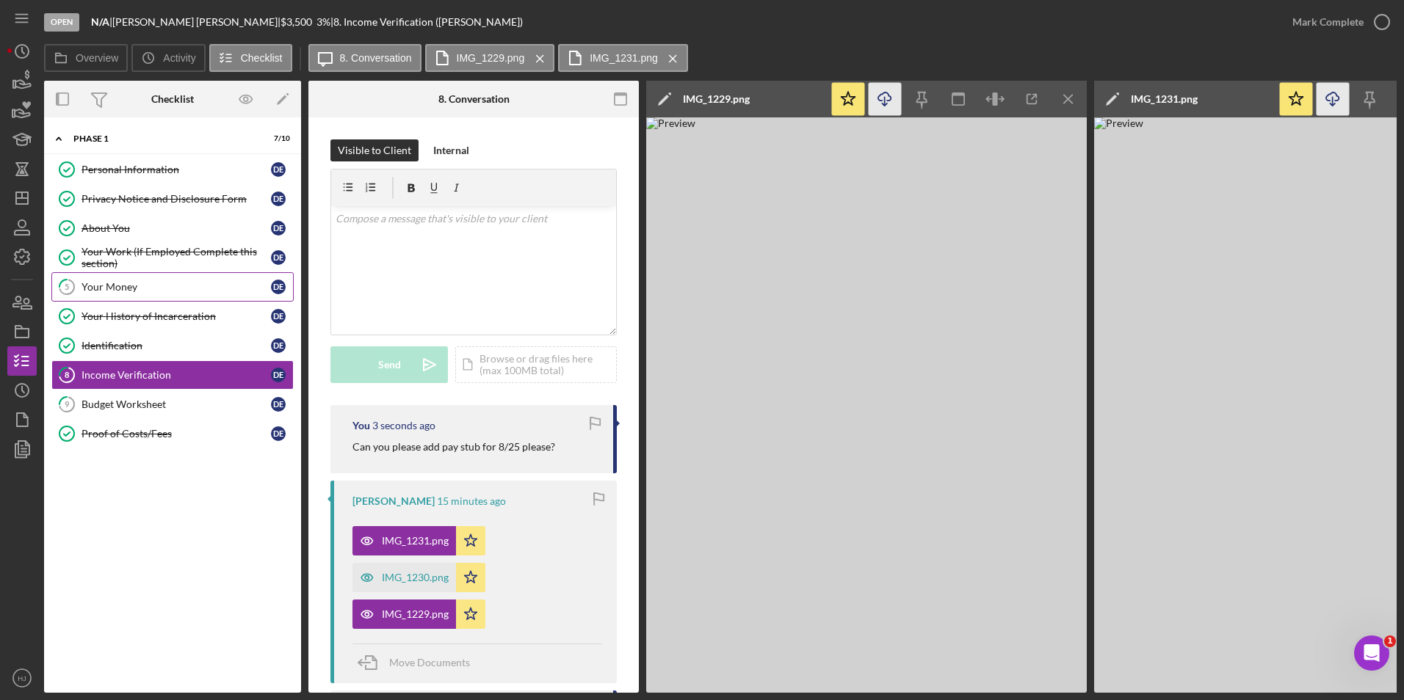
click at [170, 283] on div "Your Money" at bounding box center [175, 287] width 189 height 12
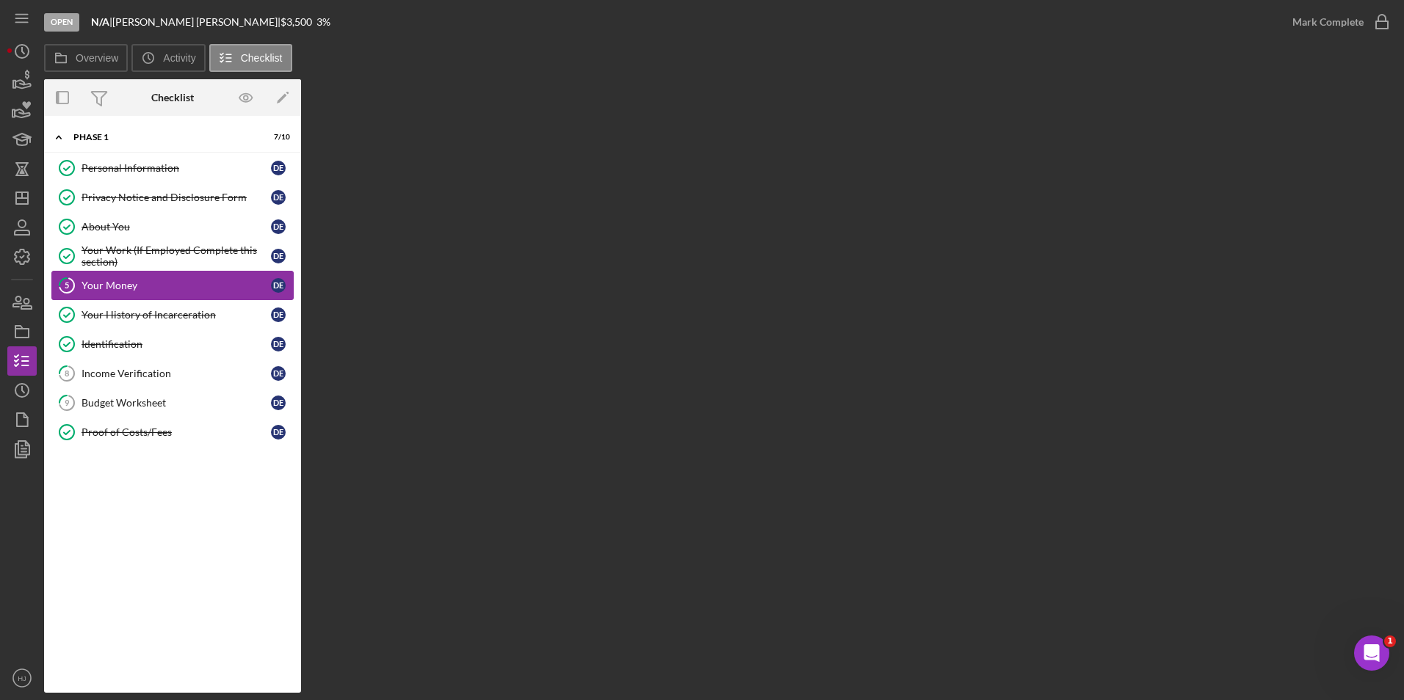
click at [143, 288] on div "Your Money" at bounding box center [175, 286] width 189 height 12
drag, startPoint x: 117, startPoint y: 331, endPoint x: 111, endPoint y: 342, distance: 12.5
click at [117, 332] on link "Identification Identification D E" at bounding box center [172, 344] width 242 height 29
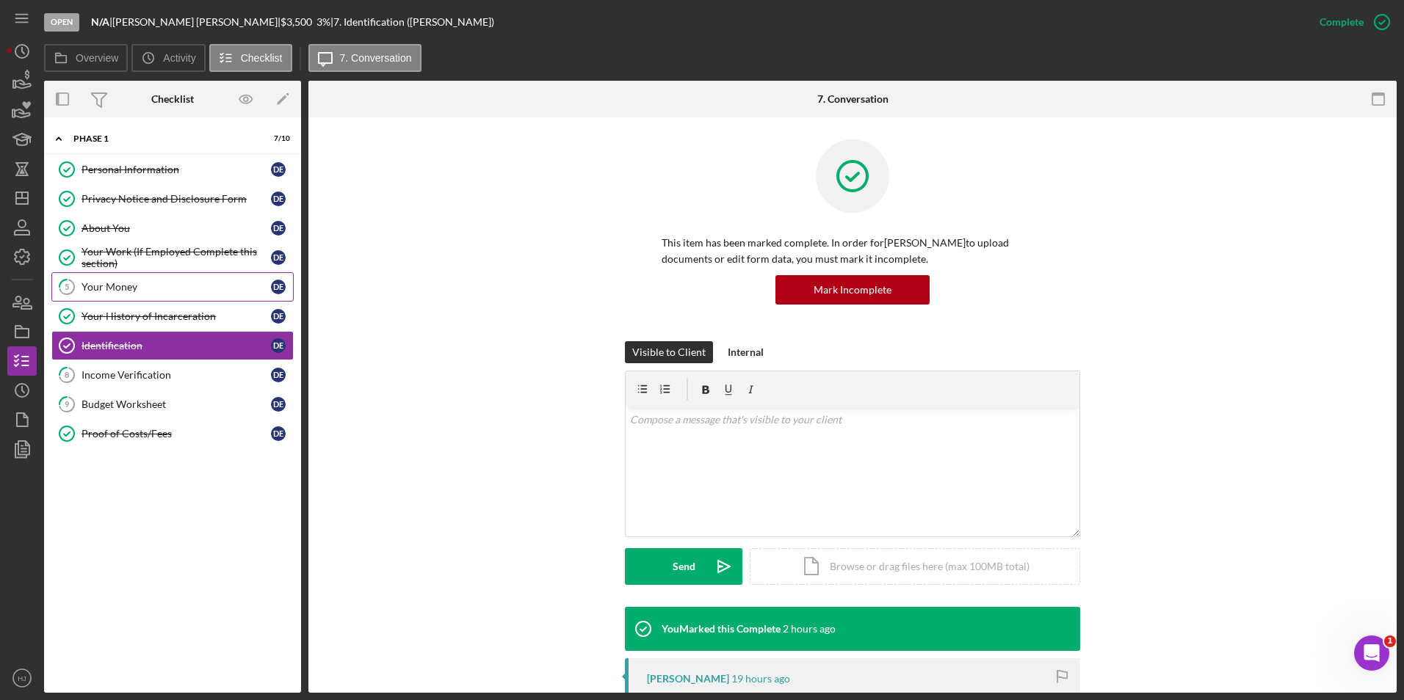
click at [108, 292] on div "Your Money" at bounding box center [175, 287] width 189 height 12
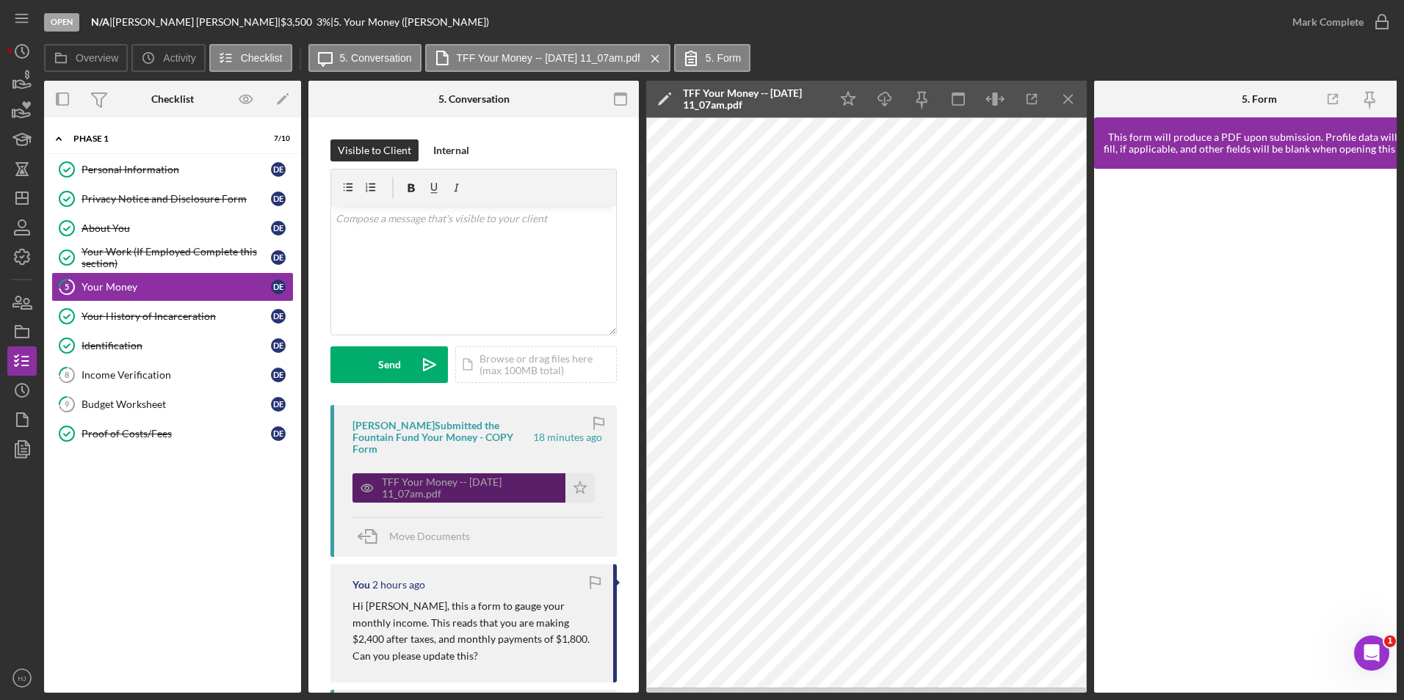
click at [499, 474] on div "TFF Your Money -- [DATE] 11_07am.pdf" at bounding box center [458, 488] width 213 height 29
click at [30, 302] on icon "button" at bounding box center [22, 302] width 37 height 37
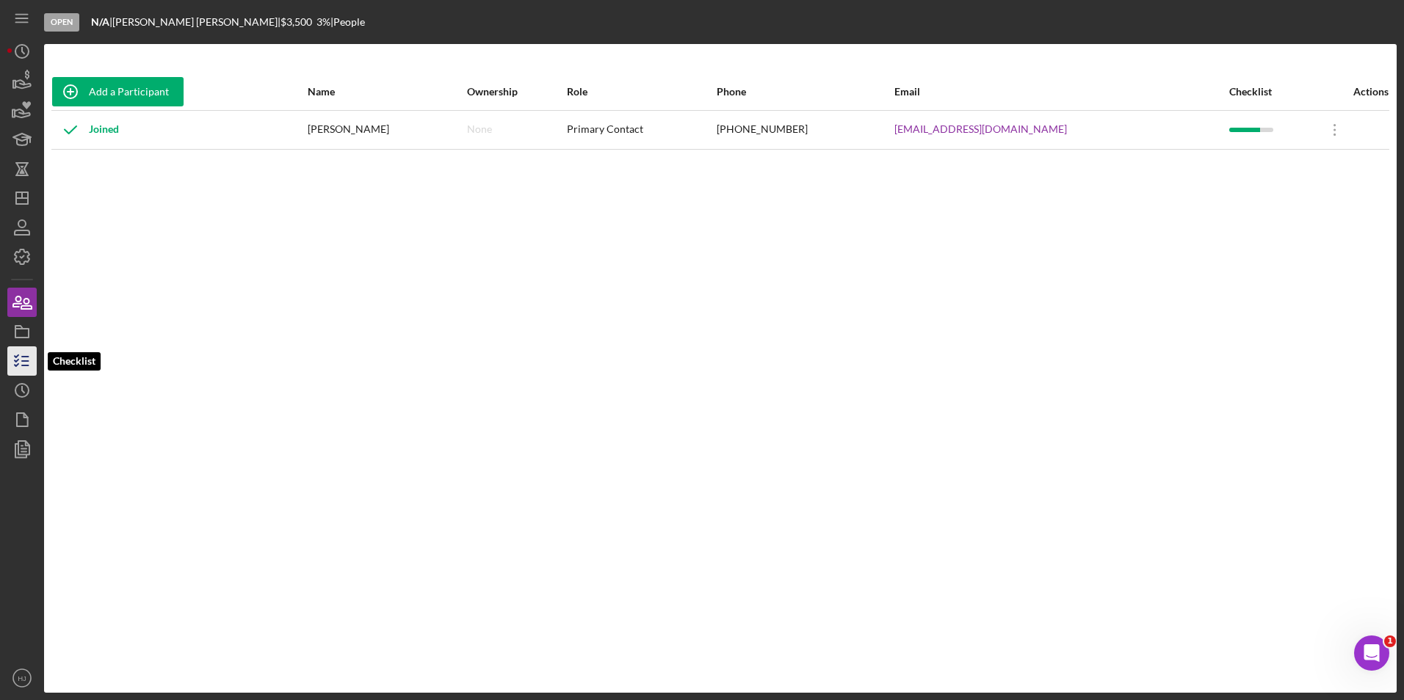
click at [22, 361] on line "button" at bounding box center [25, 361] width 7 height 0
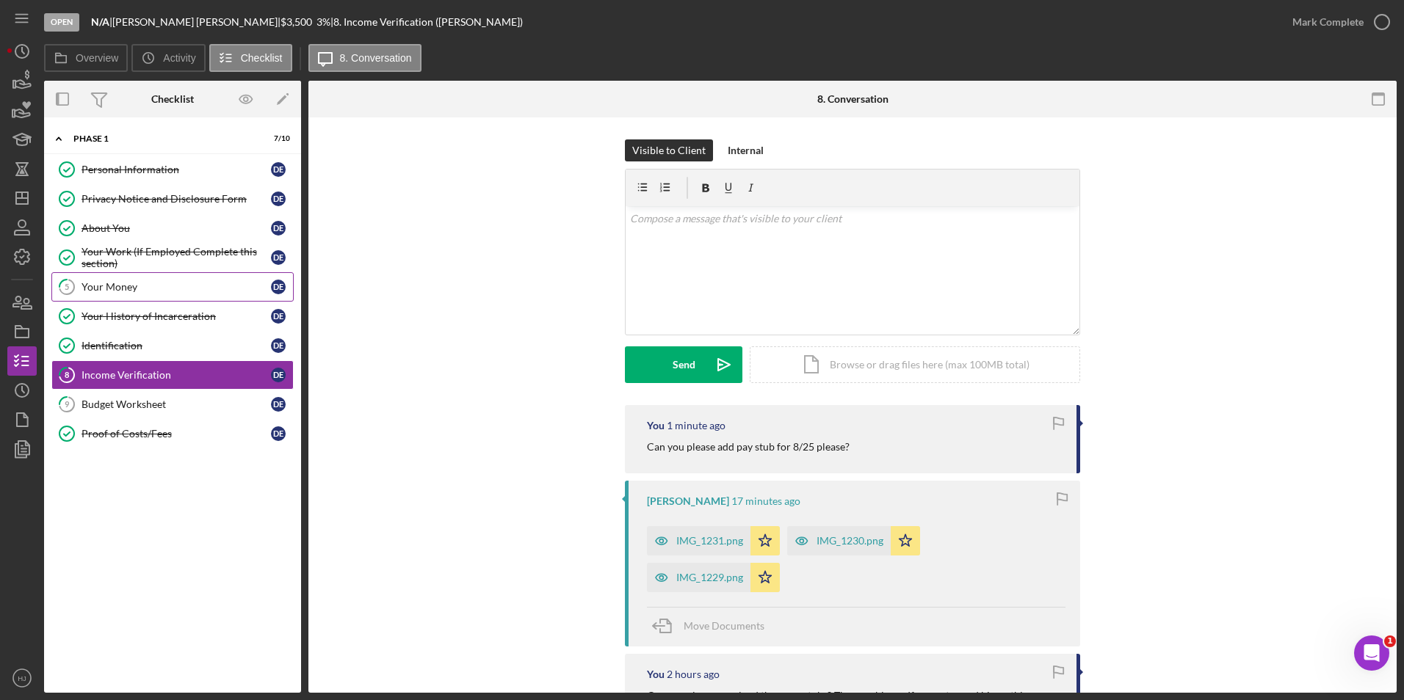
click at [120, 296] on link "5 Your Money D E" at bounding box center [172, 286] width 242 height 29
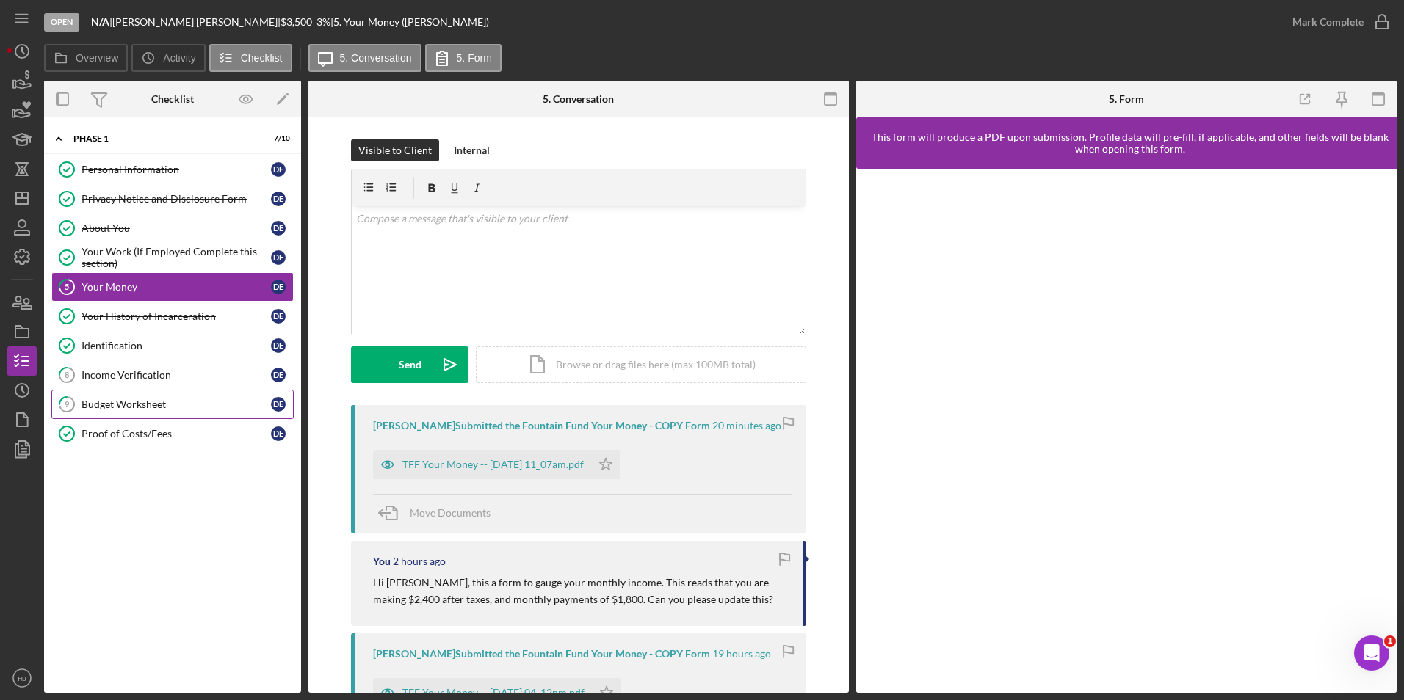
click at [157, 402] on div "Budget Worksheet" at bounding box center [175, 405] width 189 height 12
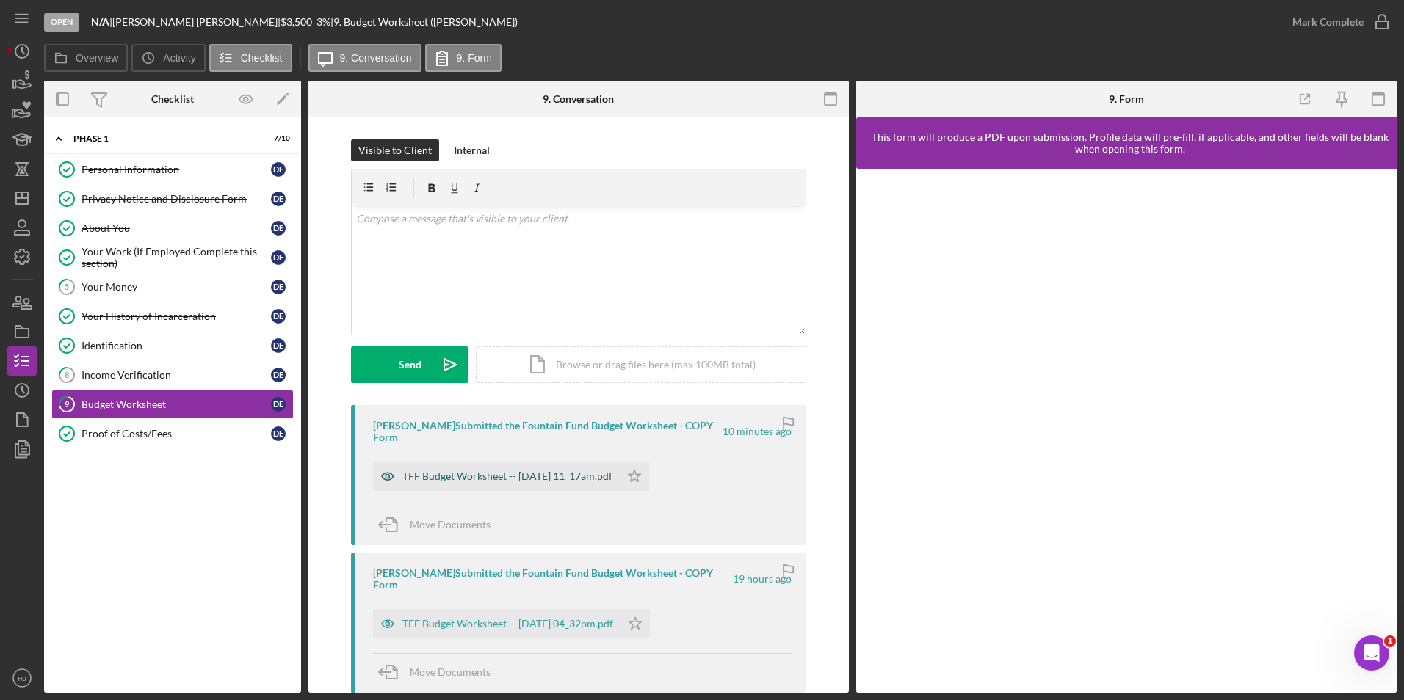
click at [512, 479] on div "TFF Budget Worksheet -- [DATE] 11_17am.pdf" at bounding box center [507, 477] width 210 height 12
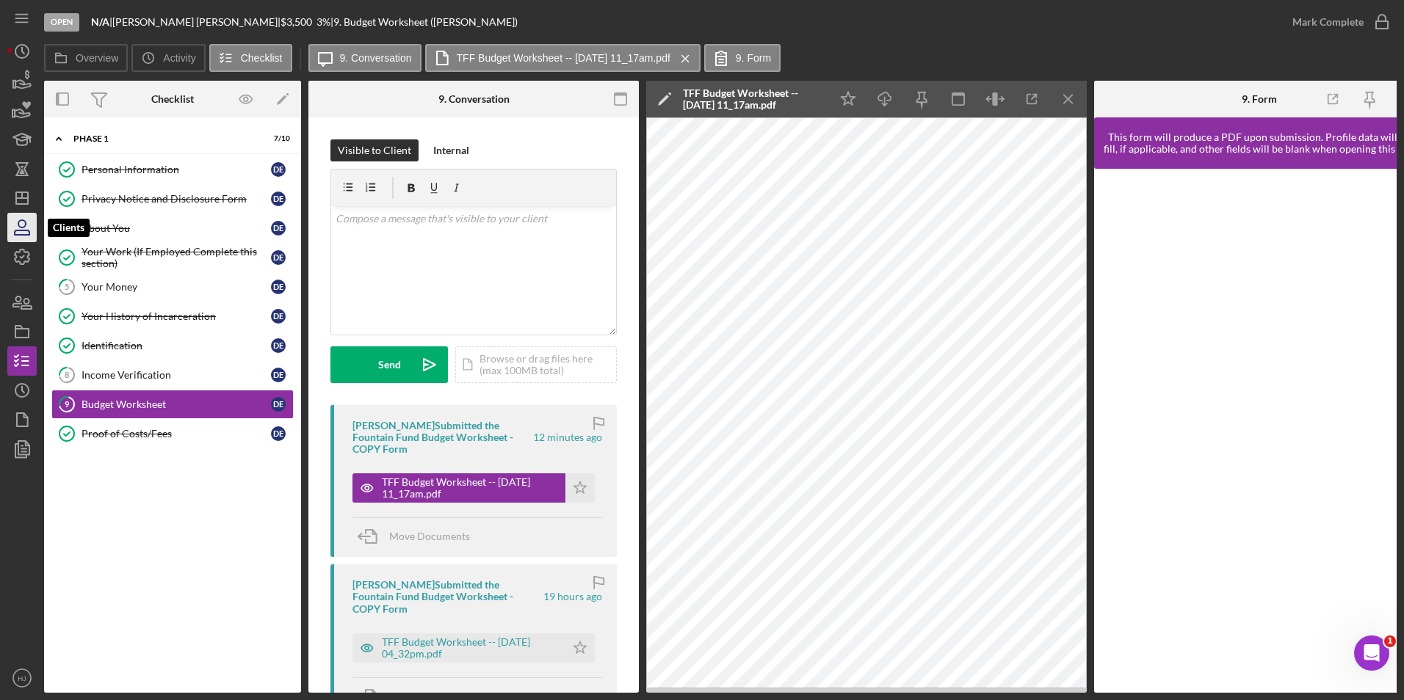
click at [16, 222] on icon "button" at bounding box center [22, 227] width 37 height 37
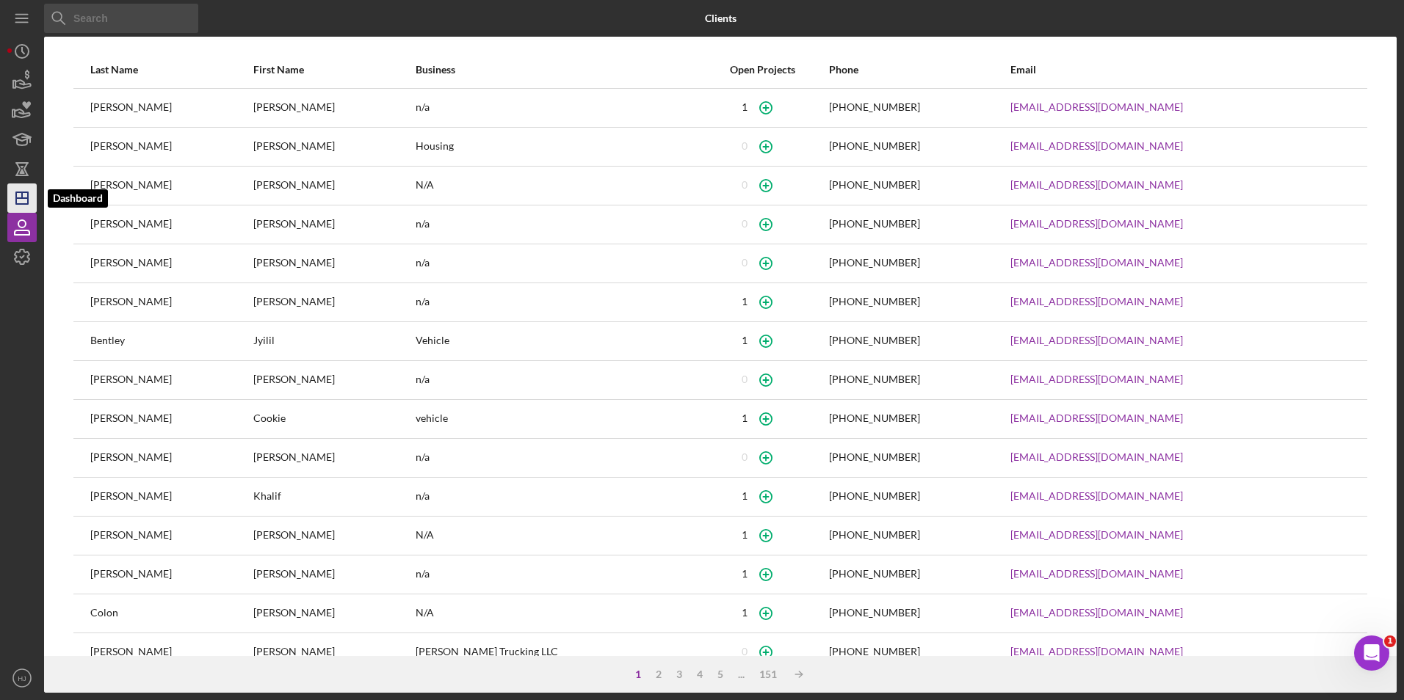
click at [21, 195] on icon "Icon/Dashboard" at bounding box center [22, 198] width 37 height 37
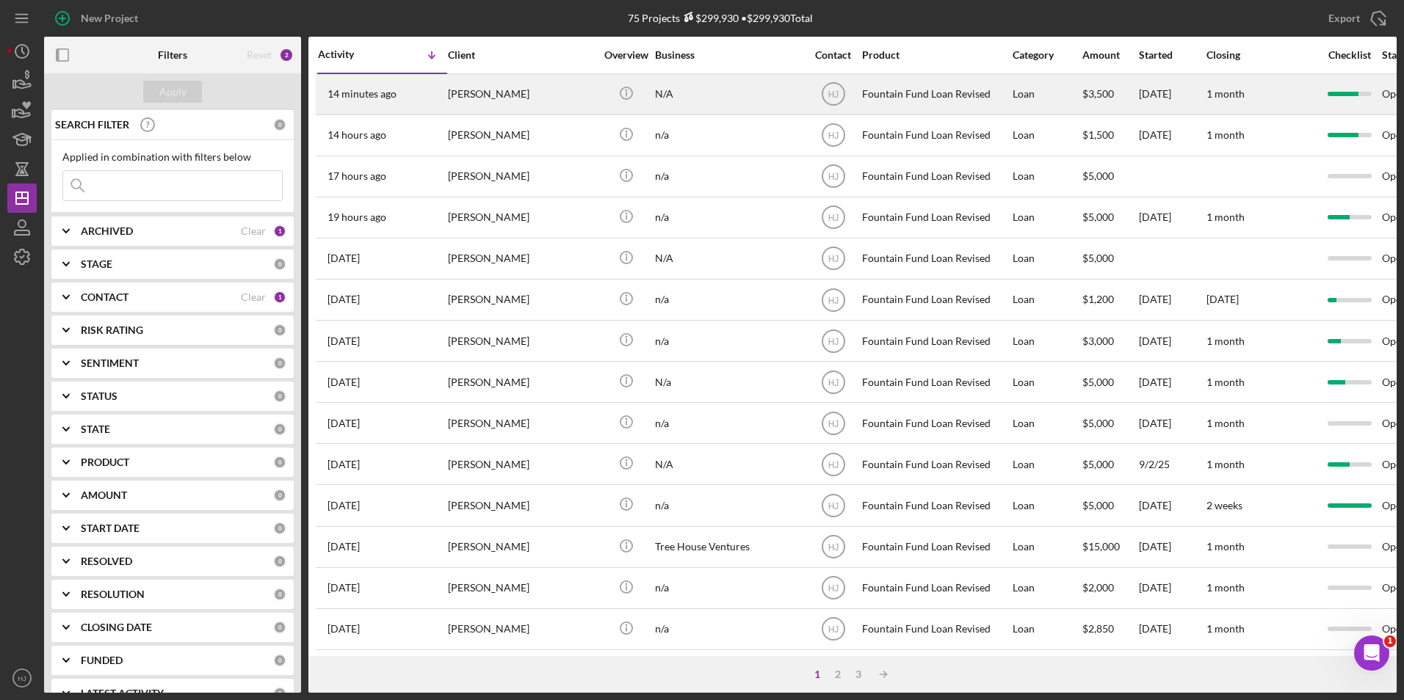
click at [485, 98] on div "[PERSON_NAME]" at bounding box center [521, 94] width 147 height 39
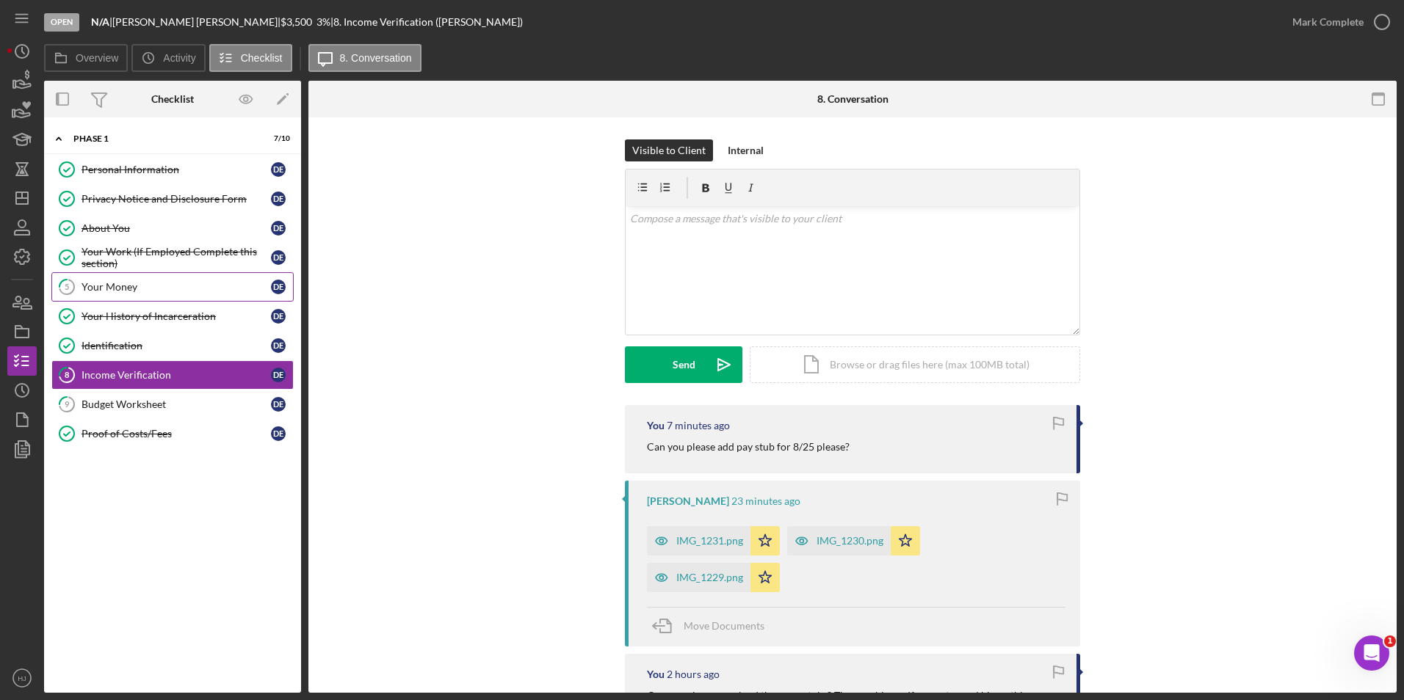
click at [123, 287] on div "Your Money" at bounding box center [175, 287] width 189 height 12
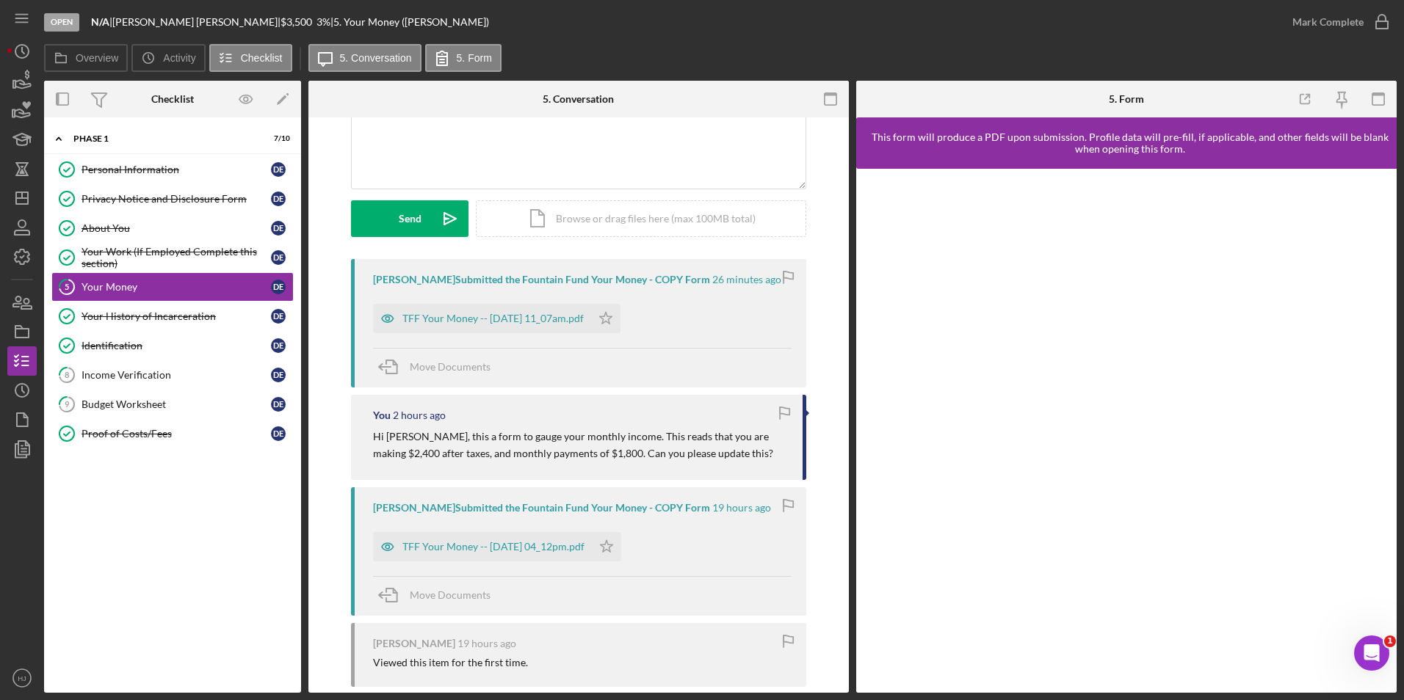
scroll to position [147, 0]
click at [109, 375] on div "Income Verification" at bounding box center [175, 375] width 189 height 12
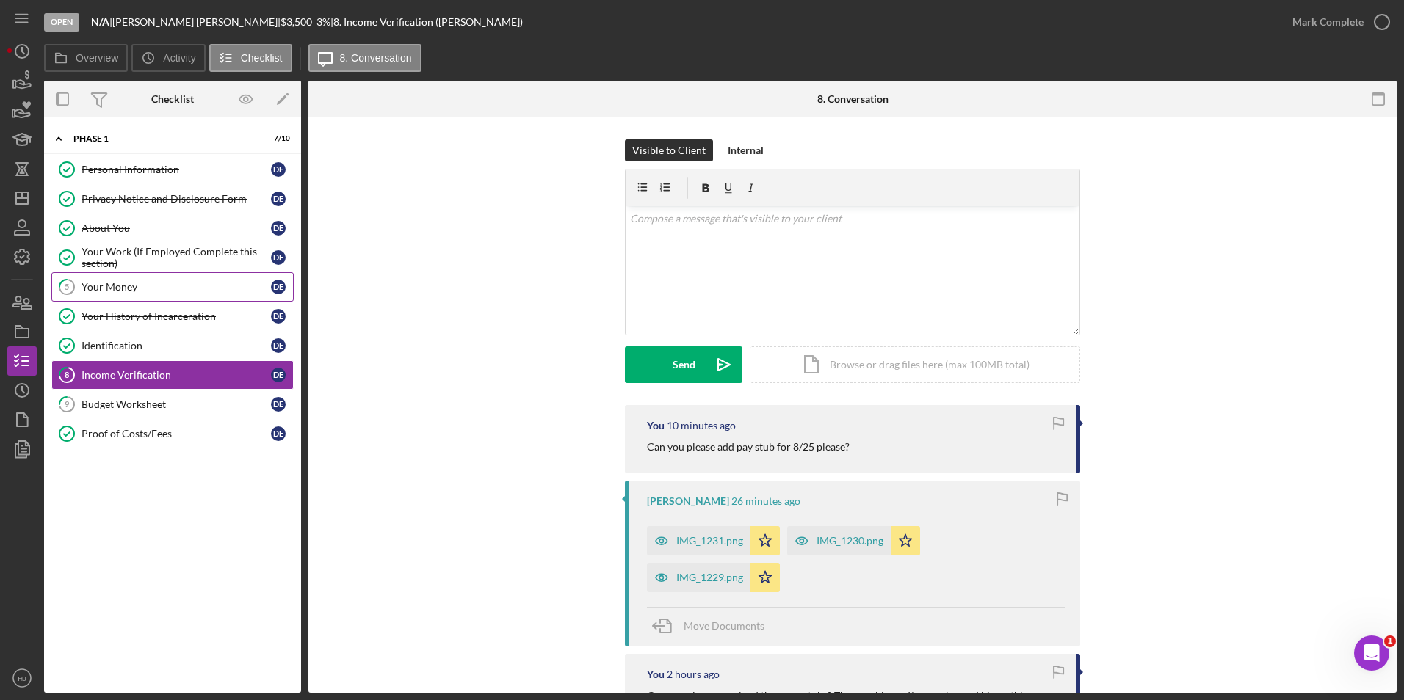
click at [107, 281] on div "Your Money" at bounding box center [175, 287] width 189 height 12
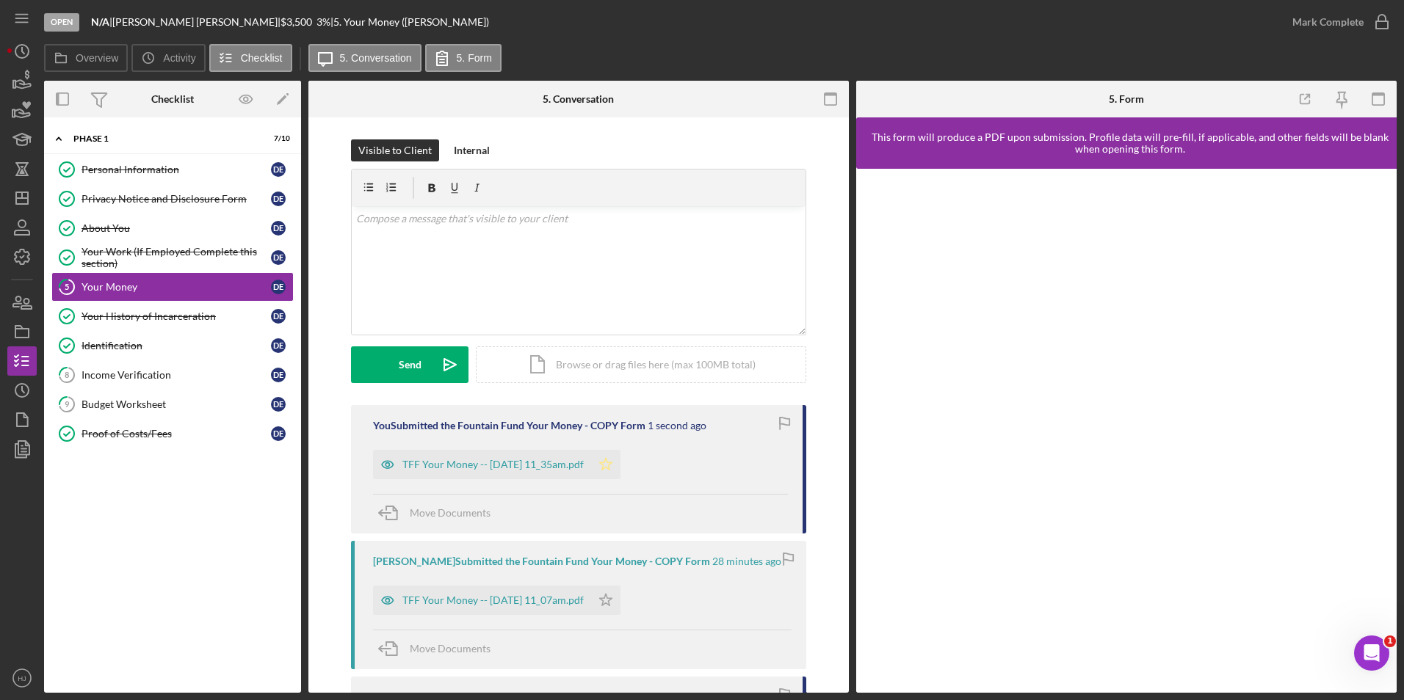
click at [617, 468] on icon "Icon/Star" at bounding box center [605, 464] width 29 height 29
click at [1341, 21] on div "Mark Complete" at bounding box center [1327, 21] width 71 height 29
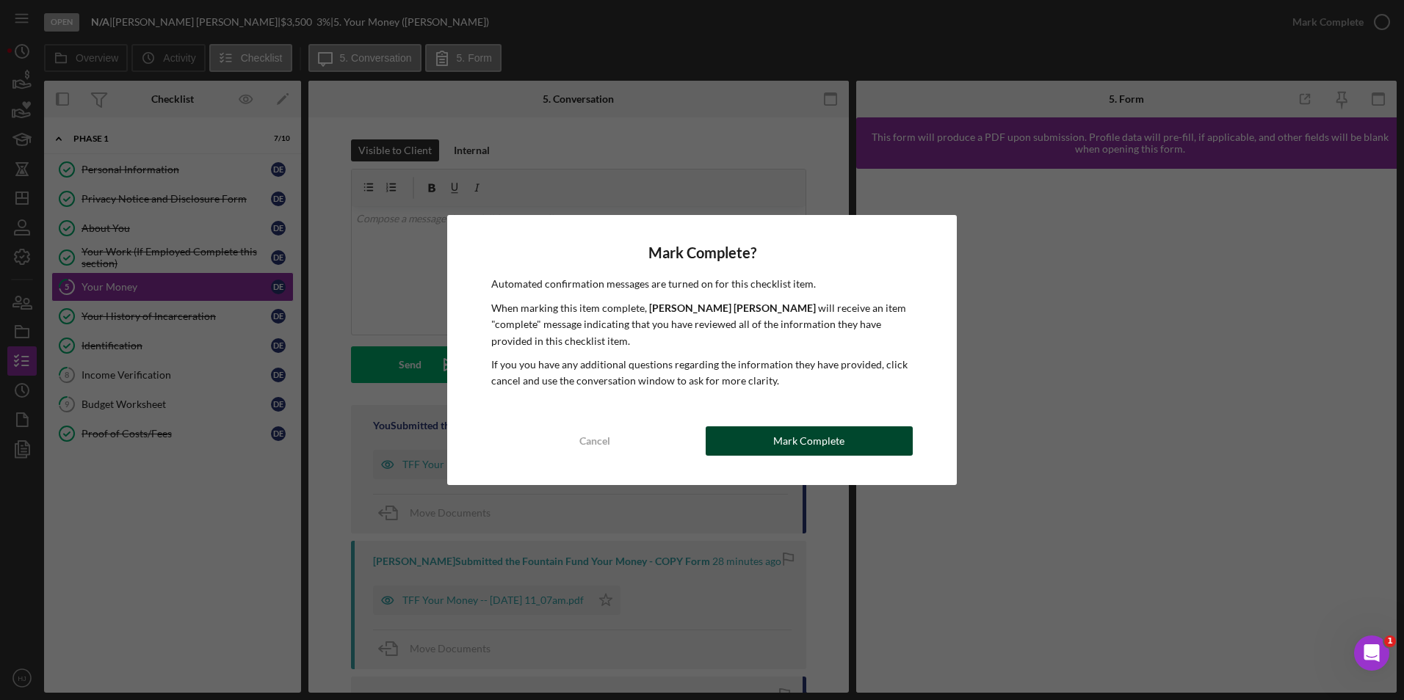
click at [785, 439] on div "Mark Complete" at bounding box center [808, 441] width 71 height 29
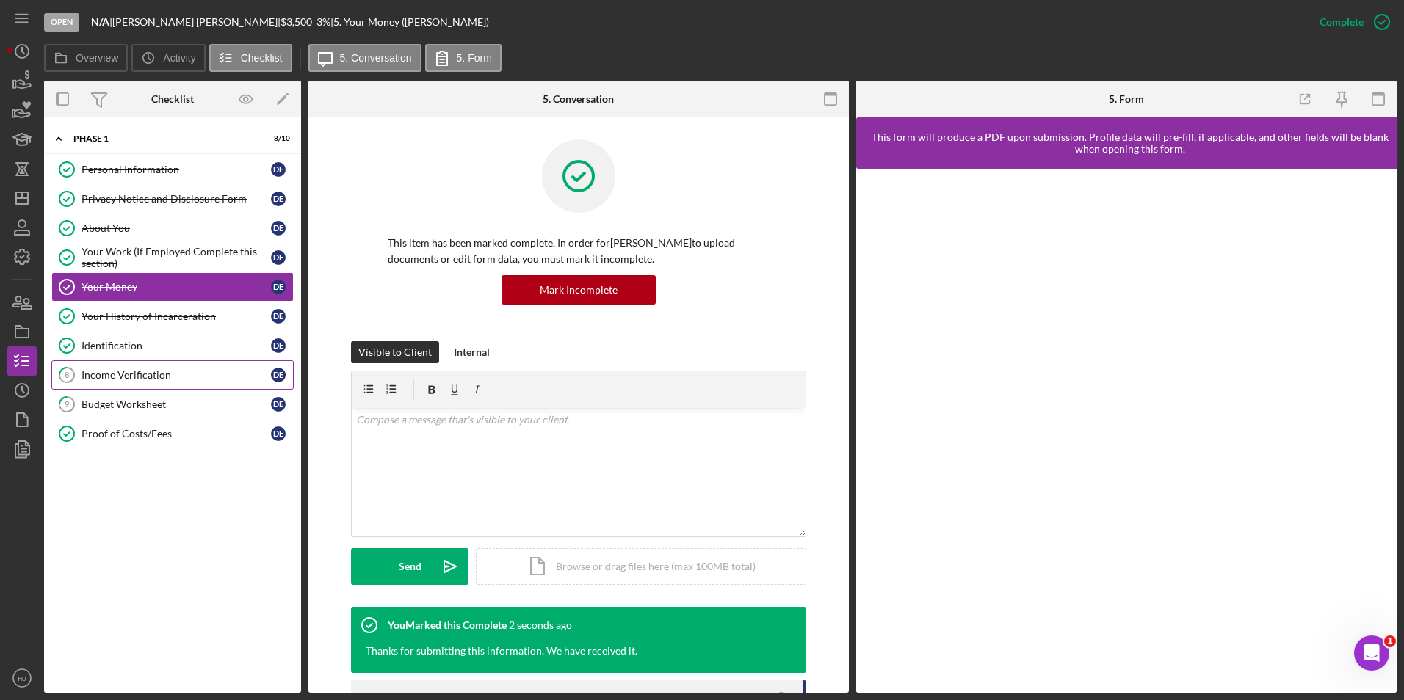
click at [143, 372] on div "Income Verification" at bounding box center [175, 375] width 189 height 12
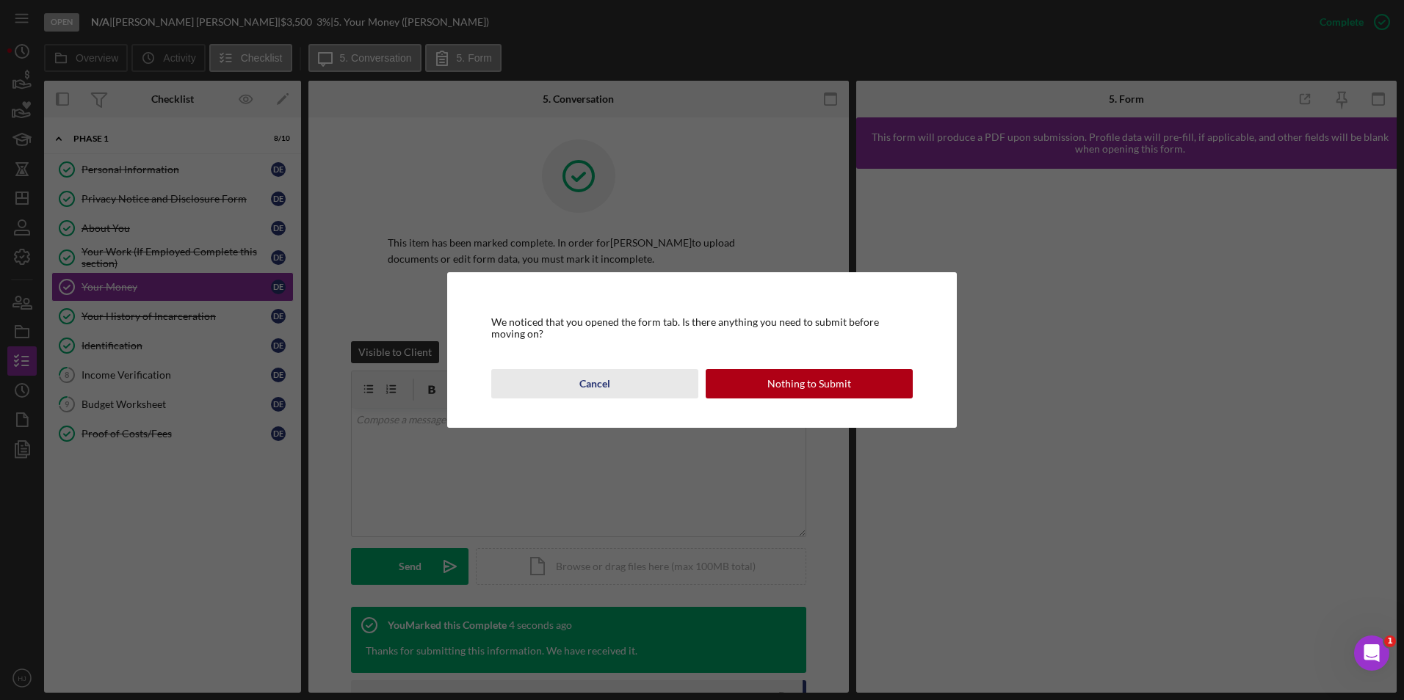
click at [581, 381] on div "Cancel" at bounding box center [594, 383] width 31 height 29
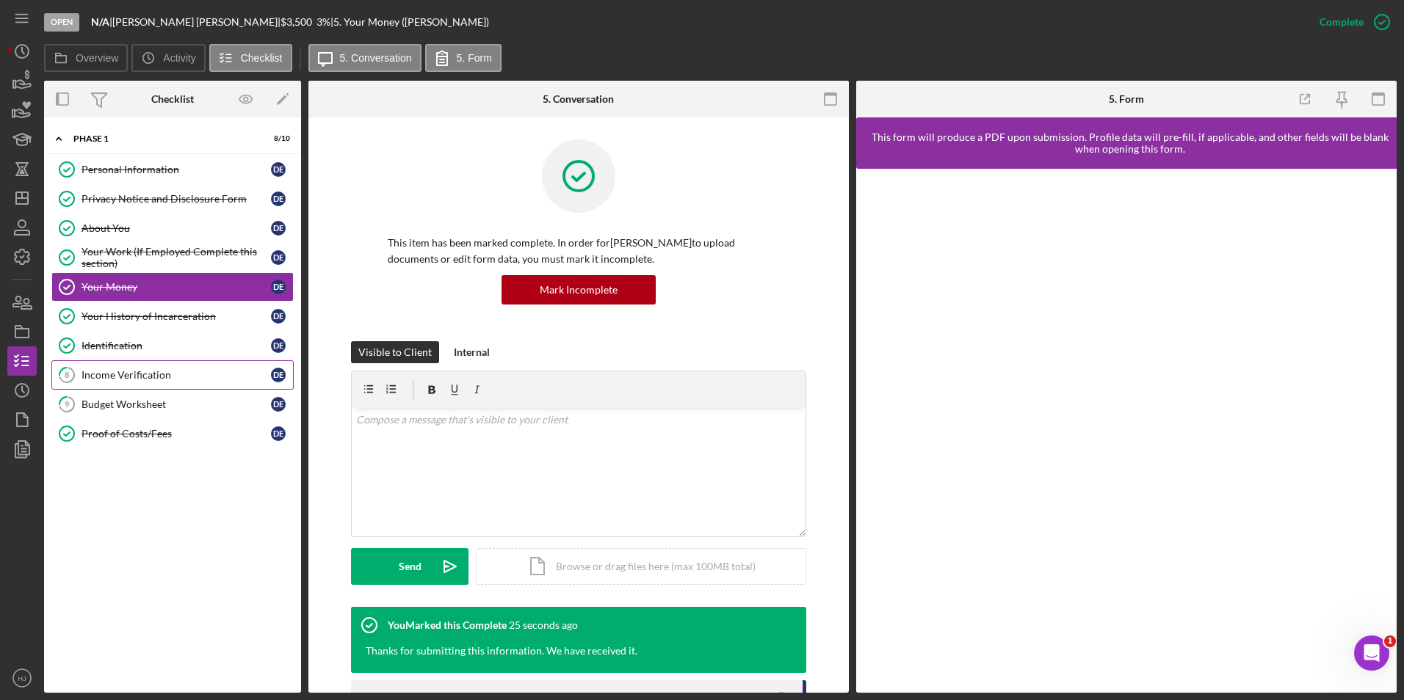
click at [145, 369] on div "Income Verification" at bounding box center [175, 375] width 189 height 12
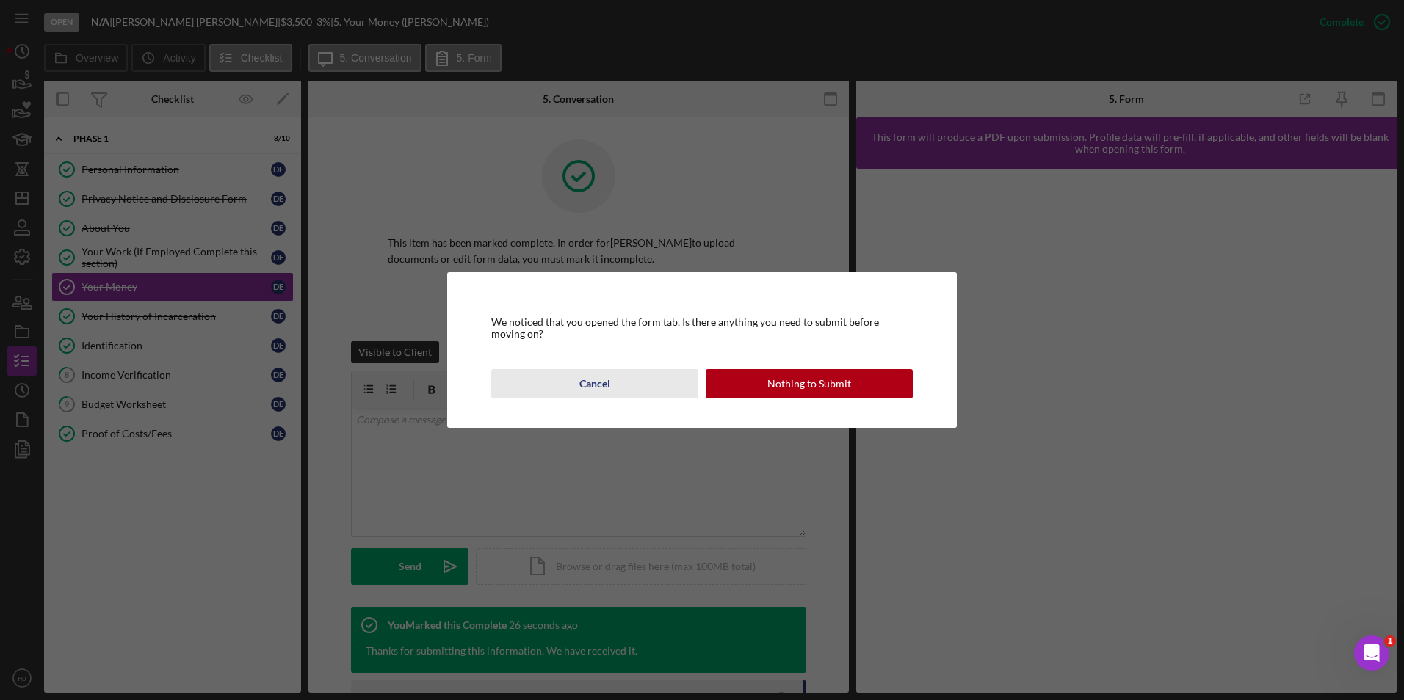
click at [581, 377] on div "Cancel" at bounding box center [594, 383] width 31 height 29
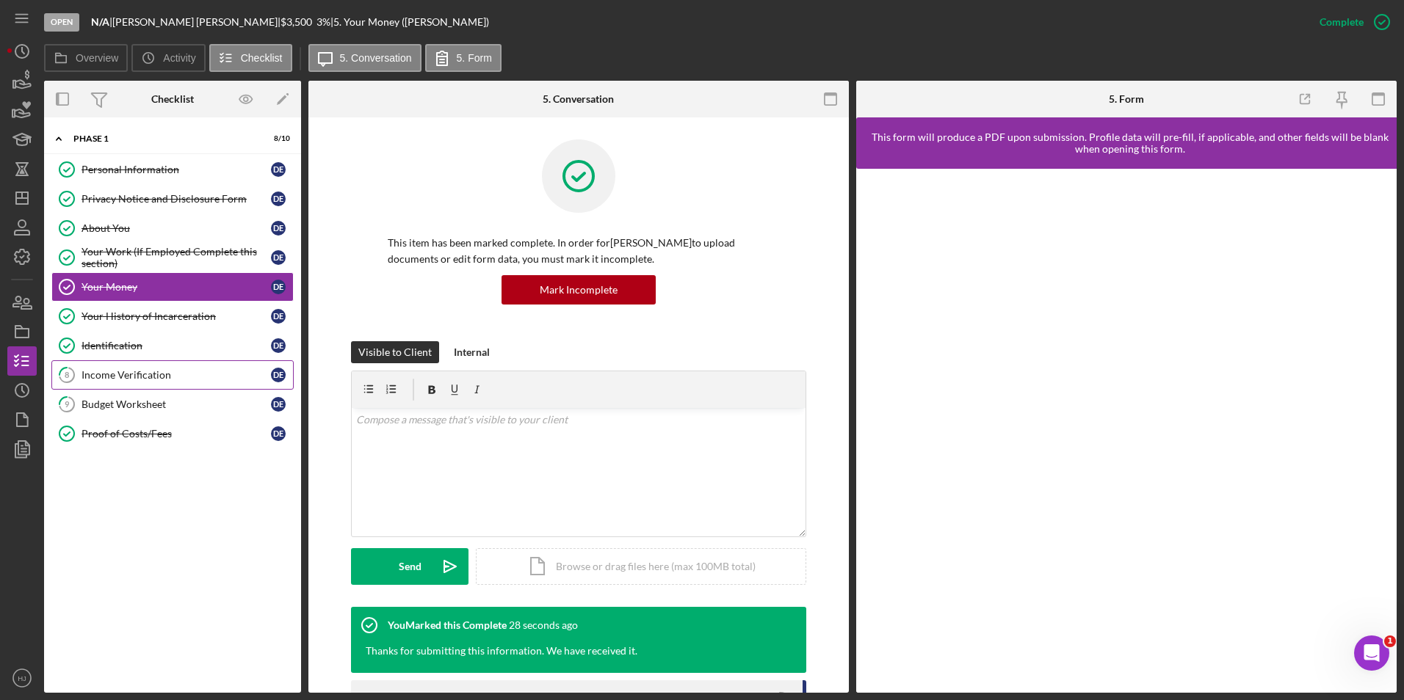
click at [164, 378] on div "Income Verification" at bounding box center [175, 375] width 189 height 12
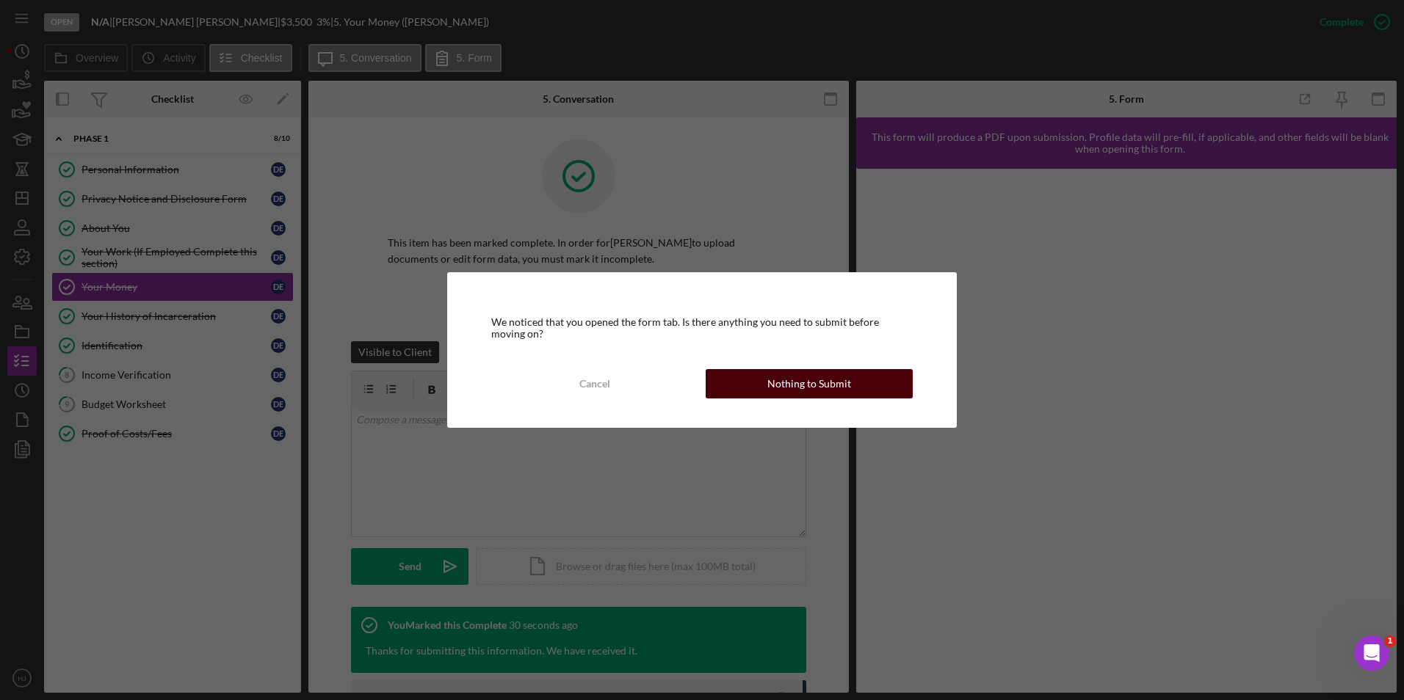
click at [778, 383] on div "Nothing to Submit" at bounding box center [809, 383] width 84 height 29
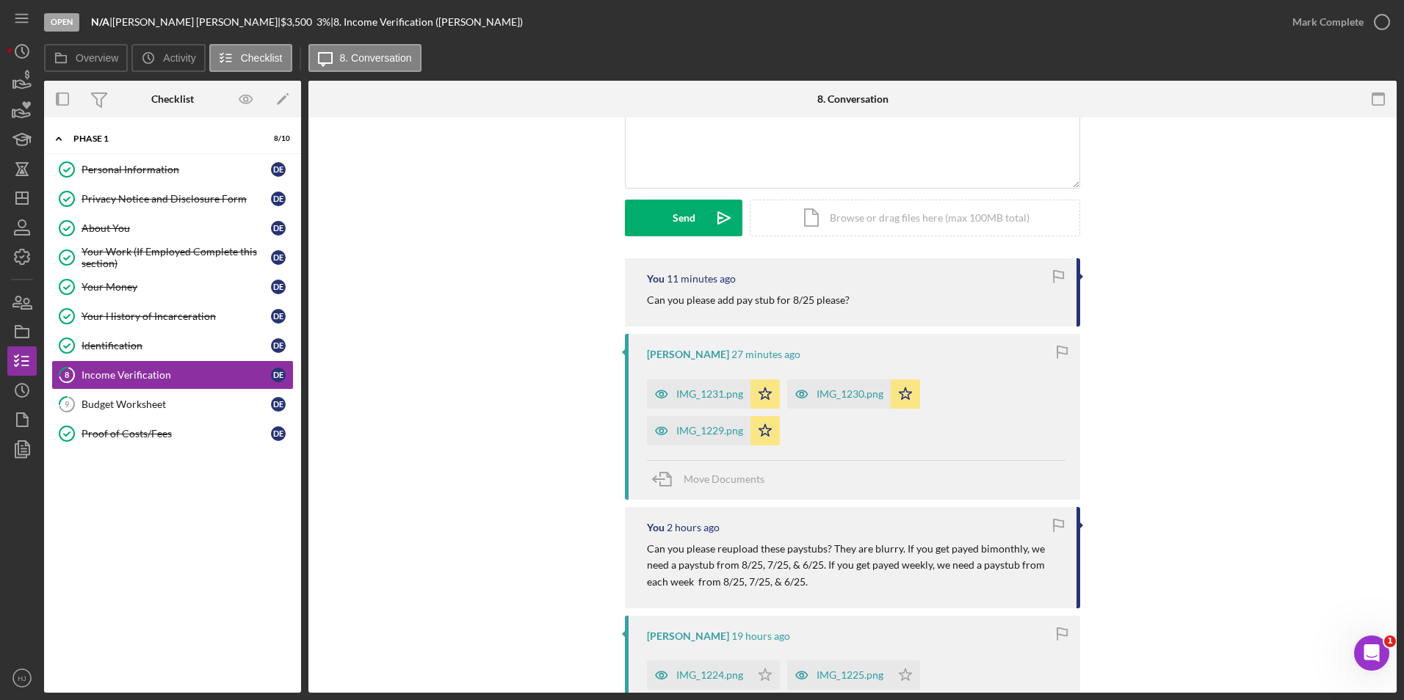
scroll to position [73, 0]
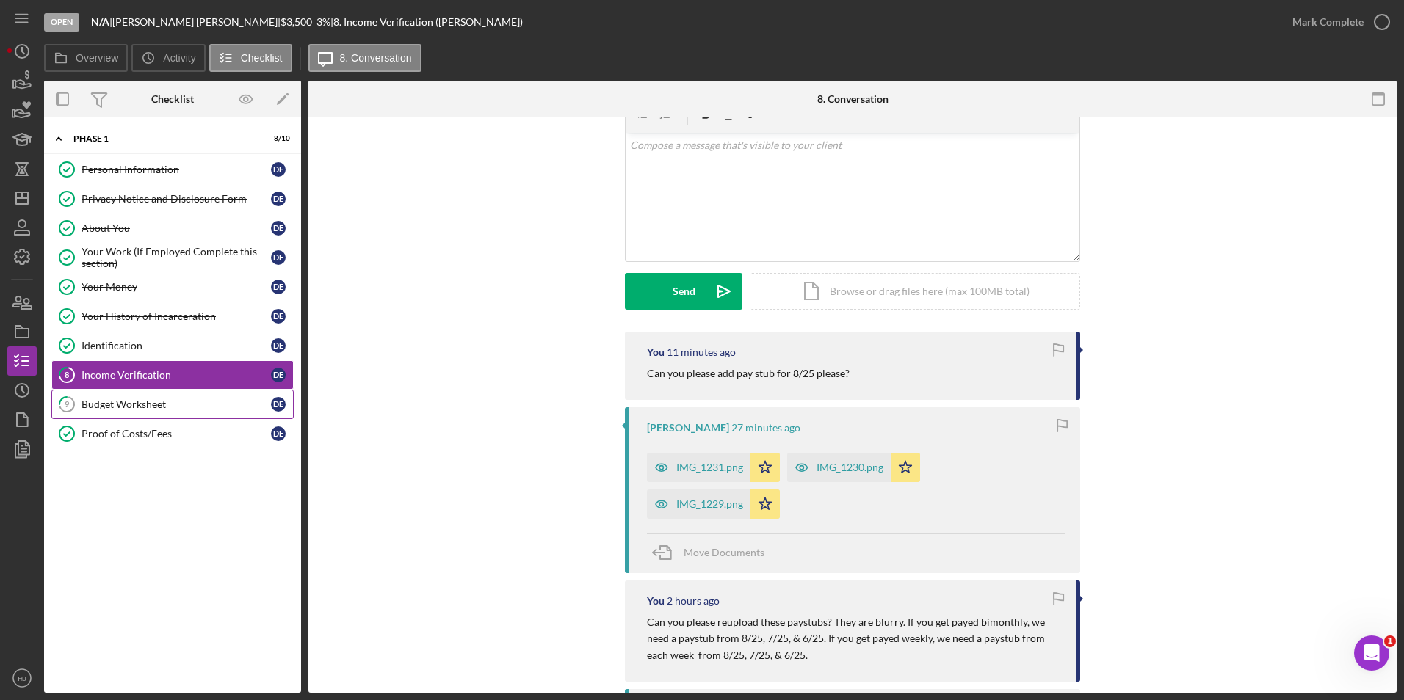
click at [146, 403] on div "Budget Worksheet" at bounding box center [175, 405] width 189 height 12
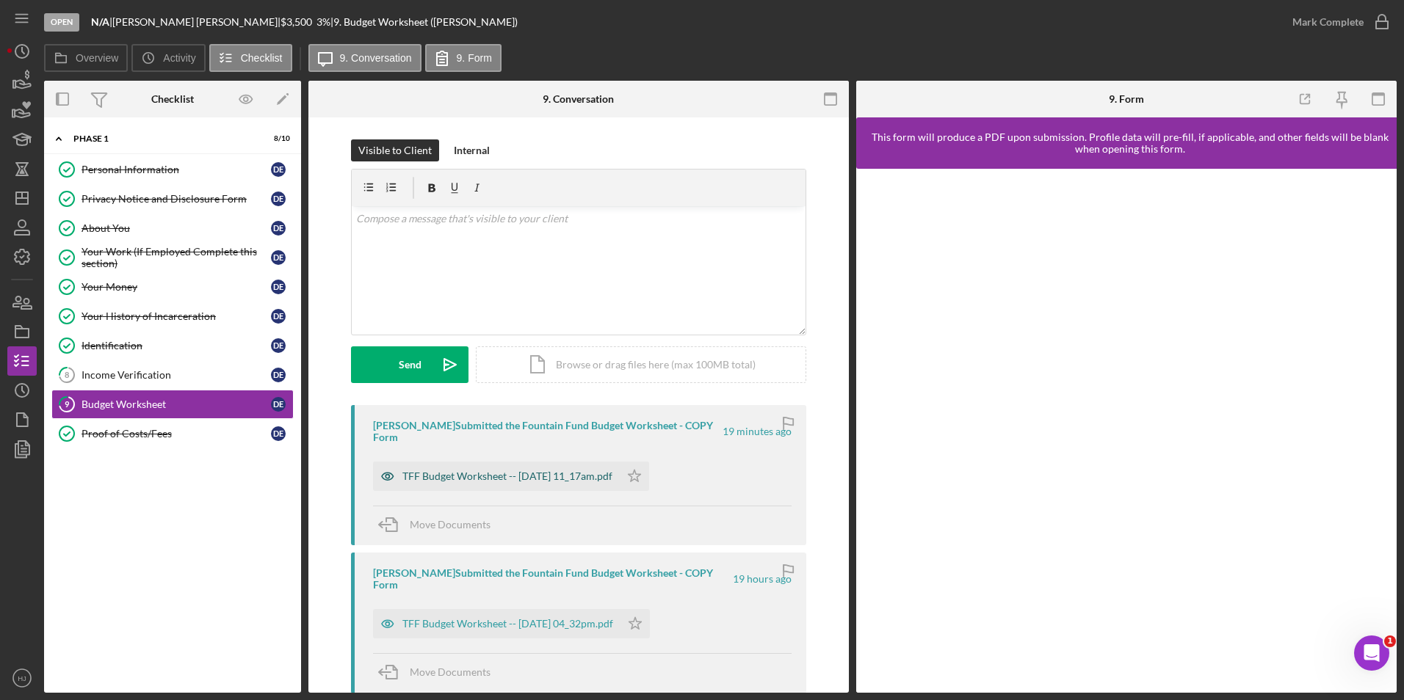
click at [567, 479] on div "TFF Budget Worksheet -- [DATE] 11_17am.pdf" at bounding box center [507, 477] width 210 height 12
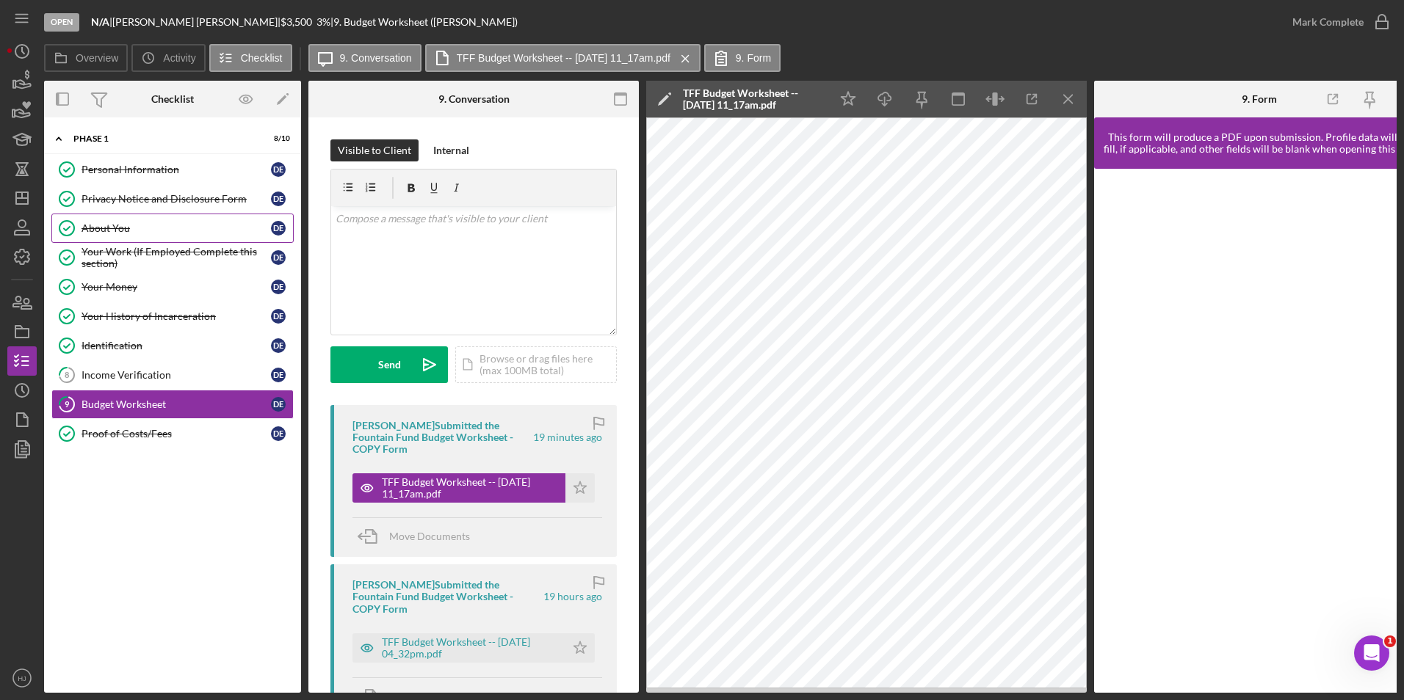
click at [135, 231] on div "About You" at bounding box center [175, 228] width 189 height 12
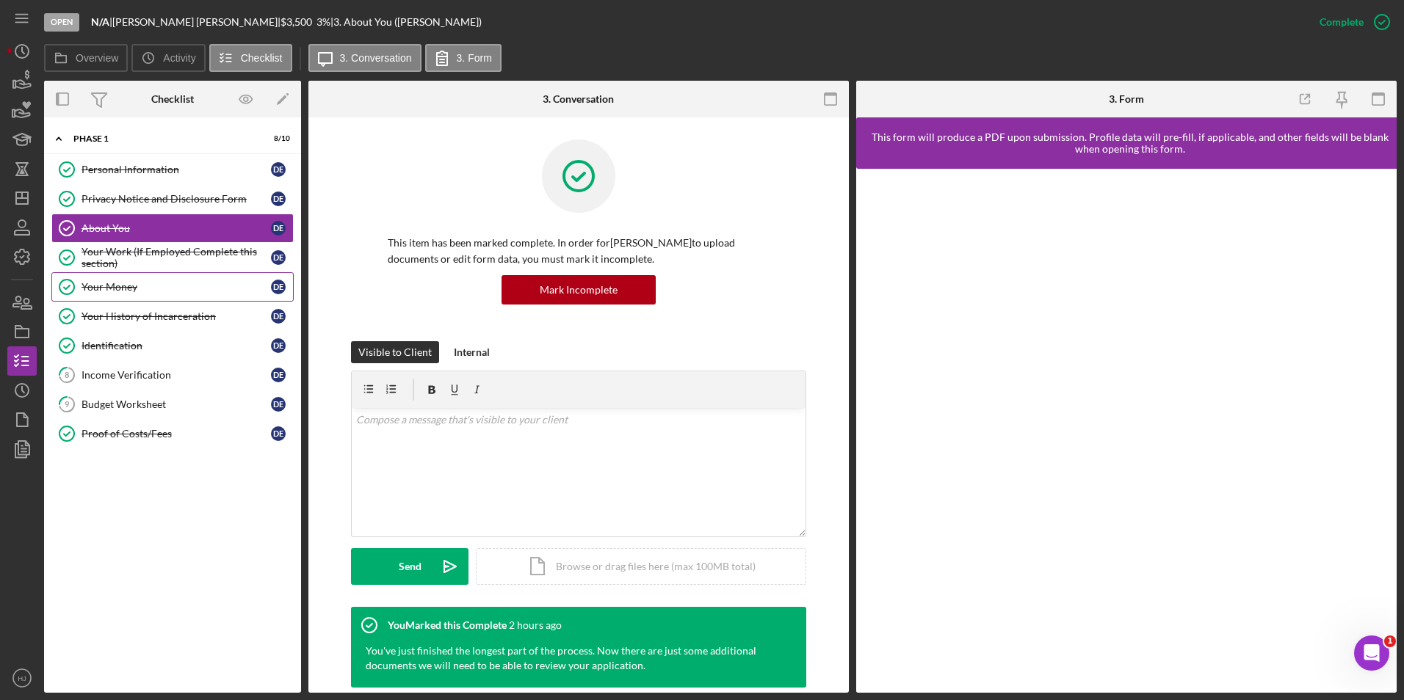
click at [112, 284] on div "Your Money" at bounding box center [175, 287] width 189 height 12
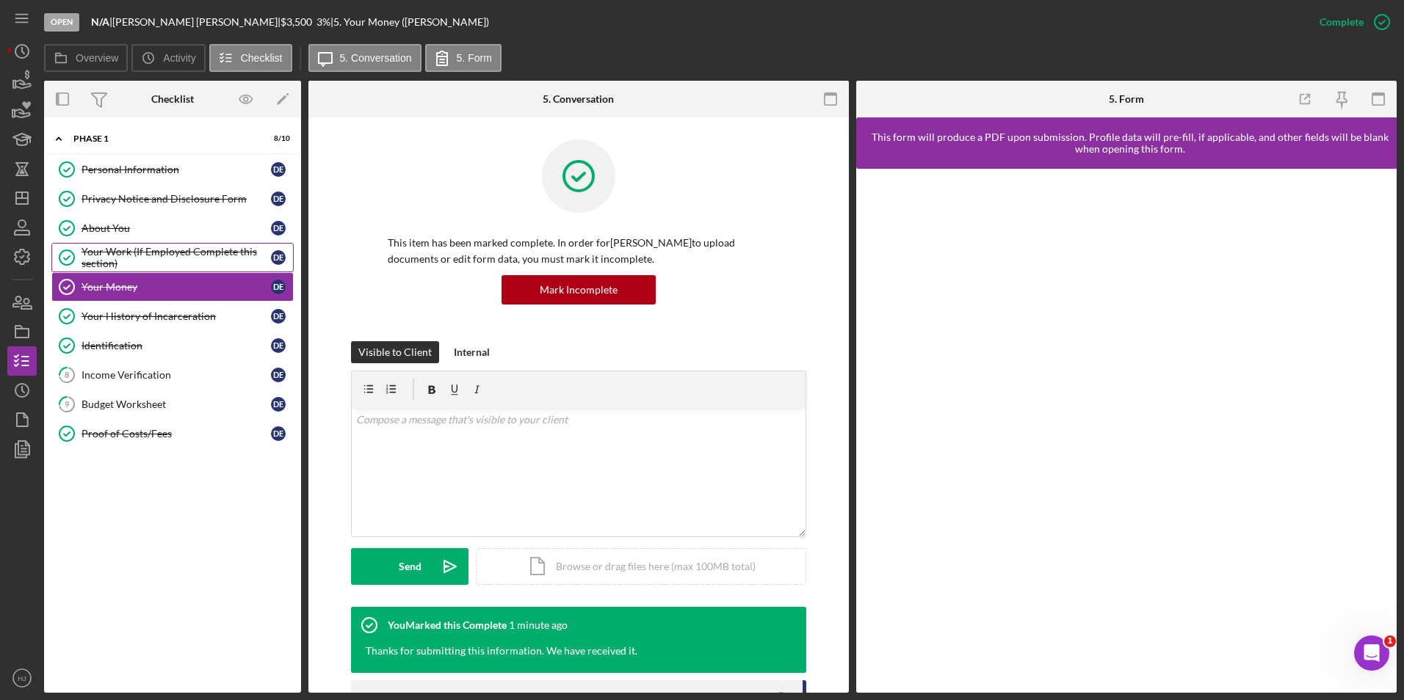
click at [126, 255] on div "Your Work (If Employed Complete this section)" at bounding box center [175, 257] width 189 height 23
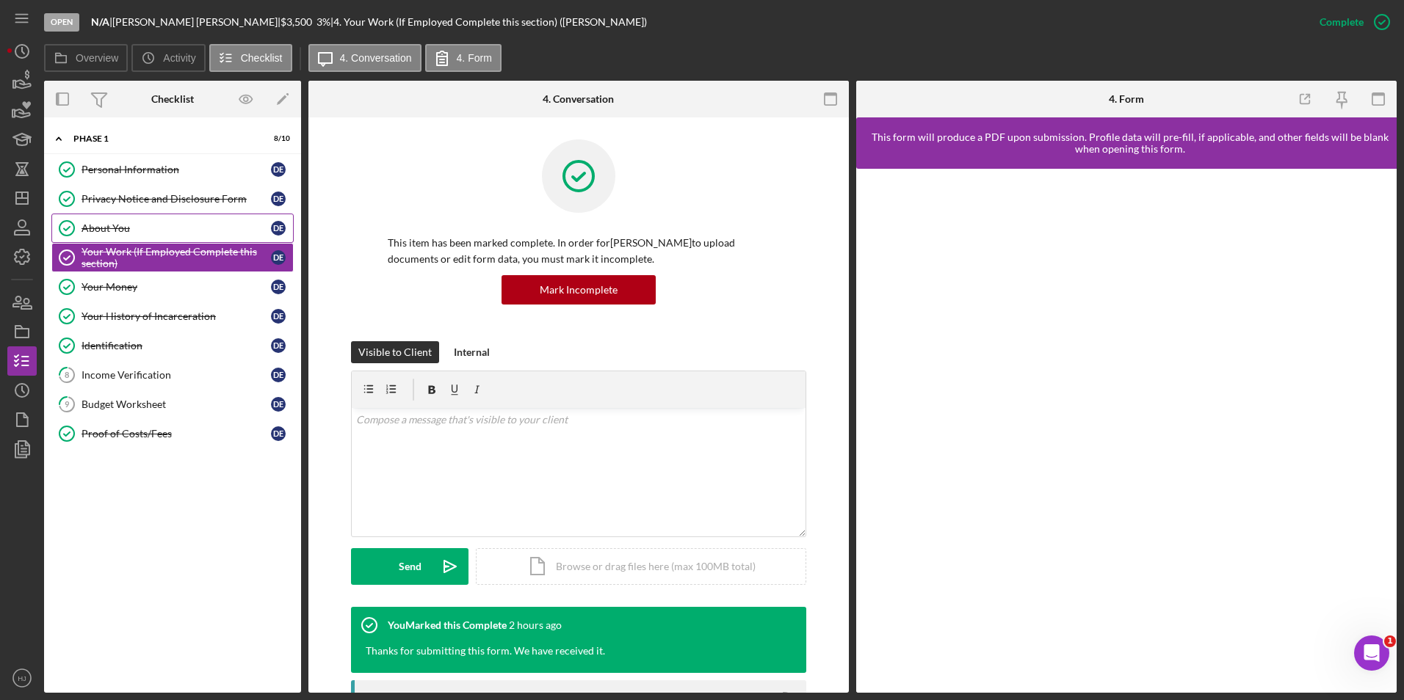
click at [120, 231] on div "About You" at bounding box center [175, 228] width 189 height 12
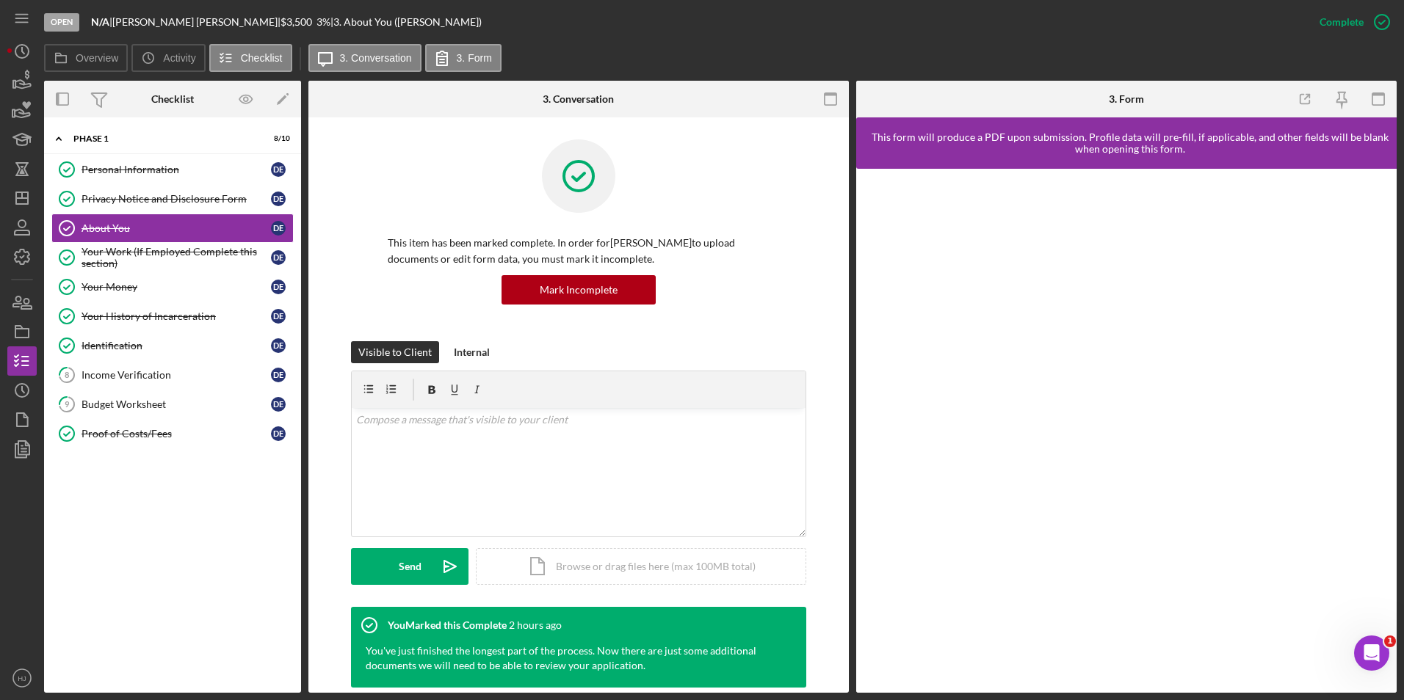
click at [659, 41] on div "Open N/A | Darrell Edwards | $3,500 $3,500 3 % | 3. About You (Darrell E.)" at bounding box center [674, 22] width 1261 height 44
drag, startPoint x: 573, startPoint y: 14, endPoint x: 559, endPoint y: 26, distance: 18.2
click at [563, 21] on div "Open N/A | Darrell Edwards | $3,500 $3,500 3 % | 3. About You (Darrell E.)" at bounding box center [674, 22] width 1261 height 44
drag, startPoint x: 557, startPoint y: 26, endPoint x: 518, endPoint y: 0, distance: 47.2
click at [518, 0] on div "Open N/A | Darrell Edwards | $3,500 $3,500 3 % | 3. About You (Darrell E.)" at bounding box center [674, 22] width 1261 height 44
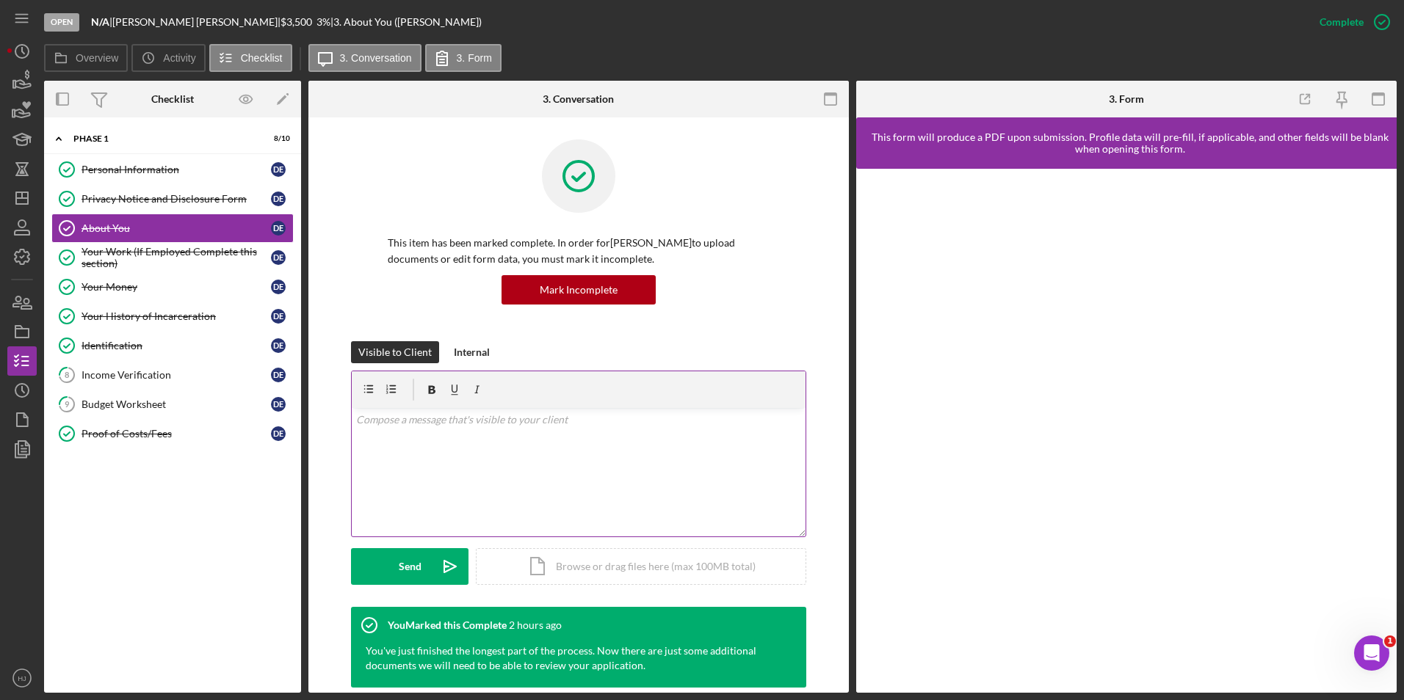
scroll to position [367, 0]
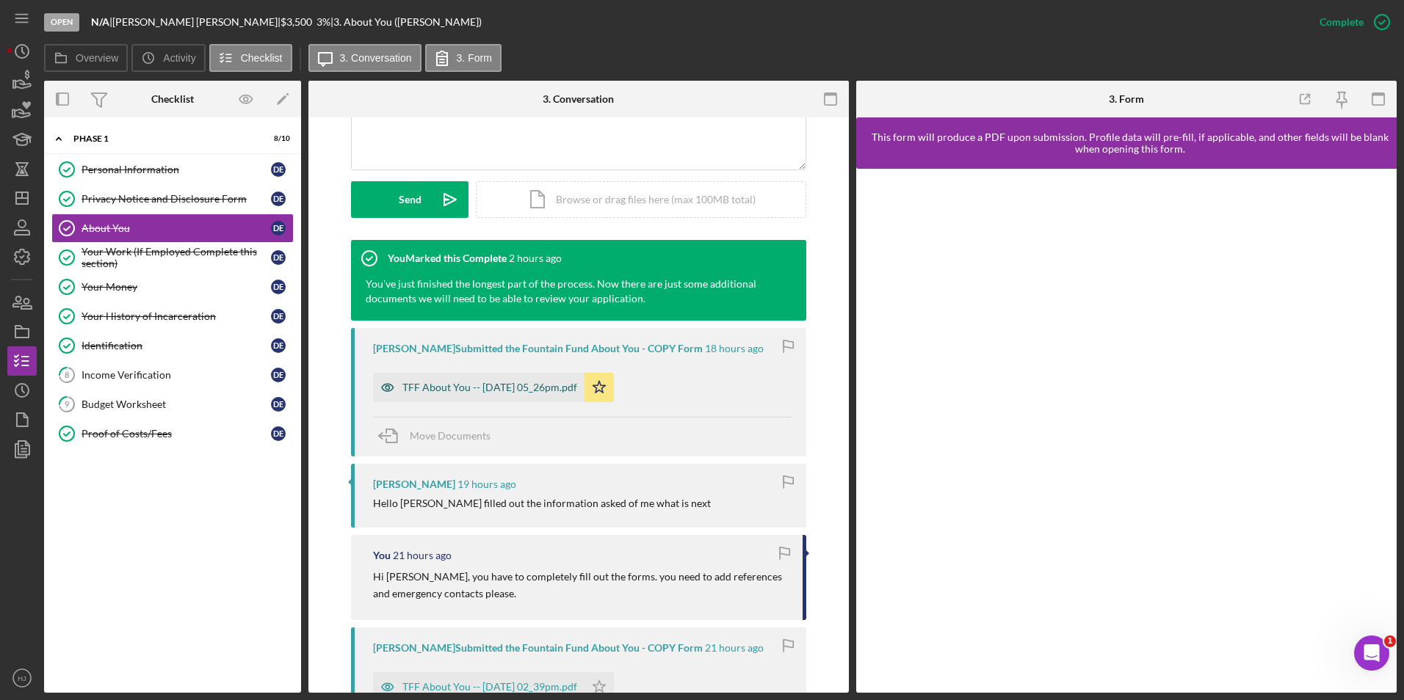
drag, startPoint x: 485, startPoint y: 389, endPoint x: 477, endPoint y: 389, distance: 8.1
click at [477, 389] on div "TFF About You -- 2025-09-08 05_26pm.pdf" at bounding box center [489, 388] width 175 height 12
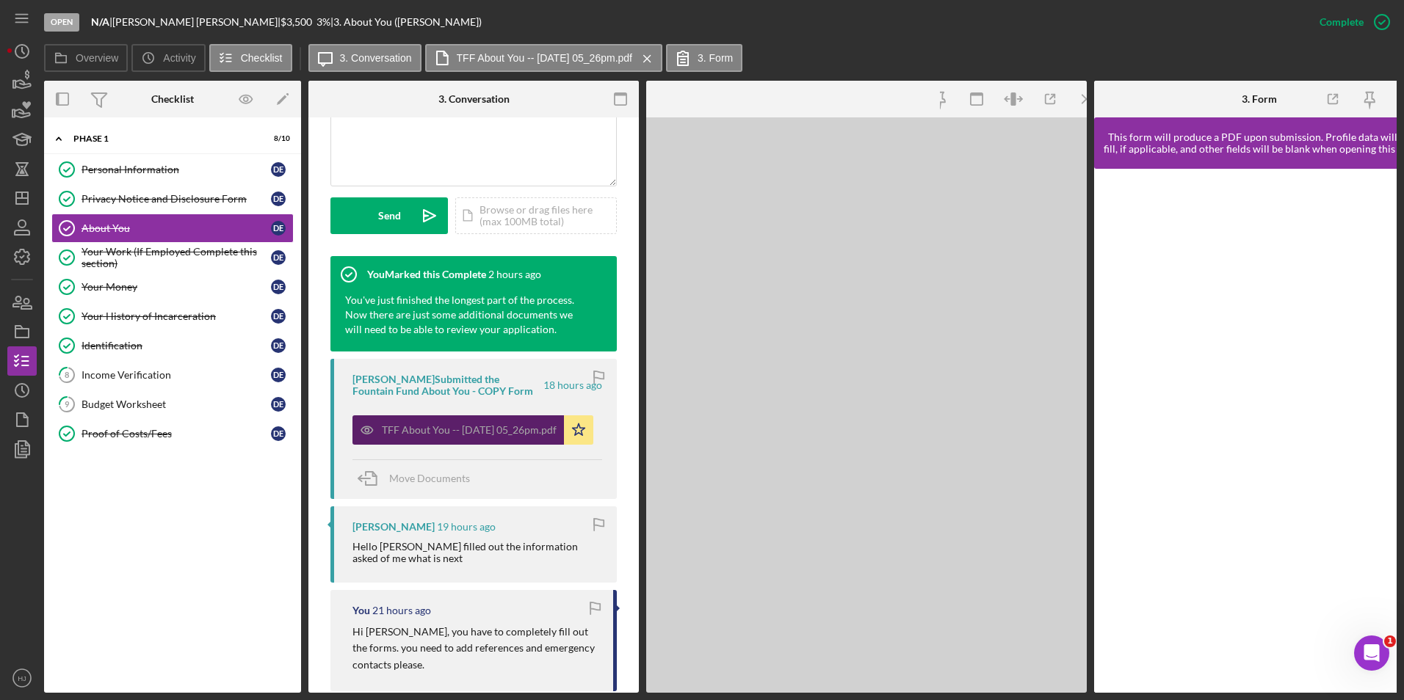
scroll to position [383, 0]
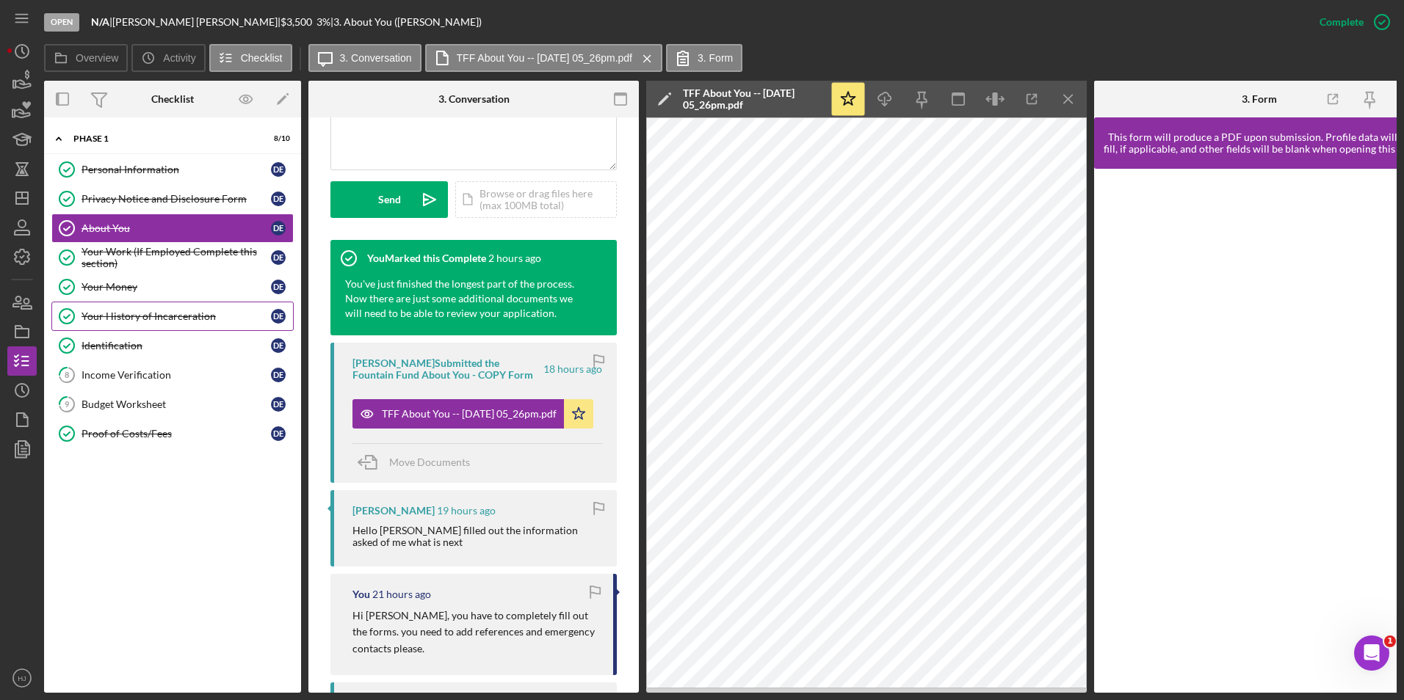
click at [151, 330] on link "Your History of Incarceration Your History of Incarceration D E" at bounding box center [172, 316] width 242 height 29
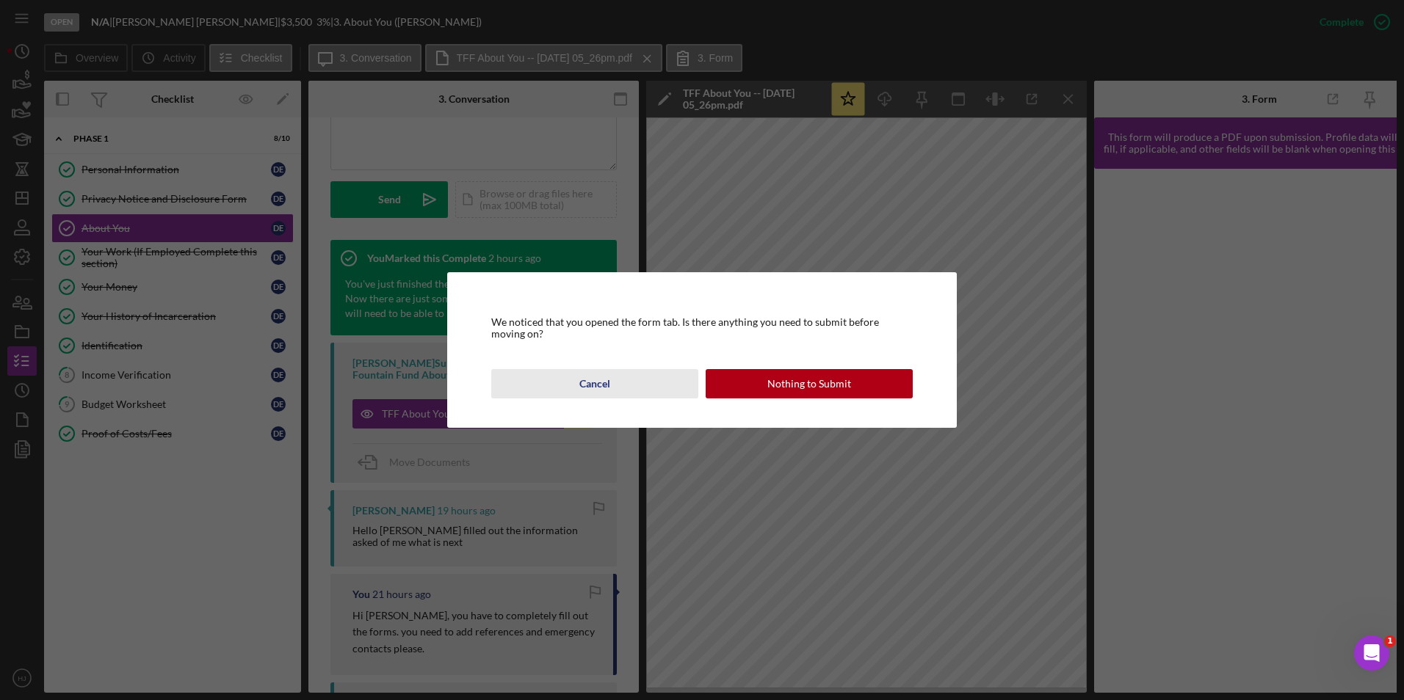
click at [610, 380] on button "Cancel" at bounding box center [594, 383] width 207 height 29
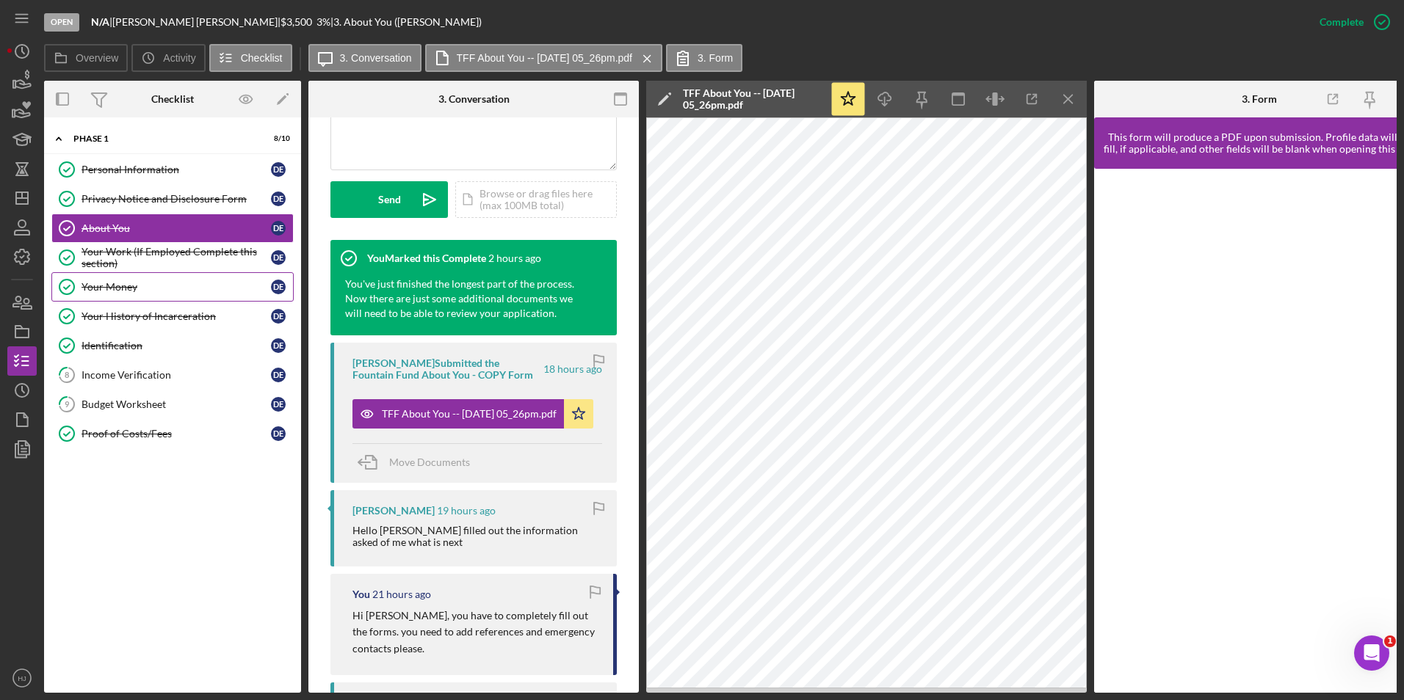
click at [117, 281] on div "Your Money" at bounding box center [175, 287] width 189 height 12
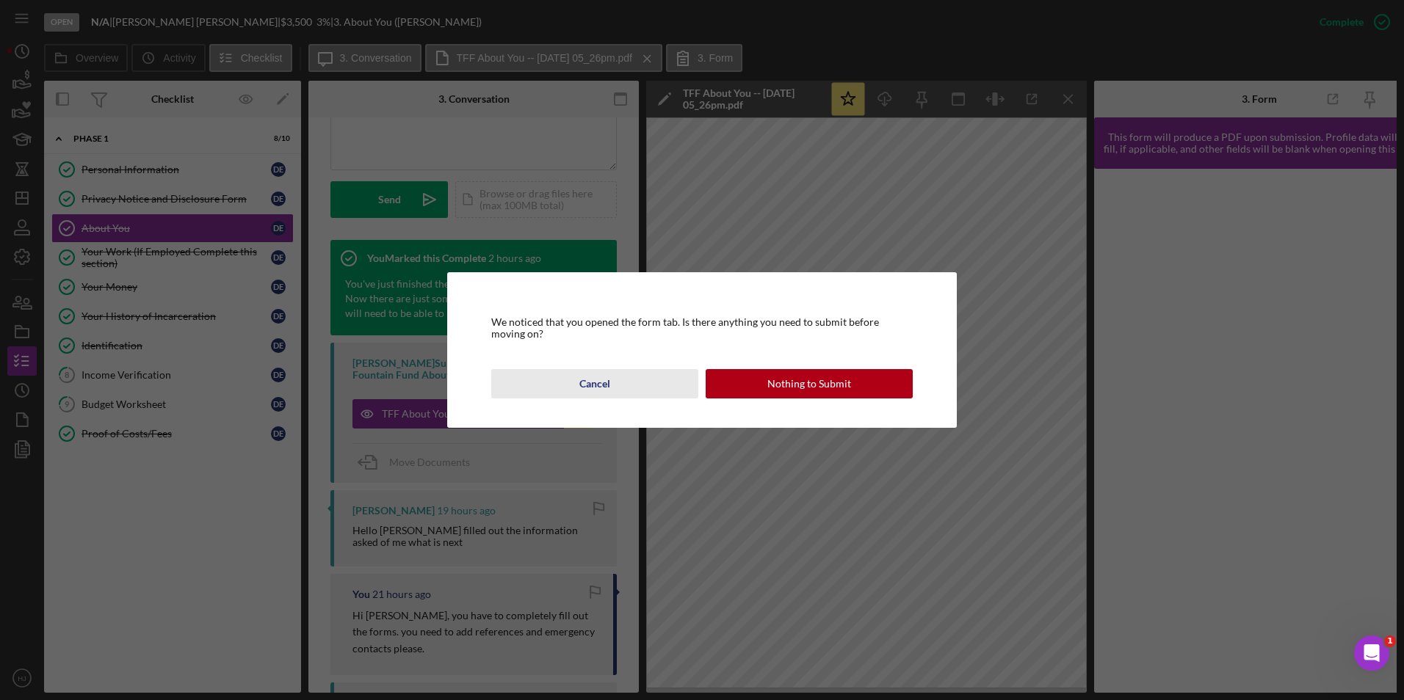
click at [578, 383] on button "Cancel" at bounding box center [594, 383] width 207 height 29
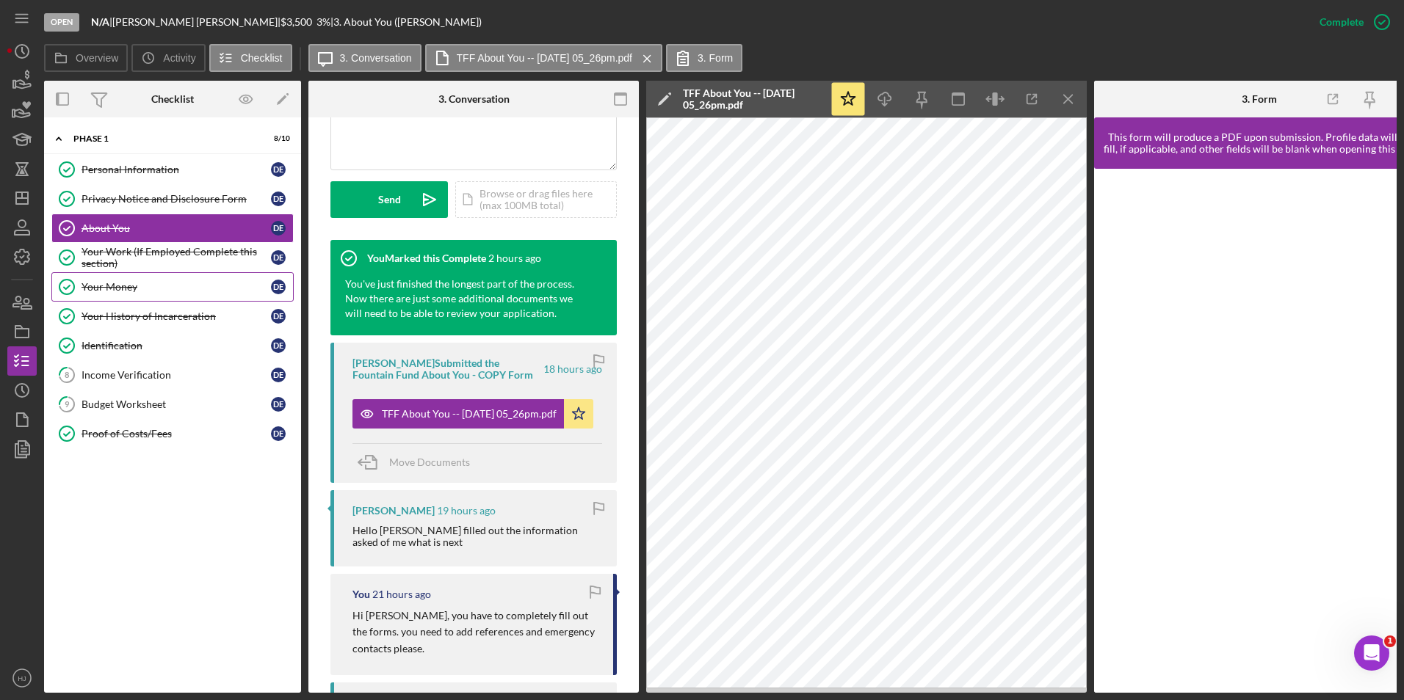
click at [137, 283] on div "Your Money" at bounding box center [175, 287] width 189 height 12
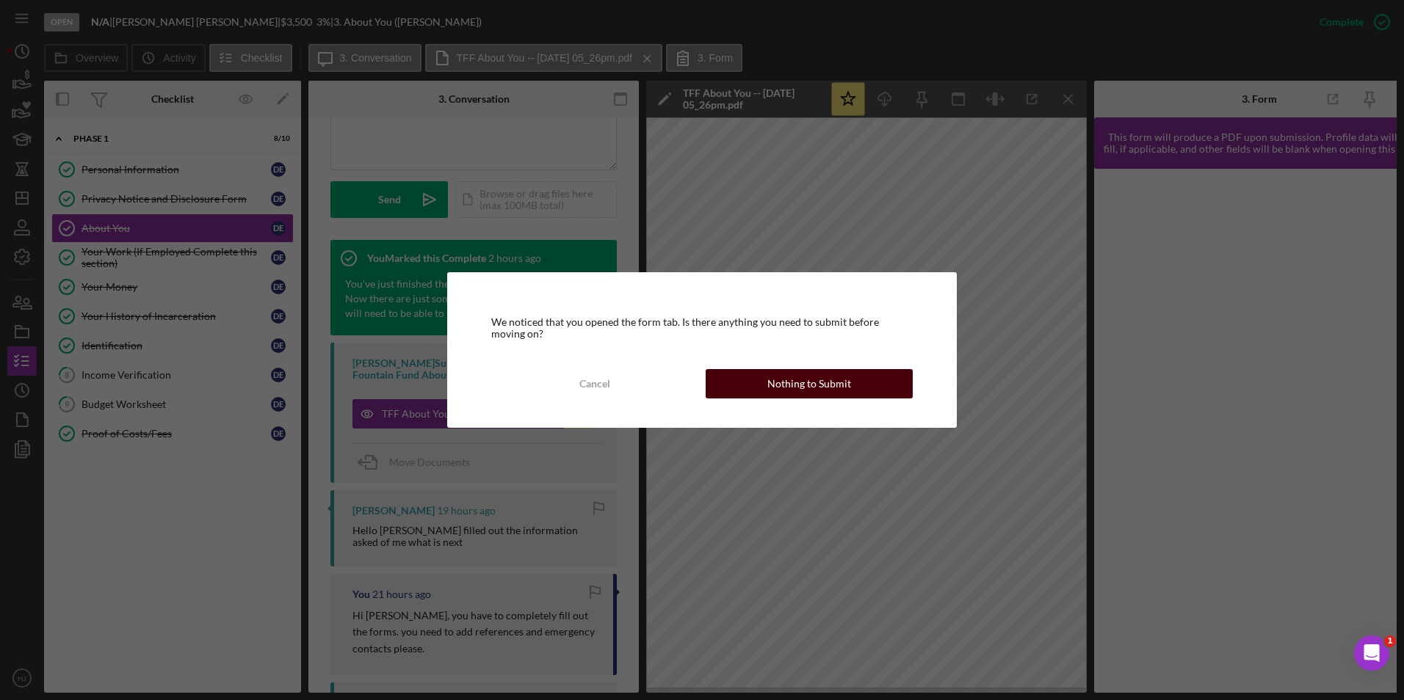
click at [796, 379] on div "Nothing to Submit" at bounding box center [809, 383] width 84 height 29
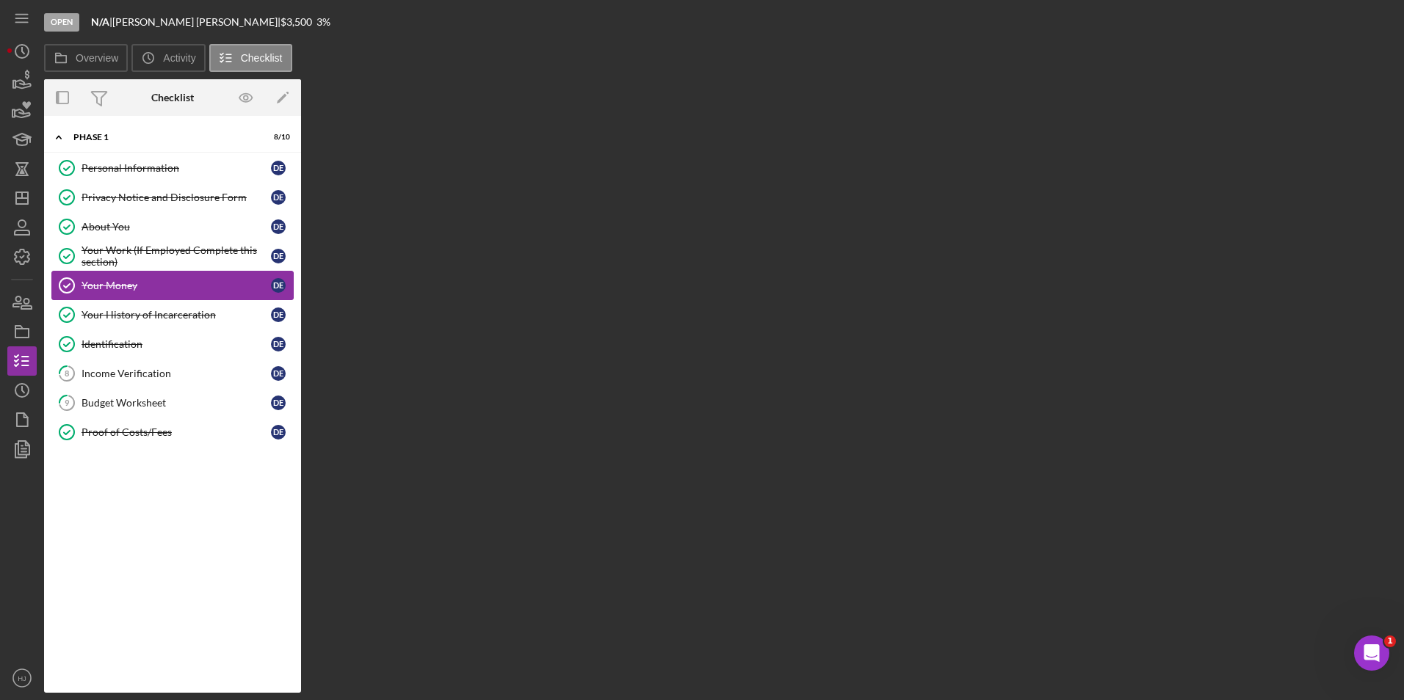
click at [150, 283] on div "Your Money" at bounding box center [175, 286] width 189 height 12
click at [128, 313] on div "Your History of Incarceration" at bounding box center [175, 315] width 189 height 12
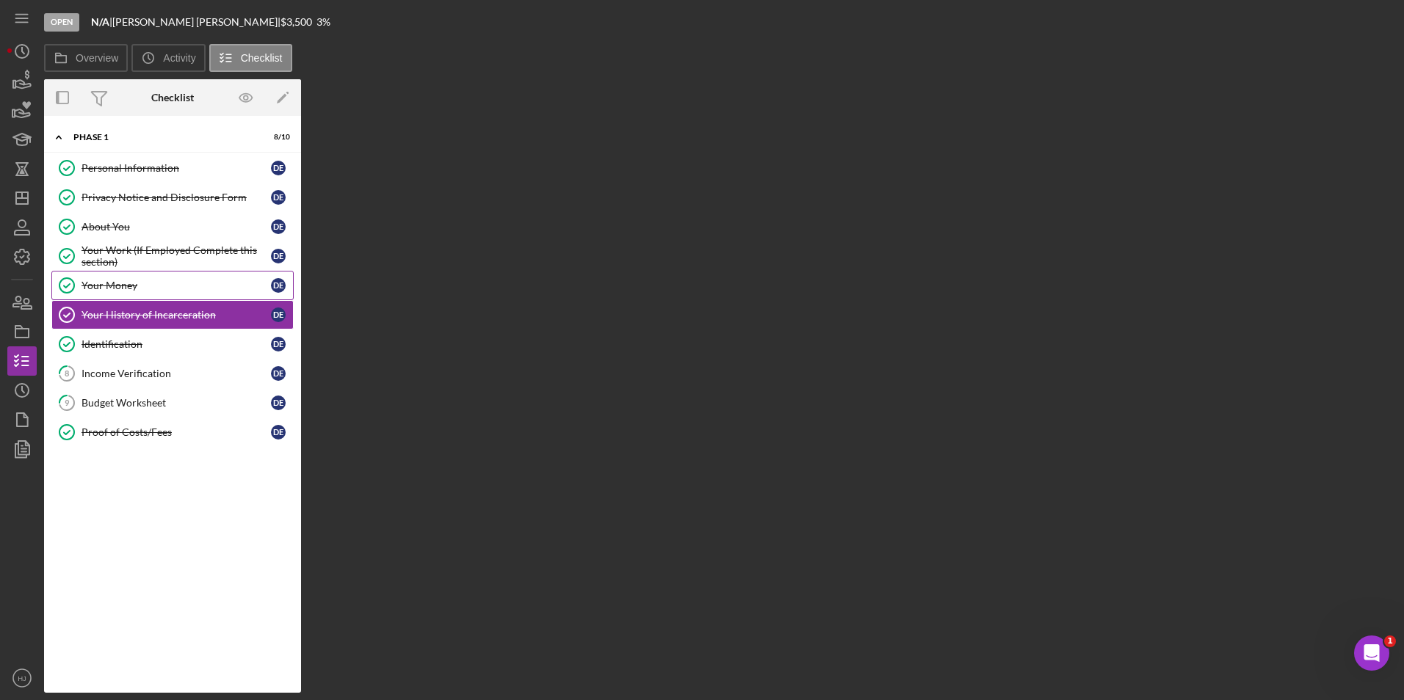
click at [112, 288] on div "Your Money" at bounding box center [175, 286] width 189 height 12
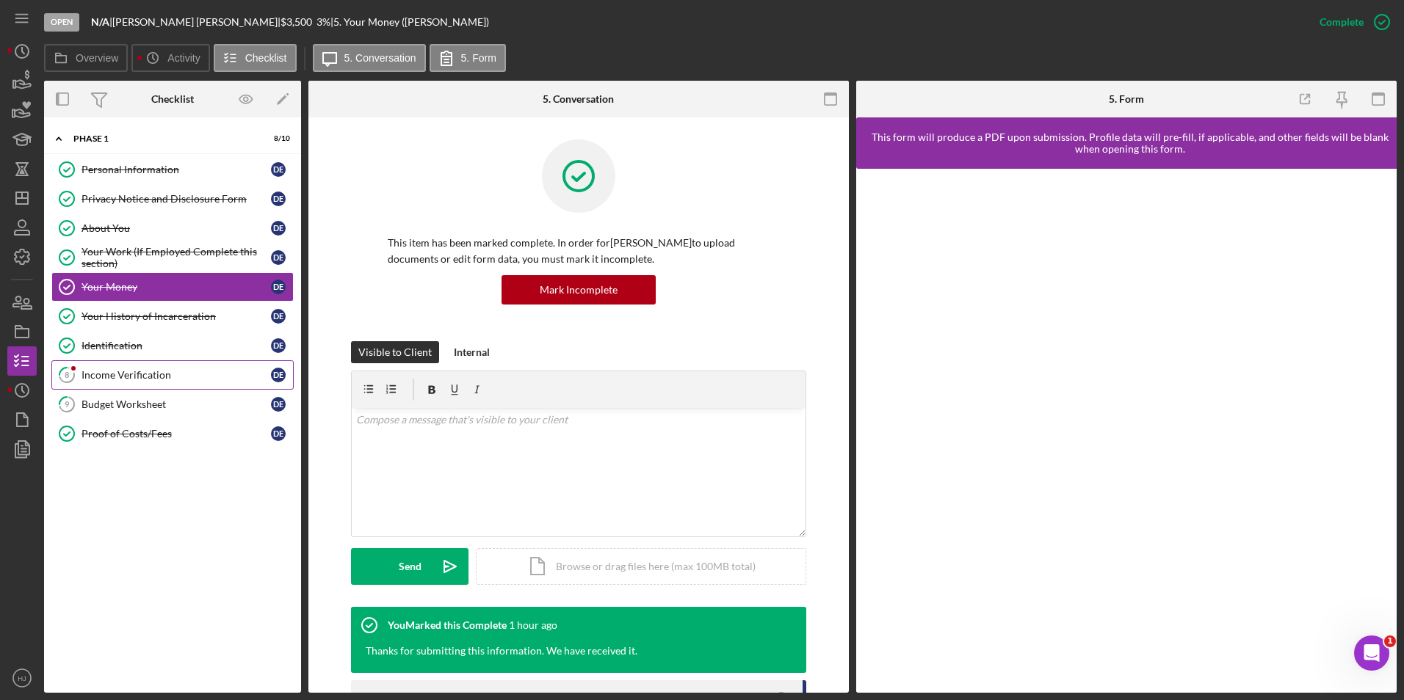
click at [156, 374] on div "Income Verification" at bounding box center [175, 375] width 189 height 12
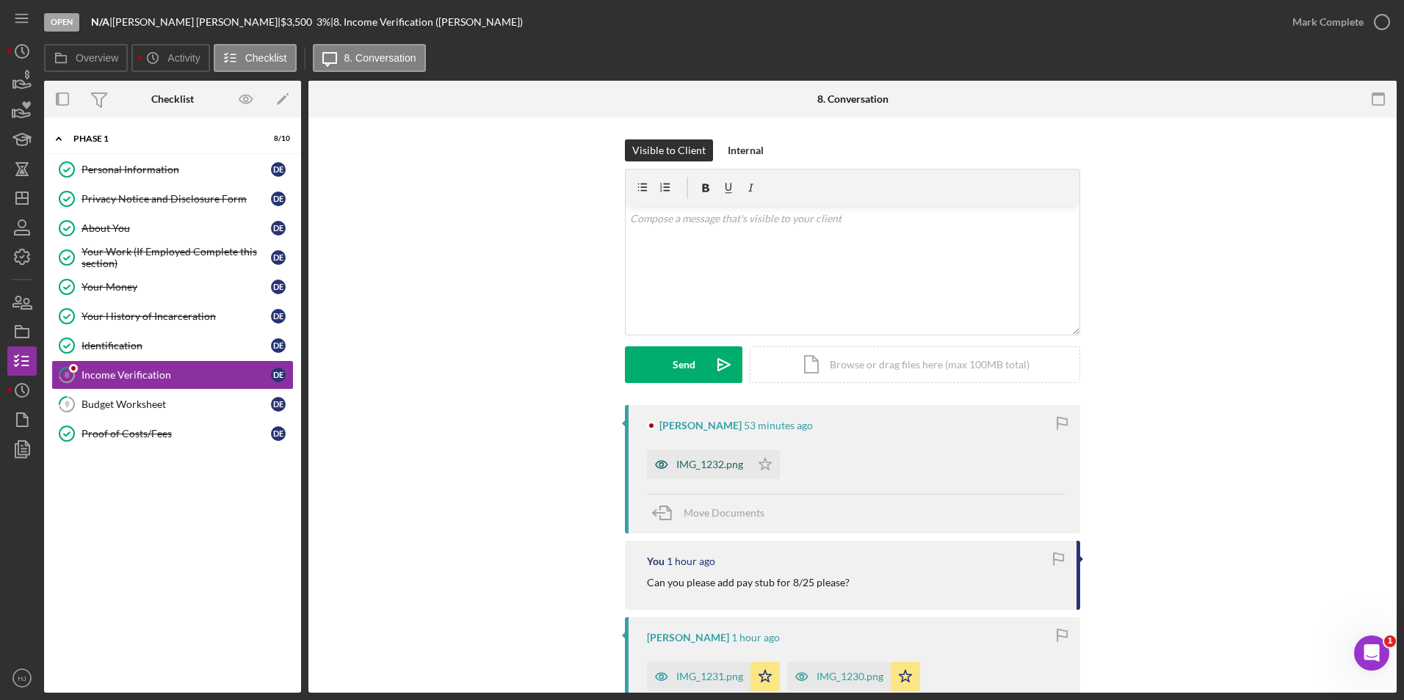
click at [717, 466] on div "IMG_1232.png" at bounding box center [709, 465] width 67 height 12
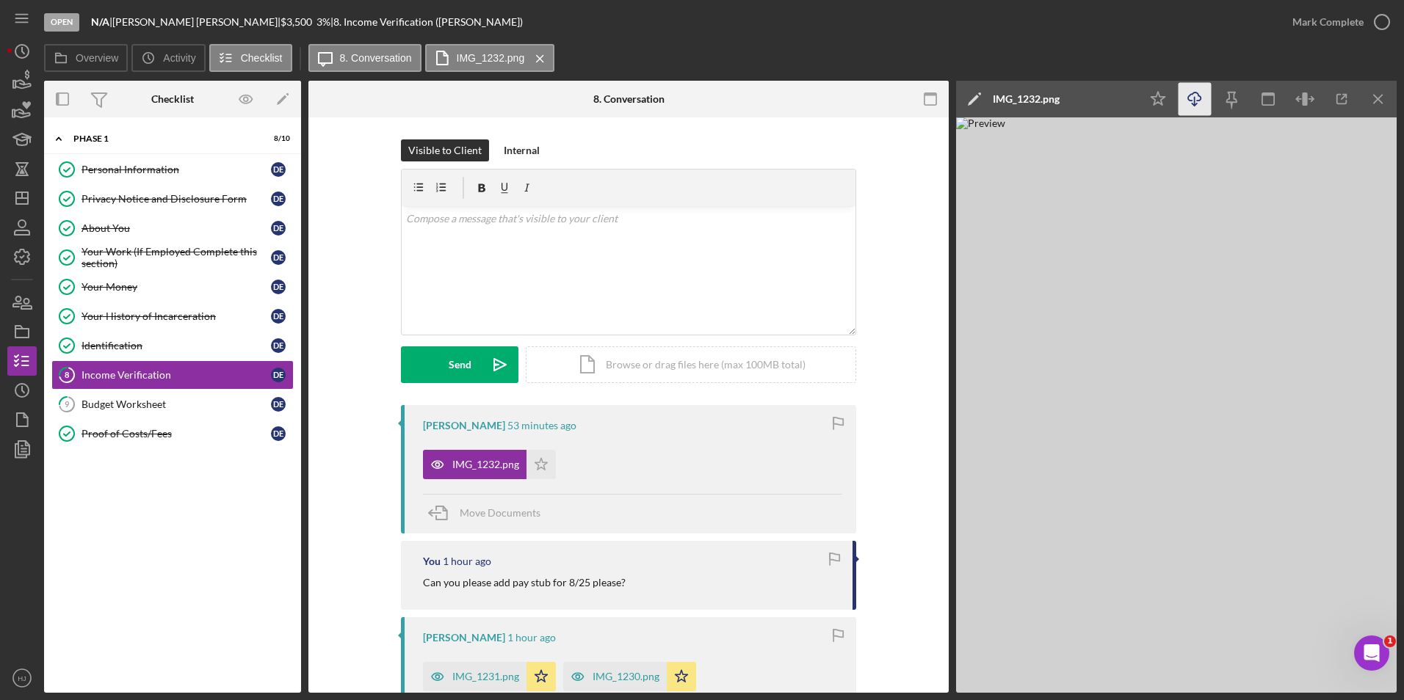
click at [1195, 100] on icon "Icon/Download" at bounding box center [1194, 99] width 33 height 33
click at [537, 460] on icon "Icon/Star" at bounding box center [540, 464] width 29 height 29
click at [23, 294] on icon "button" at bounding box center [22, 302] width 37 height 37
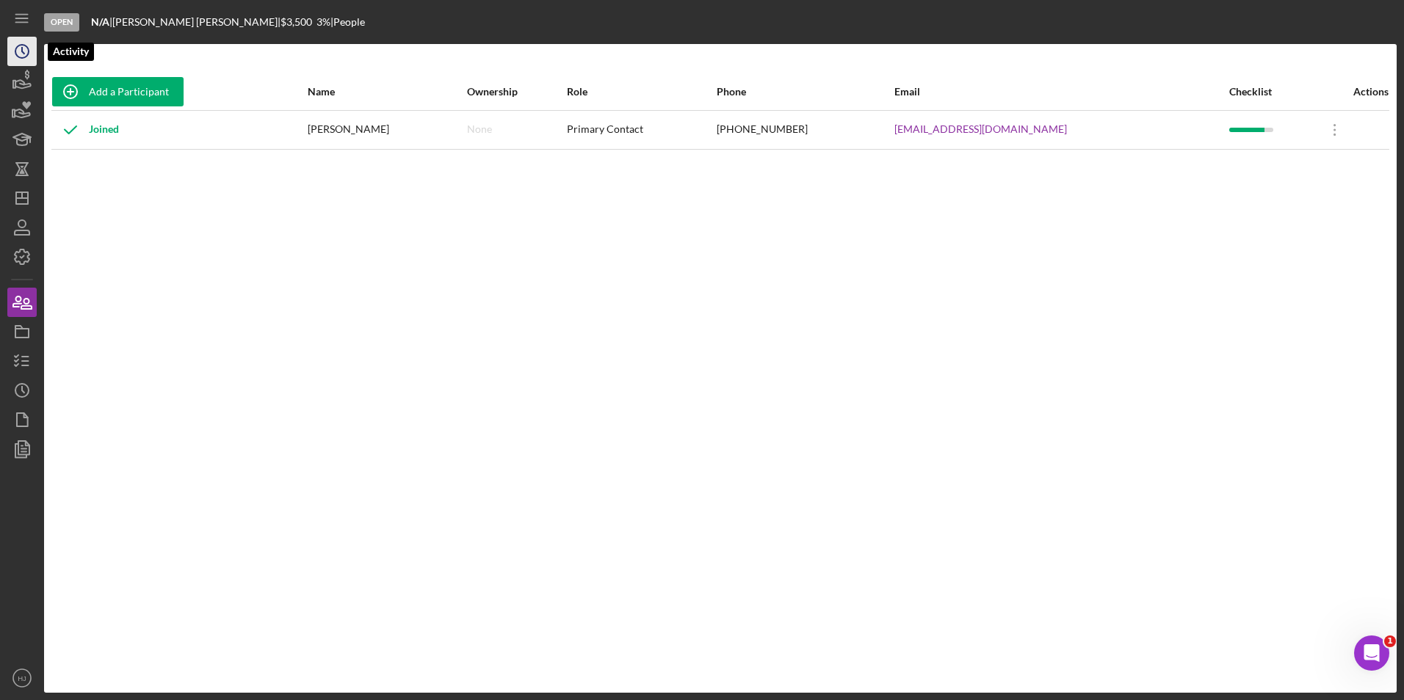
click at [35, 57] on icon "Icon/History" at bounding box center [22, 51] width 37 height 37
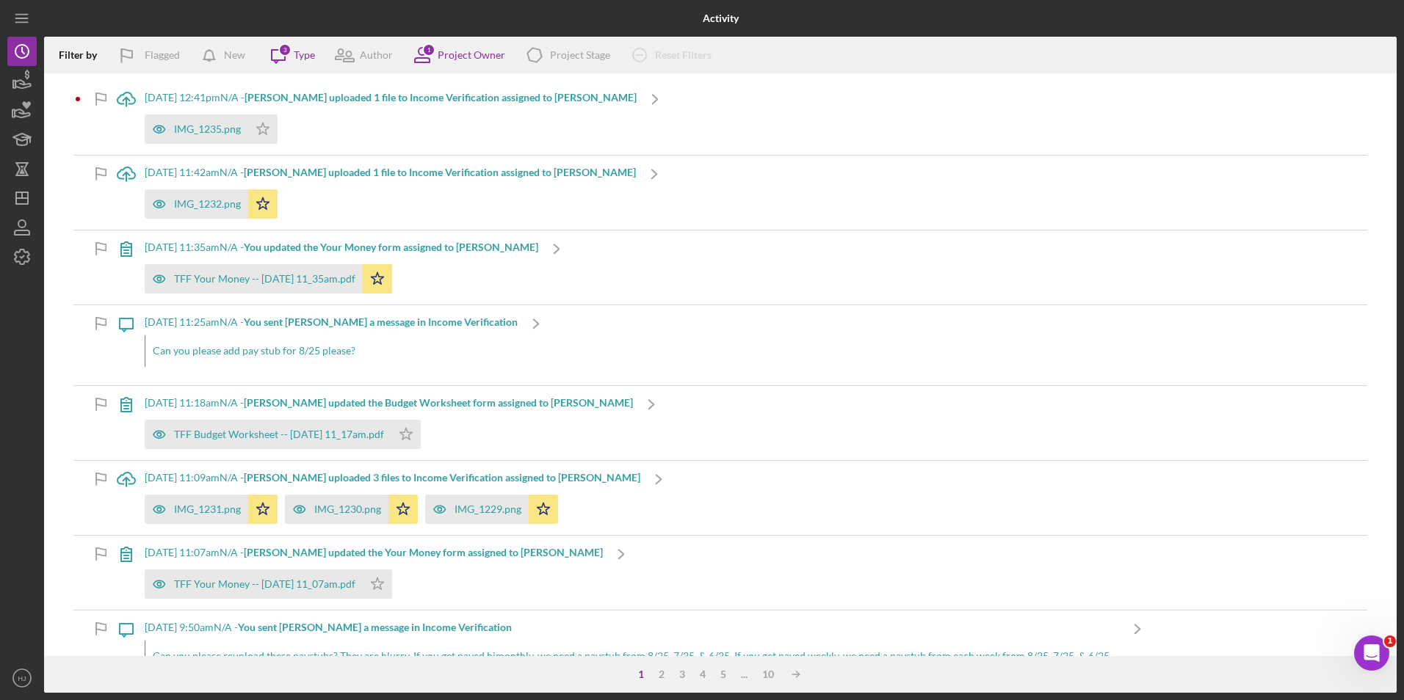
click at [299, 100] on b "Darrell E. uploaded 1 file to Income Verification assigned to Darrell E." at bounding box center [440, 97] width 392 height 12
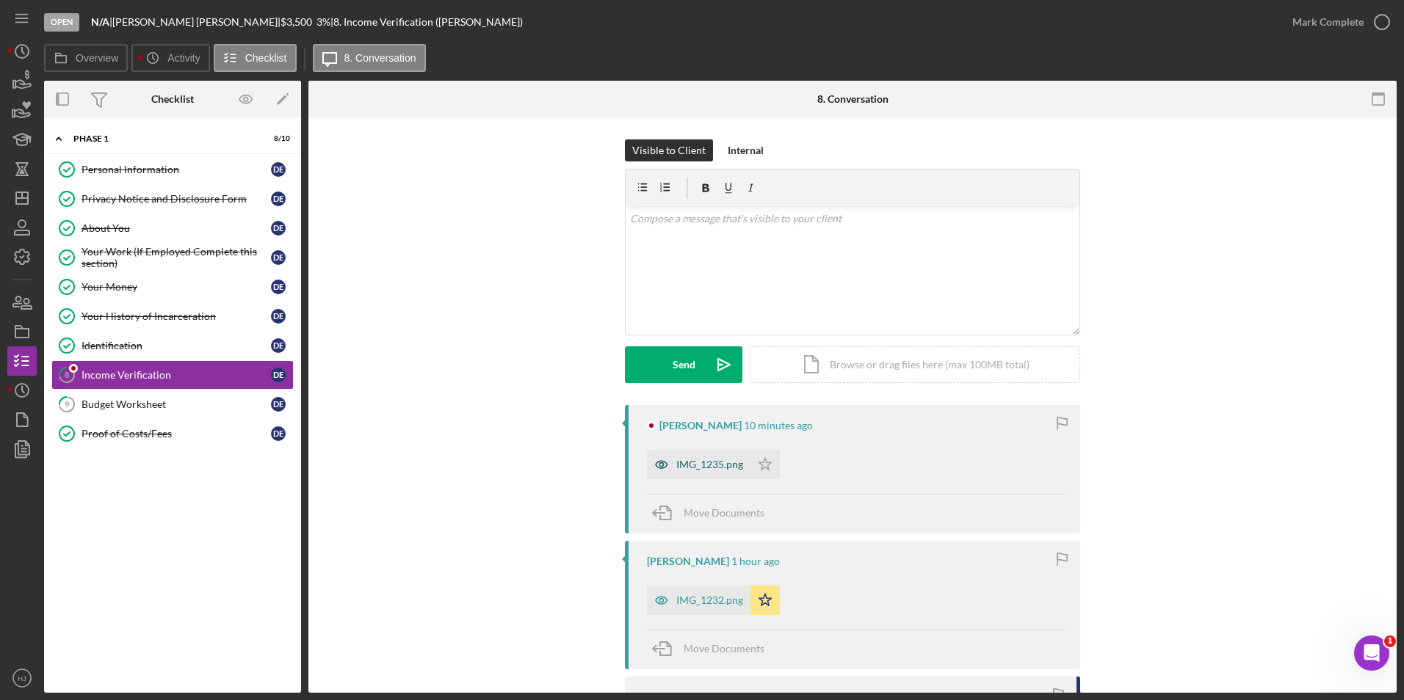
click at [698, 468] on div "IMG_1235.png" at bounding box center [709, 465] width 67 height 12
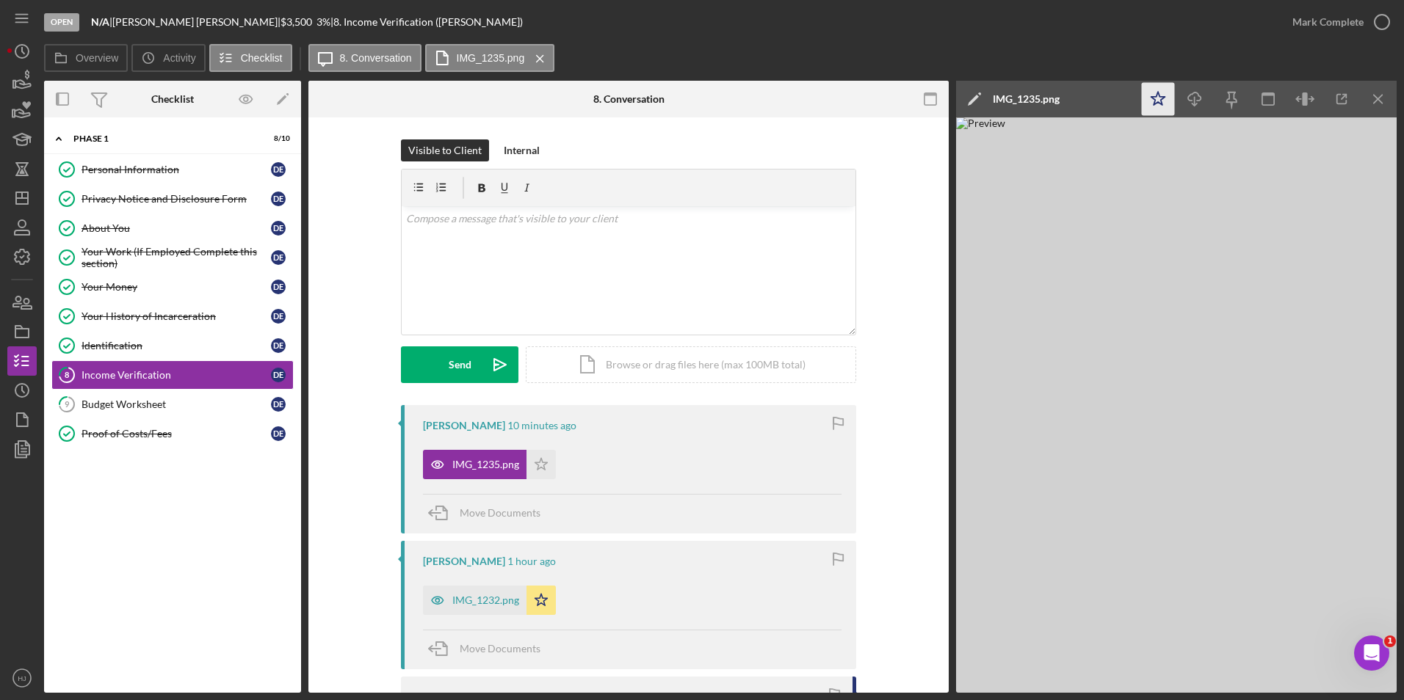
drag, startPoint x: 1192, startPoint y: 100, endPoint x: 1169, endPoint y: 109, distance: 25.4
click at [1169, 109] on div "Icon/Star Icon/Download Icon/Menu Close" at bounding box center [1267, 99] width 257 height 37
click at [1181, 106] on icon "Icon/Download" at bounding box center [1194, 99] width 33 height 33
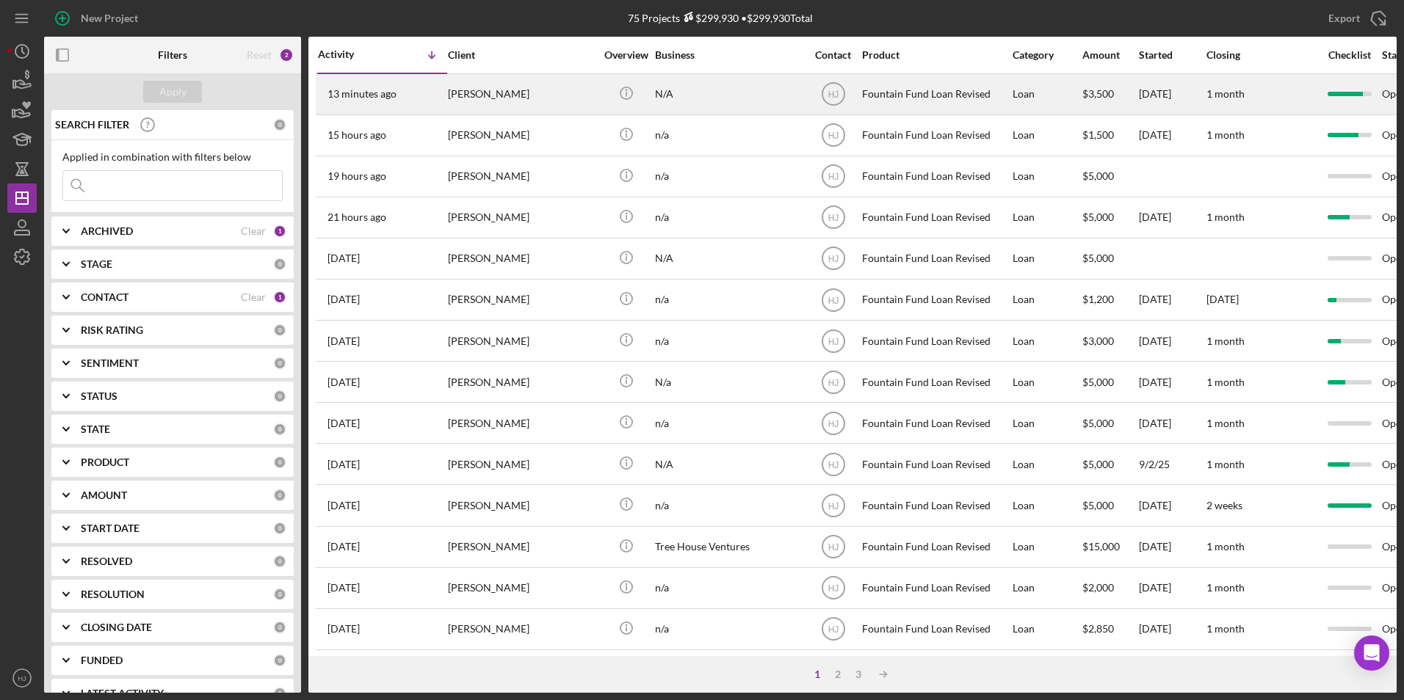
click at [479, 104] on div "[PERSON_NAME]" at bounding box center [521, 94] width 147 height 39
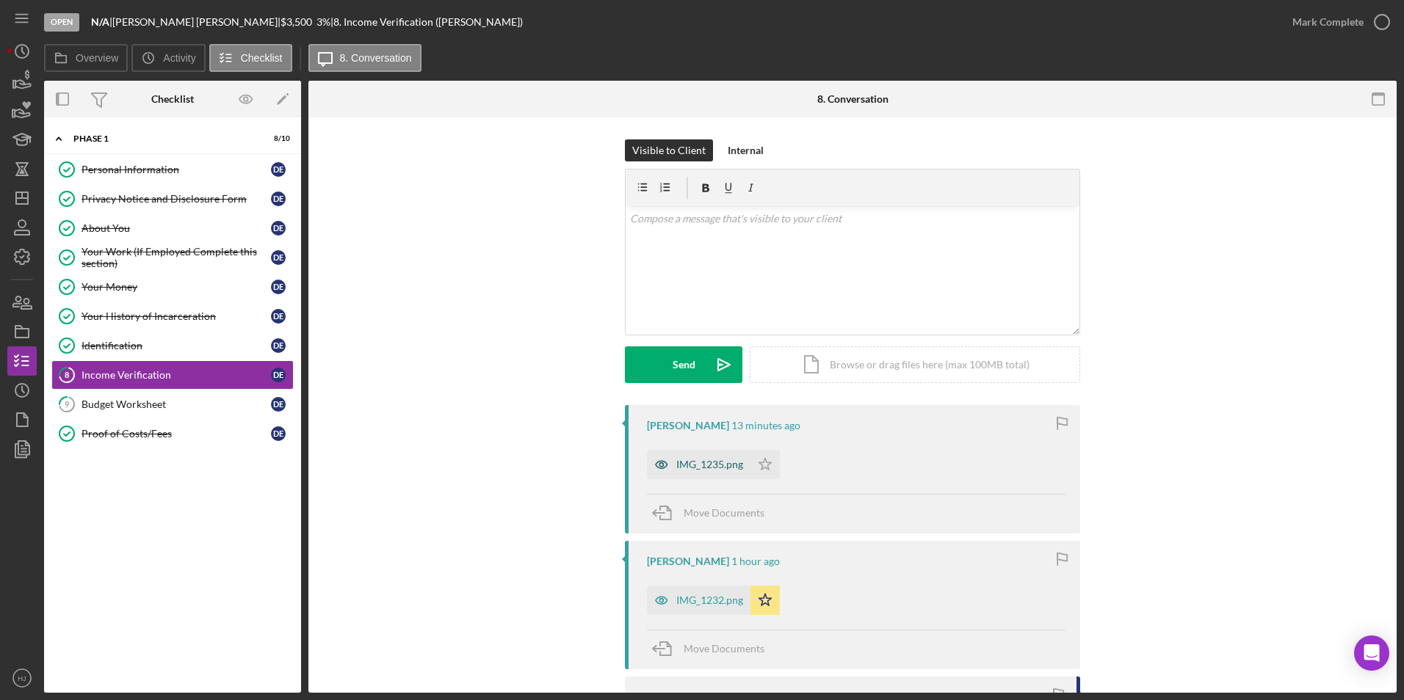
click at [708, 459] on div "IMG_1235.png" at bounding box center [709, 465] width 67 height 12
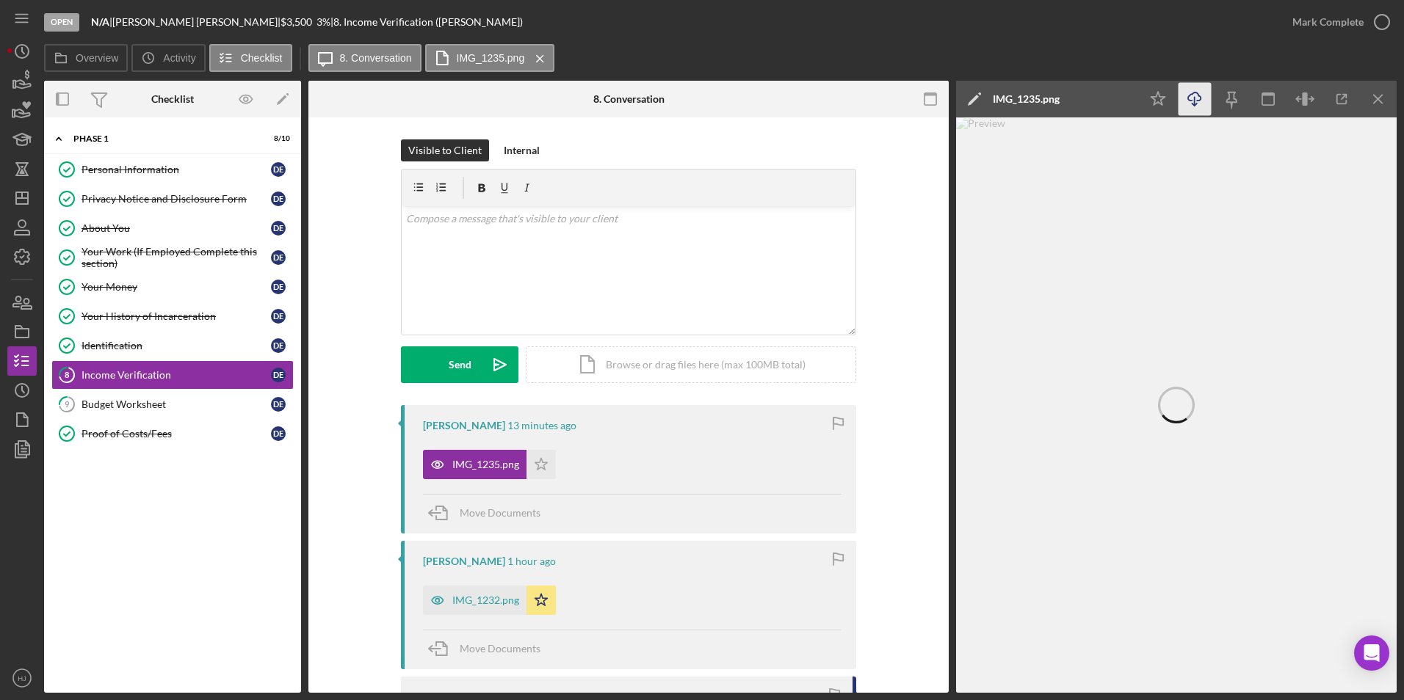
click at [1199, 99] on icon "Icon/Download" at bounding box center [1194, 99] width 33 height 33
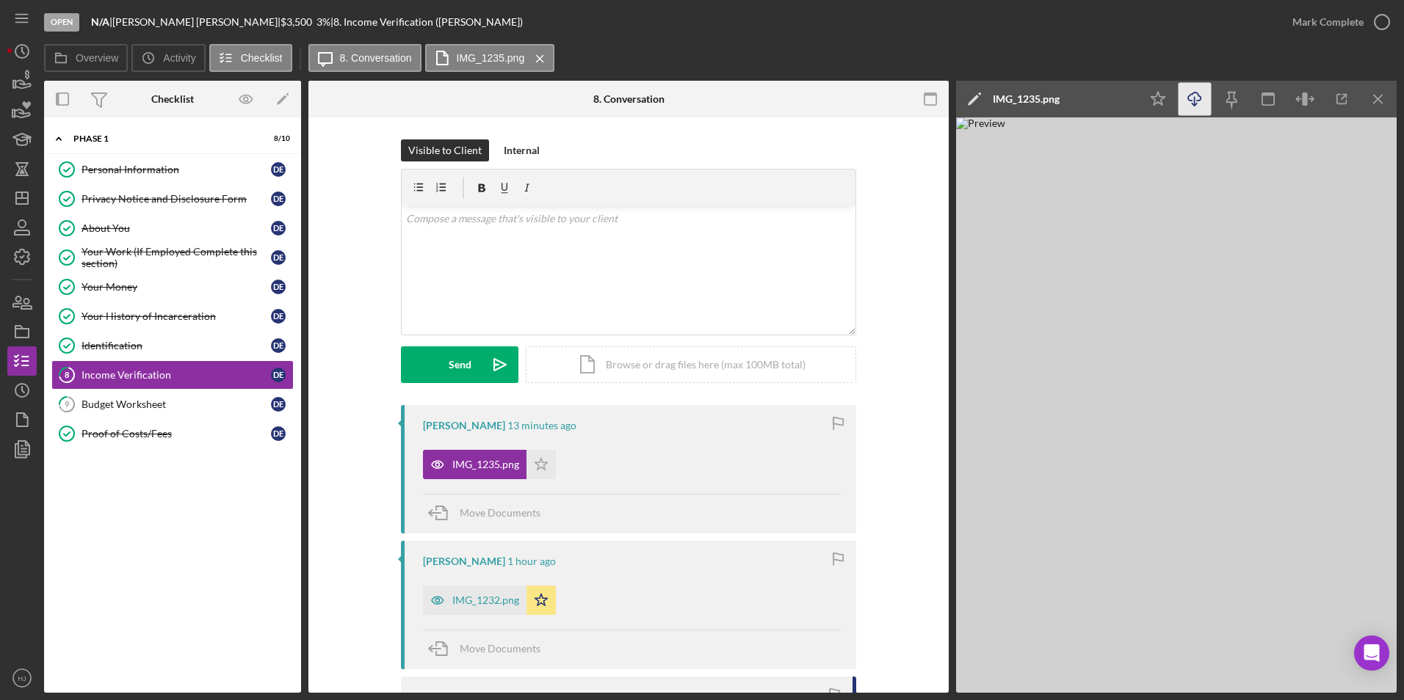
click at [1007, 48] on div "Overview Icon/History Activity Checklist Icon/Message 8. Conversation IMG_1235.…" at bounding box center [720, 58] width 1352 height 29
click at [1163, 101] on icon "Icon/Star" at bounding box center [1158, 99] width 33 height 33
click at [1362, 29] on button "Mark Complete" at bounding box center [1337, 21] width 119 height 29
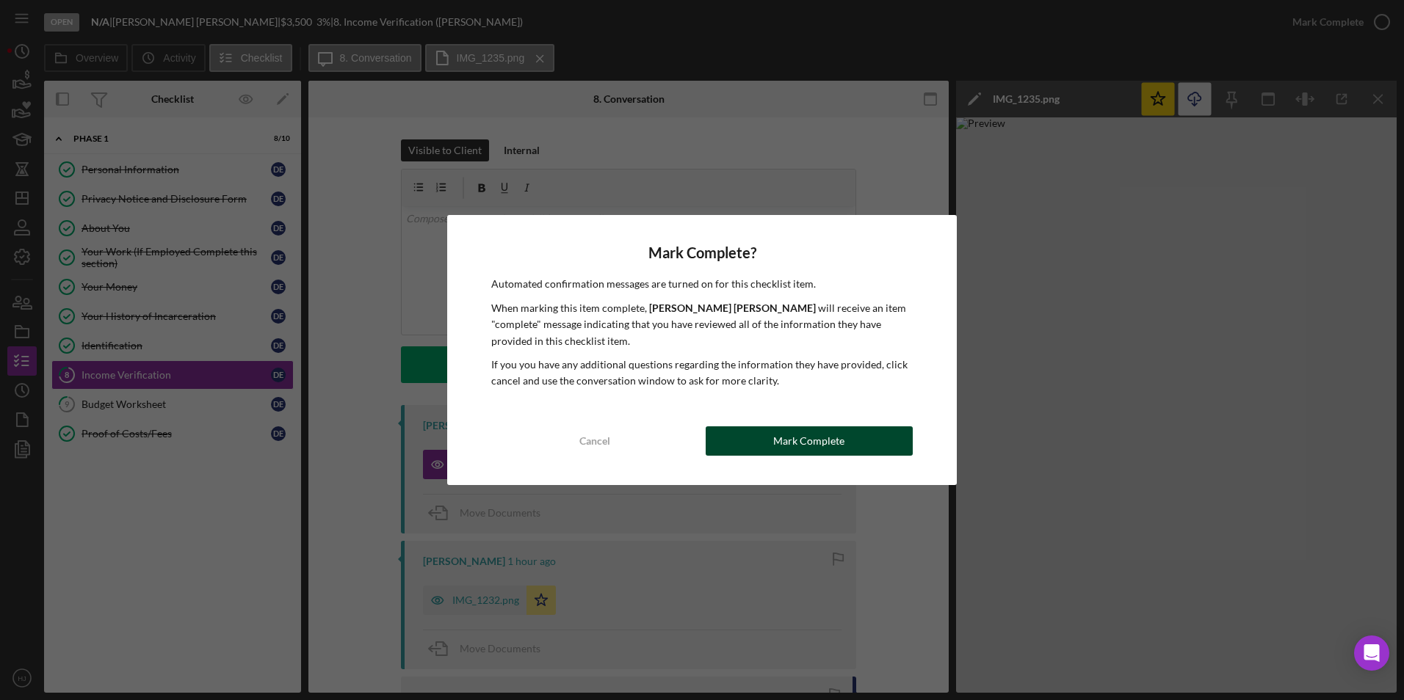
click at [839, 450] on div "Mark Complete" at bounding box center [808, 441] width 71 height 29
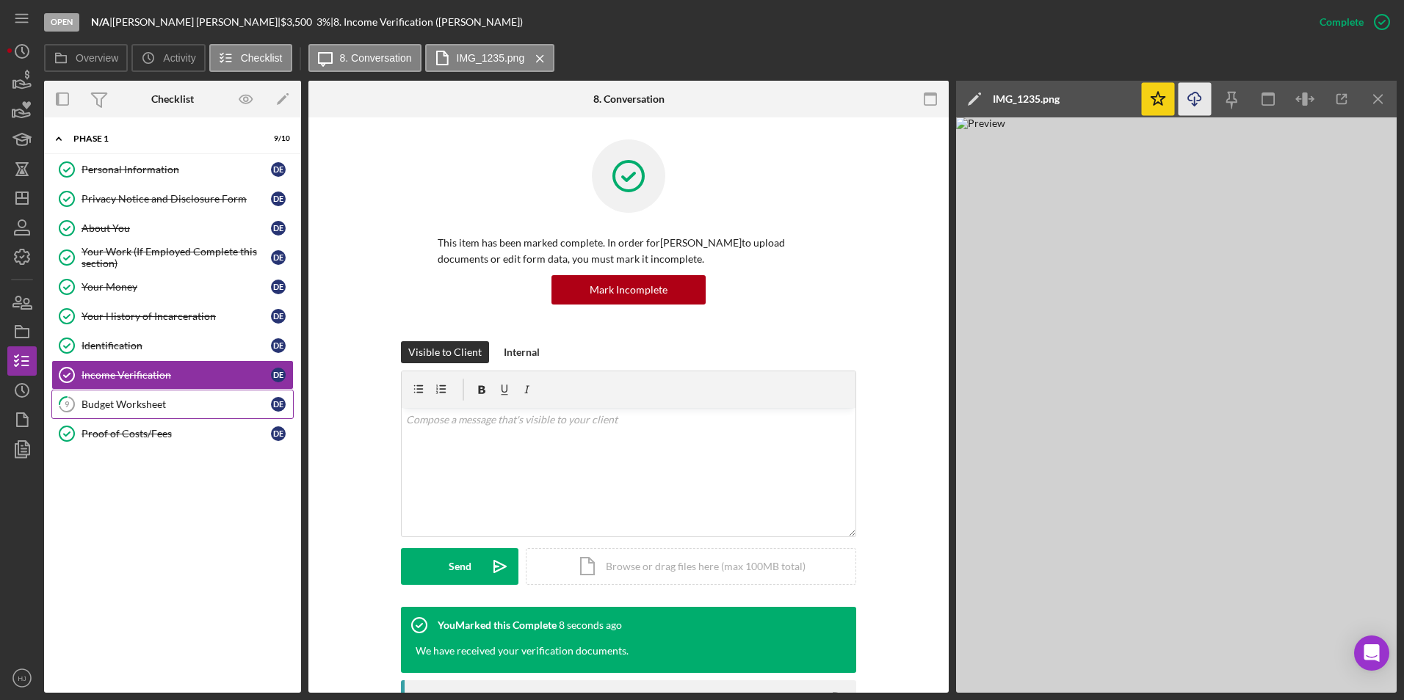
click at [146, 412] on link "9 Budget Worksheet D E" at bounding box center [172, 404] width 242 height 29
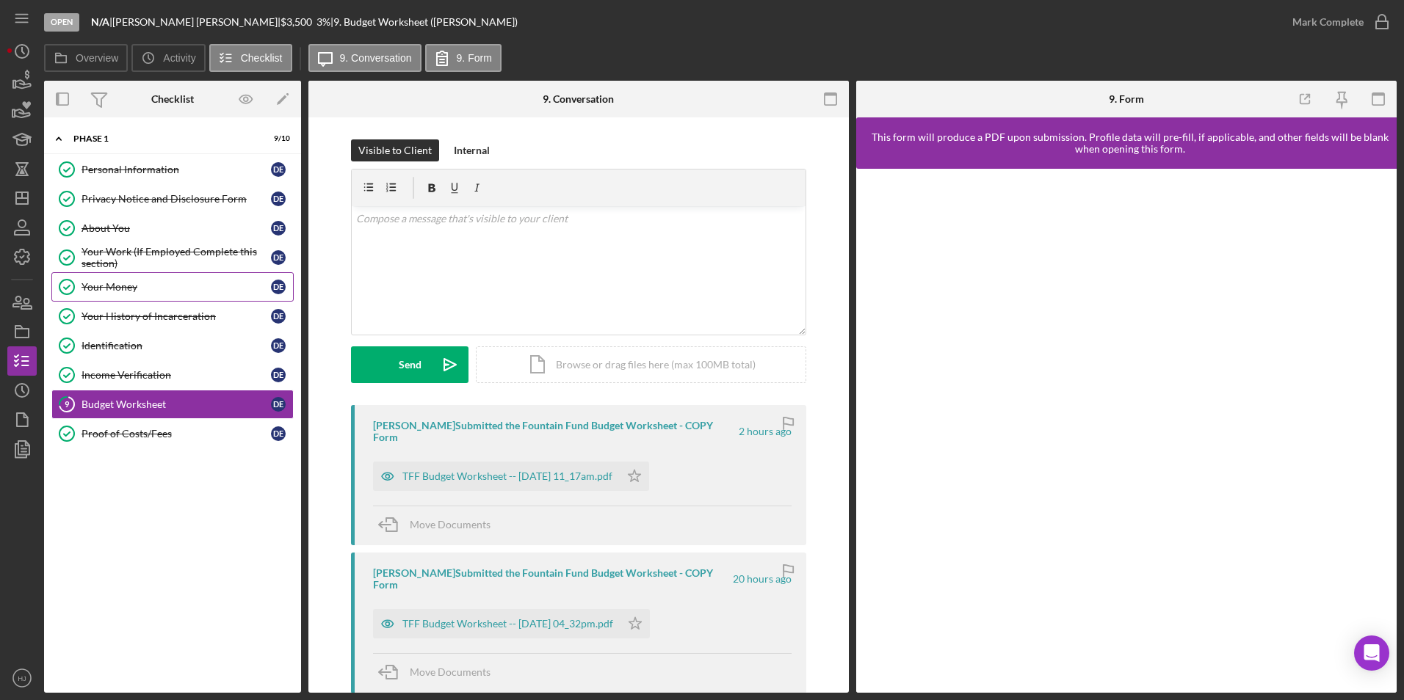
click at [94, 284] on div "Your Money" at bounding box center [175, 287] width 189 height 12
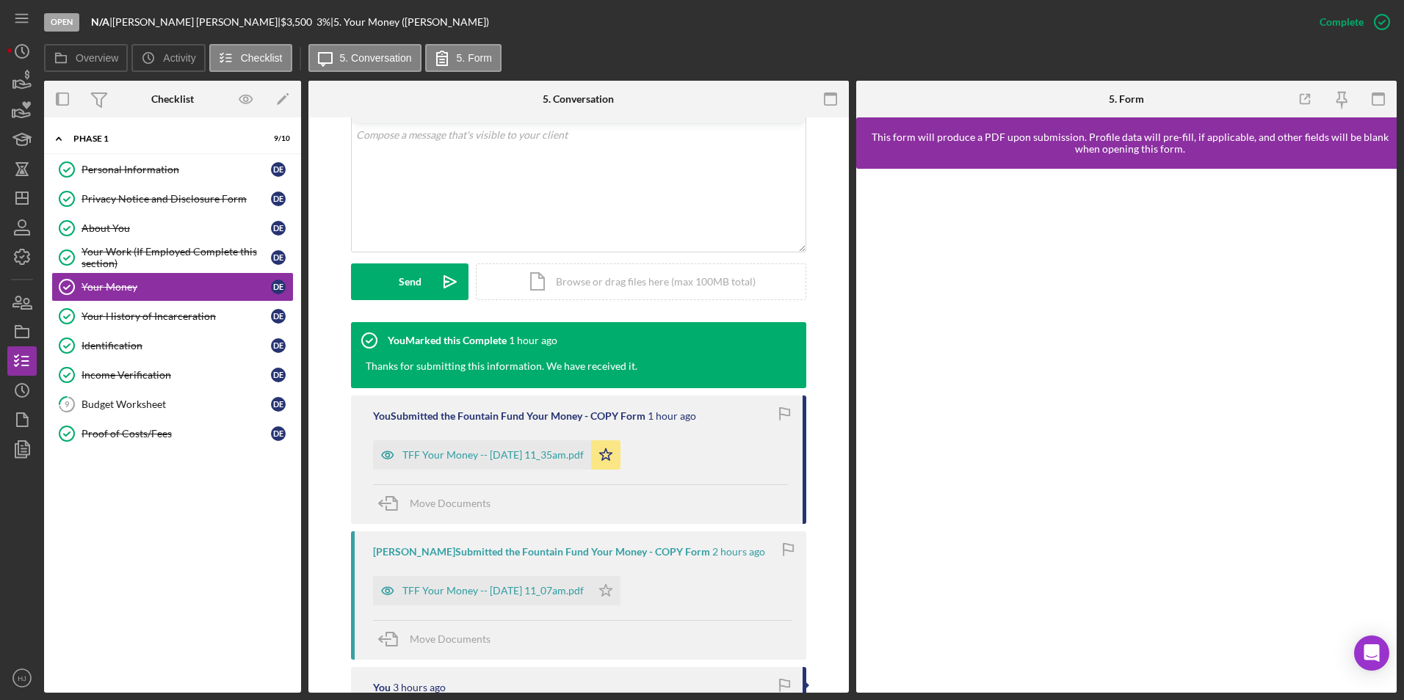
scroll to position [294, 0]
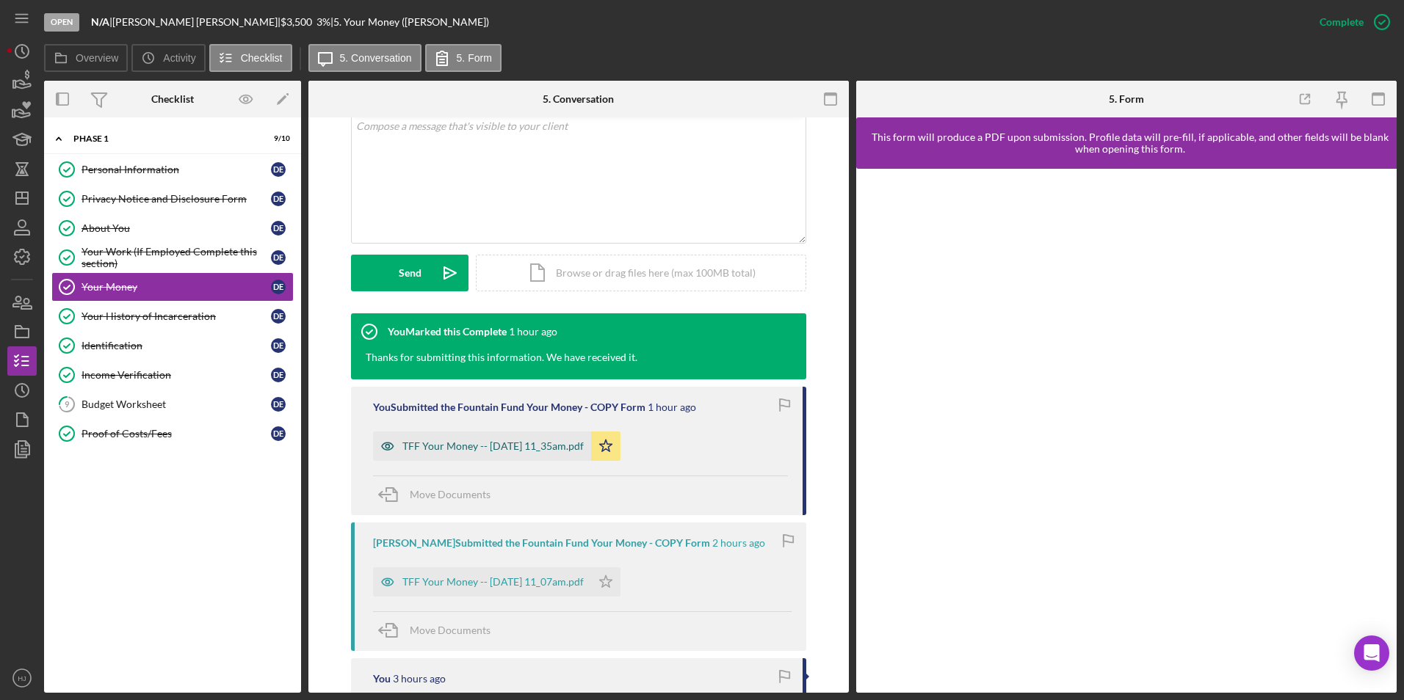
click at [480, 443] on div "TFF Your Money -- [DATE] 11_35am.pdf" at bounding box center [492, 447] width 181 height 12
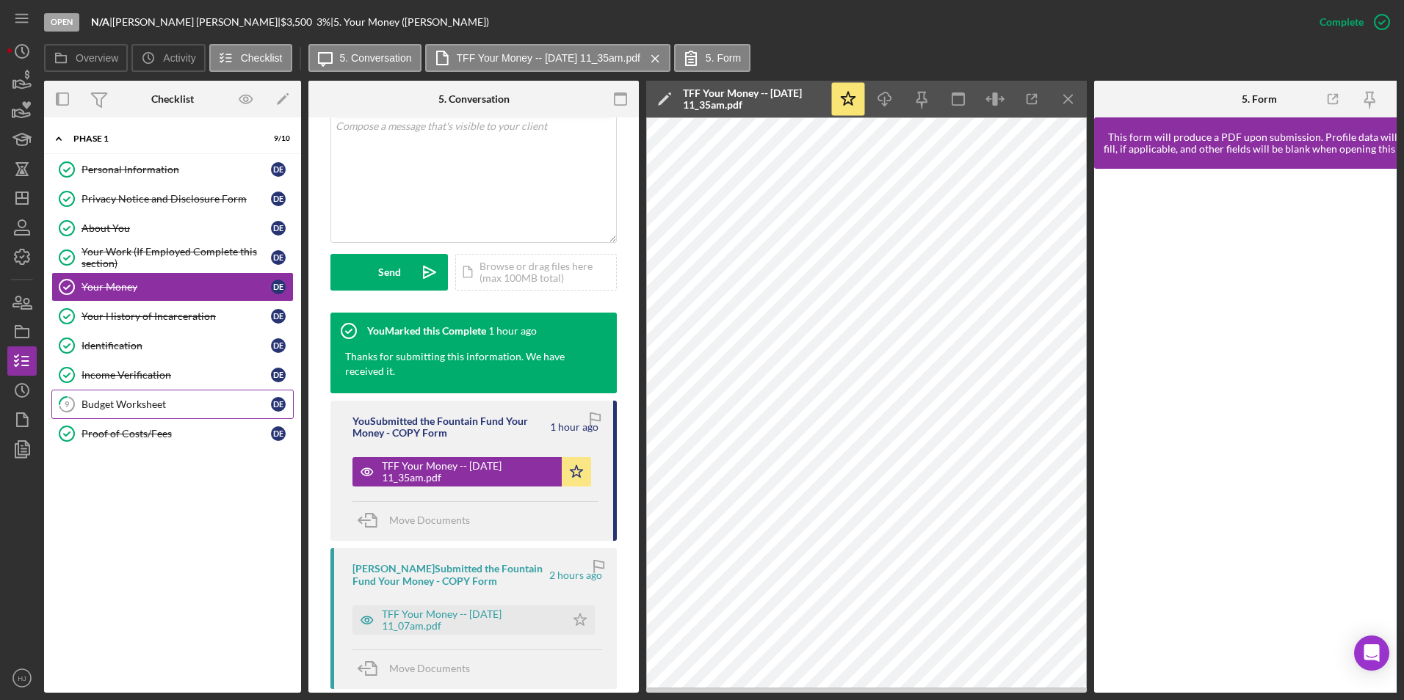
click at [148, 406] on div "Budget Worksheet" at bounding box center [175, 405] width 189 height 12
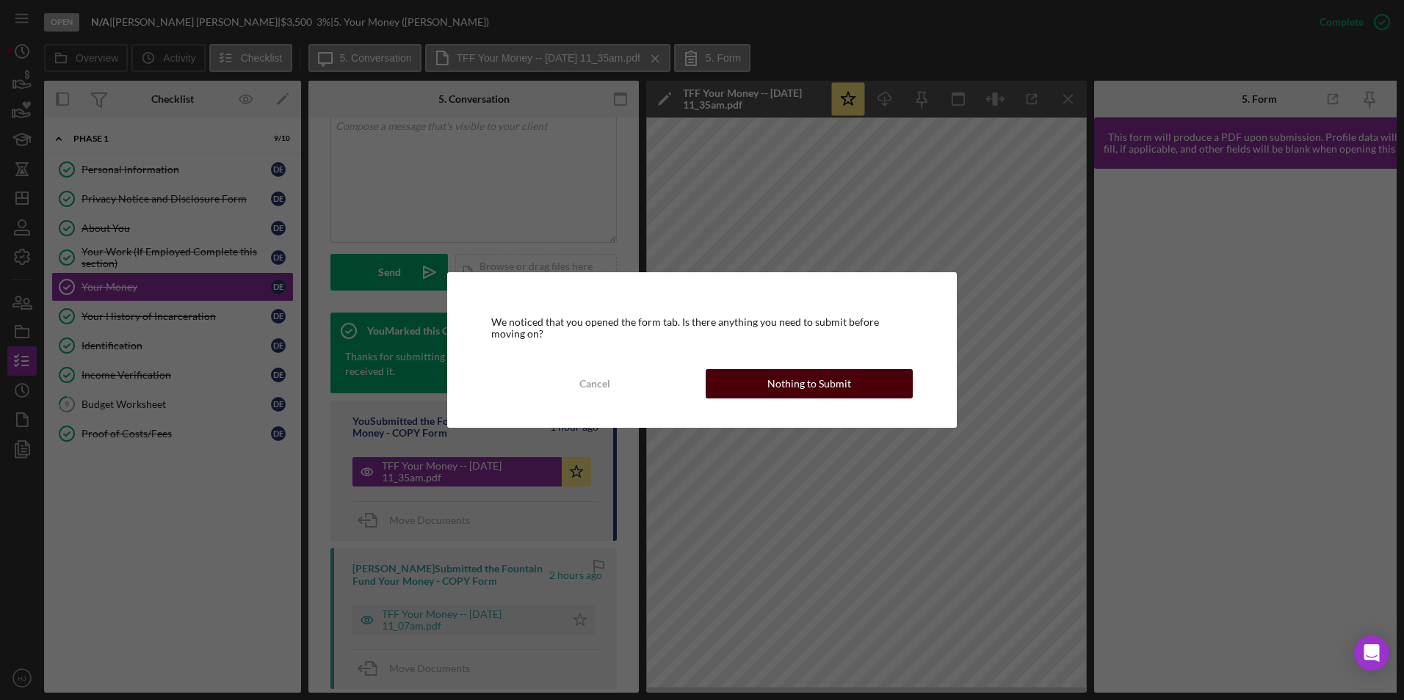
click at [757, 386] on button "Nothing to Submit" at bounding box center [809, 383] width 207 height 29
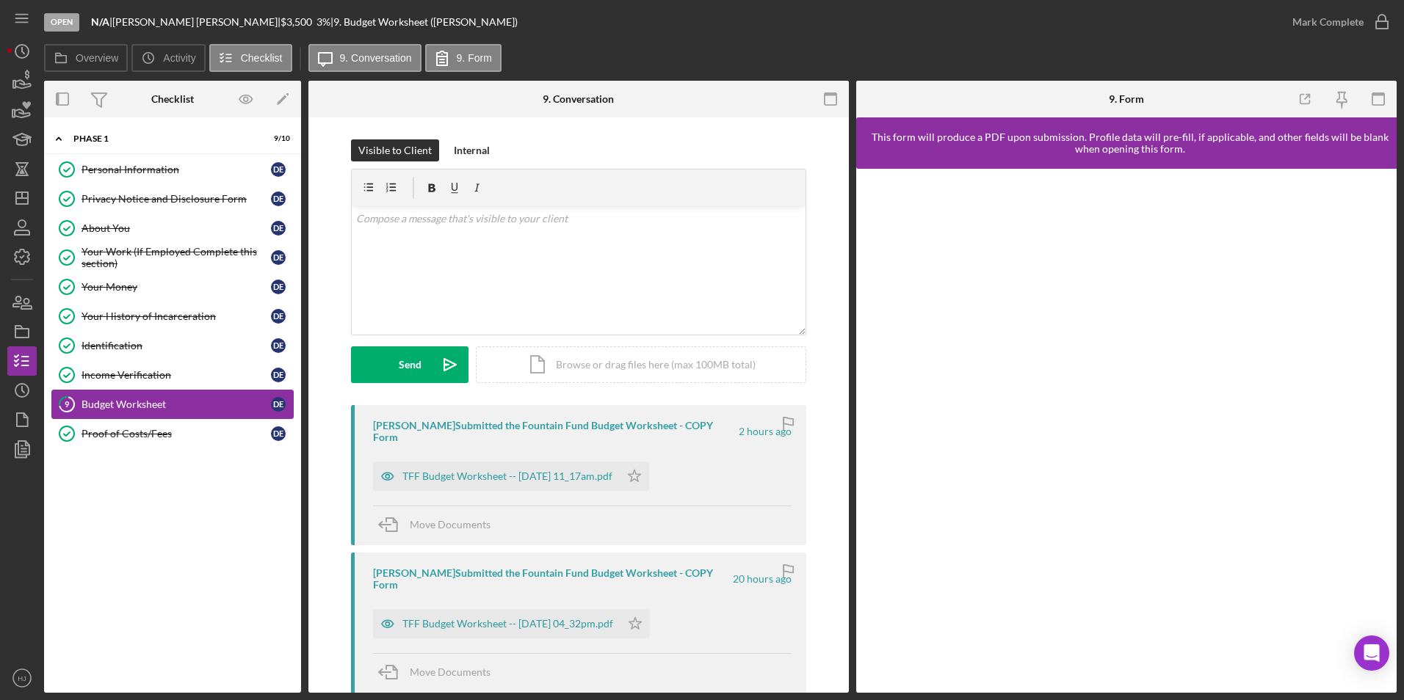
click at [137, 407] on div "Budget Worksheet" at bounding box center [175, 405] width 189 height 12
click at [558, 471] on div "TFF Budget Worksheet -- [DATE] 11_17am.pdf" at bounding box center [507, 477] width 210 height 12
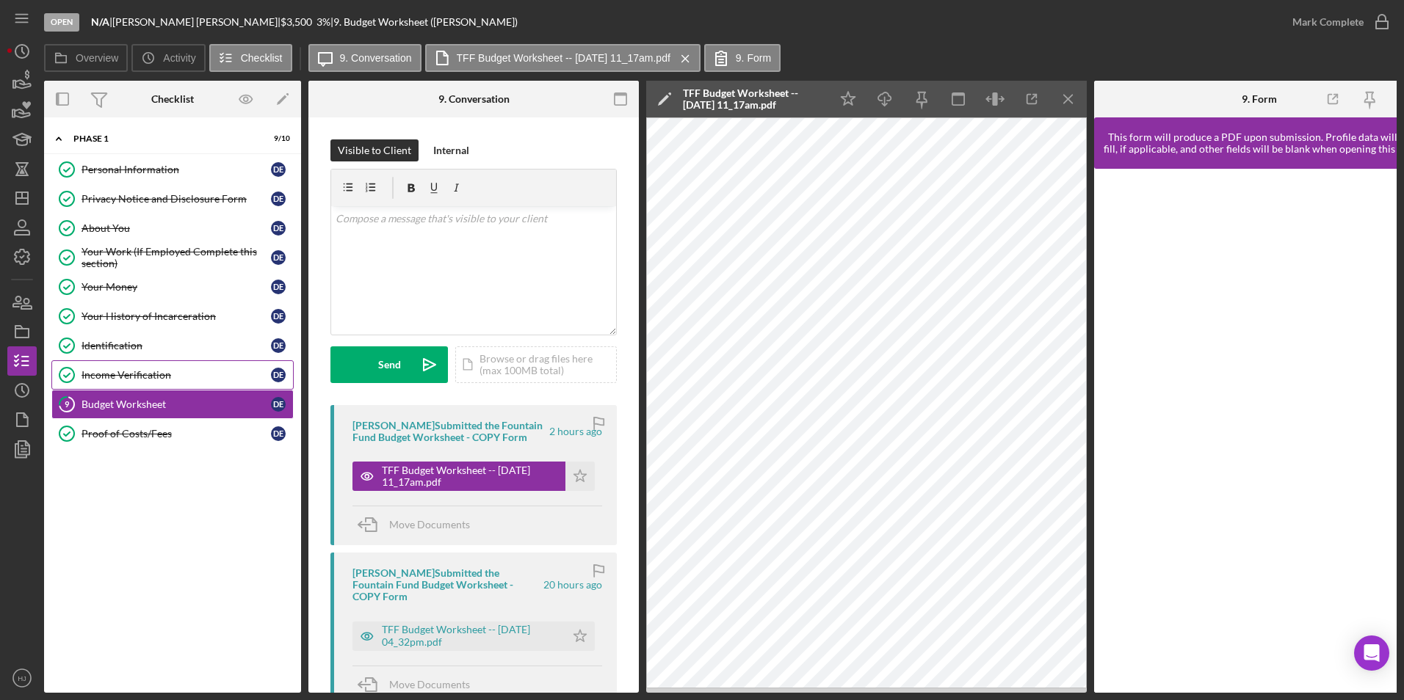
click at [131, 382] on link "Income Verification Income Verification D E" at bounding box center [172, 374] width 242 height 29
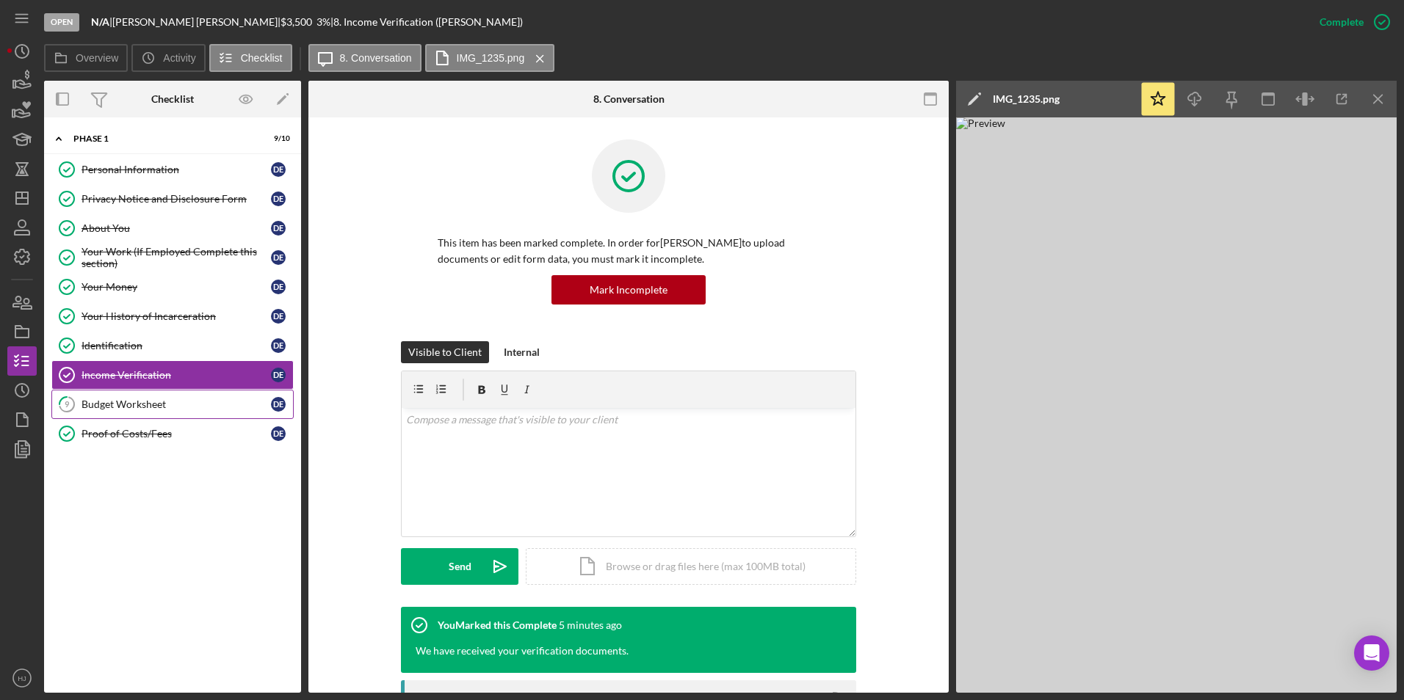
click at [137, 402] on div "Budget Worksheet" at bounding box center [175, 405] width 189 height 12
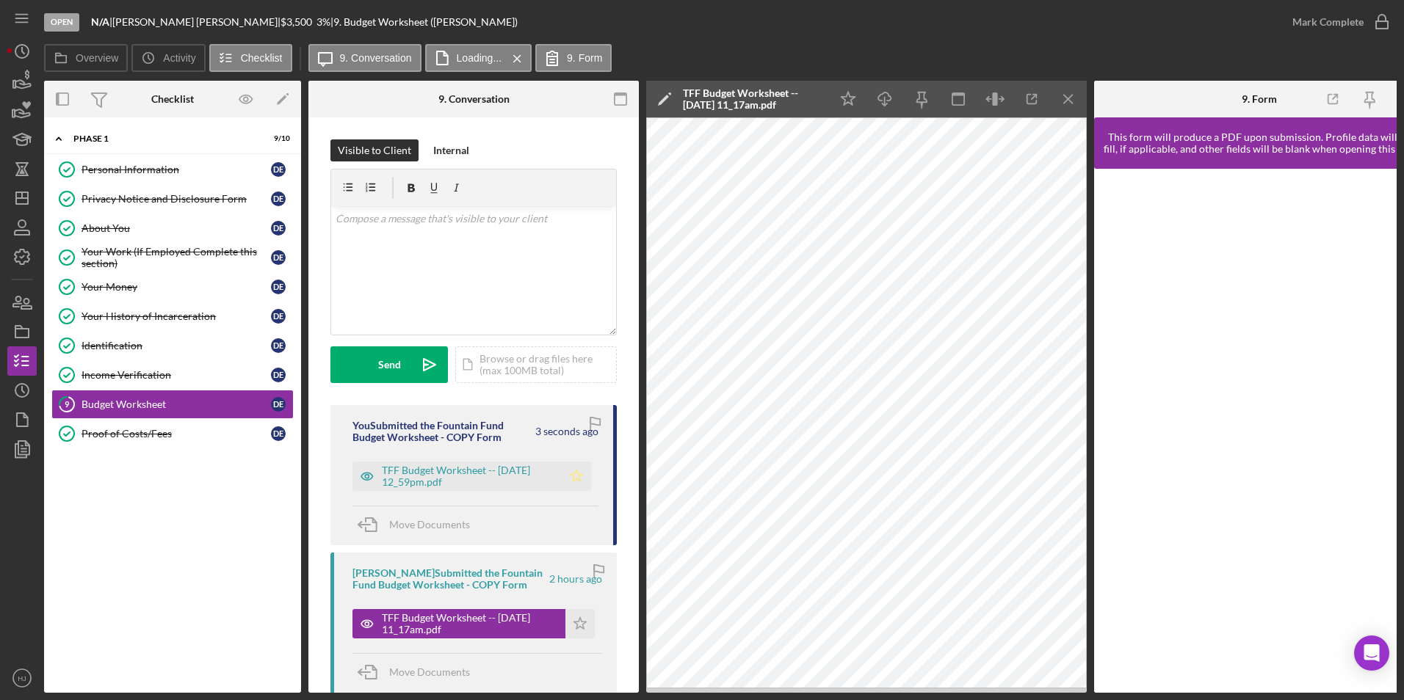
click at [566, 476] on icon "Icon/Star" at bounding box center [576, 476] width 29 height 29
click at [131, 177] on link "Personal Information Personal Information D E" at bounding box center [172, 169] width 242 height 29
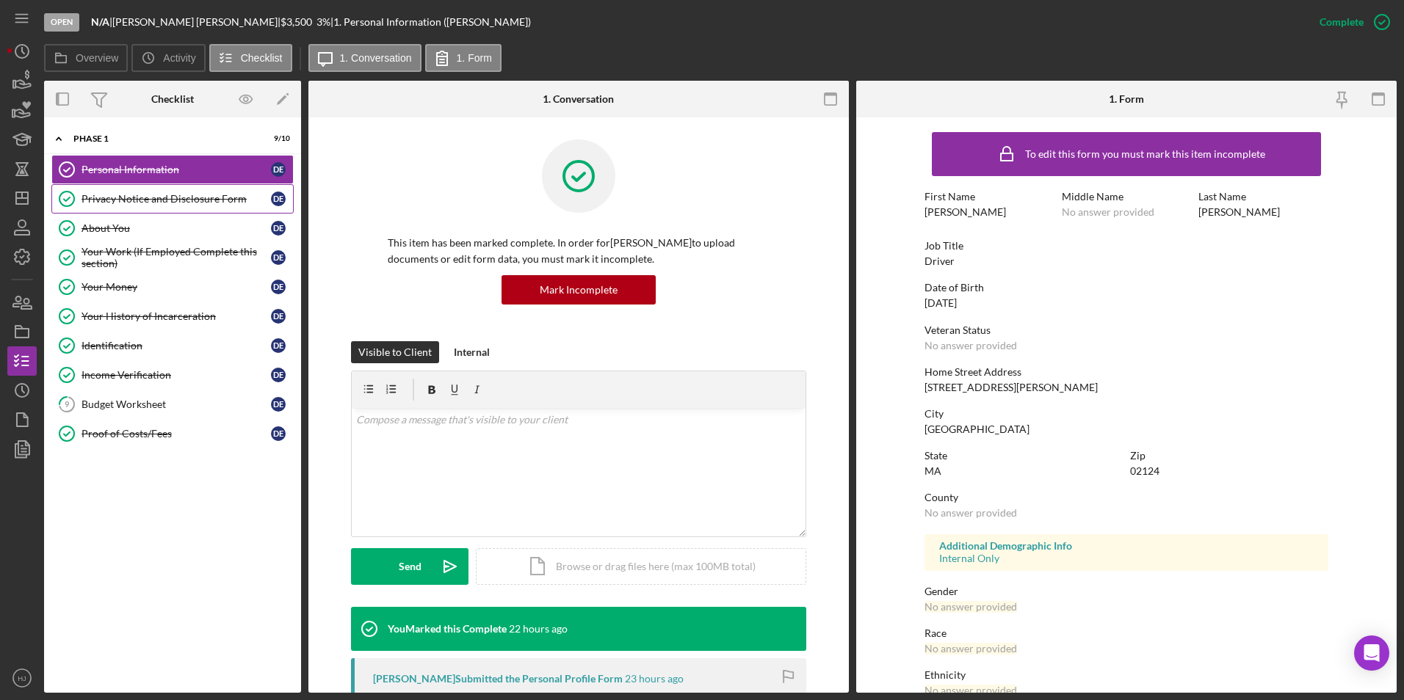
click at [143, 204] on div "Privacy Notice and Disclosure Form" at bounding box center [175, 199] width 189 height 12
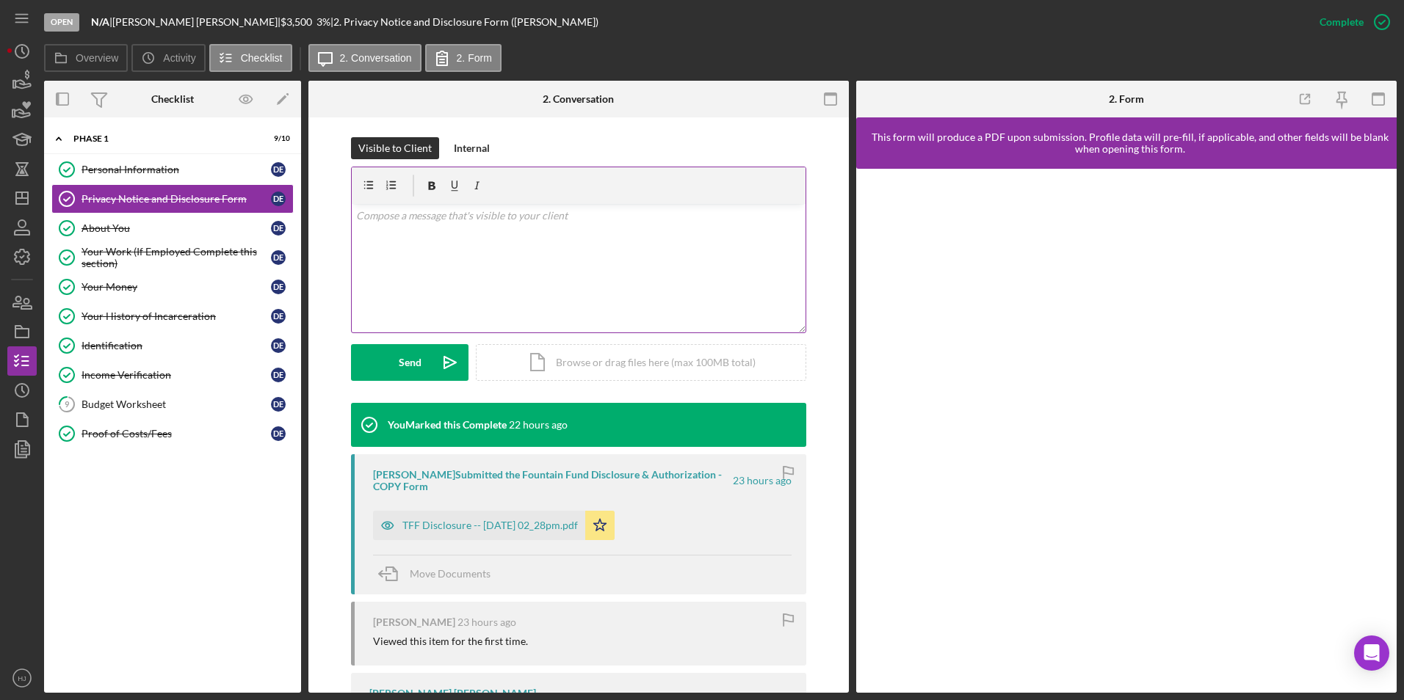
scroll to position [220, 0]
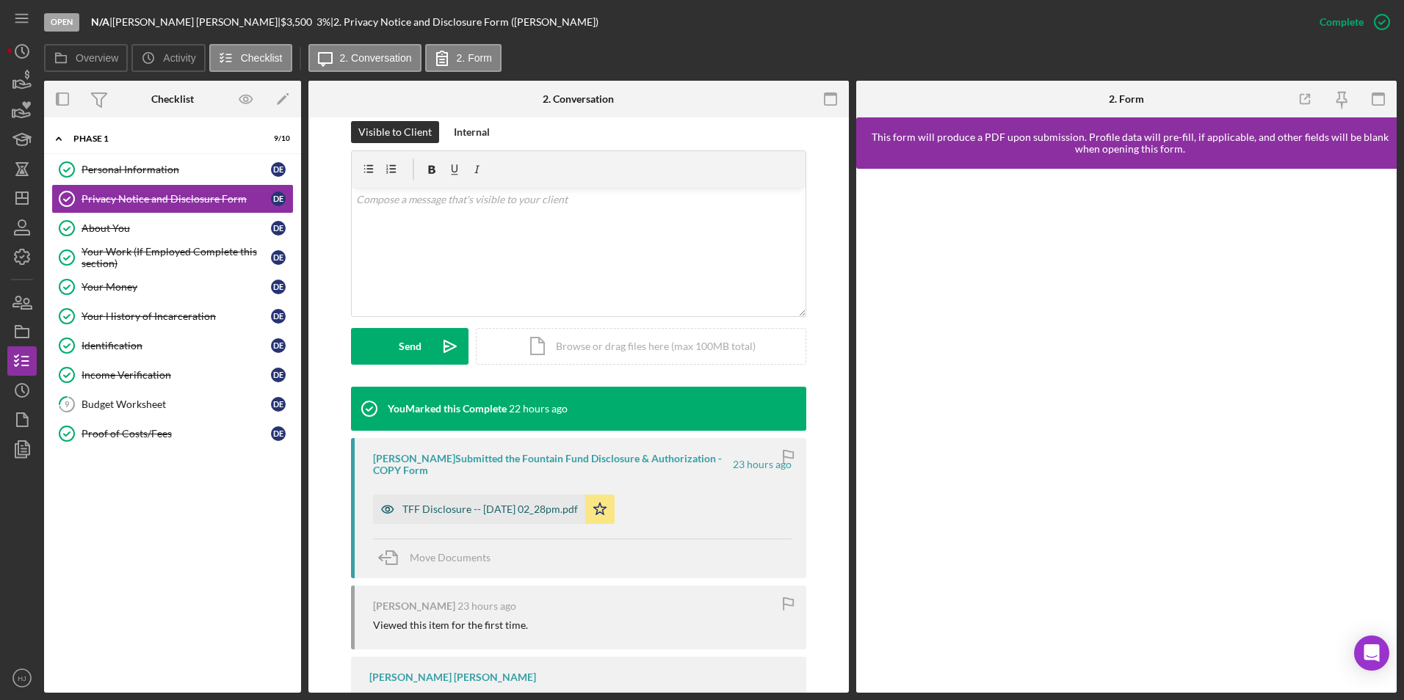
click at [517, 504] on div "TFF Disclosure -- [DATE] 02_28pm.pdf" at bounding box center [489, 510] width 175 height 12
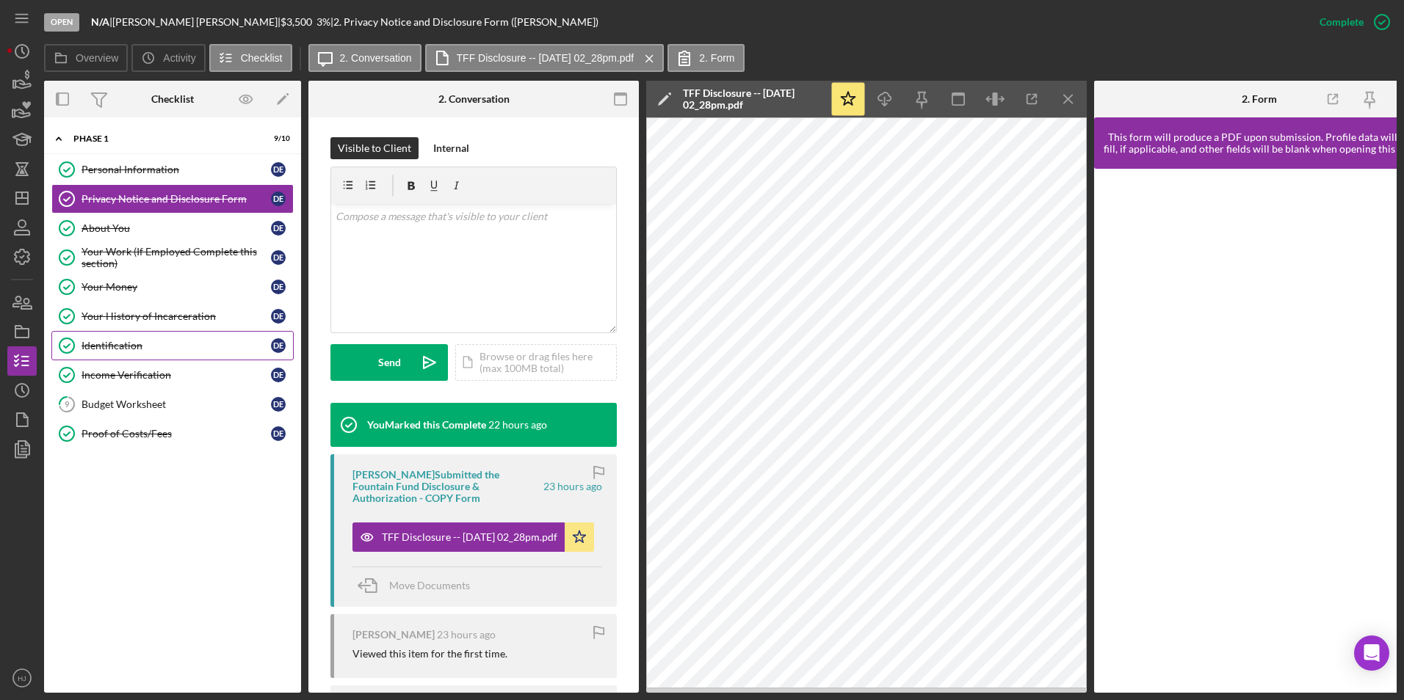
click at [120, 345] on div "Identification" at bounding box center [175, 346] width 189 height 12
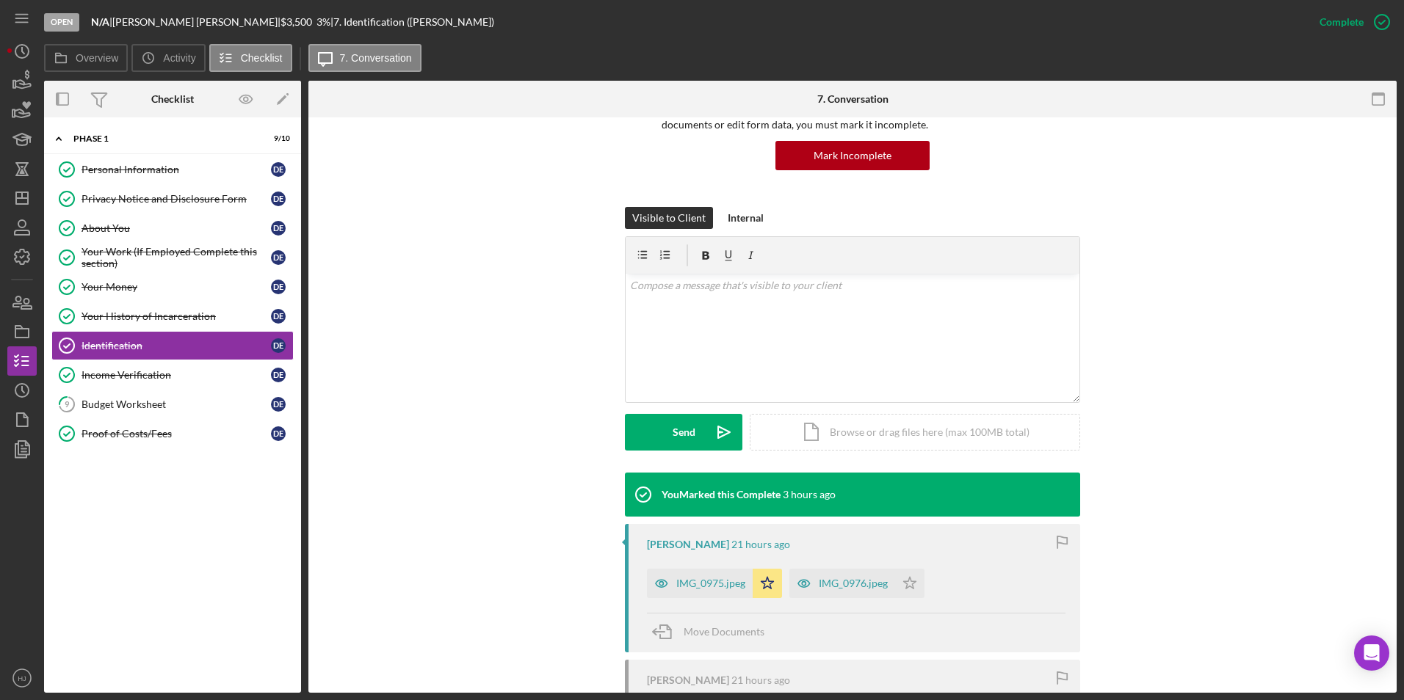
scroll to position [147, 0]
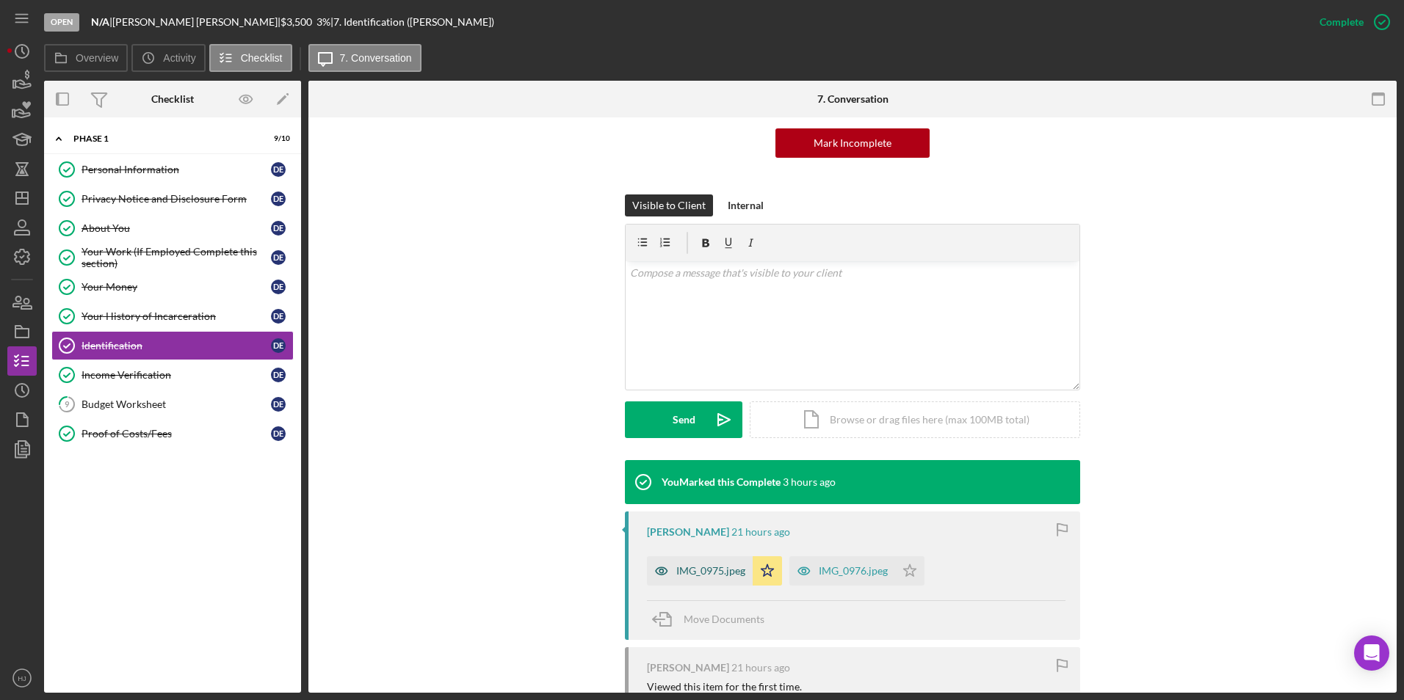
click at [709, 566] on div "IMG_0975.jpeg" at bounding box center [710, 571] width 69 height 12
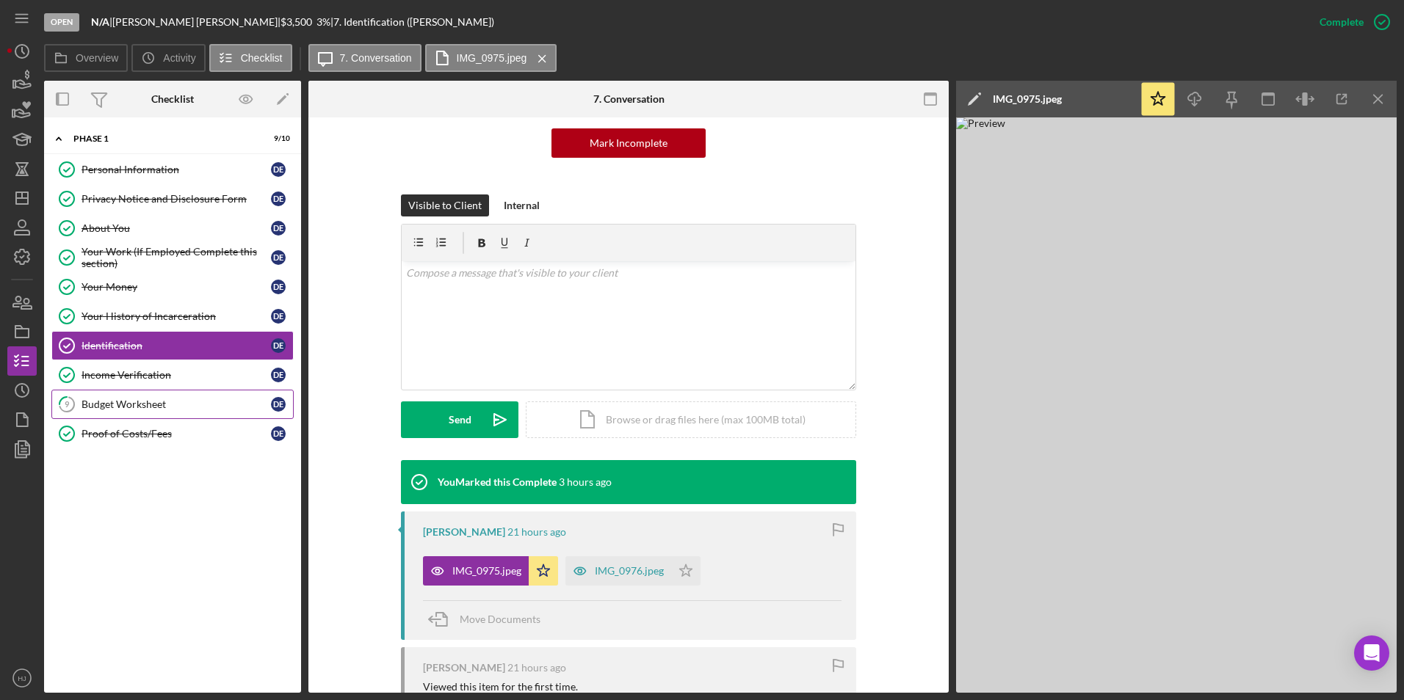
click at [114, 409] on div "Budget Worksheet" at bounding box center [175, 405] width 189 height 12
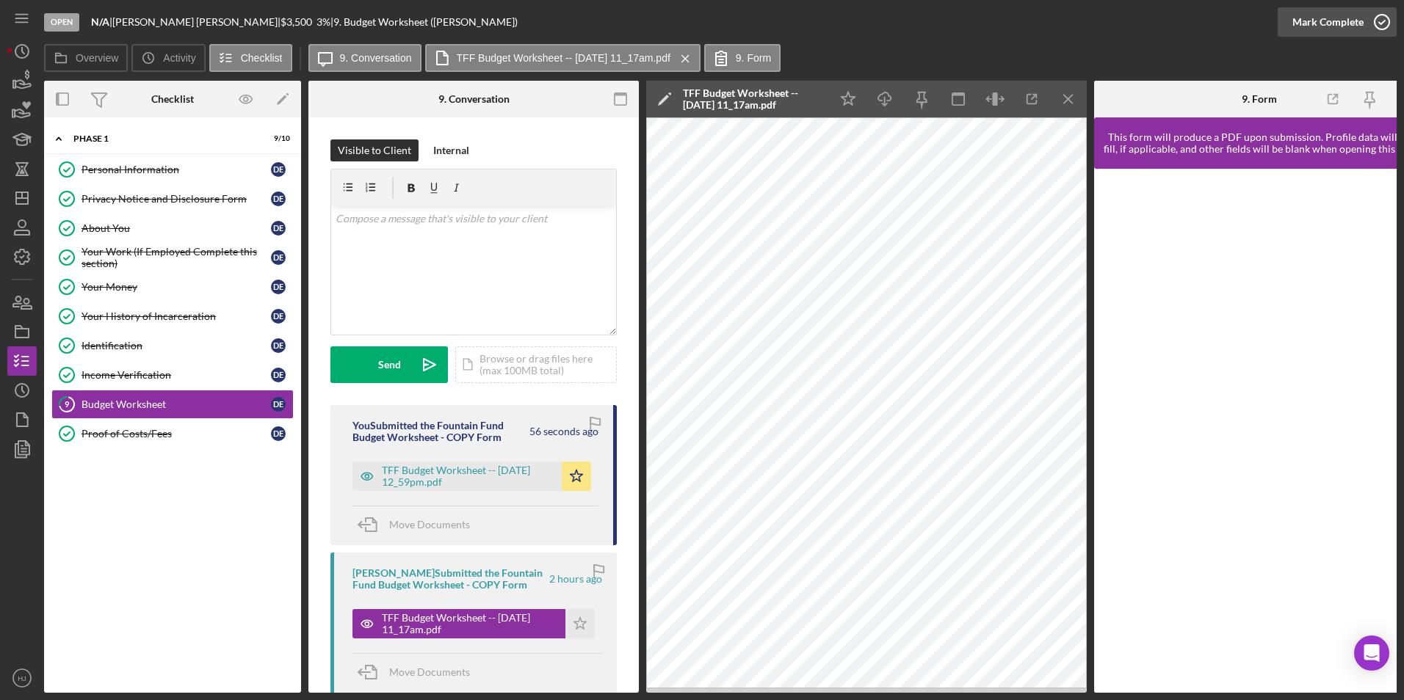
click at [1338, 19] on div "Mark Complete" at bounding box center [1327, 21] width 71 height 29
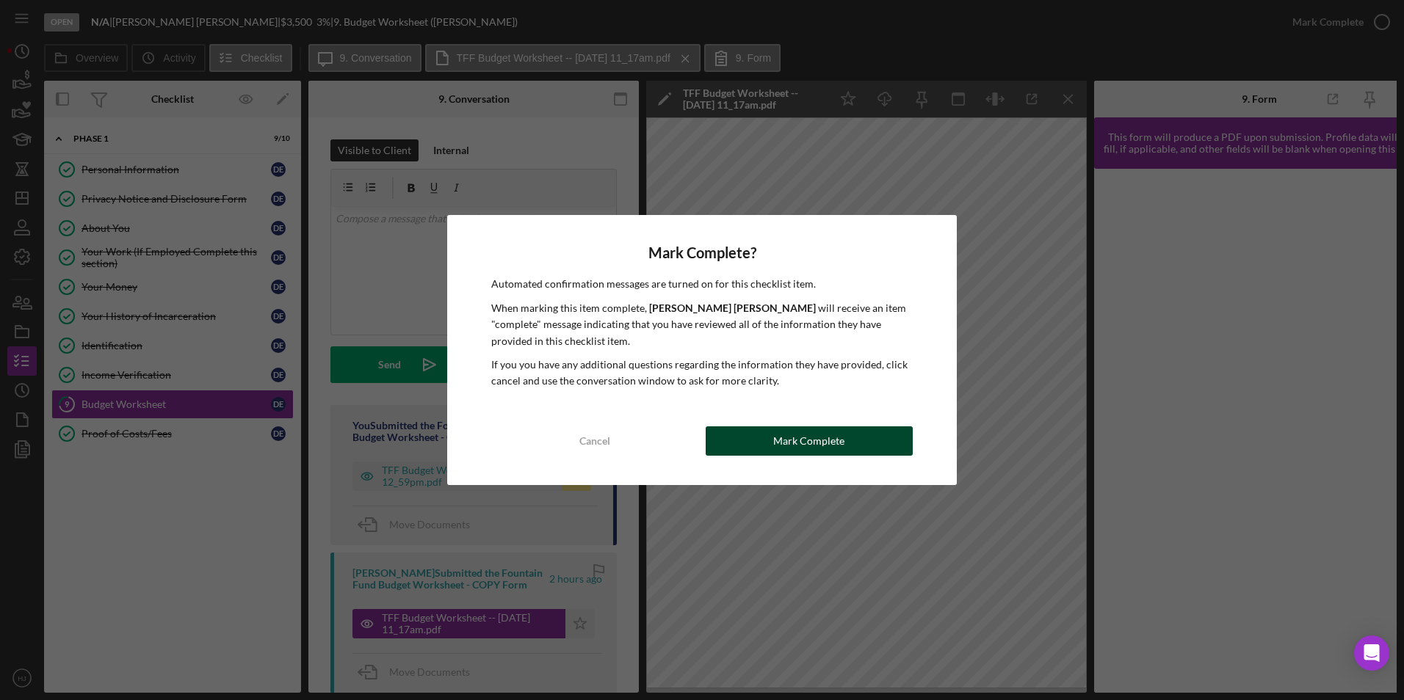
click at [856, 427] on div "Cancel Mark Complete" at bounding box center [701, 441] width 421 height 29
click at [830, 435] on div "Mark Complete" at bounding box center [808, 441] width 71 height 29
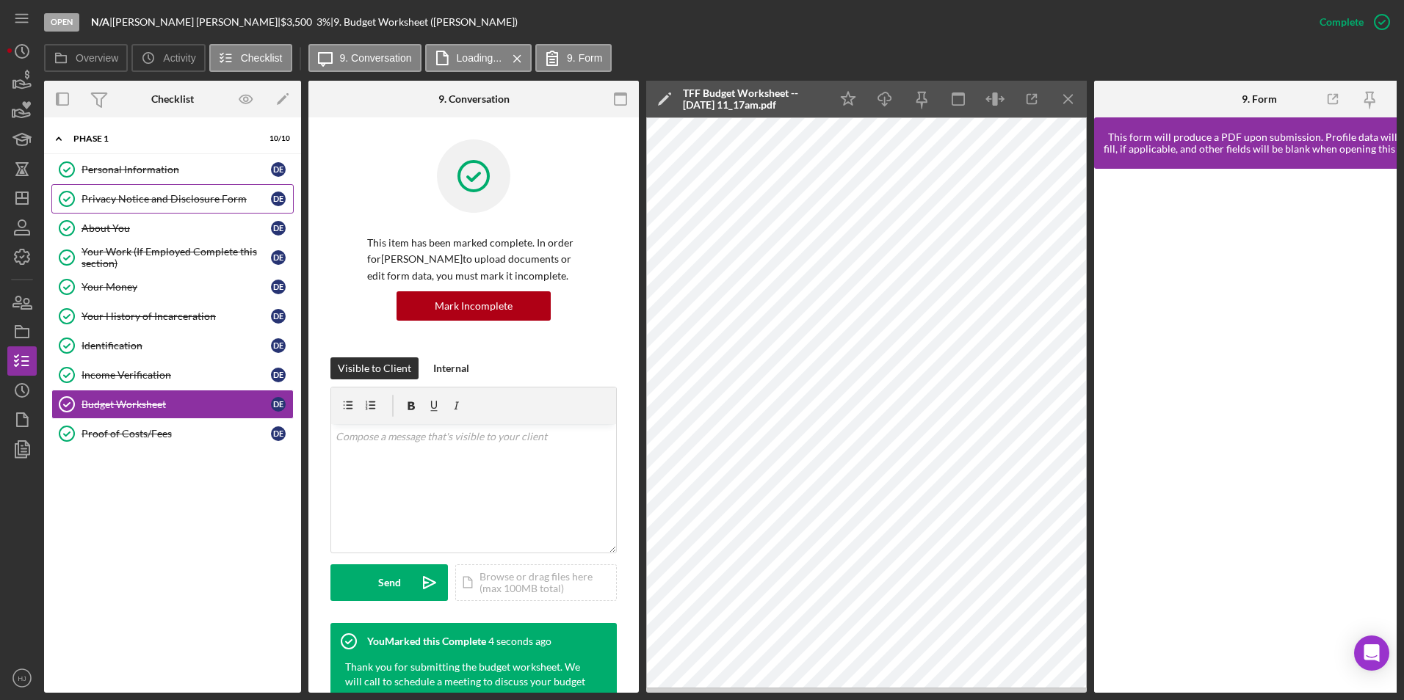
click at [145, 196] on div "Privacy Notice and Disclosure Form" at bounding box center [175, 199] width 189 height 12
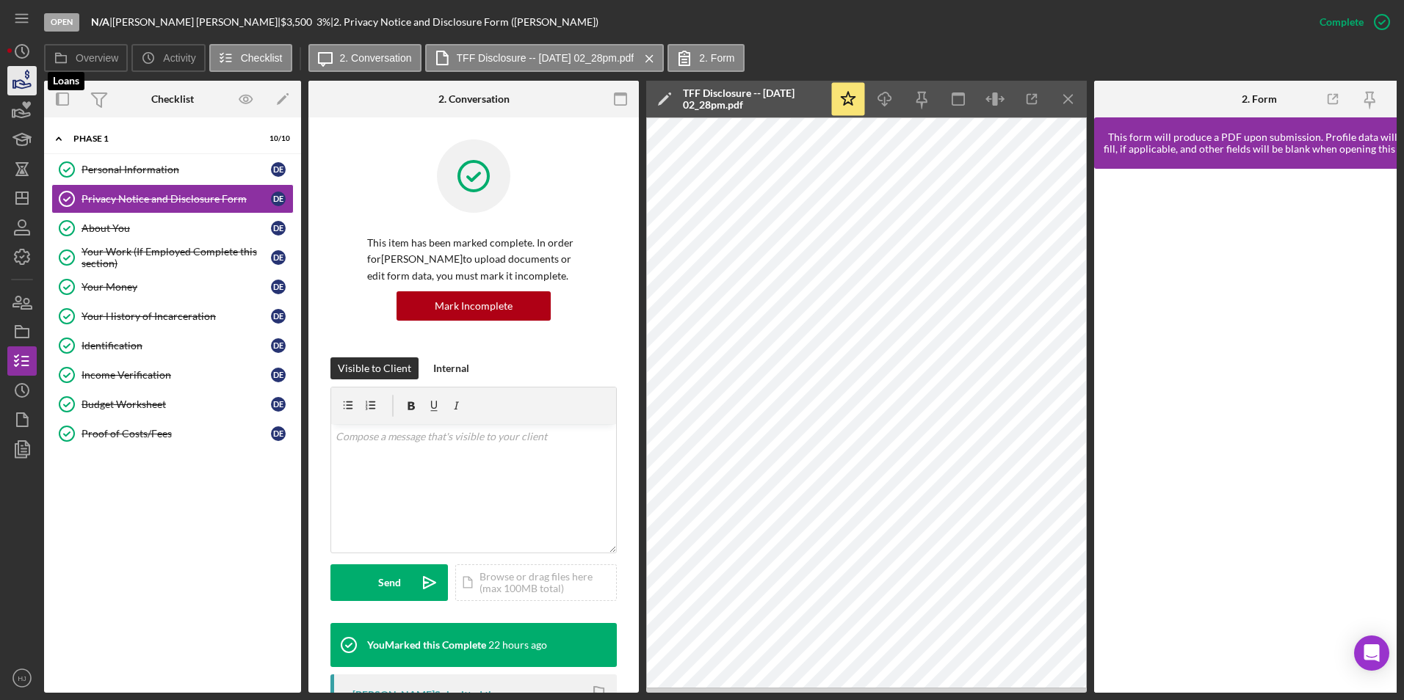
click at [24, 84] on icon "button" at bounding box center [22, 84] width 15 height 8
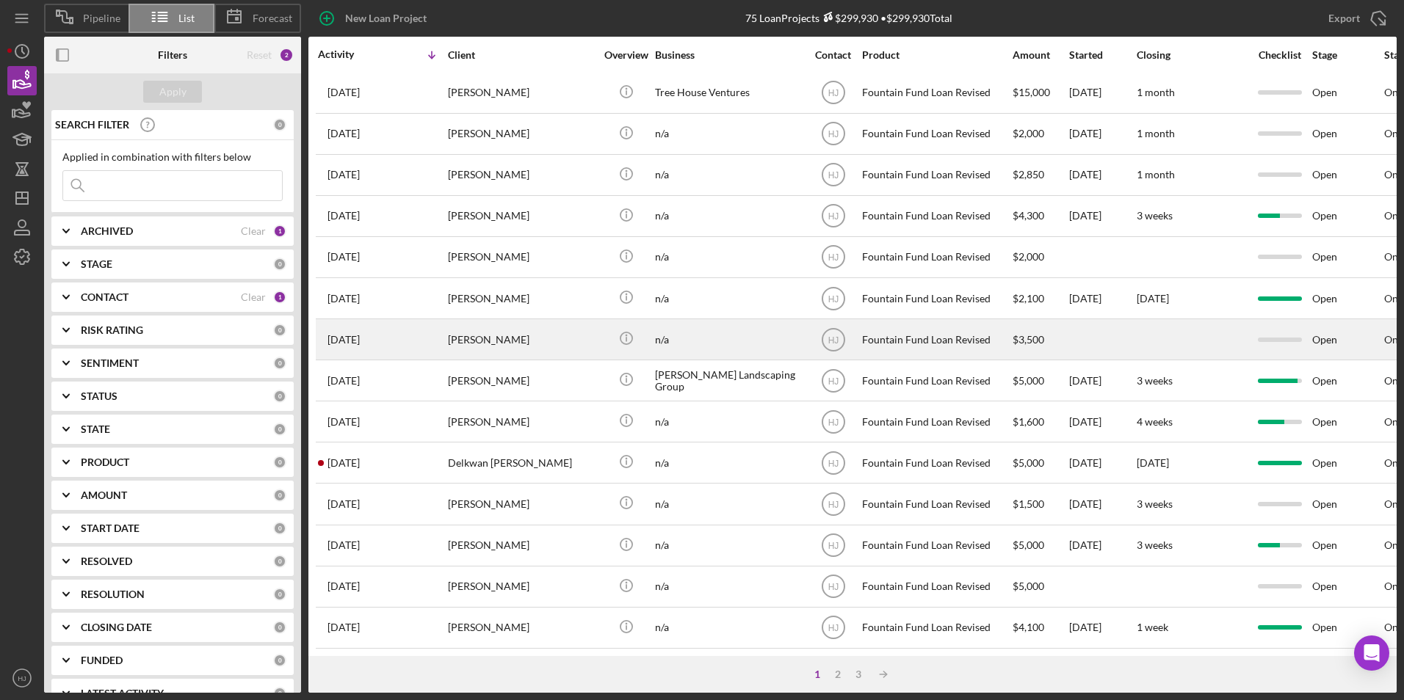
scroll to position [465, 0]
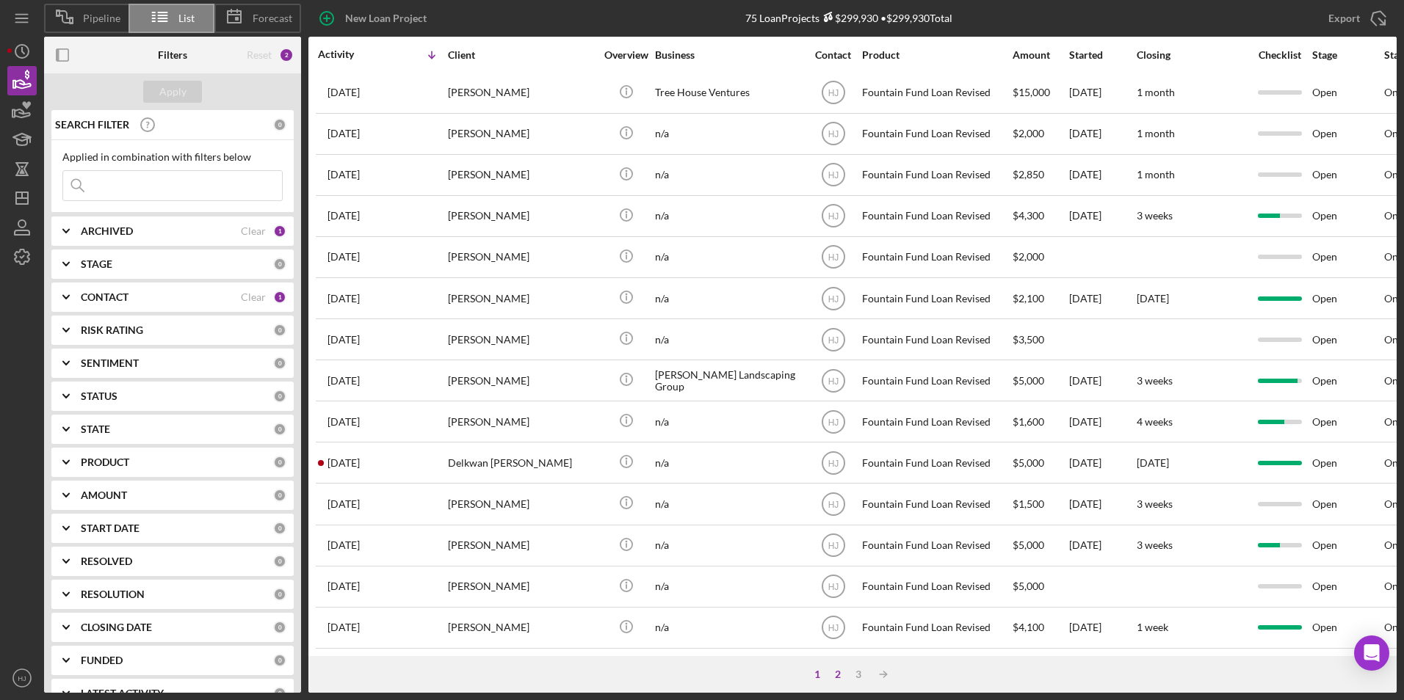
click at [845, 673] on div "2" at bounding box center [837, 675] width 21 height 12
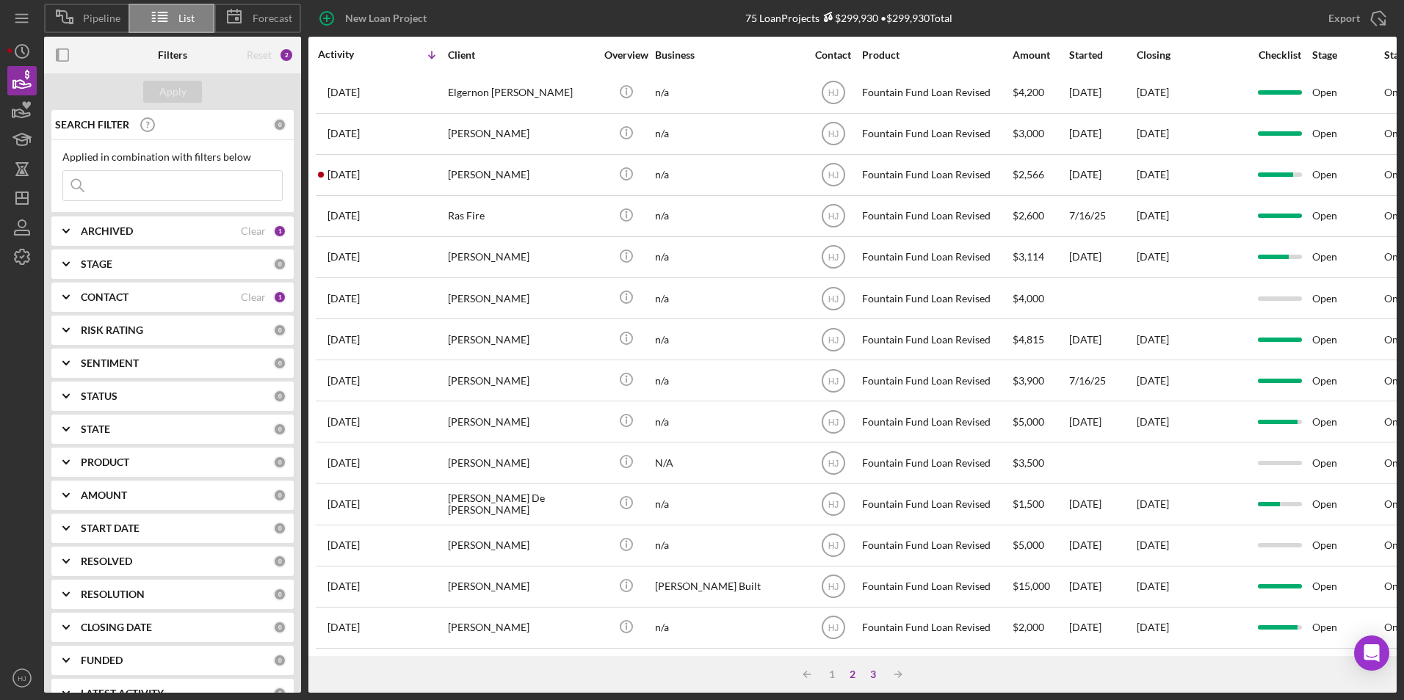
click at [868, 669] on div "3" at bounding box center [873, 675] width 21 height 12
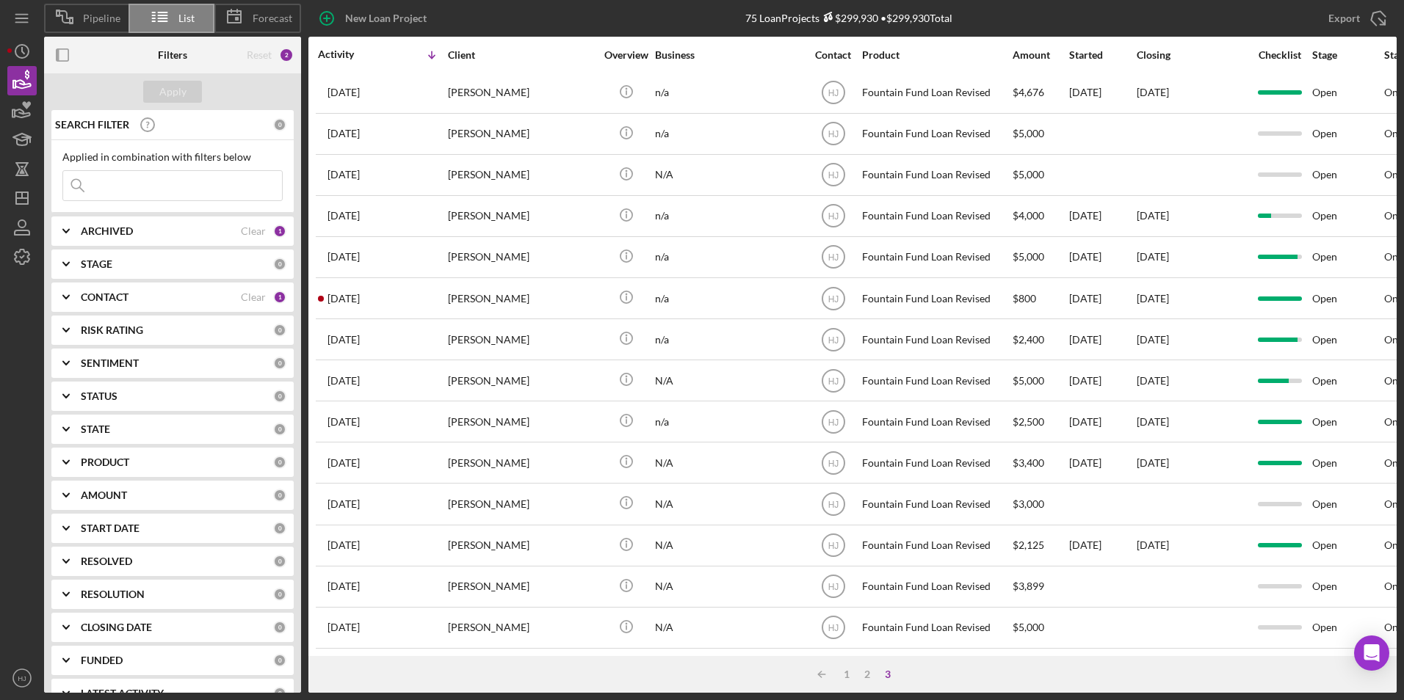
click at [888, 678] on div "3" at bounding box center [887, 675] width 21 height 12
click at [851, 672] on div "1" at bounding box center [846, 675] width 21 height 12
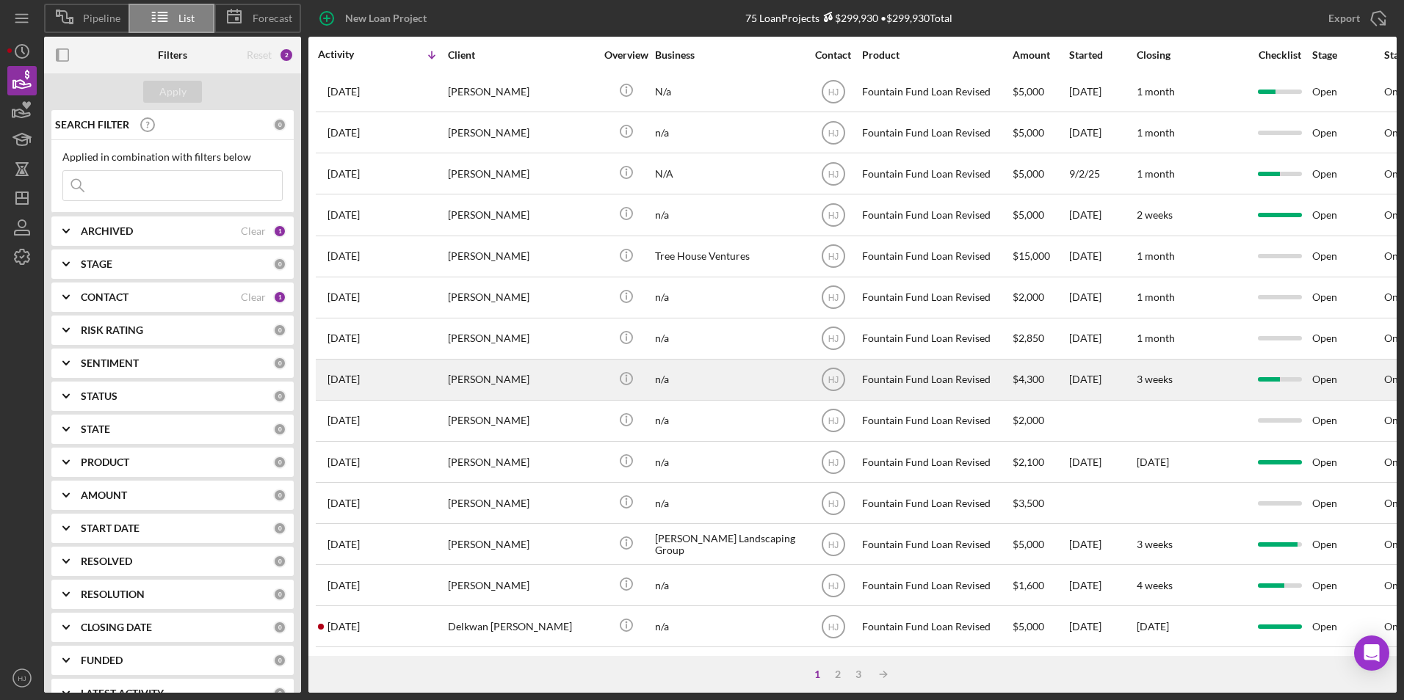
scroll to position [0, 0]
